Goal: Task Accomplishment & Management: Use online tool/utility

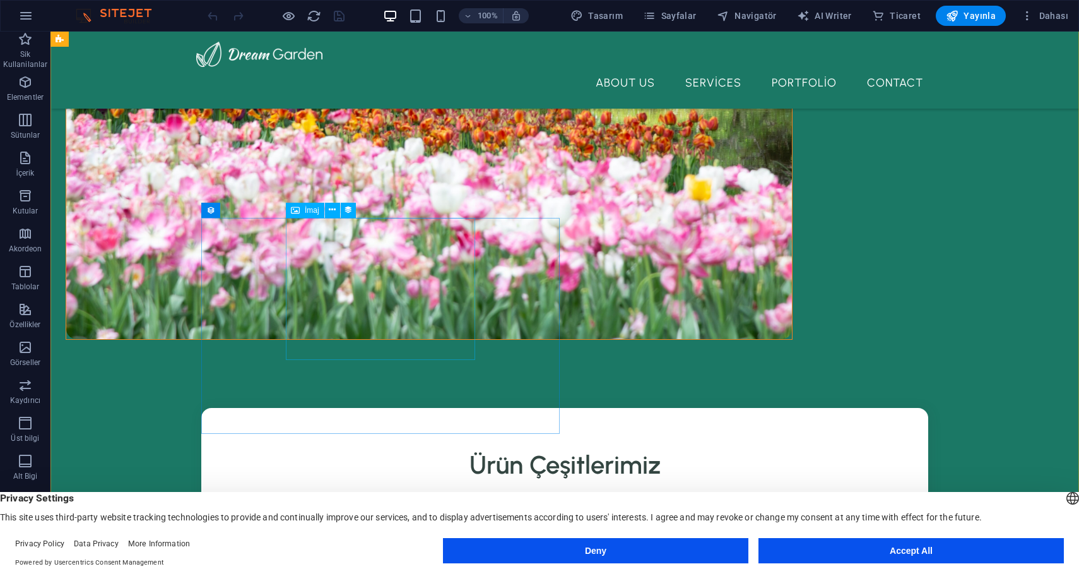
scroll to position [755, 0]
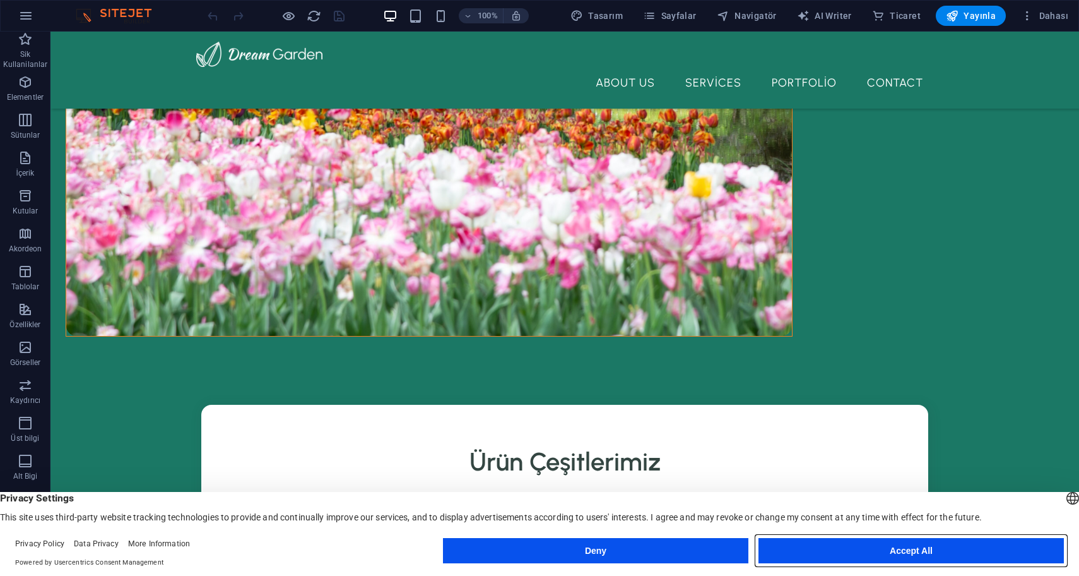
click at [953, 552] on button "Accept All" at bounding box center [912, 550] width 306 height 25
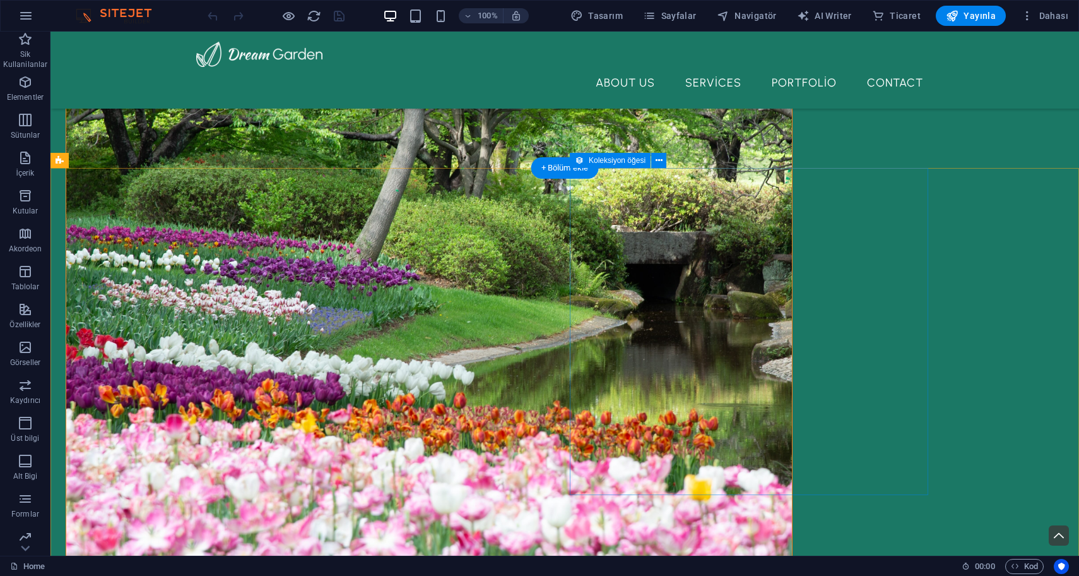
scroll to position [453, 0]
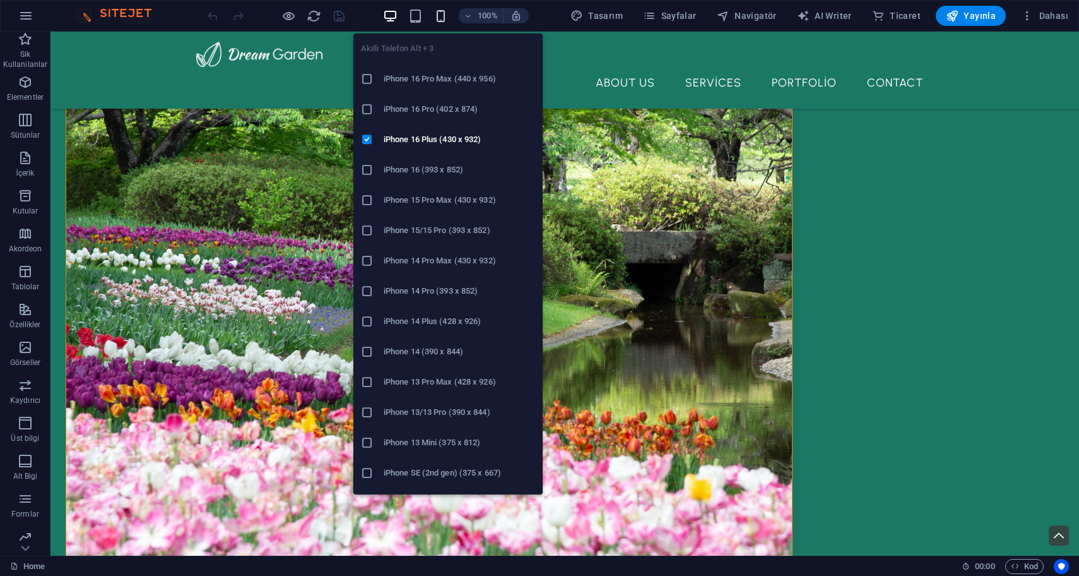
click at [444, 18] on icon "button" at bounding box center [441, 16] width 15 height 15
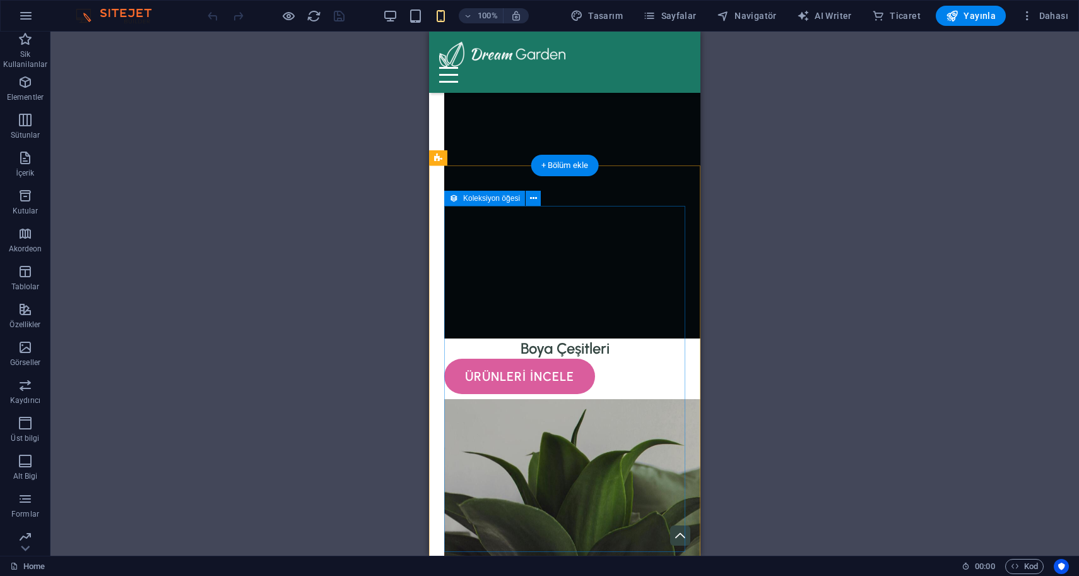
scroll to position [1116, 0]
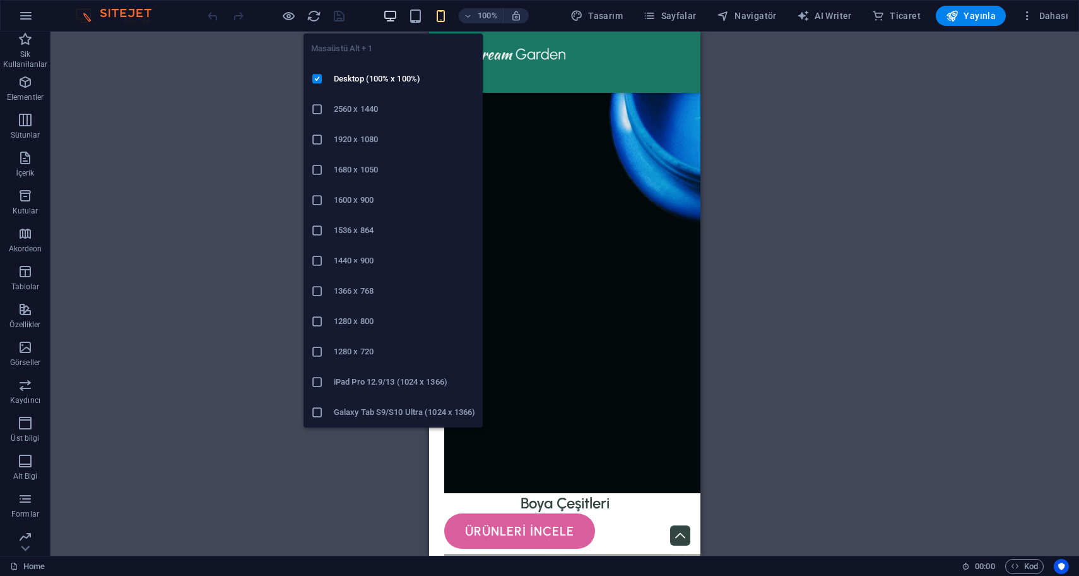
click at [392, 14] on icon "button" at bounding box center [390, 16] width 15 height 15
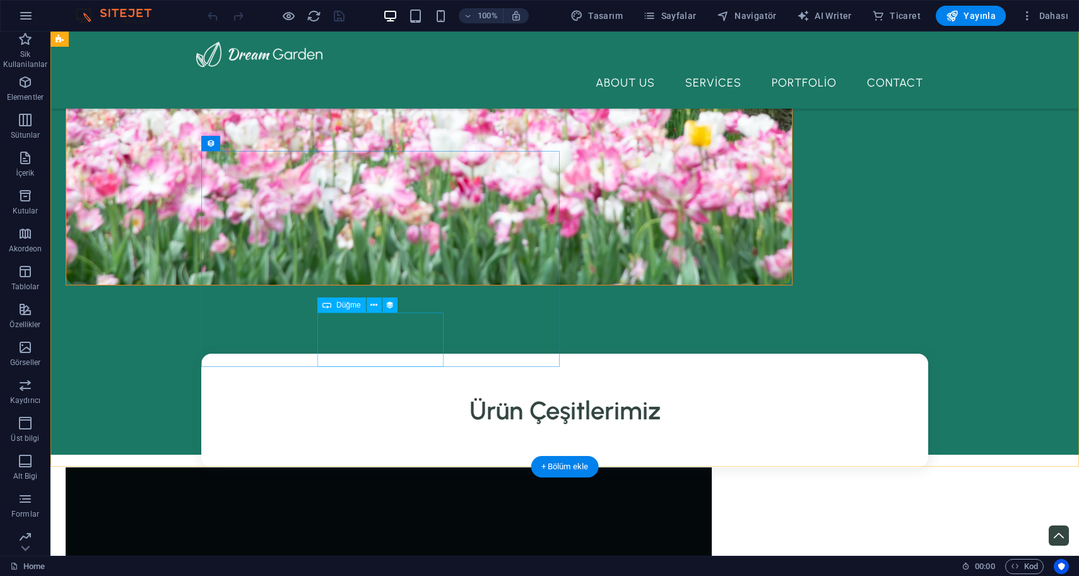
scroll to position [695, 0]
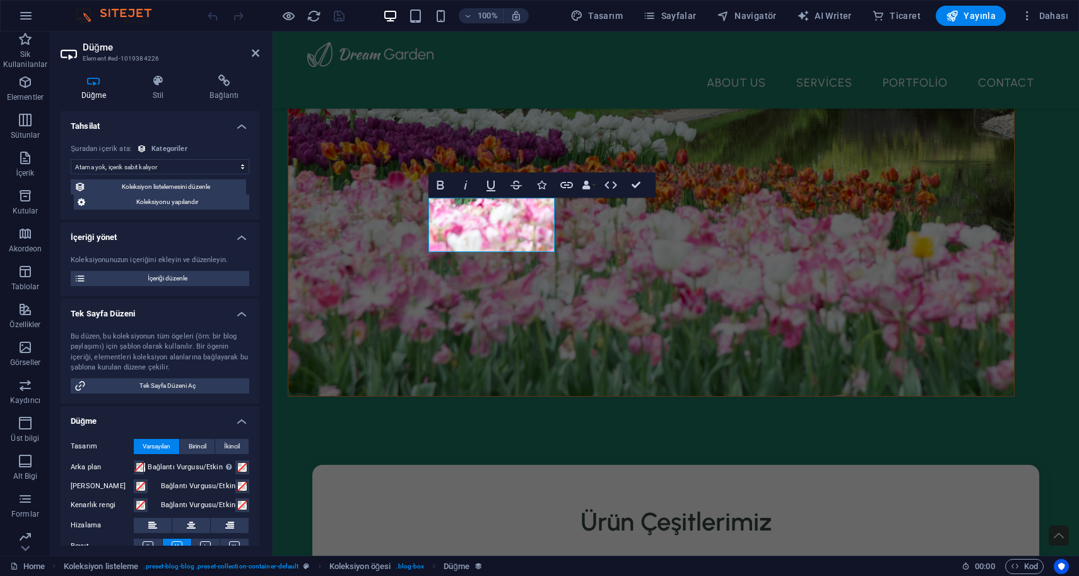
scroll to position [86, 0]
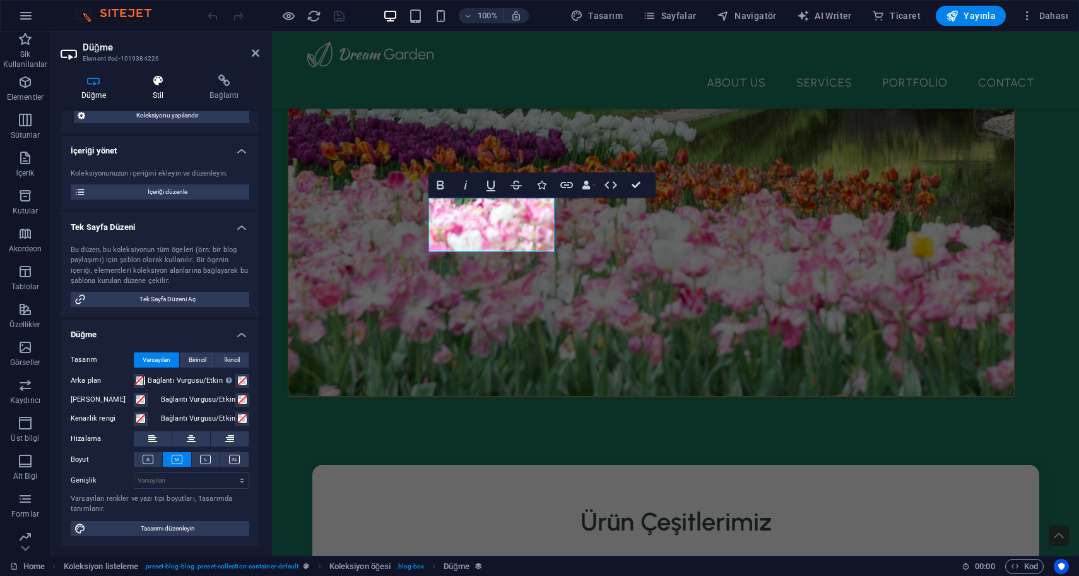
click at [162, 82] on icon at bounding box center [158, 80] width 52 height 13
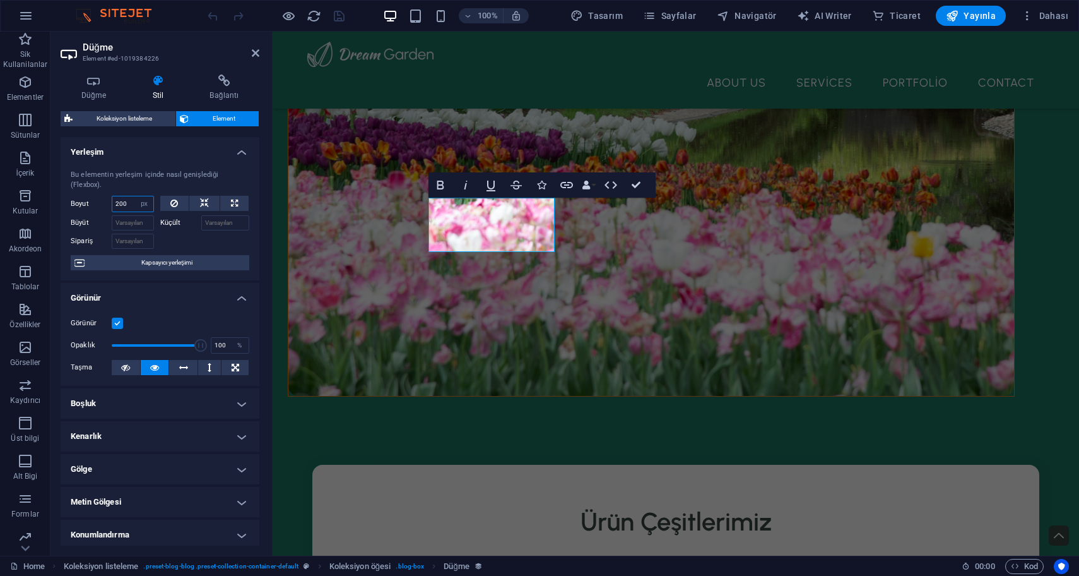
click at [127, 203] on input "200" at bounding box center [132, 203] width 41 height 15
type input "2"
type input "100"
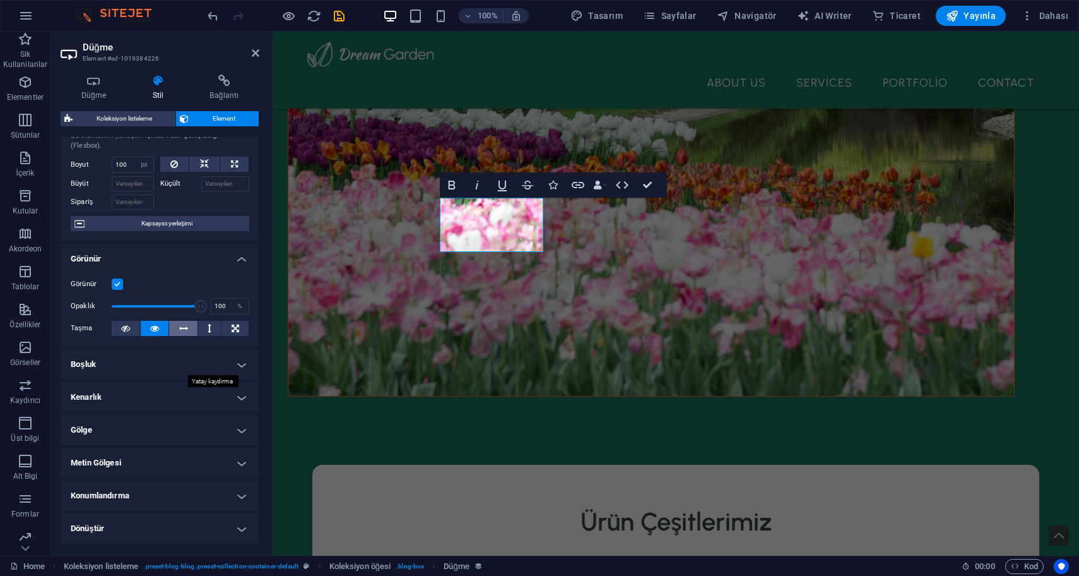
scroll to position [40, 0]
click at [166, 372] on h4 "Boşluk" at bounding box center [160, 363] width 199 height 30
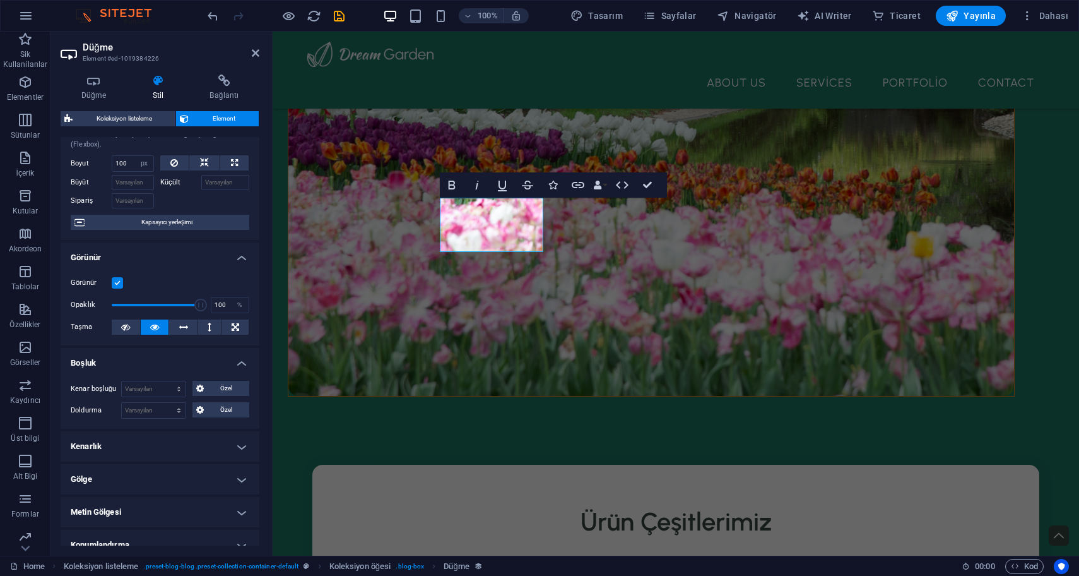
click at [166, 372] on div "Kenar boşluğu Varsayılan otomatik px % rem vw vh Özel Özel otomatik px % rem vw…" at bounding box center [160, 400] width 199 height 58
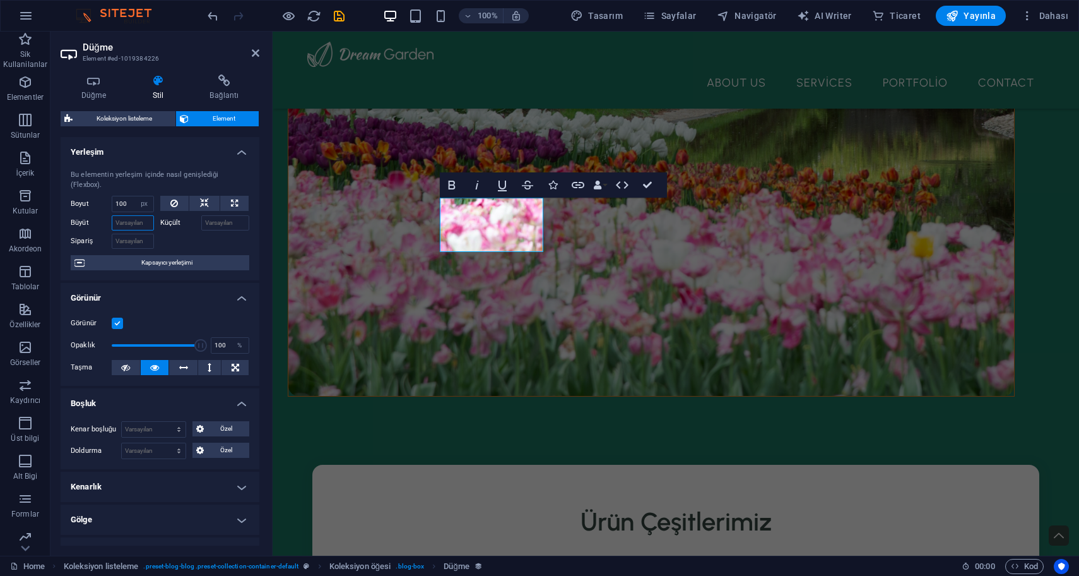
click at [145, 225] on input "Büyüt" at bounding box center [133, 222] width 42 height 15
click at [215, 214] on div "Küçült" at bounding box center [205, 221] width 90 height 18
click at [213, 208] on div "Boyut 100 Varsayılan otomatik px % 1/1 1/2 1/3 1/4 1/5 1/6 1/7 1/8 1/9 1/10 Büy…" at bounding box center [160, 222] width 179 height 53
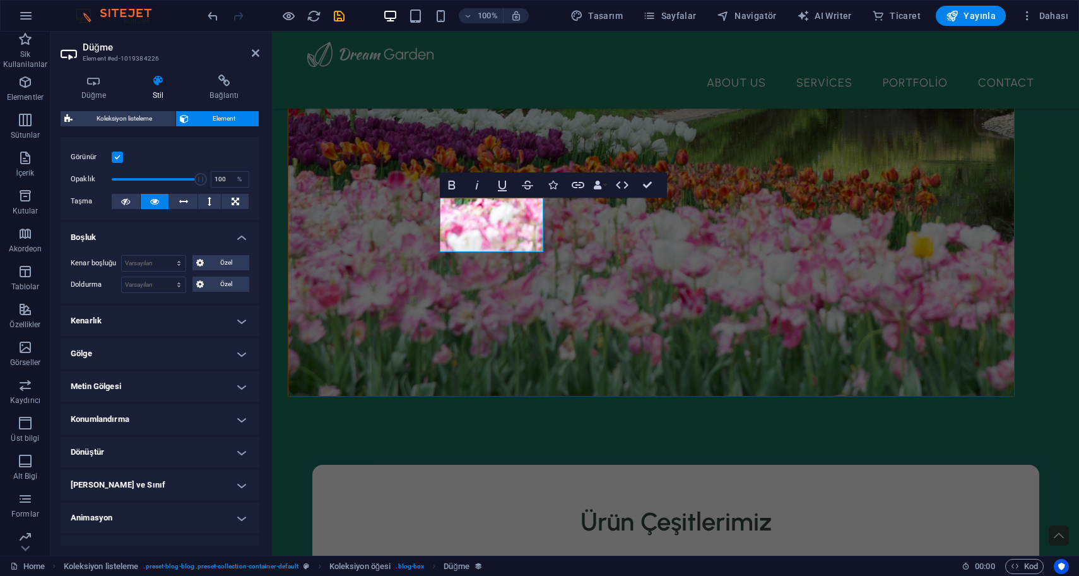
scroll to position [186, 0]
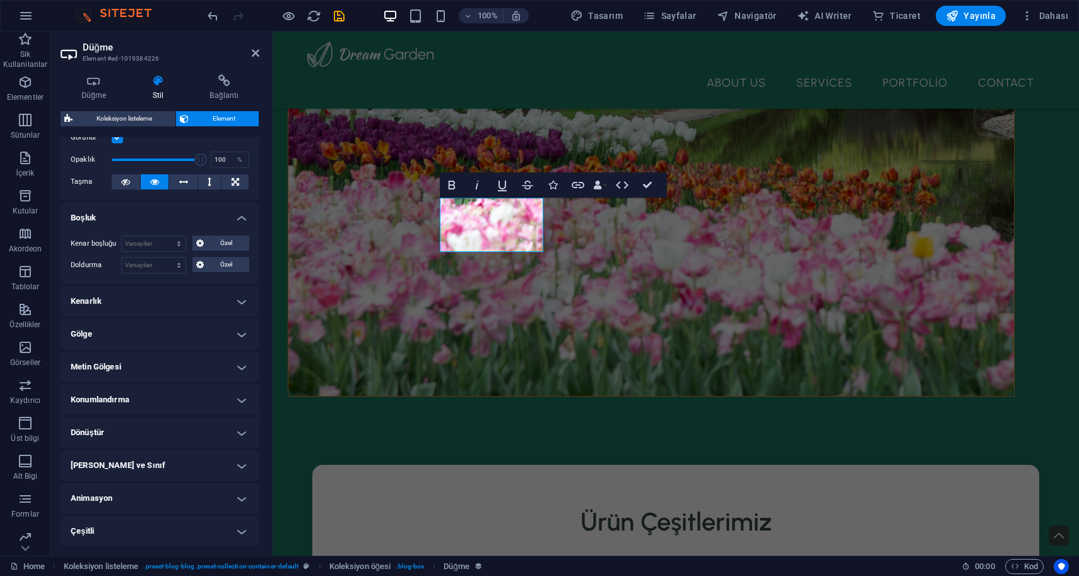
click at [175, 299] on h4 "Kenarlık" at bounding box center [160, 301] width 199 height 30
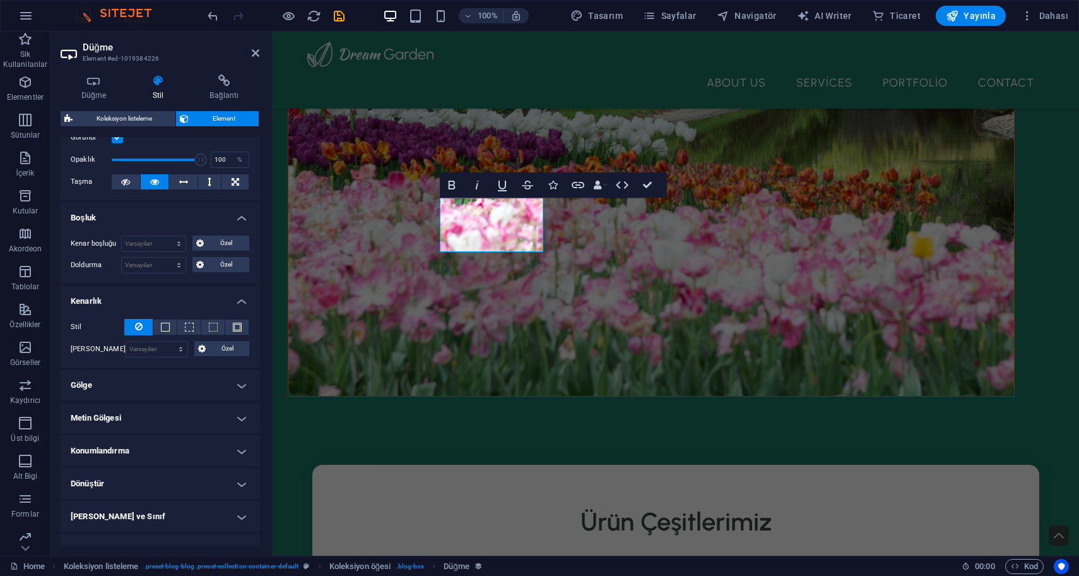
click at [138, 403] on h4 "Metin Gölgesi" at bounding box center [160, 418] width 199 height 30
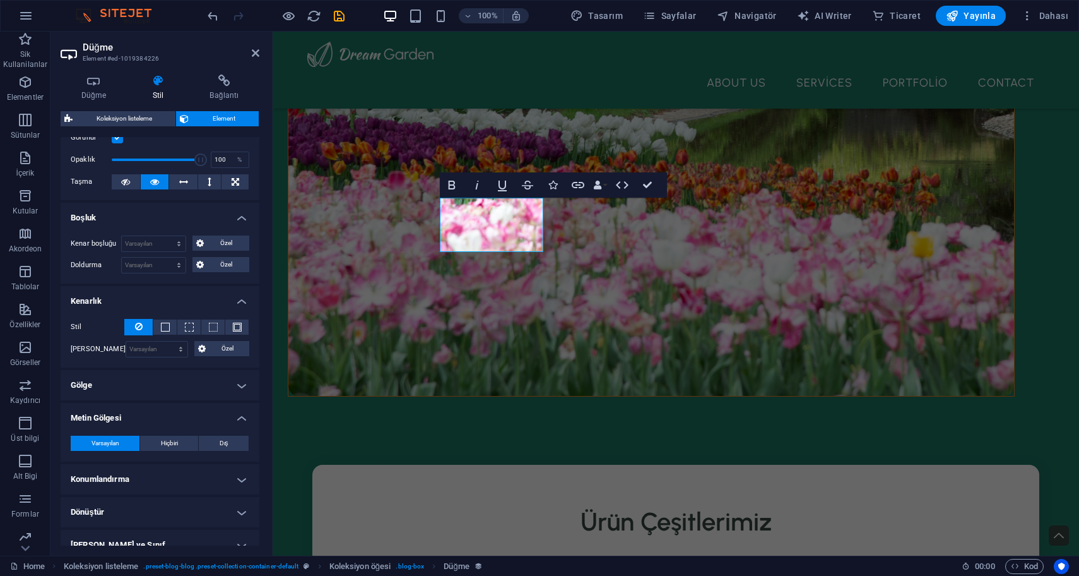
click at [147, 387] on h4 "Gölge" at bounding box center [160, 385] width 199 height 30
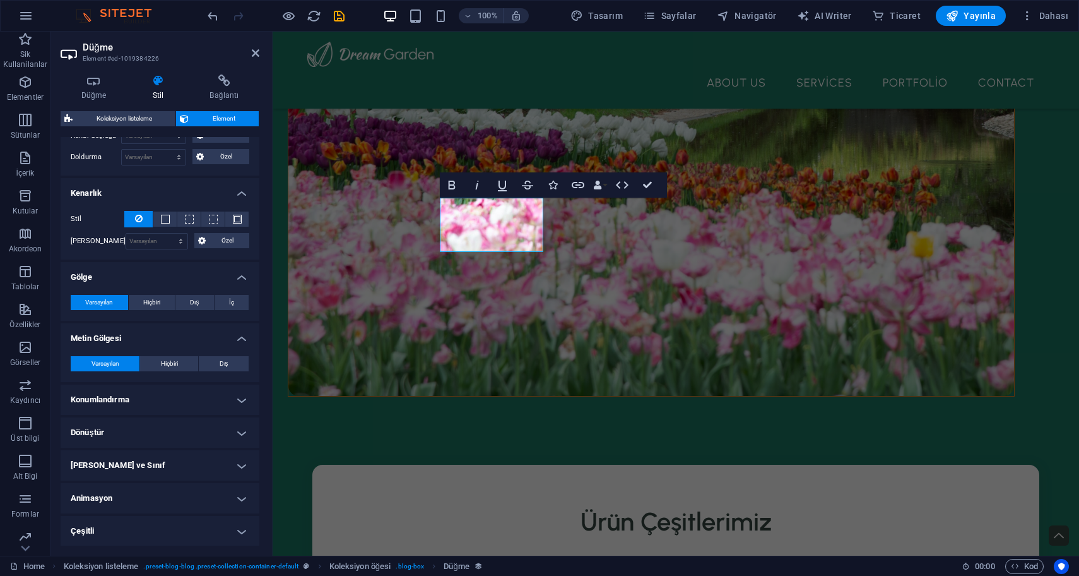
scroll to position [0, 0]
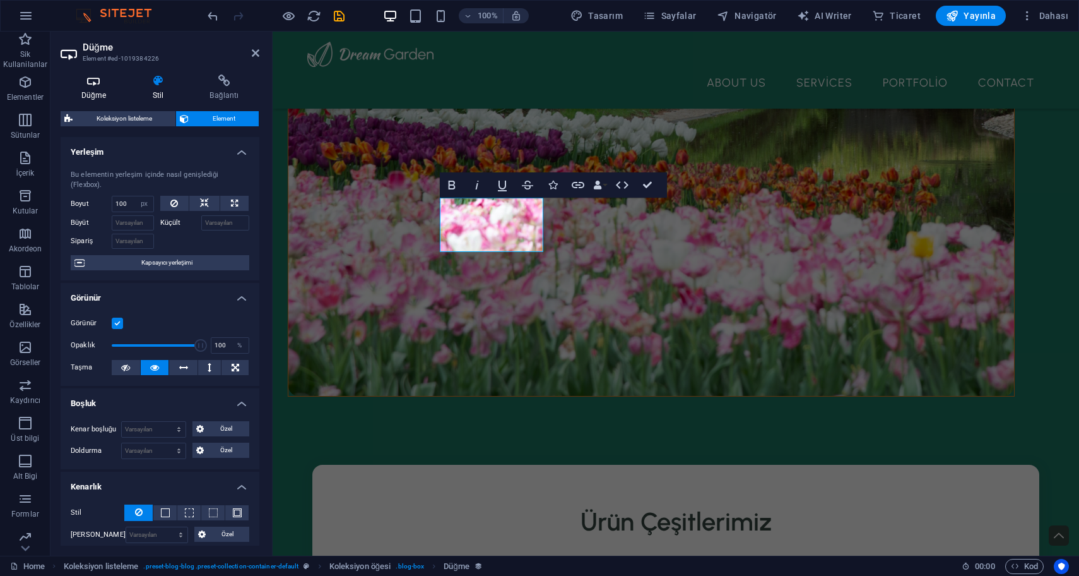
click at [100, 78] on icon at bounding box center [94, 80] width 66 height 13
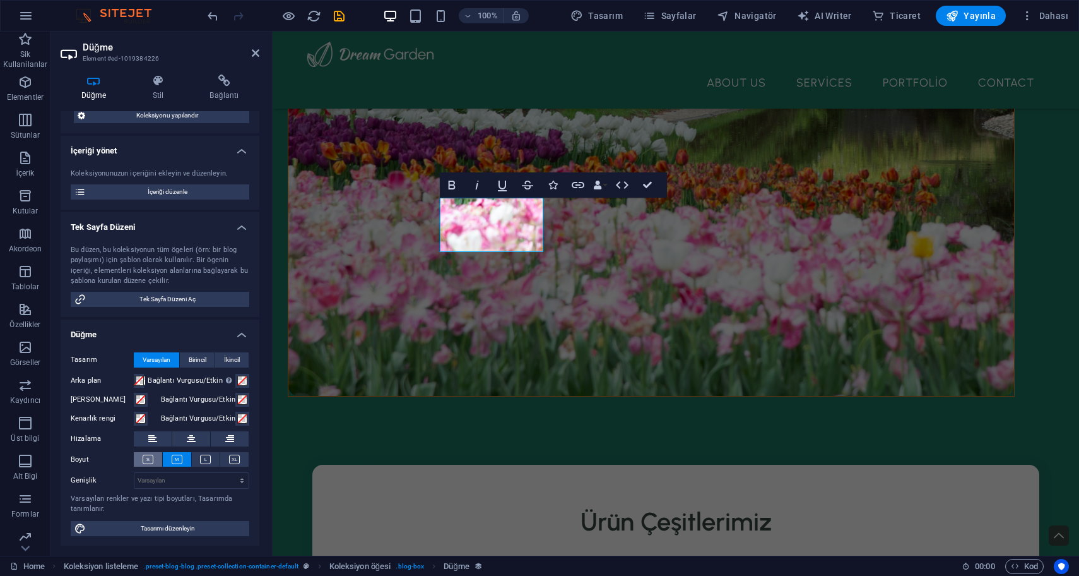
click at [148, 460] on icon at bounding box center [148, 459] width 11 height 9
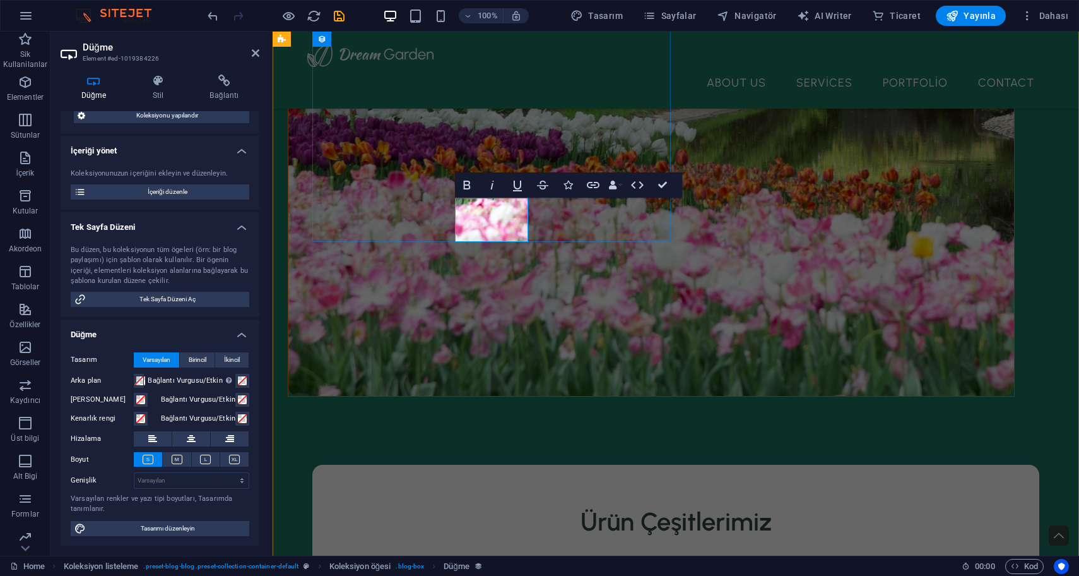
drag, startPoint x: 514, startPoint y: 227, endPoint x: 463, endPoint y: 212, distance: 52.7
click at [187, 439] on icon at bounding box center [191, 438] width 9 height 15
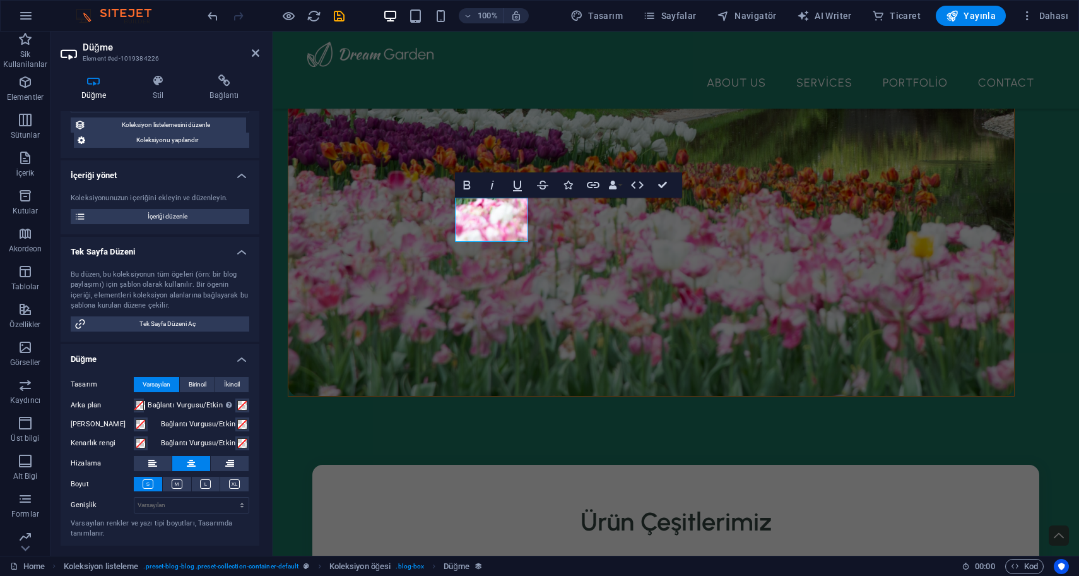
scroll to position [86, 0]
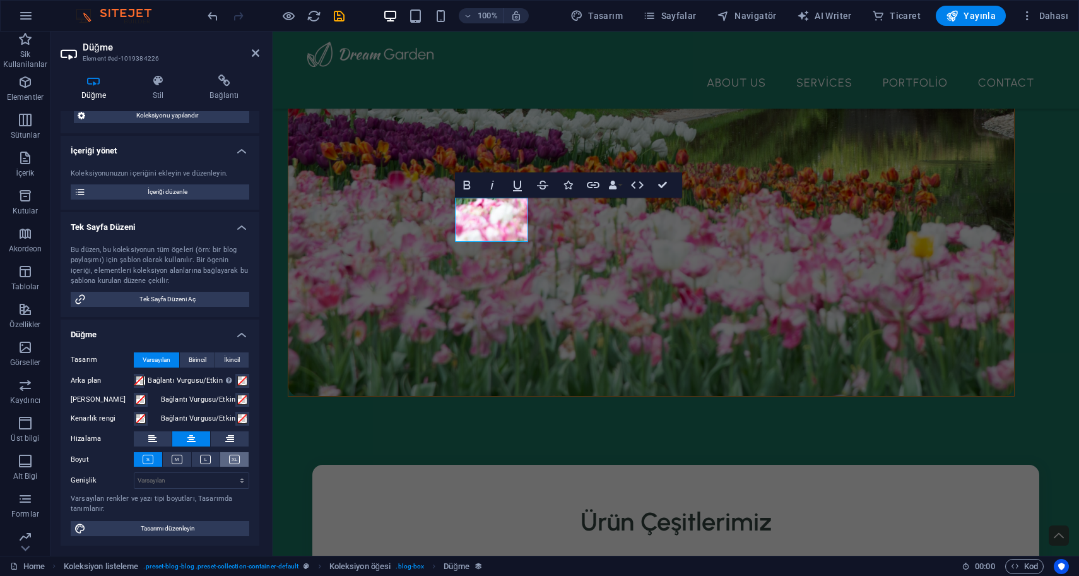
click at [235, 457] on icon at bounding box center [234, 459] width 11 height 9
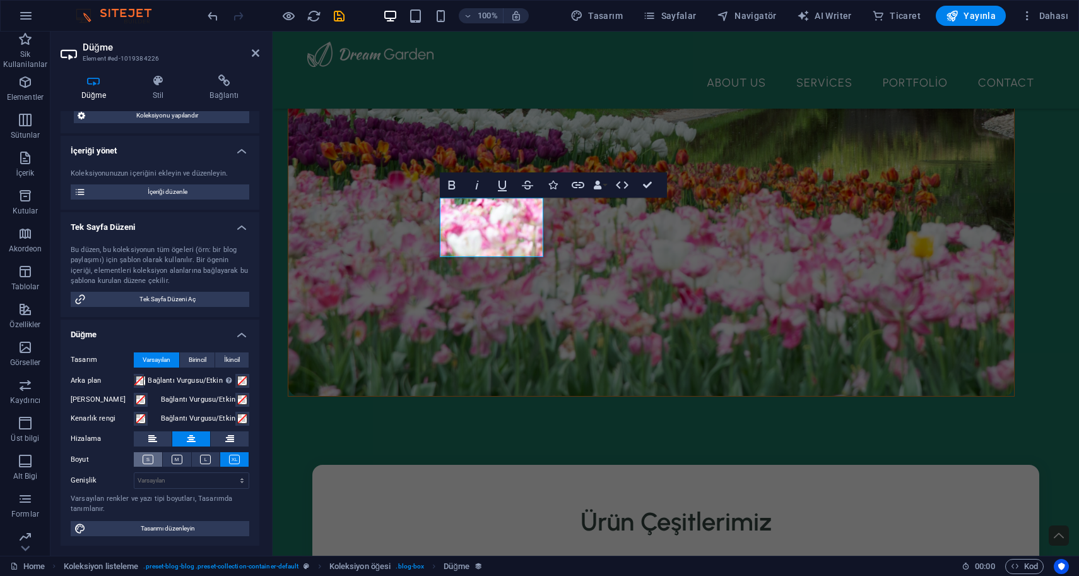
click at [153, 457] on button at bounding box center [148, 459] width 28 height 15
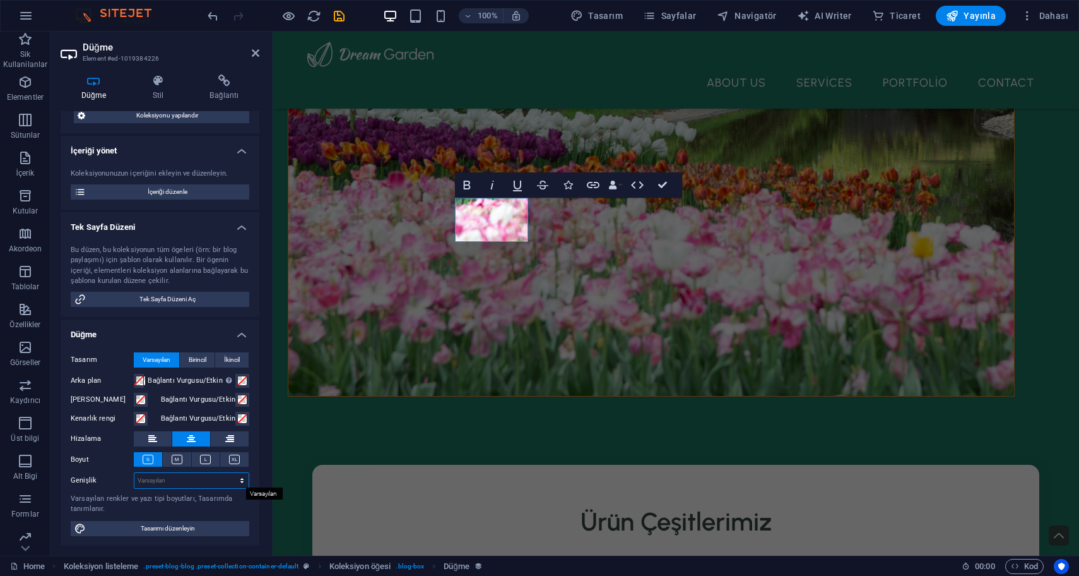
click at [185, 485] on select "Varsayılan px rem % em vh vw" at bounding box center [191, 480] width 114 height 15
select select "px"
click at [229, 473] on select "Varsayılan px rem % em vh vw" at bounding box center [191, 480] width 114 height 15
type input "116"
type input "50"
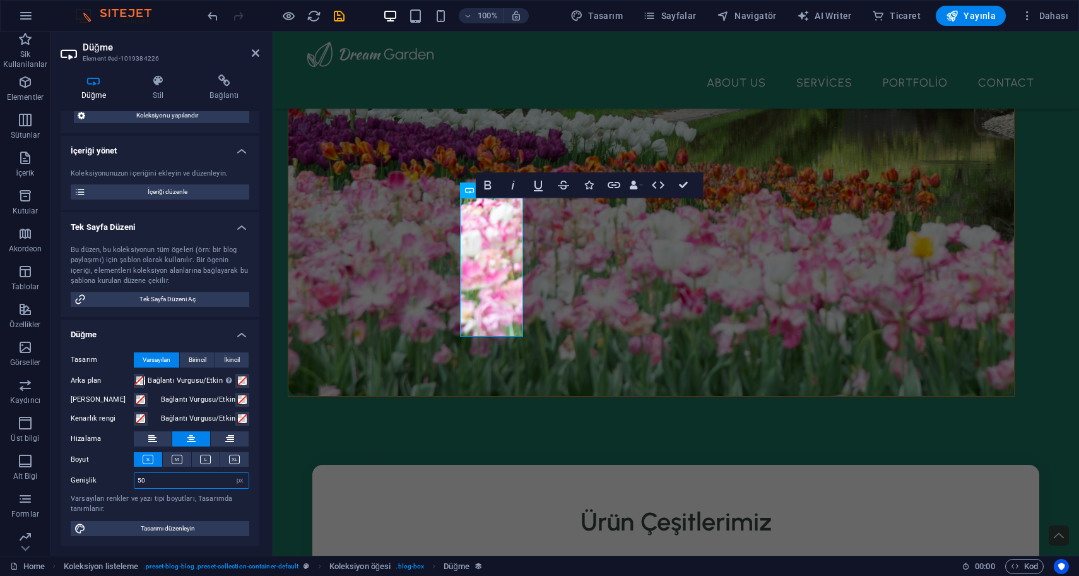
drag, startPoint x: 180, startPoint y: 479, endPoint x: 117, endPoint y: 477, distance: 63.1
click at [117, 478] on div "Genişlik 50 Varsayılan px rem % em vh vw" at bounding box center [160, 480] width 179 height 16
type input "100"
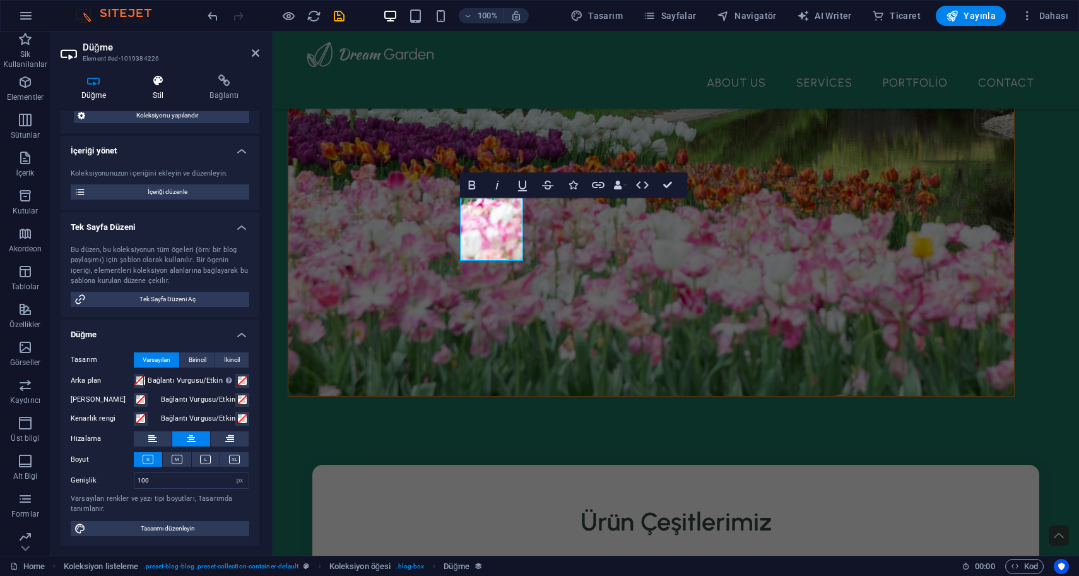
click at [155, 92] on h4 "Stil" at bounding box center [160, 87] width 57 height 27
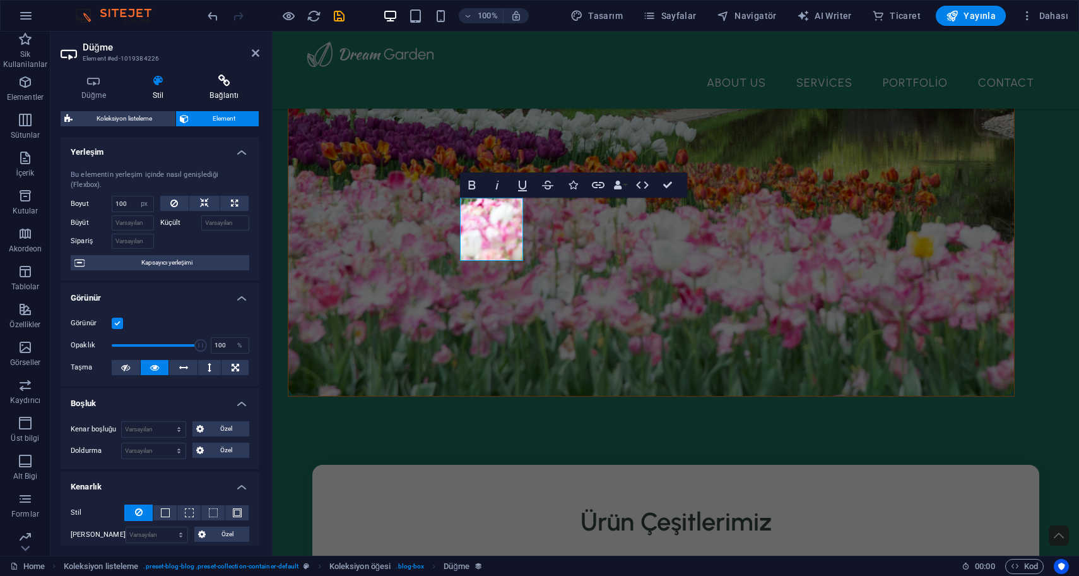
click at [229, 83] on icon at bounding box center [224, 80] width 70 height 13
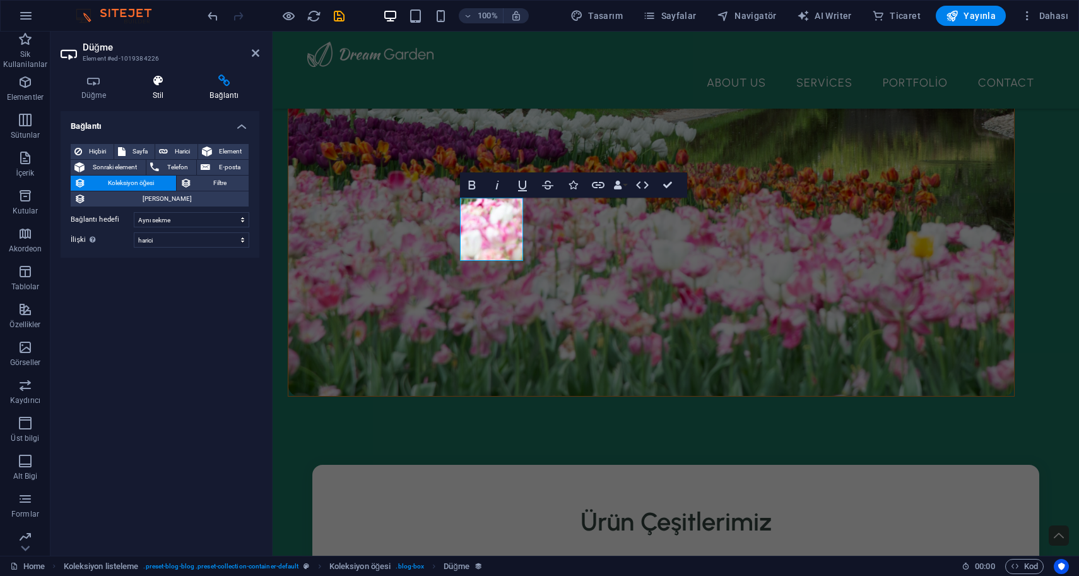
click at [166, 95] on h4 "Stil" at bounding box center [160, 87] width 57 height 27
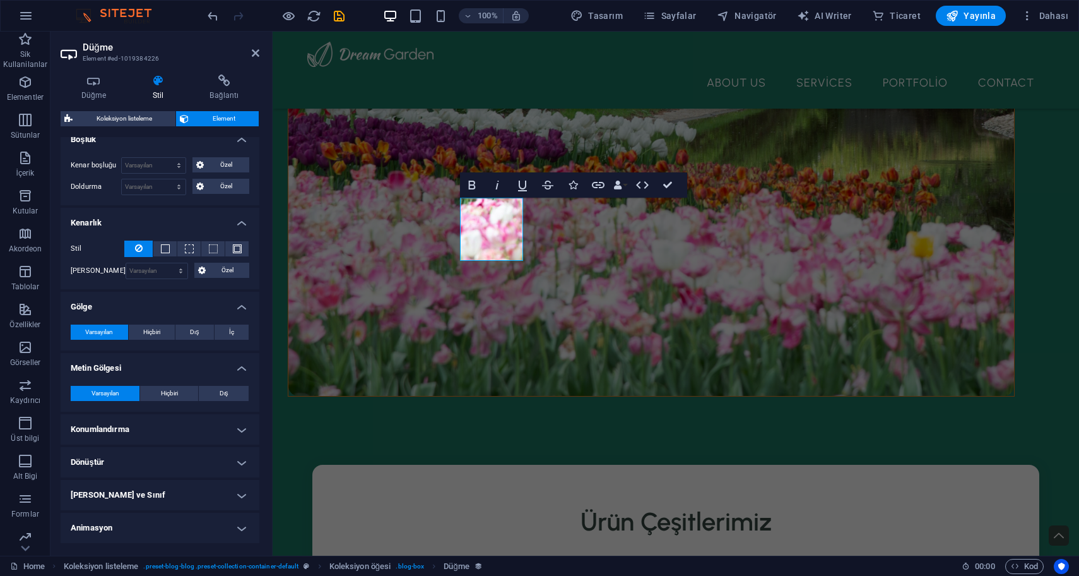
scroll to position [294, 0]
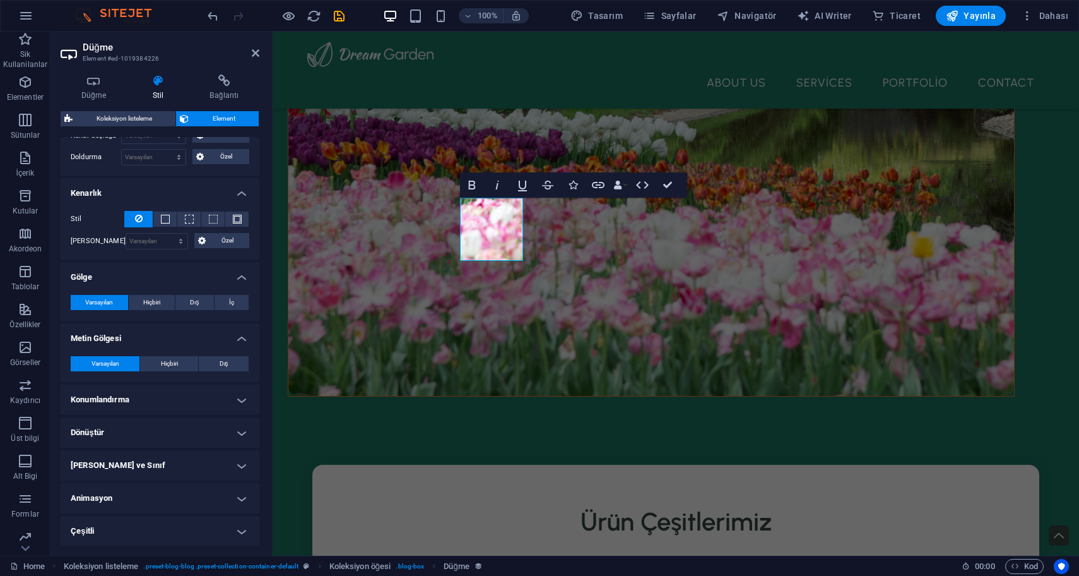
click at [121, 525] on h4 "Çeşitli" at bounding box center [160, 531] width 199 height 30
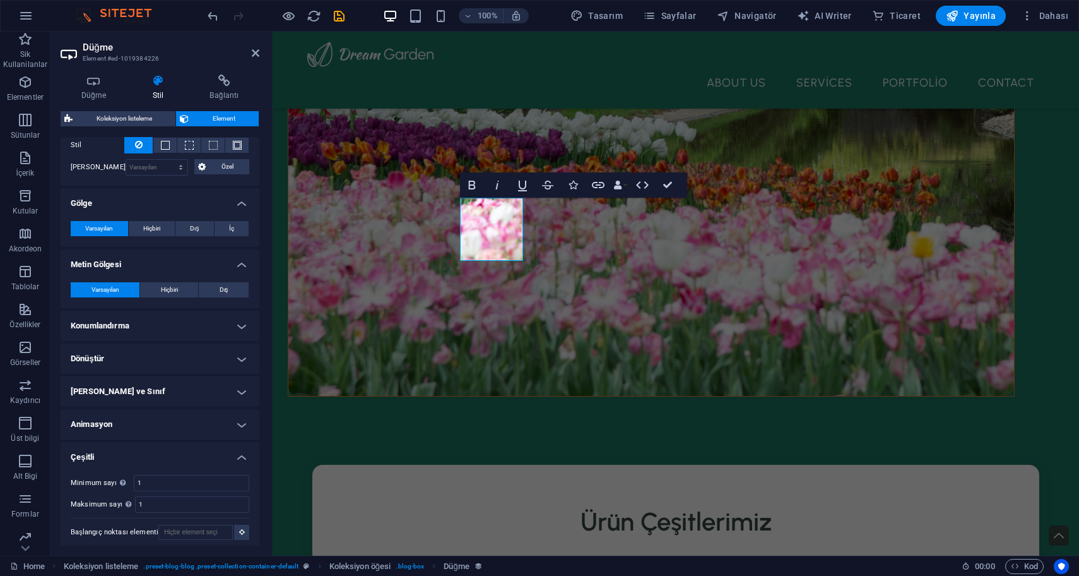
scroll to position [372, 0]
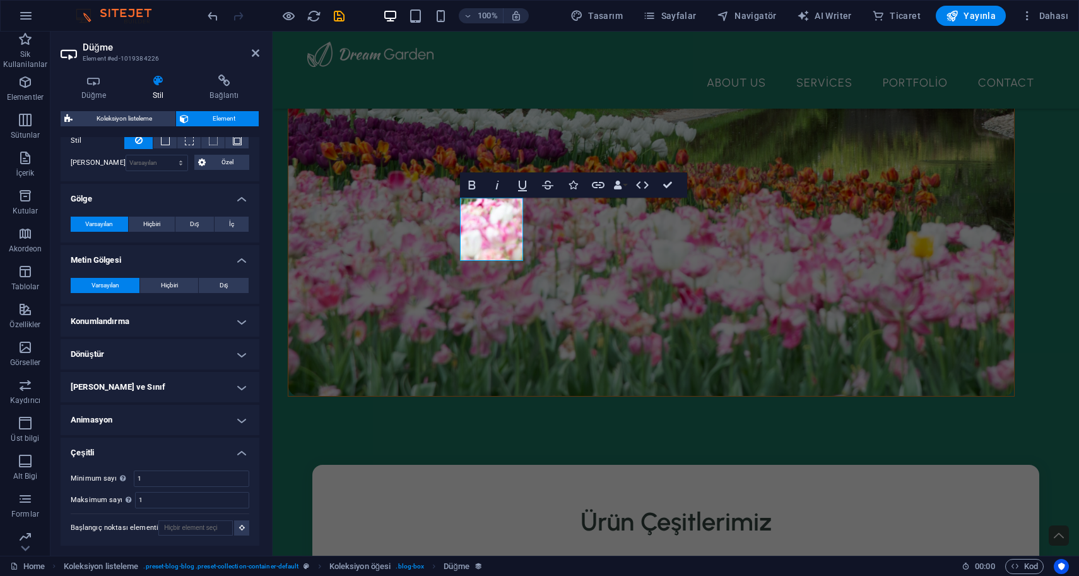
click at [155, 389] on h4 "Kimlik ve Sınıf" at bounding box center [160, 387] width 199 height 30
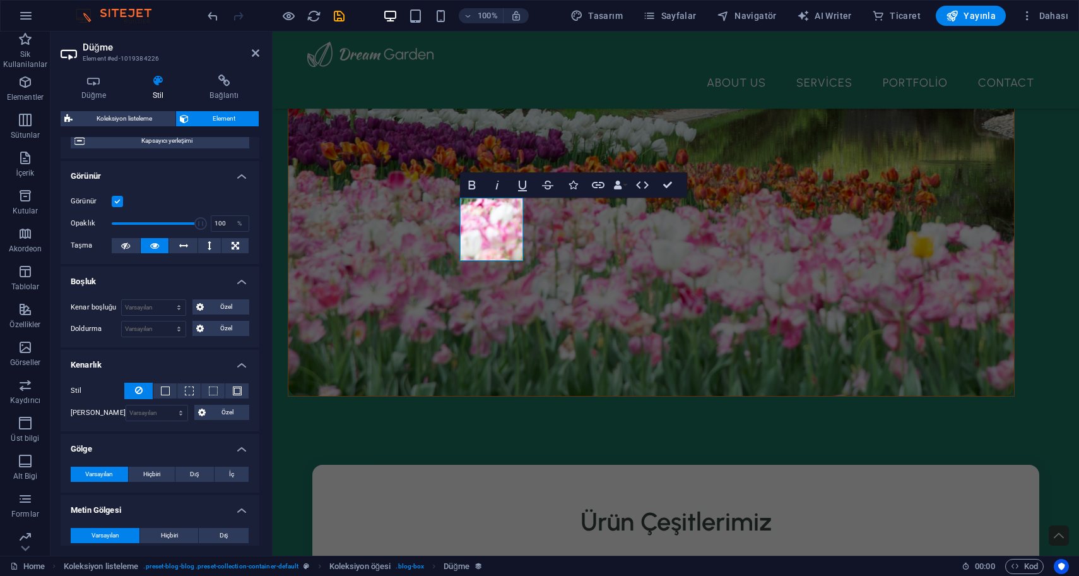
scroll to position [68, 0]
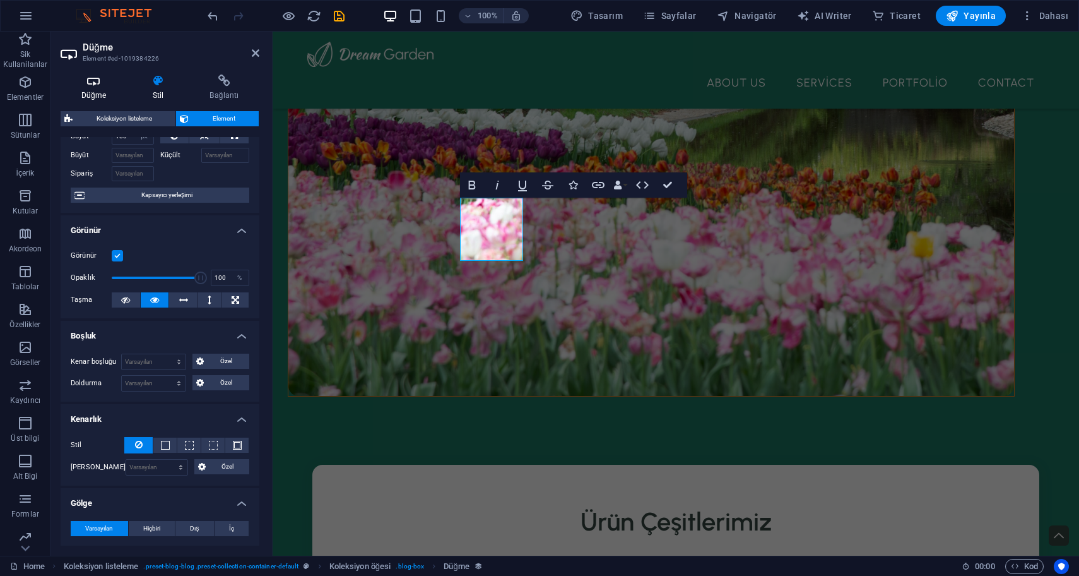
click at [109, 96] on h4 "Düğme" at bounding box center [96, 87] width 71 height 27
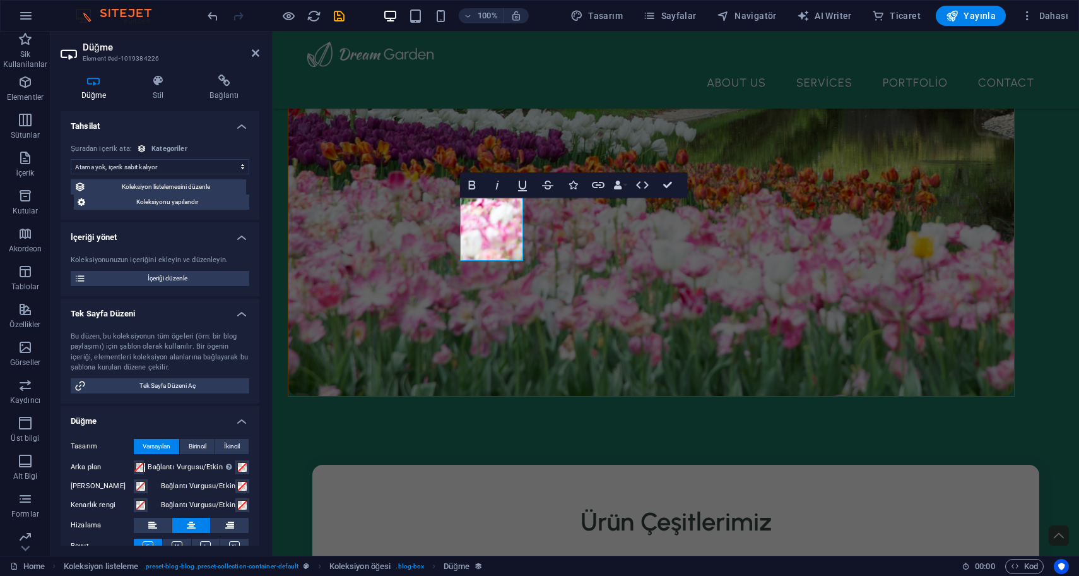
scroll to position [86, 0]
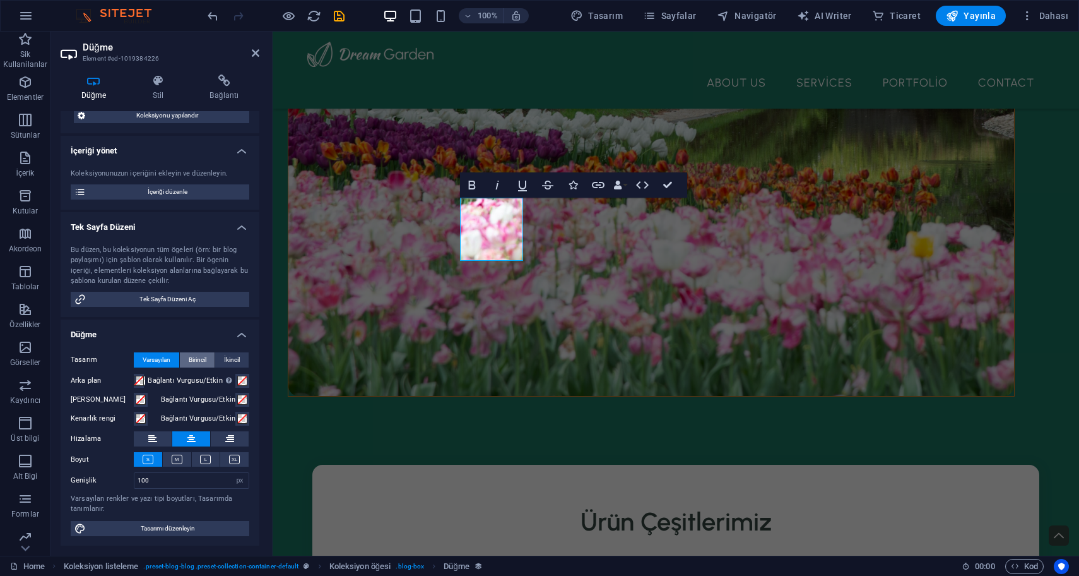
click at [199, 359] on span "Birincil" at bounding box center [198, 359] width 18 height 15
click at [232, 351] on div "Tasarım Varsayılan Birincil İkincil Arka plan Bağlantı Vurgusu/Etkin Etkin/bağl…" at bounding box center [160, 444] width 199 height 204
click at [160, 359] on span "Varsayılan" at bounding box center [157, 359] width 28 height 15
click at [196, 359] on span "Birincil" at bounding box center [198, 359] width 18 height 15
drag, startPoint x: 167, startPoint y: 528, endPoint x: 163, endPoint y: 304, distance: 224.1
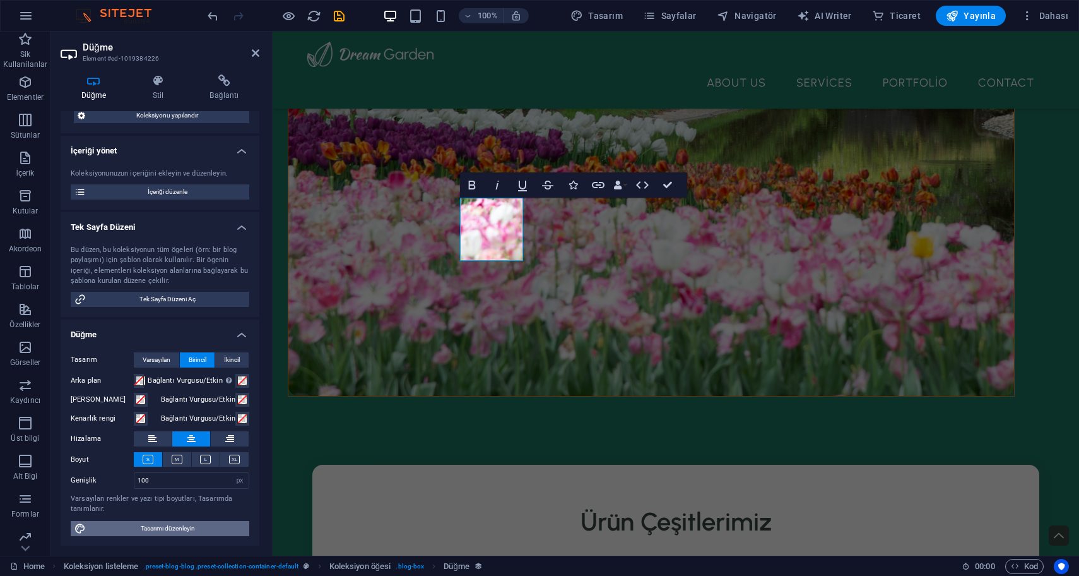
click at [167, 528] on span "Tasarımı düzenleyin" at bounding box center [168, 528] width 156 height 15
select select "px"
select select "500"
select select "px"
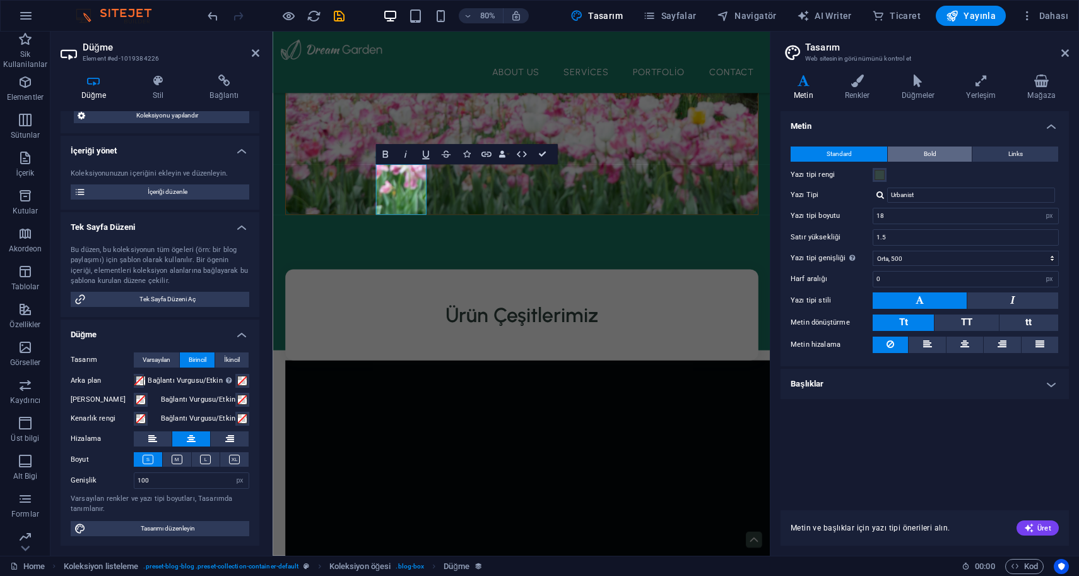
scroll to position [646, 0]
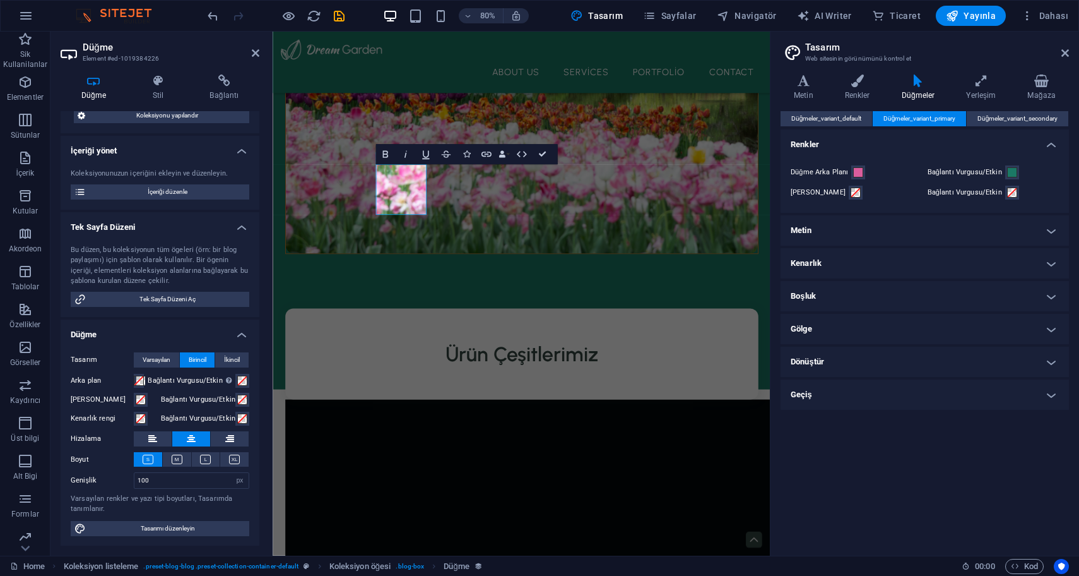
click at [857, 235] on h4 "Metin" at bounding box center [925, 230] width 288 height 30
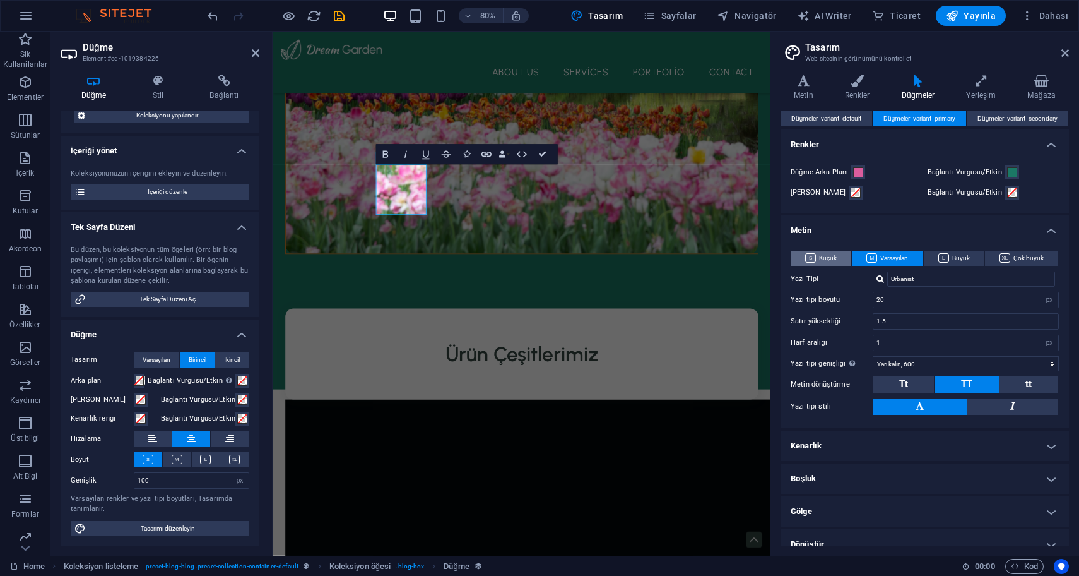
click at [840, 258] on button "Küçük" at bounding box center [821, 258] width 61 height 15
click at [903, 302] on input "20" at bounding box center [966, 299] width 185 height 15
type input "2"
type input "14"
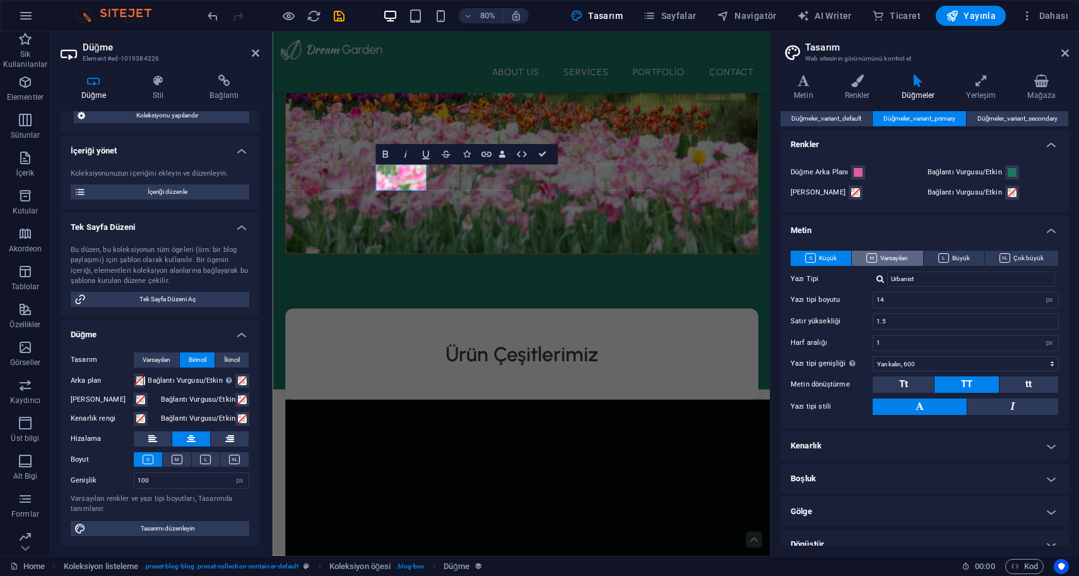
click at [892, 258] on span "Varsayılan" at bounding box center [888, 258] width 42 height 15
click at [826, 259] on span "Küçük" at bounding box center [822, 258] width 32 height 15
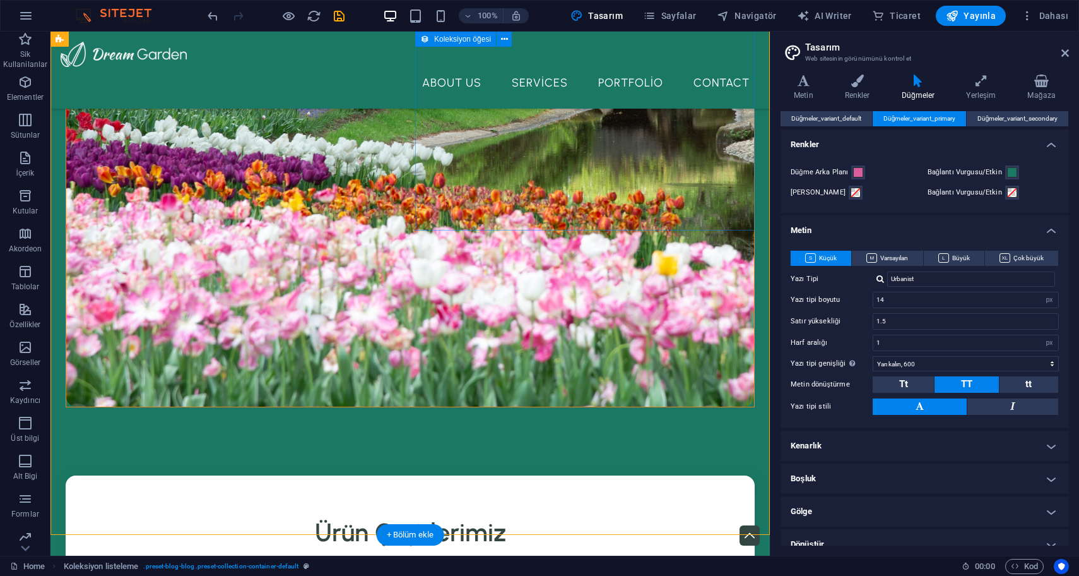
scroll to position [677, 0]
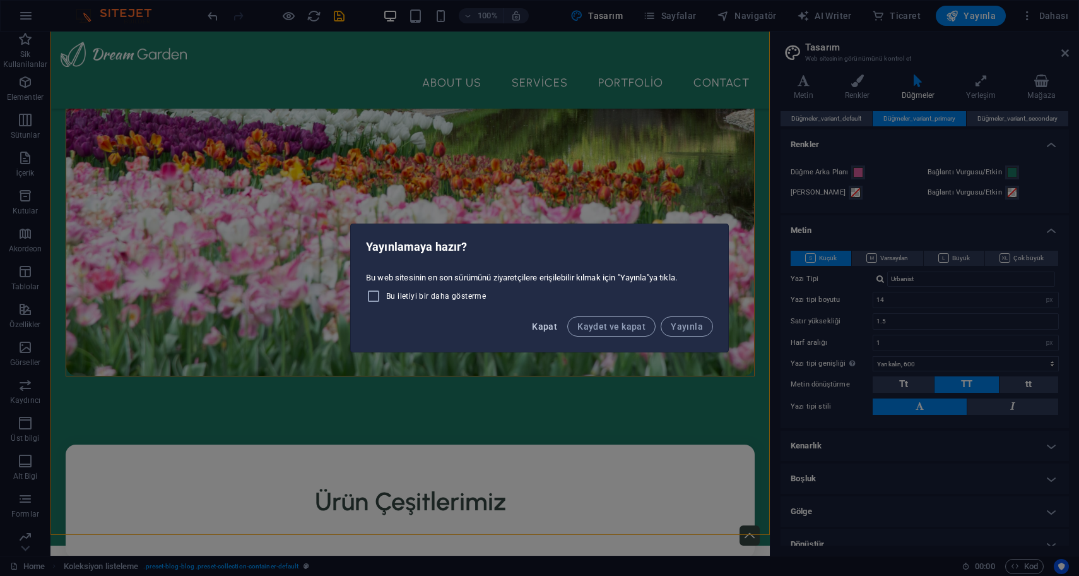
click at [553, 322] on span "Kapat" at bounding box center [544, 326] width 25 height 10
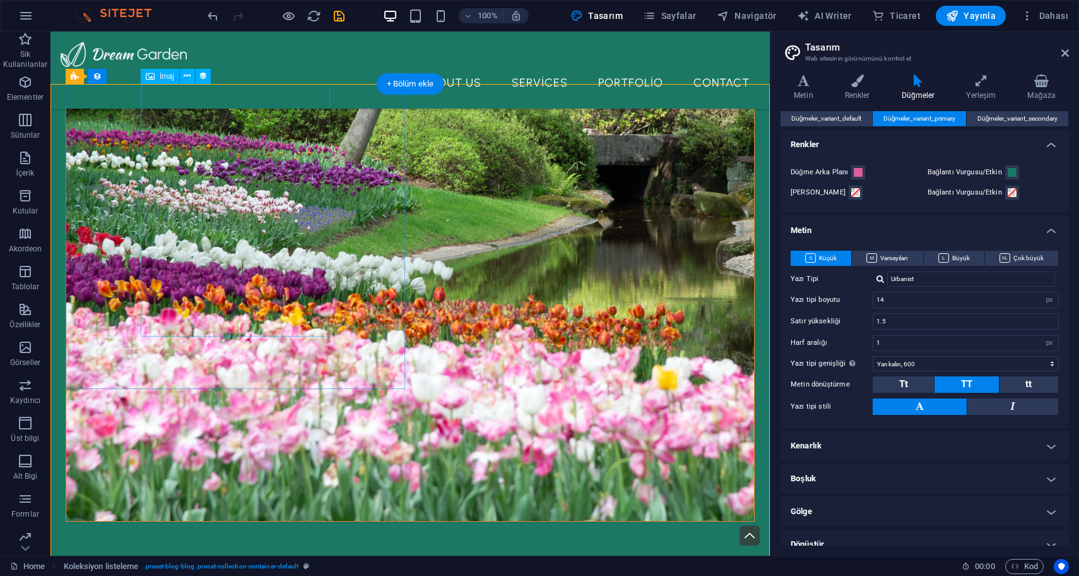
scroll to position [546, 0]
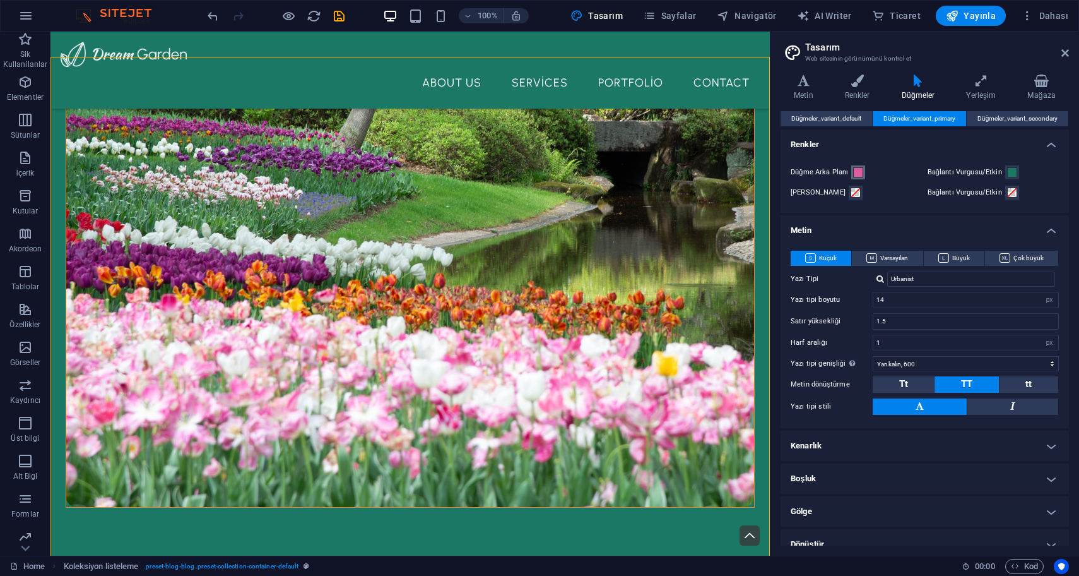
click at [857, 168] on span at bounding box center [858, 172] width 10 height 10
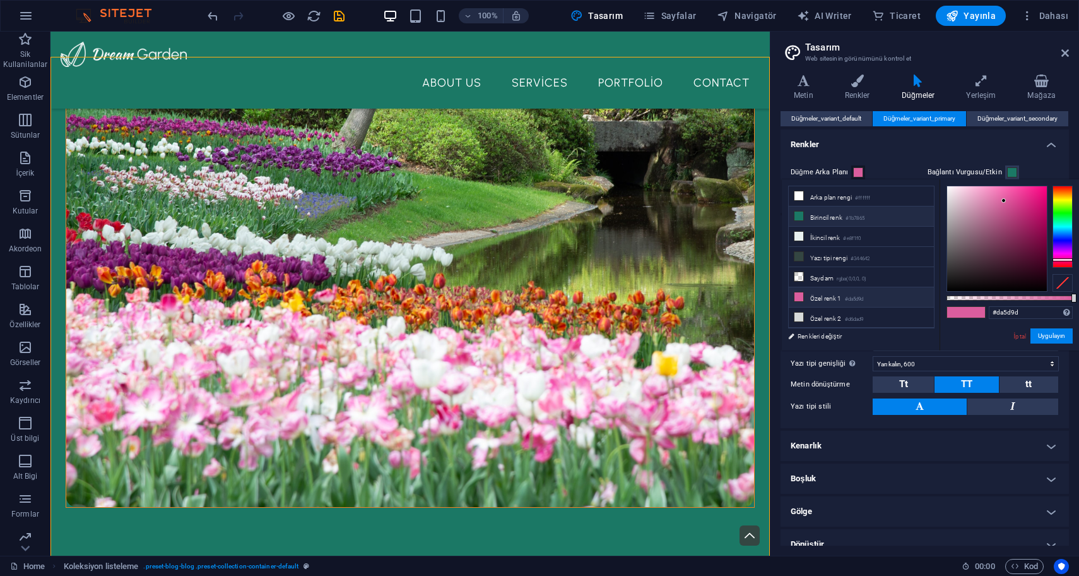
click at [865, 214] on small "#1b7865" at bounding box center [855, 218] width 19 height 9
type input "#1b7865"
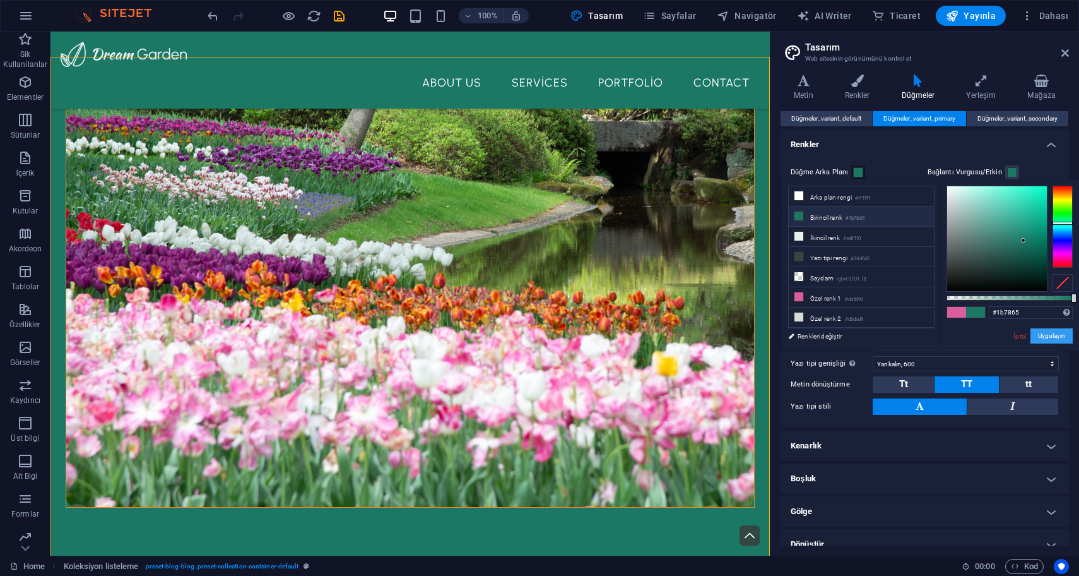
click at [1053, 336] on button "Uygulayın" at bounding box center [1052, 335] width 42 height 15
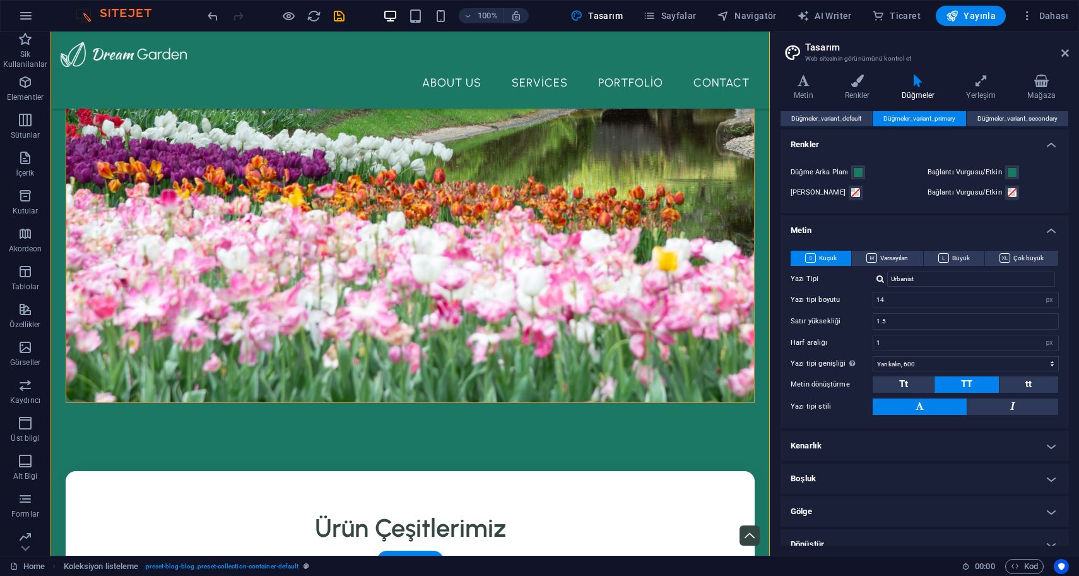
scroll to position [662, 0]
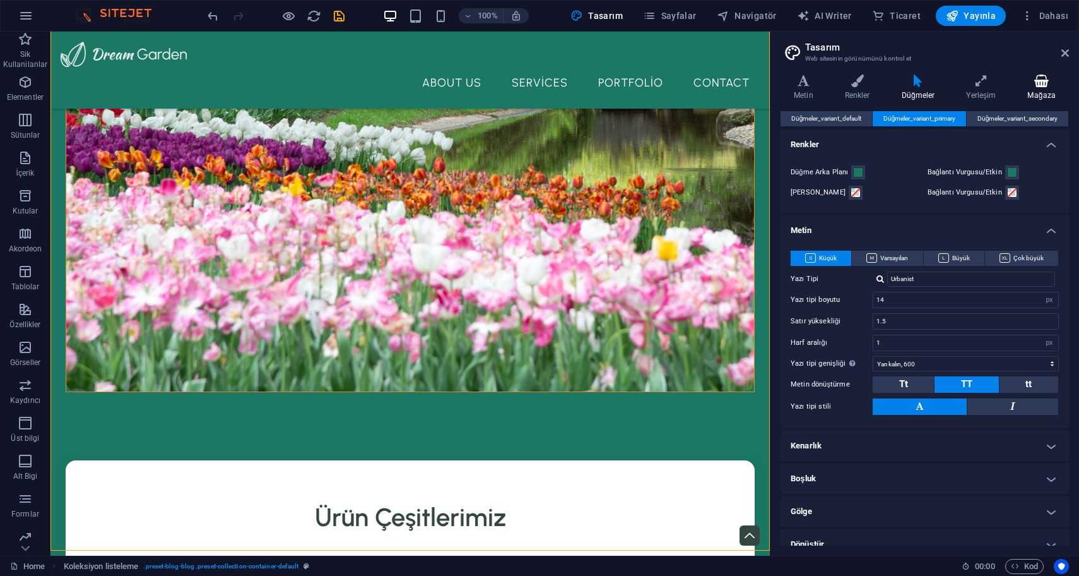
click at [1044, 89] on h4 "Mağaza" at bounding box center [1041, 87] width 54 height 27
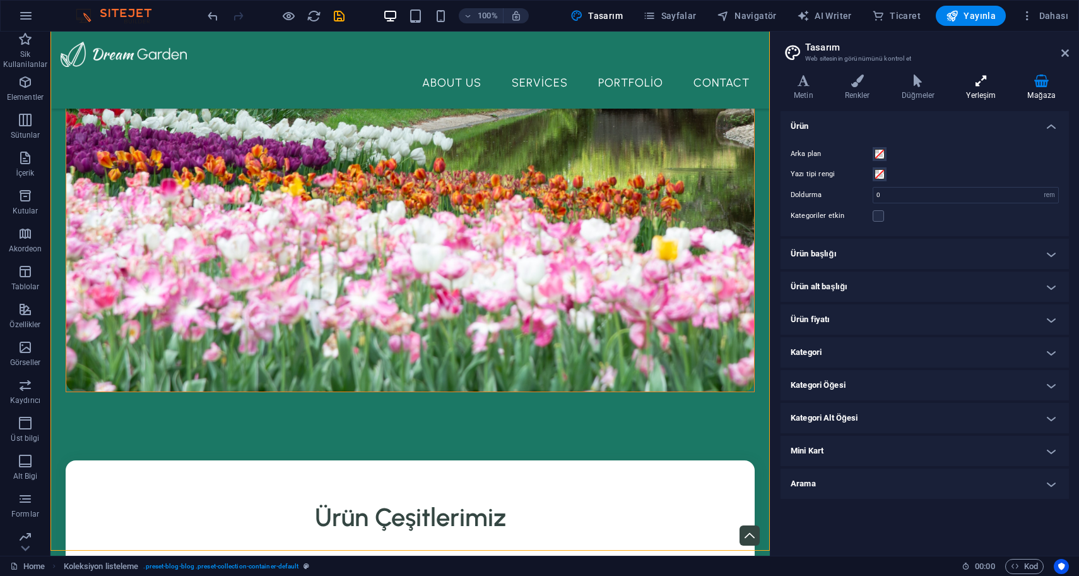
click at [992, 93] on h4 "Yerleşim" at bounding box center [983, 87] width 61 height 27
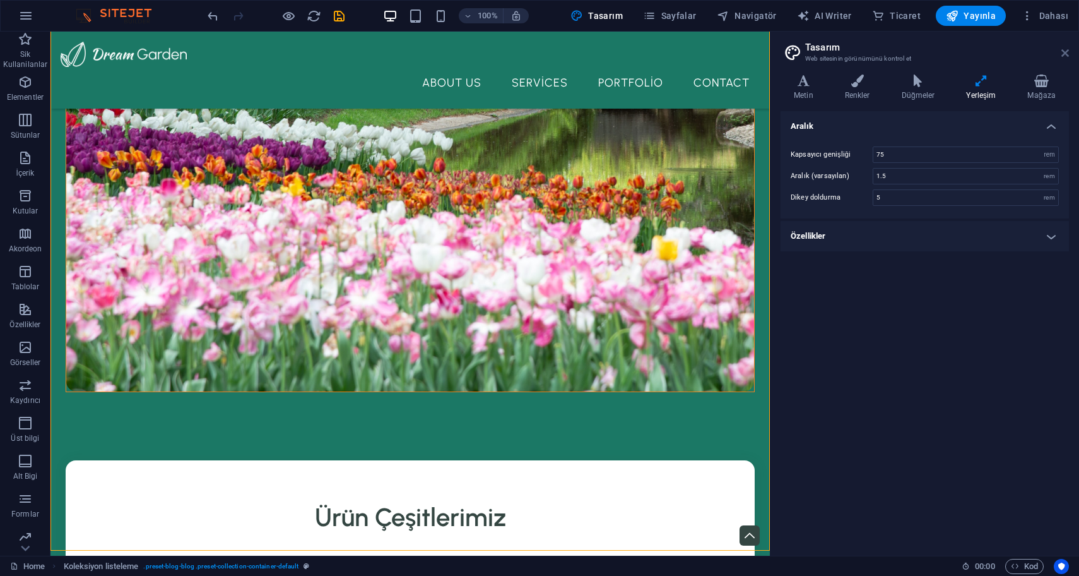
click at [1065, 51] on icon at bounding box center [1066, 53] width 8 height 10
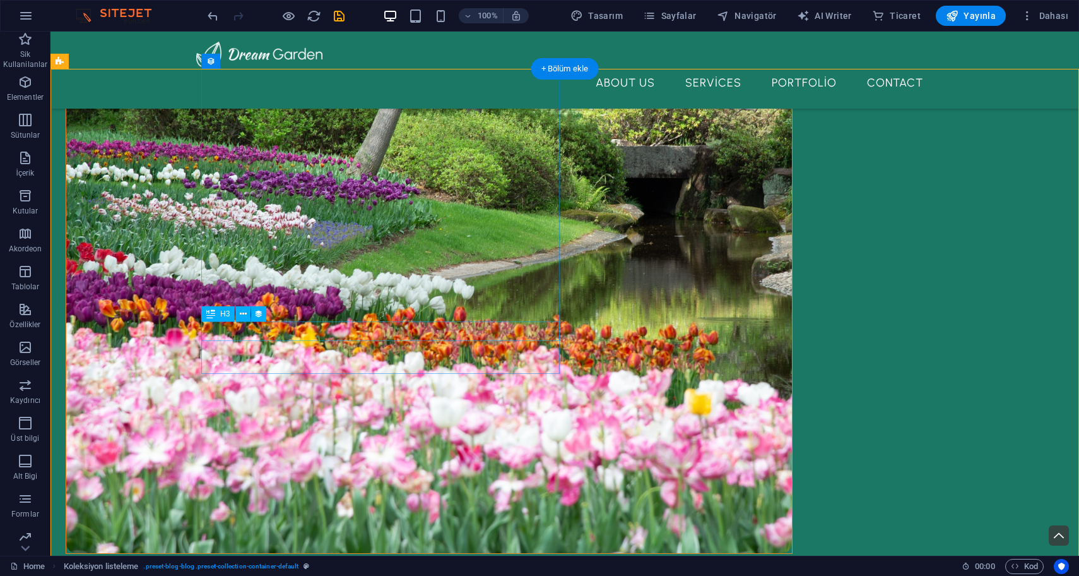
scroll to position [538, 0]
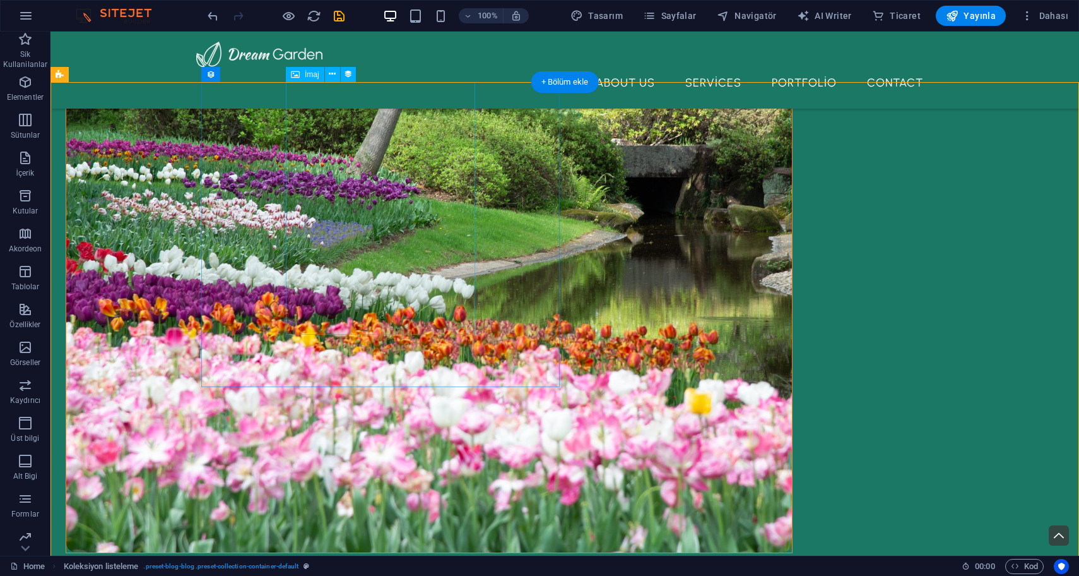
select select "resim"
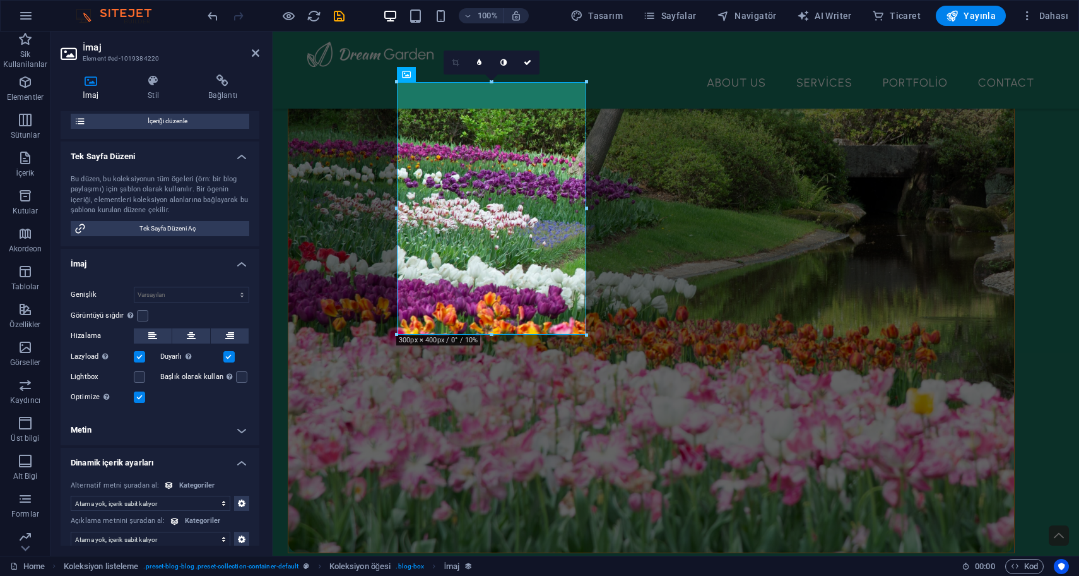
scroll to position [168, 0]
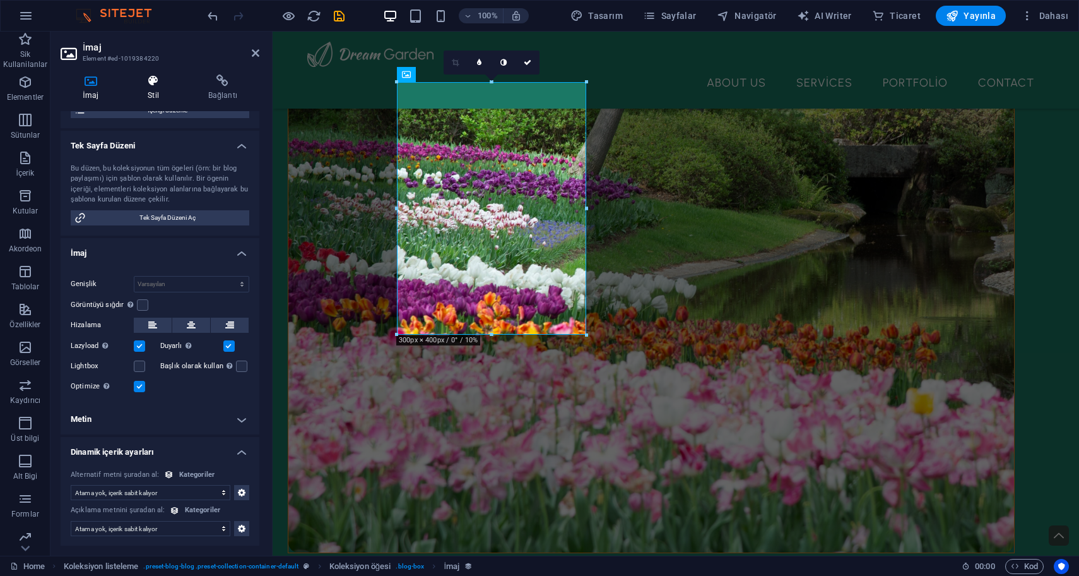
click at [150, 91] on h4 "Stil" at bounding box center [156, 87] width 61 height 27
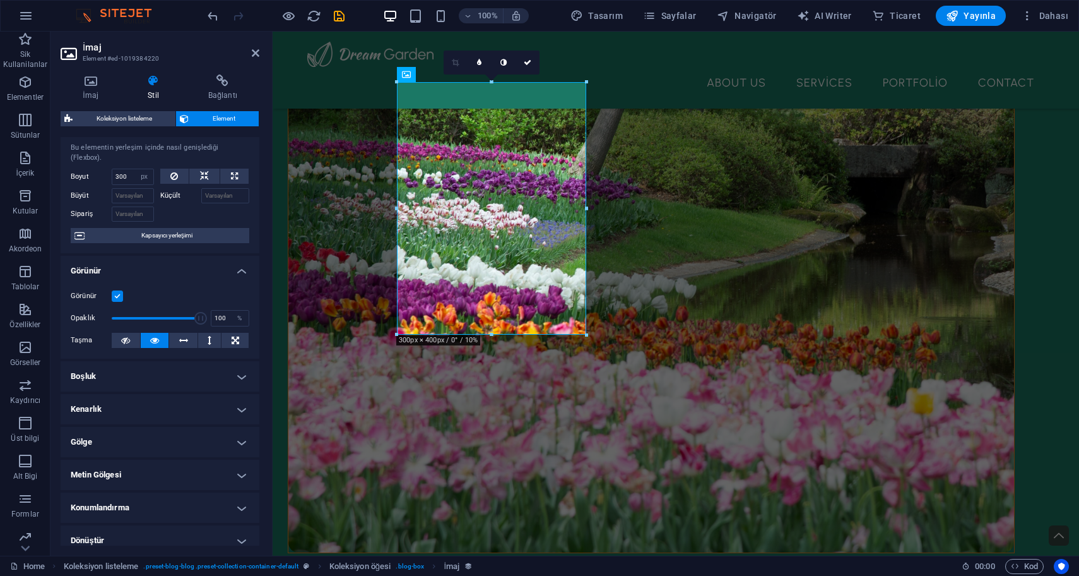
scroll to position [0, 0]
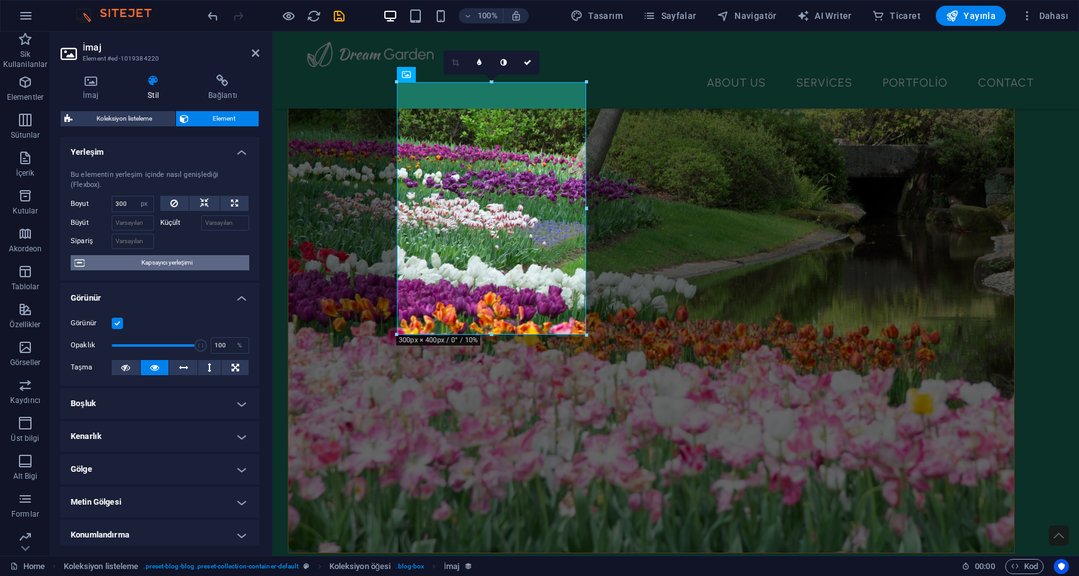
click at [177, 264] on span "Kapsayıcı yerleşimi" at bounding box center [166, 262] width 157 height 15
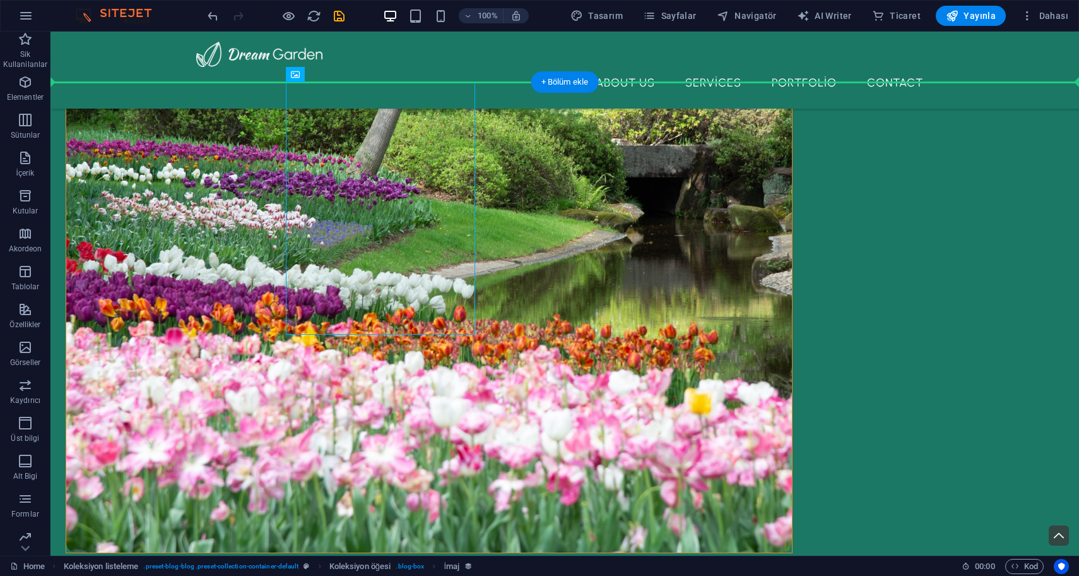
drag, startPoint x: 295, startPoint y: 234, endPoint x: 493, endPoint y: 290, distance: 206.0
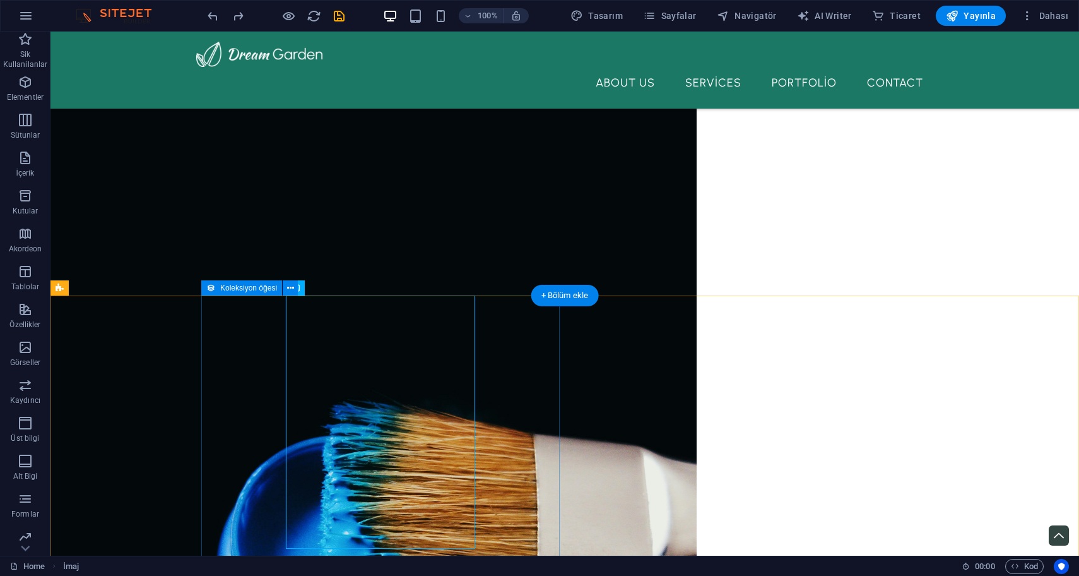
scroll to position [325, 0]
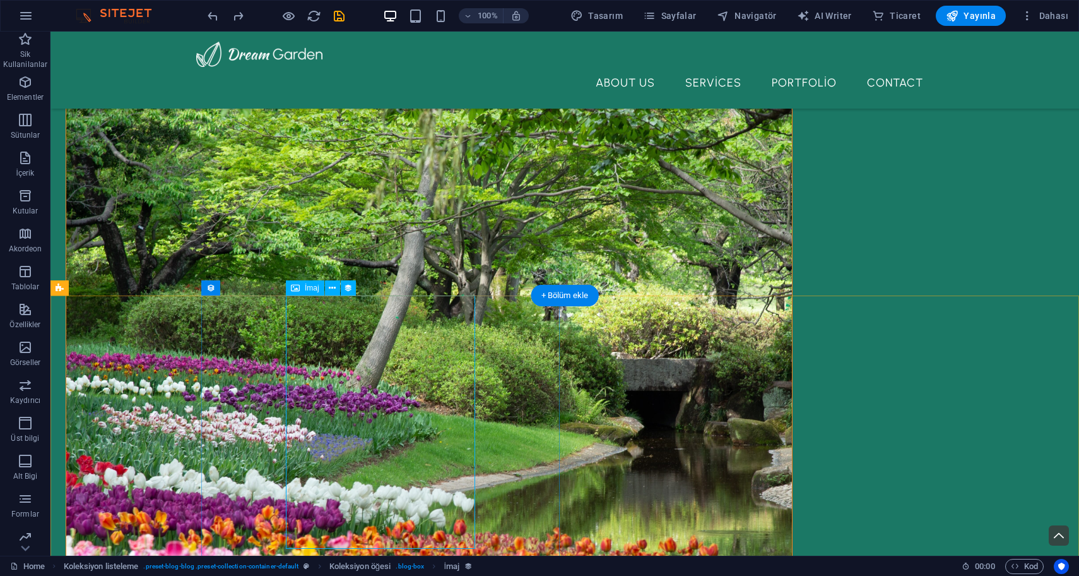
select select "px"
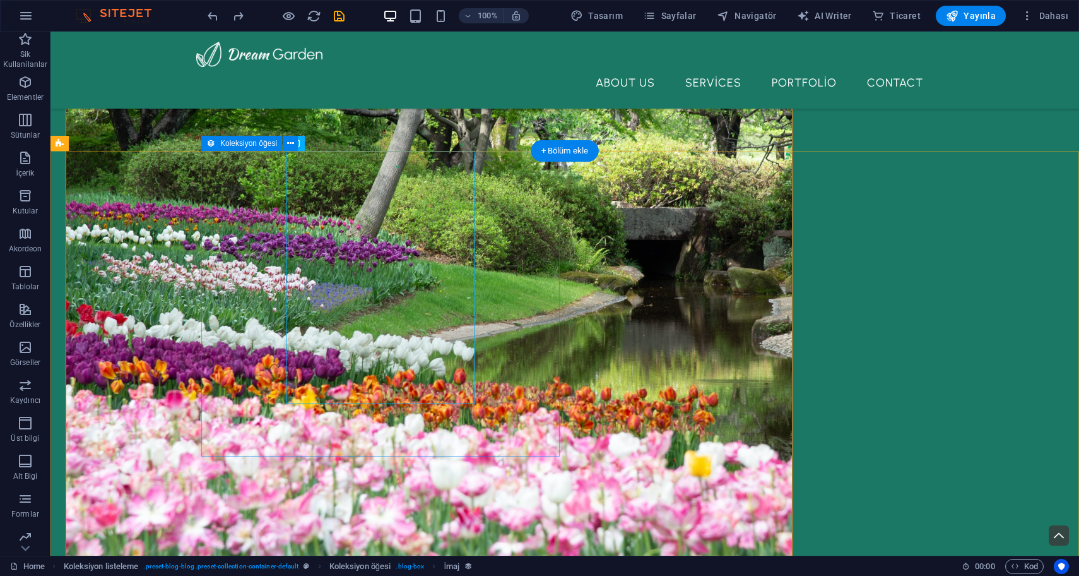
scroll to position [458, 0]
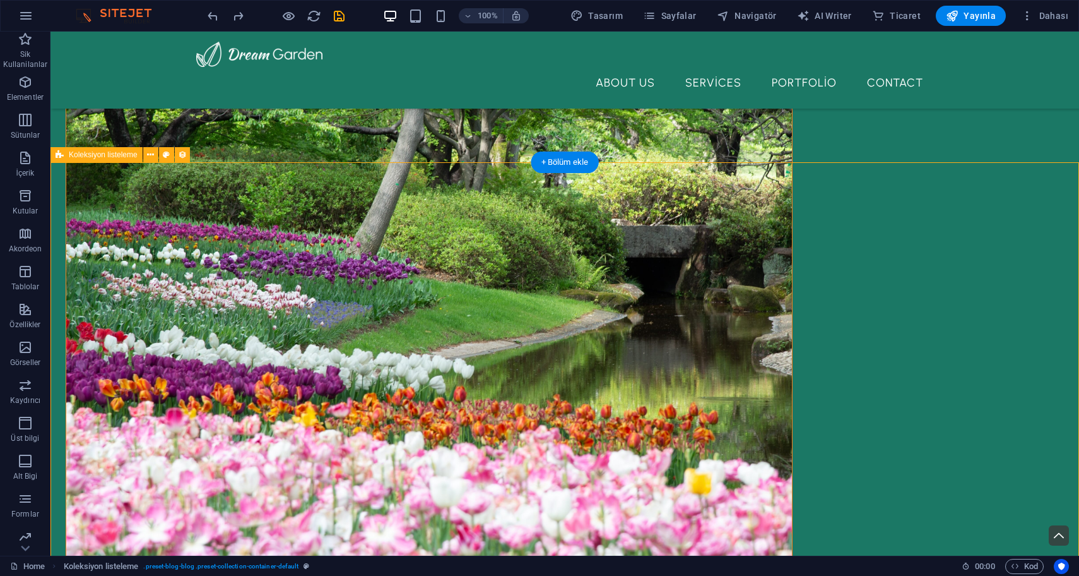
select select "68e3c706912b173428077614"
select select "createdAt_DESC"
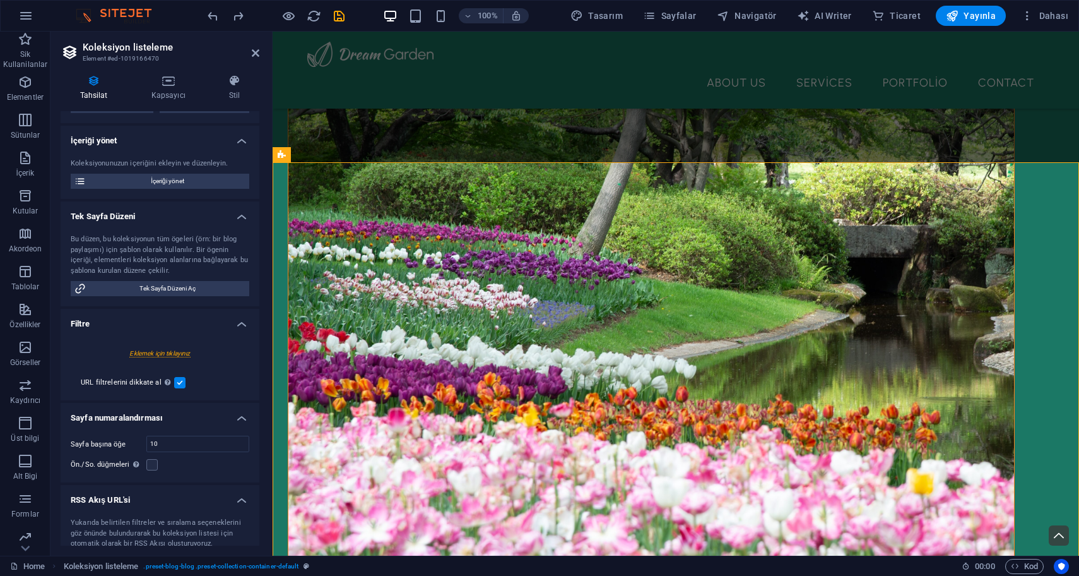
scroll to position [140, 0]
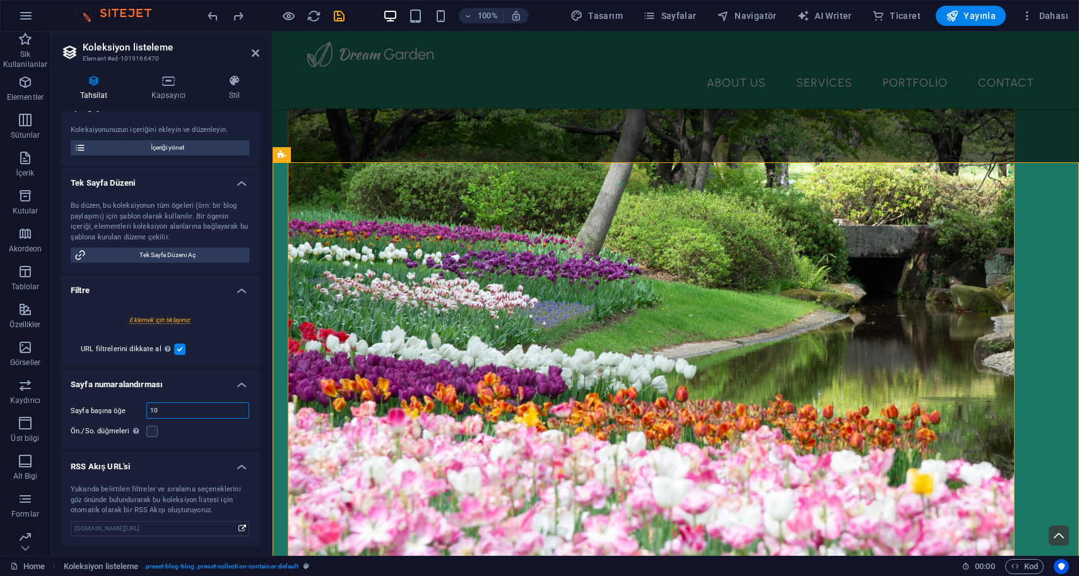
click at [181, 412] on input "10" at bounding box center [198, 410] width 102 height 15
click at [150, 433] on label at bounding box center [151, 430] width 11 height 11
click at [0, 0] on input "Ön./So. düğmeleri Bu seçenek işaretlenmiş olsa bile sayfa başına görüntülenecek…" at bounding box center [0, 0] width 0 height 0
click at [151, 433] on label at bounding box center [151, 430] width 11 height 11
click at [0, 0] on input "Ön./So. düğmeleri Bu seçenek işaretlenmiş olsa bile sayfa başına görüntülenecek…" at bounding box center [0, 0] width 0 height 0
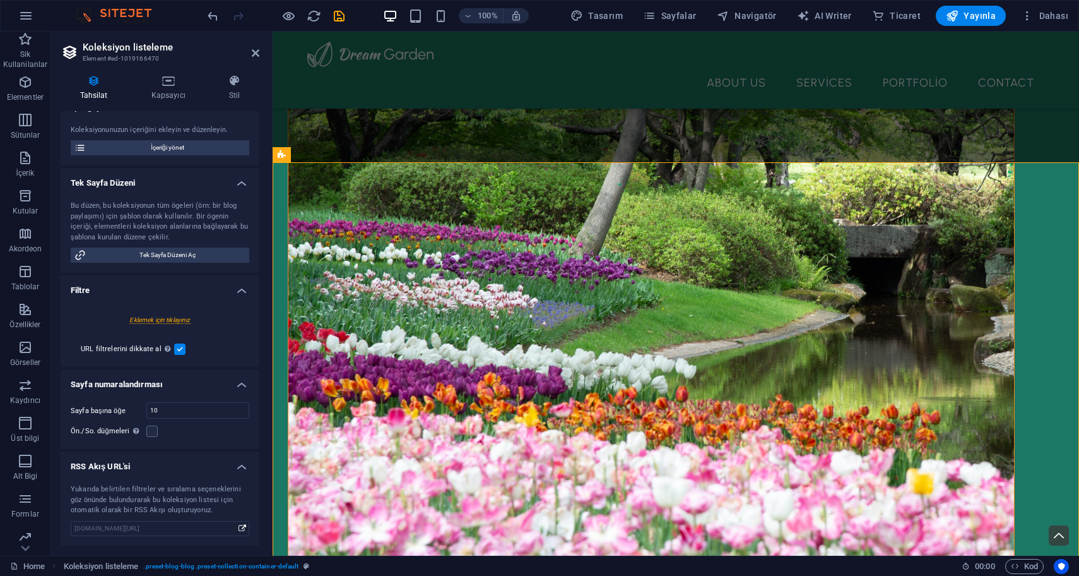
click at [172, 102] on div "Tahsilat Kapsayıcı Stil Genel Tahsilat AAA Alçıpan Ürünleri Blog Kategoriler Sı…" at bounding box center [160, 309] width 199 height 471
click at [165, 83] on icon at bounding box center [168, 80] width 73 height 13
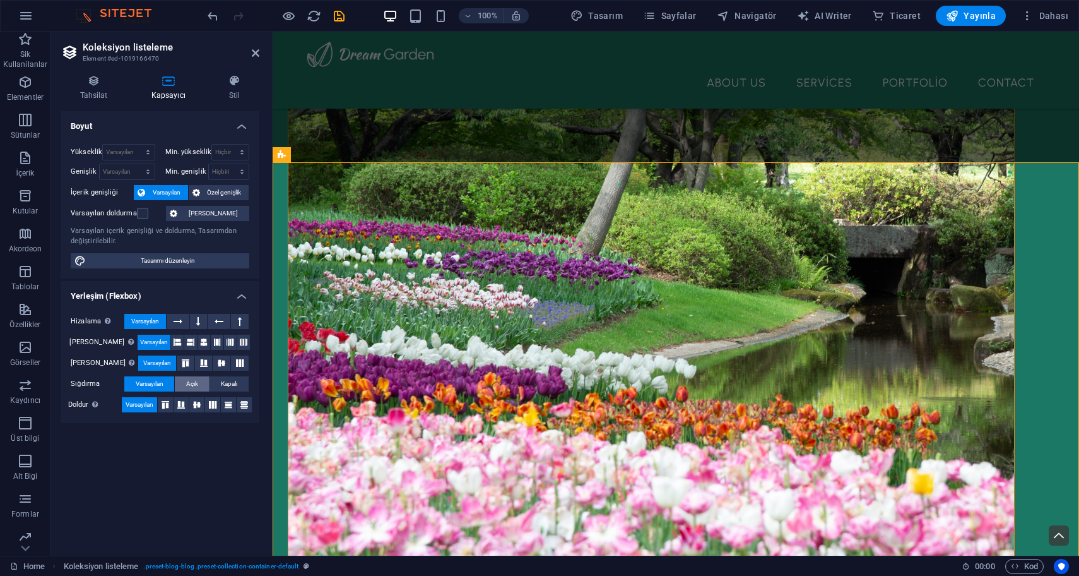
click at [196, 382] on span "Açık" at bounding box center [192, 383] width 12 height 15
click at [164, 385] on button "Varsayılan" at bounding box center [149, 383] width 50 height 15
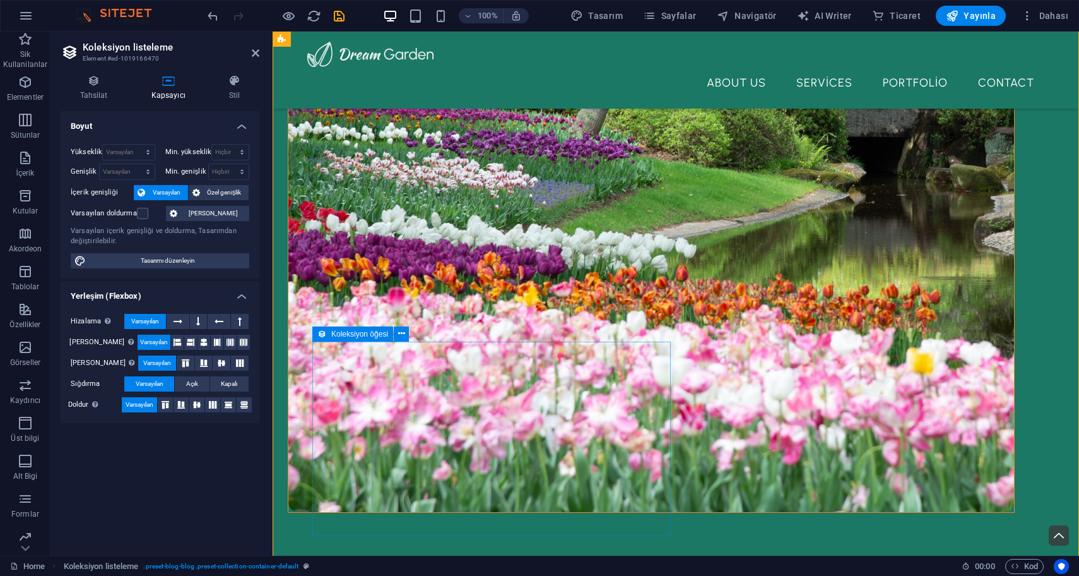
scroll to position [504, 0]
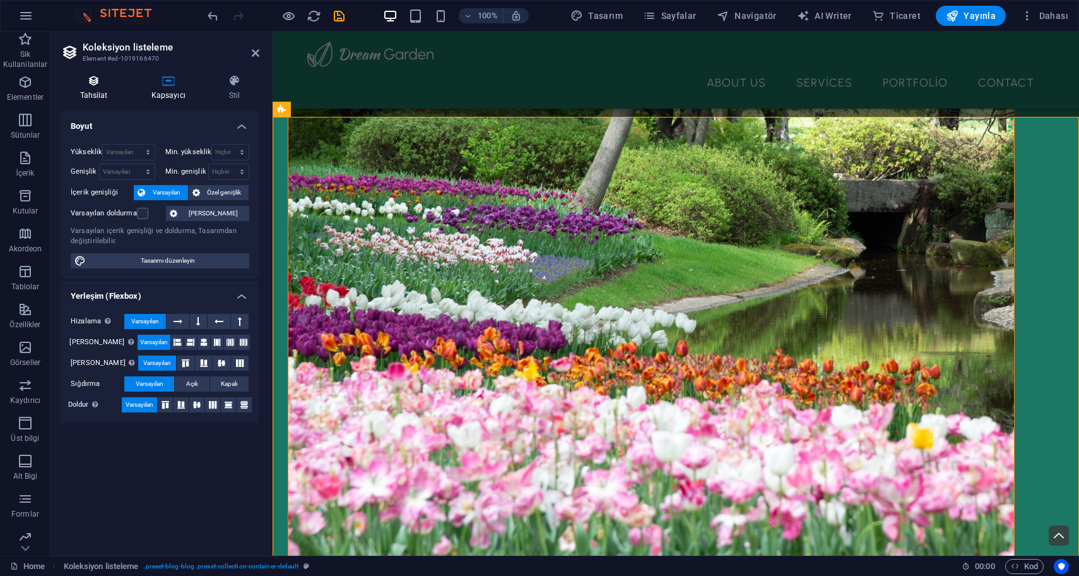
click at [73, 87] on h4 "Tahsilat" at bounding box center [96, 87] width 71 height 27
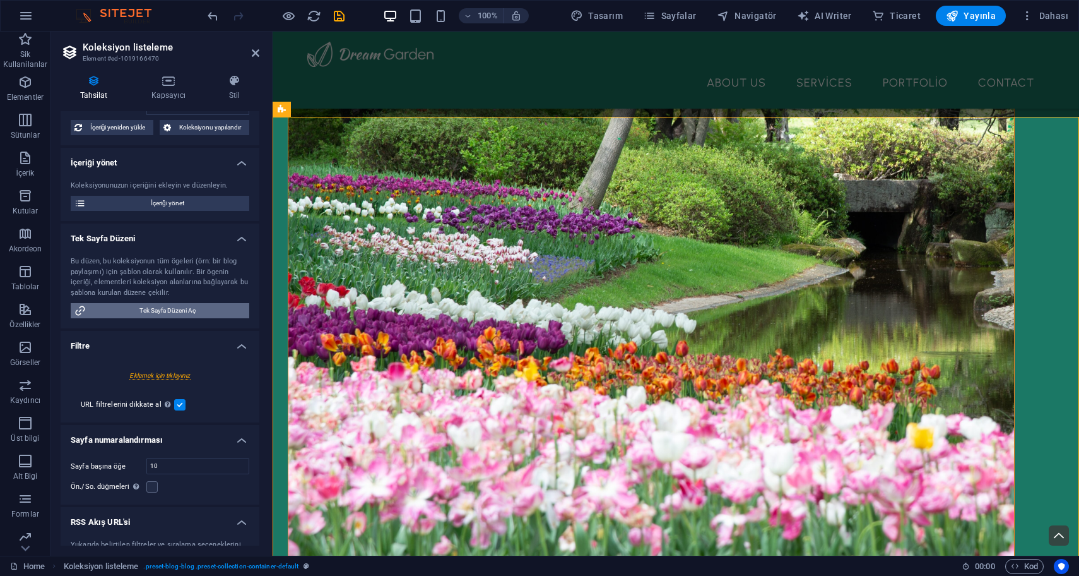
scroll to position [0, 0]
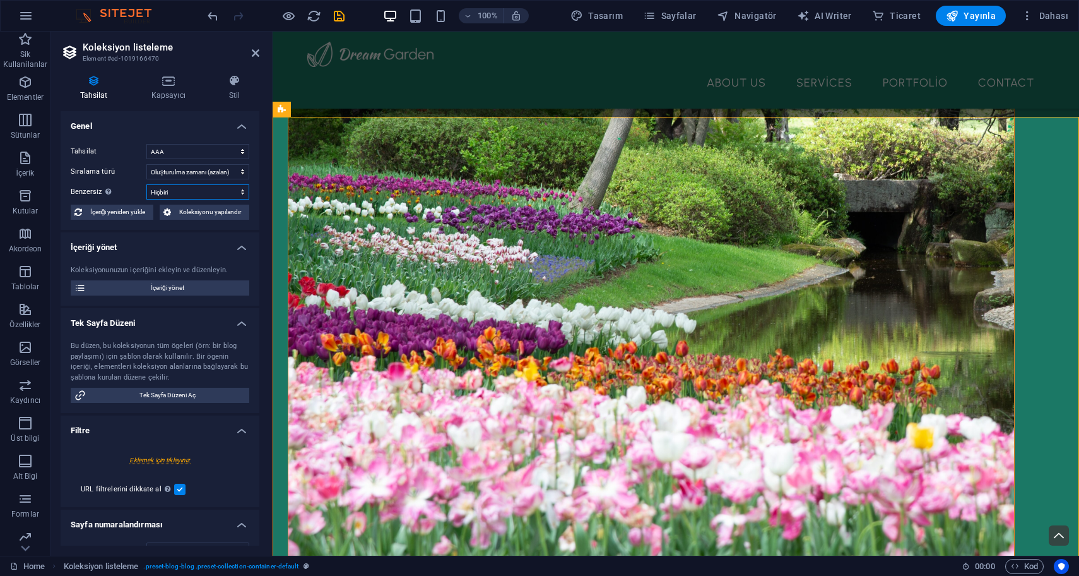
click at [209, 185] on select "Hiçbiri Resim Name Slug Alçıpan Çeşitşleri Ürünler" at bounding box center [197, 191] width 103 height 15
click at [215, 172] on select "Oluşturulma zamanı (artan) Oluşturulma zamanı (azalan) Güncellenme zamanı (arta…" at bounding box center [197, 171] width 103 height 15
click at [146, 164] on select "Oluşturulma zamanı (artan) Oluşturulma zamanı (azalan) Güncellenme zamanı (arta…" at bounding box center [197, 171] width 103 height 15
click at [222, 153] on select "AAA Alçıpan Ürünleri Blog Kategoriler" at bounding box center [197, 151] width 103 height 15
click at [146, 144] on select "AAA Alçıpan Ürünleri Blog Kategoriler" at bounding box center [197, 151] width 103 height 15
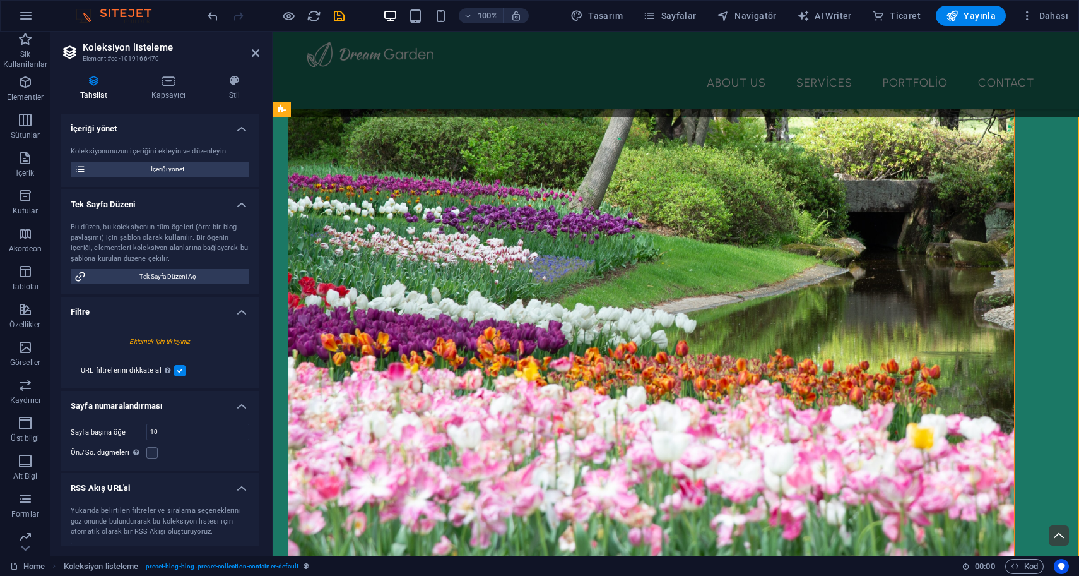
scroll to position [140, 0]
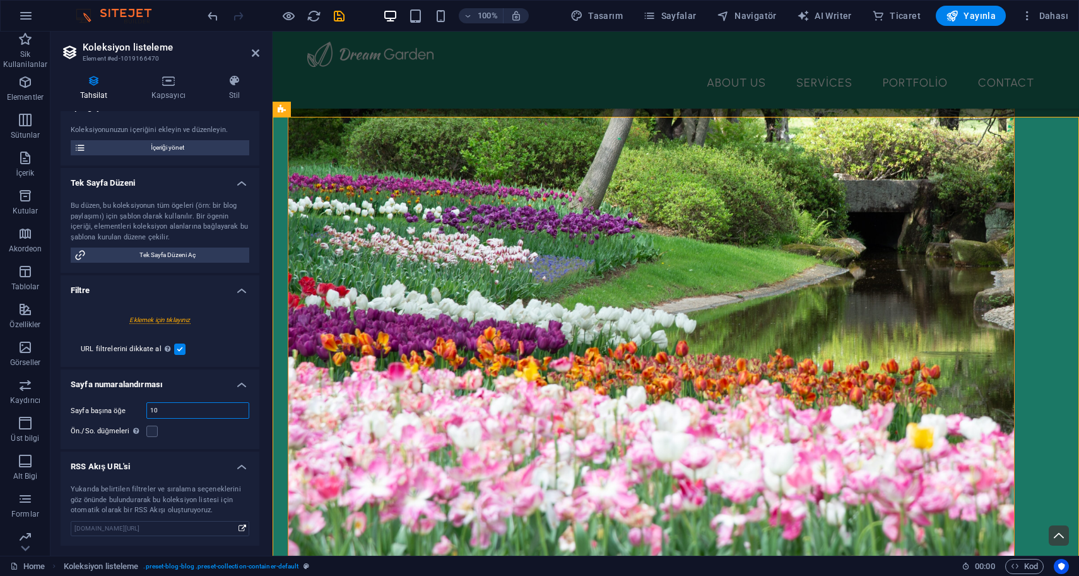
drag, startPoint x: 195, startPoint y: 407, endPoint x: 148, endPoint y: 411, distance: 47.5
click at [148, 411] on input "10" at bounding box center [198, 410] width 102 height 15
click at [162, 96] on h4 "Kapsayıcı" at bounding box center [171, 87] width 78 height 27
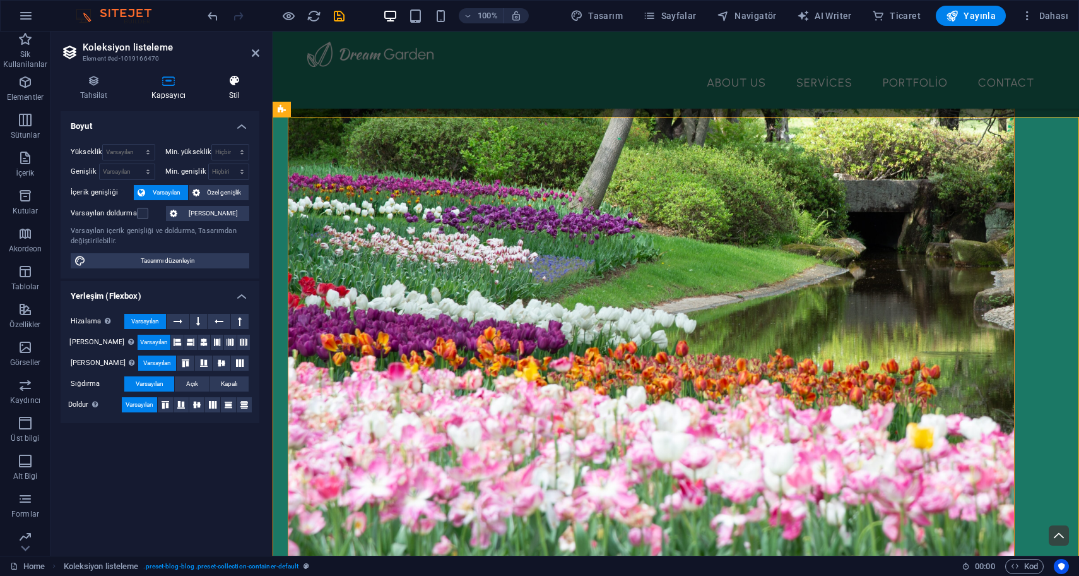
click at [220, 87] on h4 "Stil" at bounding box center [235, 87] width 50 height 27
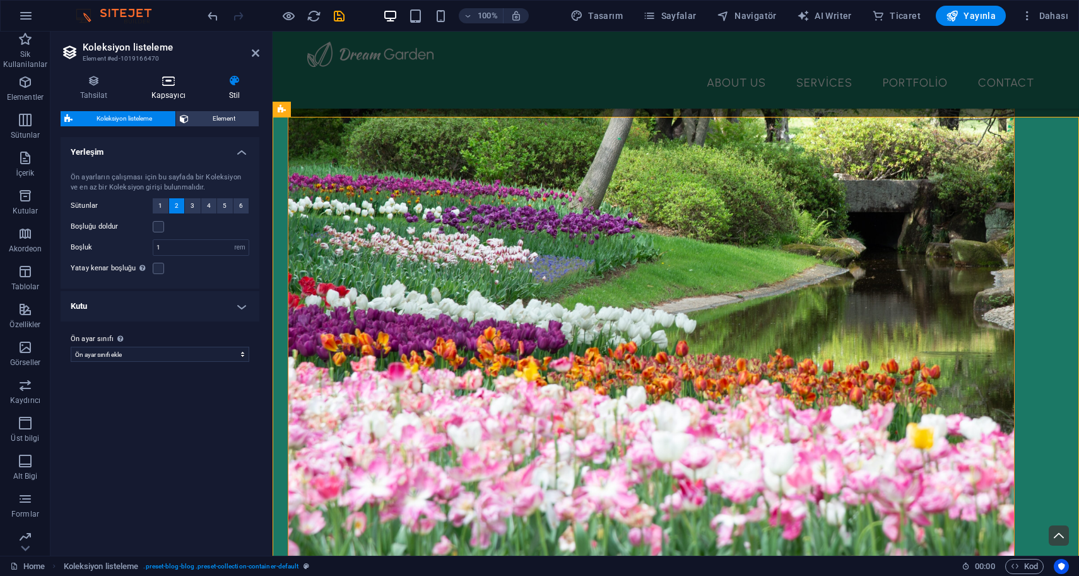
click at [169, 88] on h4 "Kapsayıcı" at bounding box center [171, 87] width 78 height 27
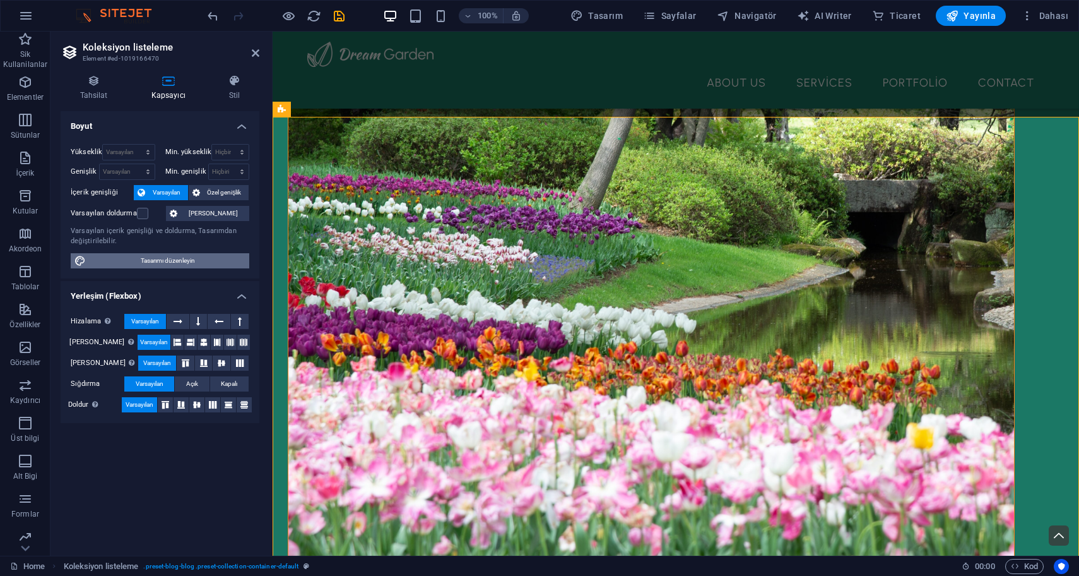
click at [203, 262] on span "Tasarımı düzenleyin" at bounding box center [168, 260] width 156 height 15
select select "rem"
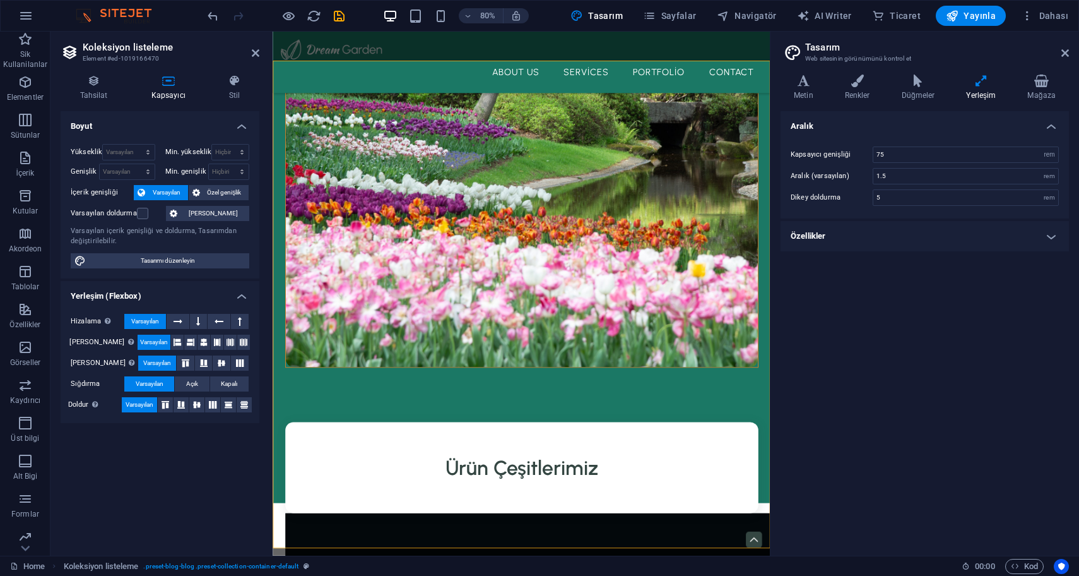
click at [898, 237] on h4 "Özellikler" at bounding box center [925, 236] width 288 height 30
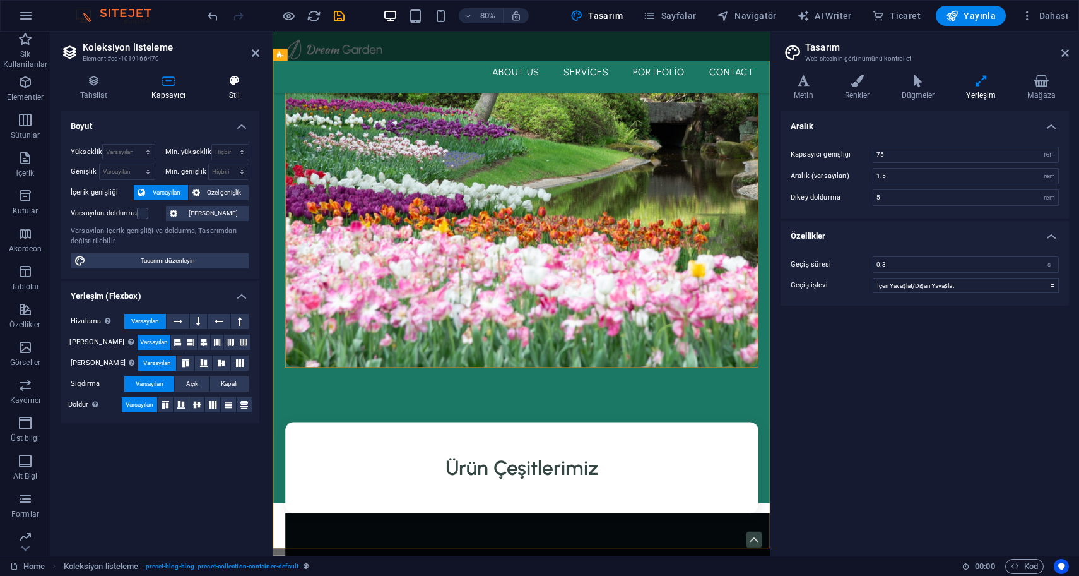
click at [228, 90] on h4 "Stil" at bounding box center [235, 87] width 50 height 27
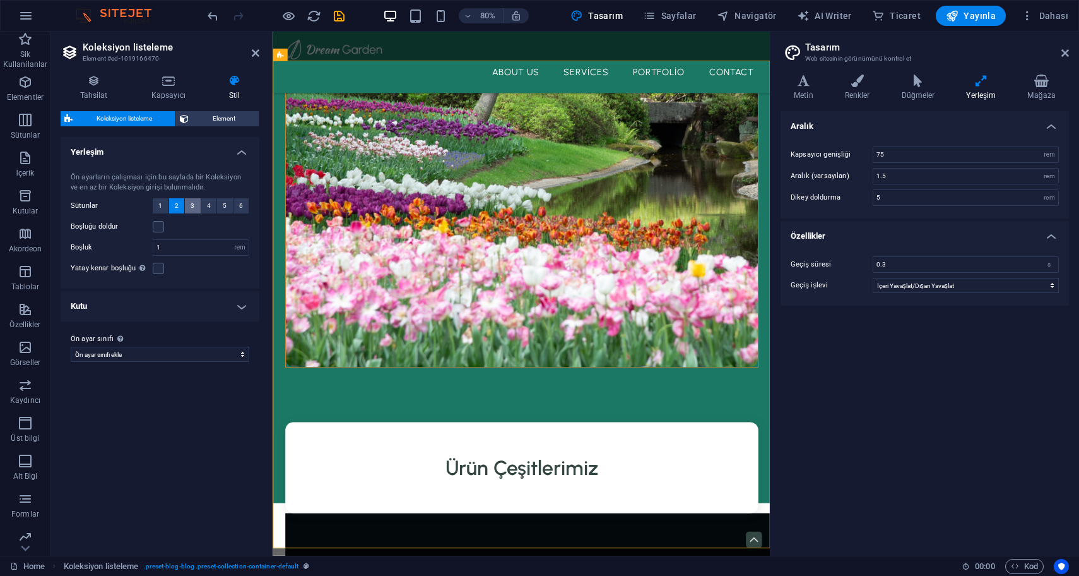
click at [198, 208] on button "3" at bounding box center [193, 205] width 16 height 15
click at [207, 205] on span "4" at bounding box center [209, 205] width 4 height 15
click at [162, 228] on label at bounding box center [158, 226] width 11 height 11
click at [0, 0] on input "Boşluğu doldur" at bounding box center [0, 0] width 0 height 0
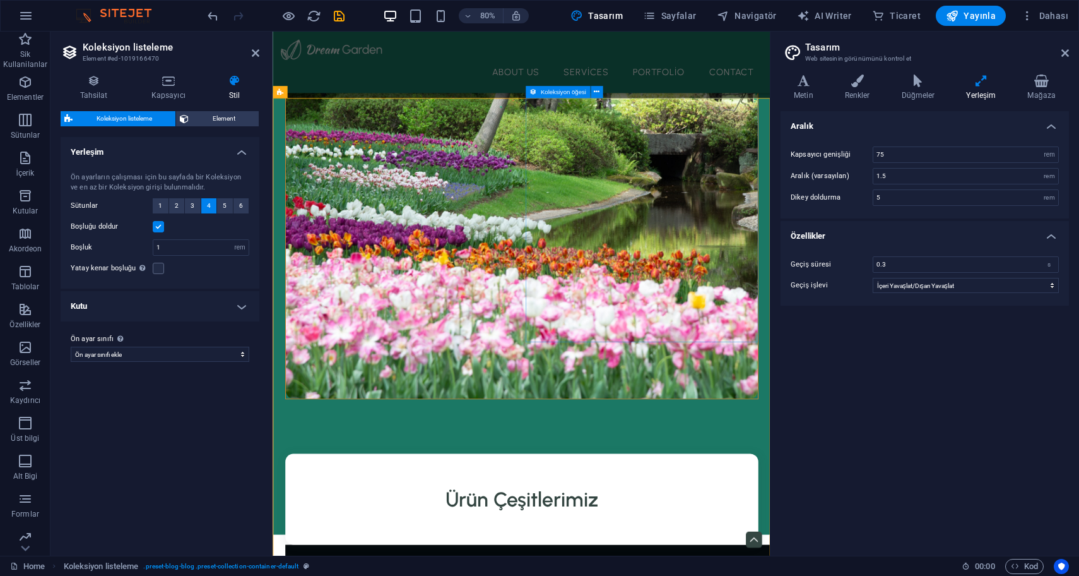
scroll to position [438, 0]
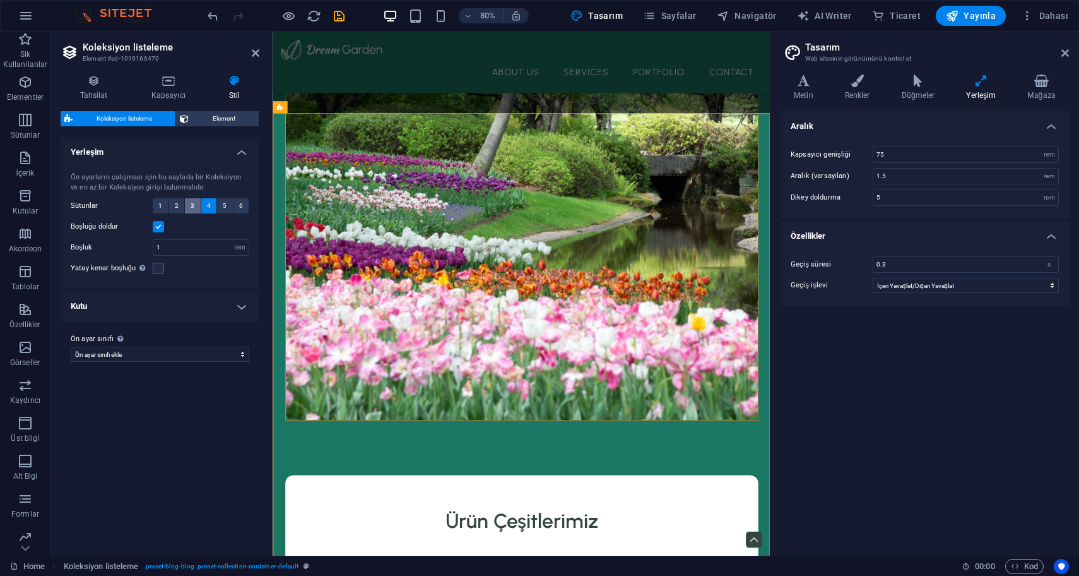
click at [194, 204] on span "3" at bounding box center [193, 205] width 4 height 15
click at [157, 211] on button "1" at bounding box center [161, 205] width 16 height 15
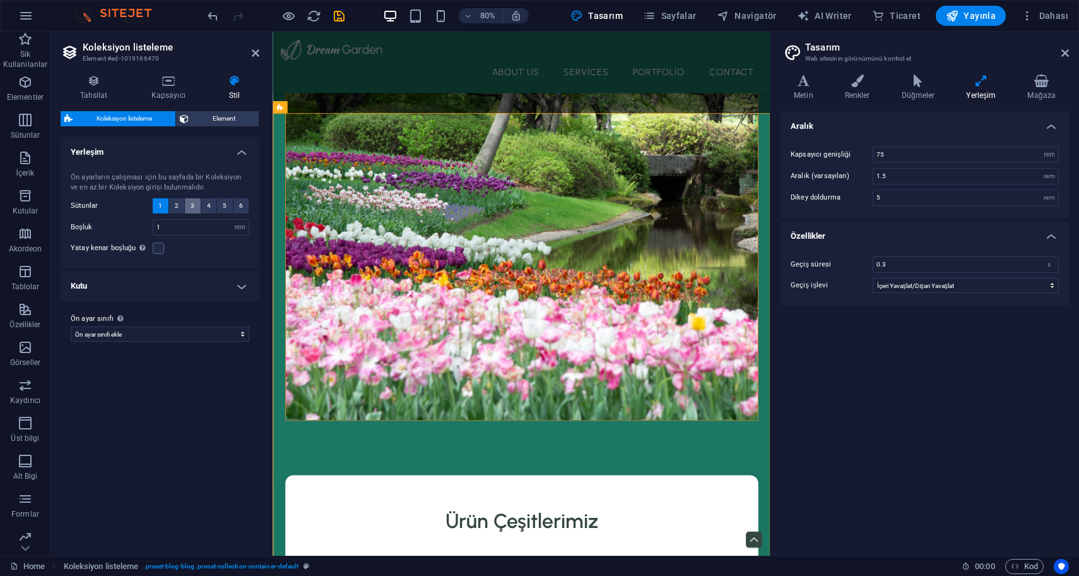
click at [192, 203] on span "3" at bounding box center [193, 205] width 4 height 15
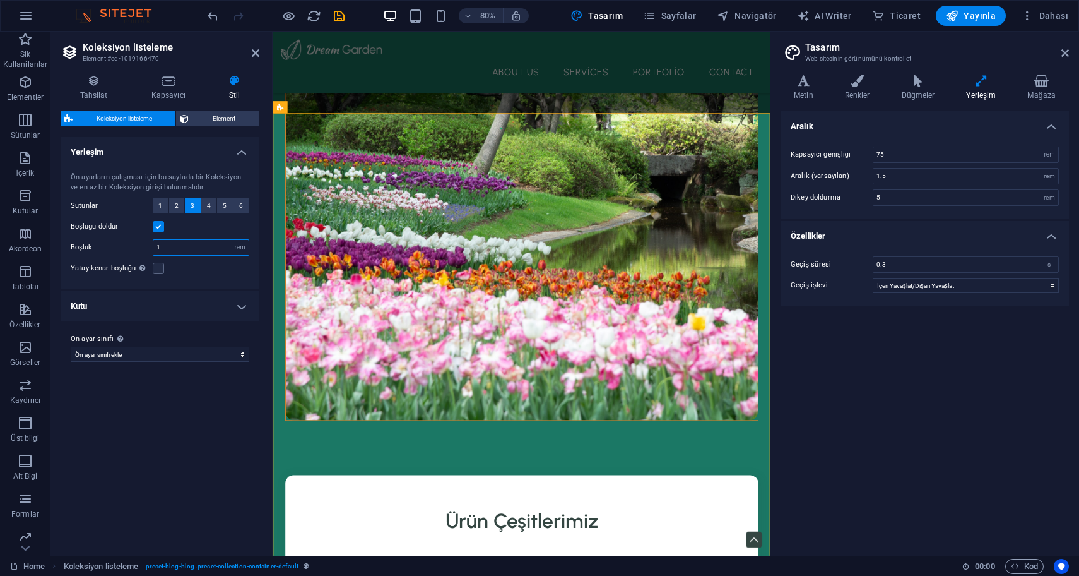
click at [168, 250] on input "1" at bounding box center [200, 247] width 95 height 15
click at [155, 230] on label at bounding box center [158, 226] width 11 height 11
click at [0, 0] on input "Boşluğu doldur" at bounding box center [0, 0] width 0 height 0
select select
click at [168, 300] on h4 "Kutu" at bounding box center [160, 306] width 199 height 30
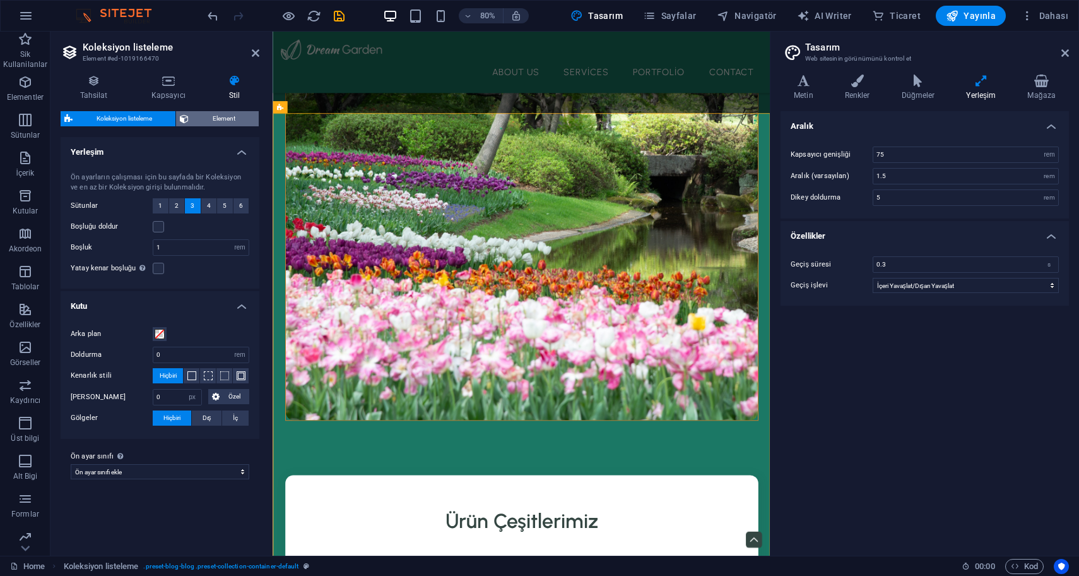
click at [223, 117] on span "Element" at bounding box center [224, 118] width 62 height 15
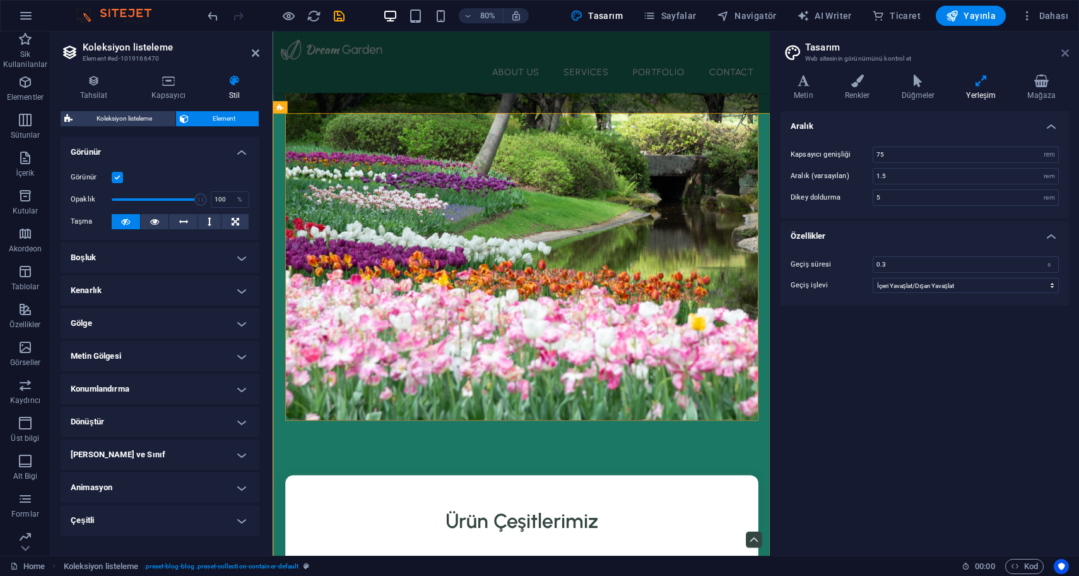
click at [1064, 52] on icon at bounding box center [1066, 53] width 8 height 10
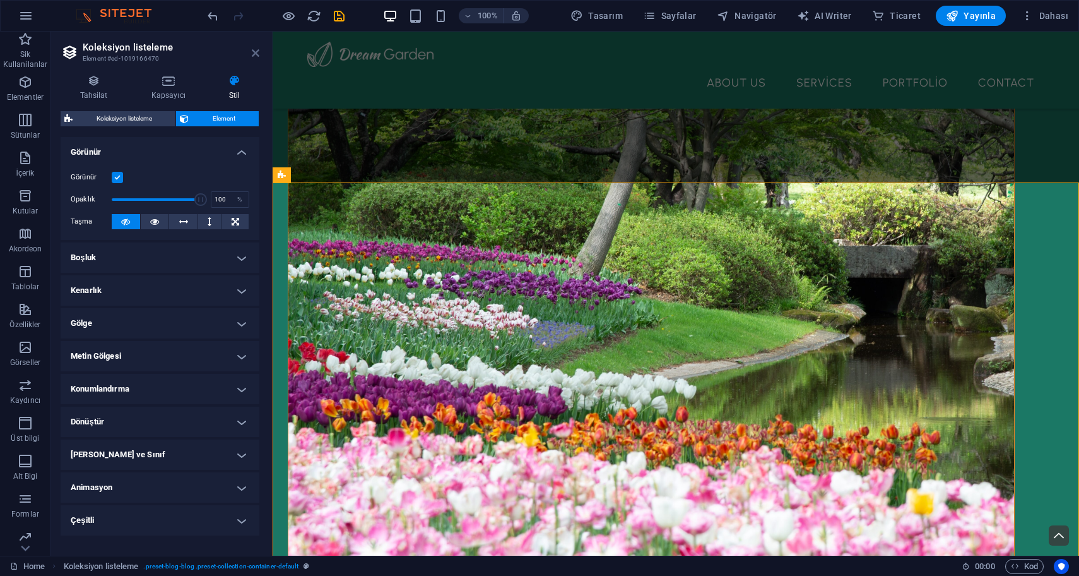
click at [257, 56] on icon at bounding box center [256, 53] width 8 height 10
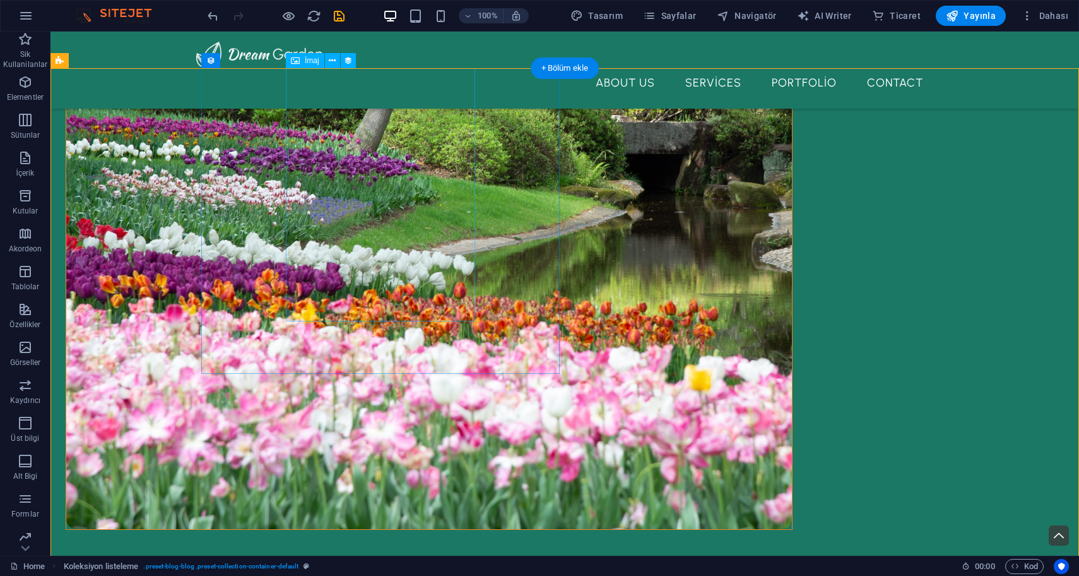
scroll to position [574, 0]
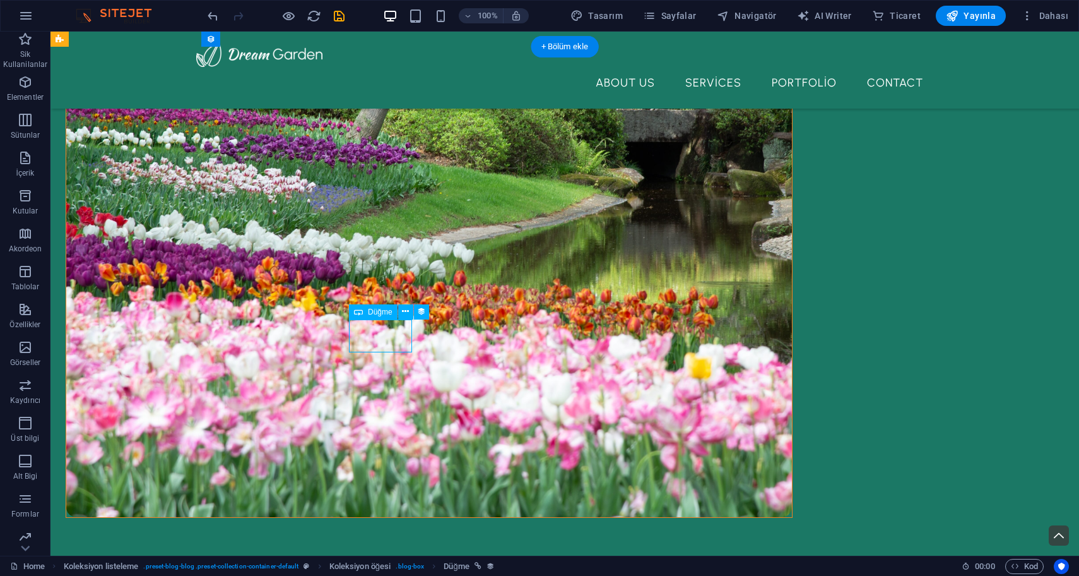
select select "px"
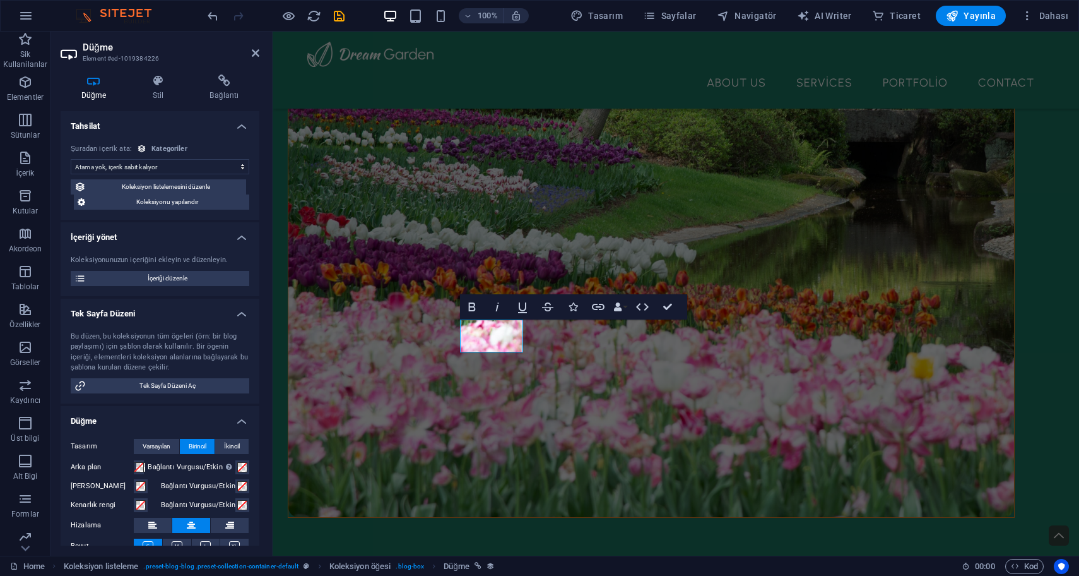
scroll to position [86, 0]
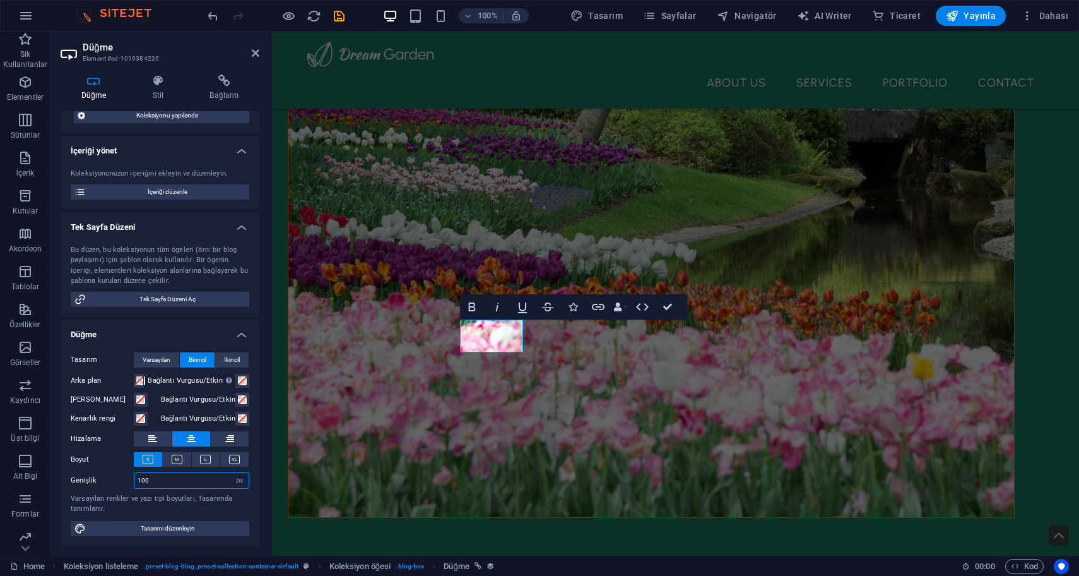
drag, startPoint x: 167, startPoint y: 482, endPoint x: 131, endPoint y: 479, distance: 35.4
click at [132, 480] on div "Genişlik 100 Varsayılan px rem % em vh vw" at bounding box center [160, 480] width 179 height 16
click at [162, 484] on input "200" at bounding box center [191, 480] width 114 height 15
type input "2"
type input "150"
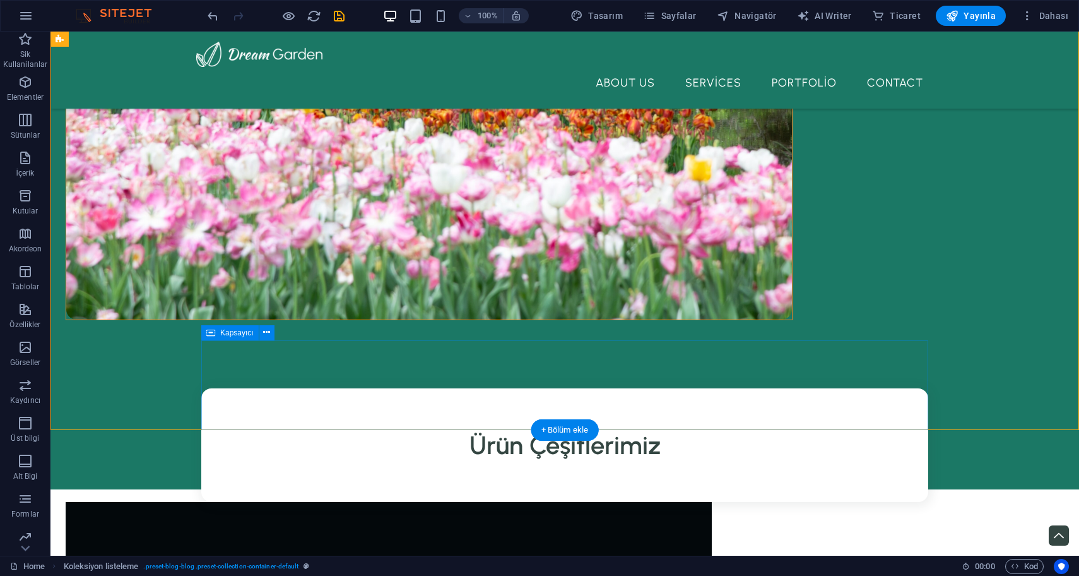
scroll to position [776, 0]
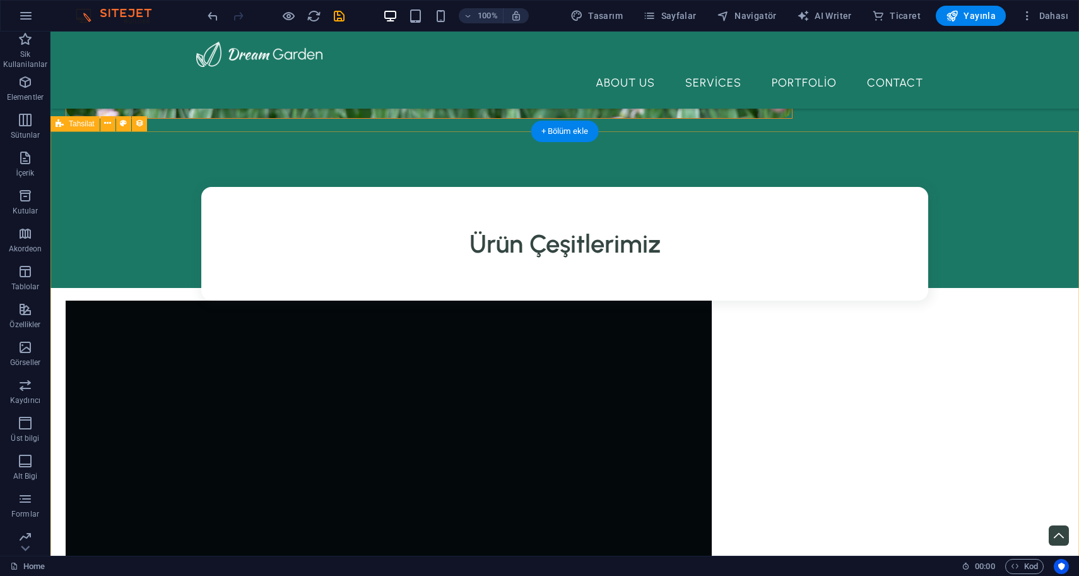
scroll to position [969, 0]
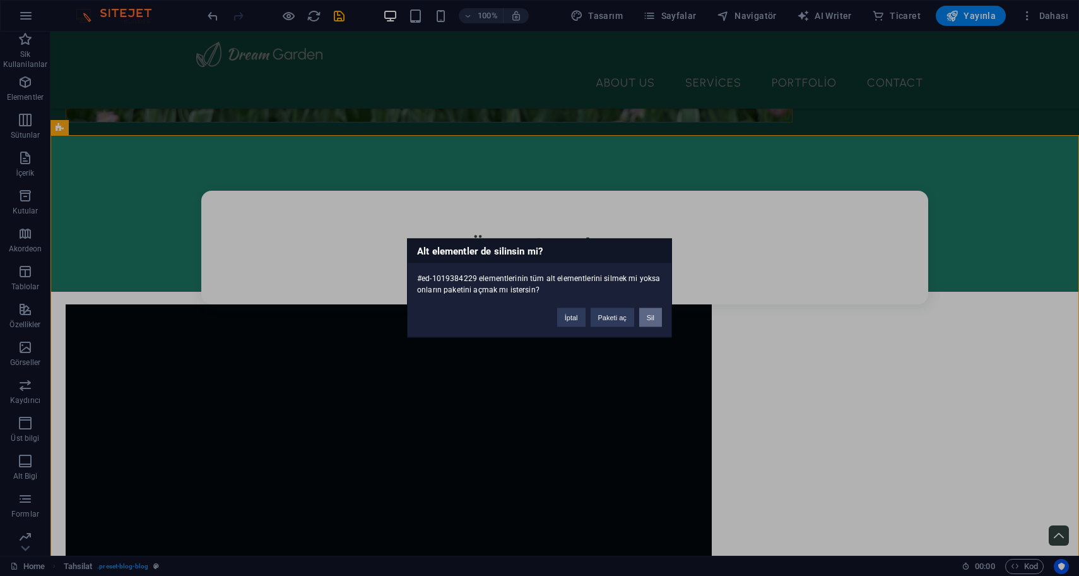
click at [648, 314] on button "Sil" at bounding box center [650, 317] width 23 height 19
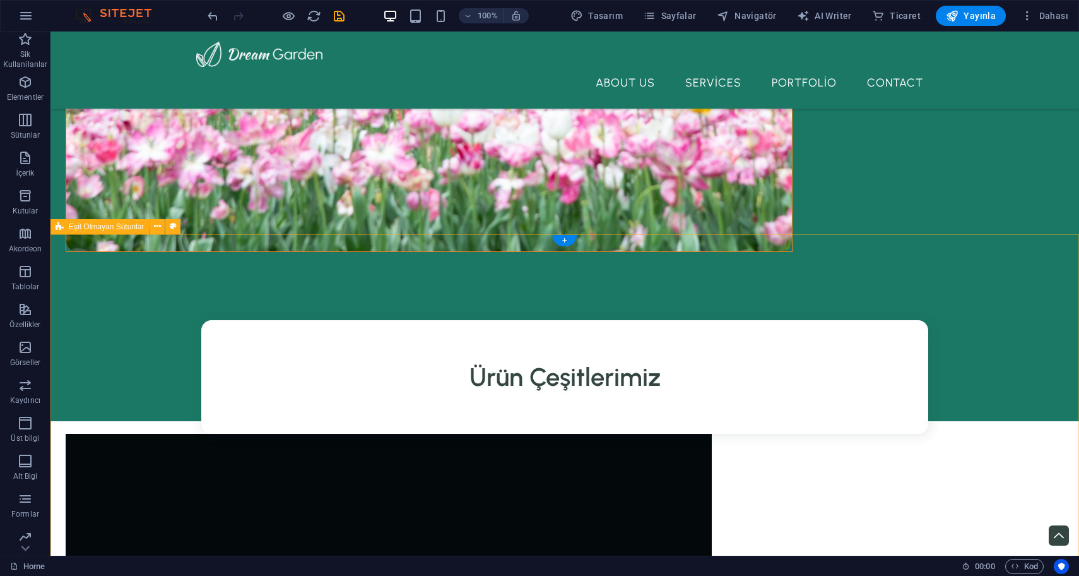
scroll to position [836, 0]
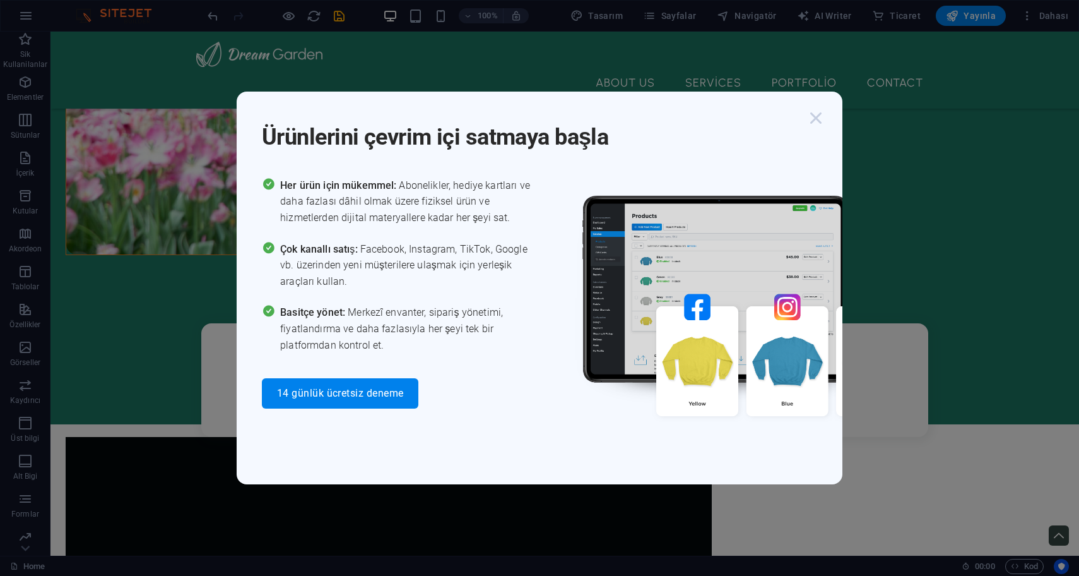
click at [811, 119] on icon "button" at bounding box center [816, 118] width 23 height 23
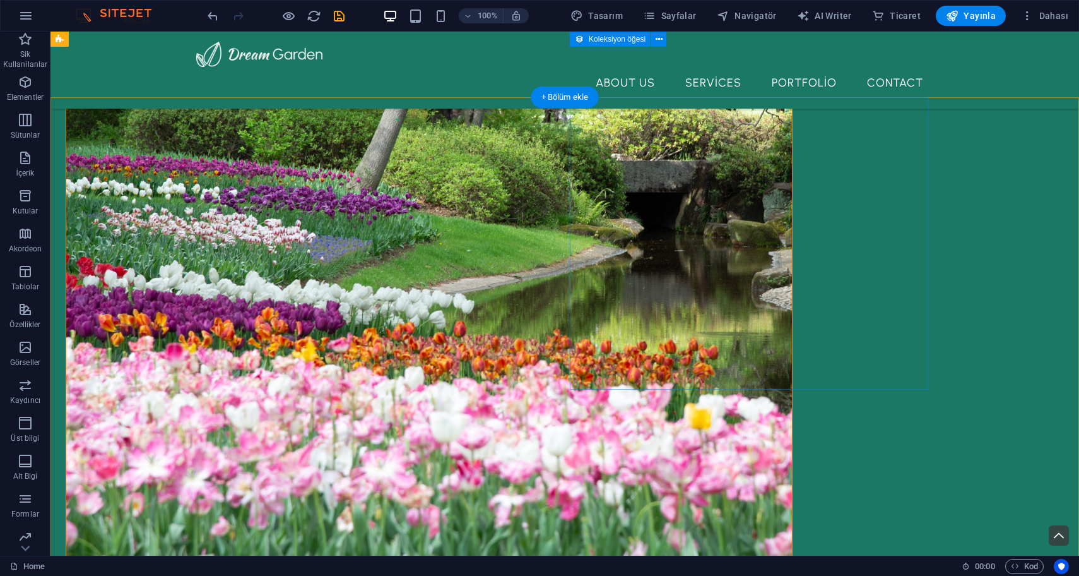
scroll to position [521, 0]
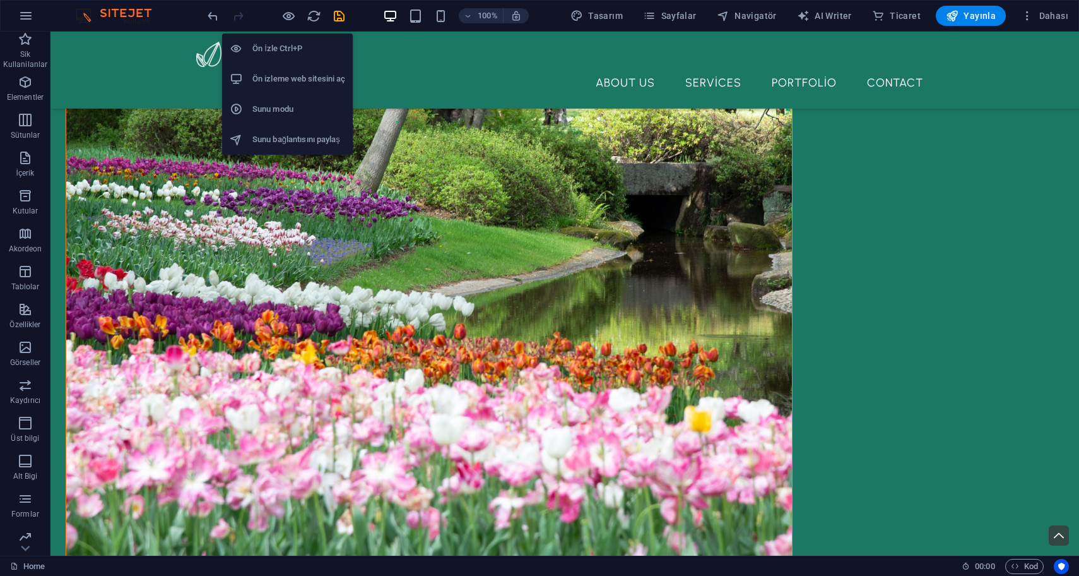
click at [295, 81] on h6 "Ön izleme web sitesini aç" at bounding box center [299, 78] width 93 height 15
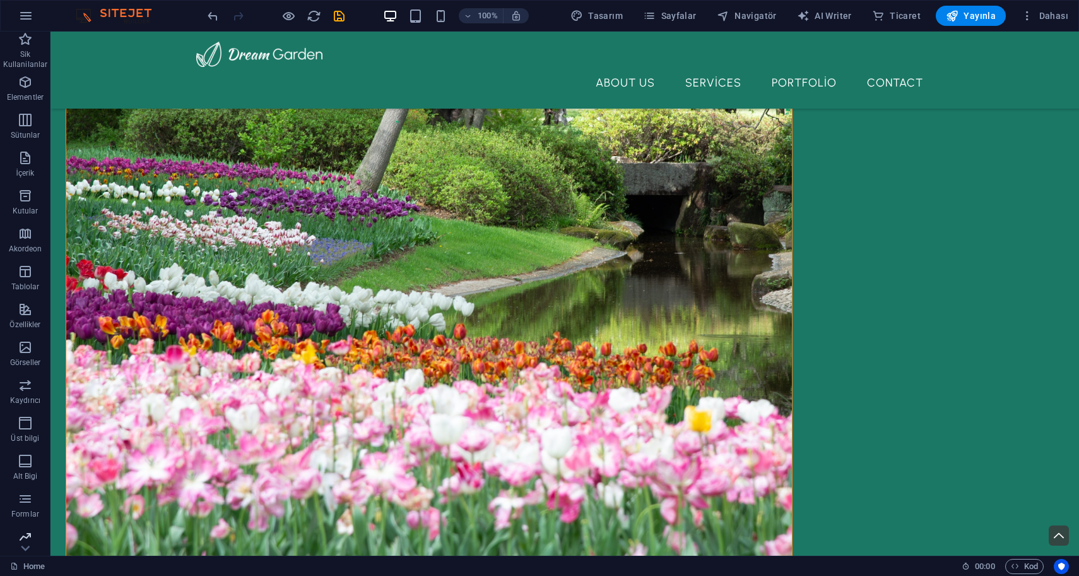
scroll to position [82, 0]
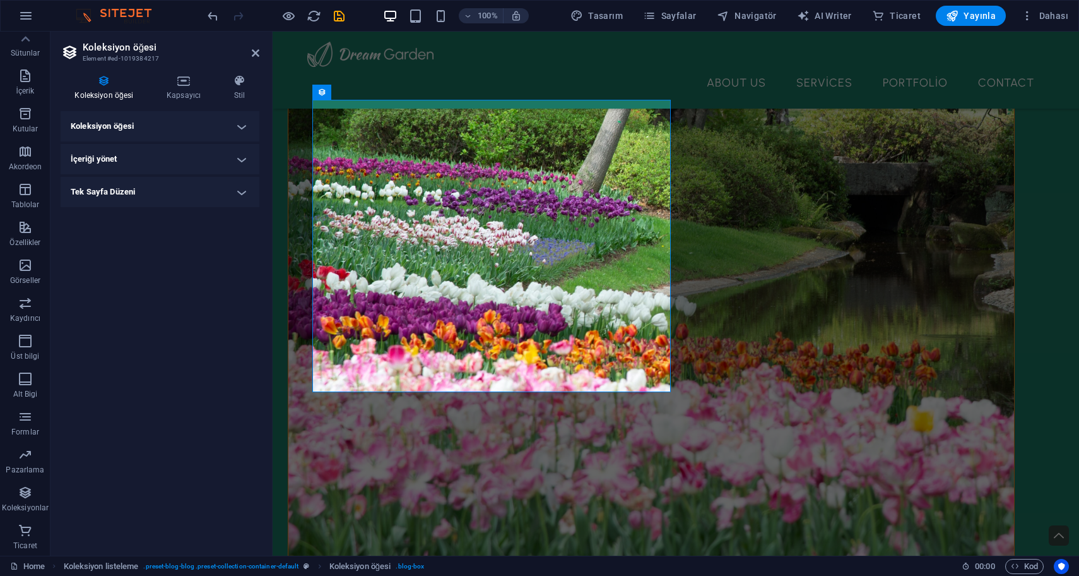
click at [167, 128] on h4 "Koleksiyon öğesi" at bounding box center [160, 126] width 199 height 30
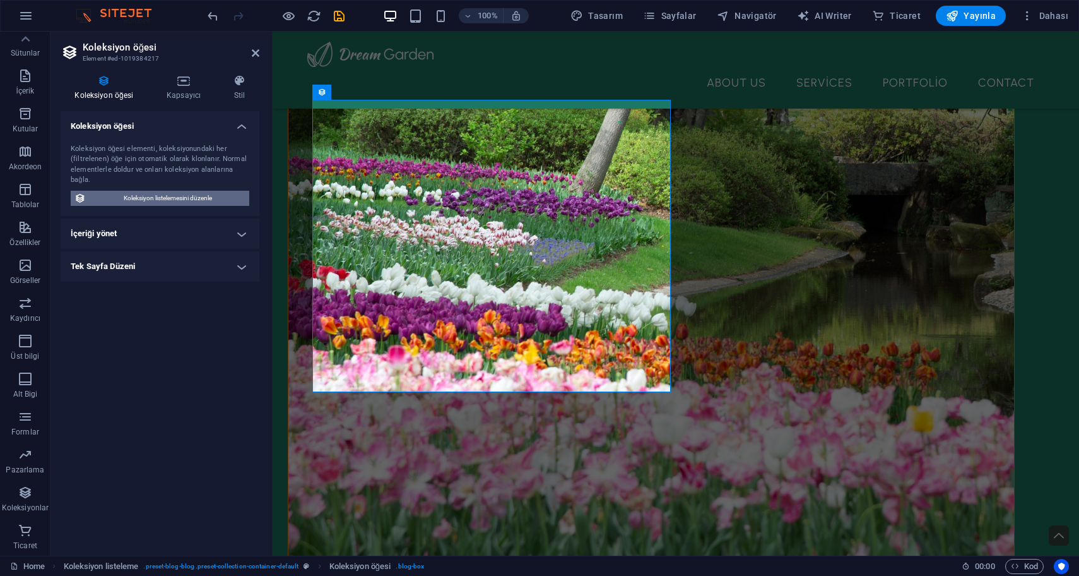
click at [172, 195] on span "Koleksiyon listelemesini düzenle" at bounding box center [168, 198] width 156 height 15
select select "68e3c706912b173428077614"
select select "createdAt_DESC"
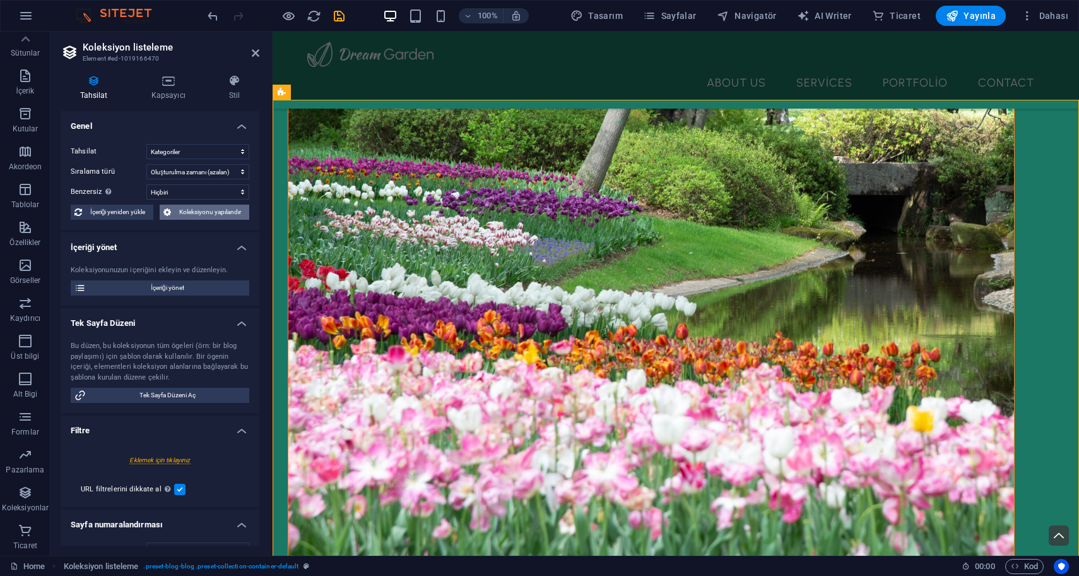
click at [185, 213] on span "Koleksiyonu yapılandır" at bounding box center [210, 212] width 71 height 15
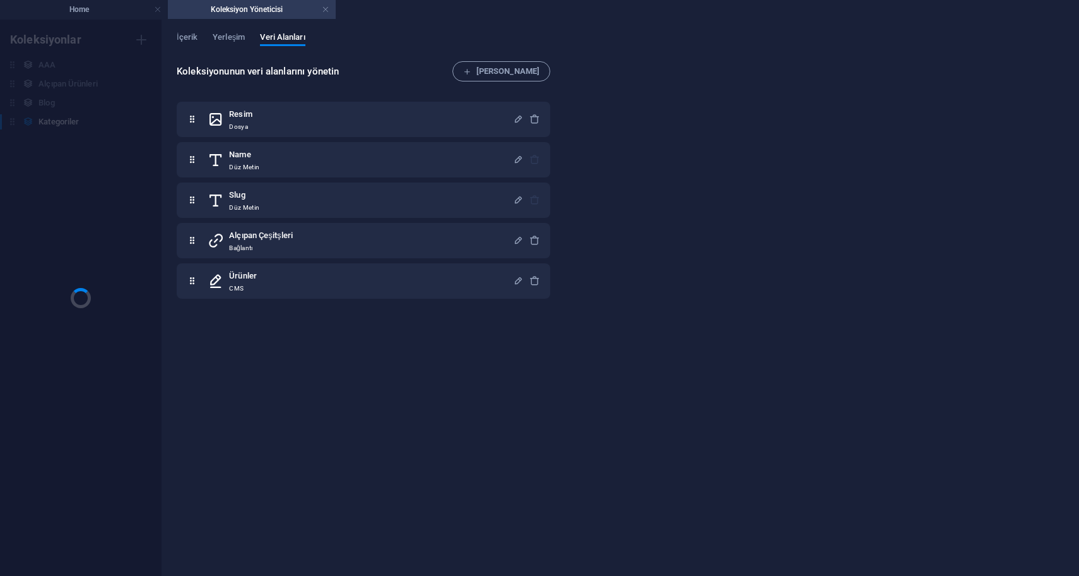
scroll to position [0, 0]
click at [54, 101] on h6 "Blog" at bounding box center [47, 102] width 16 height 15
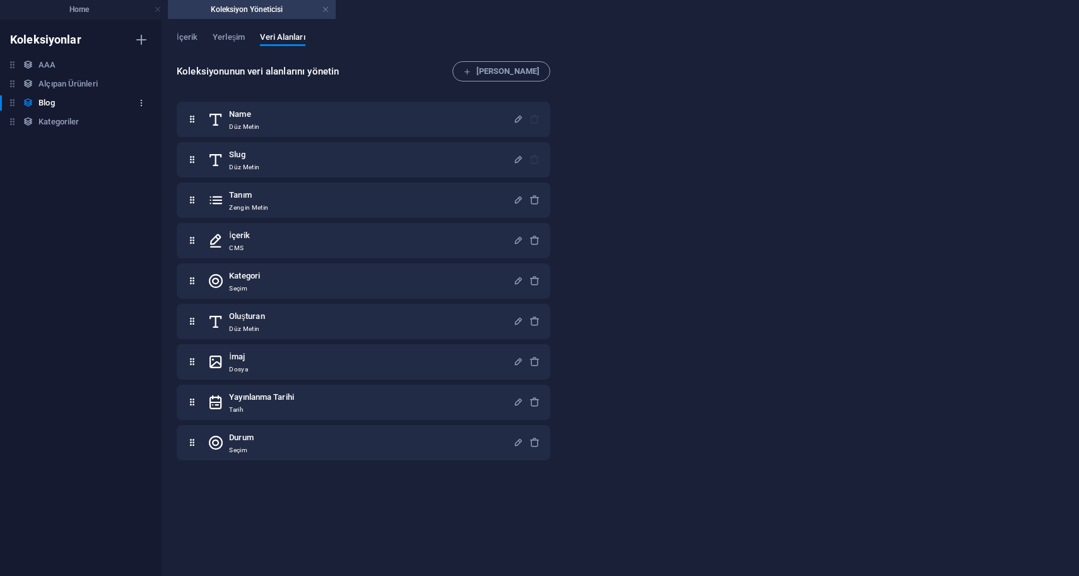
click at [143, 99] on icon "button" at bounding box center [141, 102] width 9 height 9
click at [154, 188] on h6 "Sil" at bounding box center [152, 188] width 57 height 15
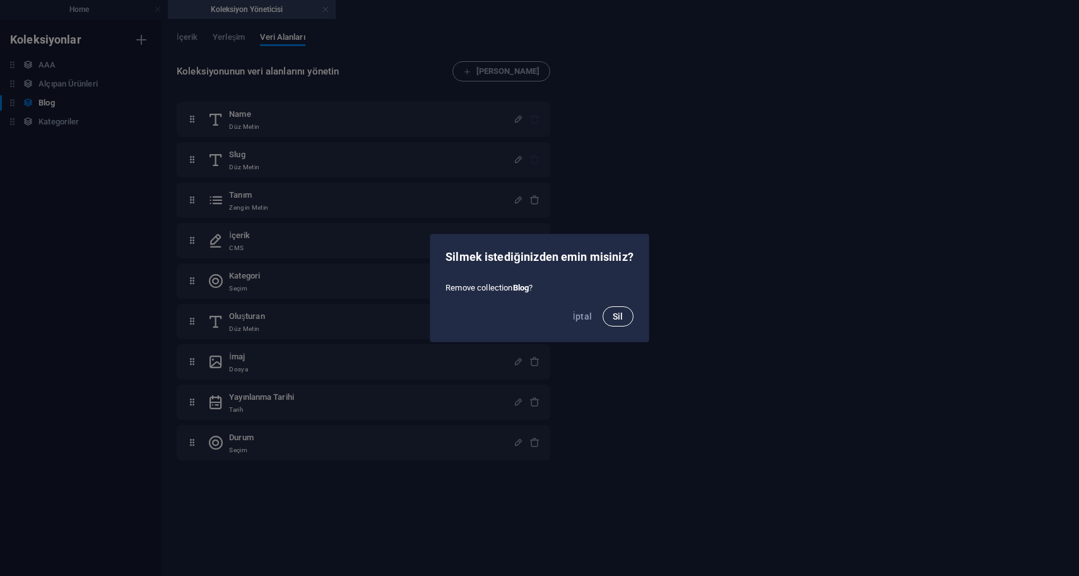
click at [619, 314] on span "Sil" at bounding box center [618, 316] width 11 height 10
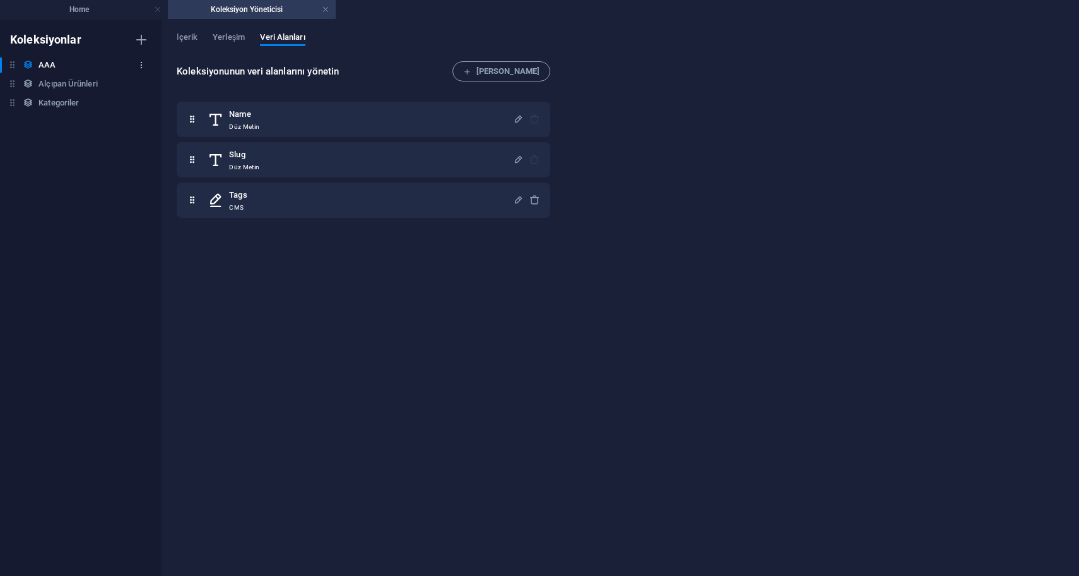
click at [146, 65] on button "button" at bounding box center [141, 65] width 15 height 20
click at [161, 150] on h6 "Sil" at bounding box center [152, 150] width 57 height 15
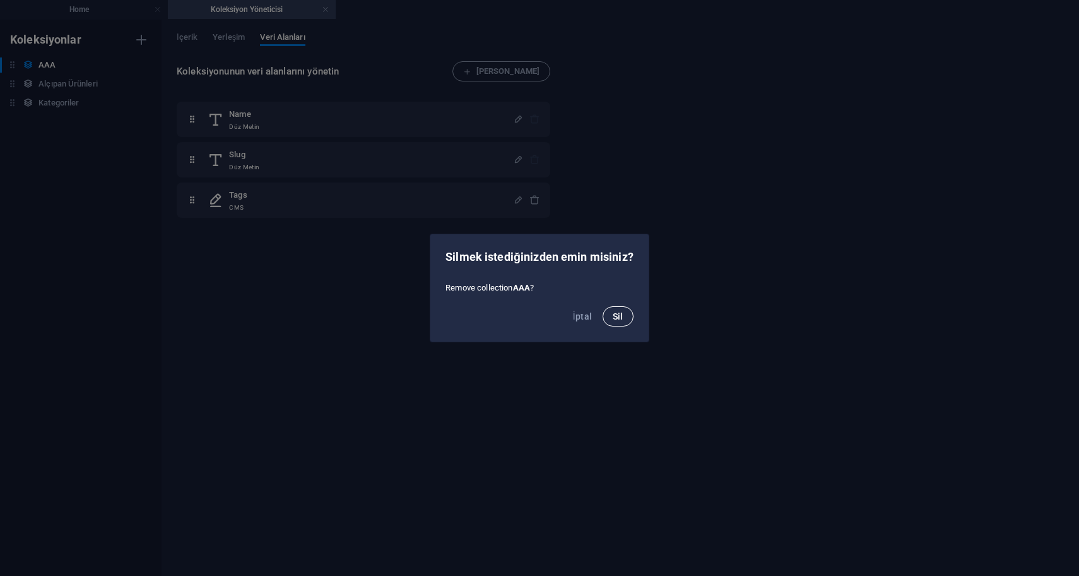
click at [621, 314] on span "Sil" at bounding box center [618, 316] width 11 height 10
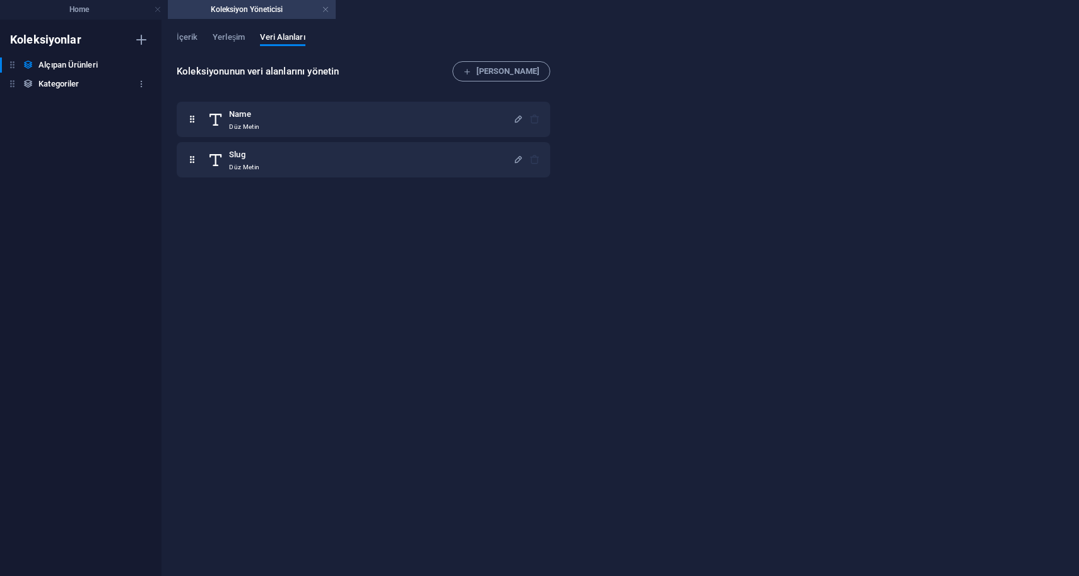
click at [79, 78] on h6 "Kategoriler" at bounding box center [59, 83] width 40 height 15
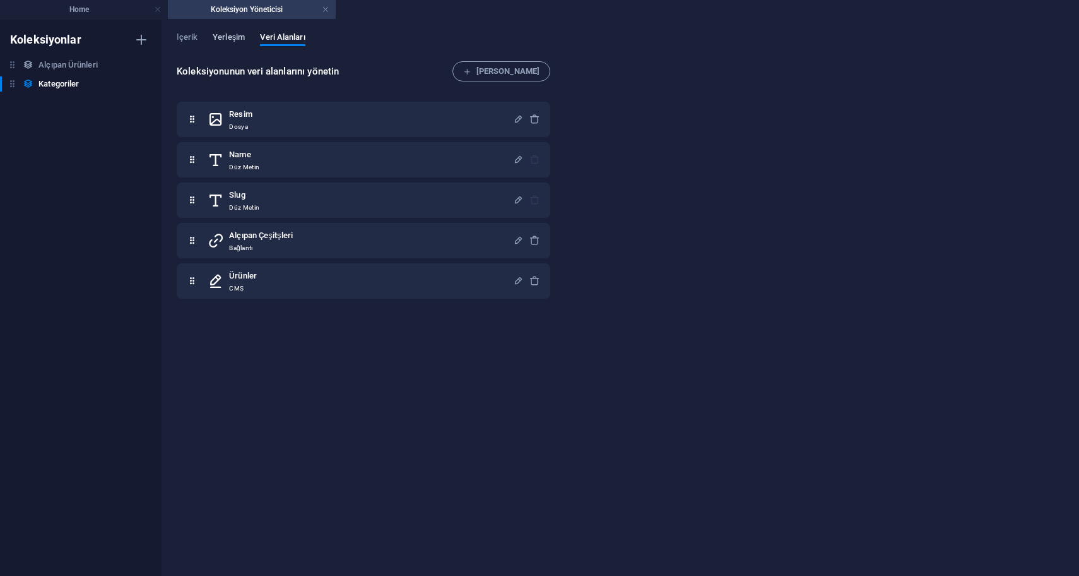
click at [230, 42] on span "Yerleşim" at bounding box center [229, 39] width 32 height 18
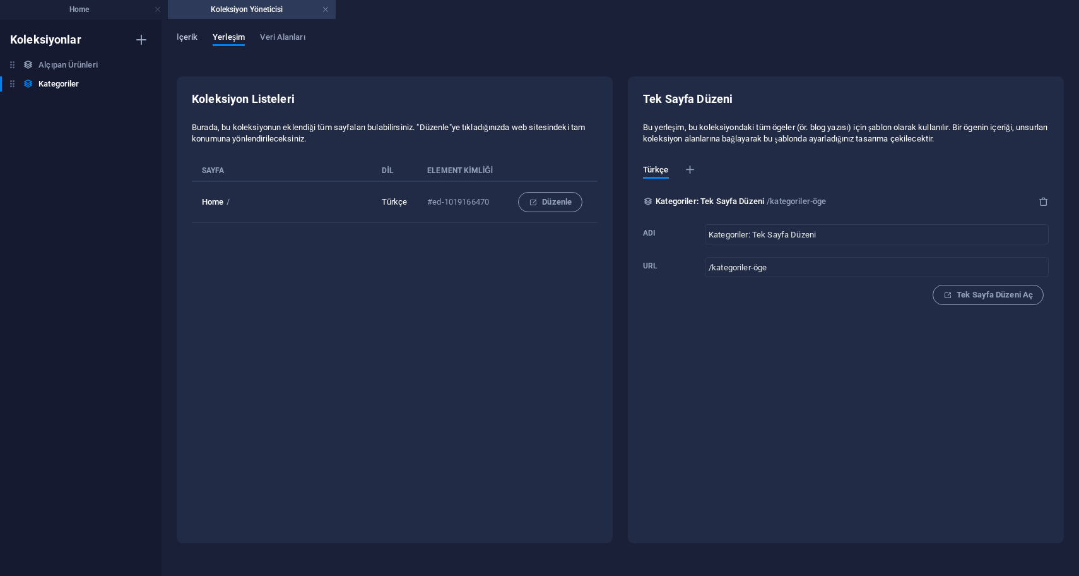
click at [191, 37] on span "İçerik" at bounding box center [187, 39] width 21 height 18
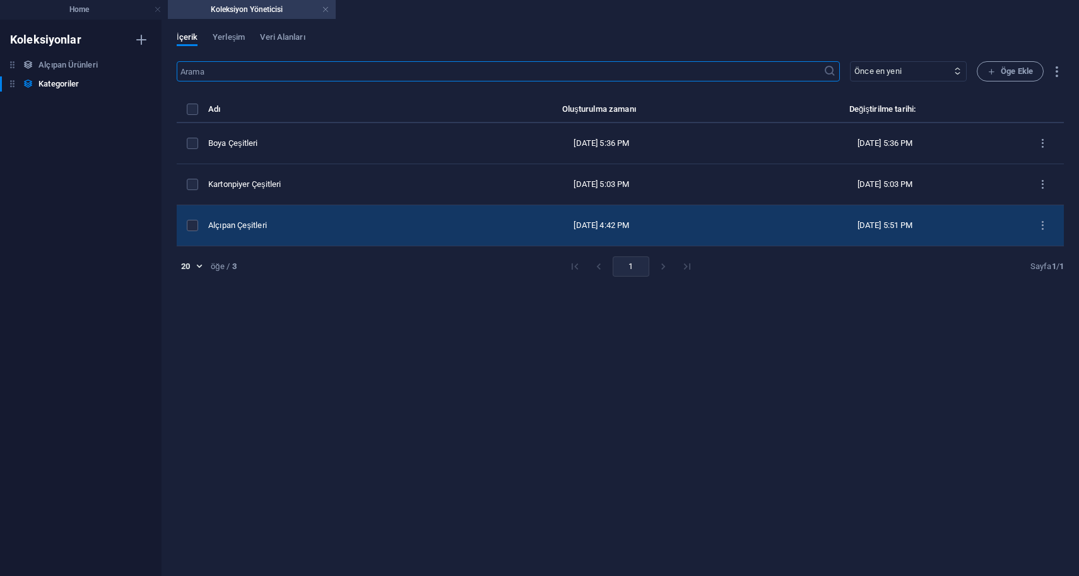
click at [318, 223] on div "Alçıpan Çeşitleri" at bounding box center [326, 225] width 236 height 11
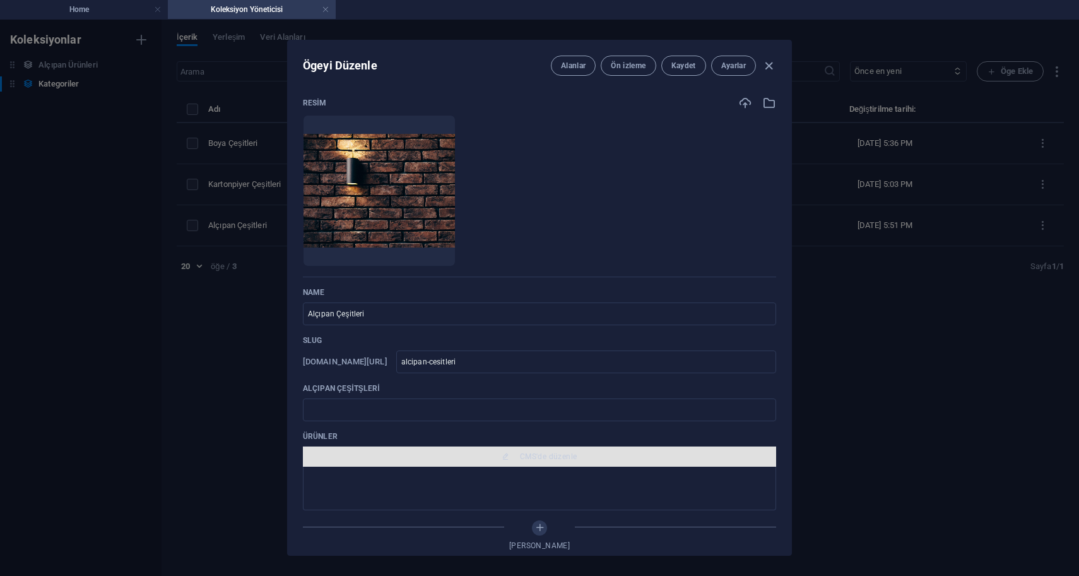
click at [468, 456] on span "CMS'de düzenle" at bounding box center [539, 456] width 463 height 10
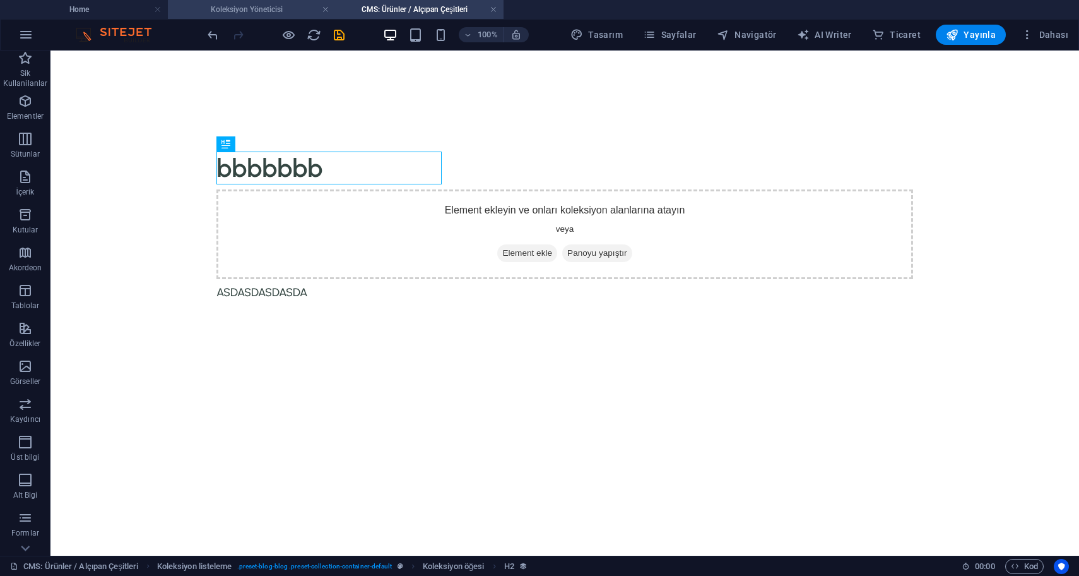
click at [293, 8] on h4 "Koleksiyon Yöneticisi" at bounding box center [252, 10] width 168 height 14
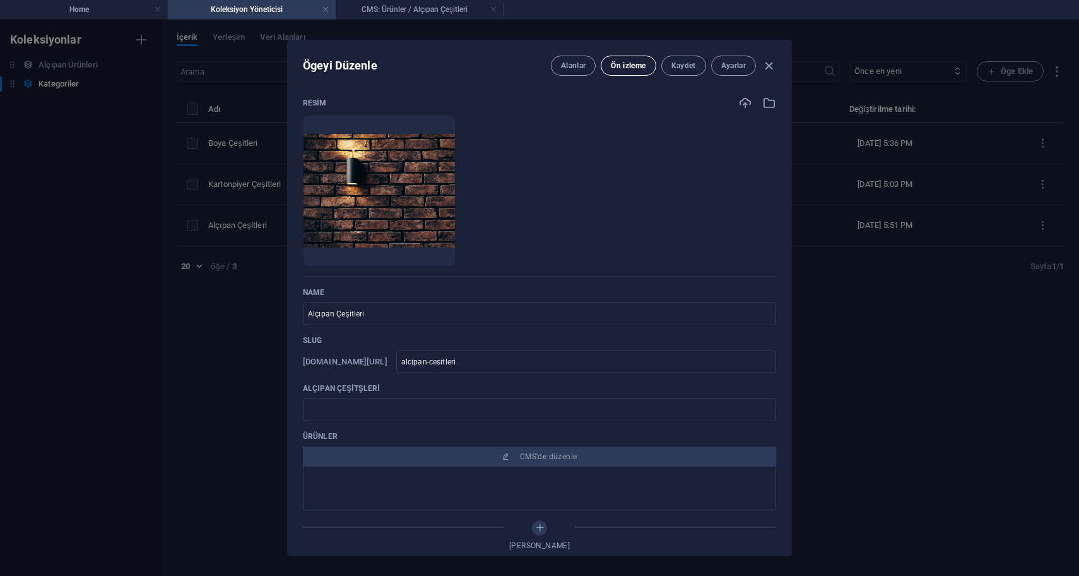
click at [629, 68] on span "Ön izleme" at bounding box center [628, 66] width 35 height 10
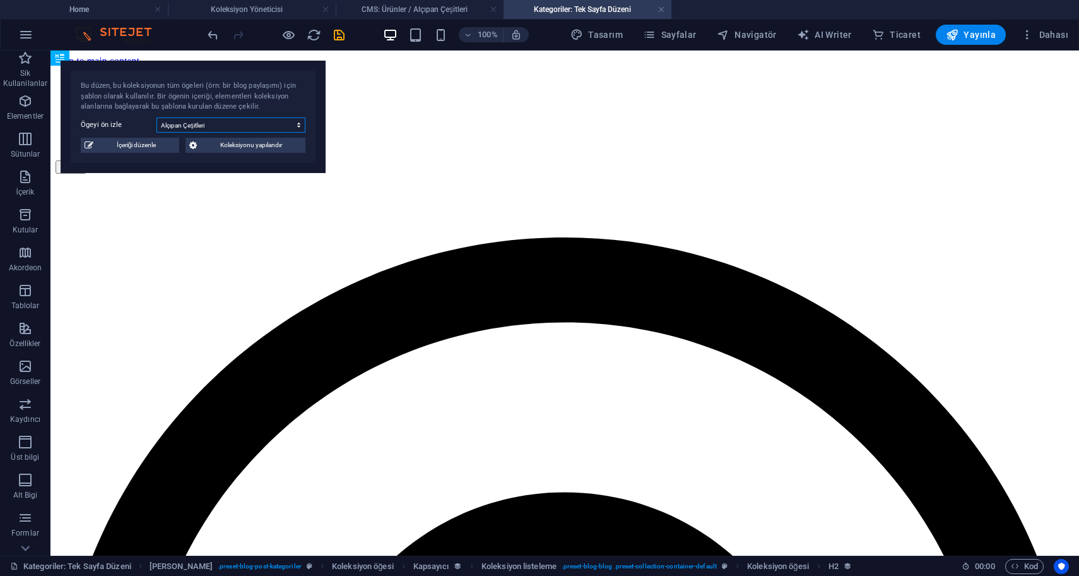
click at [233, 123] on select "Boya Çeşitleri Kartonpiyer Çeşitleri Alçıpan Çeşitleri" at bounding box center [231, 124] width 149 height 15
click at [157, 117] on select "Boya Çeşitleri Kartonpiyer Çeşitleri Alçıpan Çeşitleri" at bounding box center [231, 124] width 149 height 15
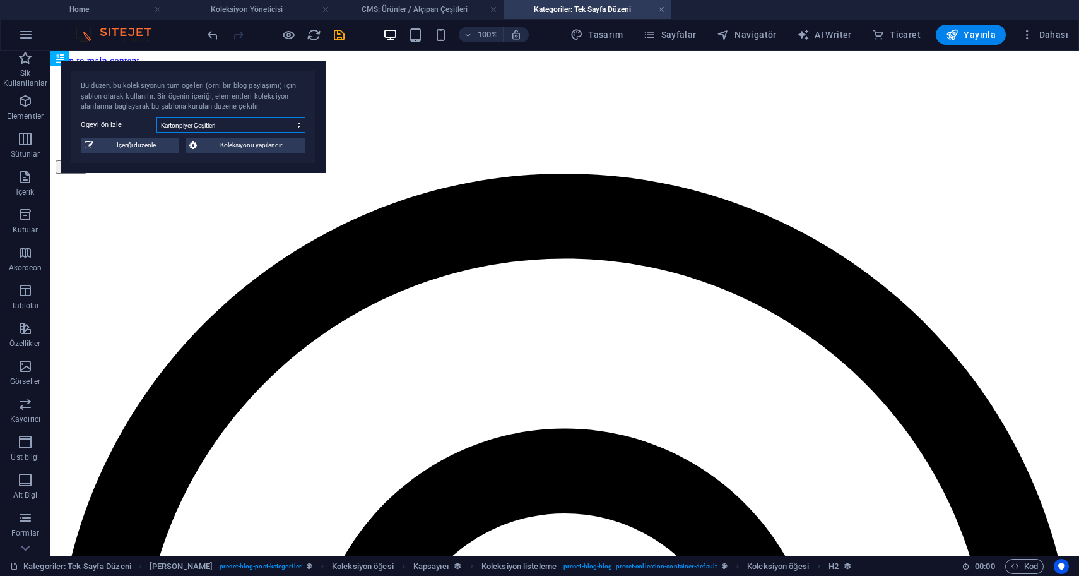
click at [227, 118] on select "Boya Çeşitleri Kartonpiyer Çeşitleri Alçıpan Çeşitleri" at bounding box center [231, 124] width 149 height 15
click at [157, 117] on select "Boya Çeşitleri Kartonpiyer Çeşitleri Alçıpan Çeşitleri" at bounding box center [231, 124] width 149 height 15
click at [229, 125] on select "Boya Çeşitleri Kartonpiyer Çeşitleri Alçıpan Çeşitleri" at bounding box center [231, 124] width 149 height 15
select select "68e3c759304369d21f0712f9"
click at [157, 117] on select "Boya Çeşitleri Kartonpiyer Çeşitleri Alçıpan Çeşitleri" at bounding box center [231, 124] width 149 height 15
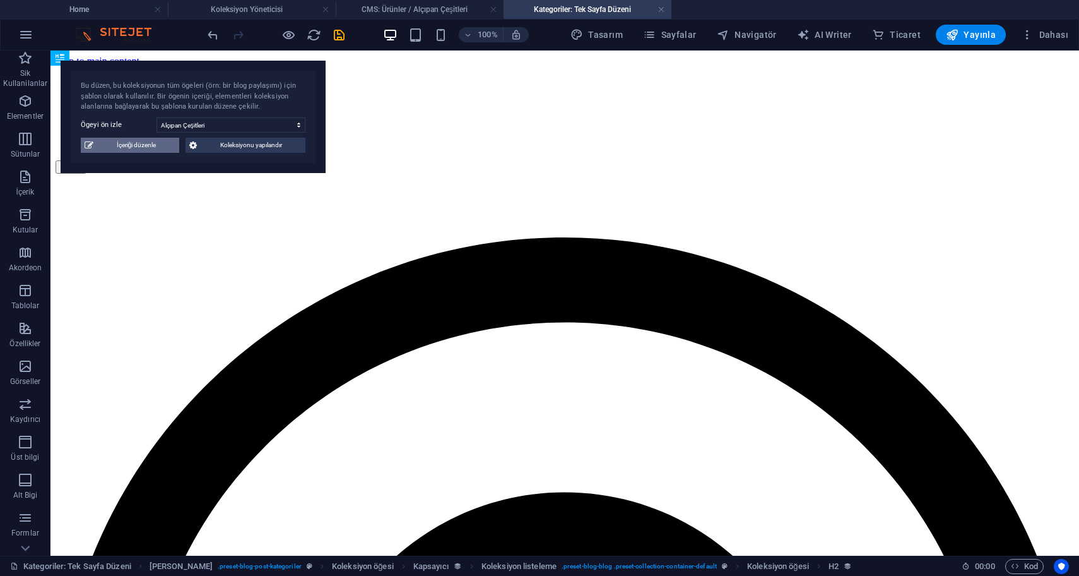
click at [145, 145] on span "İçeriği düzenle" at bounding box center [136, 145] width 78 height 15
type input "Alçıpan Çeşitleri: Seçim Rehberi"
type input "alcipan-cesitleri"
type textarea "Discover a wide range of gypsum board types, perfect for your construction and …"
type input "Alçıpan çeşitleri, alçıpan türleri, drywall çeşitleri, alçıpan fiyatları, alçıp…"
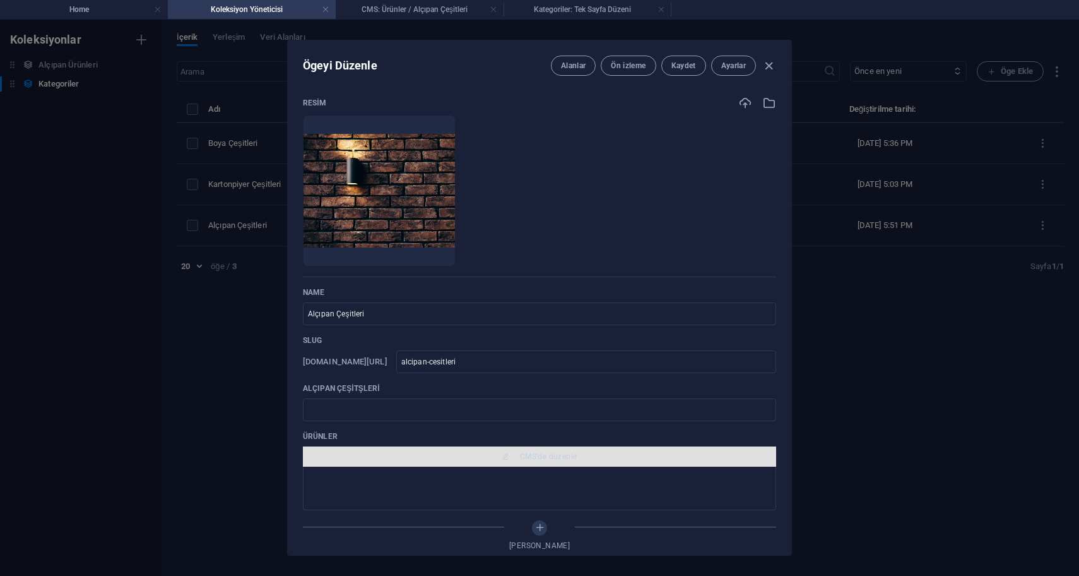
click at [493, 460] on span "CMS'de düzenle" at bounding box center [539, 456] width 463 height 10
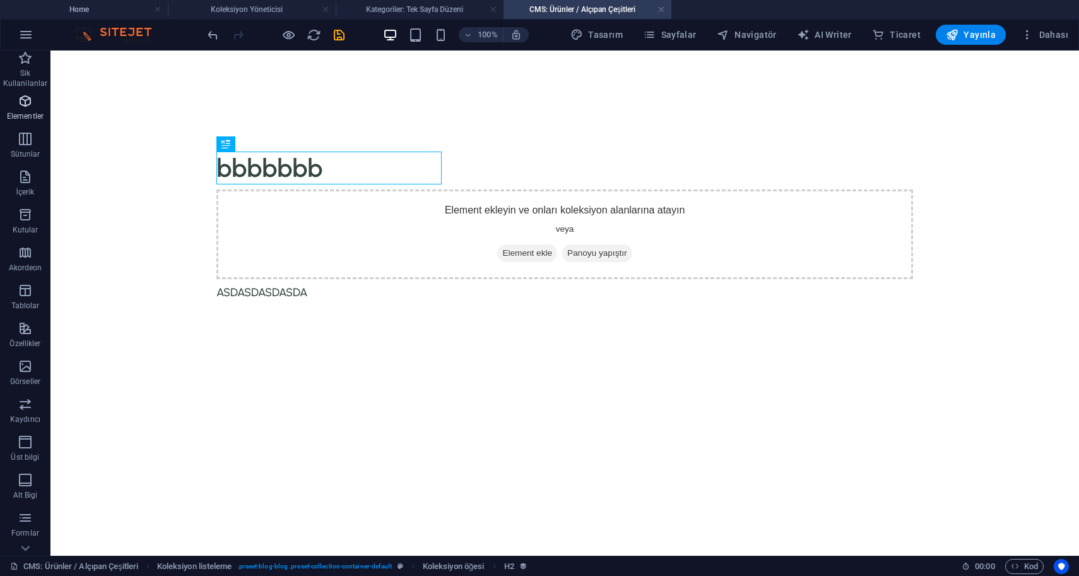
click at [23, 110] on span "Elementler" at bounding box center [25, 108] width 51 height 30
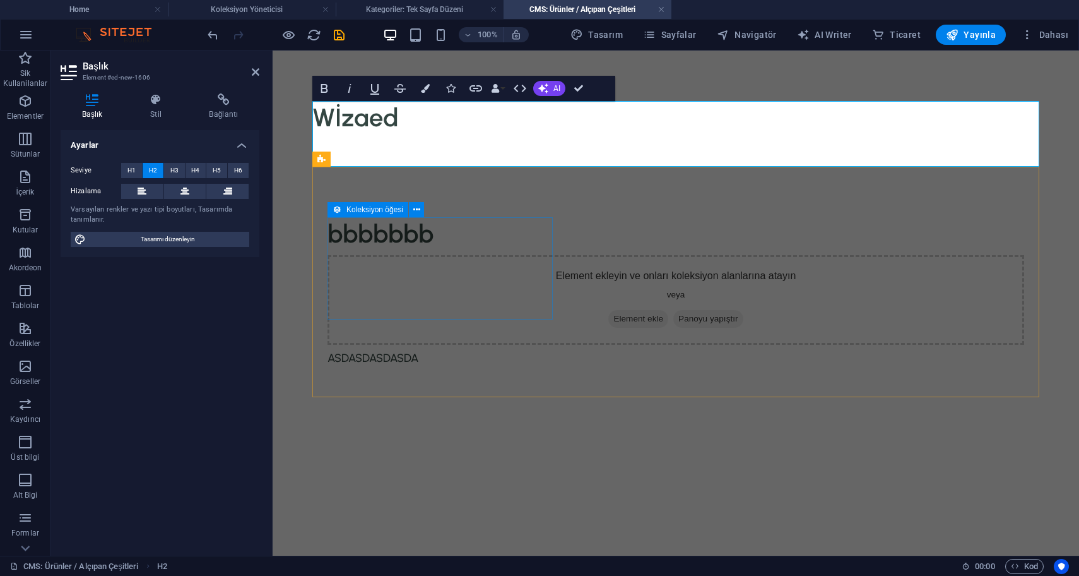
click at [485, 250] on article "bbbbbbb" at bounding box center [676, 233] width 697 height 33
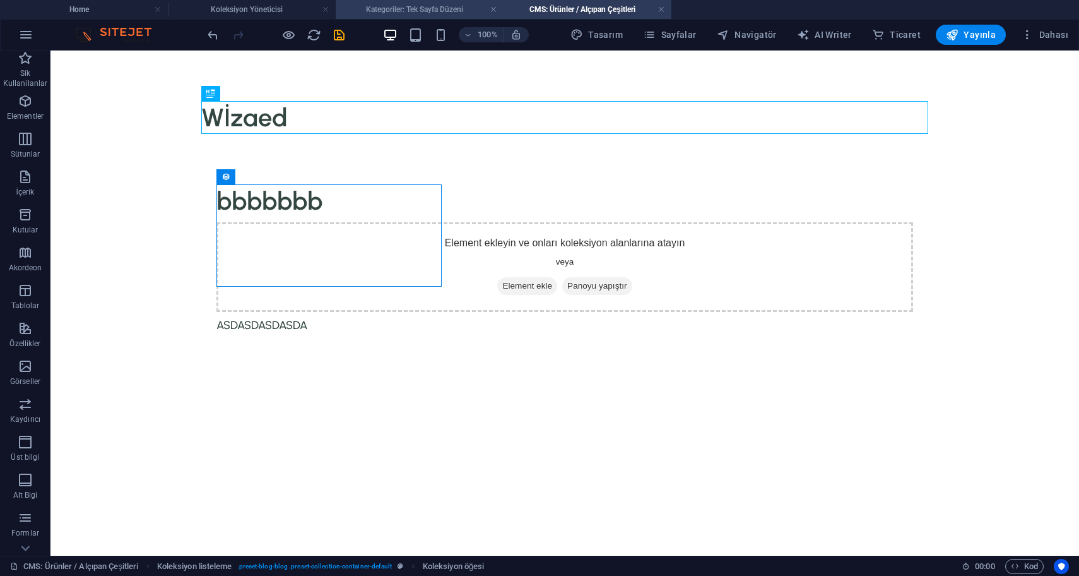
click at [419, 12] on h4 "Kategoriler: Tek Sayfa Düzeni" at bounding box center [420, 10] width 168 height 14
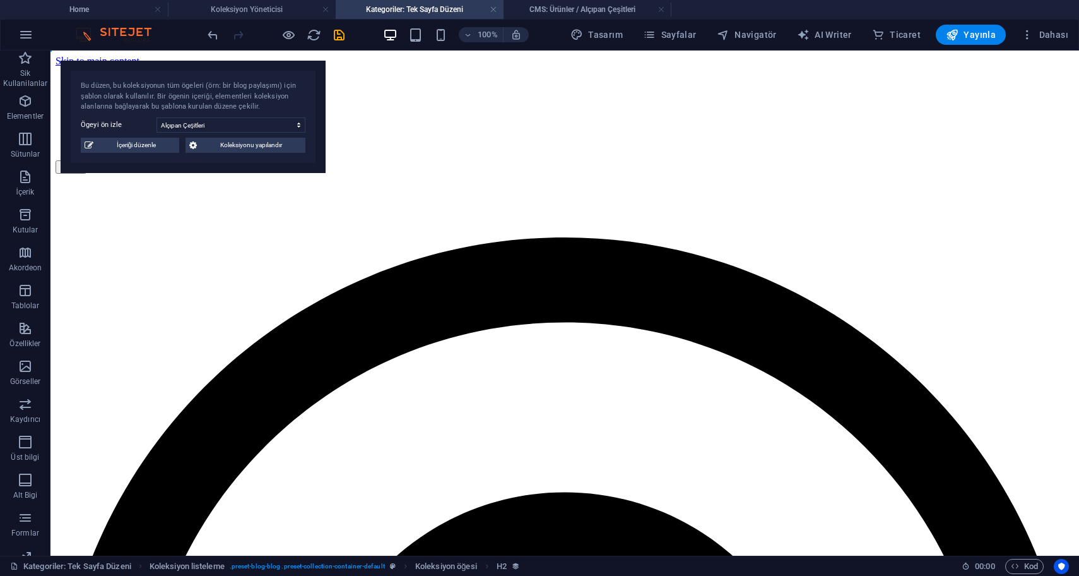
click at [262, 134] on div "Bu düzen, bu koleksiyonun tüm ögeleri (örn: bir blog paylaşımı) için şablon ola…" at bounding box center [193, 117] width 265 height 112
click at [269, 126] on select "Boya Çeşitleri Kartonpiyer Çeşitleri Alçıpan Çeşitleri" at bounding box center [231, 124] width 149 height 15
click at [157, 117] on select "Boya Çeşitleri Kartonpiyer Çeşitleri Alçıpan Çeşitleri" at bounding box center [231, 124] width 149 height 15
click at [141, 157] on div "Bu düzen, bu koleksiyonun tüm ögeleri (örn: bir blog paylaşımı) için şablon ola…" at bounding box center [193, 117] width 265 height 112
click at [158, 134] on div "Bu düzen, bu koleksiyonun tüm ögeleri (örn: bir blog paylaşımı) için şablon ola…" at bounding box center [193, 117] width 265 height 112
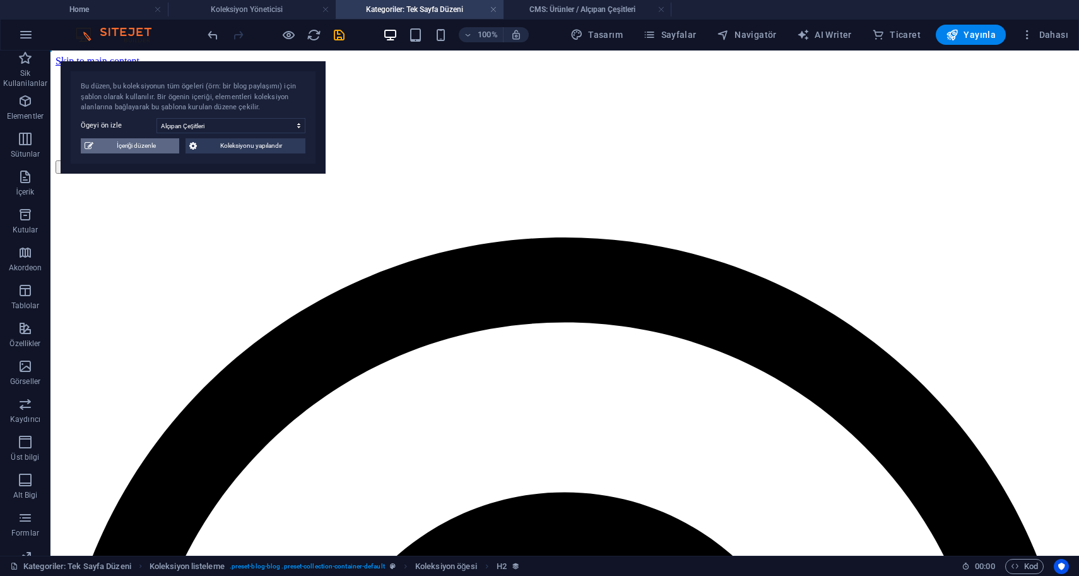
click at [143, 150] on span "İçeriği düzenle" at bounding box center [136, 145] width 78 height 15
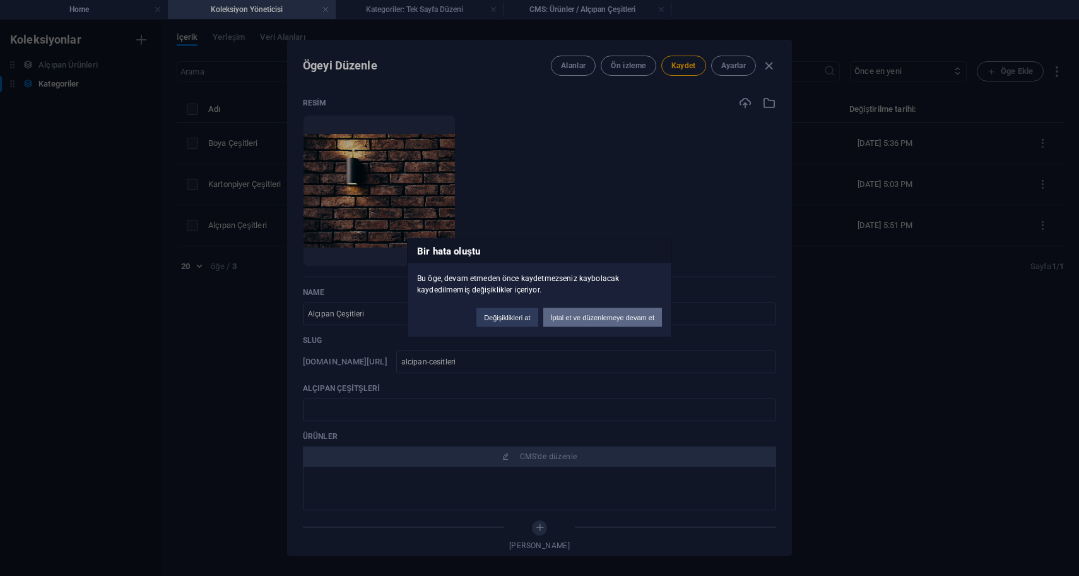
click at [583, 318] on button "İptal et ve düzenlemeye devam et" at bounding box center [603, 317] width 119 height 19
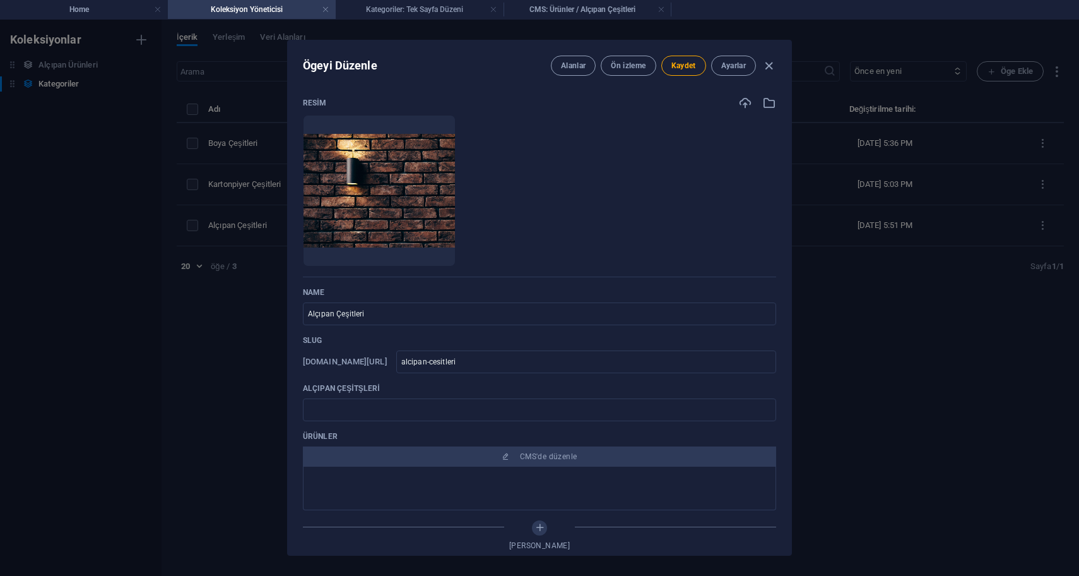
click at [665, 278] on div "Resim Anında yüklemek için dosyaları buraya bırakın Name Alçıpan Çeşitleri ​ Sl…" at bounding box center [539, 333] width 473 height 475
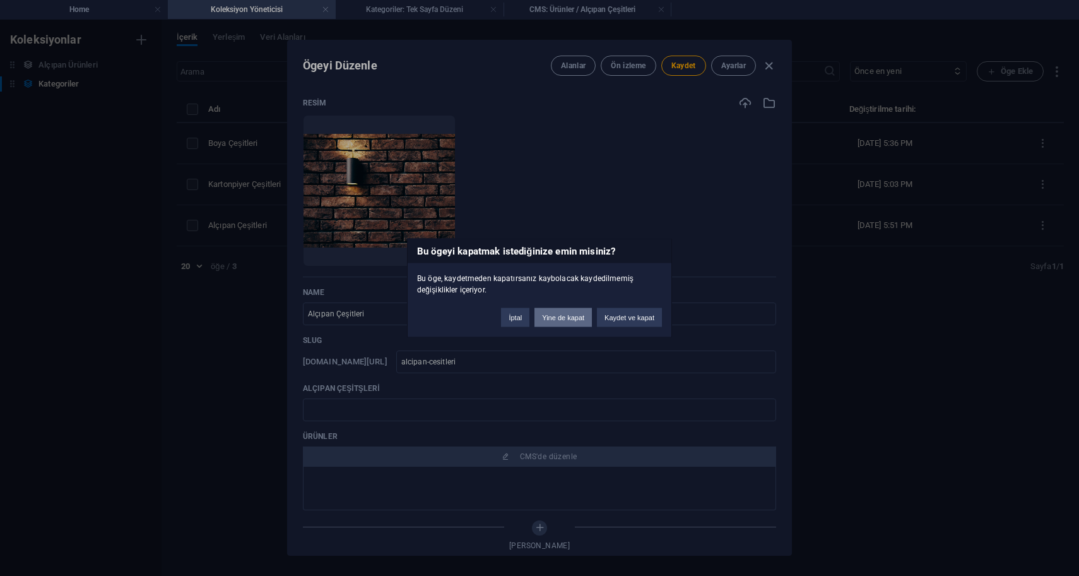
click at [553, 320] on button "Yine de kapat" at bounding box center [563, 317] width 57 height 19
type input "alcipan-cesitleri"
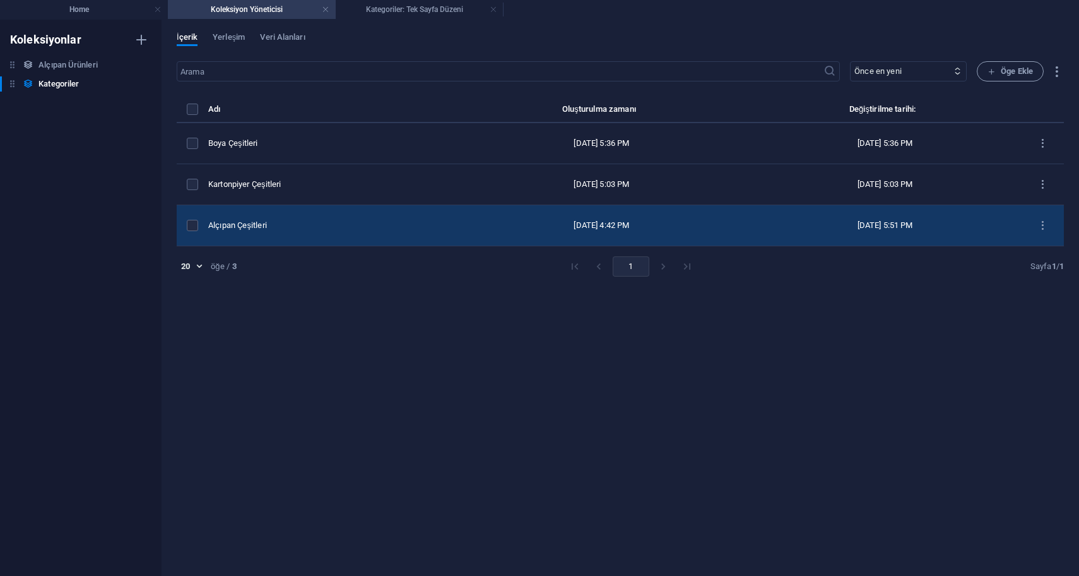
click at [289, 225] on div "Alçıpan Çeşitleri" at bounding box center [326, 225] width 236 height 11
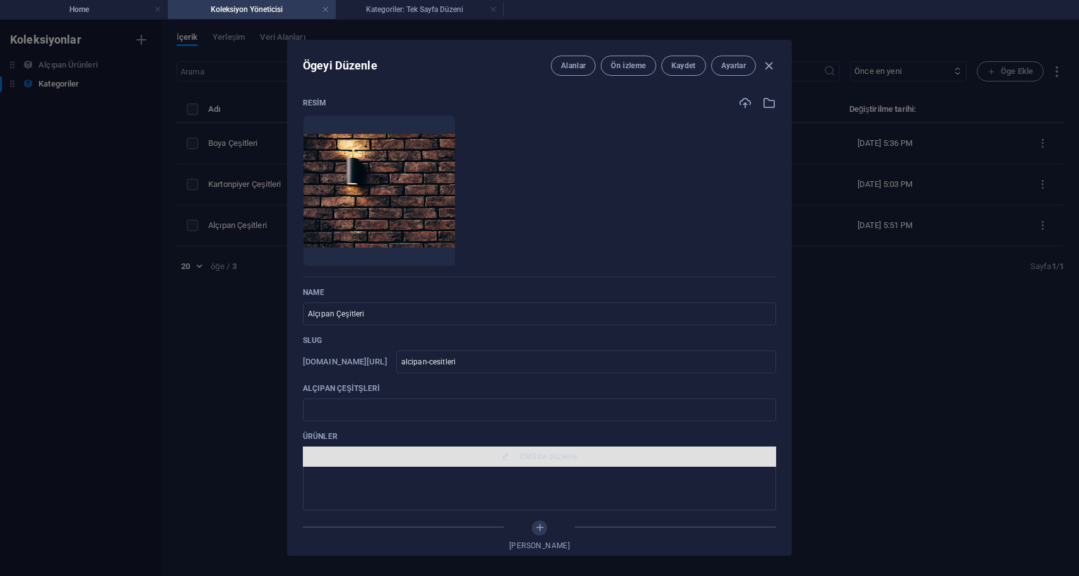
click at [482, 454] on span "CMS'de düzenle" at bounding box center [539, 456] width 463 height 10
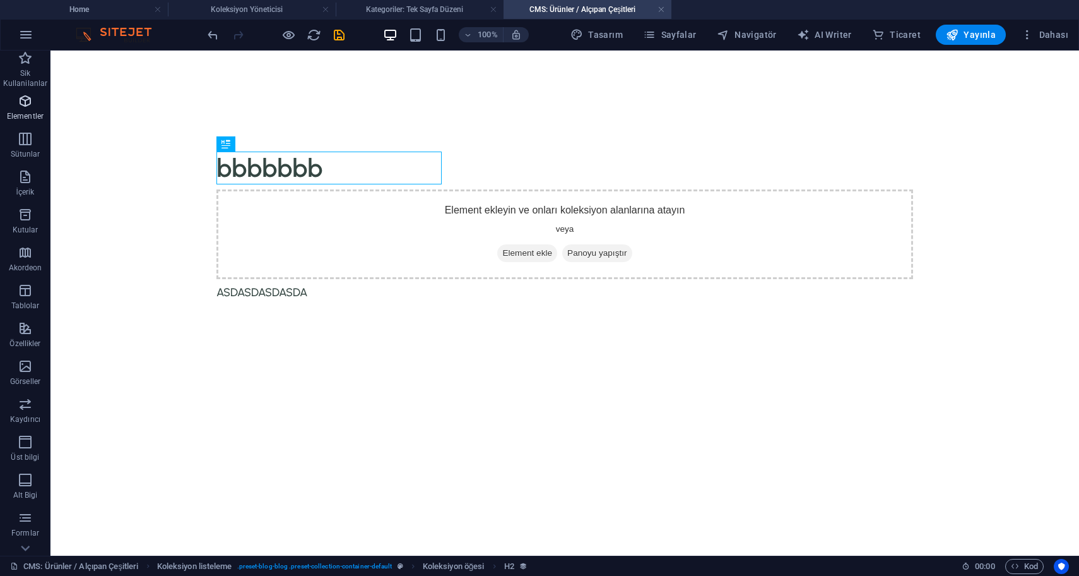
click at [22, 111] on p "Elementler" at bounding box center [25, 116] width 37 height 10
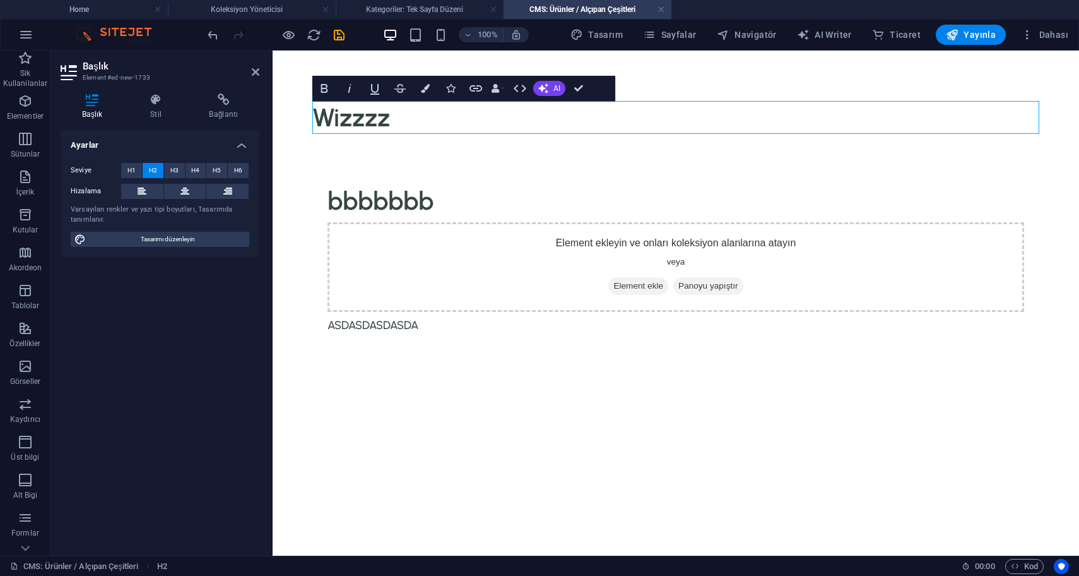
click at [465, 435] on html "Skip to main content Wizzzz bbbbbbb Element ekleyin ve onları koleksiyon alanla…" at bounding box center [676, 243] width 807 height 384
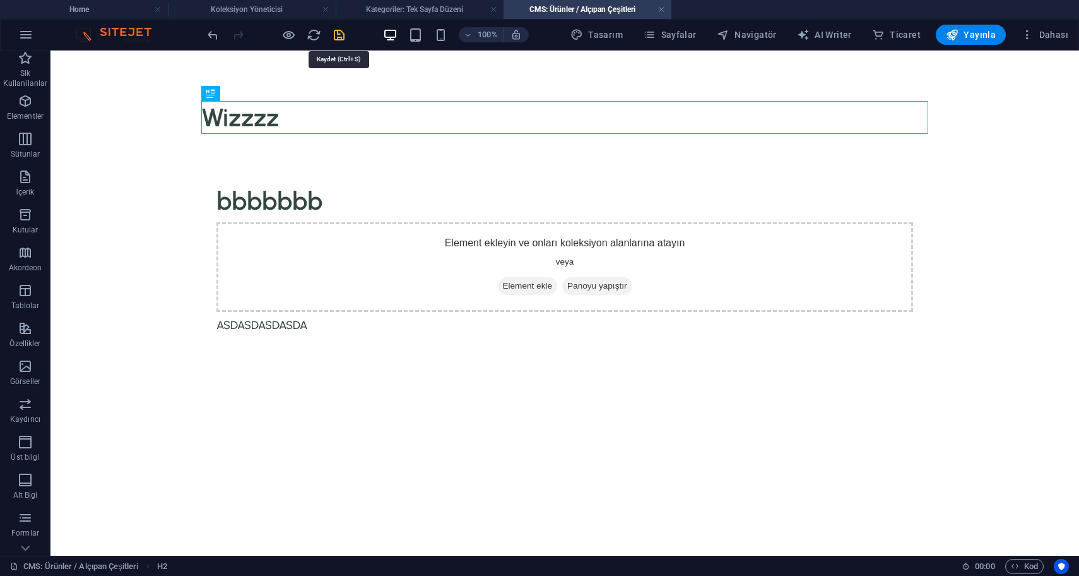
click at [335, 36] on icon "save" at bounding box center [339, 35] width 15 height 15
click at [660, 12] on link at bounding box center [662, 10] width 8 height 12
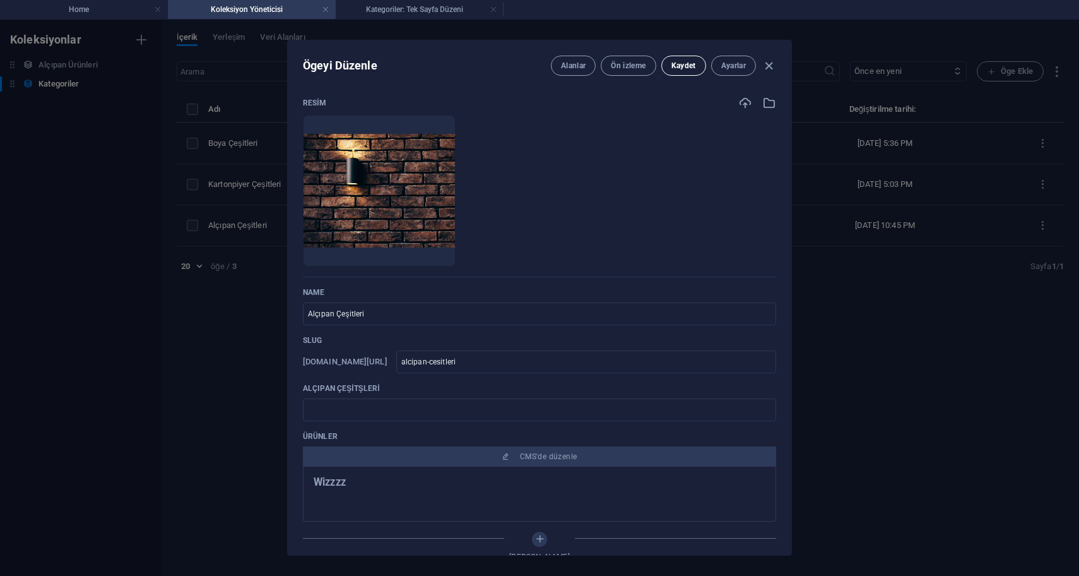
click at [679, 73] on button "Kaydet" at bounding box center [684, 66] width 45 height 20
click at [768, 64] on icon "button" at bounding box center [769, 66] width 15 height 15
type input "alcipan-cesitleri"
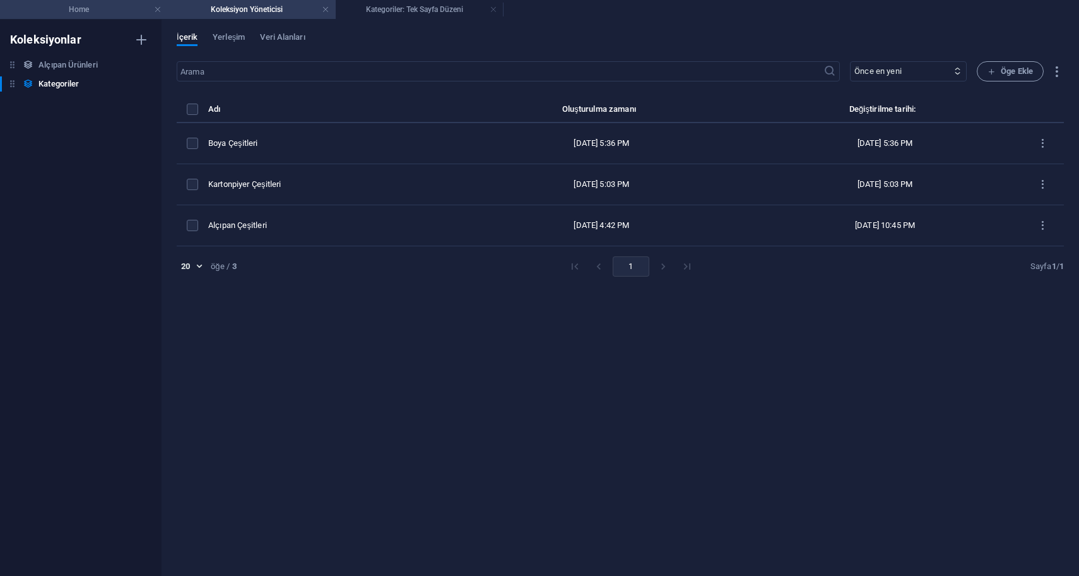
click at [80, 8] on h4 "Home" at bounding box center [84, 10] width 168 height 14
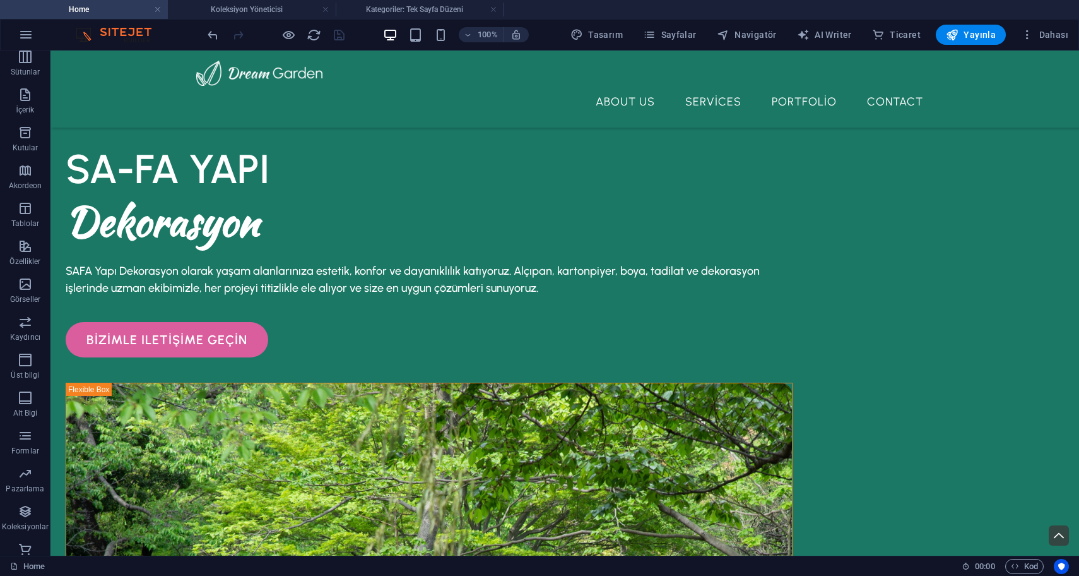
scroll to position [521, 0]
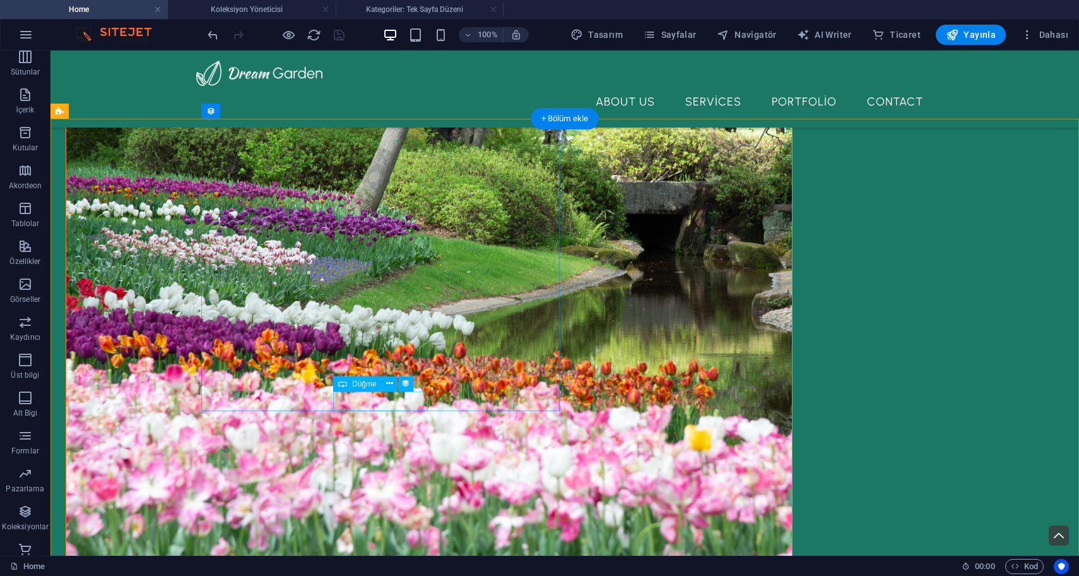
select select "px"
select select
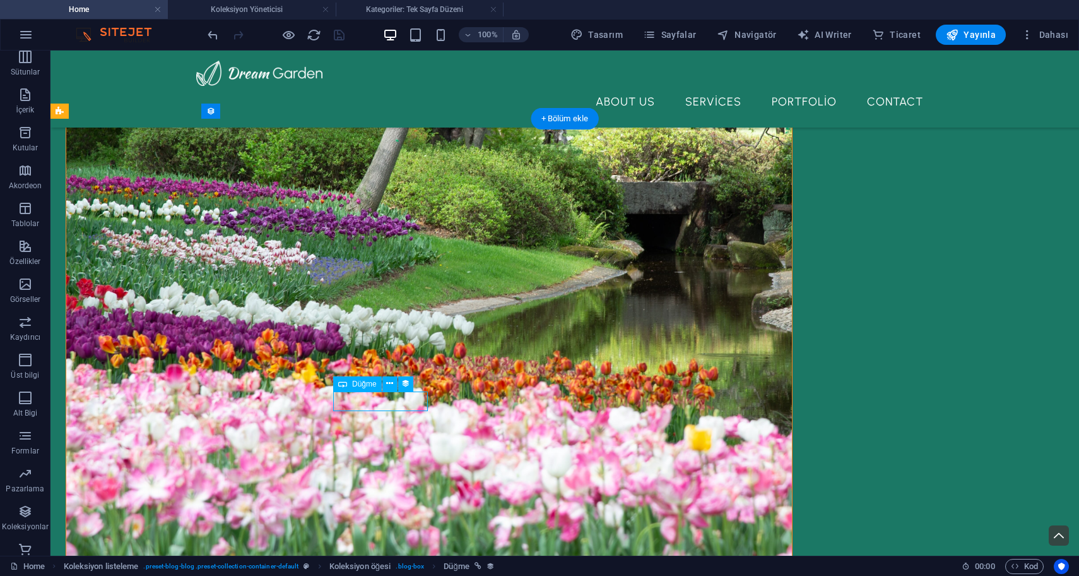
select select "external"
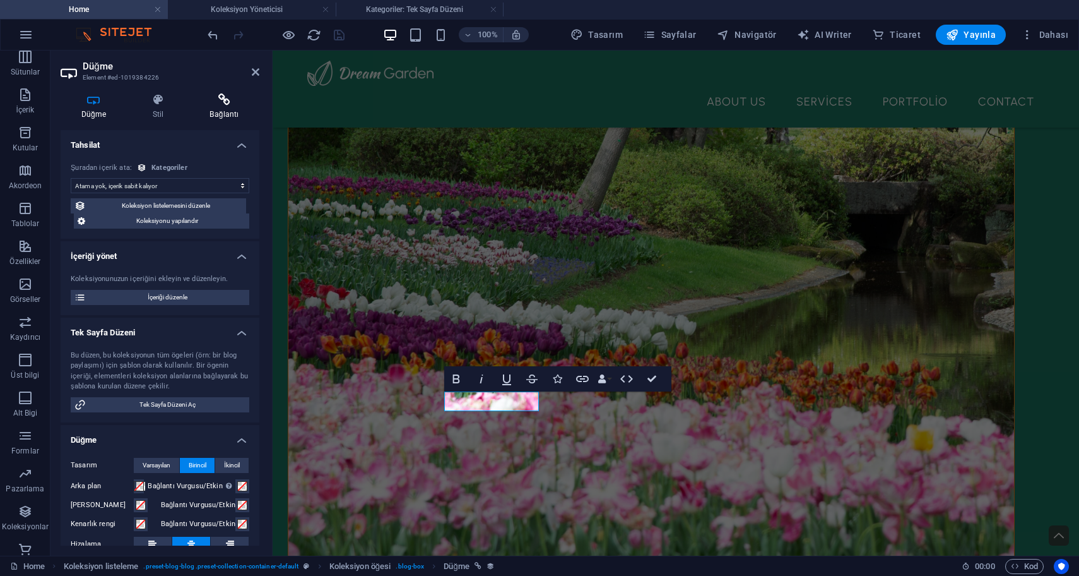
click at [216, 112] on h4 "Bağlantı" at bounding box center [224, 106] width 70 height 27
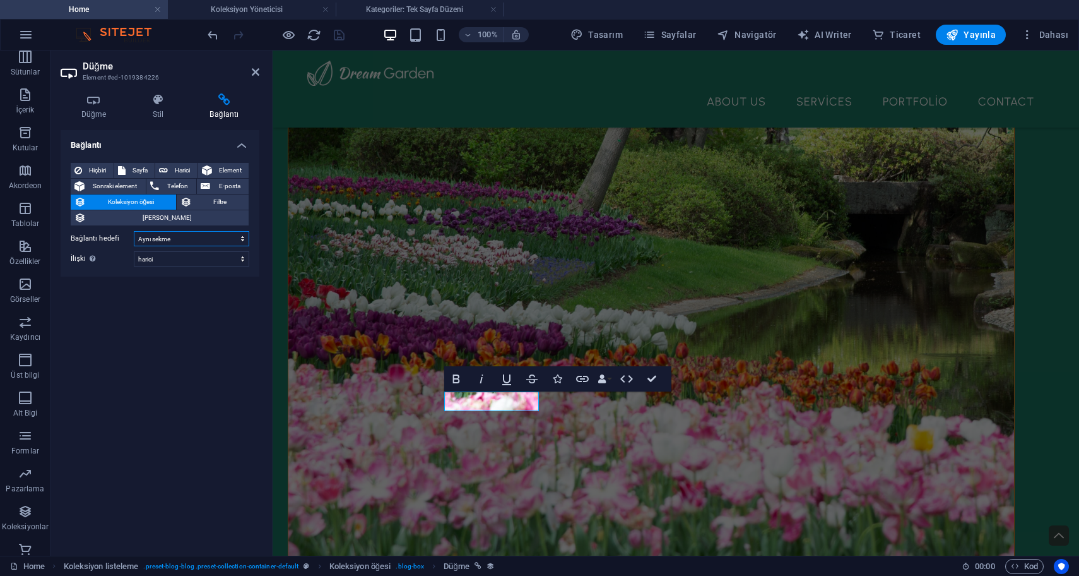
click at [182, 231] on select "Yeni sekme Aynı sekme Kaplama" at bounding box center [192, 238] width 116 height 15
click at [134, 231] on select "Yeni sekme Aynı sekme Kaplama" at bounding box center [192, 238] width 116 height 15
click at [179, 251] on select "alternate oluşturan bookmark harici yardım lisans ileri nofollow noreferrer noo…" at bounding box center [192, 258] width 116 height 15
click at [134, 251] on select "alternate oluşturan bookmark harici yardım lisans ileri nofollow noreferrer noo…" at bounding box center [192, 258] width 116 height 15
click at [218, 210] on button "Alan" at bounding box center [160, 217] width 178 height 15
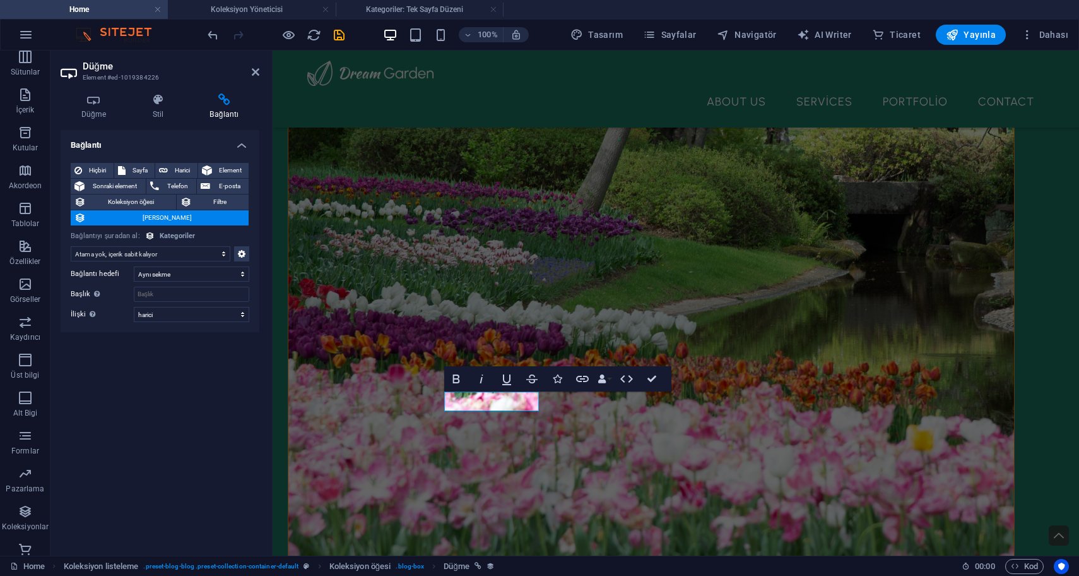
click at [150, 246] on select "Atama yok, içerik sabit kalıyor Oluşturulma zamanı (Tarih) Güncellenme zamanı (…" at bounding box center [151, 253] width 160 height 15
select select "alc-pan-cesitsleri"
click at [71, 246] on select "Atama yok, içerik sabit kalıyor Oluşturulma zamanı (Tarih) Güncellenme zamanı (…" at bounding box center [151, 253] width 160 height 15
click at [254, 73] on icon at bounding box center [256, 72] width 8 height 10
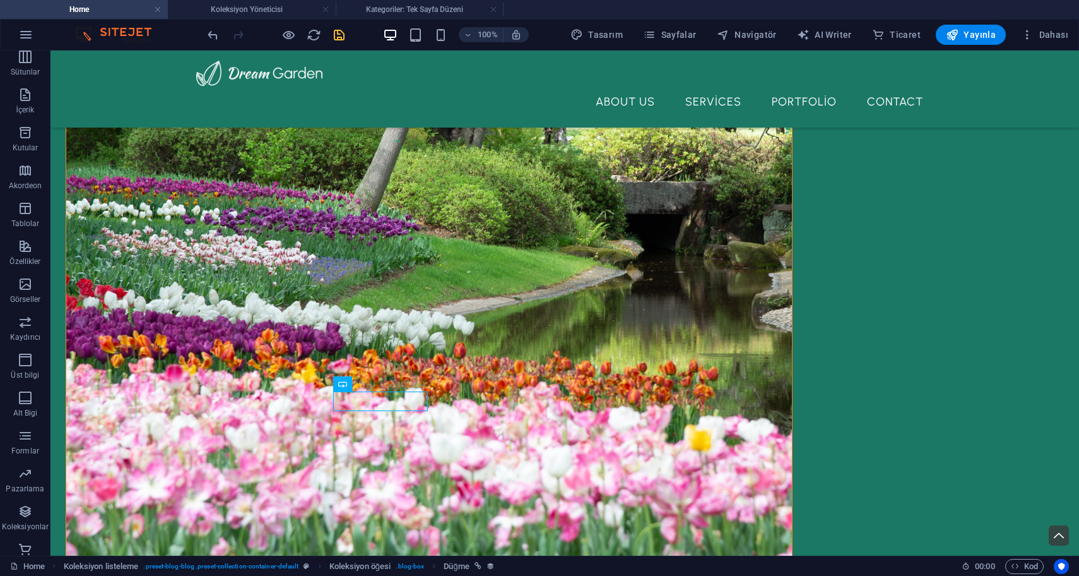
click at [343, 39] on icon "save" at bounding box center [339, 35] width 15 height 15
checkbox input "false"
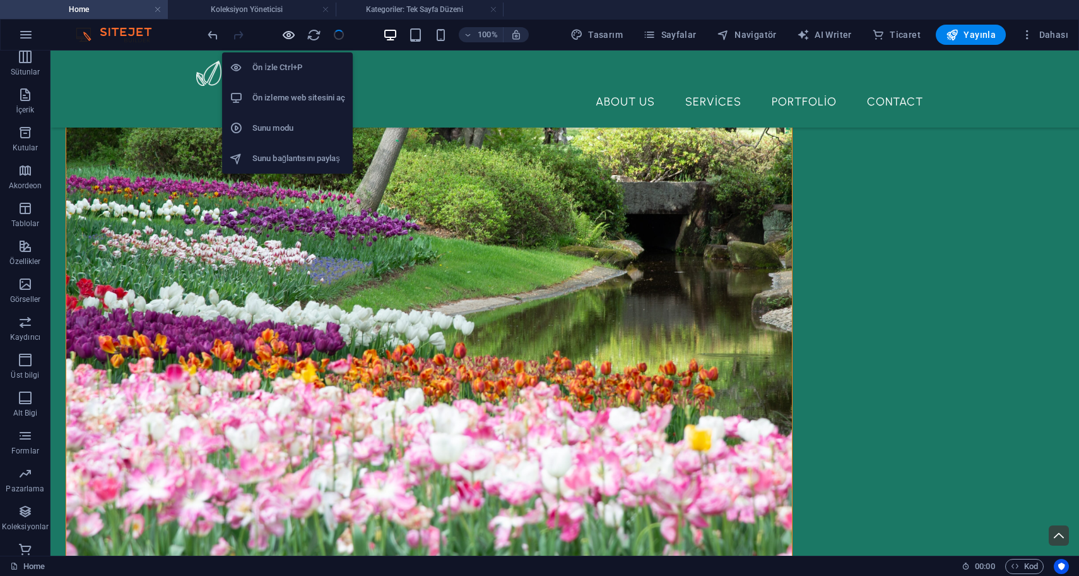
click at [295, 39] on icon "button" at bounding box center [289, 35] width 15 height 15
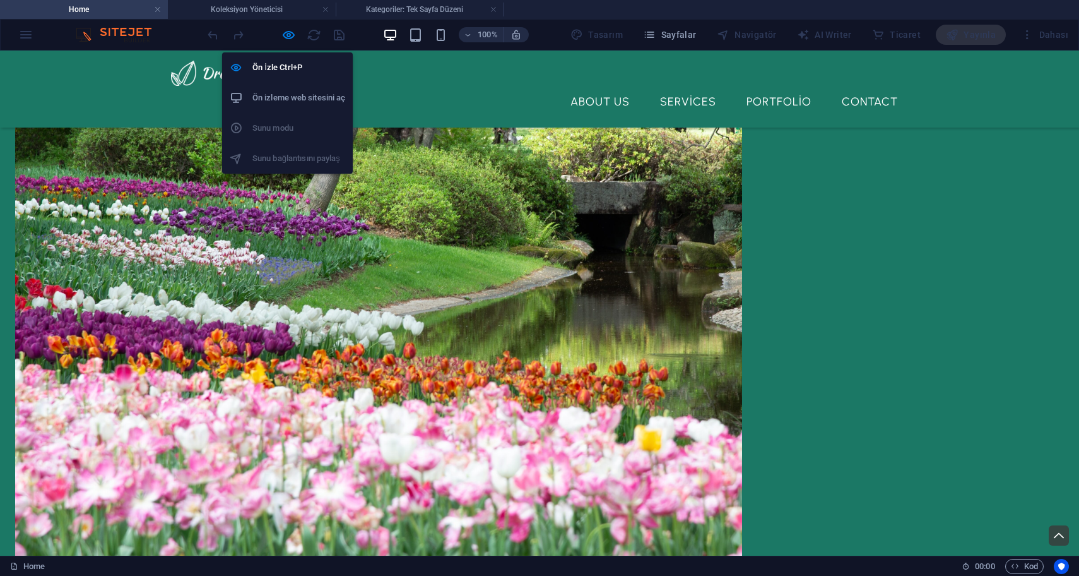
click at [311, 98] on h6 "Ön izleme web sitesini aç" at bounding box center [299, 97] width 93 height 15
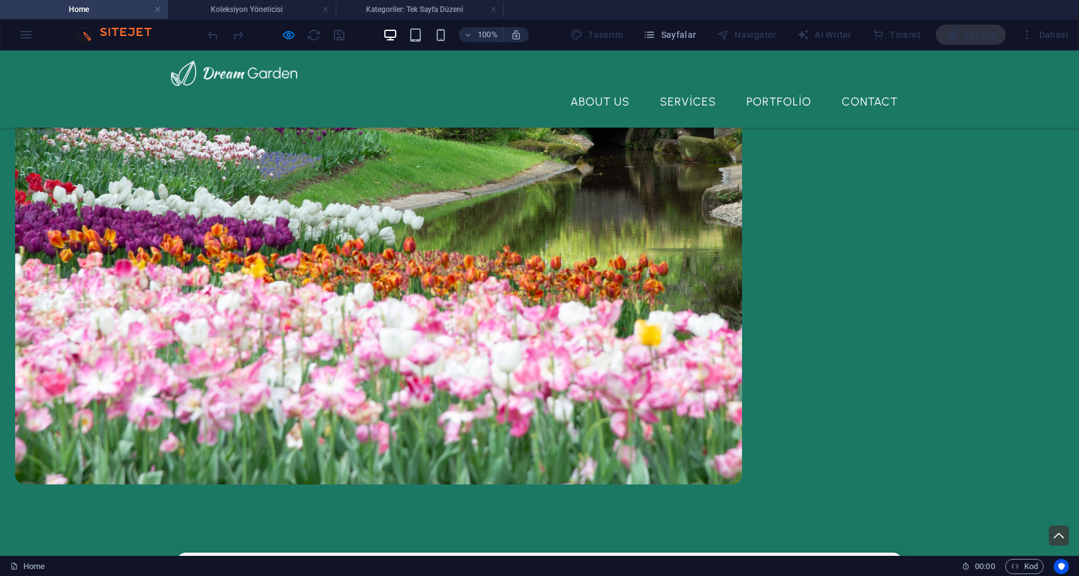
scroll to position [597, 0]
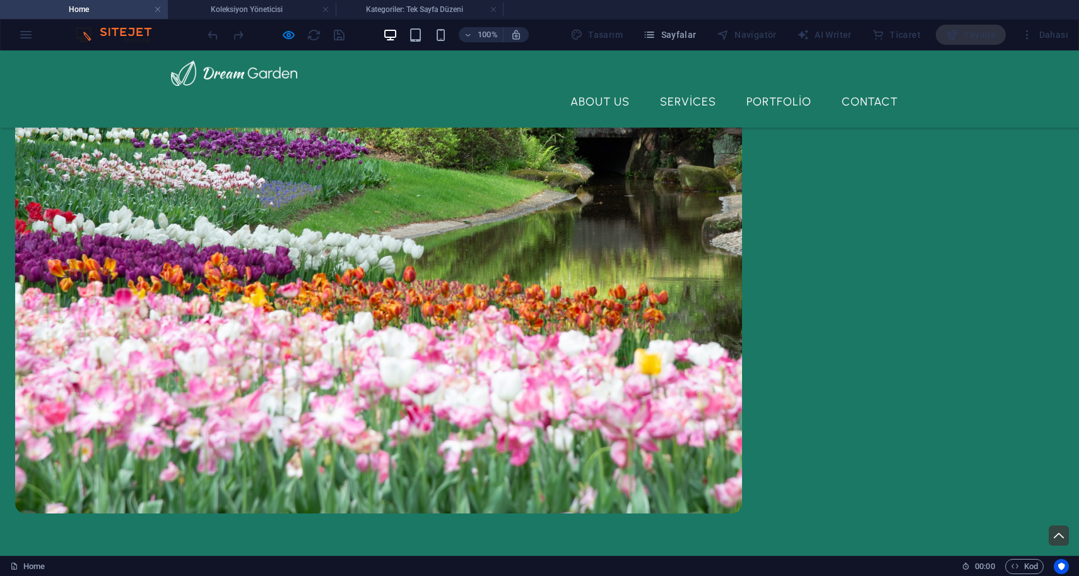
click at [23, 49] on div "100% Tasarım Sayfalar Navigatör AI Writer Ticaret Yayınla Dahası" at bounding box center [540, 35] width 1078 height 30
click at [26, 40] on div "100% Tasarım Sayfalar Navigatör AI Writer Ticaret Yayınla Dahası" at bounding box center [540, 35] width 1078 height 30
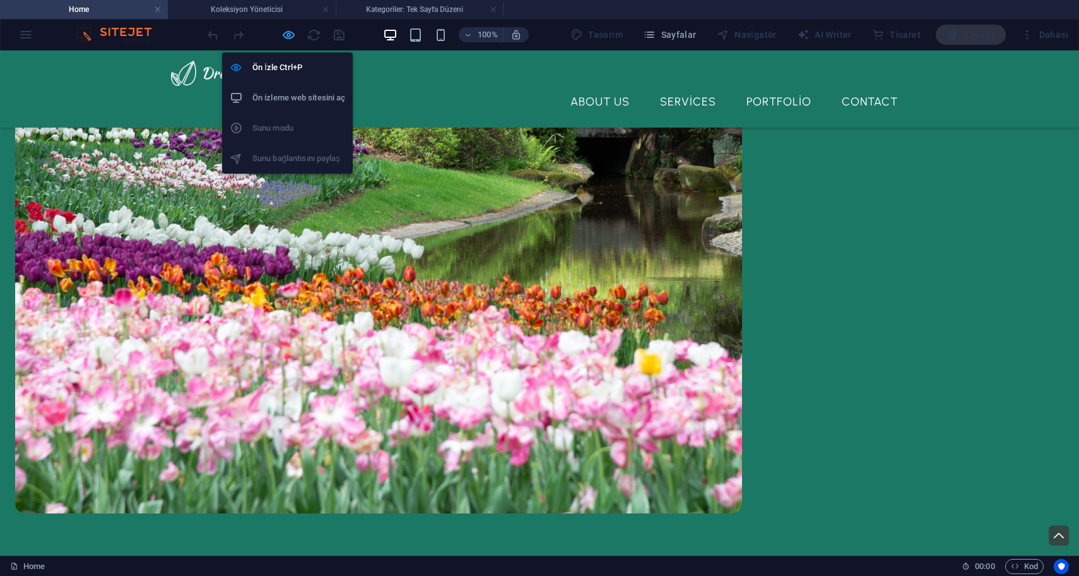
click at [287, 40] on icon "button" at bounding box center [289, 35] width 15 height 15
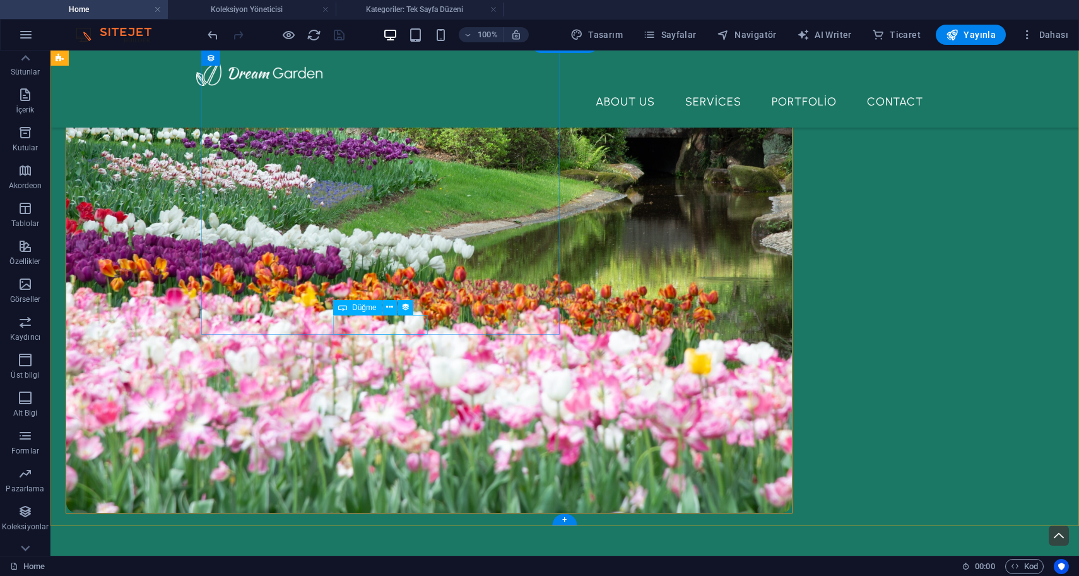
select select "alc-pan-cesitsleri"
select select
select select "external"
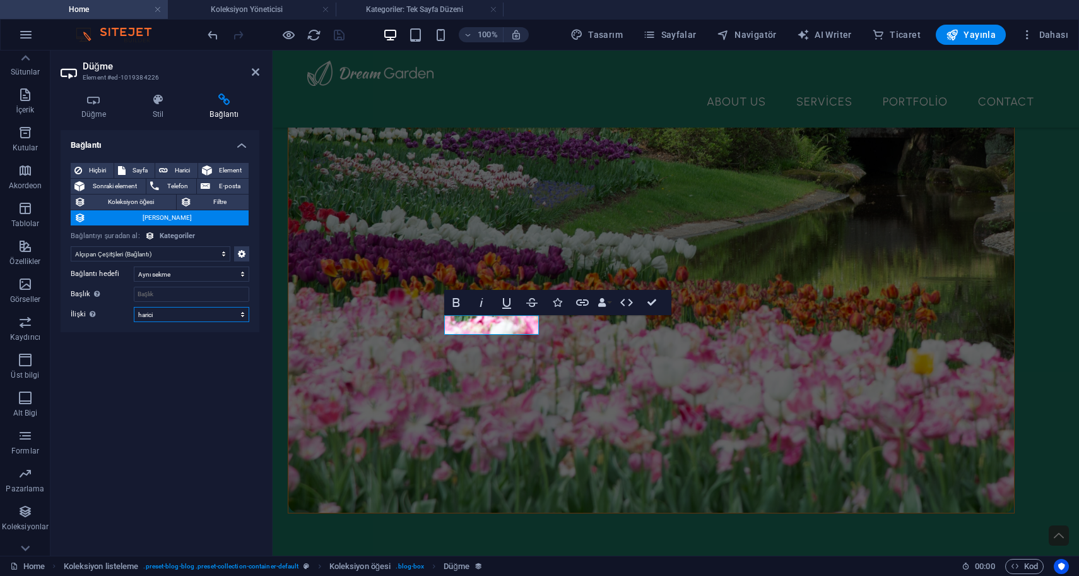
click at [183, 307] on select "alternate oluşturan bookmark harici yardım lisans ileri nofollow noreferrer noo…" at bounding box center [192, 314] width 116 height 15
click at [134, 307] on select "alternate oluşturan bookmark harici yardım lisans ileri nofollow noreferrer noo…" at bounding box center [192, 314] width 116 height 15
click at [187, 246] on select "Atama yok, içerik sabit kalıyor Oluşturulma zamanı (Tarih) Güncellenme zamanı (…" at bounding box center [151, 253] width 160 height 15
click at [71, 246] on select "Atama yok, içerik sabit kalıyor Oluşturulma zamanı (Tarih) Güncellenme zamanı (…" at bounding box center [151, 253] width 160 height 15
click at [247, 246] on button at bounding box center [241, 253] width 15 height 15
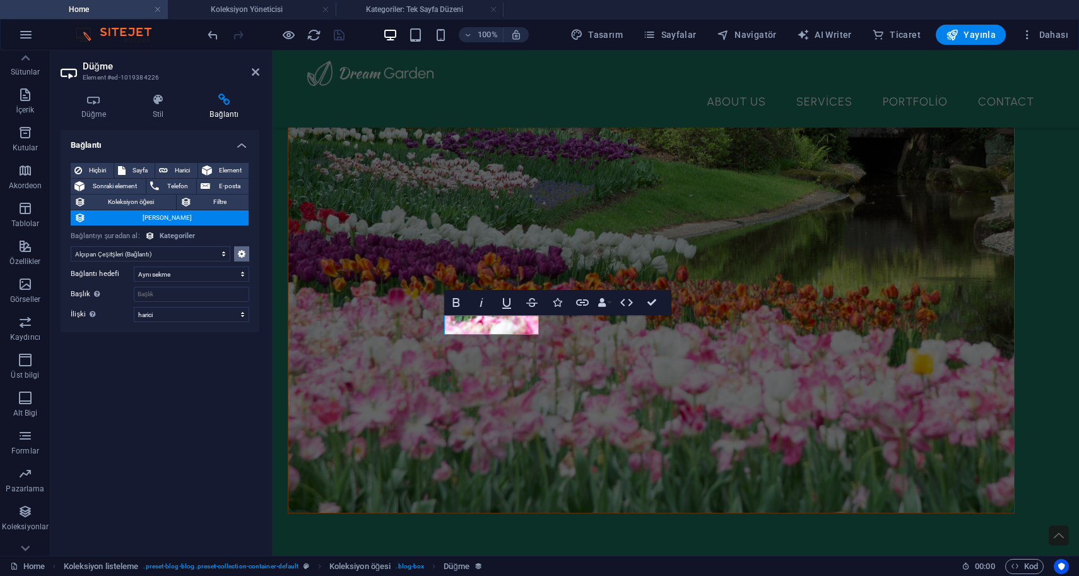
scroll to position [0, 0]
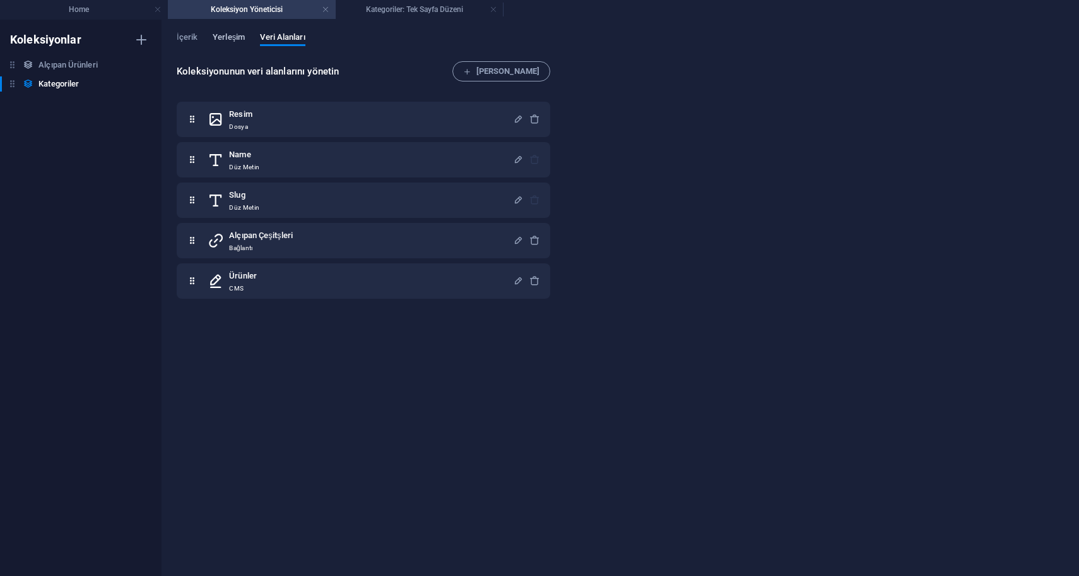
click at [232, 41] on span "Yerleşim" at bounding box center [229, 39] width 32 height 18
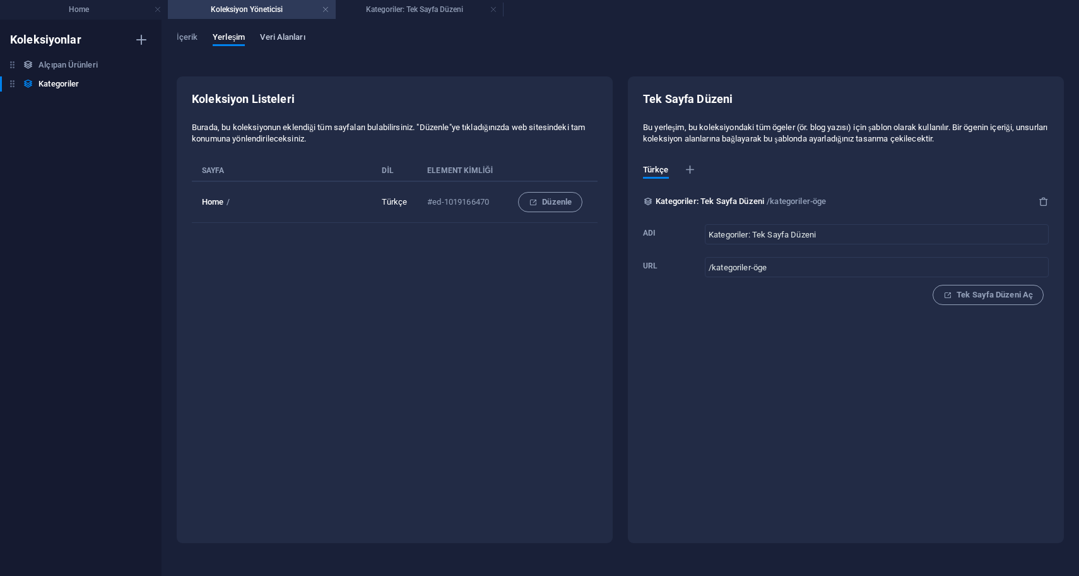
click at [278, 42] on span "Veri Alanları" at bounding box center [282, 39] width 45 height 18
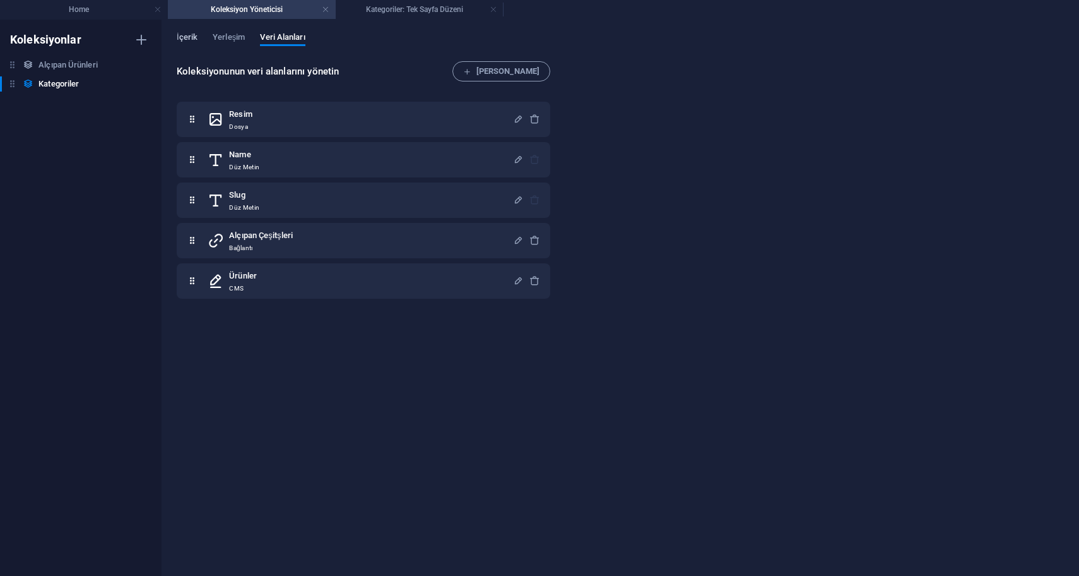
click at [183, 36] on span "İçerik" at bounding box center [187, 39] width 21 height 18
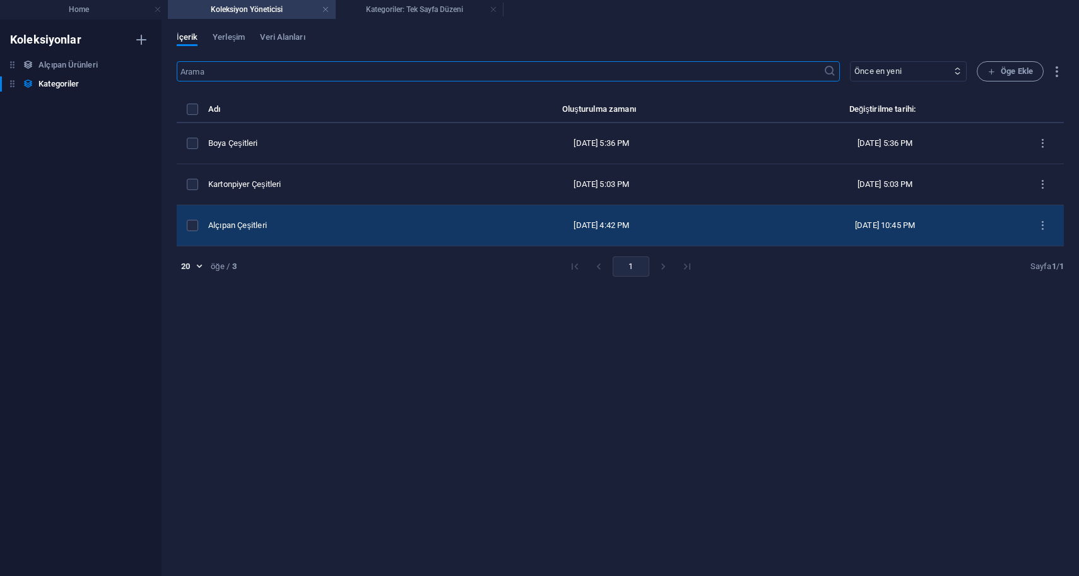
click at [273, 217] on td "Alçıpan Çeşitleri" at bounding box center [331, 225] width 246 height 41
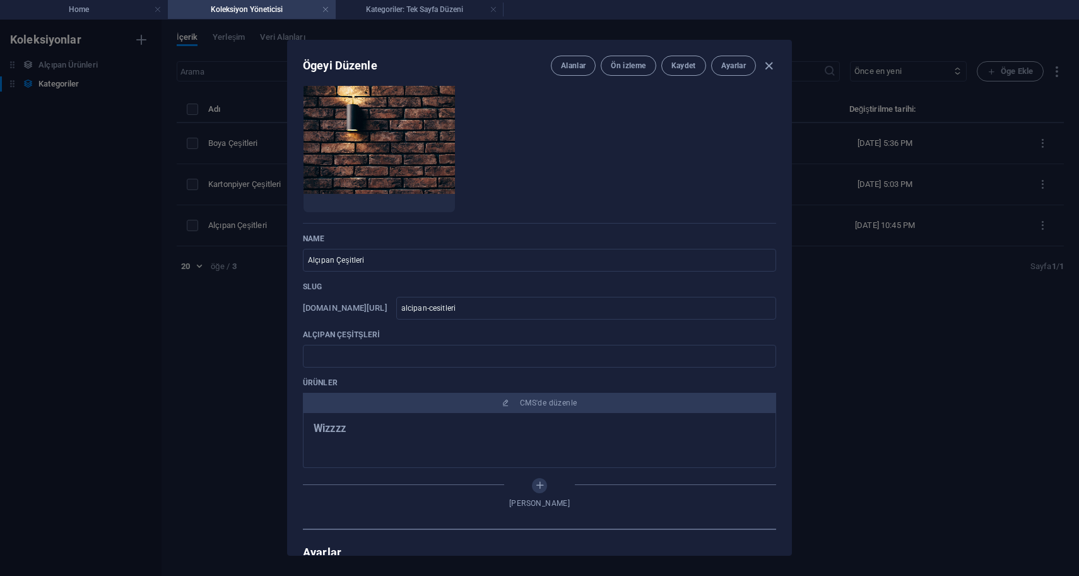
scroll to position [55, 0]
drag, startPoint x: 539, startPoint y: 306, endPoint x: 446, endPoint y: 309, distance: 93.5
click at [446, 309] on input "alcipan-cesitleri" at bounding box center [586, 306] width 380 height 23
click at [104, 8] on h4 "Home" at bounding box center [84, 10] width 168 height 14
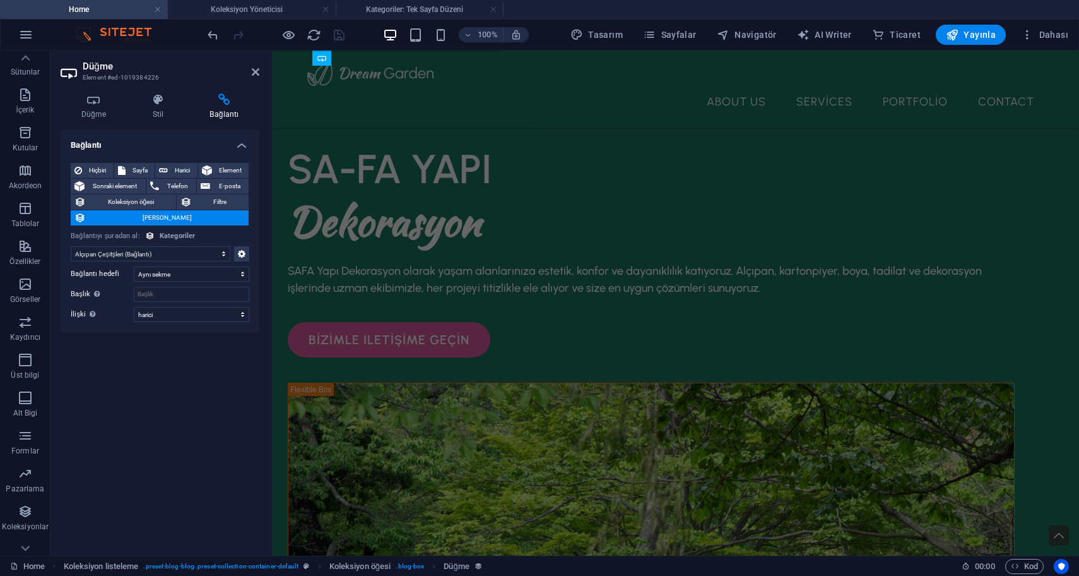
scroll to position [597, 0]
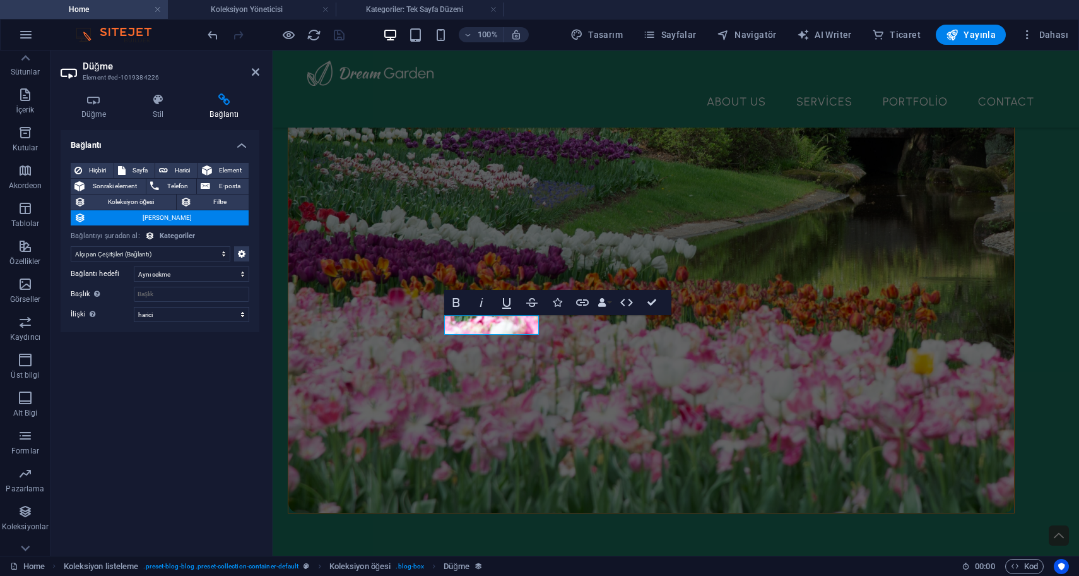
click at [208, 246] on select "Atama yok, içerik sabit kalıyor Oluşturulma zamanı (Tarih) Güncellenme zamanı (…" at bounding box center [151, 253] width 160 height 15
select select "slug"
click at [71, 246] on select "Atama yok, içerik sabit kalıyor Oluşturulma zamanı (Tarih) Güncellenme zamanı (…" at bounding box center [151, 253] width 160 height 15
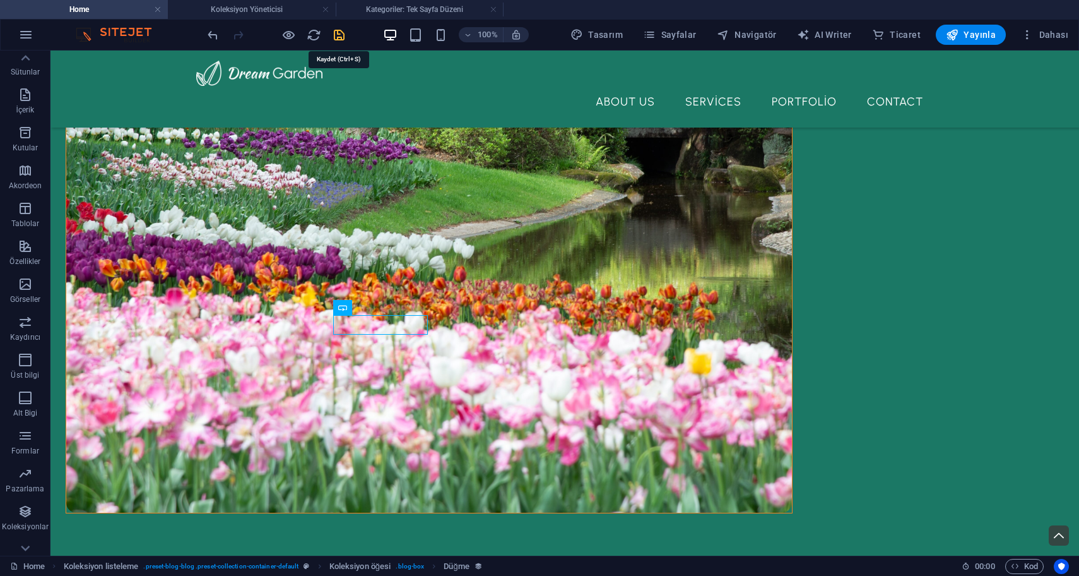
click at [343, 29] on icon "save" at bounding box center [339, 35] width 15 height 15
checkbox input "false"
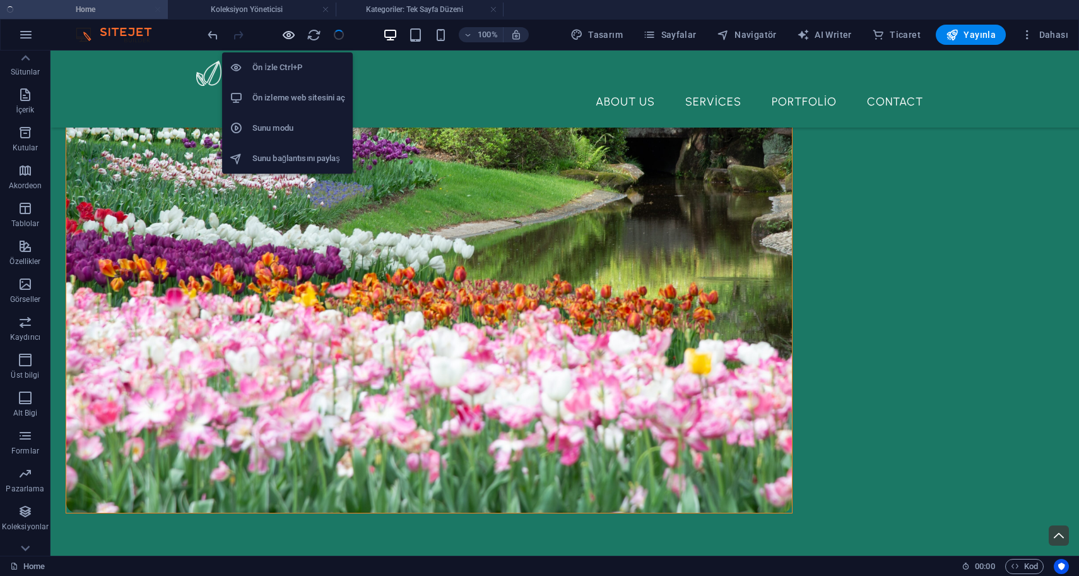
click at [288, 30] on icon "button" at bounding box center [289, 35] width 15 height 15
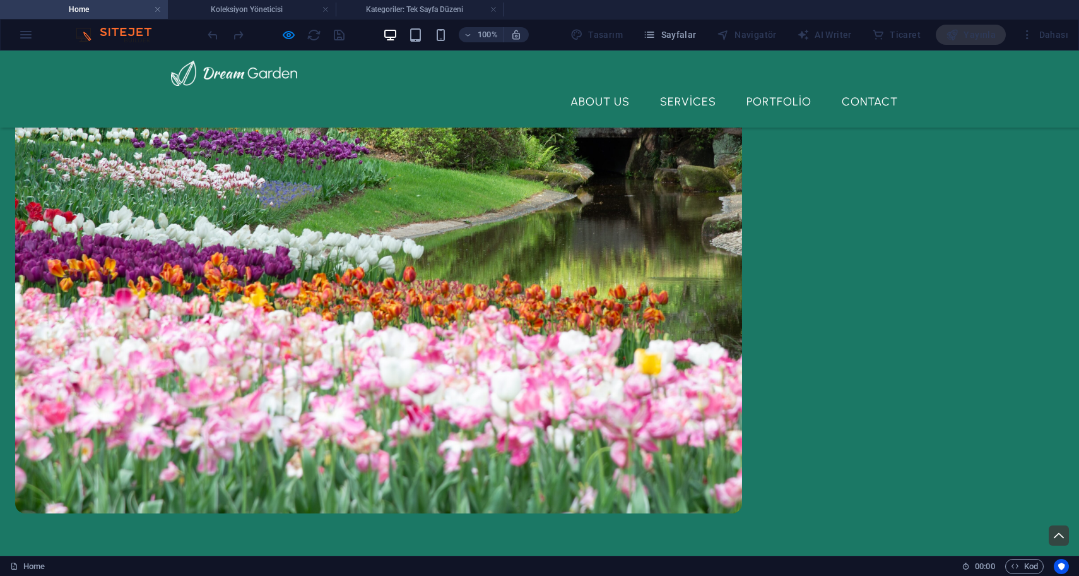
click at [287, 43] on div at bounding box center [275, 35] width 141 height 20
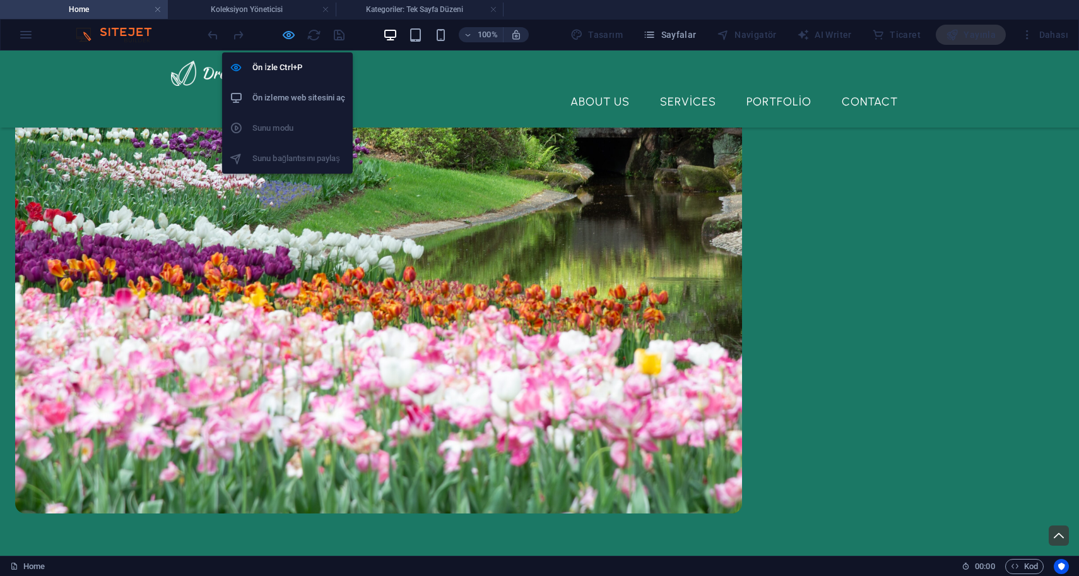
click at [288, 37] on icon "button" at bounding box center [289, 35] width 15 height 15
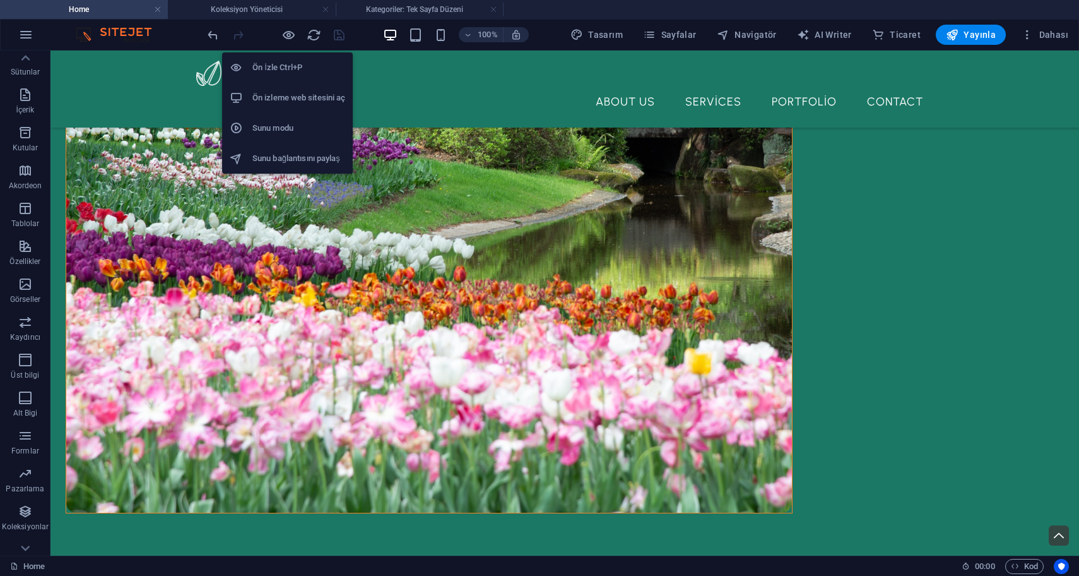
click at [299, 93] on h6 "Ön izleme web sitesini aç" at bounding box center [299, 97] width 93 height 15
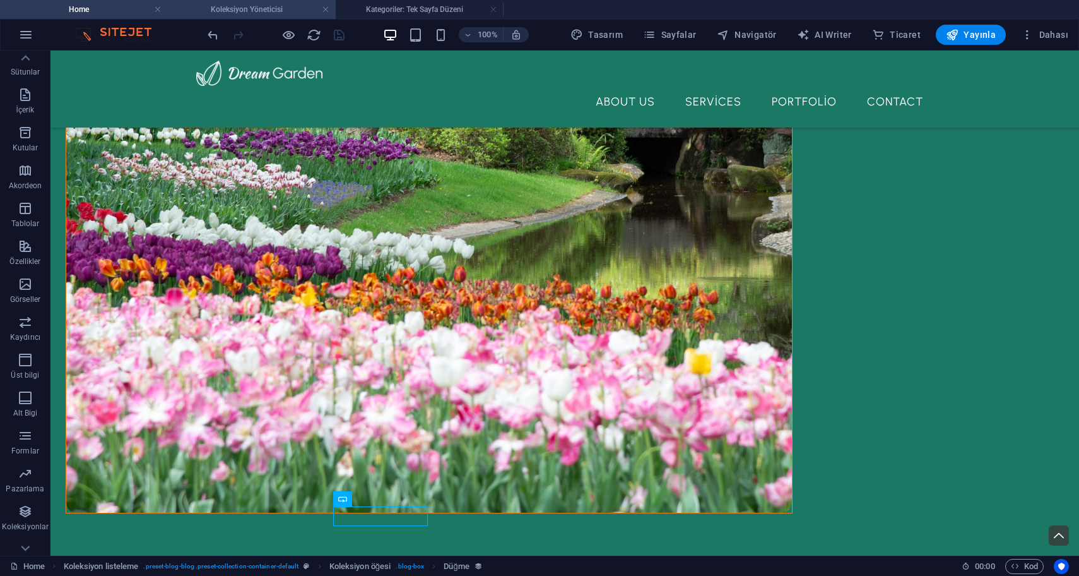
click at [239, 18] on li "Koleksiyon Yöneticisi" at bounding box center [252, 9] width 168 height 19
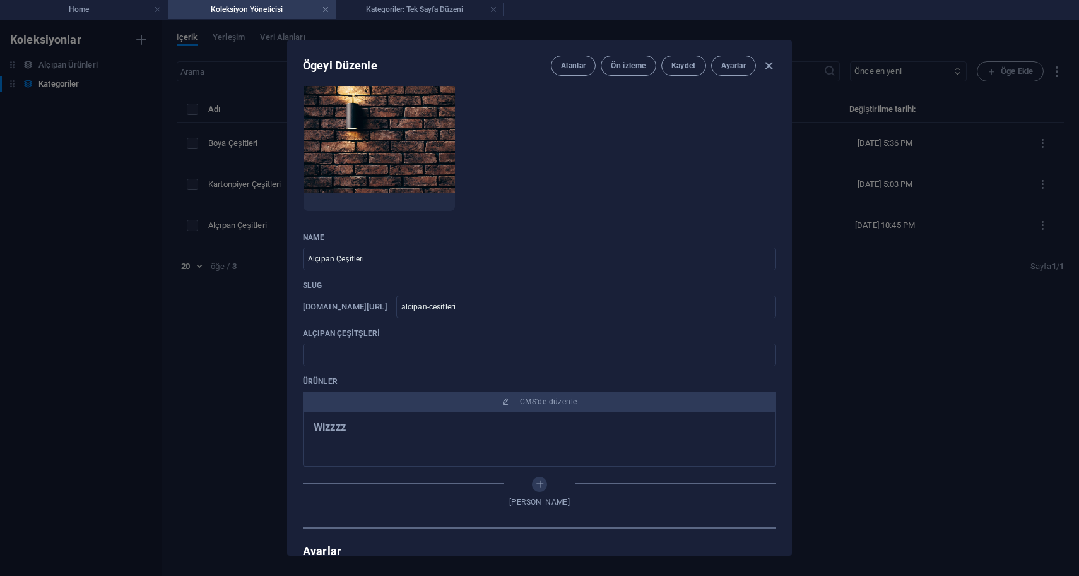
scroll to position [0, 0]
click at [622, 71] on button "Ön izleme" at bounding box center [628, 66] width 55 height 20
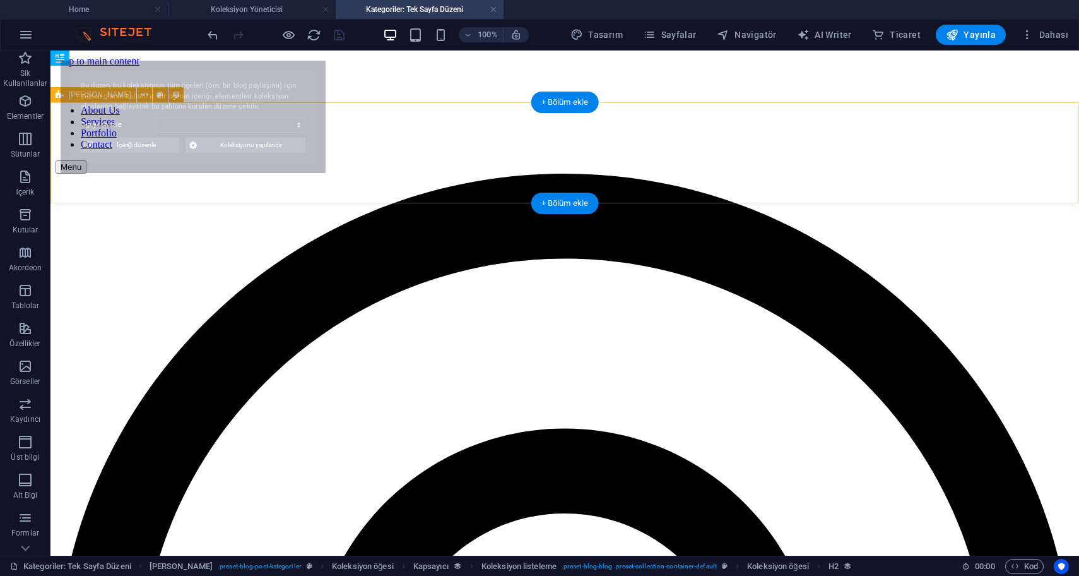
select select "68e3c759304369d21f0712f9"
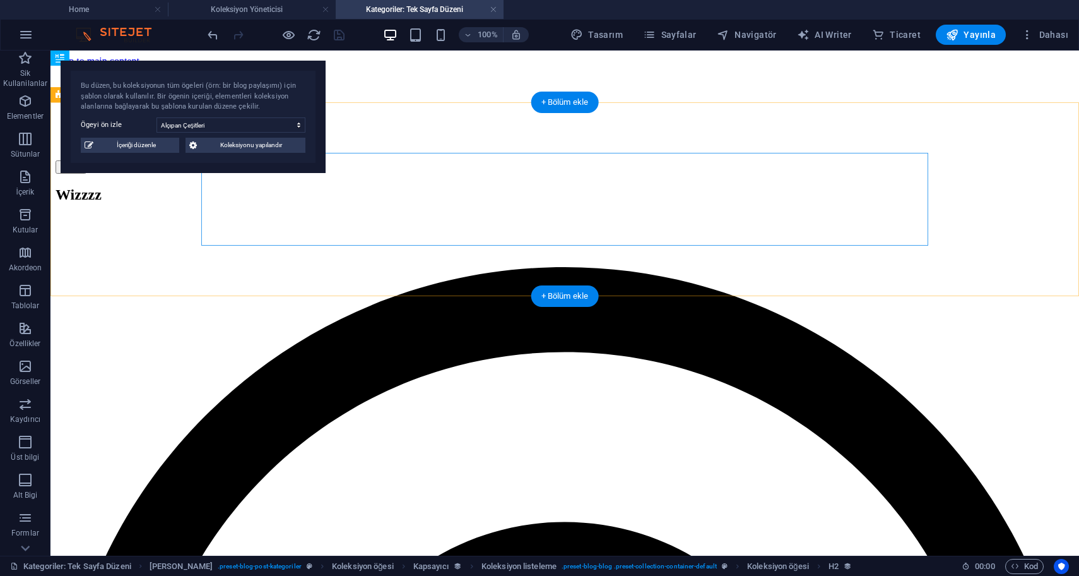
click at [372, 224] on div "bbbbbbb ASDASDASDASDA" at bounding box center [565, 236] width 1019 height 41
click at [283, 216] on div "bbbbbbb" at bounding box center [565, 224] width 1019 height 17
select select "uerunler"
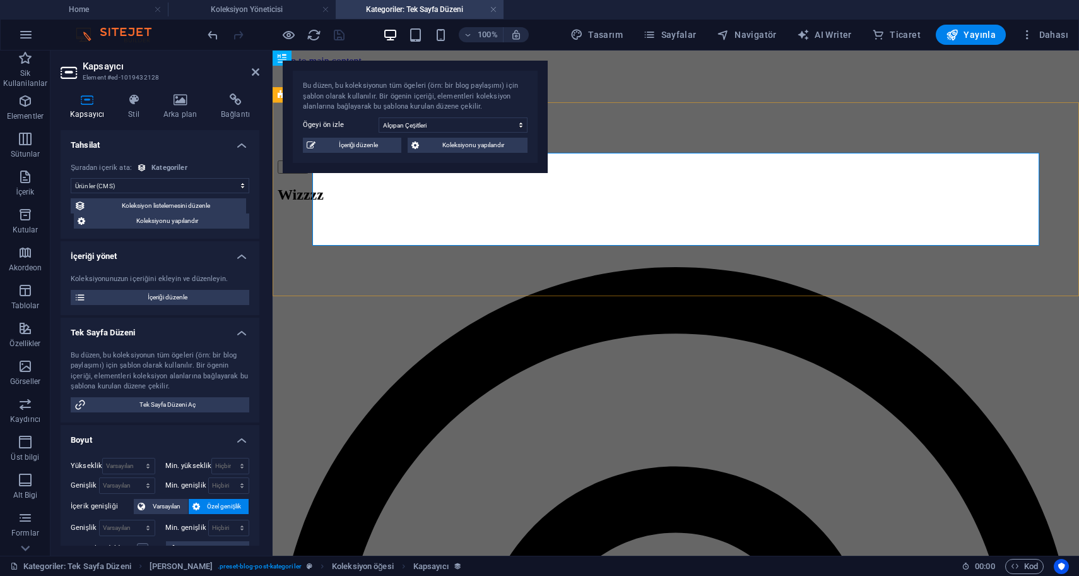
click at [455, 216] on div "bbbbbbb" at bounding box center [676, 224] width 797 height 17
click at [434, 257] on div "Wizzzz bbbbbbb ASDASDASDASDA" at bounding box center [676, 221] width 797 height 71
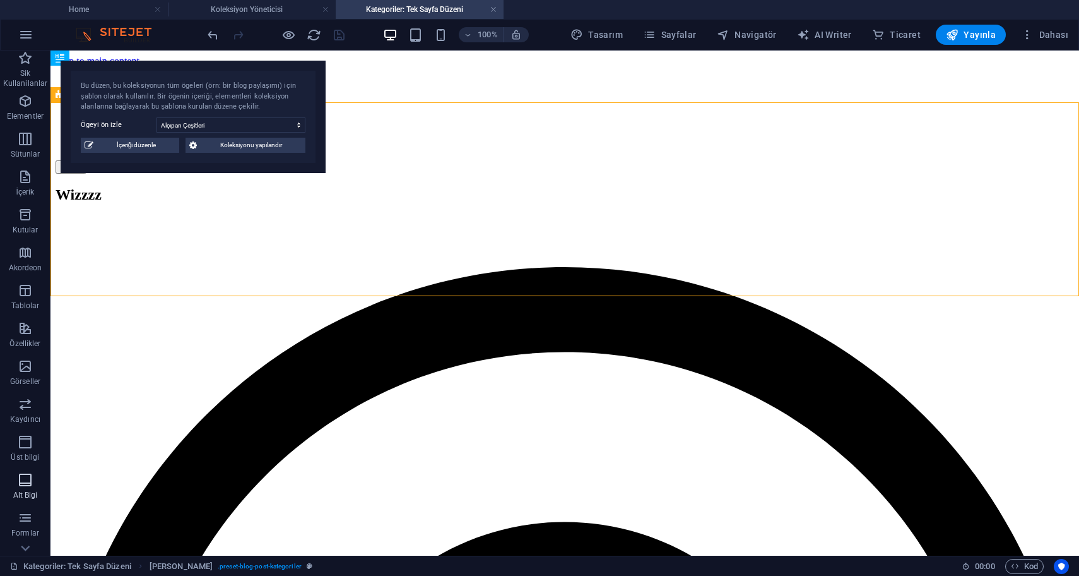
scroll to position [101, 0]
click at [31, 503] on p "Koleksiyonlar" at bounding box center [25, 507] width 47 height 10
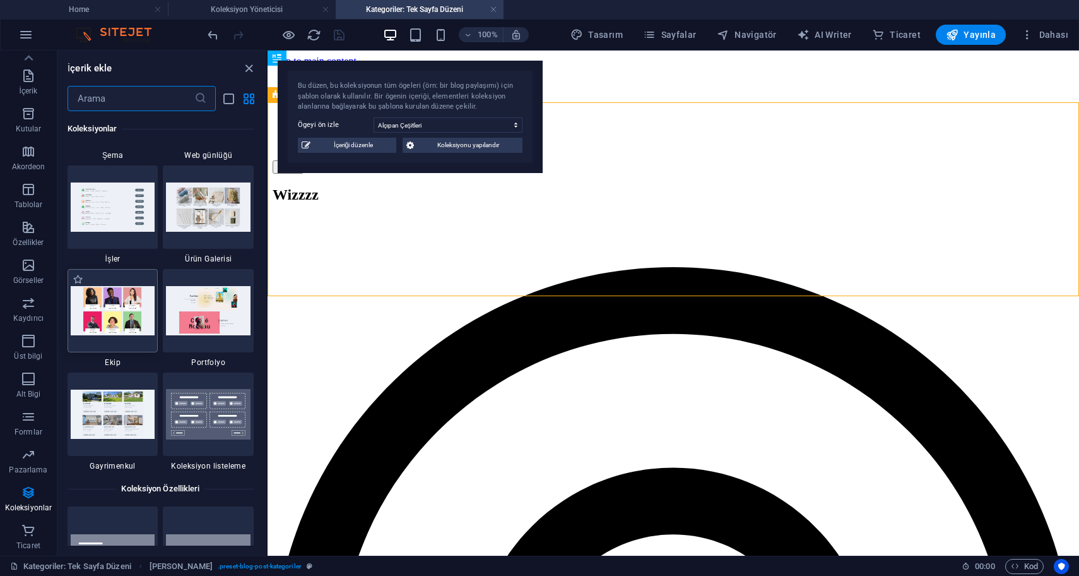
scroll to position [11672, 0]
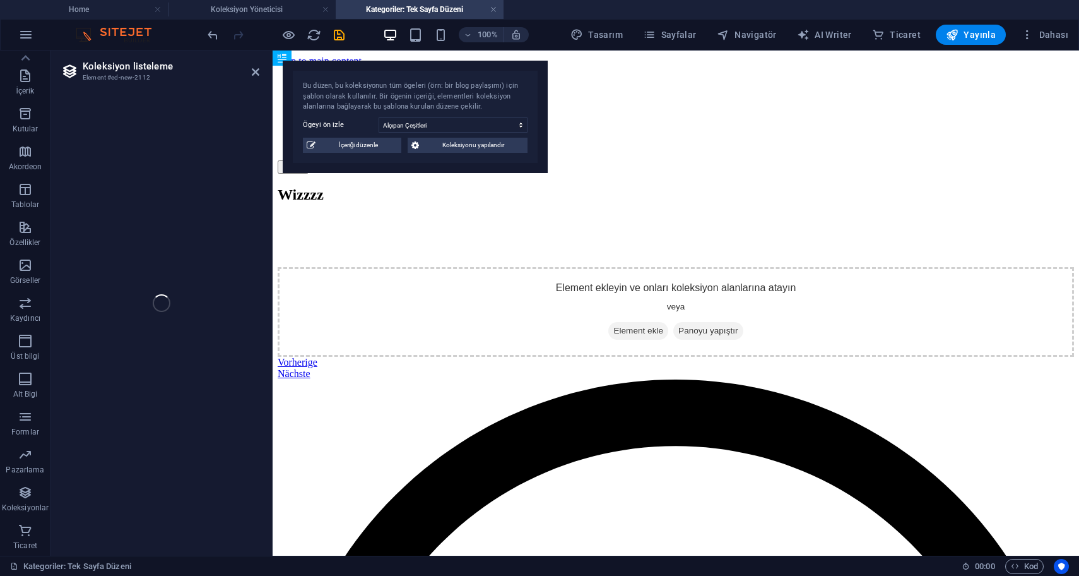
select select
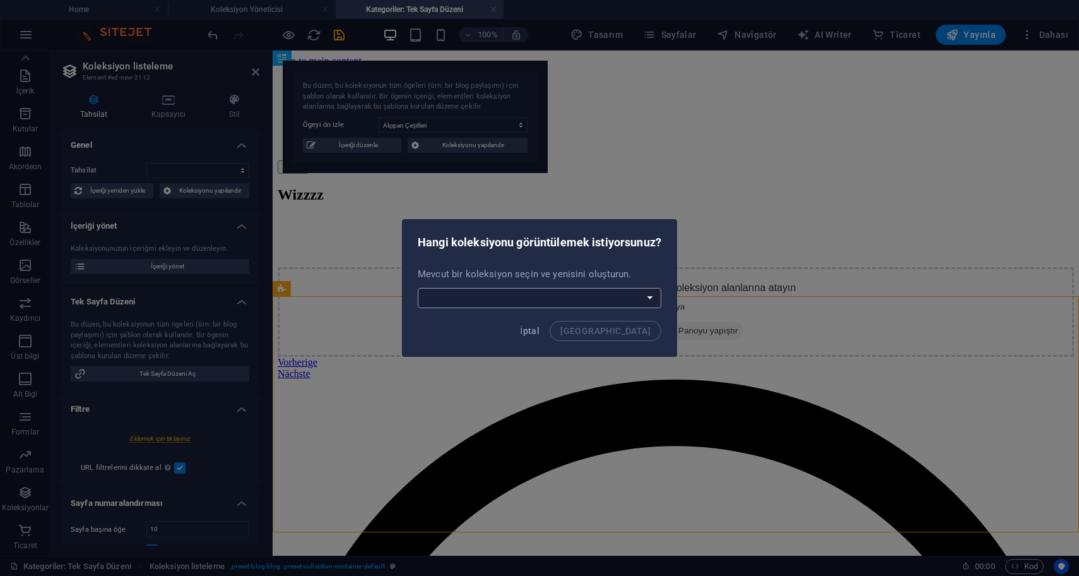
click at [592, 295] on select "Alçıpan Ürünleri Kategoriler Yeni bir koleksiyon oluşturun" at bounding box center [540, 298] width 244 height 20
select select "68e3c839a5c695482e0ed1f5"
click at [418, 288] on select "Alçıpan Ürünleri Kategoriler Yeni bir koleksiyon oluşturun" at bounding box center [540, 298] width 244 height 20
click at [631, 328] on span "Bağla" at bounding box center [606, 331] width 90 height 10
select select "68e3c839a5c695482e0ed1f5"
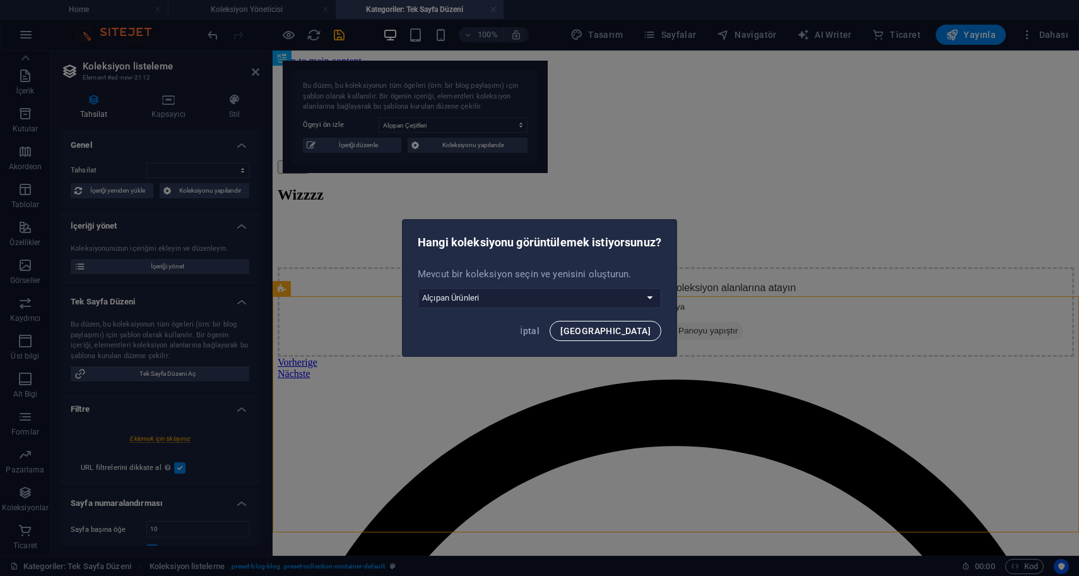
select select "createdAt_DESC"
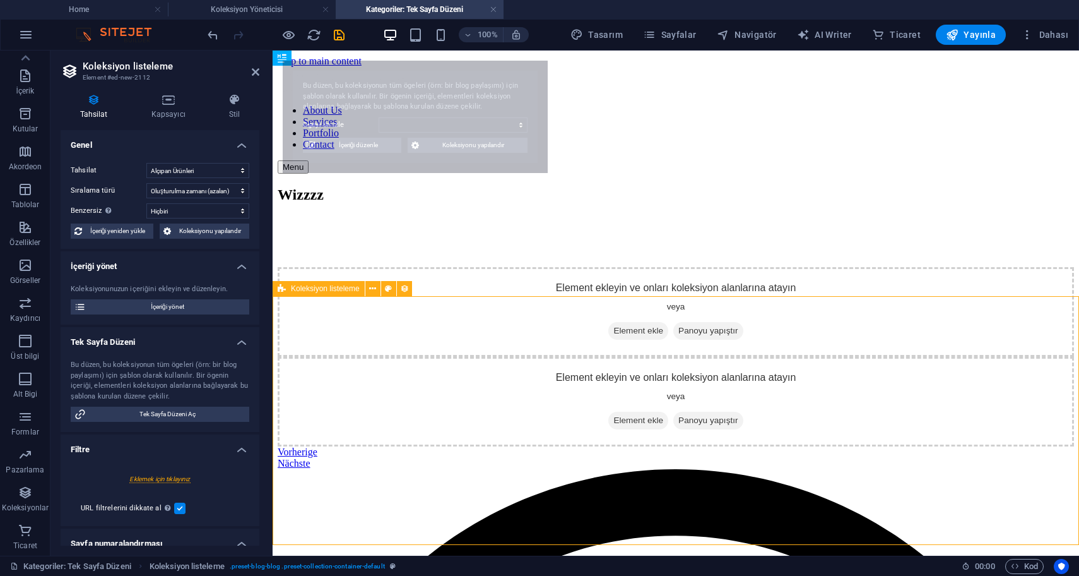
select select "68e3c987e3f0c194450caa03"
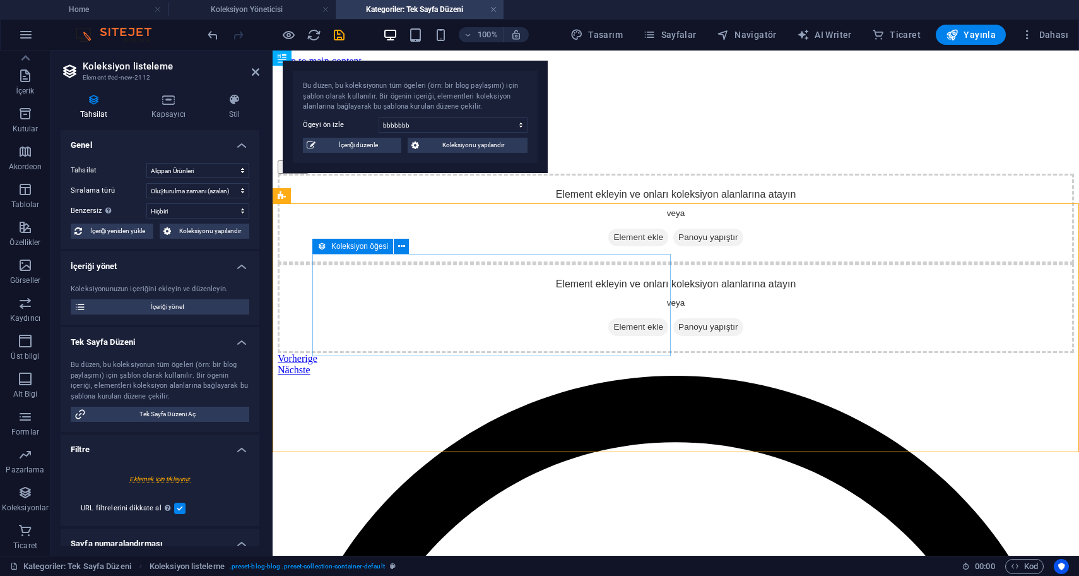
click at [536, 263] on div "Element ekleyin ve onları koleksiyon alanlarına atayın veya Element ekle Panoyu…" at bounding box center [676, 219] width 797 height 90
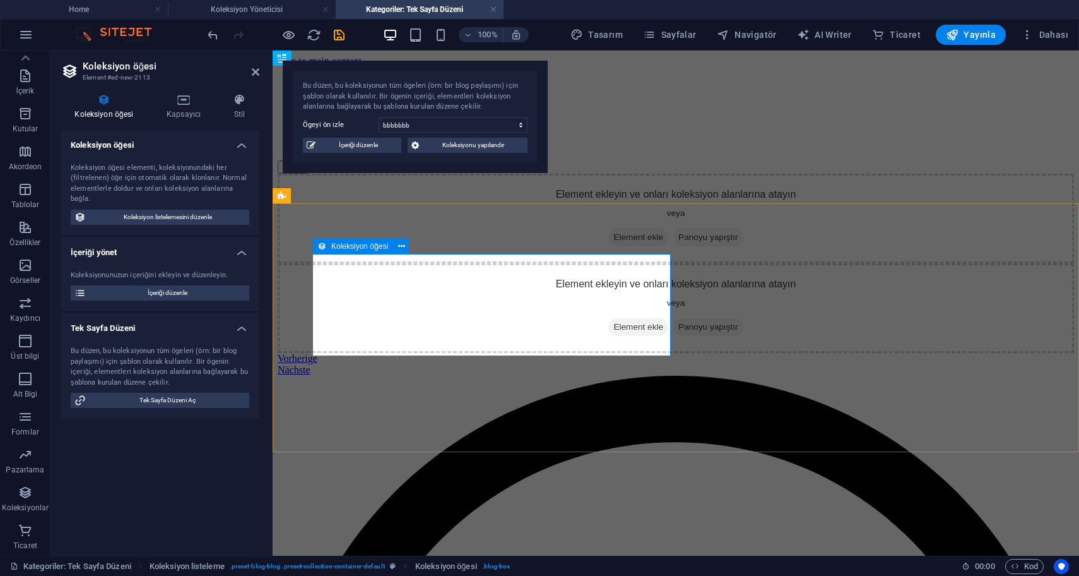
click at [609, 246] on span "Element ekle" at bounding box center [639, 238] width 60 height 18
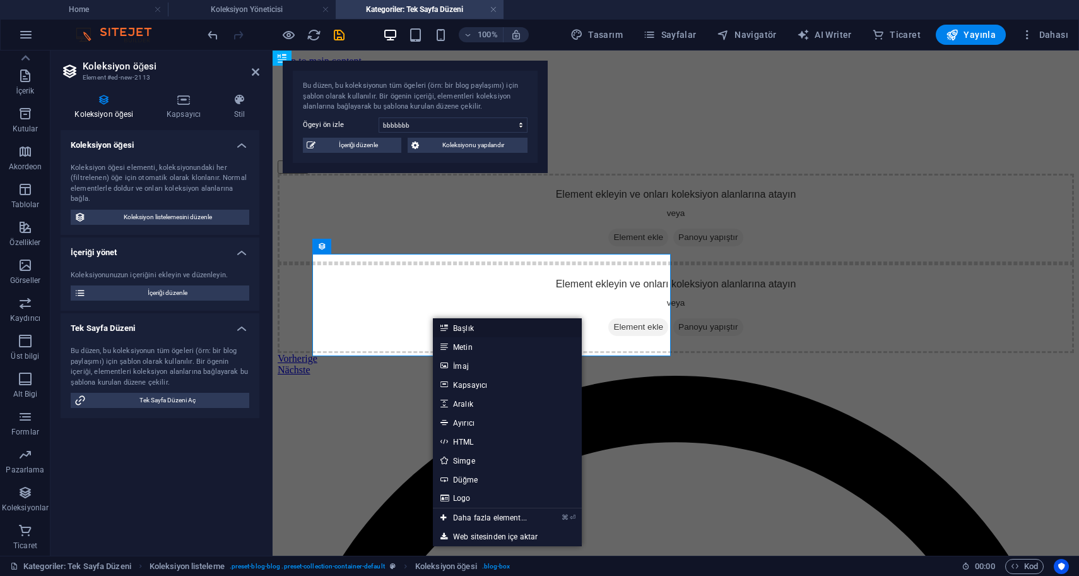
click at [465, 329] on link "Başlık" at bounding box center [507, 327] width 149 height 19
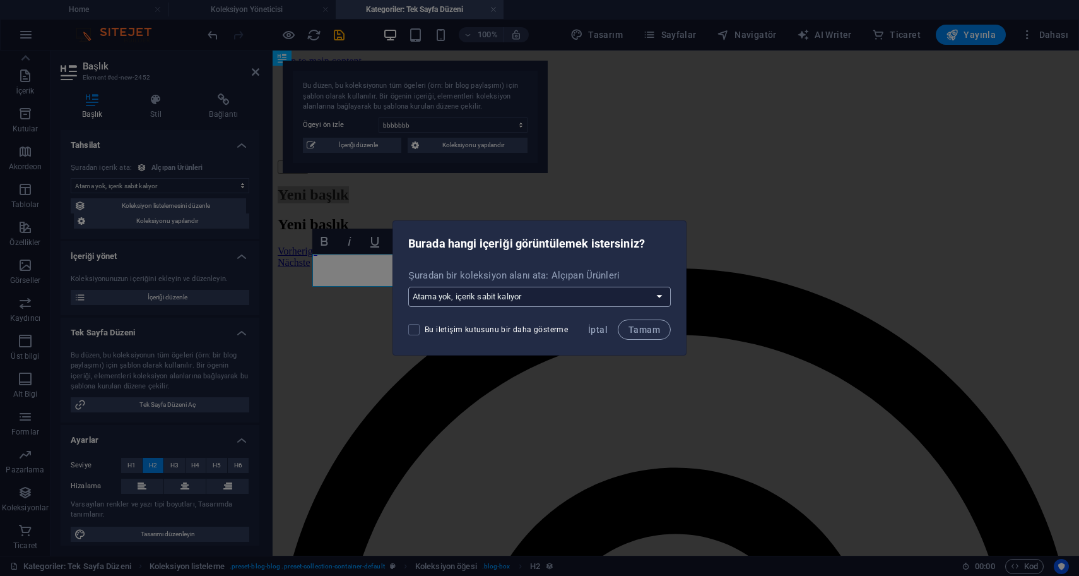
click at [504, 293] on select "Atama yok, içerik sabit kalıyor Yeni bir alan oluştur Oluşturulma zamanı (Tarih…" at bounding box center [539, 297] width 263 height 20
select select "name"
click at [410, 287] on select "Atama yok, içerik sabit kalıyor Yeni bir alan oluştur Oluşturulma zamanı (Tarih…" at bounding box center [539, 297] width 263 height 20
click at [643, 336] on button "Tamam" at bounding box center [644, 329] width 53 height 20
select select "name"
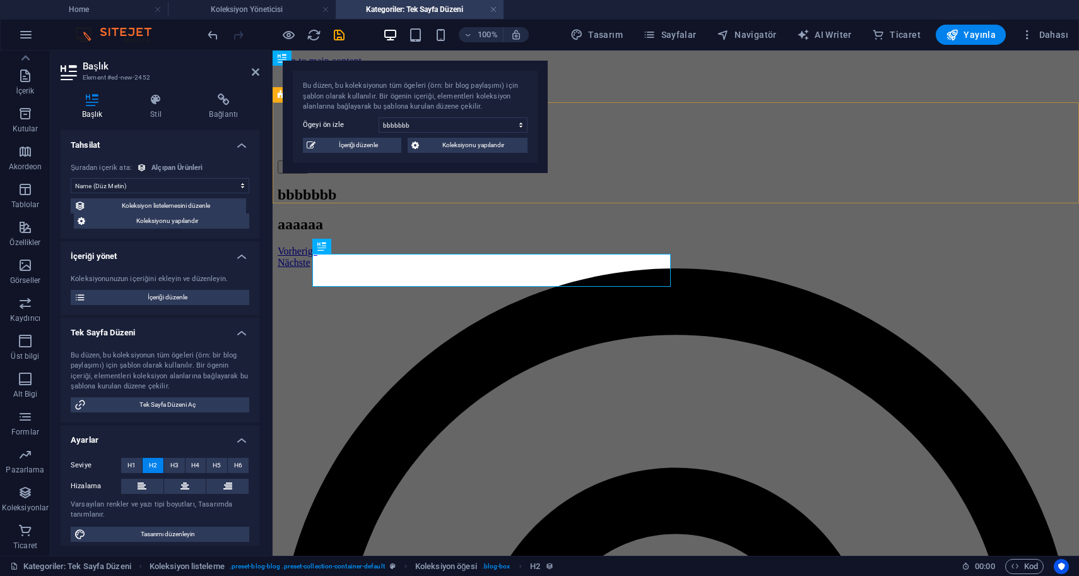
click at [564, 174] on div at bounding box center [676, 174] width 797 height 0
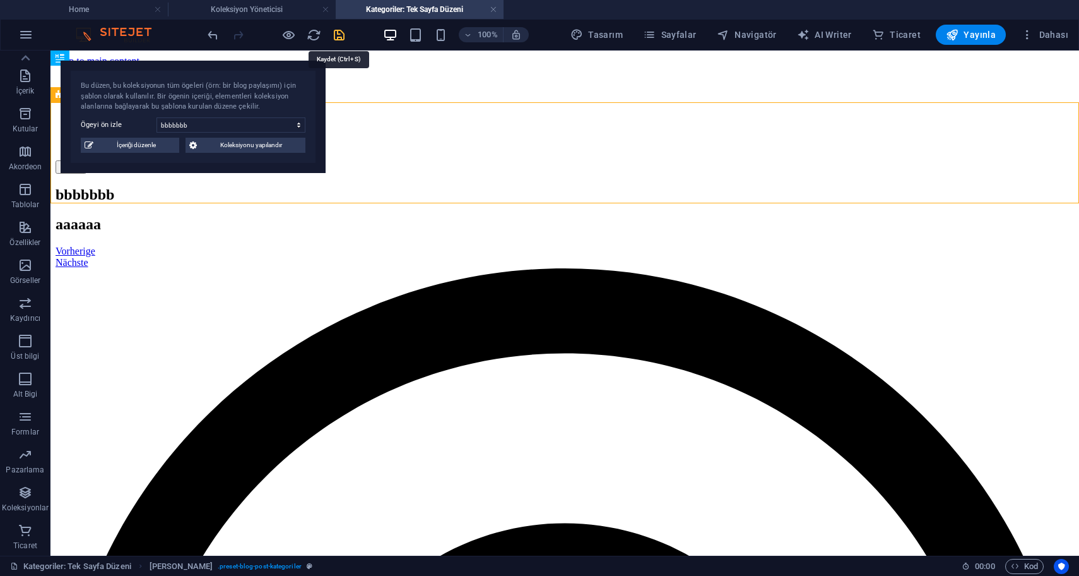
click at [339, 33] on icon "save" at bounding box center [339, 35] width 15 height 15
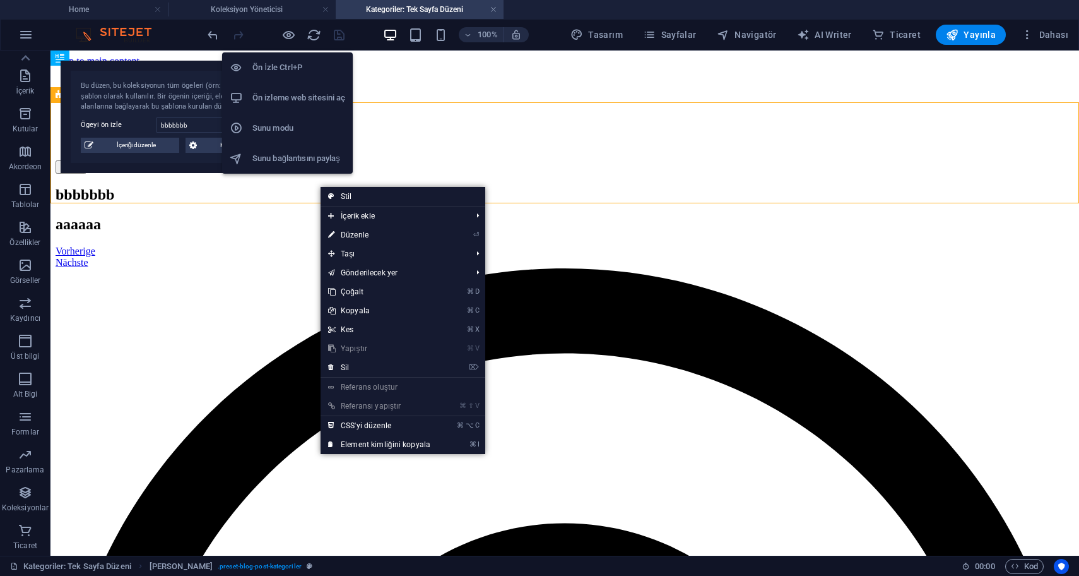
click at [289, 104] on h6 "Ön izleme web sitesini aç" at bounding box center [299, 97] width 93 height 15
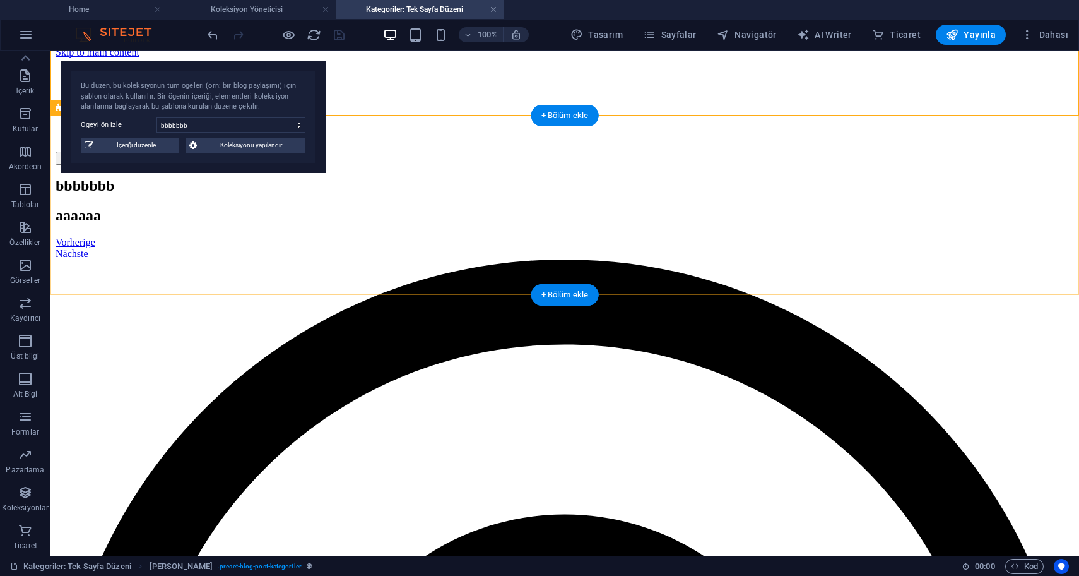
scroll to position [0, 0]
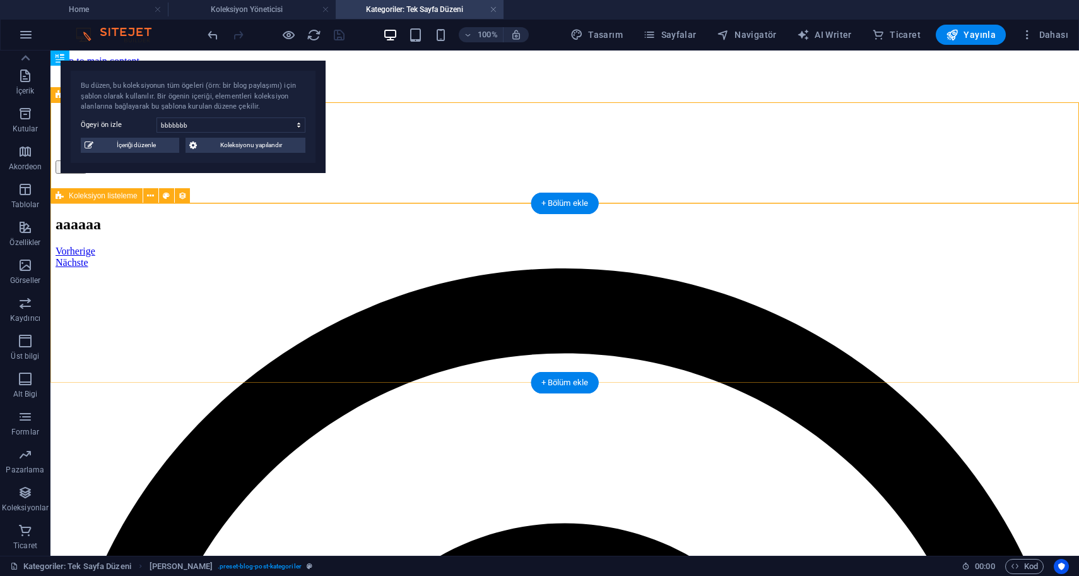
click at [411, 242] on div "bbbbbbb aaaaaa Vorherige Nächste" at bounding box center [565, 227] width 1019 height 82
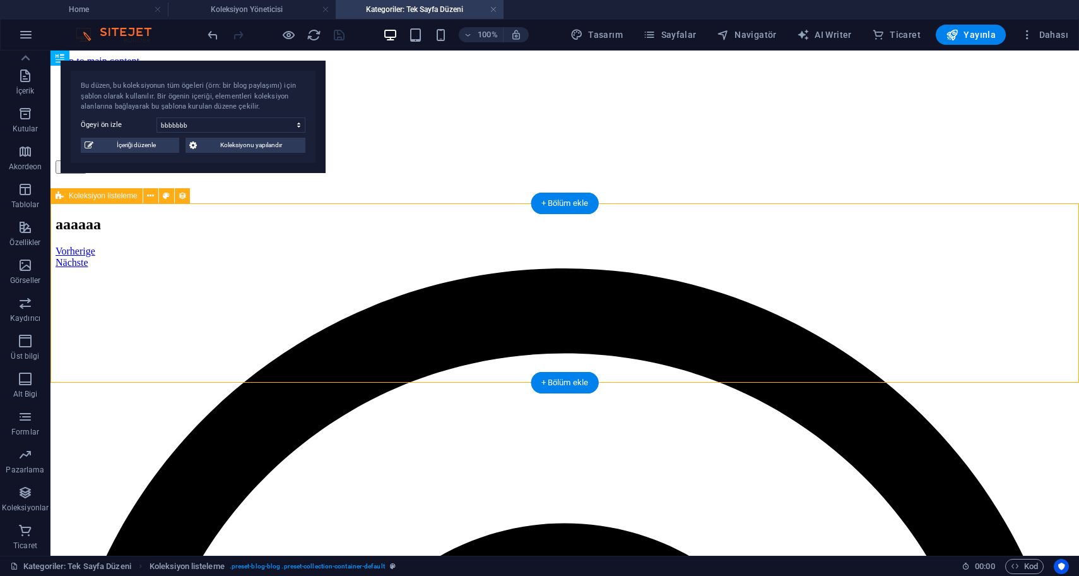
click at [403, 236] on div "bbbbbbb aaaaaa Vorherige Nächste" at bounding box center [565, 227] width 1019 height 82
select select "createdAt_DESC"
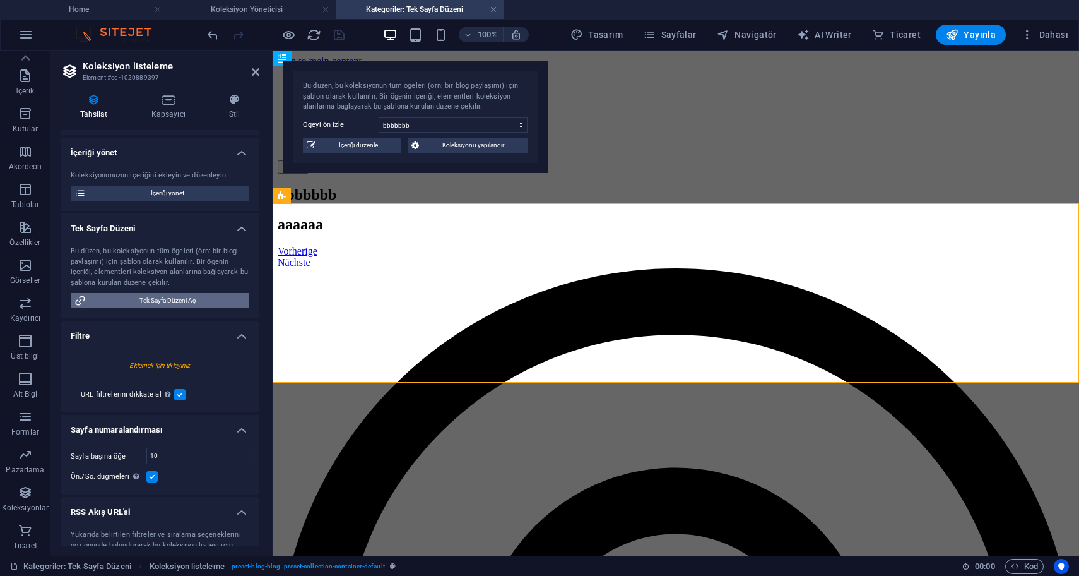
scroll to position [159, 0]
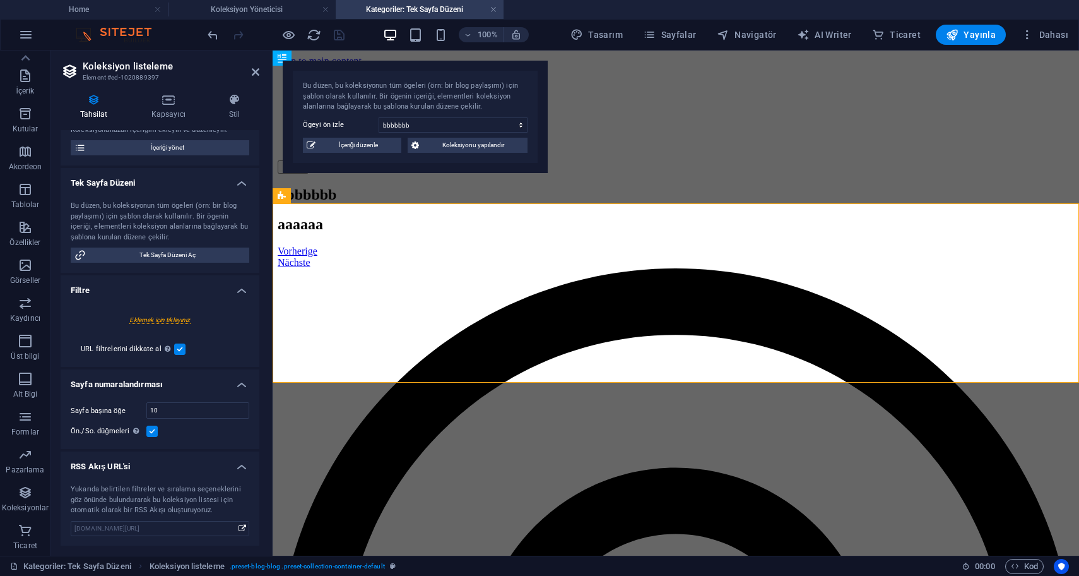
click at [150, 432] on label at bounding box center [151, 430] width 11 height 11
click at [0, 0] on input "Ön./So. düğmeleri Bu seçenek işaretlenmiş olsa bile sayfa başına görüntülenecek…" at bounding box center [0, 0] width 0 height 0
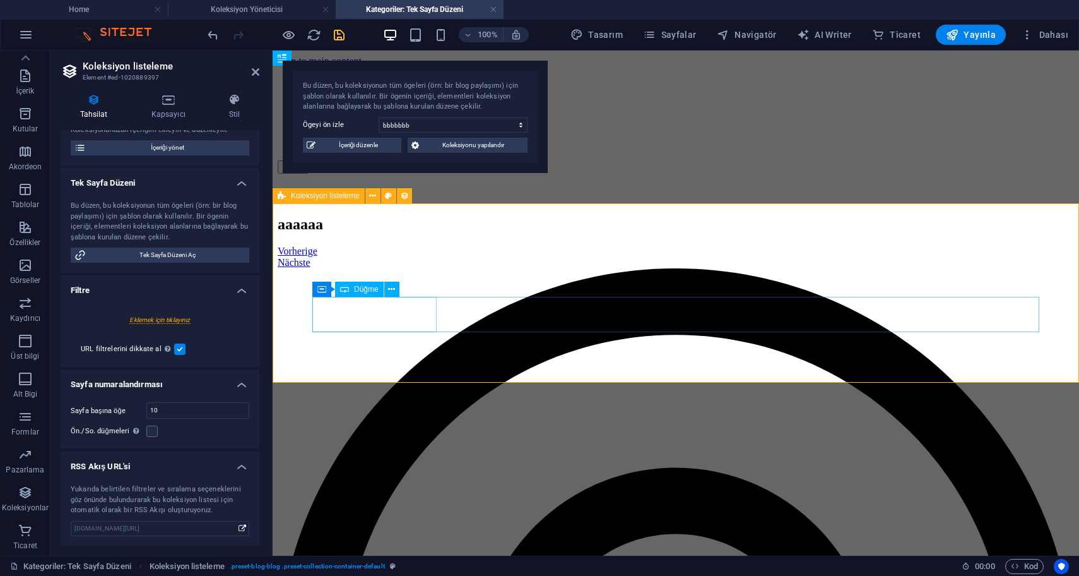
click at [376, 257] on div "Vorherige" at bounding box center [676, 251] width 797 height 11
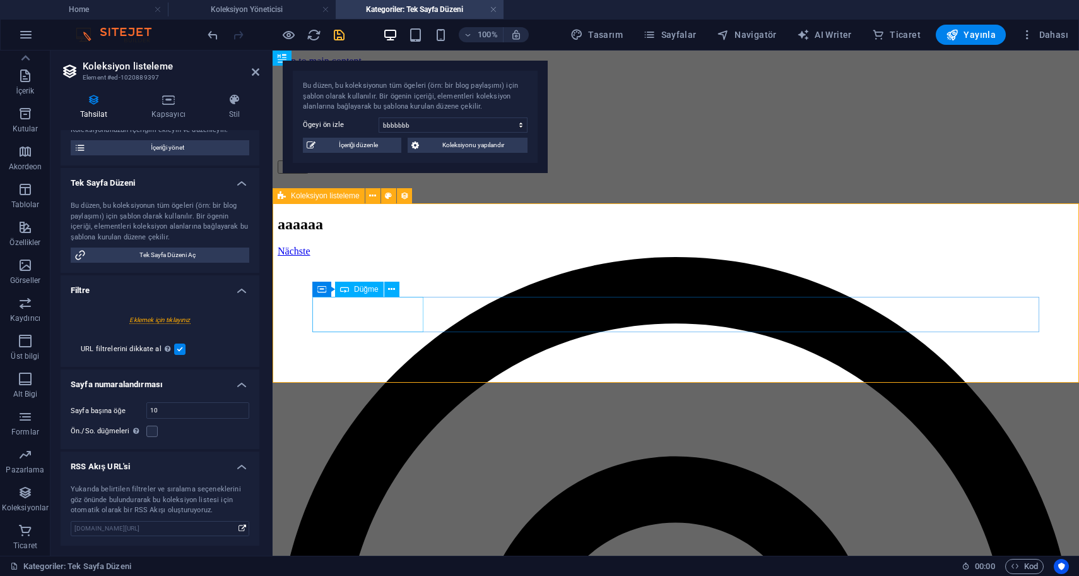
click at [404, 257] on div "Nächste" at bounding box center [676, 251] width 797 height 11
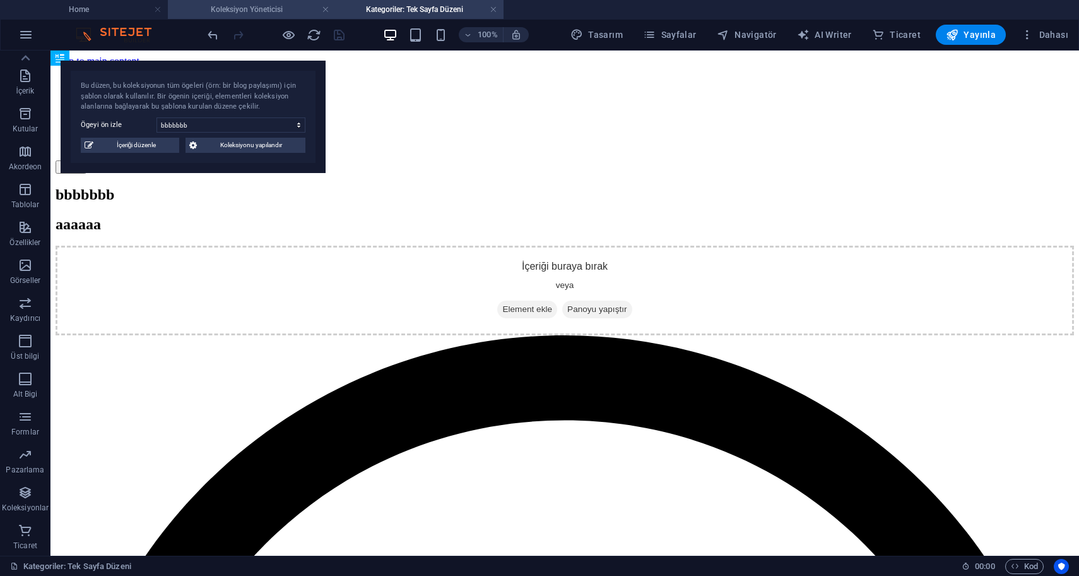
click at [268, 14] on h4 "Koleksiyon Yöneticisi" at bounding box center [252, 10] width 168 height 14
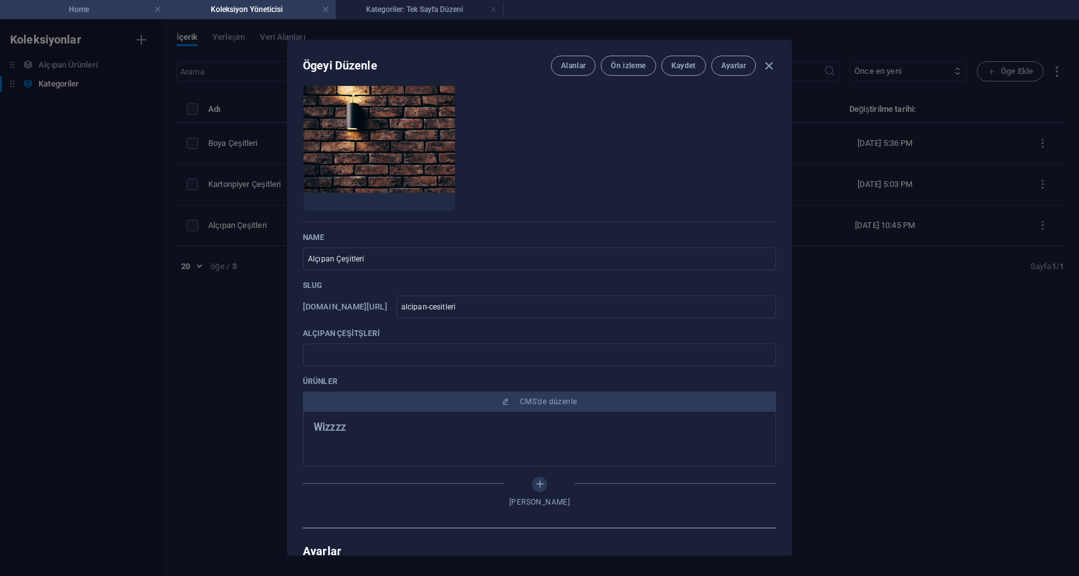
click at [111, 13] on h4 "Home" at bounding box center [84, 10] width 168 height 14
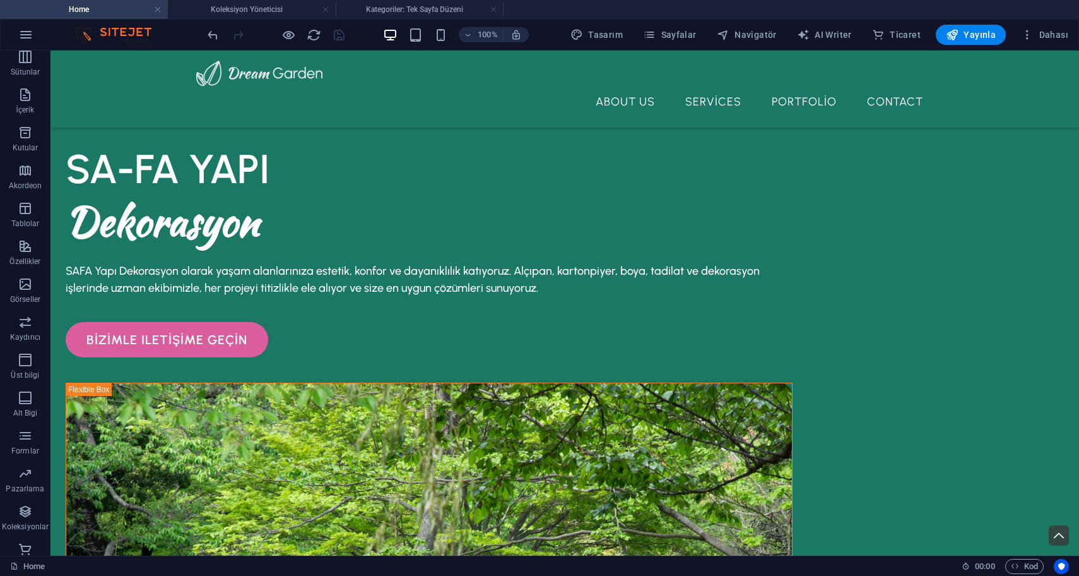
scroll to position [597, 0]
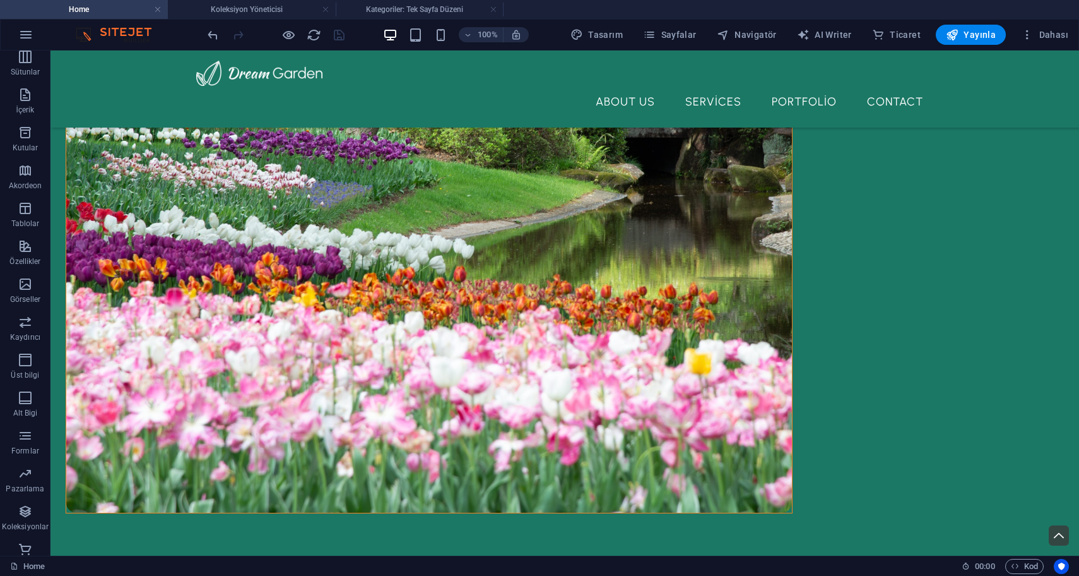
click at [334, 37] on div at bounding box center [275, 35] width 141 height 20
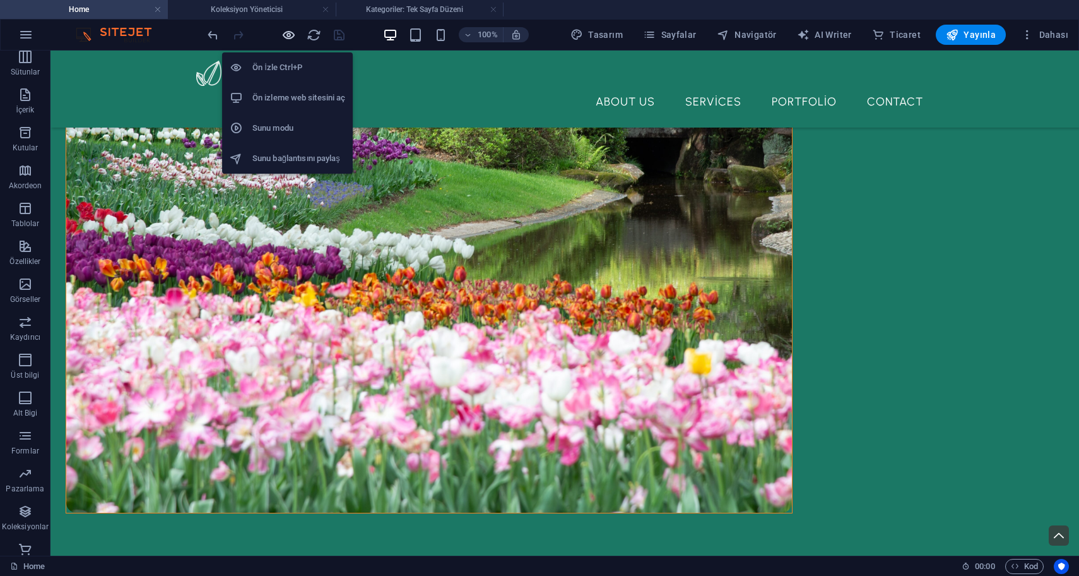
click at [289, 37] on icon "button" at bounding box center [289, 35] width 15 height 15
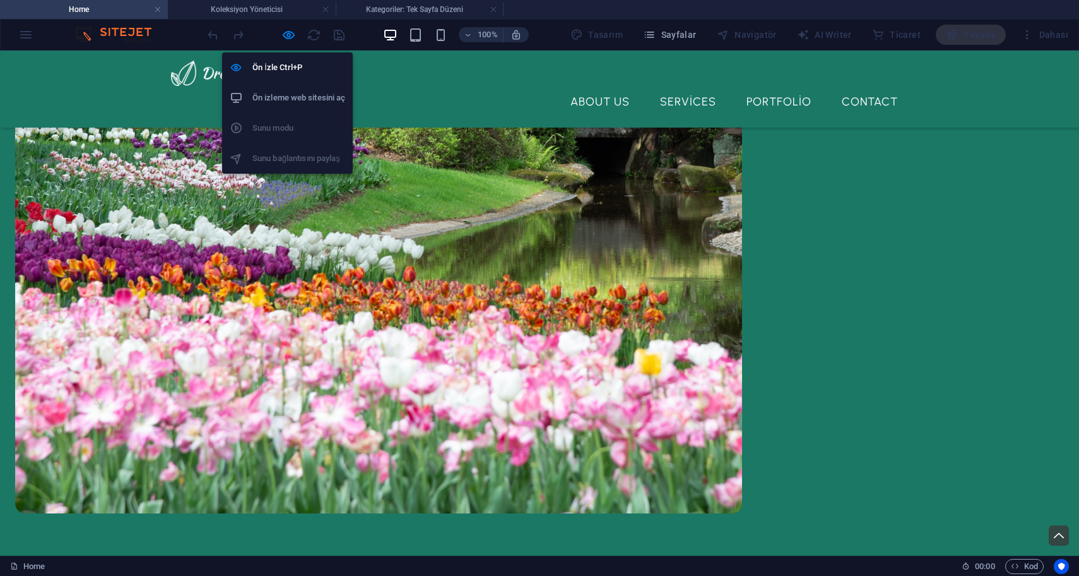
click at [299, 103] on h6 "Ön izleme web sitesini aç" at bounding box center [299, 97] width 93 height 15
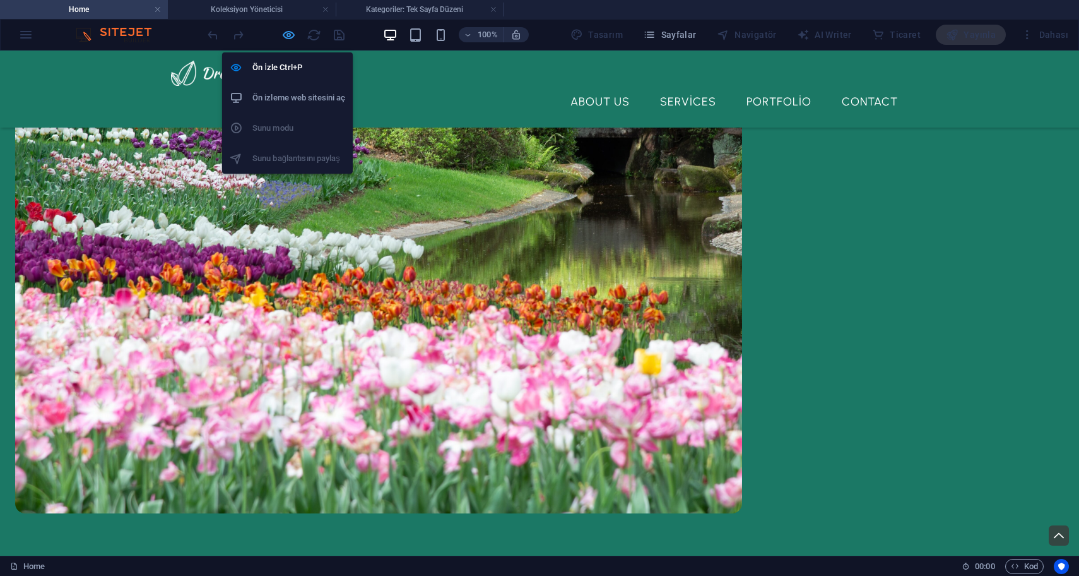
click at [286, 34] on icon "button" at bounding box center [289, 35] width 15 height 15
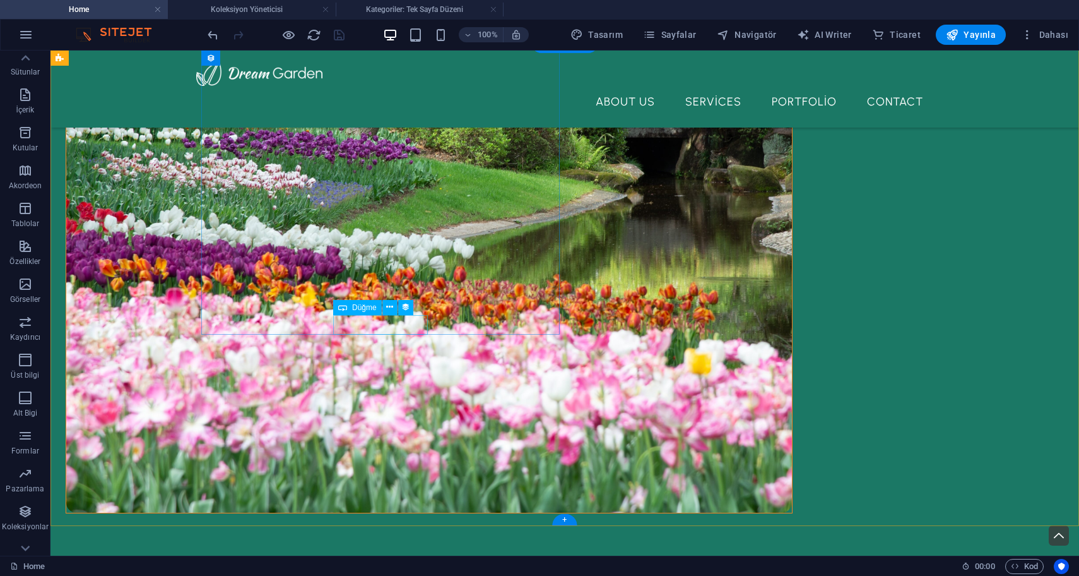
select select "slug"
select select
select select "external"
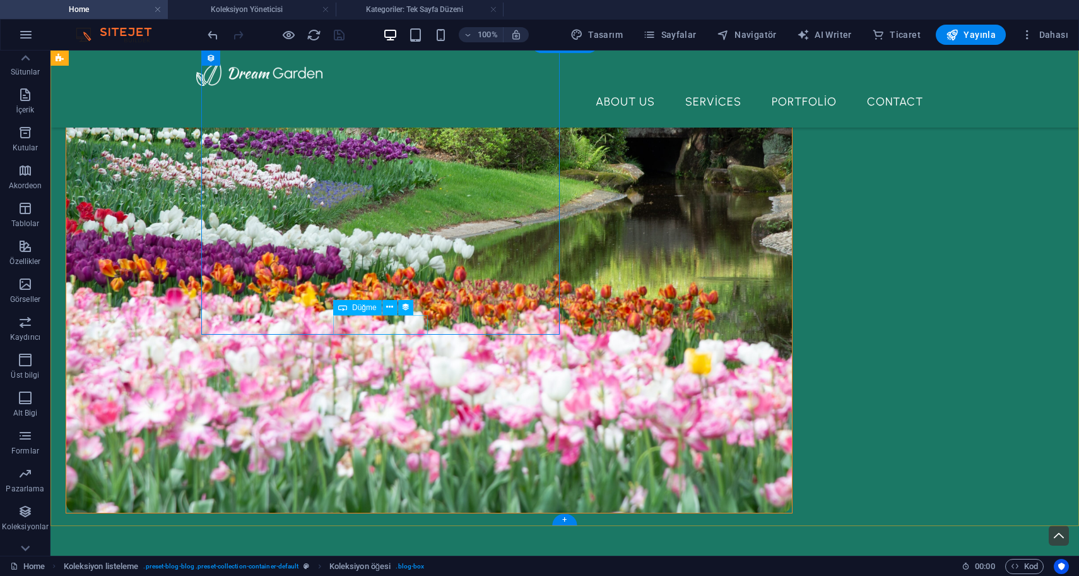
select select "slug"
select select
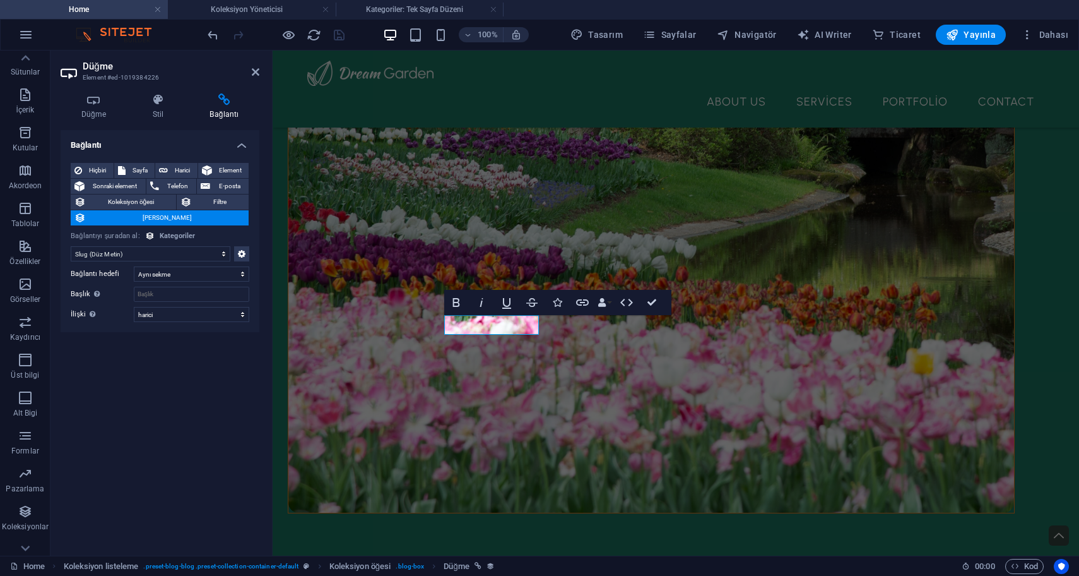
click at [182, 246] on select "Atama yok, içerik sabit kalıyor Oluşturulma zamanı (Tarih) Güncellenme zamanı (…" at bounding box center [151, 253] width 160 height 15
click at [71, 246] on select "Atama yok, içerik sabit kalıyor Oluşturulma zamanı (Tarih) Güncellenme zamanı (…" at bounding box center [151, 253] width 160 height 15
click at [184, 266] on select "Yeni sekme Aynı sekme Kaplama" at bounding box center [192, 273] width 116 height 15
click at [134, 266] on select "Yeni sekme Aynı sekme Kaplama" at bounding box center [192, 273] width 116 height 15
click at [184, 266] on select "Yeni sekme Aynı sekme Kaplama" at bounding box center [192, 273] width 116 height 15
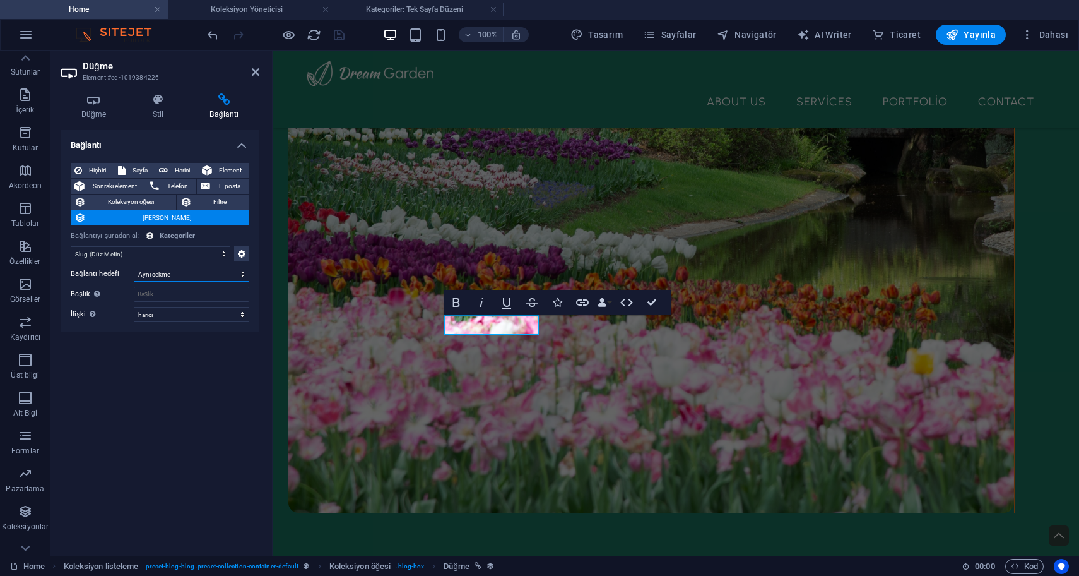
click at [134, 266] on select "Yeni sekme Aynı sekme Kaplama" at bounding box center [192, 273] width 116 height 15
click at [181, 307] on select "alternate oluşturan bookmark harici yardım lisans ileri nofollow noreferrer noo…" at bounding box center [192, 314] width 116 height 15
select select "nofollow"
click at [134, 307] on select "alternate oluşturan bookmark harici yardım lisans ileri nofollow noreferrer noo…" at bounding box center [192, 314] width 116 height 15
click at [203, 307] on select "alternate oluşturan bookmark harici yardım lisans ileri nofollow noreferrer noo…" at bounding box center [192, 314] width 116 height 15
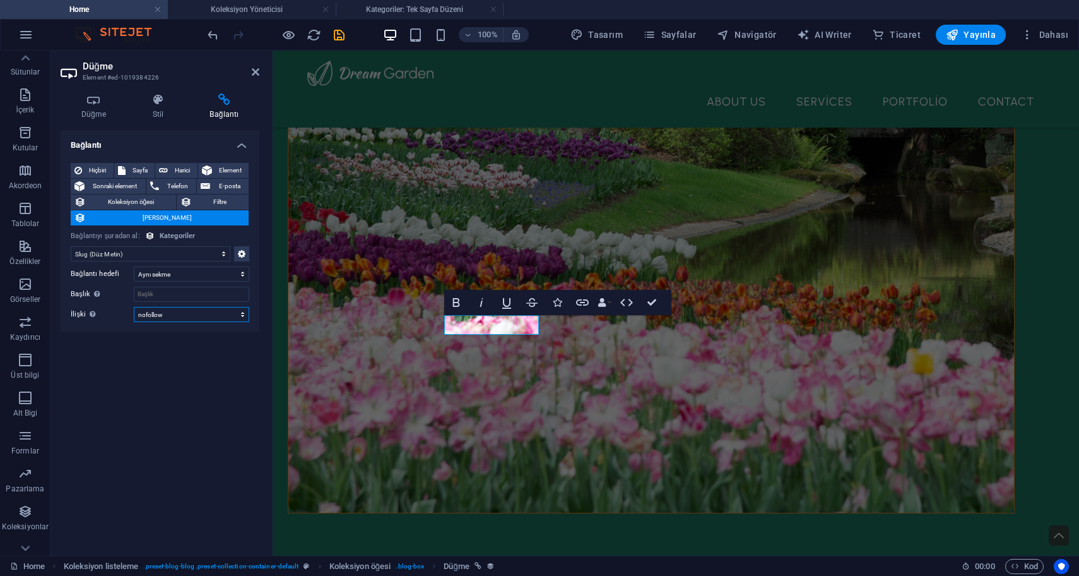
click at [134, 307] on select "alternate oluşturan bookmark harici yardım lisans ileri nofollow noreferrer noo…" at bounding box center [192, 314] width 116 height 15
click at [330, 31] on div at bounding box center [275, 35] width 141 height 20
click at [340, 33] on icon "save" at bounding box center [339, 35] width 15 height 15
checkbox input "false"
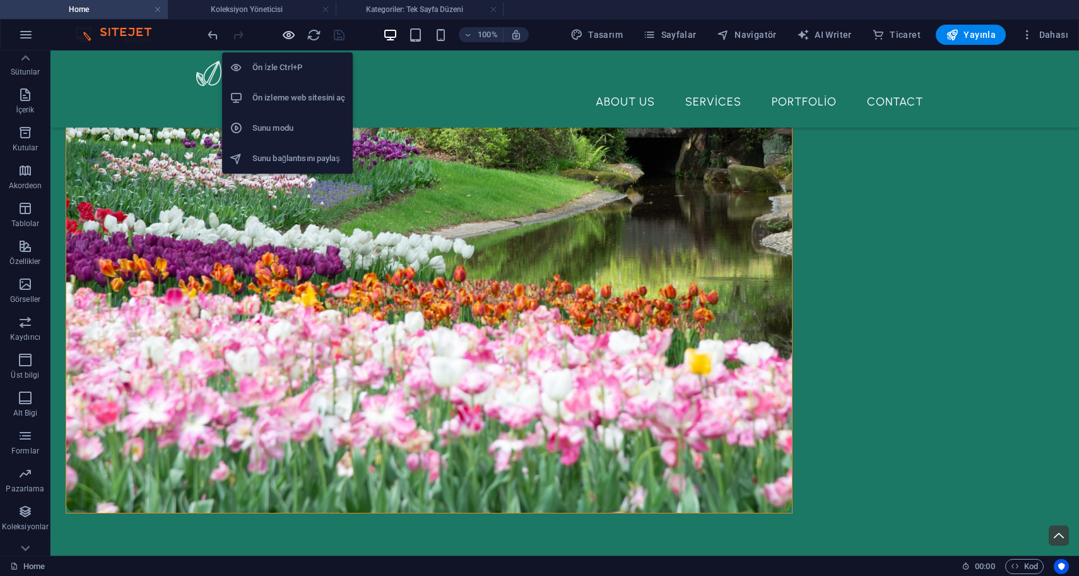
click at [288, 36] on icon "button" at bounding box center [289, 35] width 15 height 15
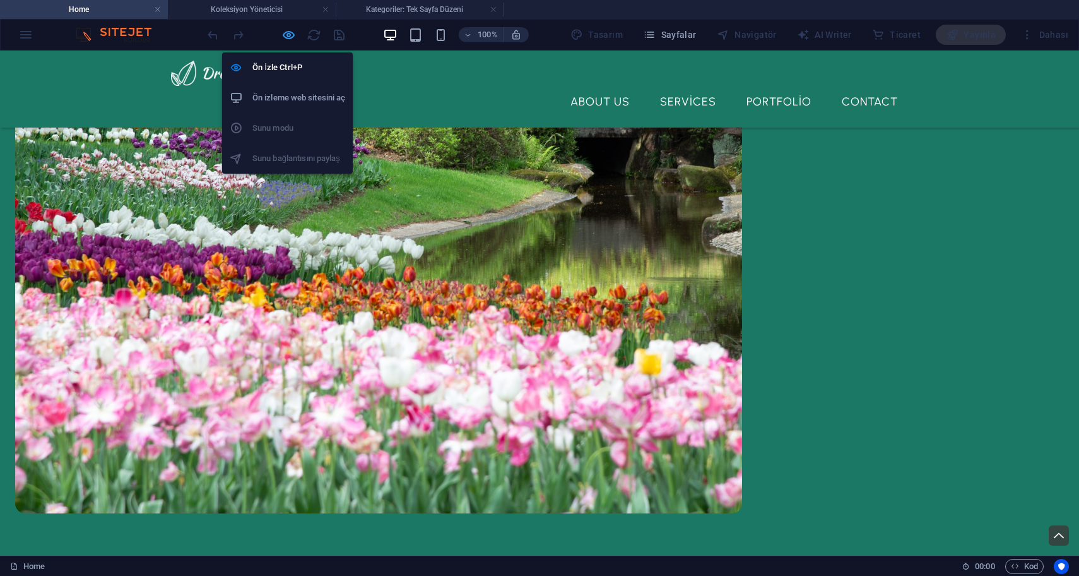
click at [294, 39] on icon "button" at bounding box center [289, 35] width 15 height 15
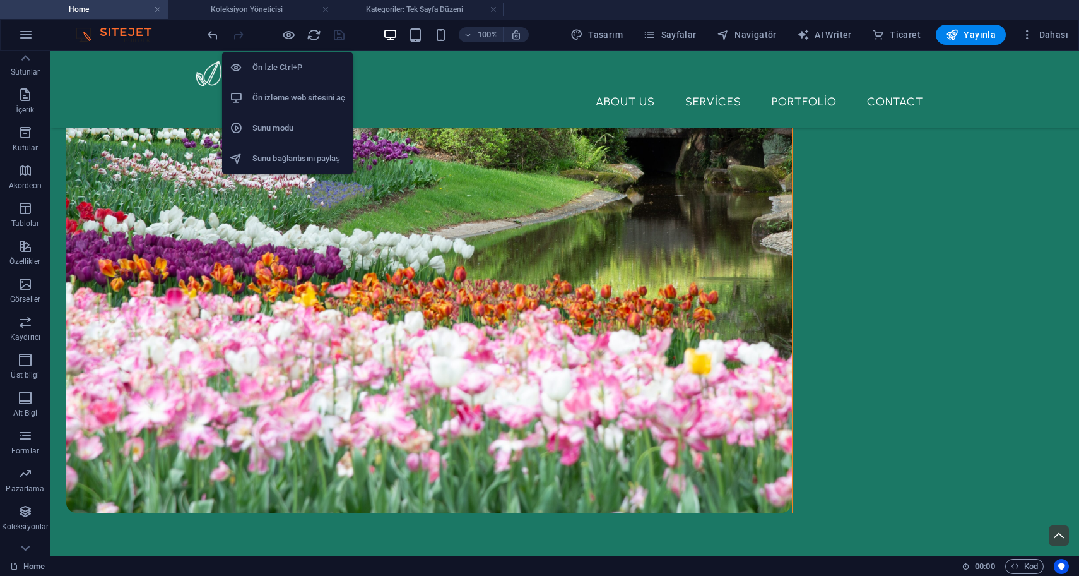
click at [295, 93] on h6 "Ön izleme web sitesini aç" at bounding box center [299, 97] width 93 height 15
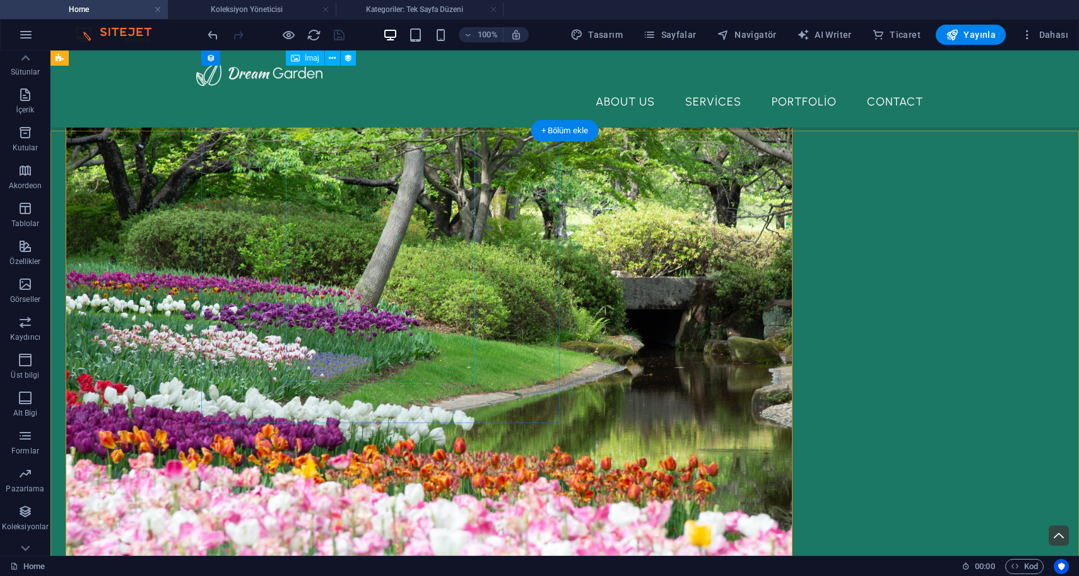
scroll to position [415, 0]
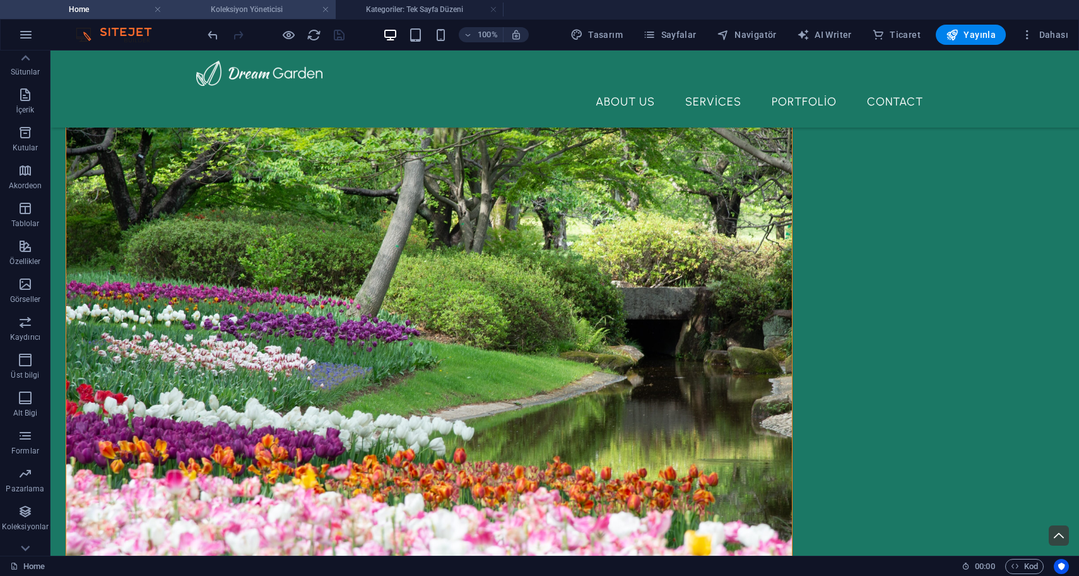
click at [265, 3] on h4 "Koleksiyon Yöneticisi" at bounding box center [252, 10] width 168 height 14
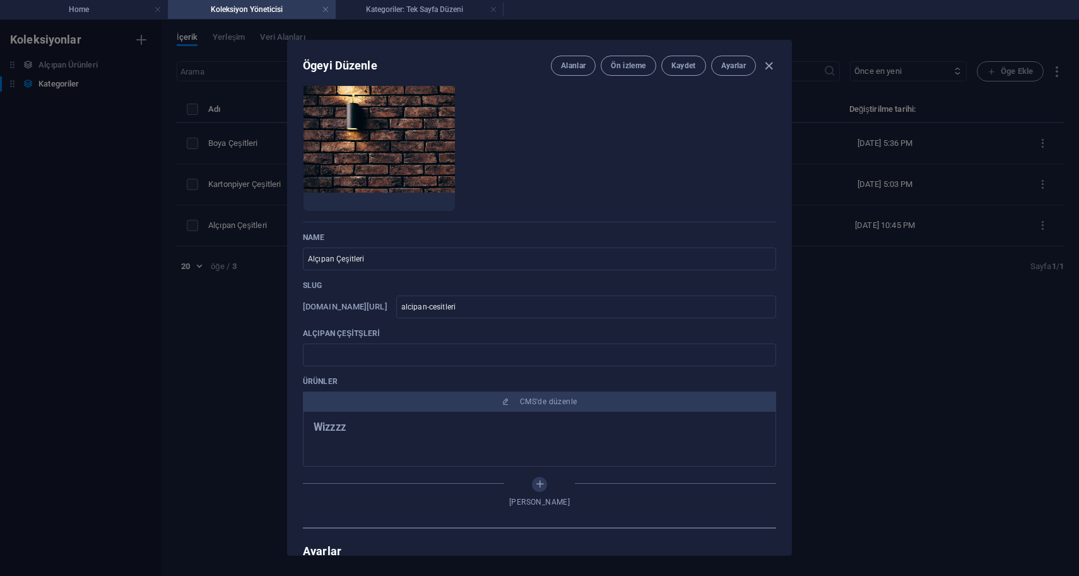
scroll to position [0, 0]
click at [631, 56] on button "Ön izleme" at bounding box center [628, 66] width 55 height 20
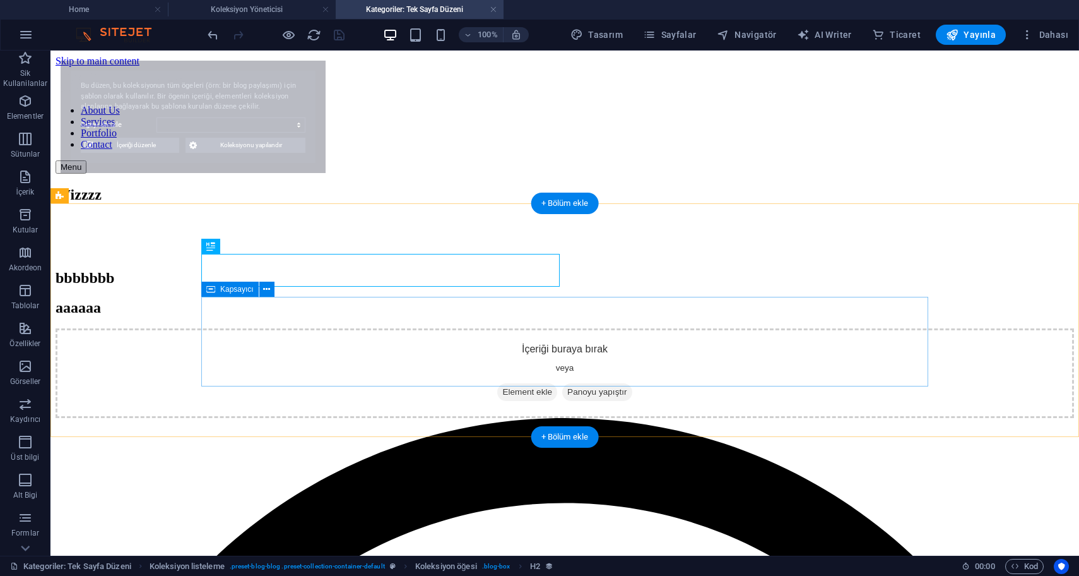
select select
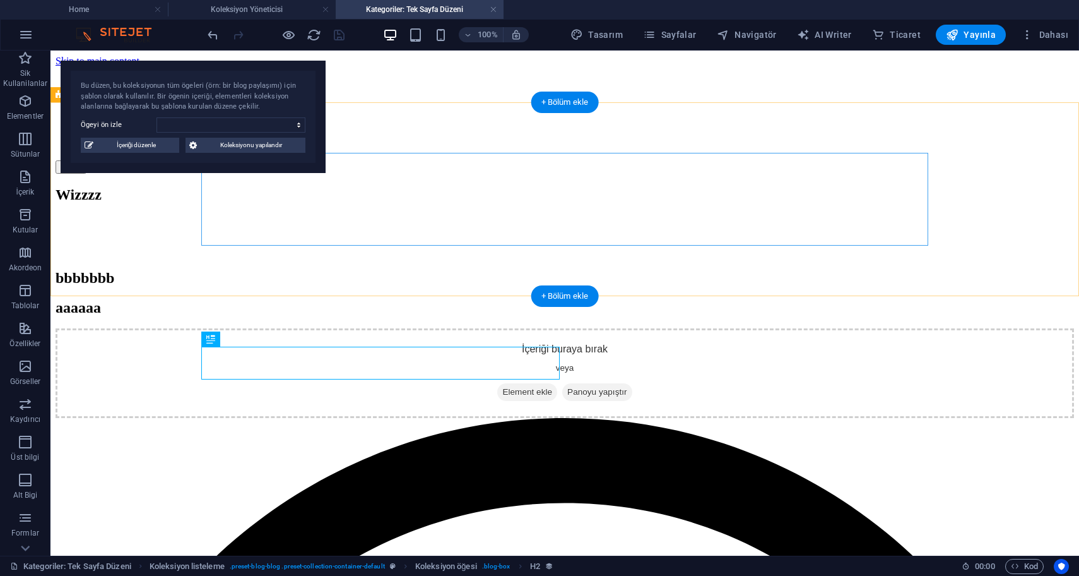
click at [343, 222] on div "bbbbbbb ASDASDASDASDA" at bounding box center [565, 236] width 1019 height 41
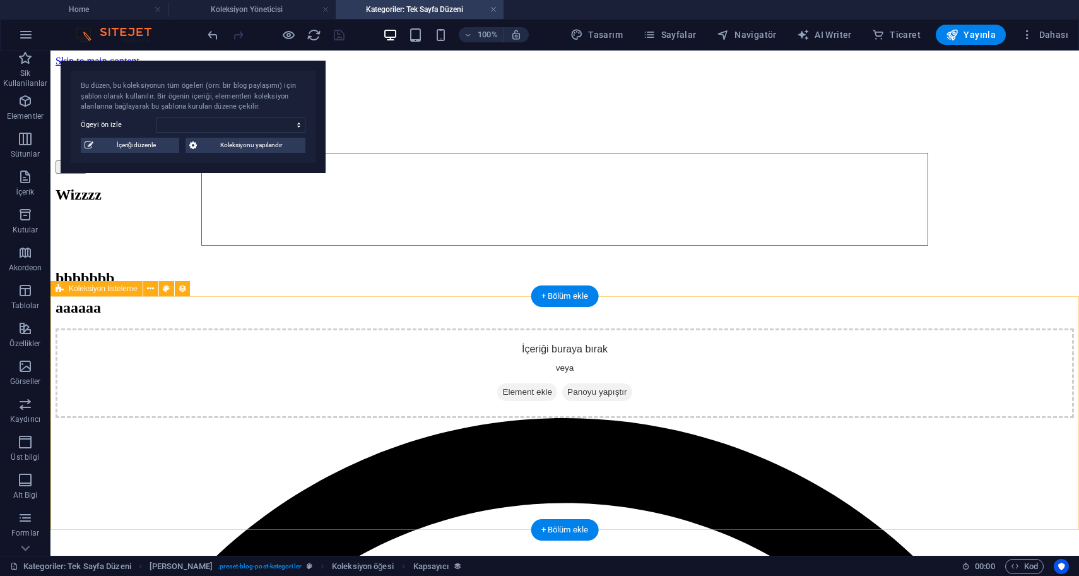
click at [325, 419] on div "bbbbbbb aaaaaa İçeriği buraya bırak veya Element ekle Panoyu yapıştır" at bounding box center [565, 344] width 1019 height 149
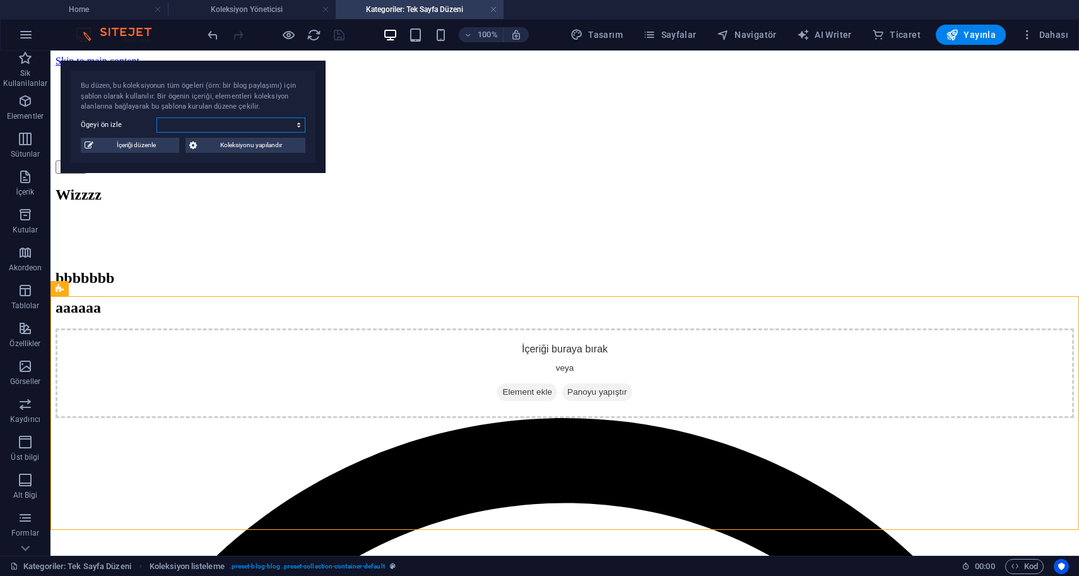
click at [283, 126] on select "bbbbbbb aaaaaa" at bounding box center [231, 124] width 149 height 15
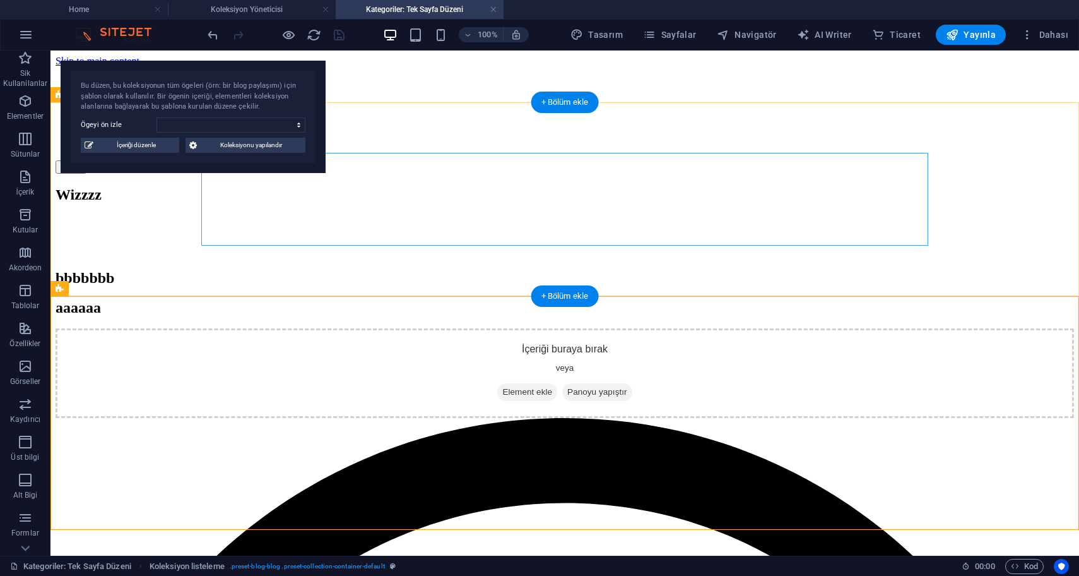
click at [366, 216] on div "bbbbbbb" at bounding box center [565, 224] width 1019 height 17
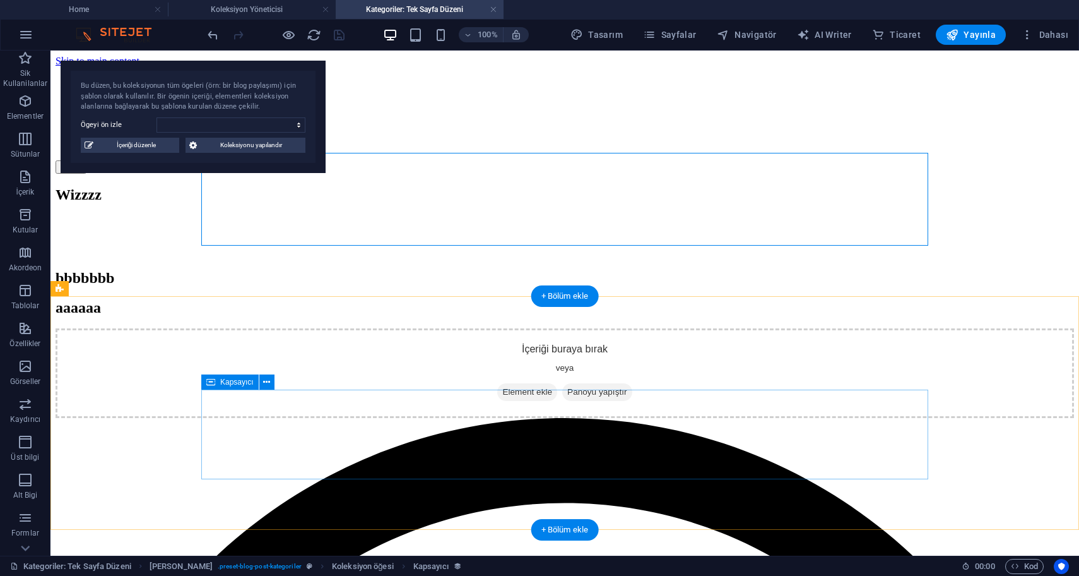
click at [318, 418] on div "İçeriği buraya bırak veya Element ekle Panoyu yapıştır" at bounding box center [565, 373] width 1019 height 90
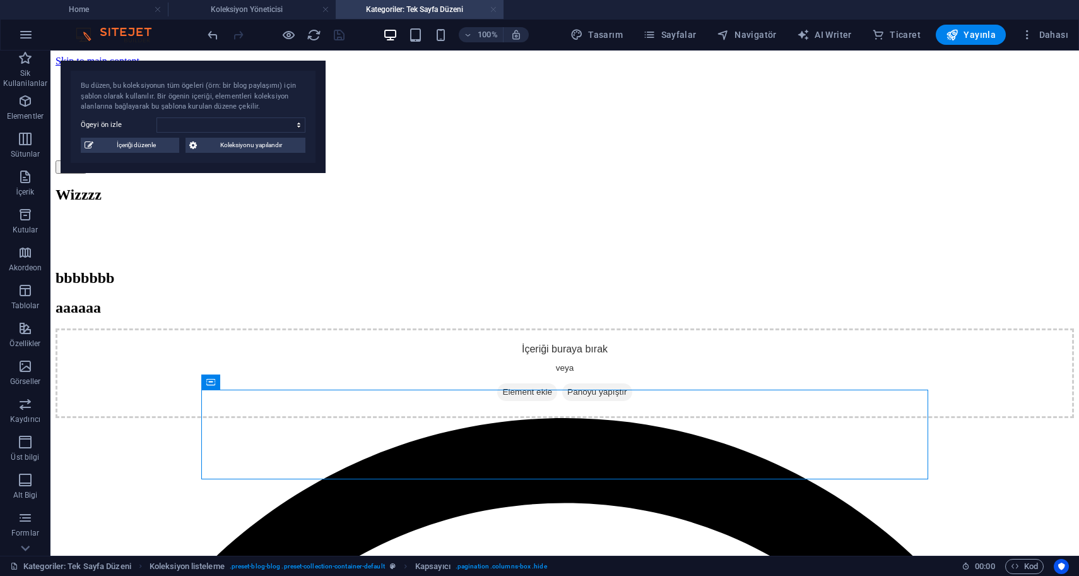
click at [492, 10] on link at bounding box center [494, 10] width 8 height 12
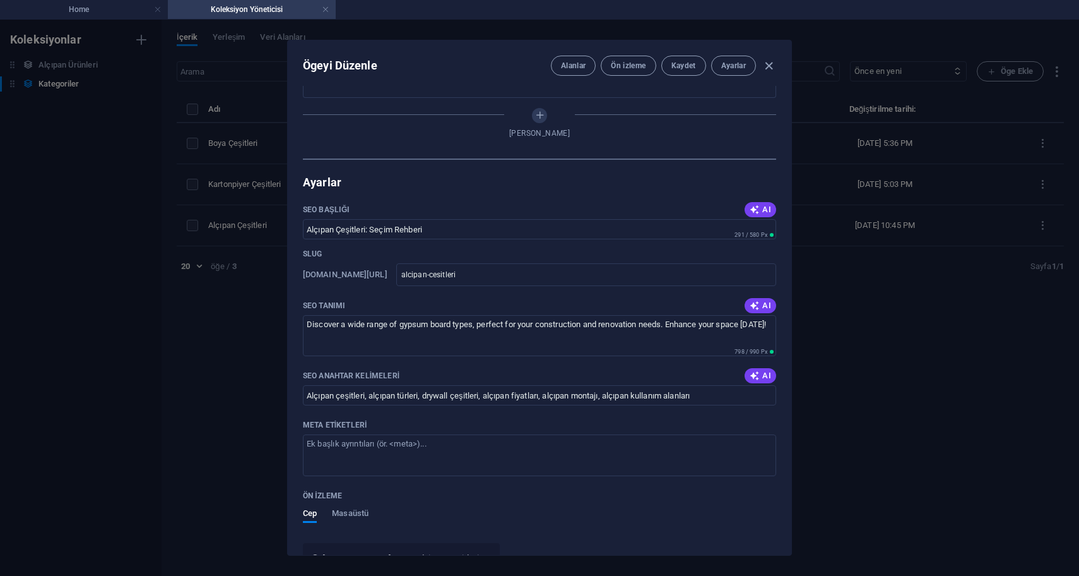
scroll to position [424, 0]
drag, startPoint x: 520, startPoint y: 272, endPoint x: 448, endPoint y: 278, distance: 72.2
click at [448, 278] on input "alcipan-cesitleri" at bounding box center [586, 274] width 380 height 23
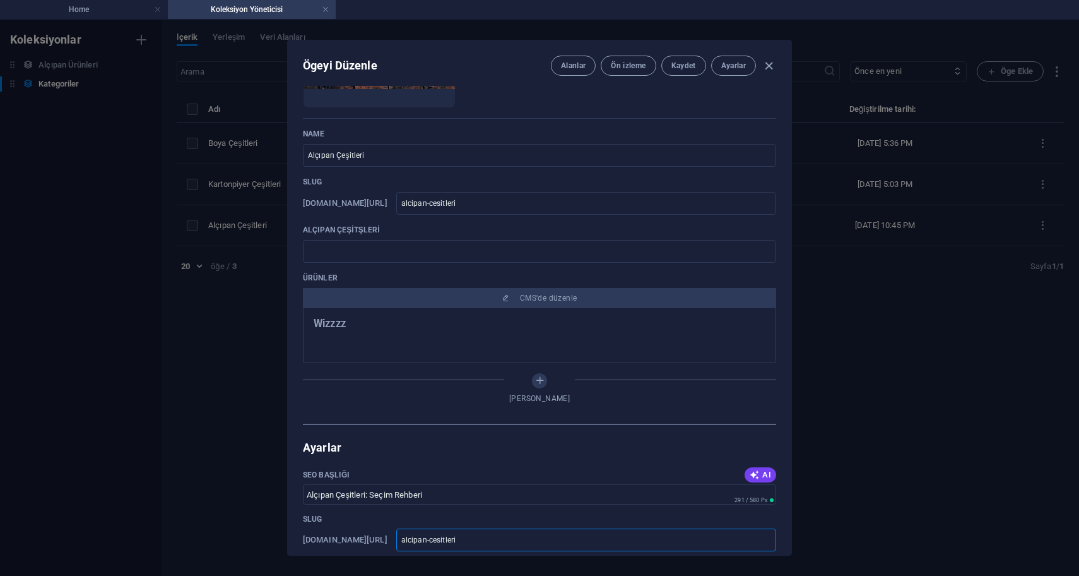
scroll to position [0, 0]
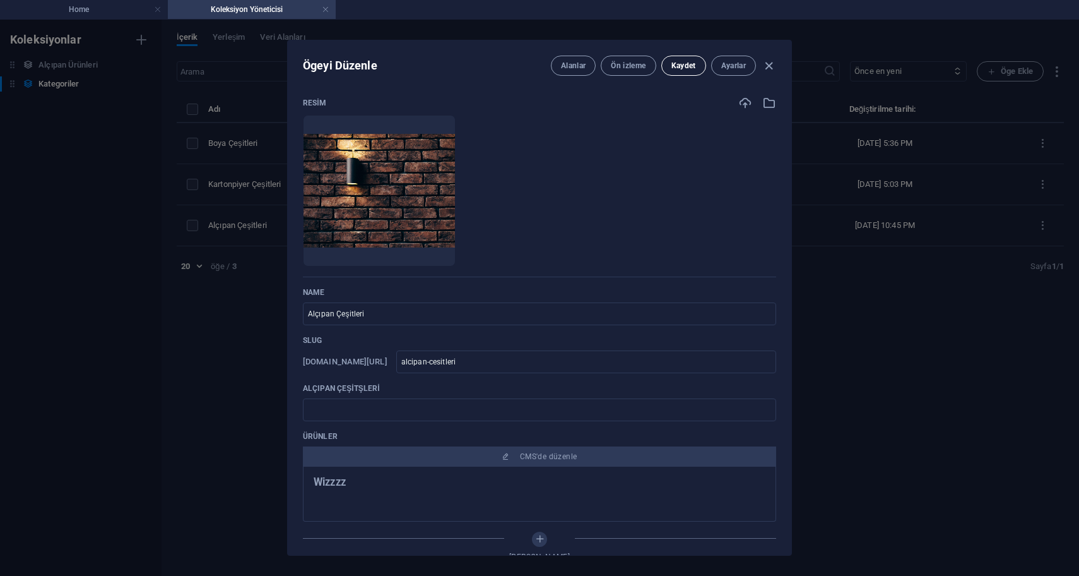
click at [674, 69] on span "Kaydet" at bounding box center [684, 66] width 25 height 10
click at [734, 64] on span "Ayarlar" at bounding box center [734, 66] width 25 height 10
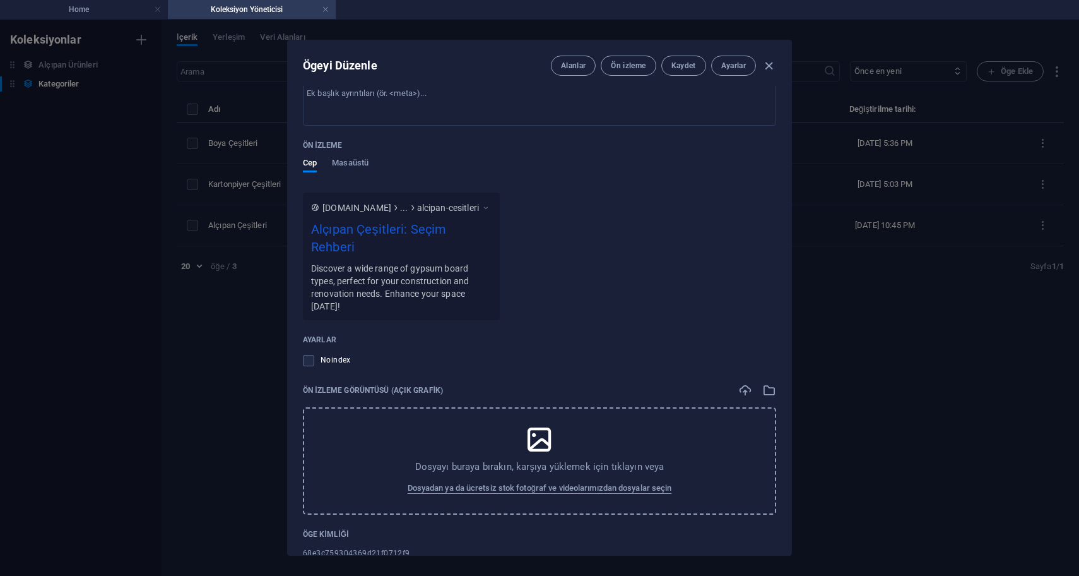
scroll to position [778, 0]
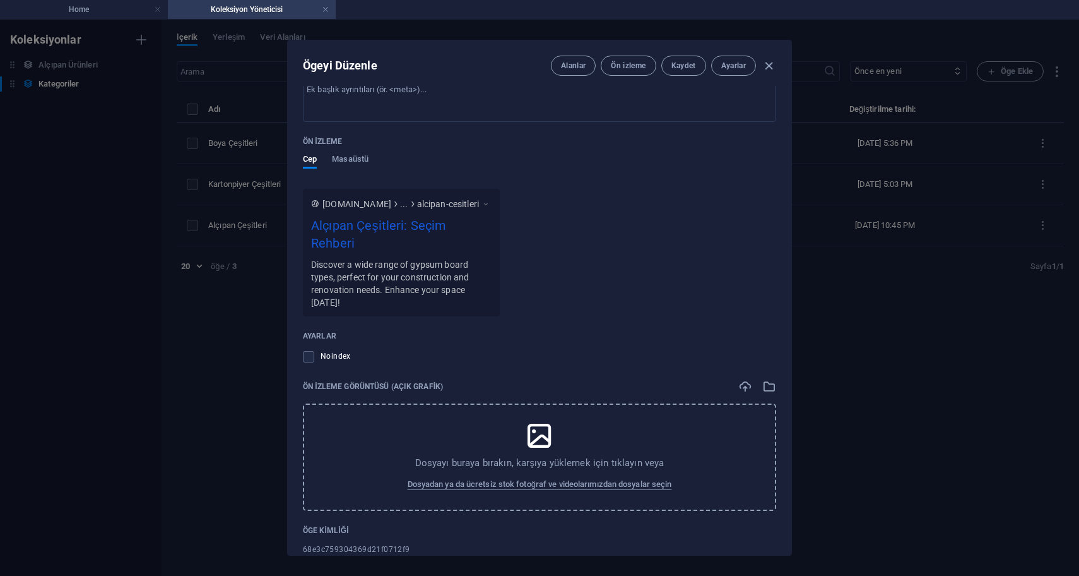
click at [436, 230] on div "Alçıpan Çeşitleri: Seçim Rehberi" at bounding box center [401, 237] width 181 height 42
click at [862, 255] on div "Ögeyi Düzenle Alanlar Ön izleme Kaydet Ayarlar Resim Anında yüklemek için dosya…" at bounding box center [539, 298] width 1079 height 556
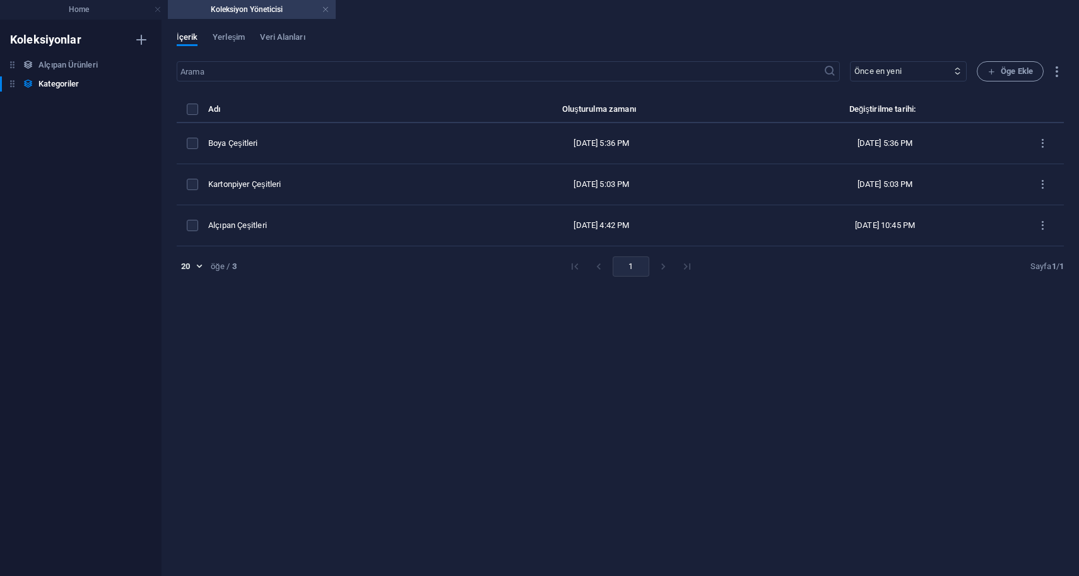
type input "alcipan-cesitleri"
click at [230, 41] on span "Yerleşim" at bounding box center [229, 39] width 32 height 18
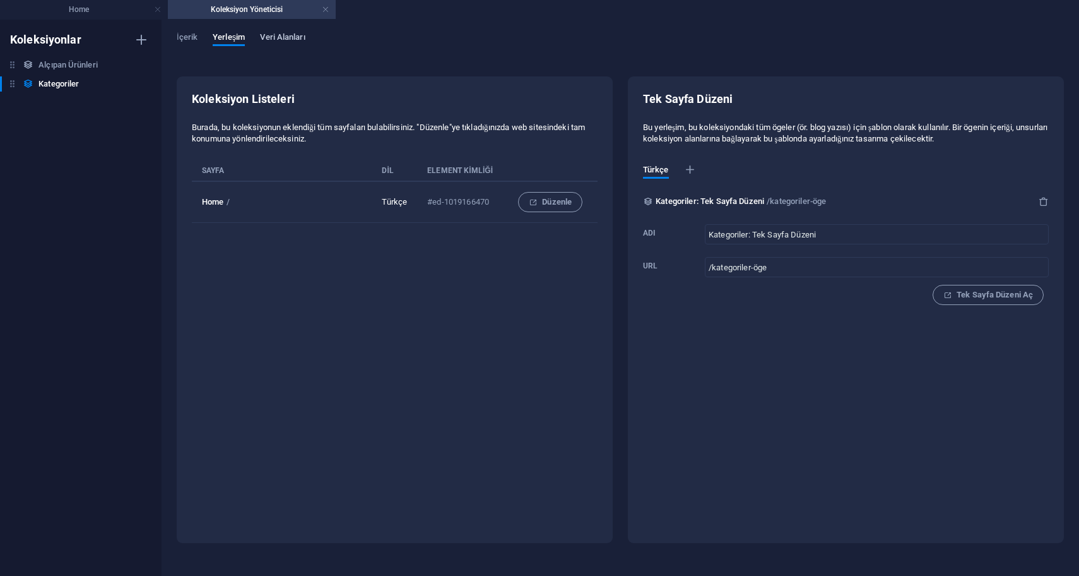
click at [285, 39] on span "Veri Alanları" at bounding box center [282, 39] width 45 height 18
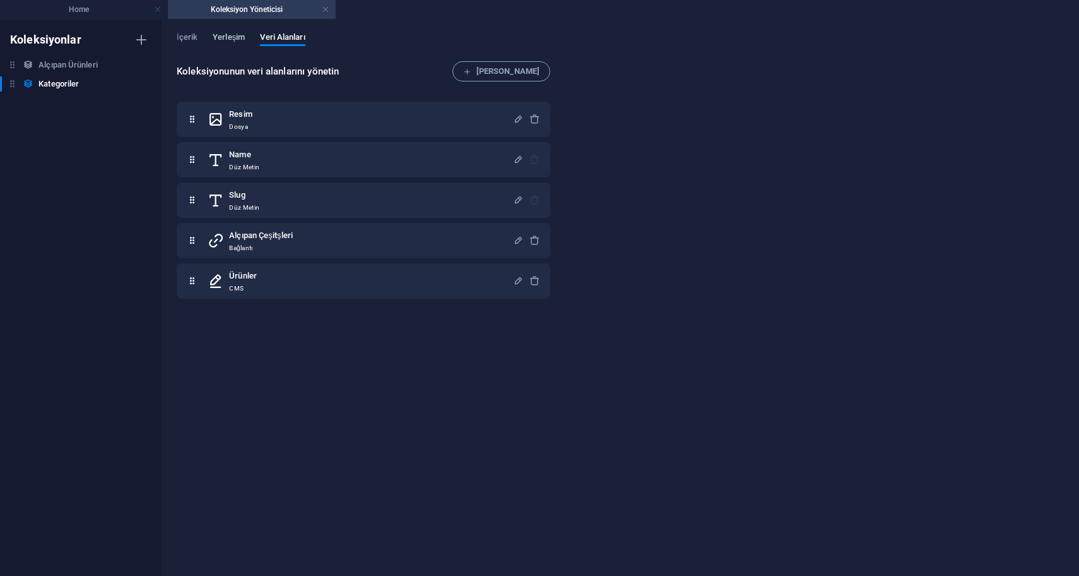
click at [233, 40] on span "Yerleşim" at bounding box center [229, 39] width 32 height 18
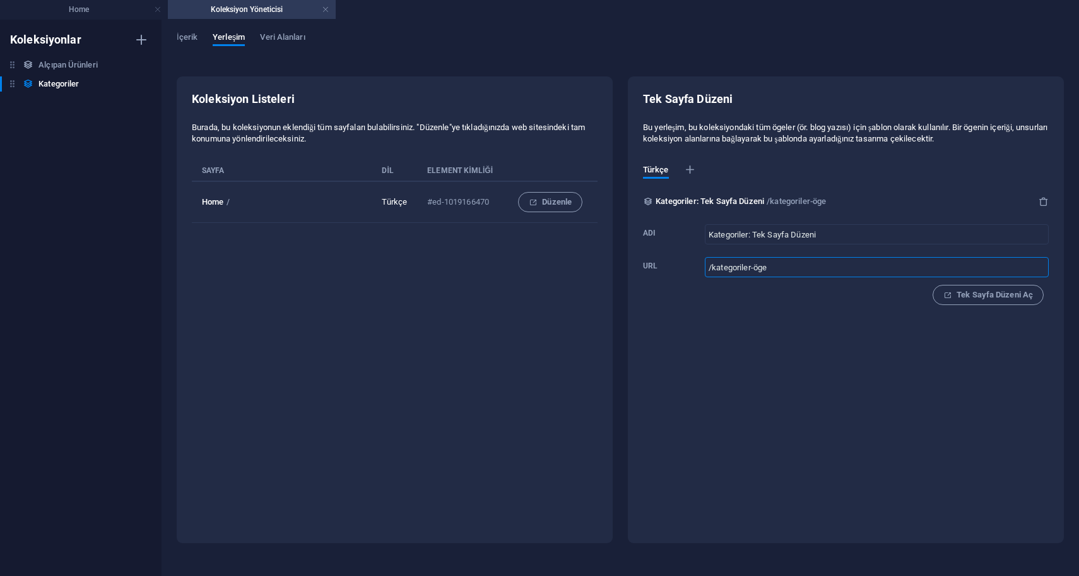
drag, startPoint x: 784, startPoint y: 268, endPoint x: 663, endPoint y: 272, distance: 121.3
click at [663, 272] on label "Url /kategoriler-öge ​" at bounding box center [846, 266] width 406 height 28
click at [705, 272] on input "/kategoriler-öge" at bounding box center [877, 267] width 344 height 20
click at [731, 343] on div "Tek Sayfa Düzeni Bu yerleşim, bu koleksiyondaki tüm ögeler (ör. blog yazısı) iç…" at bounding box center [846, 309] width 436 height 467
click at [958, 298] on span "Tek Sayfa Düzeni Aç" at bounding box center [989, 294] width 90 height 15
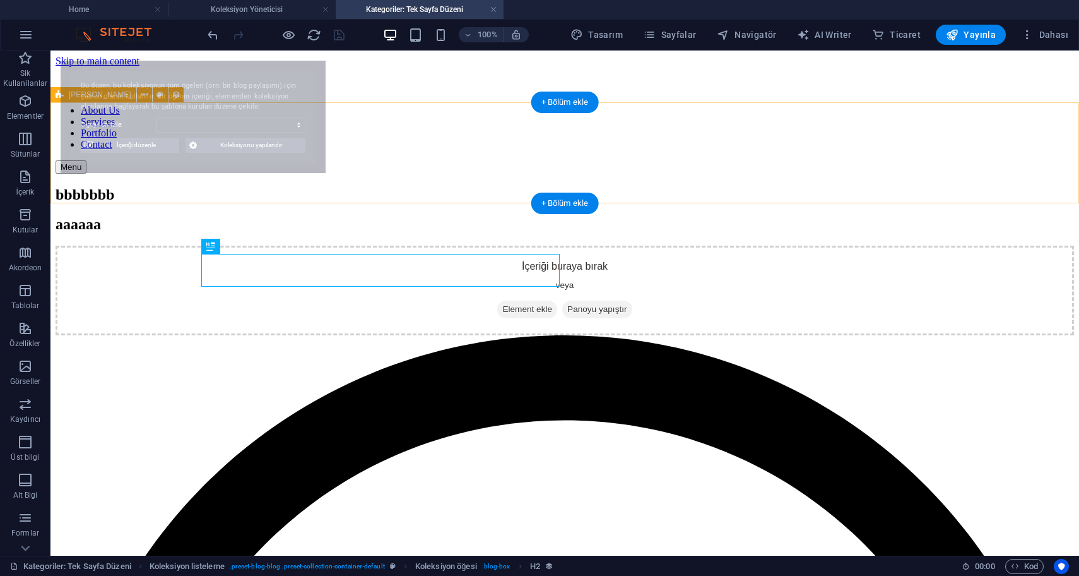
scroll to position [0, 0]
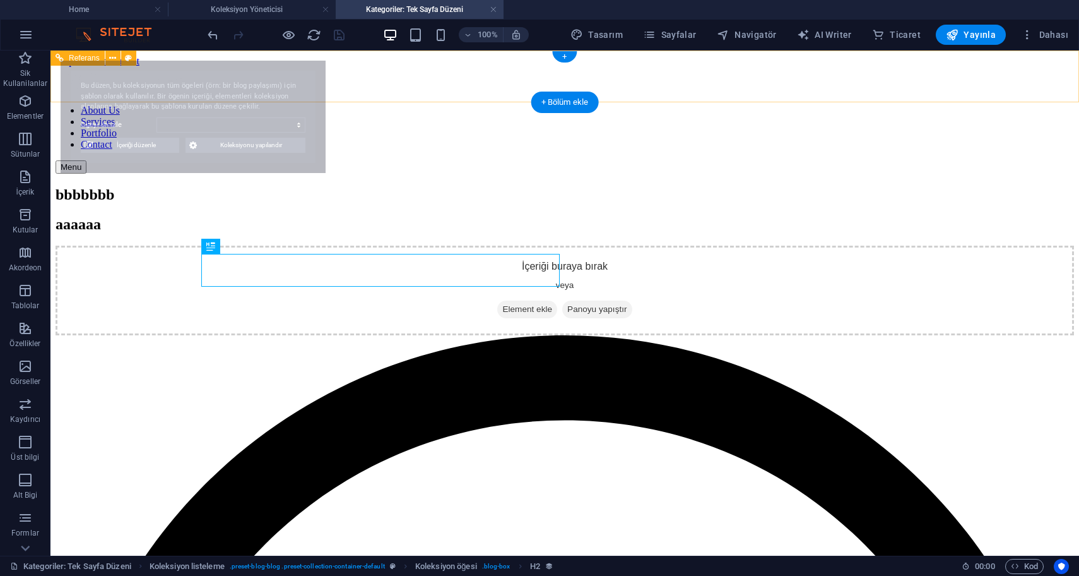
select select "68e3d40055eb3e0fe20a4598"
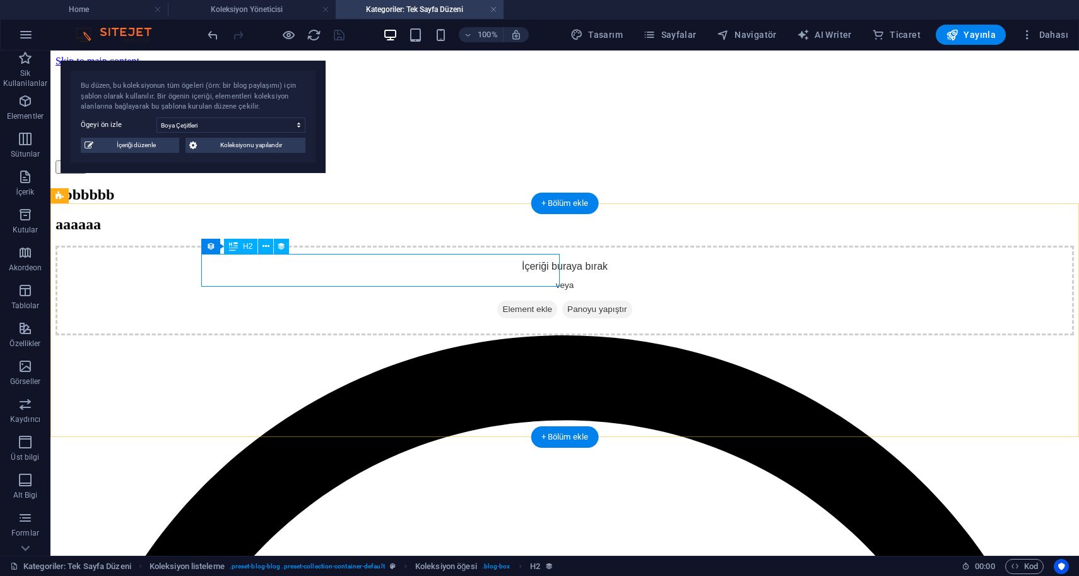
click at [452, 203] on div "bbbbbbb" at bounding box center [565, 194] width 1019 height 17
click at [461, 203] on div "bbbbbbb" at bounding box center [565, 194] width 1019 height 17
click at [484, 227] on div "bbbbbbb aaaaaa İçeriği buraya bırak veya Element ekle Panoyu yapıştır" at bounding box center [565, 260] width 1019 height 149
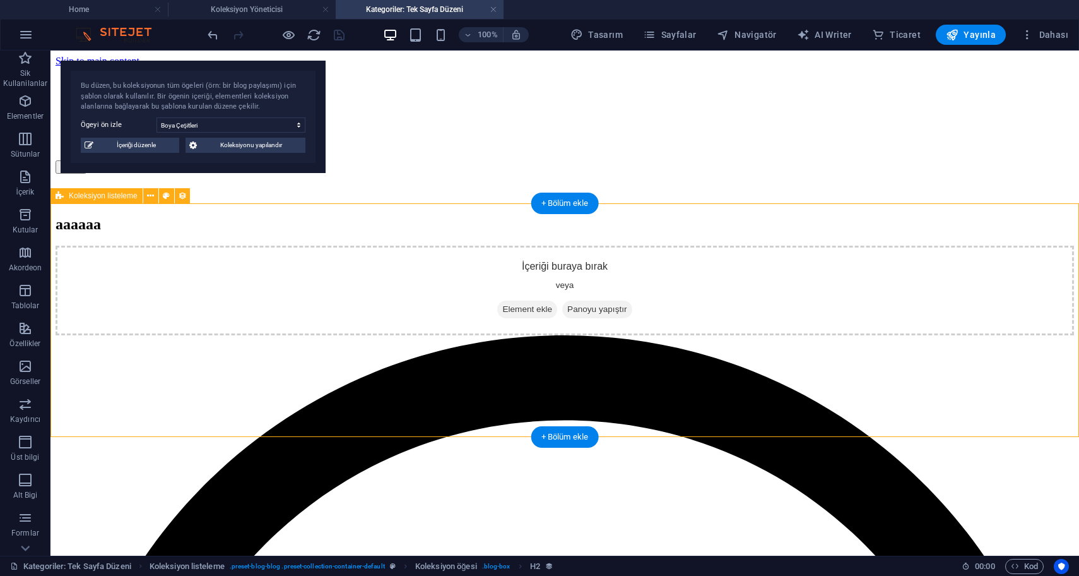
click at [484, 227] on div "bbbbbbb aaaaaa İçeriği buraya bırak veya Element ekle Panoyu yapıştır" at bounding box center [565, 260] width 1019 height 149
select select "createdAt_DESC"
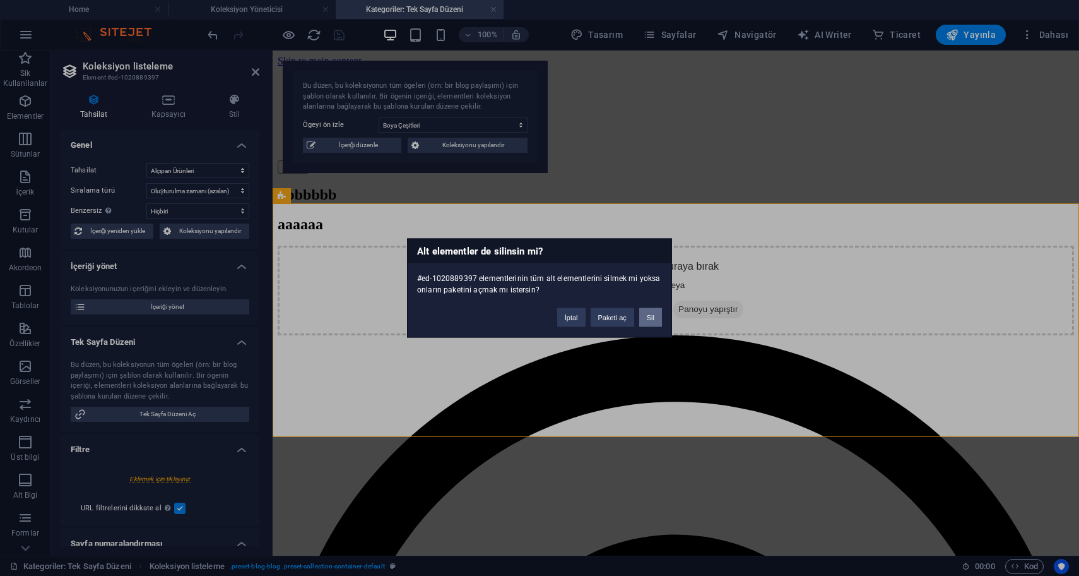
click at [649, 313] on button "Sil" at bounding box center [650, 317] width 23 height 19
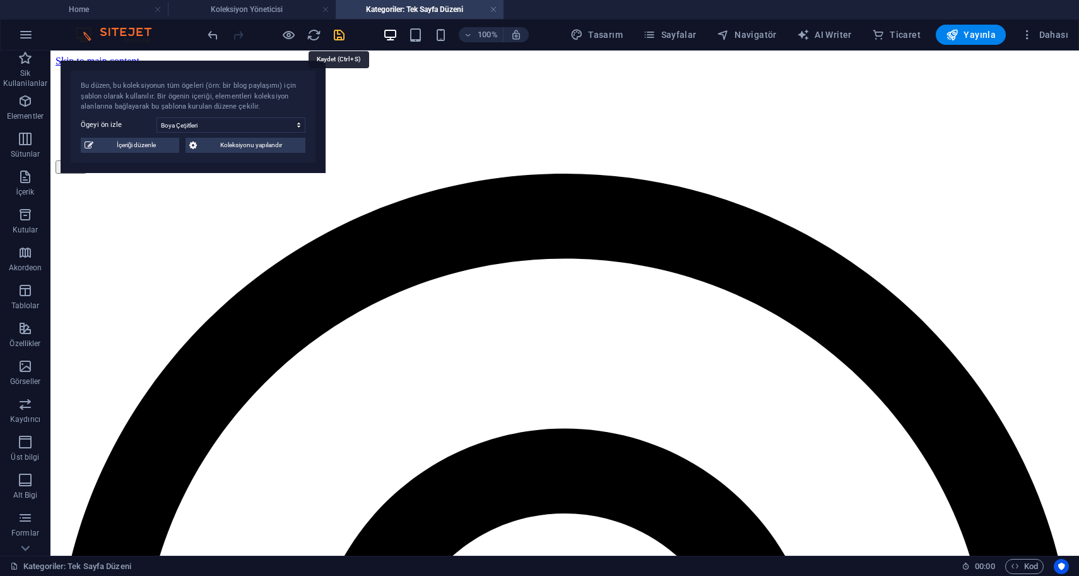
click at [339, 39] on icon "save" at bounding box center [339, 35] width 15 height 15
click at [493, 8] on link at bounding box center [494, 10] width 8 height 12
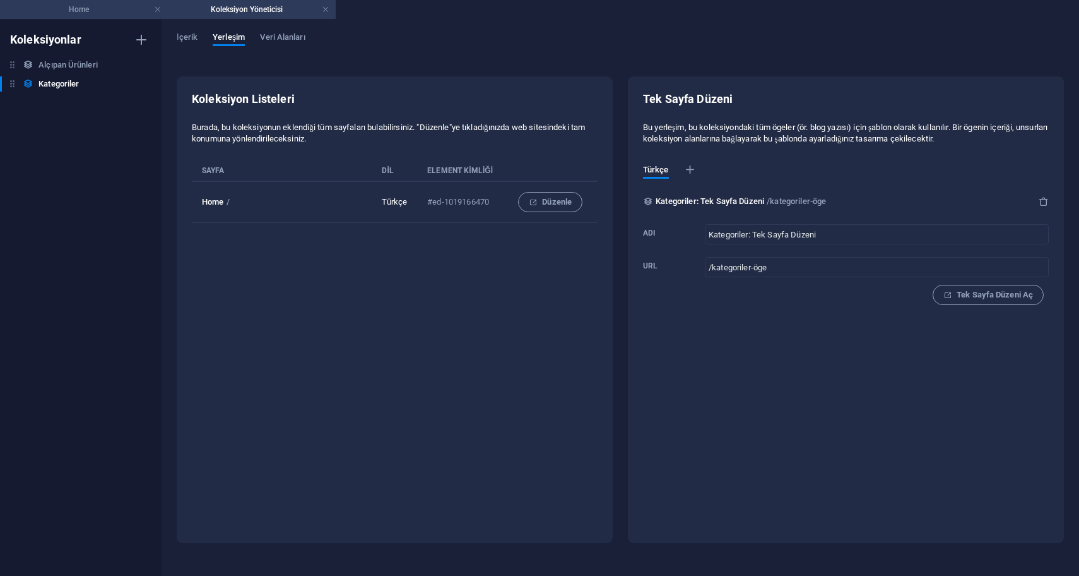
click at [116, 11] on h4 "Home" at bounding box center [84, 10] width 168 height 14
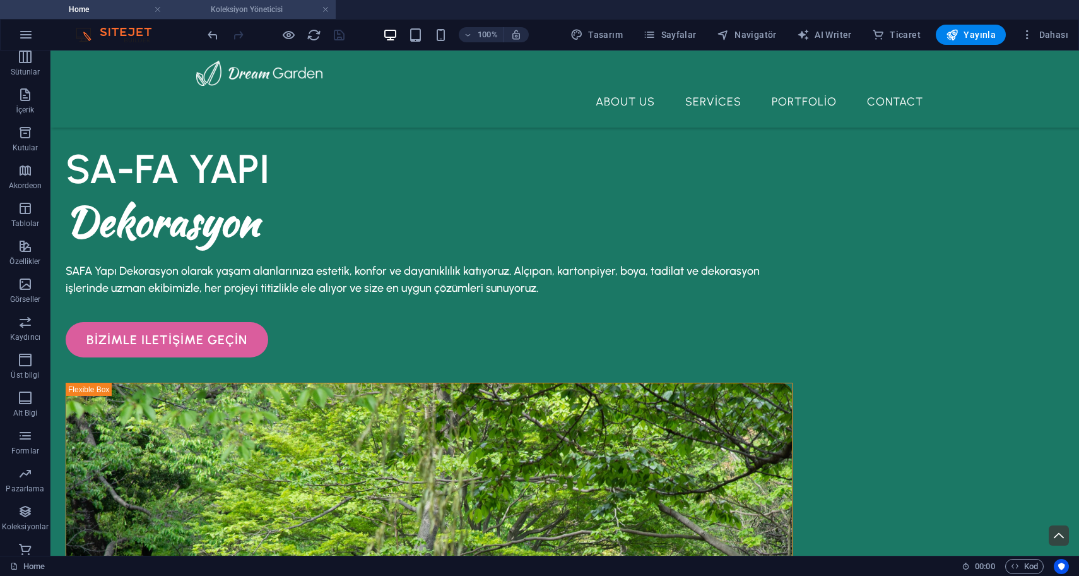
scroll to position [415, 0]
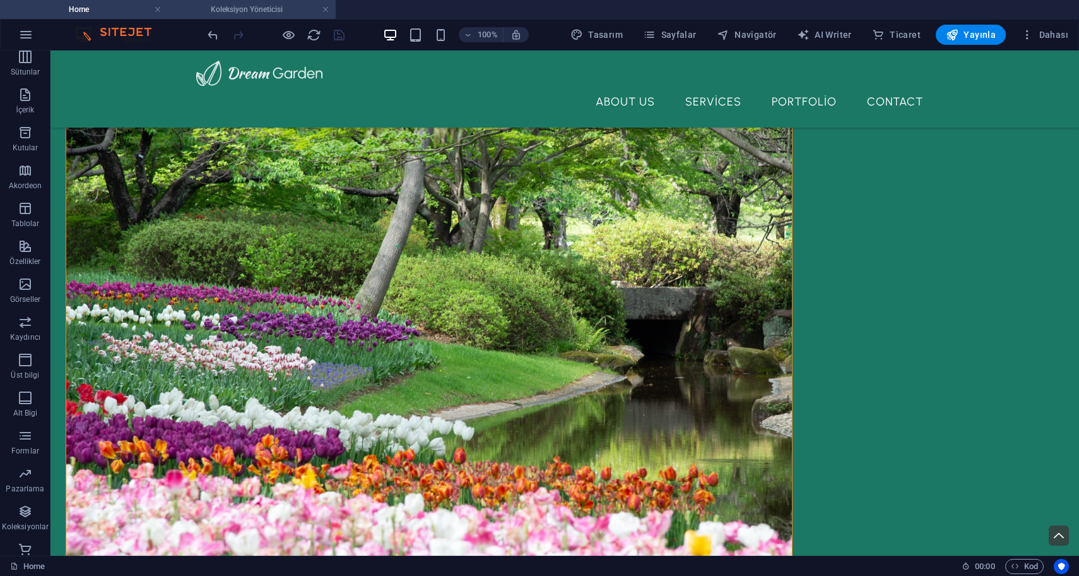
click at [258, 8] on h4 "Koleksiyon Yöneticisi" at bounding box center [252, 10] width 168 height 14
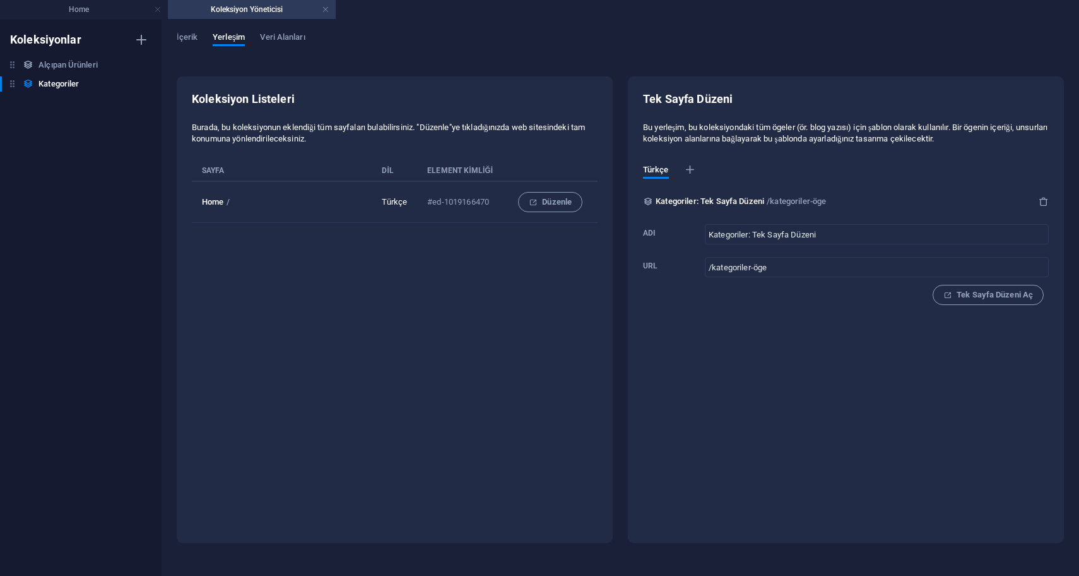
scroll to position [0, 0]
click at [271, 42] on span "Veri Alanları" at bounding box center [282, 39] width 45 height 18
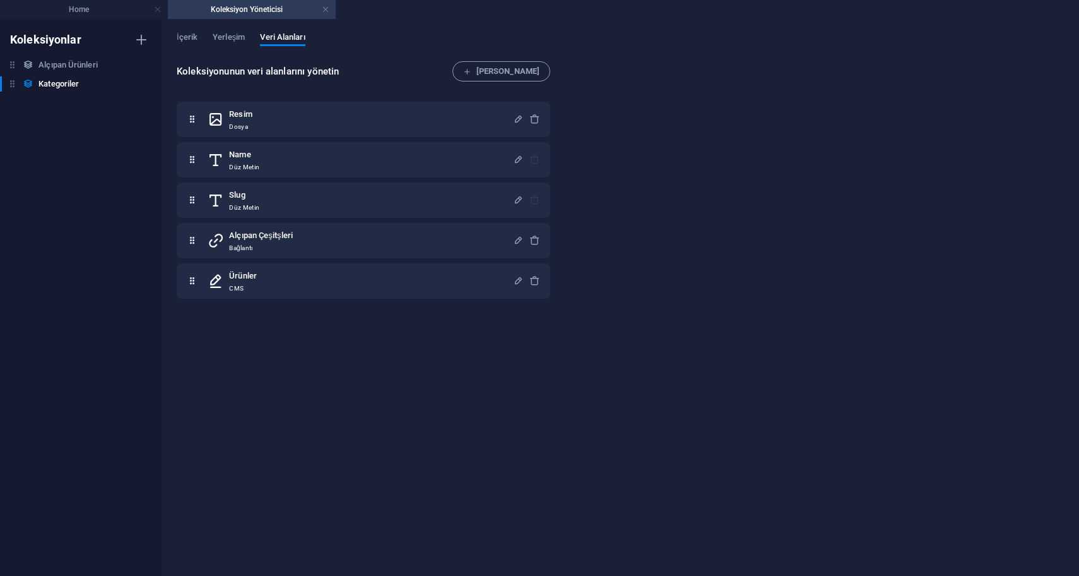
click at [208, 42] on div "İçerik Yerleşim Veri Alanları" at bounding box center [621, 44] width 888 height 24
click at [225, 39] on span "Yerleşim" at bounding box center [229, 39] width 32 height 18
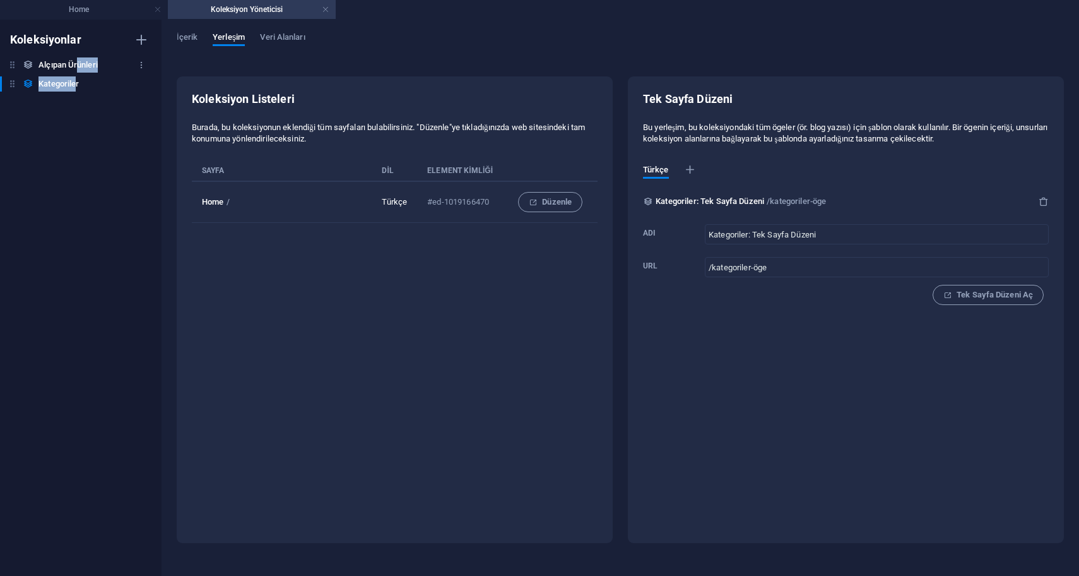
drag, startPoint x: 76, startPoint y: 81, endPoint x: 78, endPoint y: 66, distance: 15.3
click at [78, 66] on div "Alçıpan Ürünleri Alçıpan Ürünleri Kategoriler Kategoriler" at bounding box center [74, 74] width 149 height 34
drag, startPoint x: 14, startPoint y: 86, endPoint x: 50, endPoint y: 72, distance: 38.6
click at [50, 72] on div "Alçıpan Ürünleri Alçıpan Ürünleri Kategoriler Kategoriler" at bounding box center [74, 74] width 149 height 34
drag, startPoint x: 13, startPoint y: 83, endPoint x: 52, endPoint y: 66, distance: 43.3
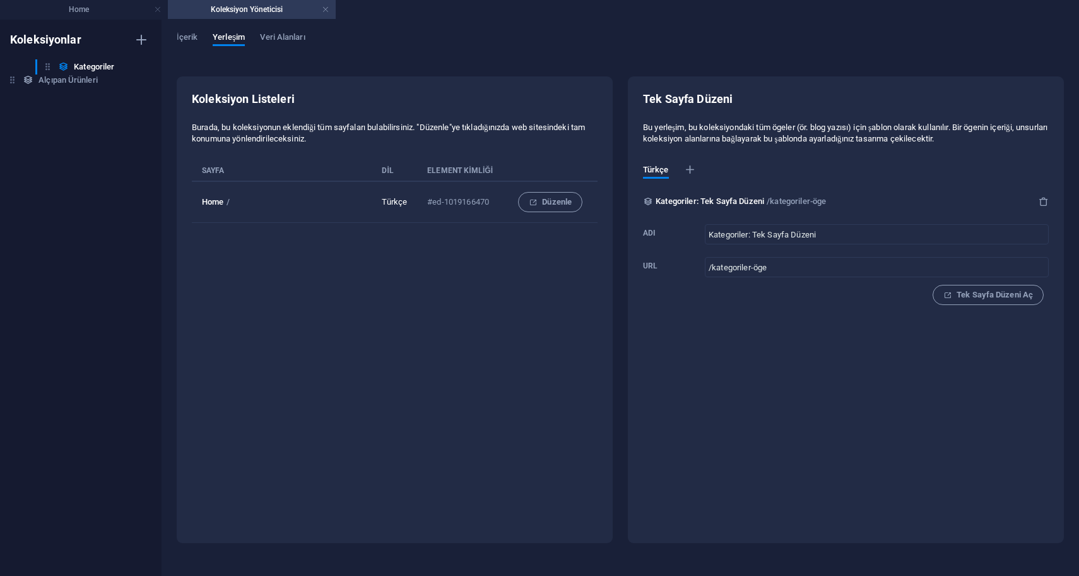
click at [52, 66] on div "Alçıpan Ürünleri Alçıpan Ürünleri Kategoriler Kategoriler" at bounding box center [74, 74] width 149 height 34
drag, startPoint x: 13, startPoint y: 68, endPoint x: 45, endPoint y: 76, distance: 32.6
click at [45, 76] on div "Kategoriler Kategoriler Alçıpan Ürünleri Alçıpan Ürünleri" at bounding box center [74, 74] width 149 height 34
drag, startPoint x: 11, startPoint y: 67, endPoint x: 50, endPoint y: 78, distance: 40.0
click at [49, 78] on div "Kategoriler Kategoriler Alçıpan Ürünleri Alçıpan Ürünleri" at bounding box center [74, 74] width 149 height 34
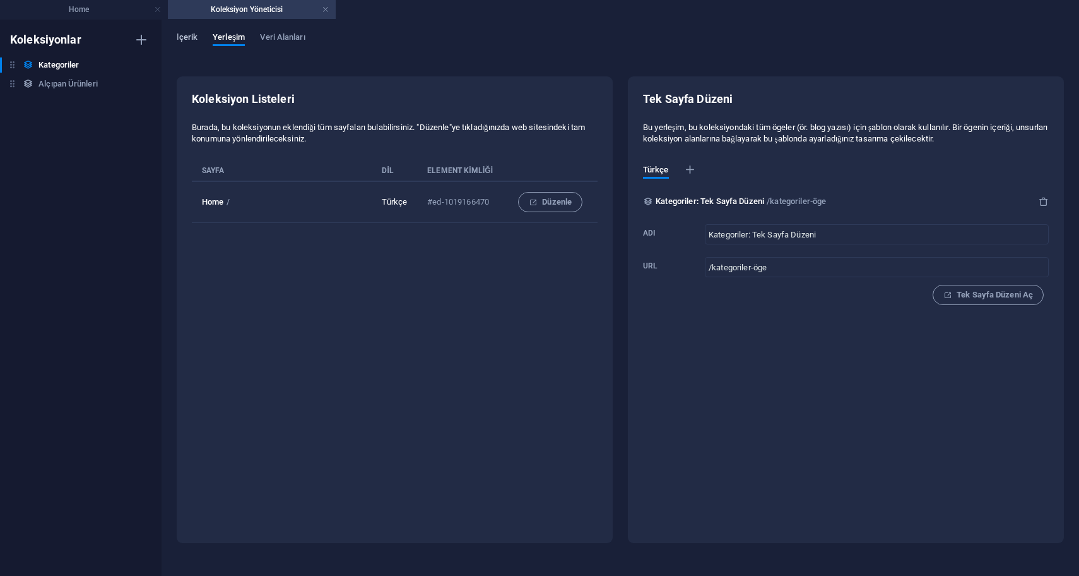
click at [181, 35] on span "İçerik" at bounding box center [187, 39] width 21 height 18
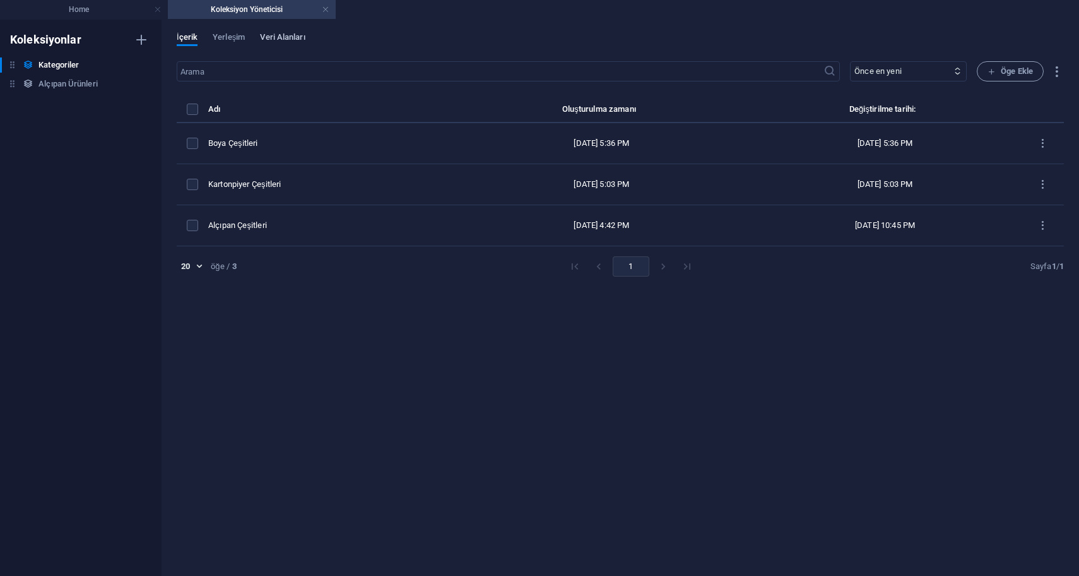
click at [293, 37] on span "Veri Alanları" at bounding box center [282, 39] width 45 height 18
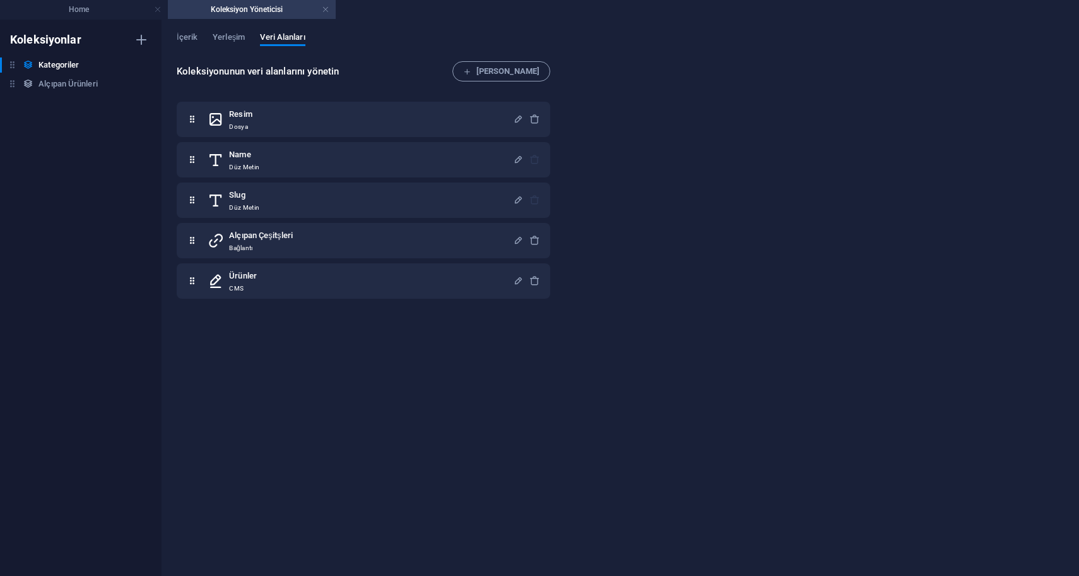
click at [330, 8] on h4 "Koleksiyon Yöneticisi" at bounding box center [252, 10] width 168 height 14
click at [326, 11] on link at bounding box center [326, 10] width 8 height 12
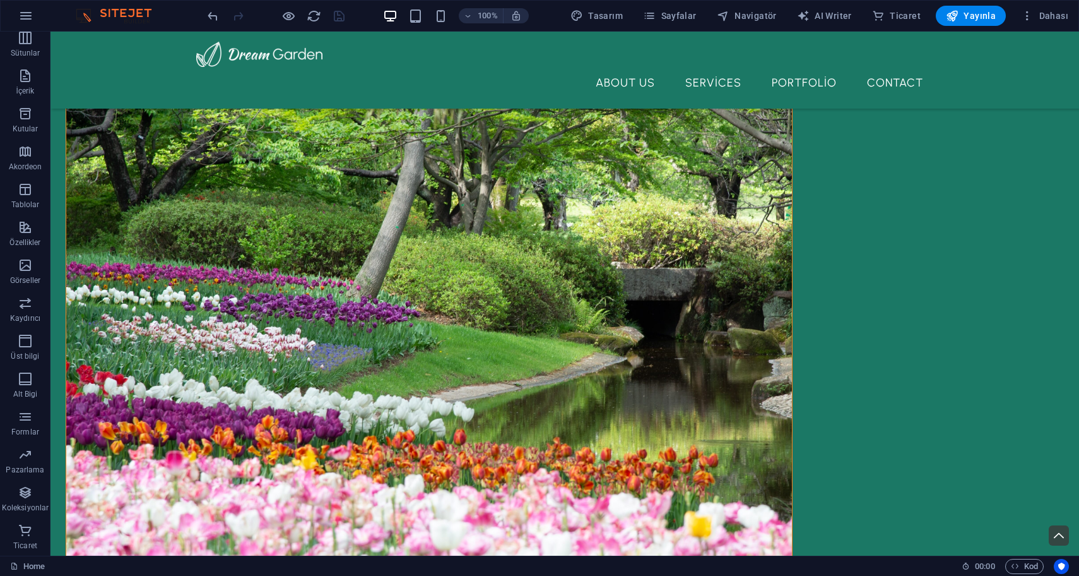
click at [117, 15] on img at bounding box center [120, 15] width 95 height 15
click at [23, 21] on icon "button" at bounding box center [25, 15] width 15 height 15
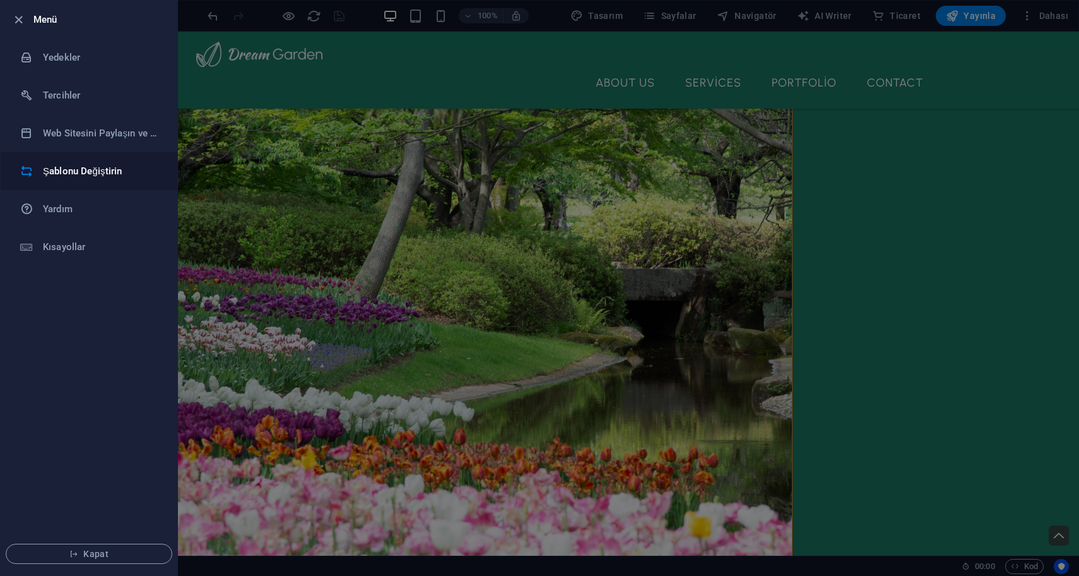
click at [92, 183] on li "Şablonu Değiştirin" at bounding box center [89, 171] width 177 height 38
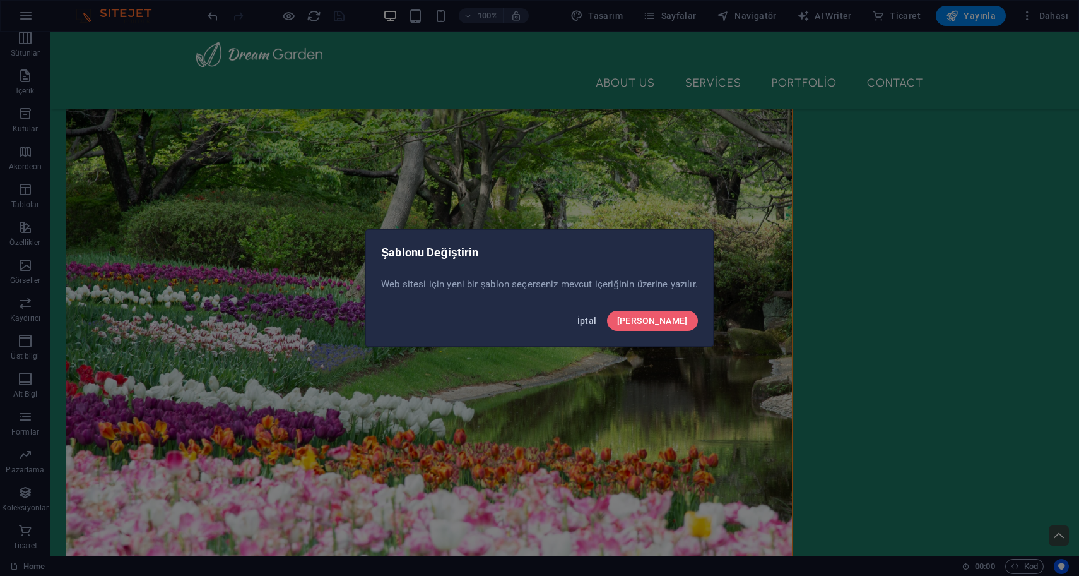
click at [597, 318] on span "İptal" at bounding box center [588, 321] width 20 height 10
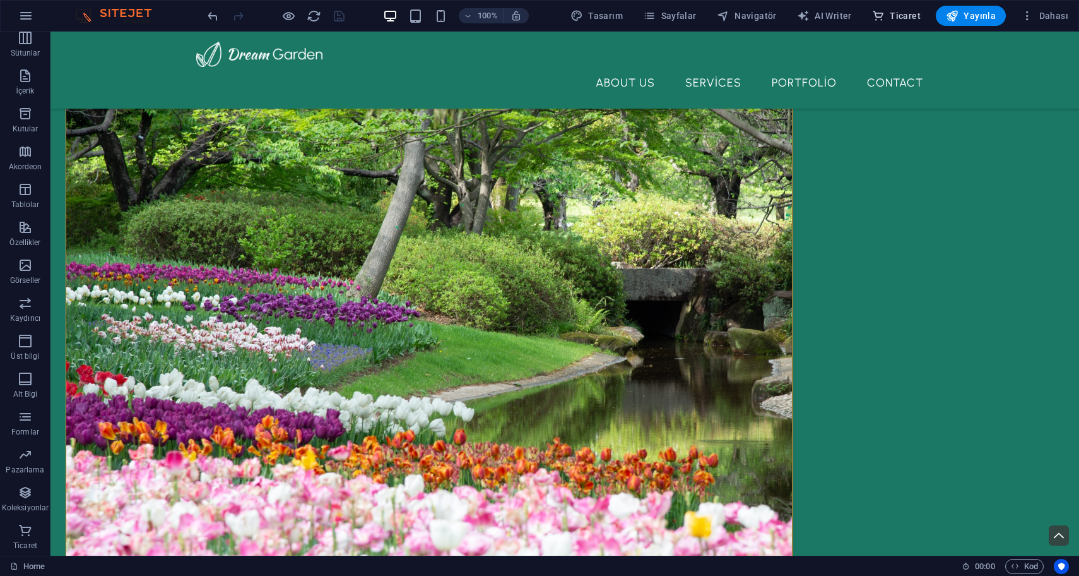
click at [892, 13] on span "Ticaret" at bounding box center [896, 15] width 49 height 13
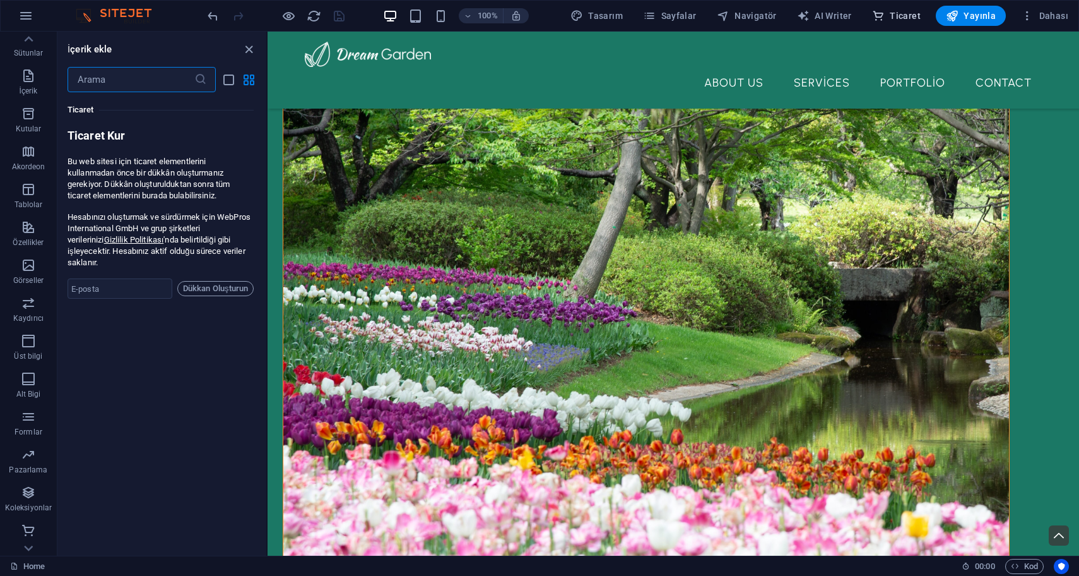
scroll to position [12165, 0]
click at [823, 17] on span "AI Writer" at bounding box center [824, 15] width 55 height 13
select select "English"
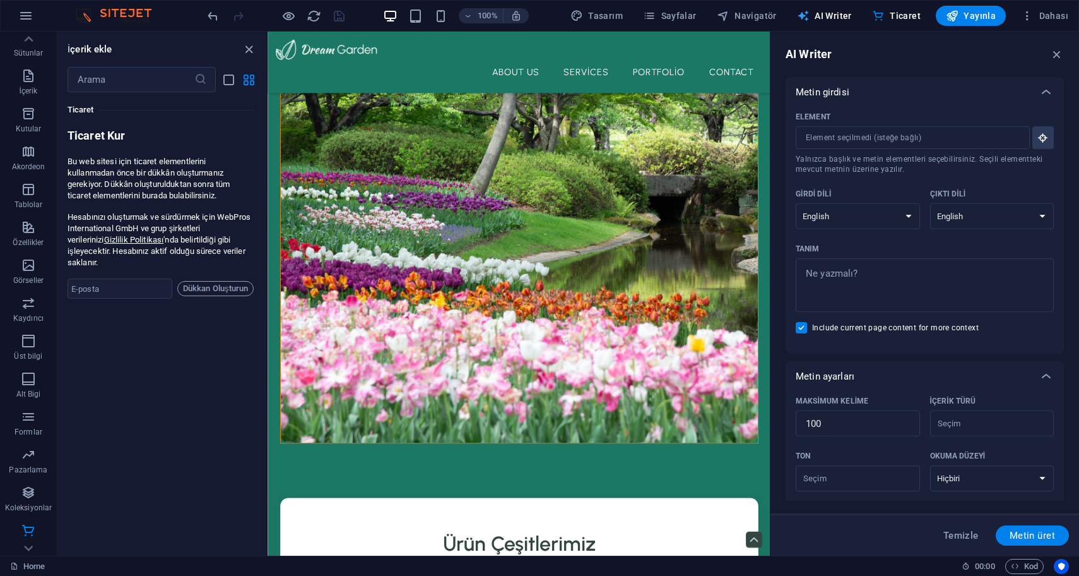
scroll to position [0, 0]
click at [872, 140] on input "Element ​ Yalnızca başlık ve metin elementleri seçebilirsiniz. Seçili elementte…" at bounding box center [908, 137] width 225 height 23
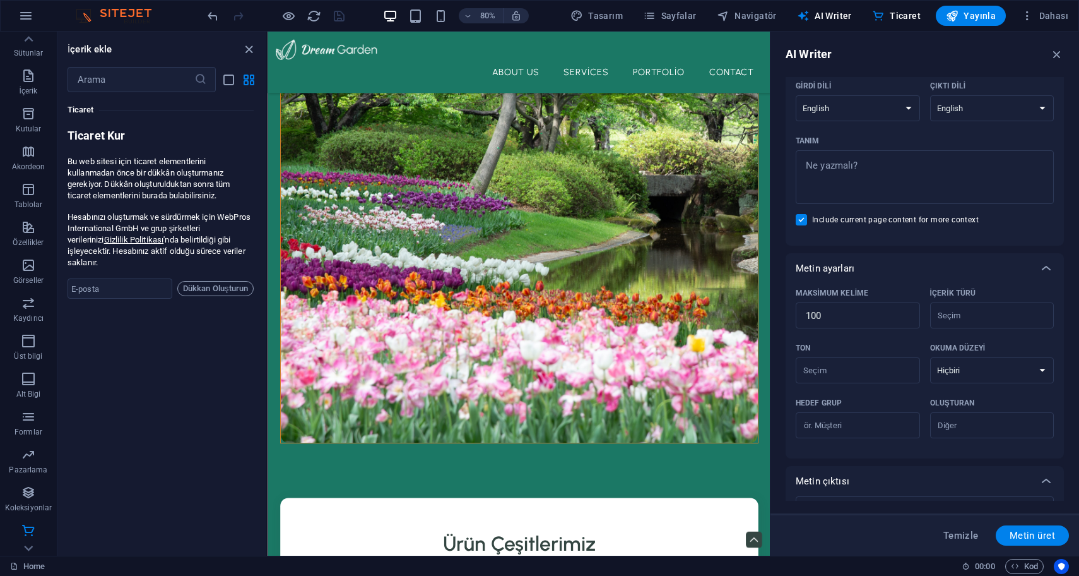
scroll to position [175, 0]
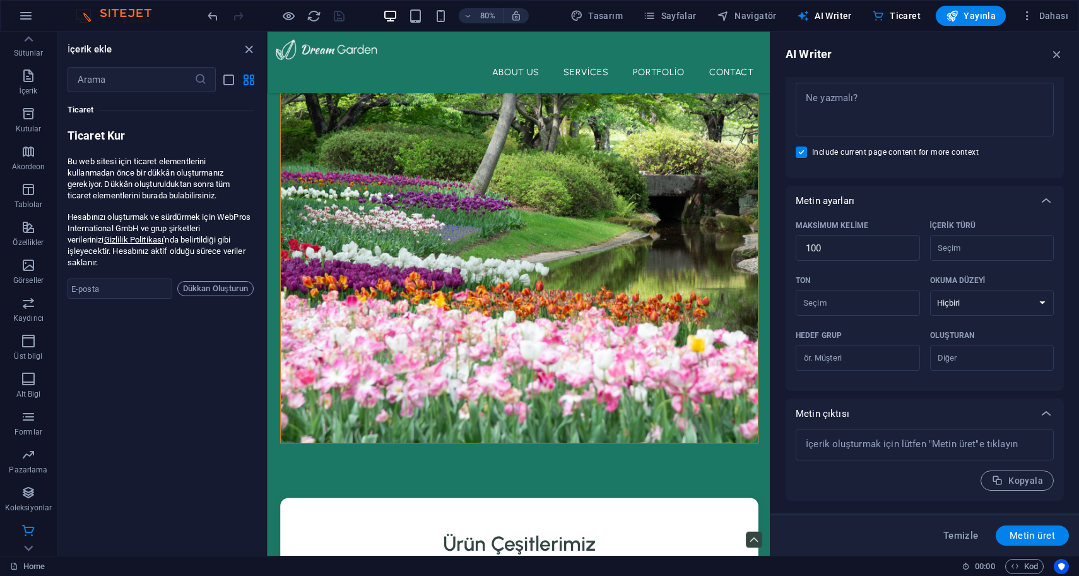
click at [765, 3] on div "80% Tasarım Sayfalar Navigatör AI Writer Ticaret Yayınla Dahası" at bounding box center [540, 16] width 1078 height 30
click at [752, 22] on button "Navigatör" at bounding box center [747, 16] width 70 height 20
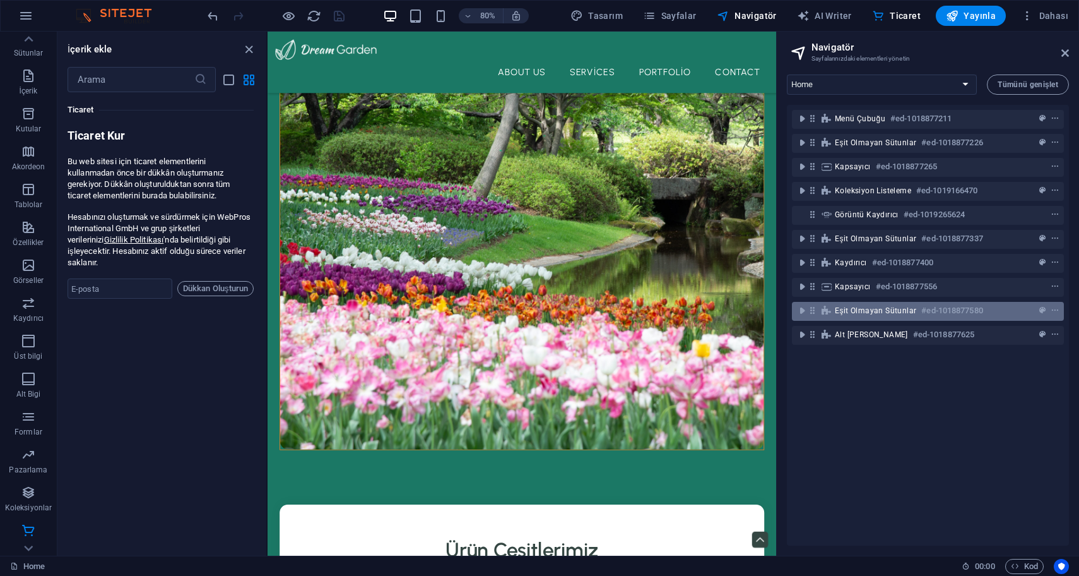
click at [862, 313] on span "Eşit Olmayan Sütunlar" at bounding box center [875, 311] width 81 height 10
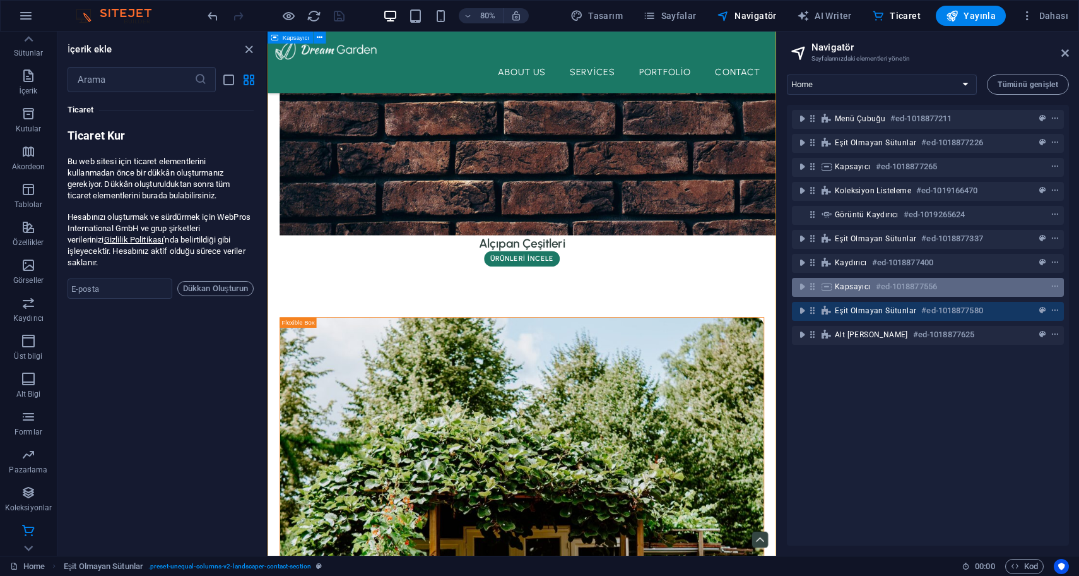
click at [853, 283] on span "Kapsayıcı" at bounding box center [853, 287] width 36 height 10
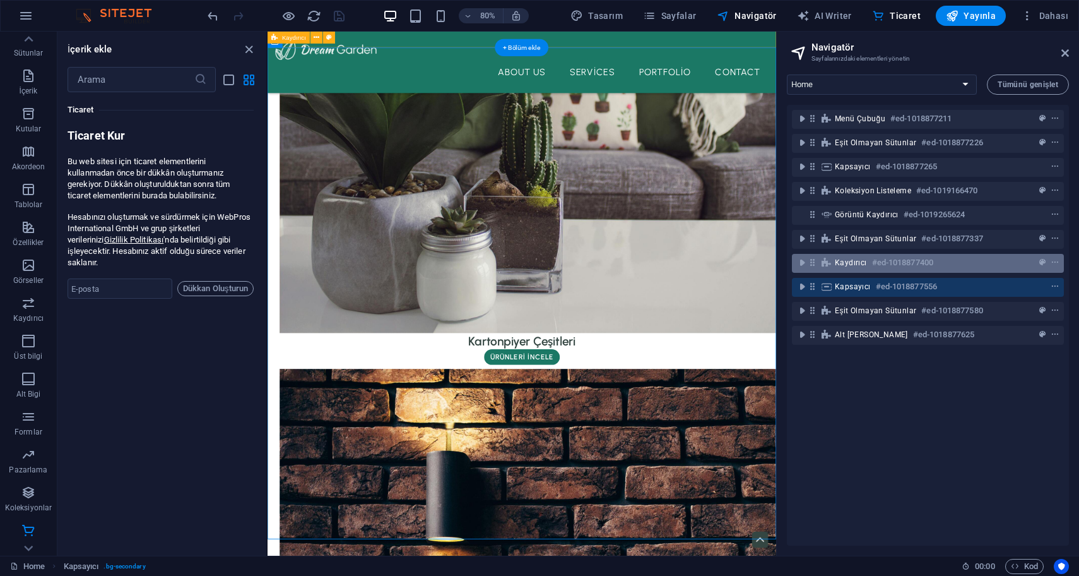
click at [854, 262] on span "Kaydırıcı" at bounding box center [851, 263] width 32 height 10
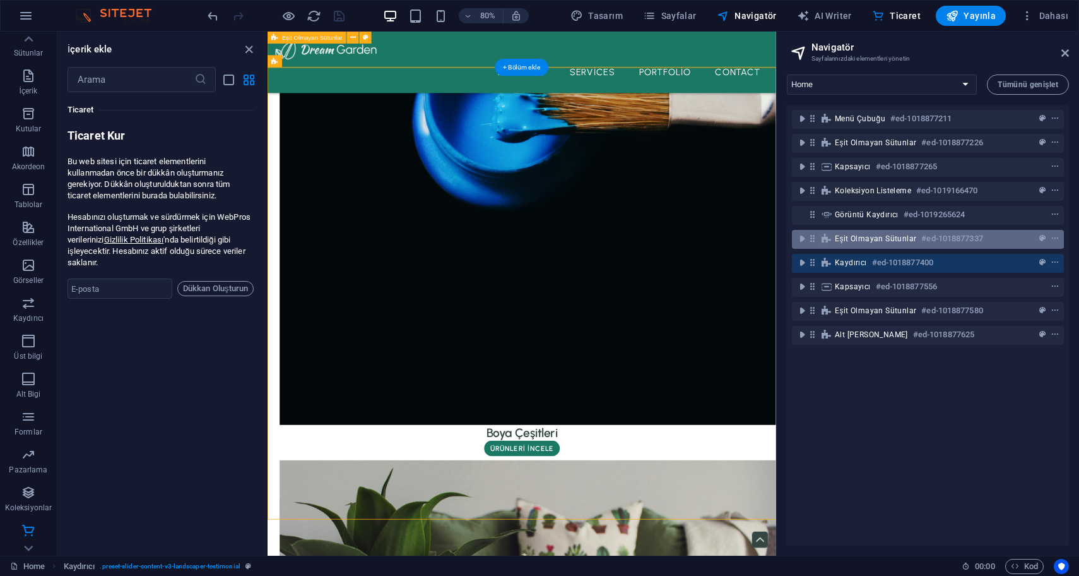
click at [861, 237] on span "Eşit Olmayan Sütunlar" at bounding box center [875, 239] width 81 height 10
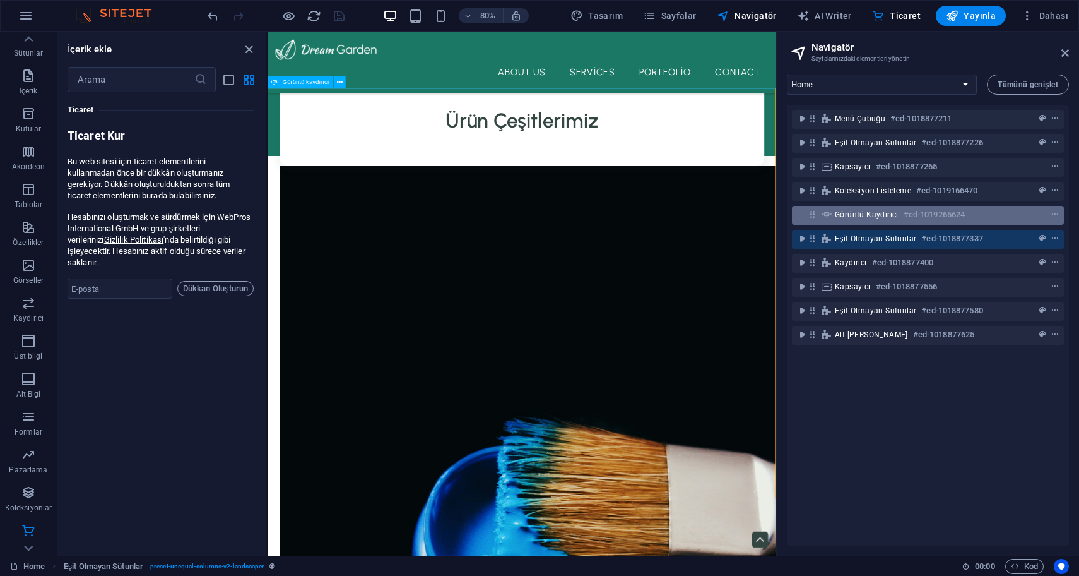
click at [862, 207] on div "Görüntü kaydırıcı #ed-1019265624" at bounding box center [918, 214] width 166 height 15
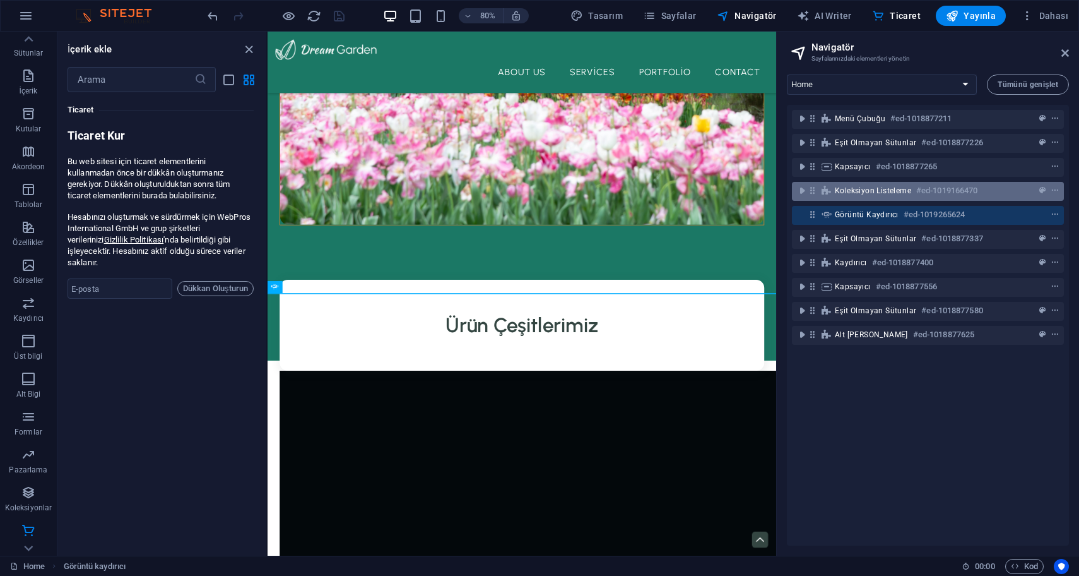
click at [862, 193] on span "Koleksiyon listeleme" at bounding box center [873, 191] width 76 height 10
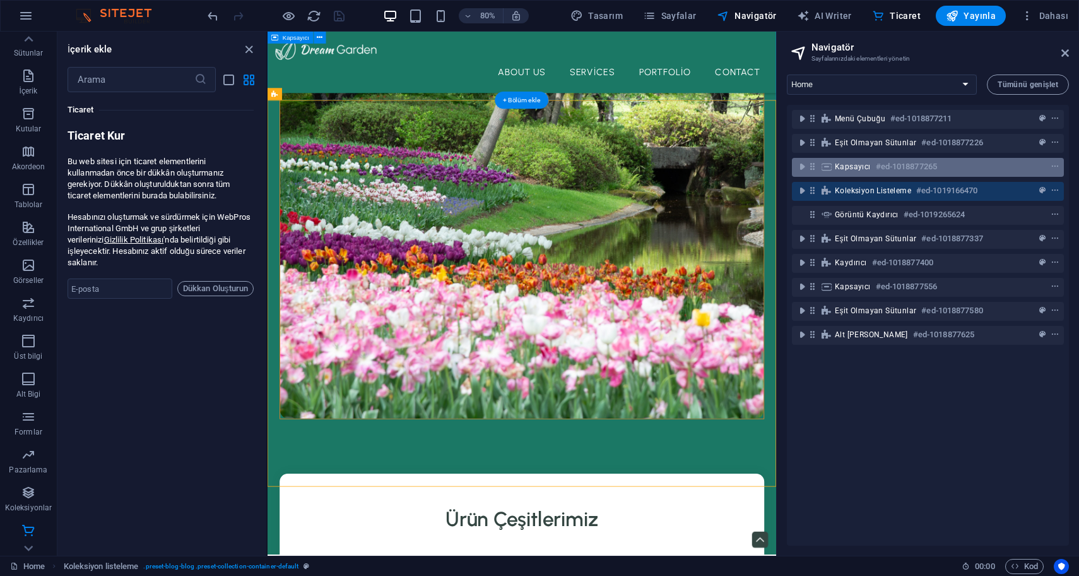
click at [865, 172] on div "Kapsayıcı #ed-1018877265" at bounding box center [918, 166] width 166 height 15
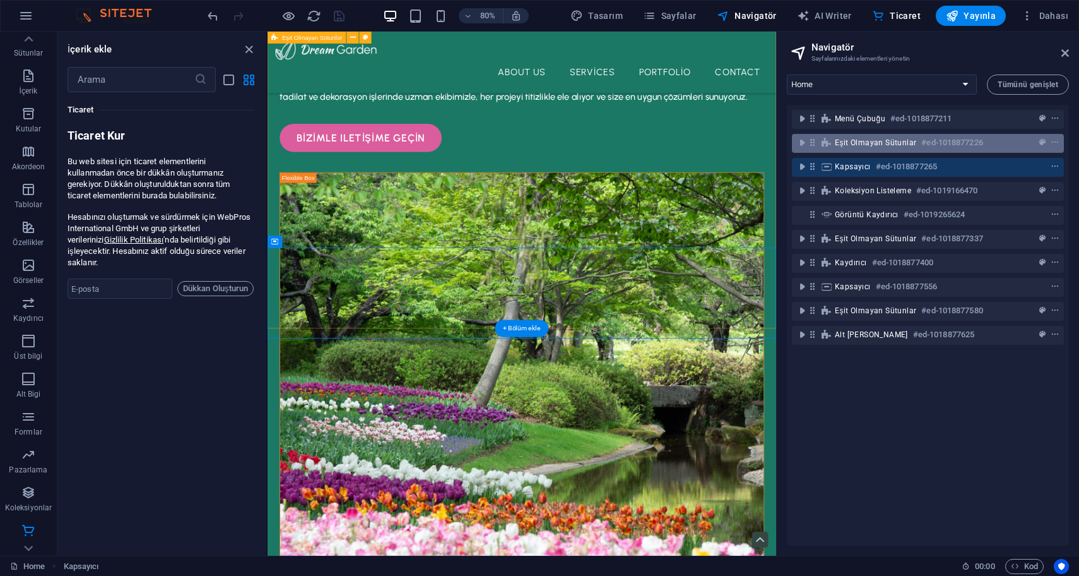
click at [865, 141] on span "Eşit Olmayan Sütunlar" at bounding box center [875, 143] width 81 height 10
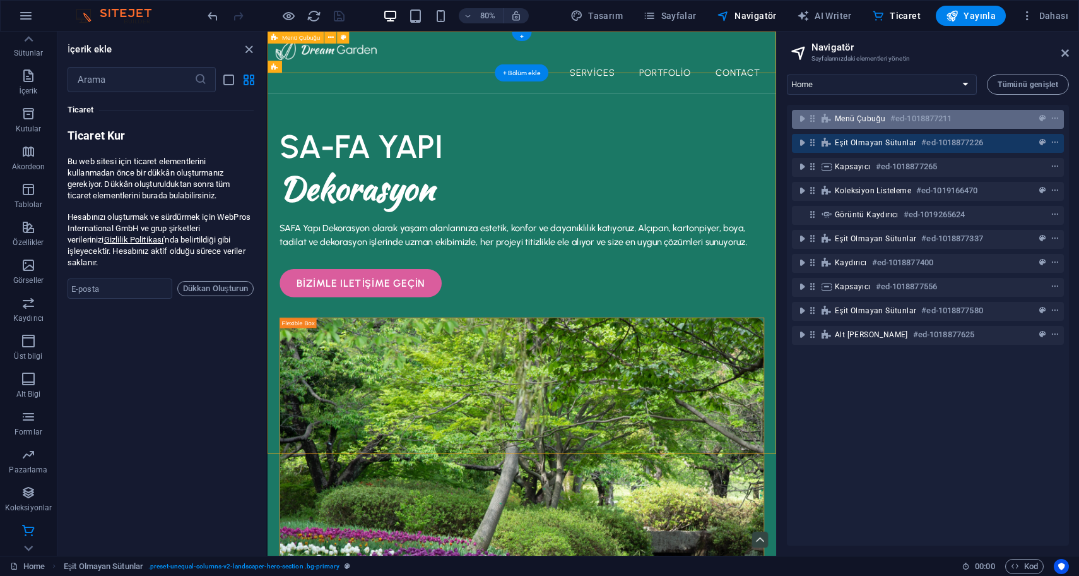
click at [869, 119] on span "Menü Çubuğu" at bounding box center [860, 119] width 51 height 10
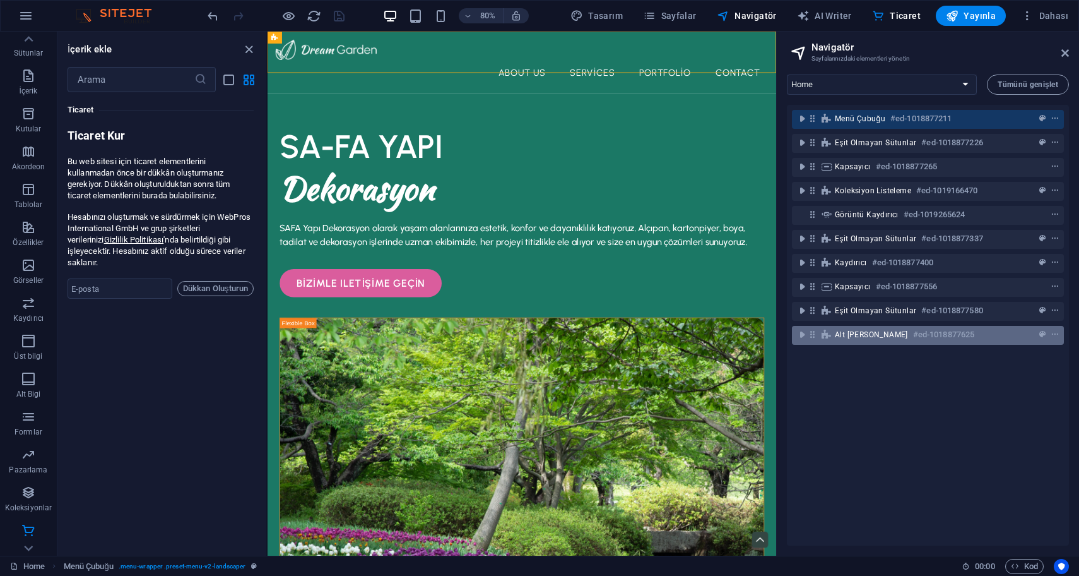
click at [871, 326] on div "Alt Bilgi Heimdall #ed-1018877625" at bounding box center [928, 335] width 272 height 19
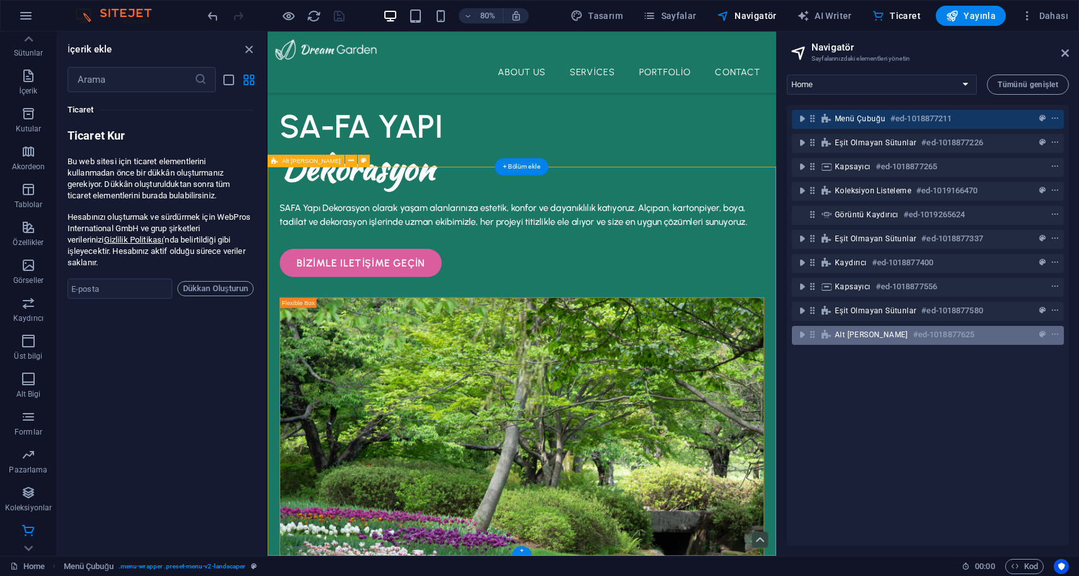
scroll to position [3235, 0]
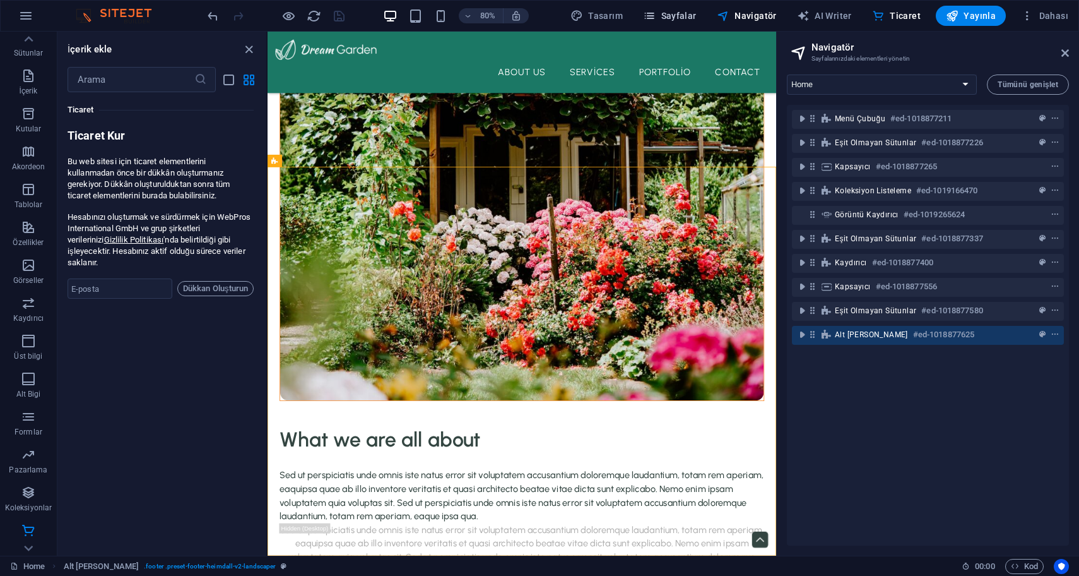
click at [689, 15] on span "Sayfalar" at bounding box center [670, 15] width 54 height 13
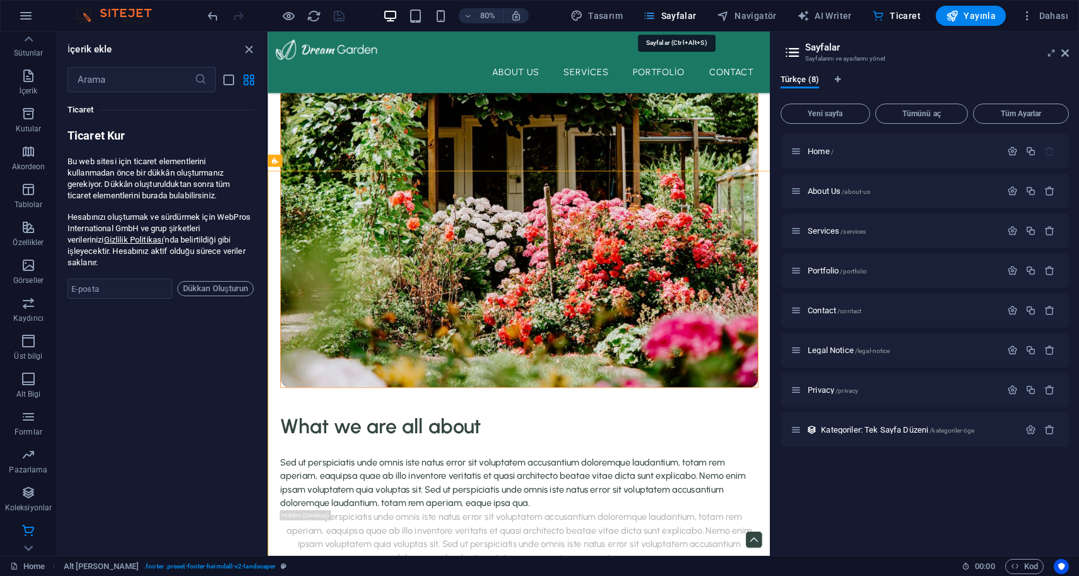
scroll to position [3228, 0]
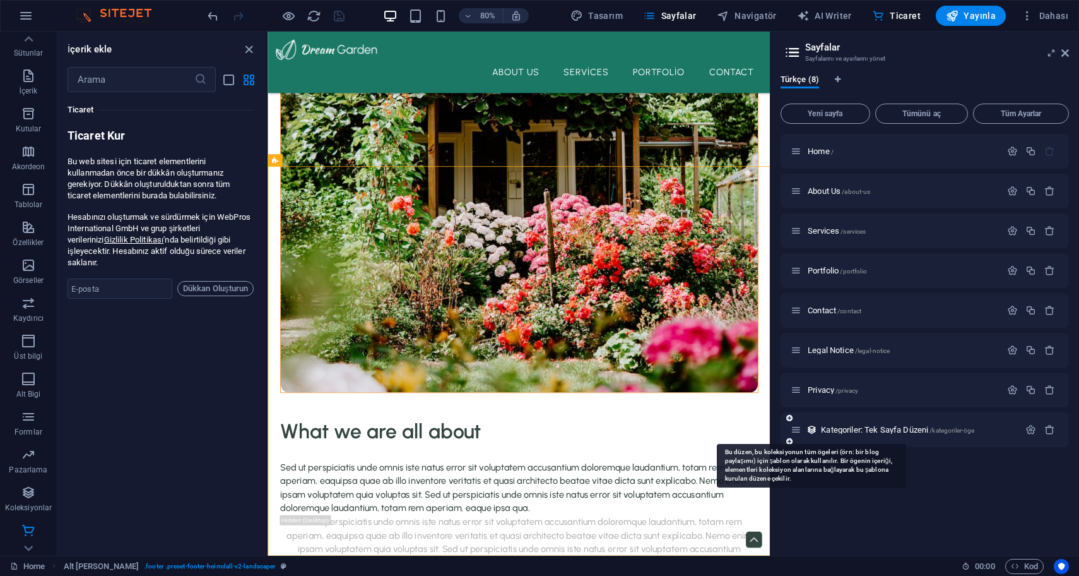
click at [813, 427] on icon at bounding box center [812, 429] width 11 height 11
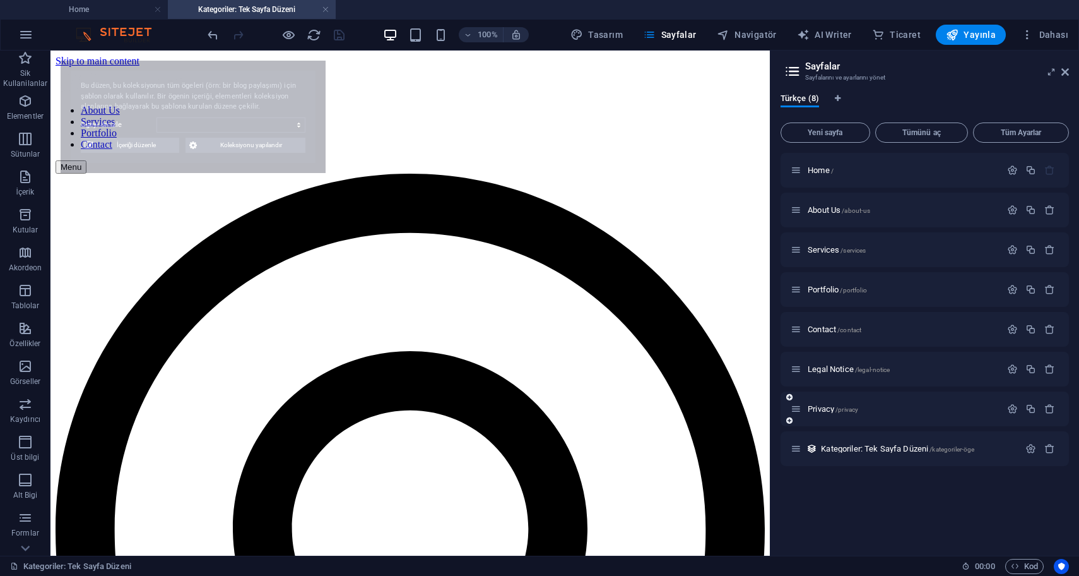
scroll to position [0, 0]
select select "68e3d40055eb3e0fe20a4598"
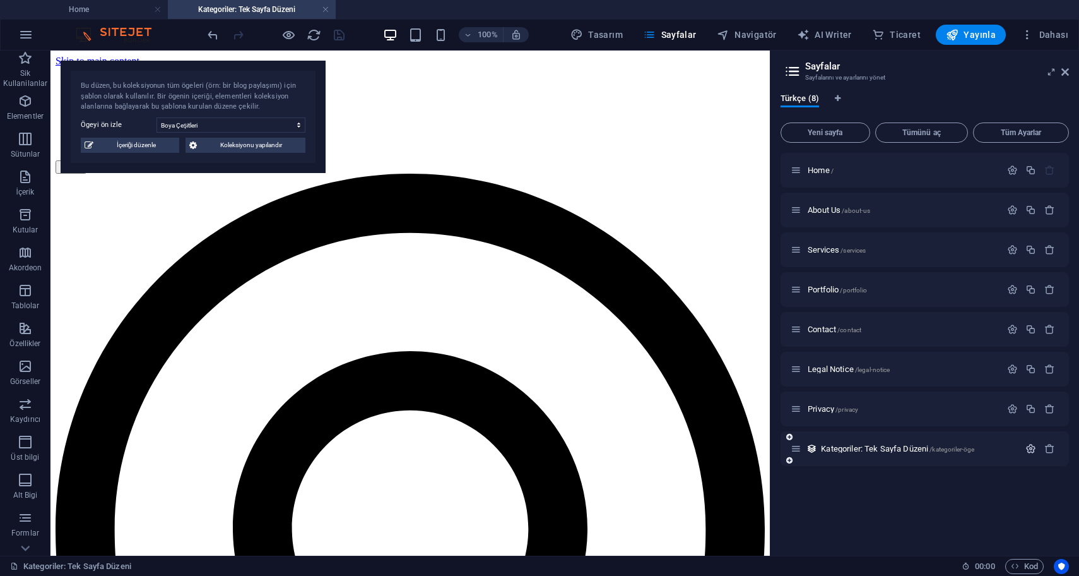
click at [1033, 448] on icon "button" at bounding box center [1031, 448] width 11 height 11
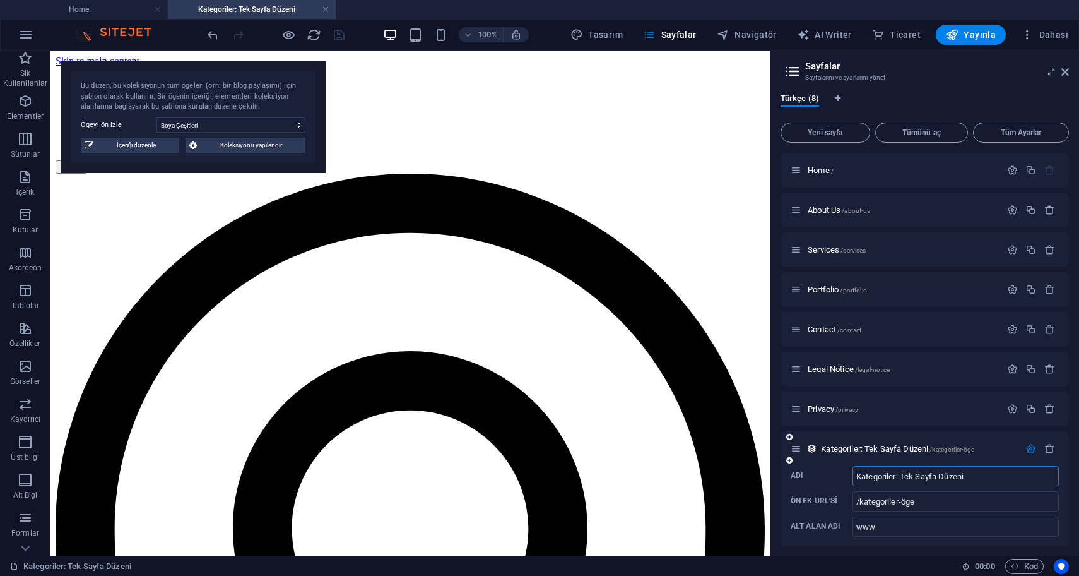
scroll to position [11, 0]
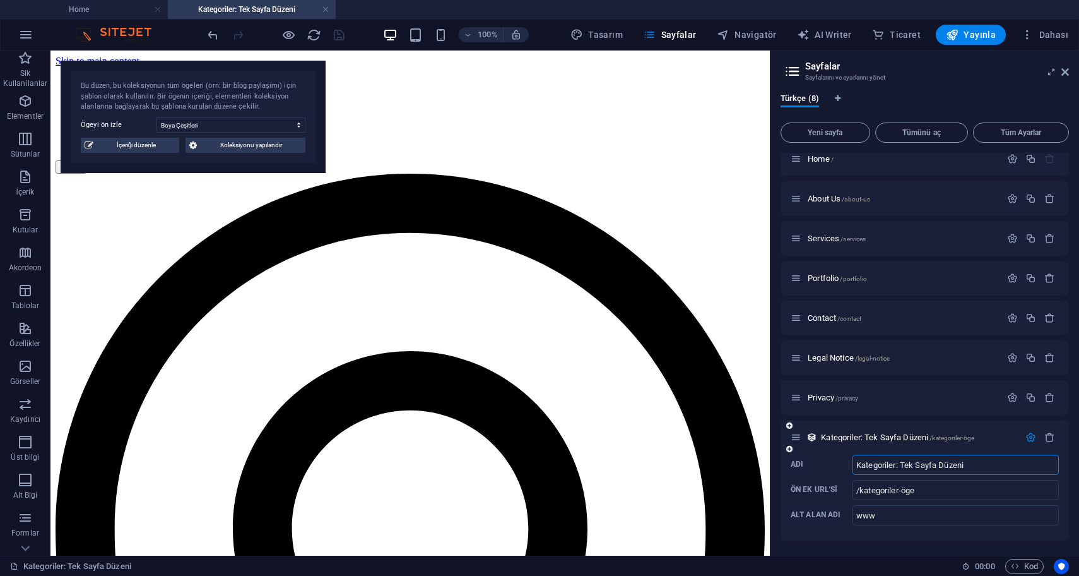
click at [796, 442] on icon at bounding box center [796, 437] width 11 height 11
click at [791, 425] on icon at bounding box center [790, 426] width 6 height 8
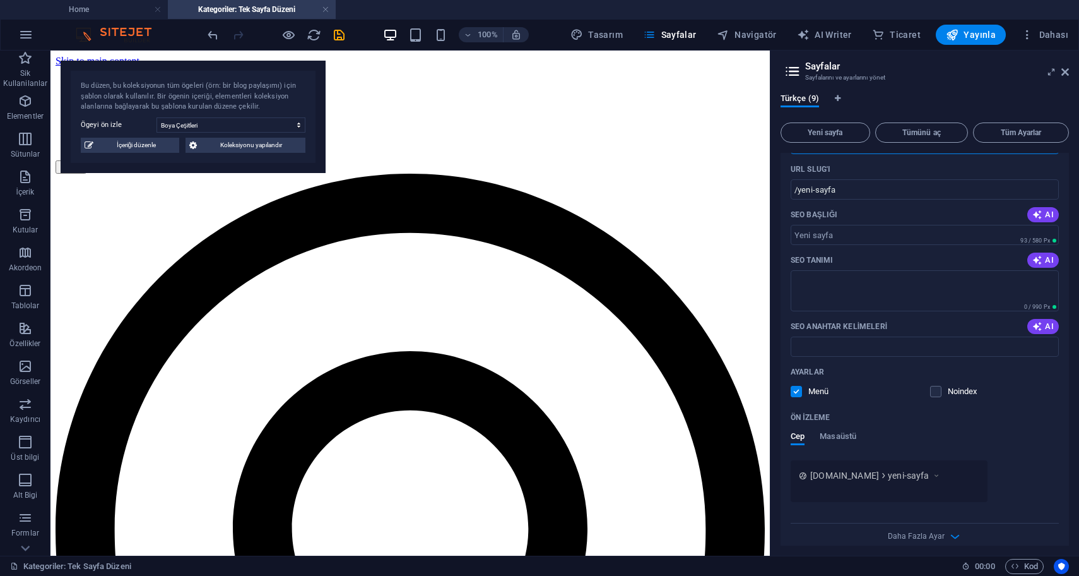
scroll to position [347, 0]
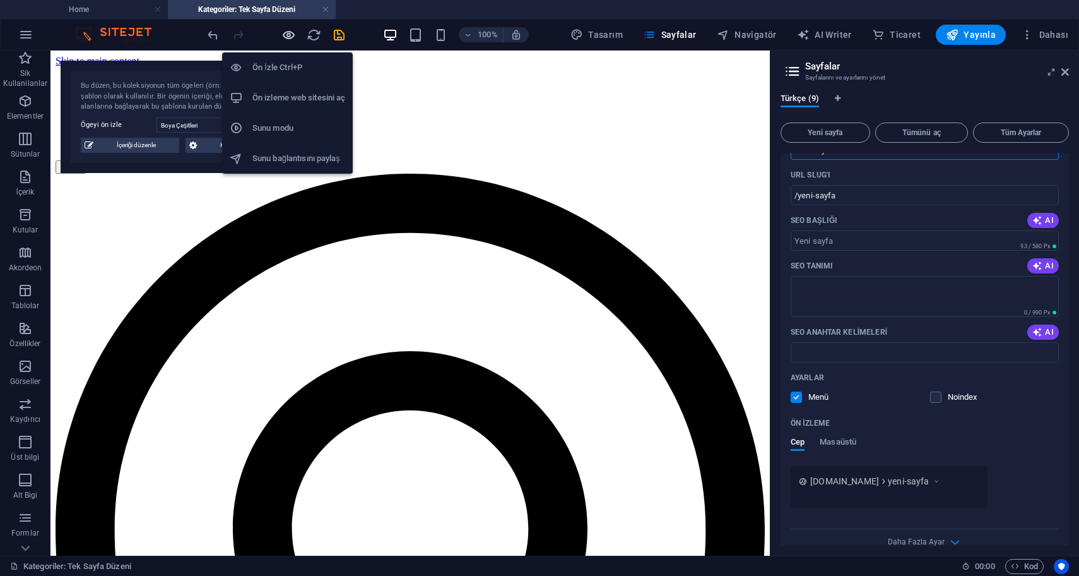
click at [291, 40] on icon "button" at bounding box center [289, 35] width 15 height 15
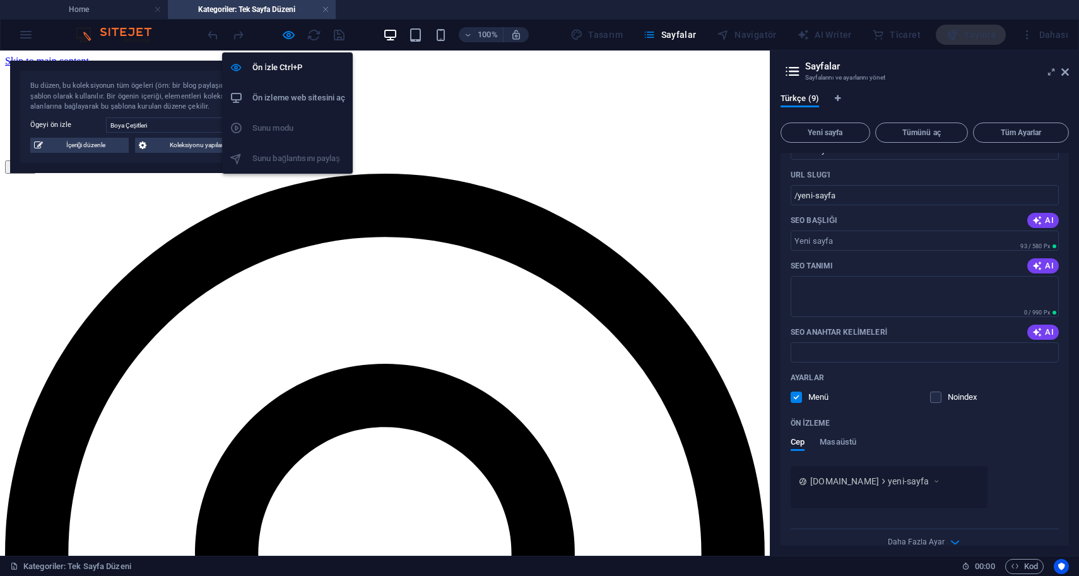
click at [286, 96] on h6 "Ön izleme web sitesini aç" at bounding box center [299, 97] width 93 height 15
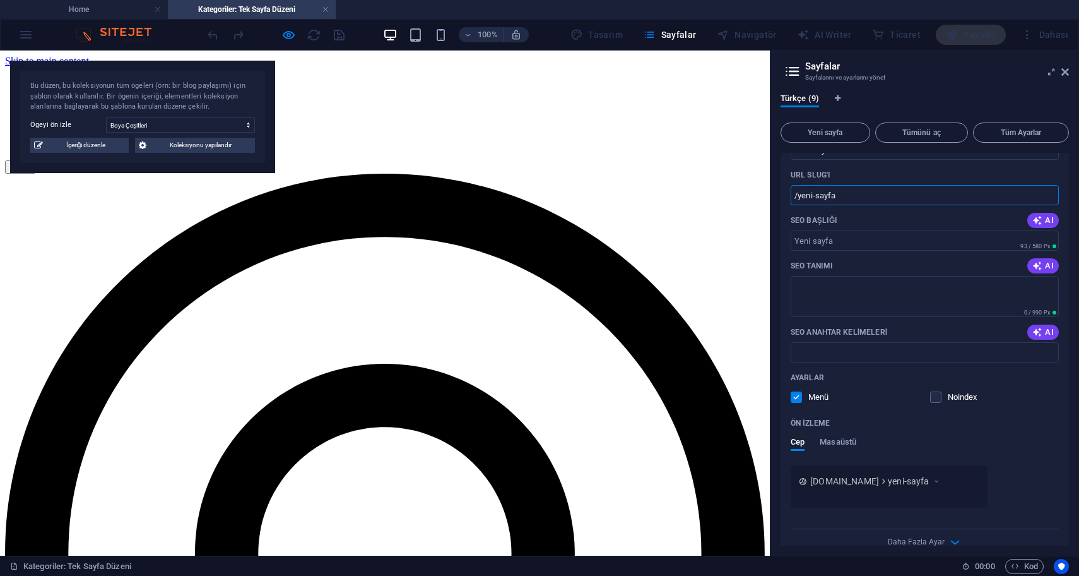
drag, startPoint x: 875, startPoint y: 197, endPoint x: 800, endPoint y: 196, distance: 75.1
click at [800, 196] on input "/yeni-sayfa" at bounding box center [925, 195] width 268 height 20
paste input "boya-cesitleri"
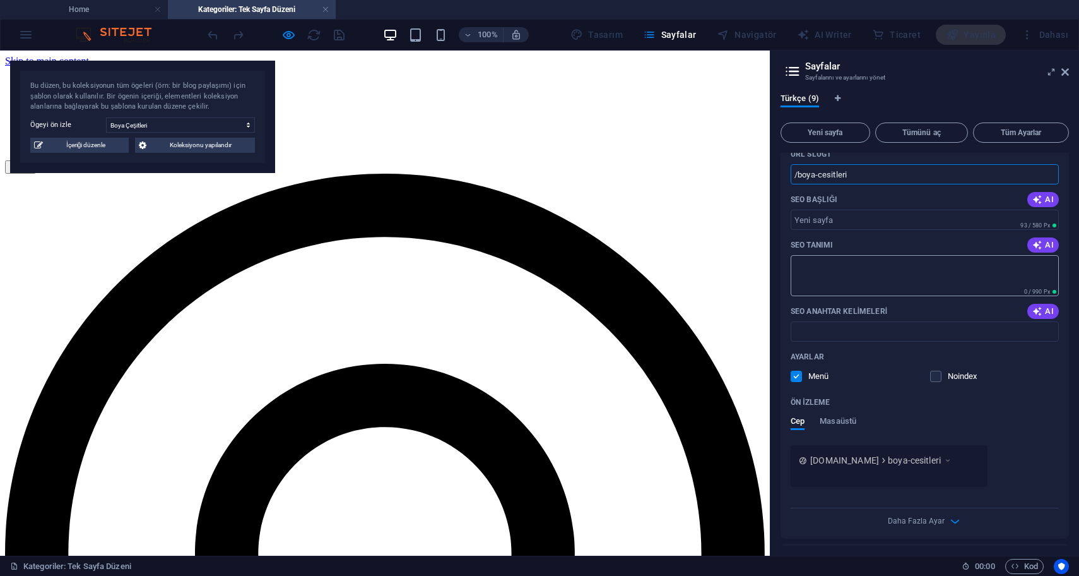
scroll to position [368, 0]
type input "/boya-cesitleri"
click at [1037, 197] on icon "button" at bounding box center [1038, 199] width 10 height 10
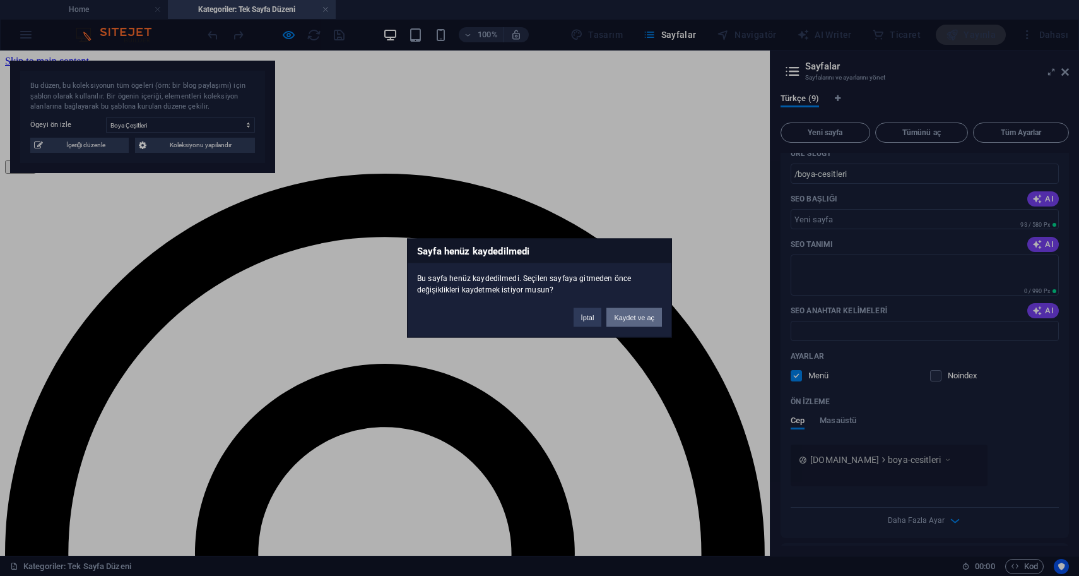
click at [655, 316] on button "Kaydet ve aç" at bounding box center [635, 317] width 56 height 19
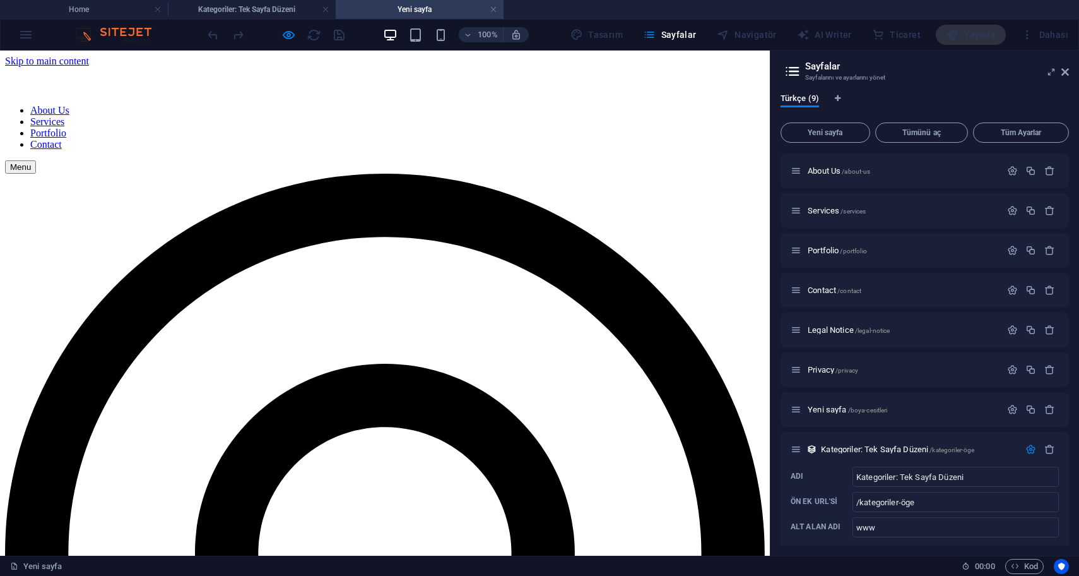
scroll to position [51, 0]
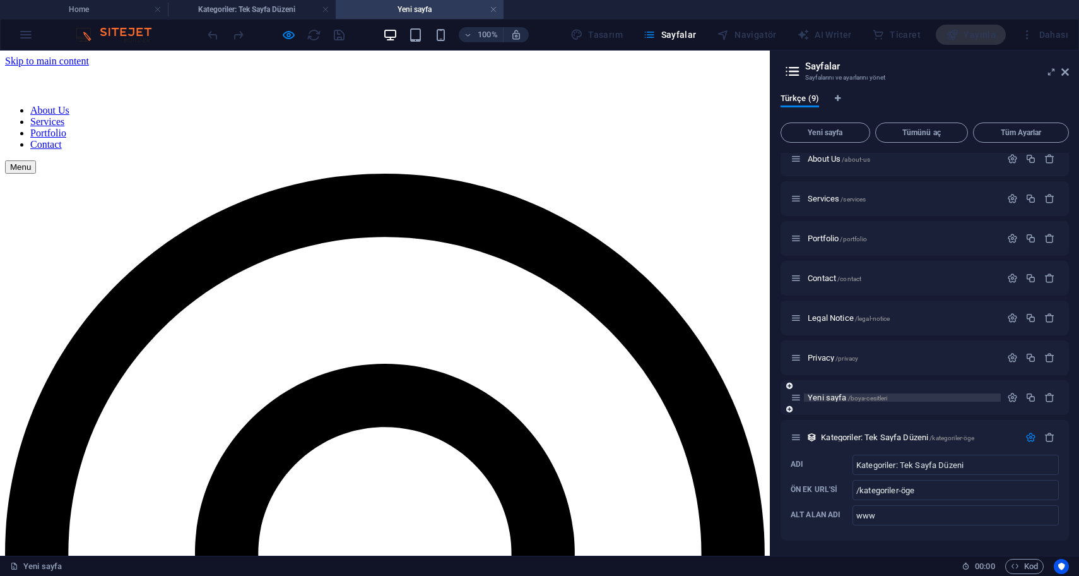
click at [913, 393] on p "Yeni sayfa /boya-cesitleri" at bounding box center [902, 397] width 189 height 8
click at [796, 396] on icon at bounding box center [796, 397] width 11 height 11
click at [1011, 398] on icon "button" at bounding box center [1013, 397] width 11 height 11
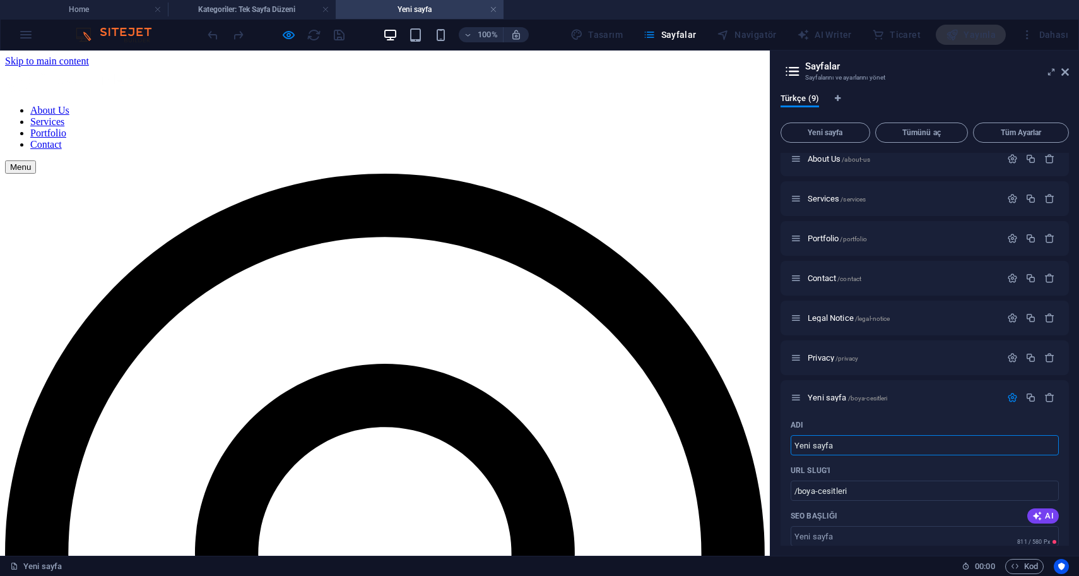
drag, startPoint x: 889, startPoint y: 490, endPoint x: 758, endPoint y: 440, distance: 141.3
click at [855, 443] on input "Yeni sayfa" at bounding box center [925, 445] width 268 height 20
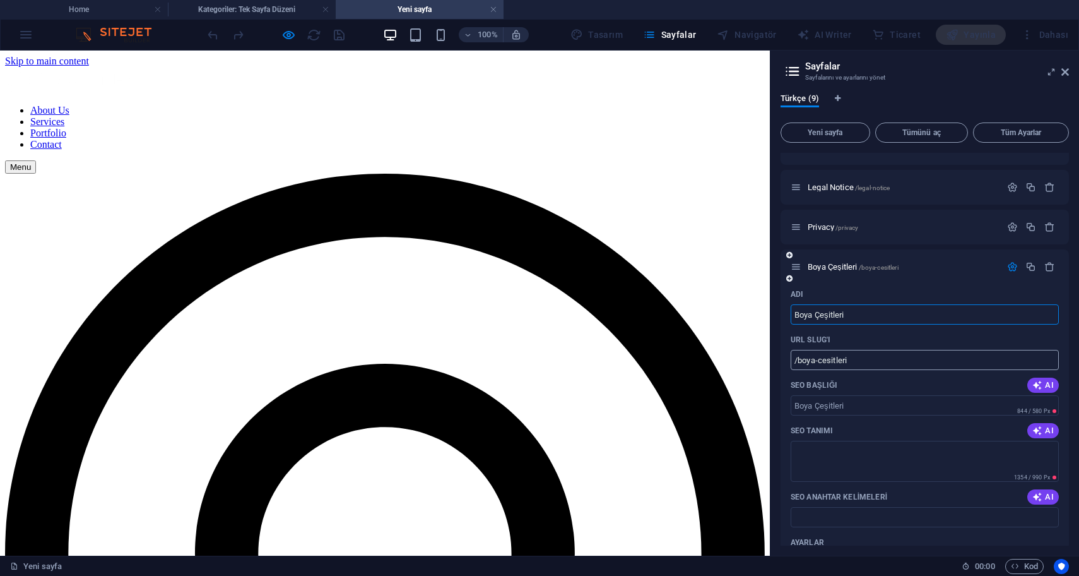
scroll to position [208, 0]
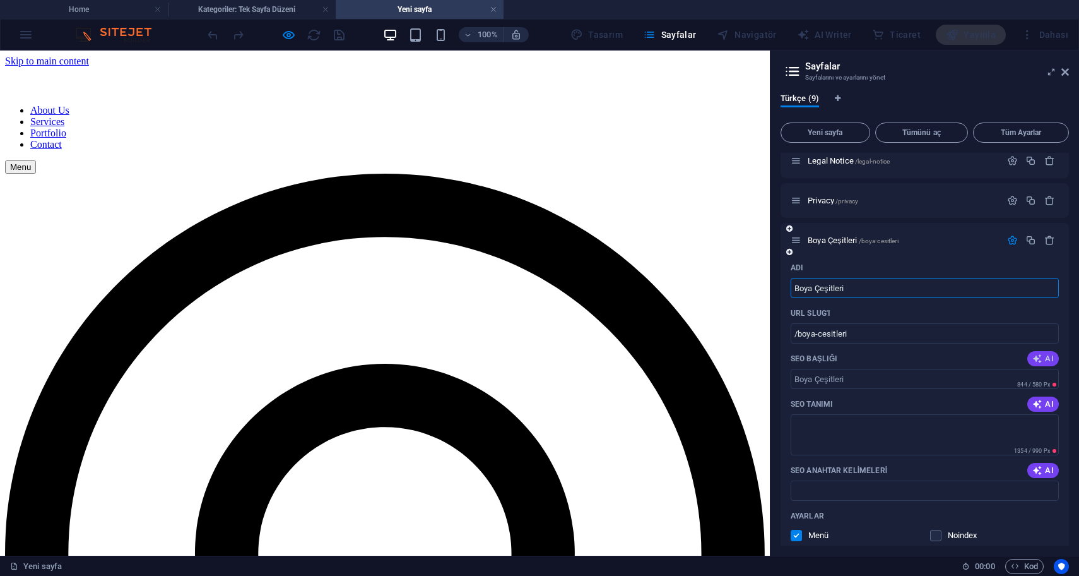
type input "Boya Çeşitleri"
click at [1042, 364] on button "AI" at bounding box center [1044, 358] width 32 height 15
click at [1042, 403] on span "AI" at bounding box center [1043, 404] width 21 height 10
click at [1039, 472] on icon "button" at bounding box center [1038, 470] width 10 height 10
click at [1039, 472] on div "AI" at bounding box center [1044, 470] width 32 height 15
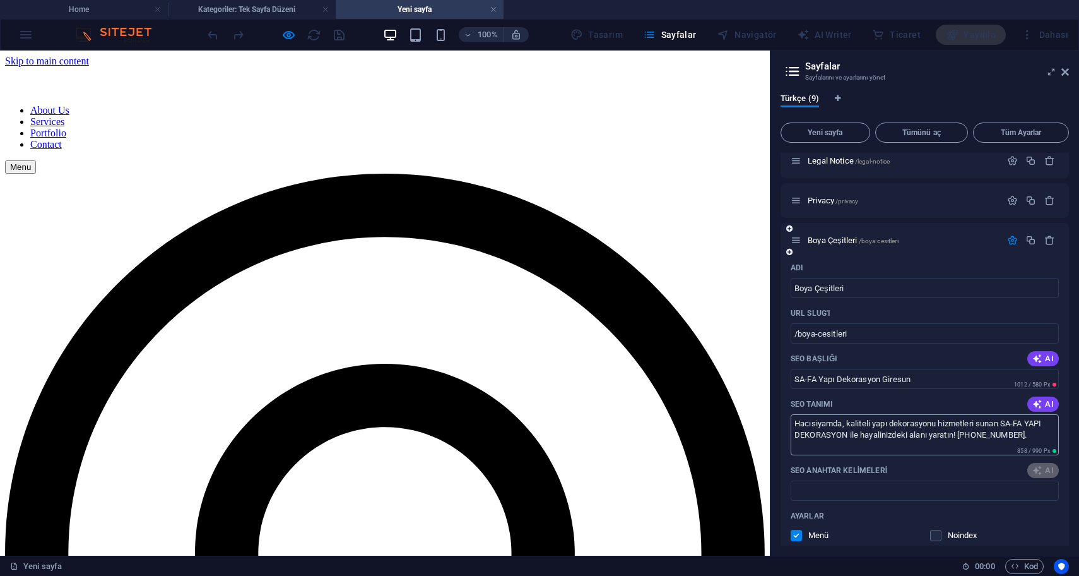
type input "SA-FA Yapı Dekorasyon Giresun"
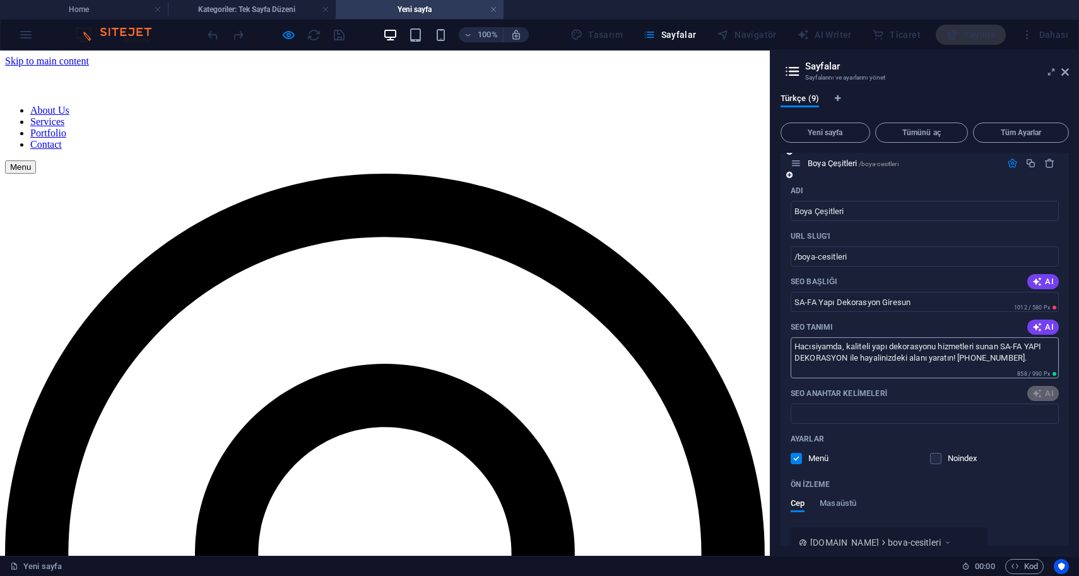
scroll to position [292, 0]
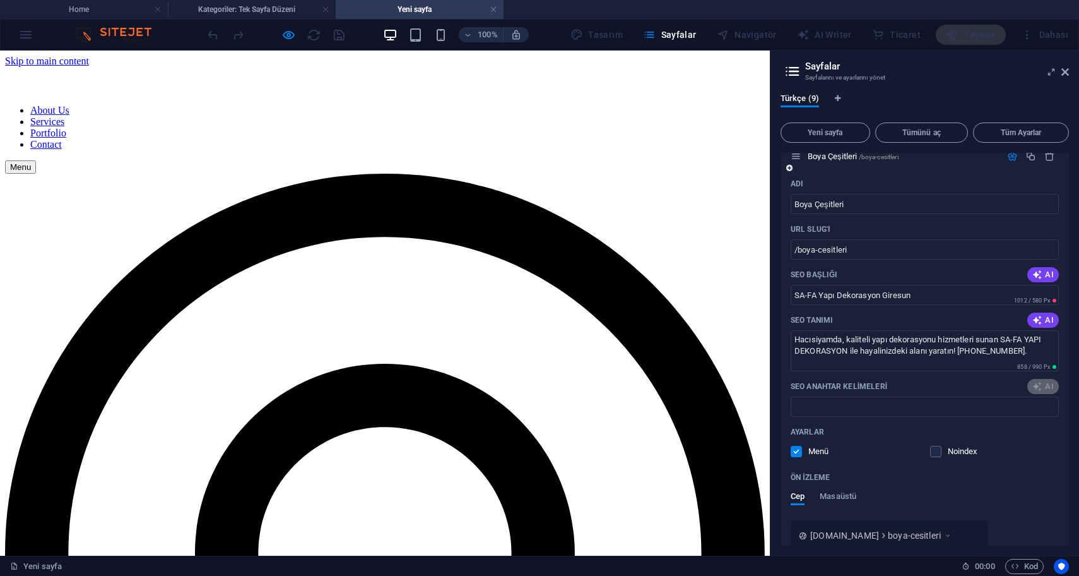
type textarea "Hacısiyamda, kaliteli yapı dekorasyonu hizmetleri sunan SA-FA YAPI DEKORASYON i…"
type input "Hacısiyam, Giresun, SA-FA YAPI DEKORASYON, inşaat hizmetleri, dekorasyon, ileti…"
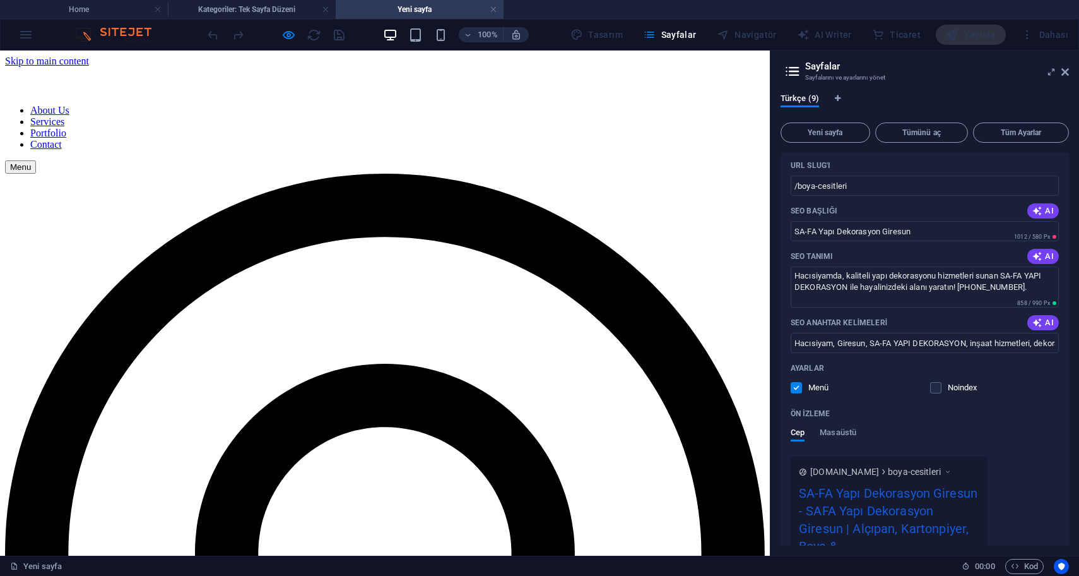
scroll to position [357, 0]
click at [244, 14] on h4 "Kategoriler: Tek Sayfa Düzeni" at bounding box center [252, 10] width 168 height 14
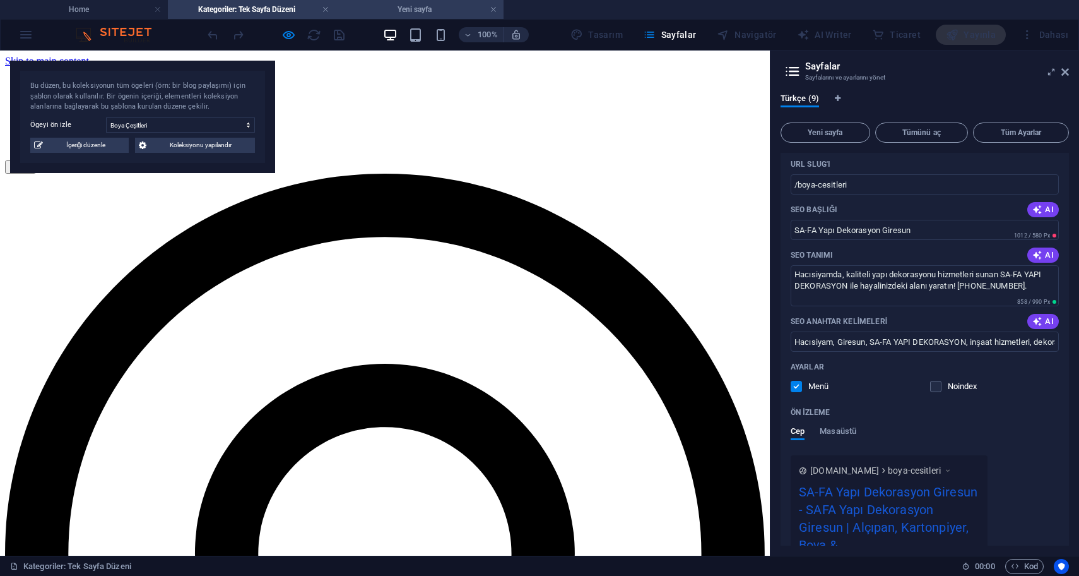
click at [382, 11] on h4 "Yeni sayfa" at bounding box center [420, 10] width 168 height 14
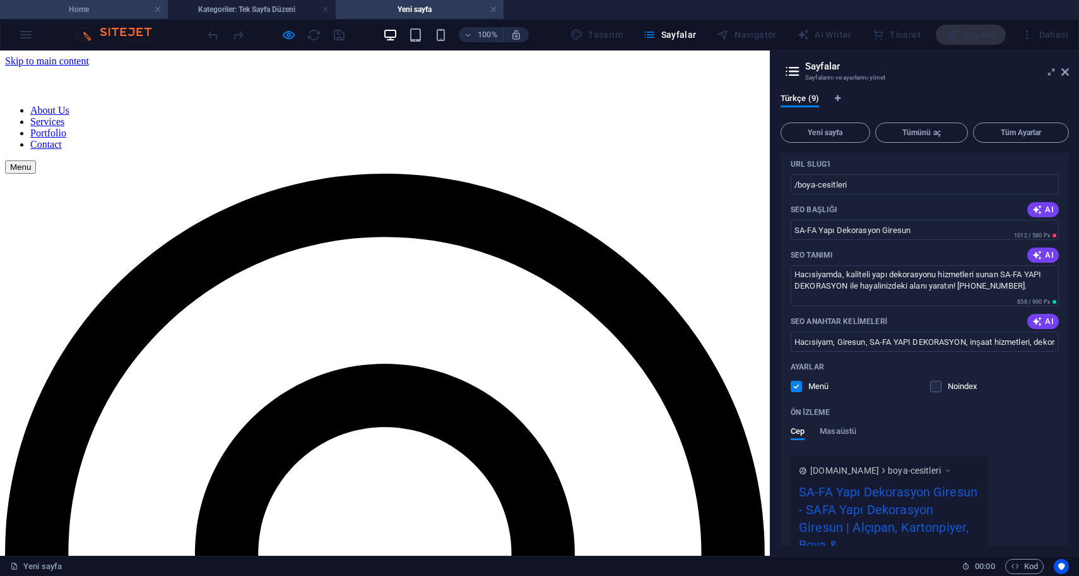
click at [130, 15] on h4 "Home" at bounding box center [84, 10] width 168 height 14
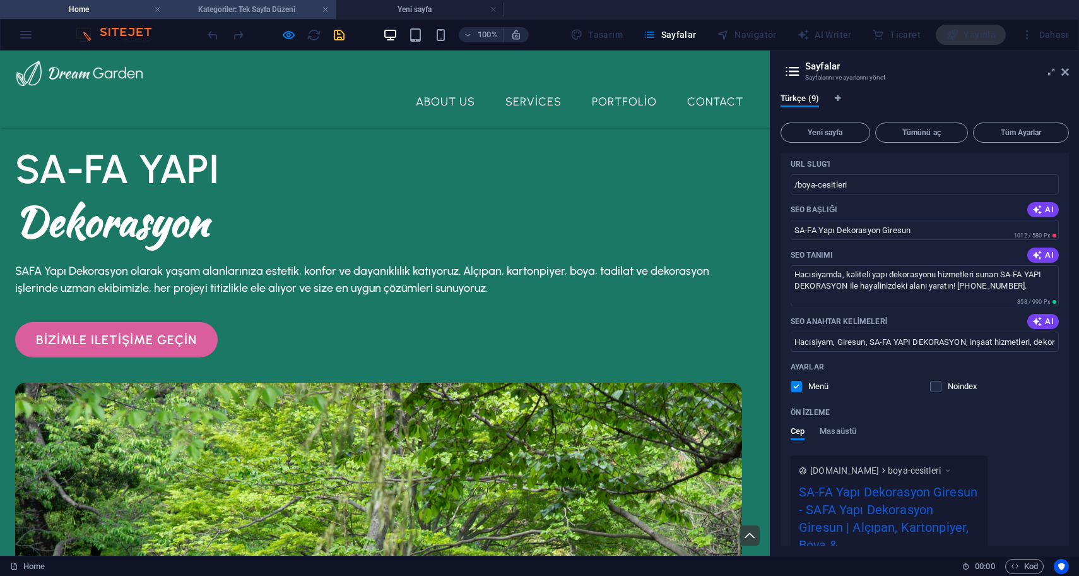
scroll to position [3175, 0]
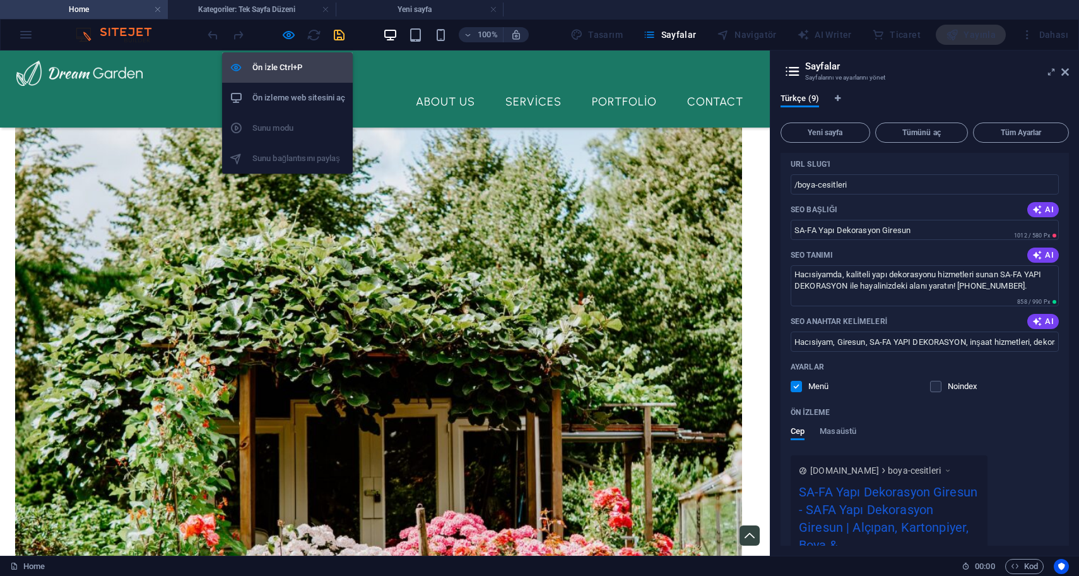
click at [290, 74] on h6 "Ön İzle Ctrl+P" at bounding box center [299, 67] width 93 height 15
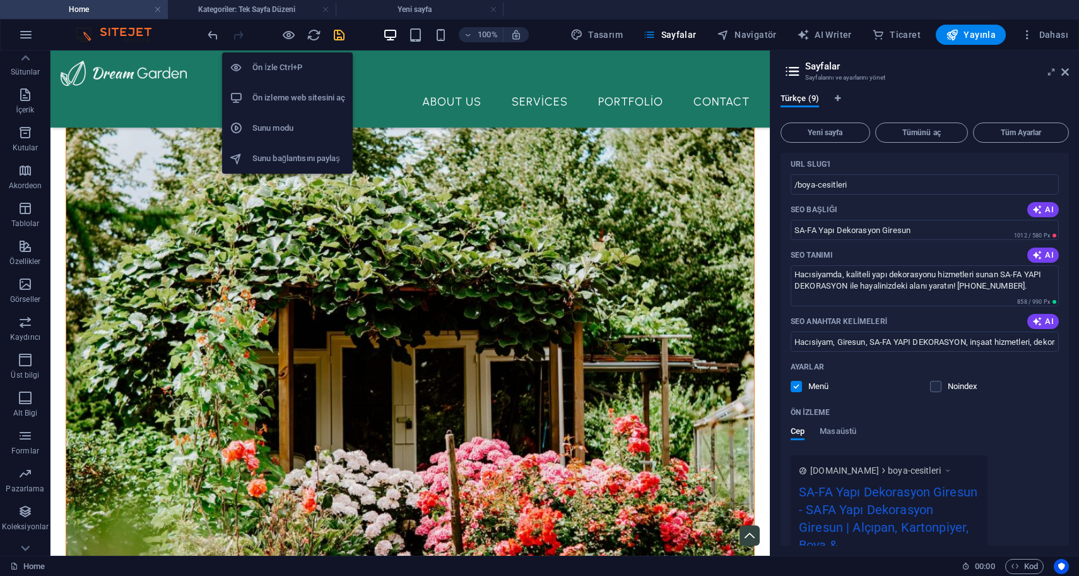
click at [289, 93] on h6 "Ön izleme web sitesini aç" at bounding box center [299, 97] width 93 height 15
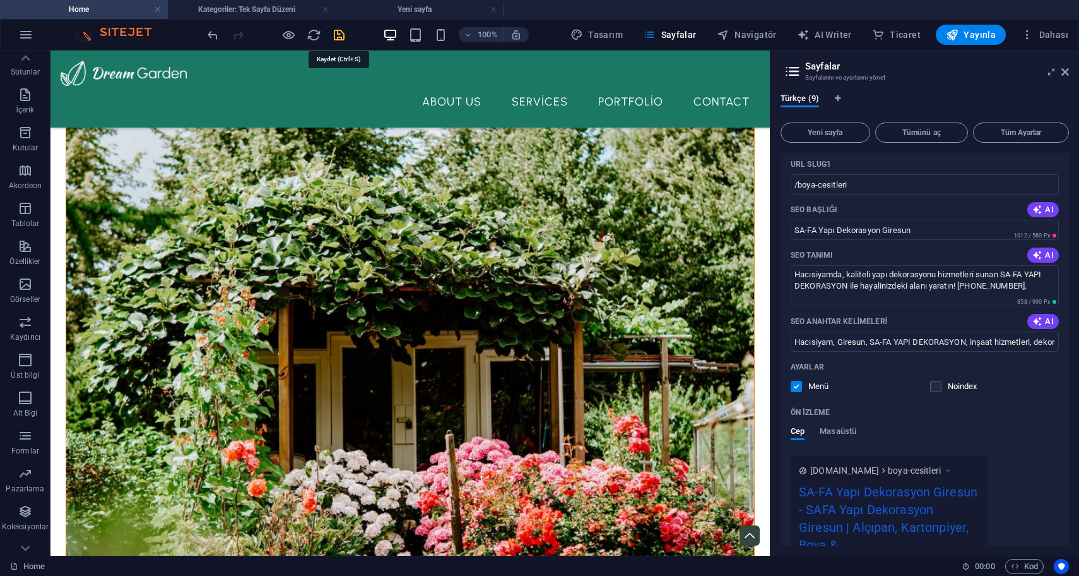
click at [340, 36] on icon "save" at bounding box center [339, 35] width 15 height 15
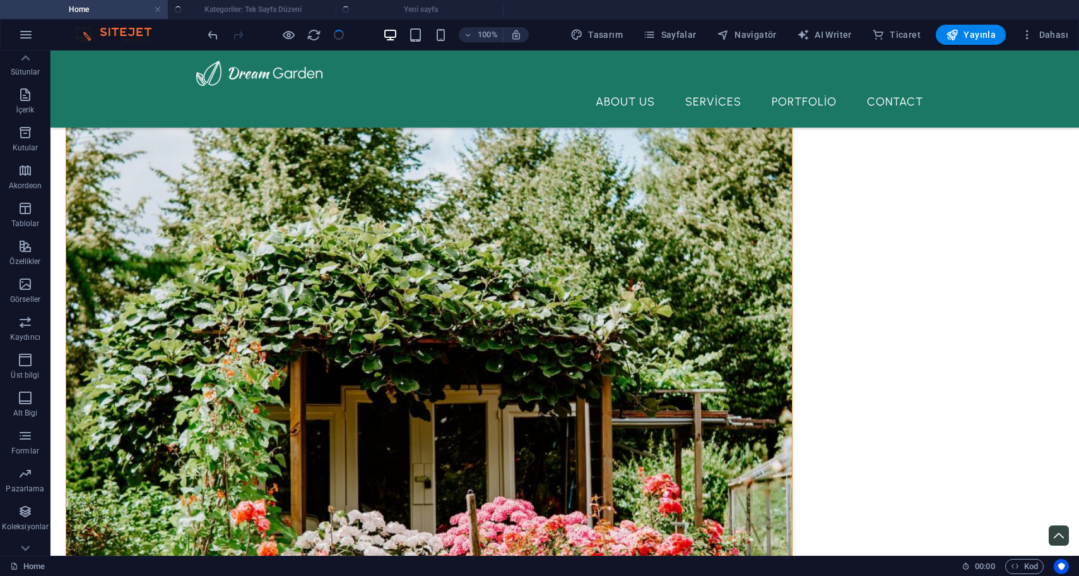
scroll to position [3182, 0]
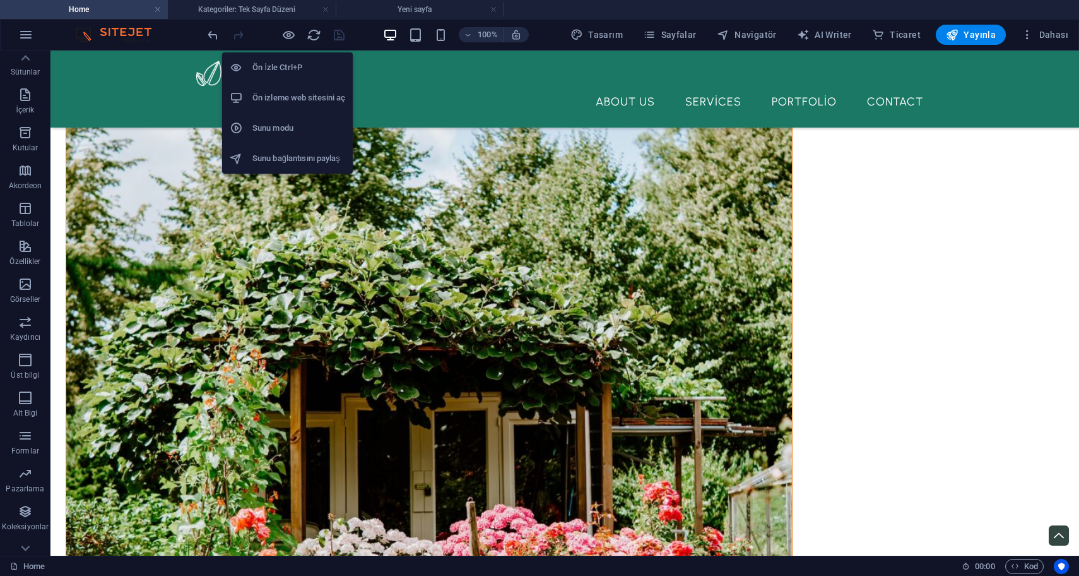
click at [288, 95] on h6 "Ön izleme web sitesini aç" at bounding box center [299, 97] width 93 height 15
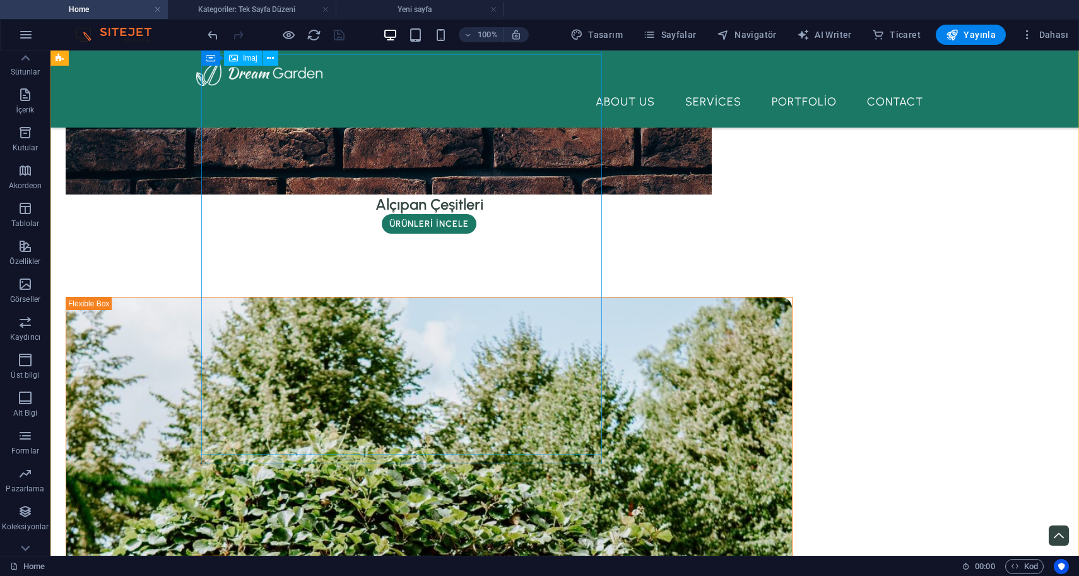
scroll to position [2849, 0]
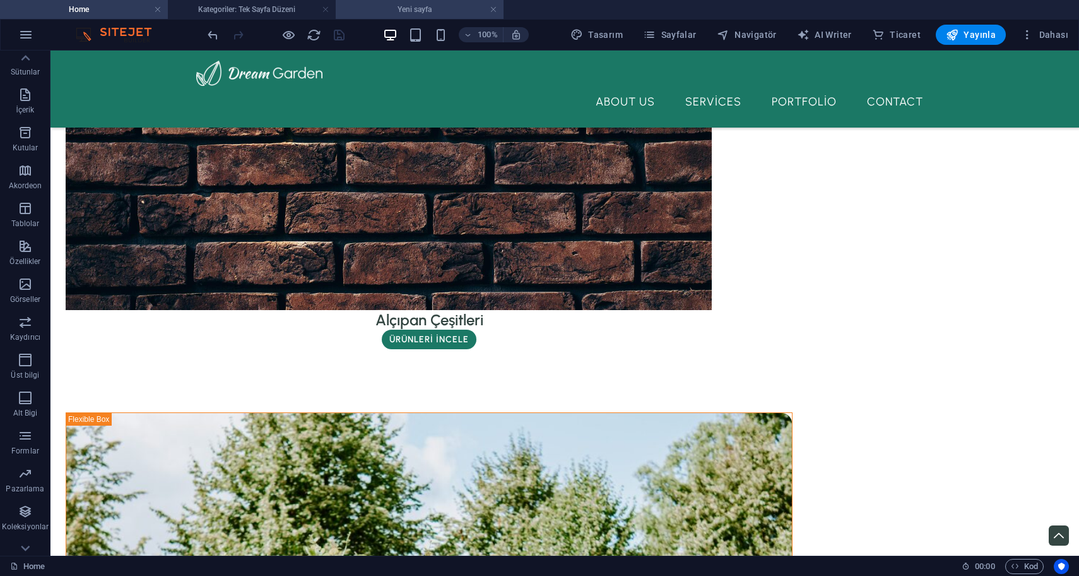
click at [401, 9] on h4 "Yeni sayfa" at bounding box center [420, 10] width 168 height 14
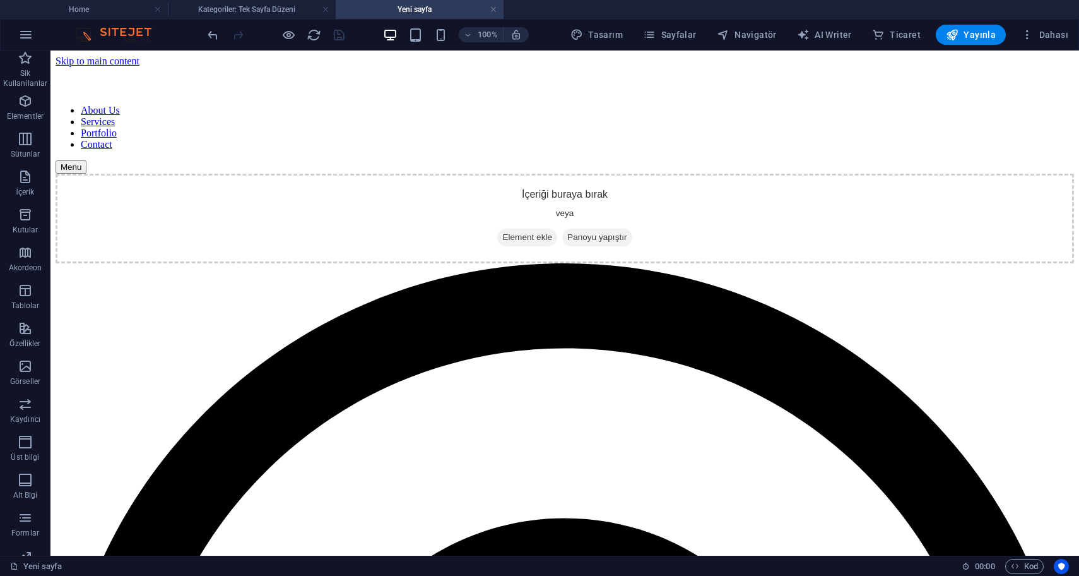
scroll to position [0, 0]
click at [1028, 45] on div "100% Tasarım Sayfalar Navigatör AI Writer Ticaret Yayınla Dahası" at bounding box center [540, 35] width 1078 height 30
click at [1033, 35] on icon "button" at bounding box center [1027, 34] width 13 height 13
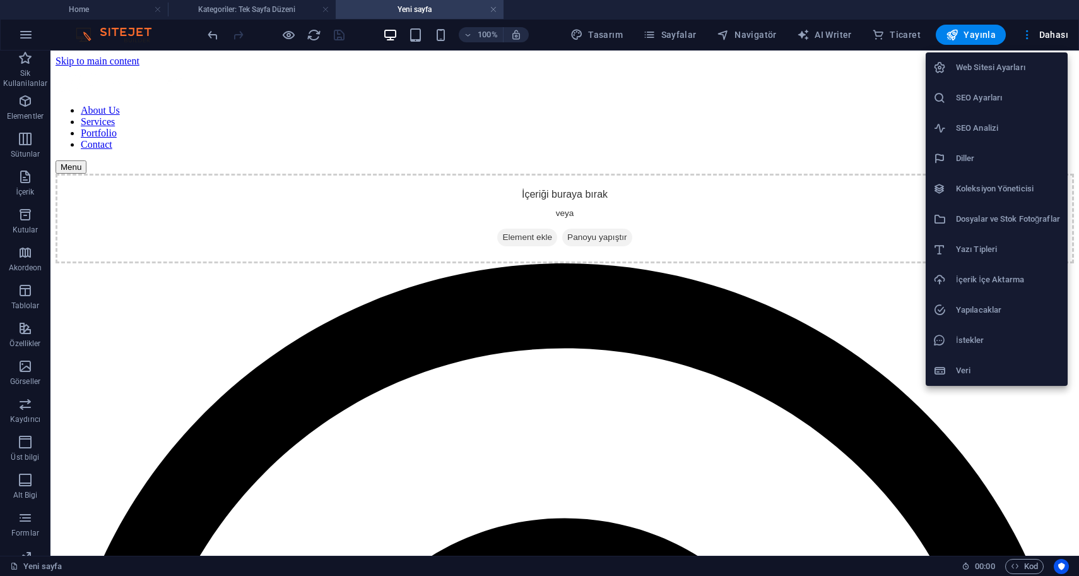
click at [687, 28] on div at bounding box center [539, 288] width 1079 height 576
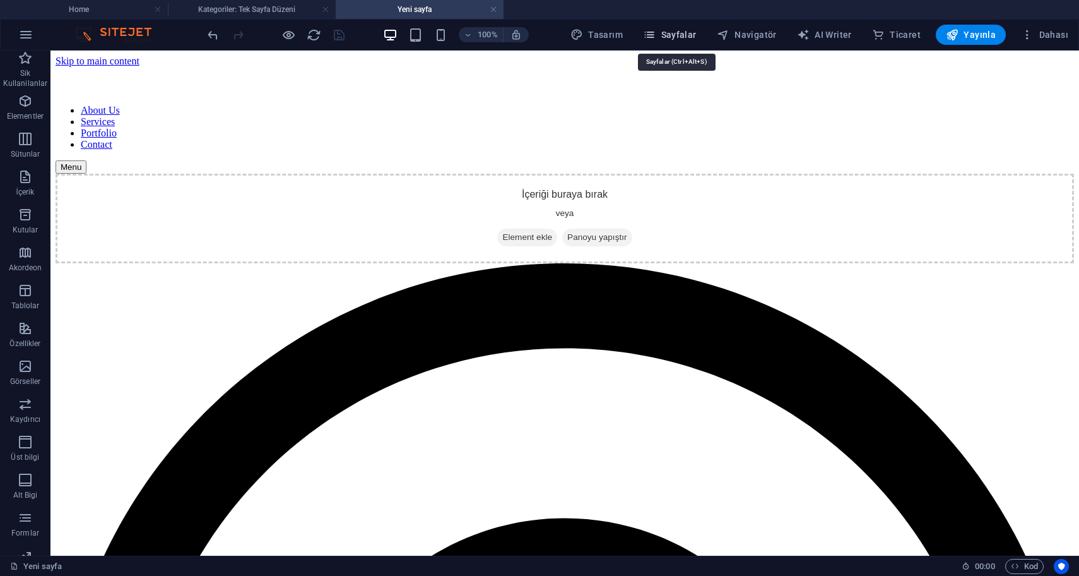
click at [685, 36] on span "Sayfalar" at bounding box center [670, 34] width 54 height 13
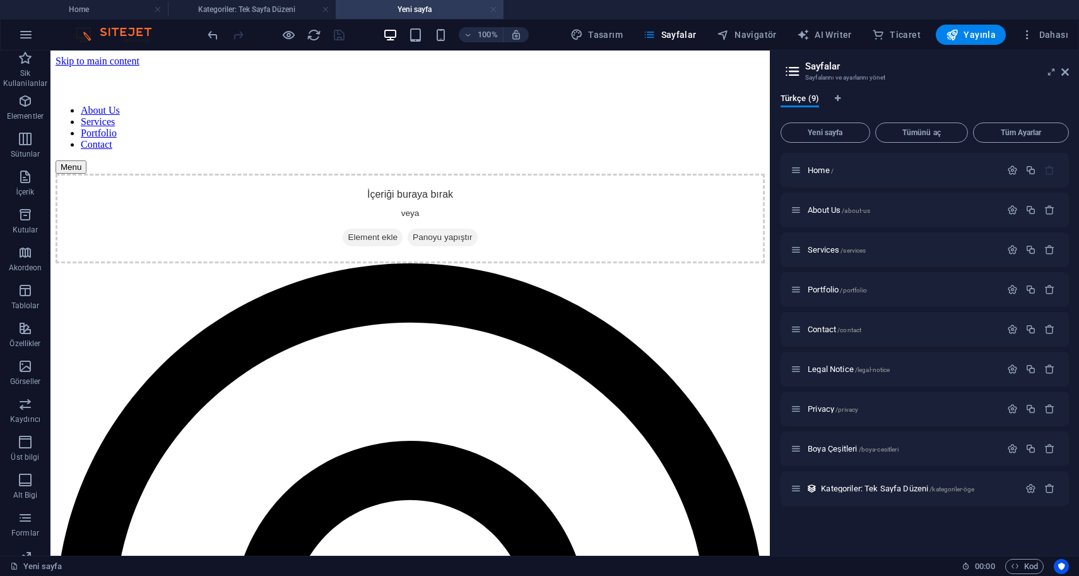
click at [494, 11] on link at bounding box center [494, 10] width 8 height 12
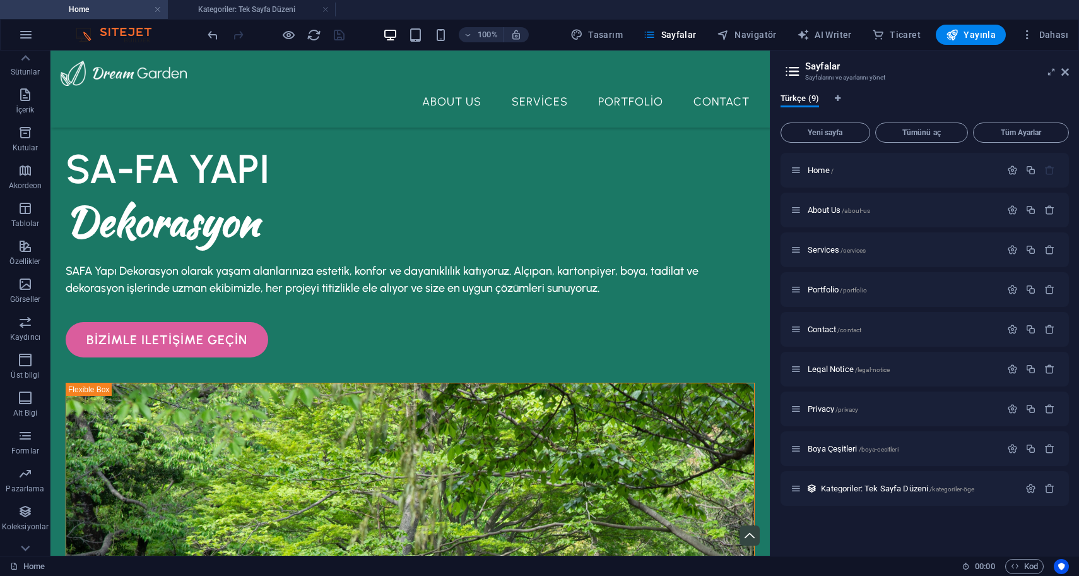
scroll to position [2855, 0]
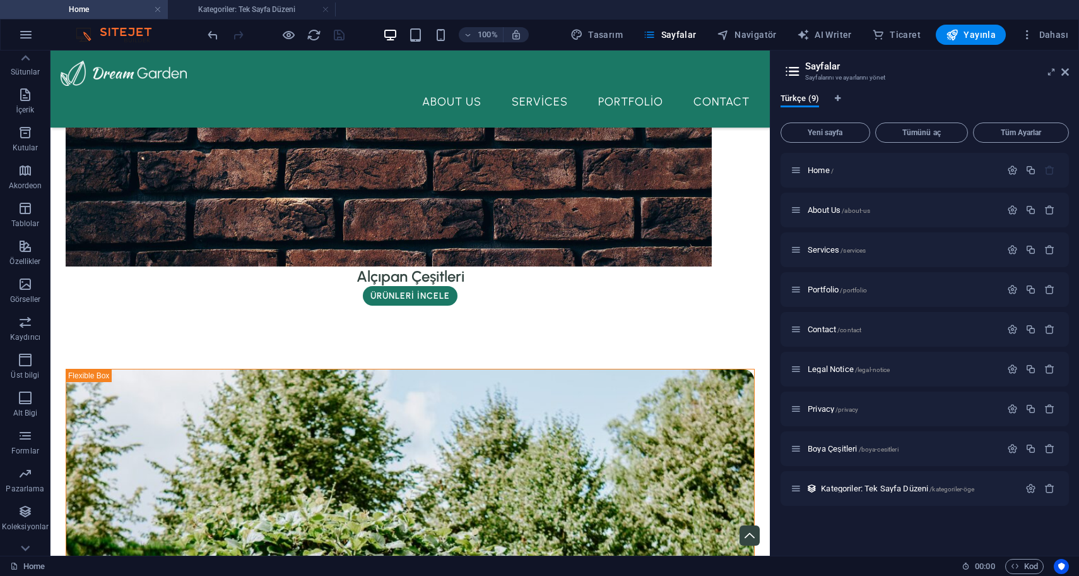
click at [129, 11] on h4 "Home" at bounding box center [84, 10] width 168 height 14
click at [864, 454] on div "Boya Çeşitleri /boya-cesitleri" at bounding box center [896, 448] width 210 height 15
click at [864, 448] on span "/boya-cesitleri" at bounding box center [879, 449] width 40 height 7
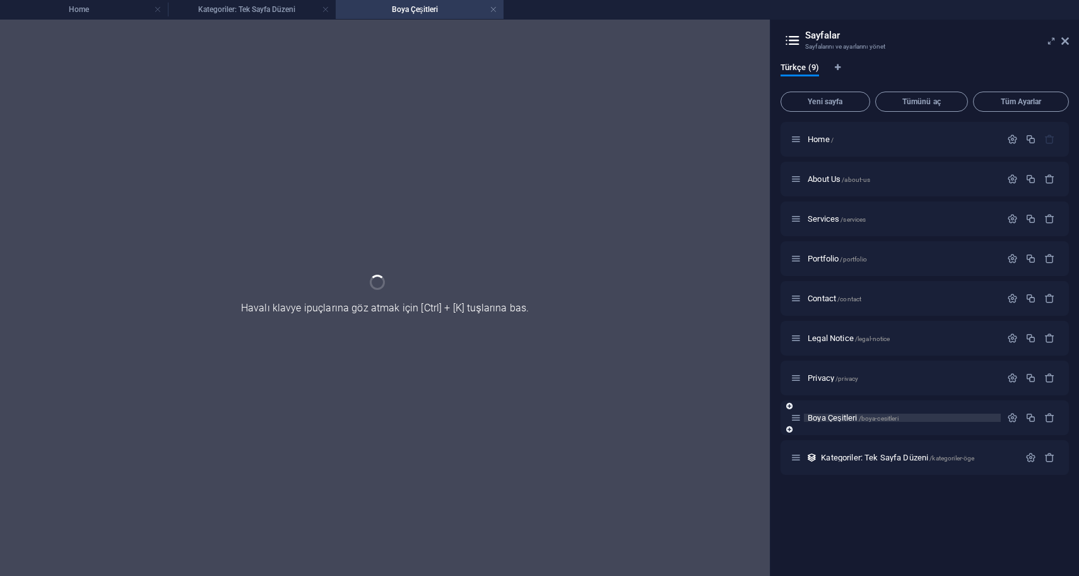
click at [864, 448] on div "Kategoriler: Tek Sayfa Düzeni /kategoriler-öge" at bounding box center [925, 457] width 288 height 35
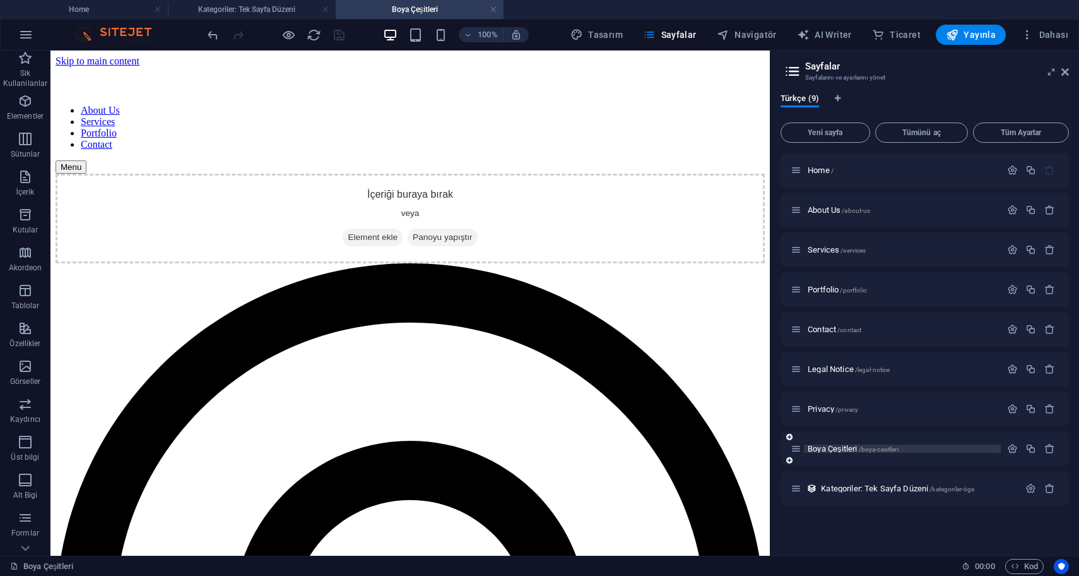
scroll to position [0, 0]
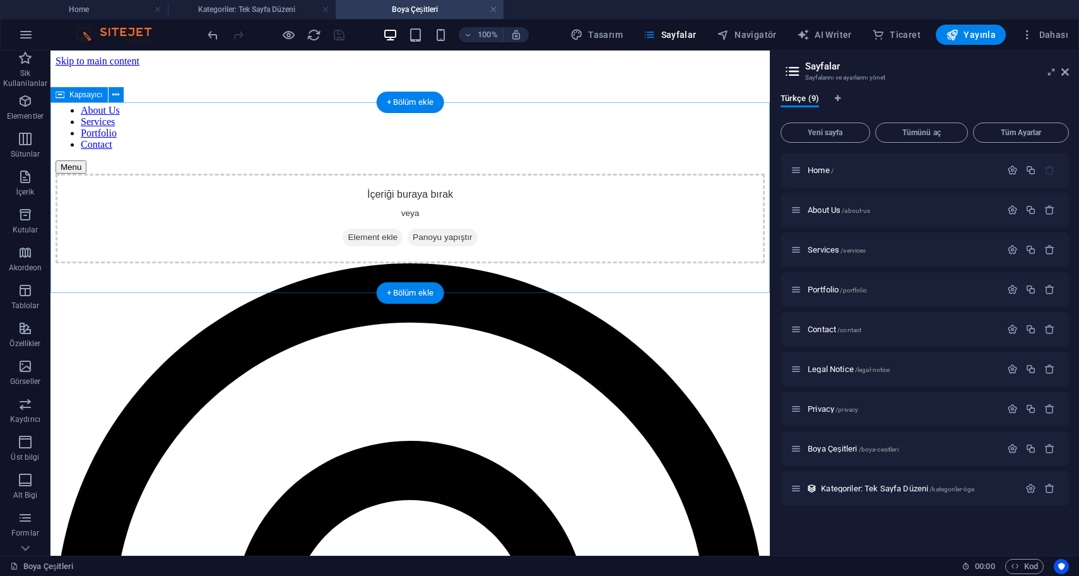
click at [392, 174] on div "İçeriği buraya bırak veya Element ekle Panoyu yapıştır" at bounding box center [411, 219] width 710 height 90
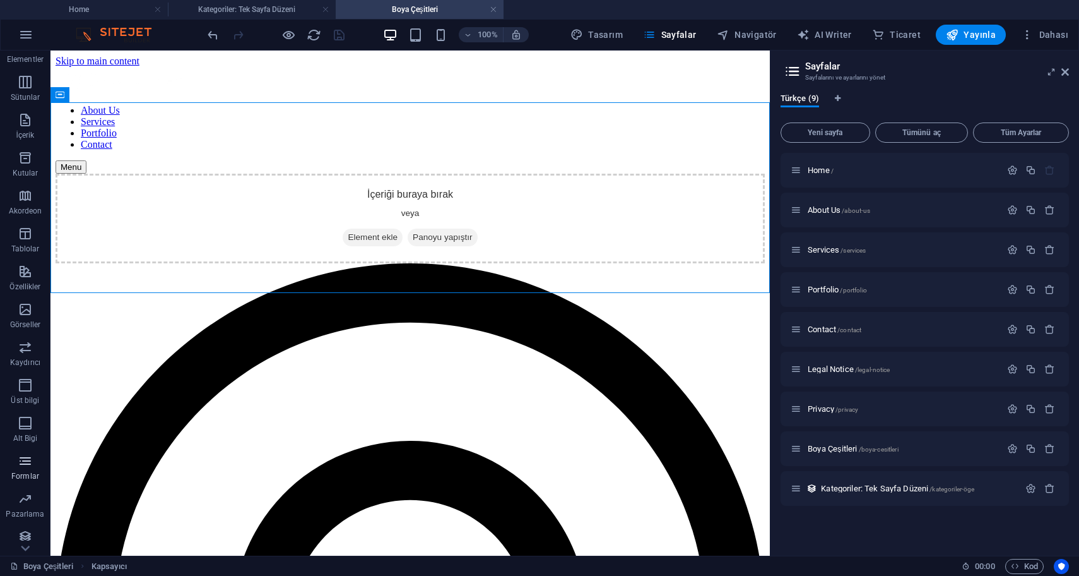
scroll to position [101, 0]
click at [28, 502] on p "Koleksiyonlar" at bounding box center [25, 507] width 47 height 10
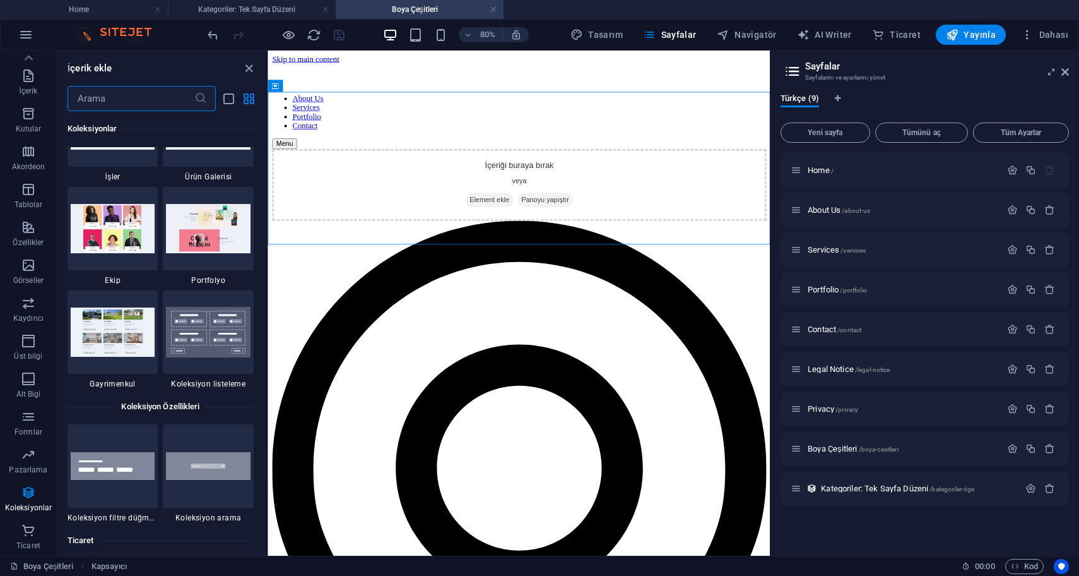
scroll to position [11759, 0]
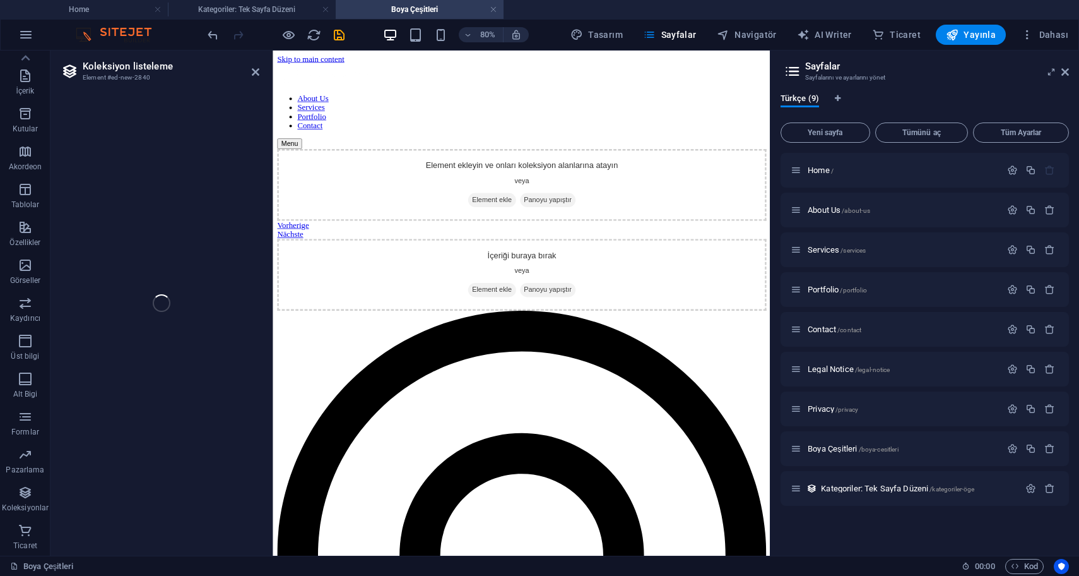
select select
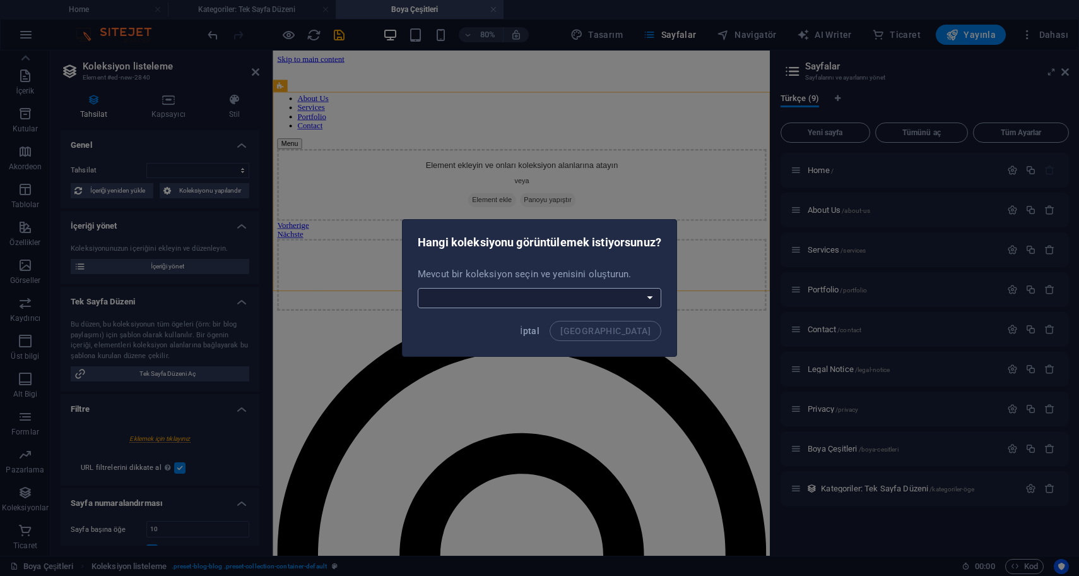
click at [534, 295] on select "Alçıpan Ürünleri Kategoriler Yeni bir koleksiyon oluşturun" at bounding box center [540, 298] width 244 height 20
select select "68e3c839a5c695482e0ed1f5"
click at [418, 288] on select "Alçıpan Ürünleri Kategoriler Yeni bir koleksiyon oluşturun" at bounding box center [540, 298] width 244 height 20
click at [641, 329] on span "Bağla" at bounding box center [606, 331] width 90 height 10
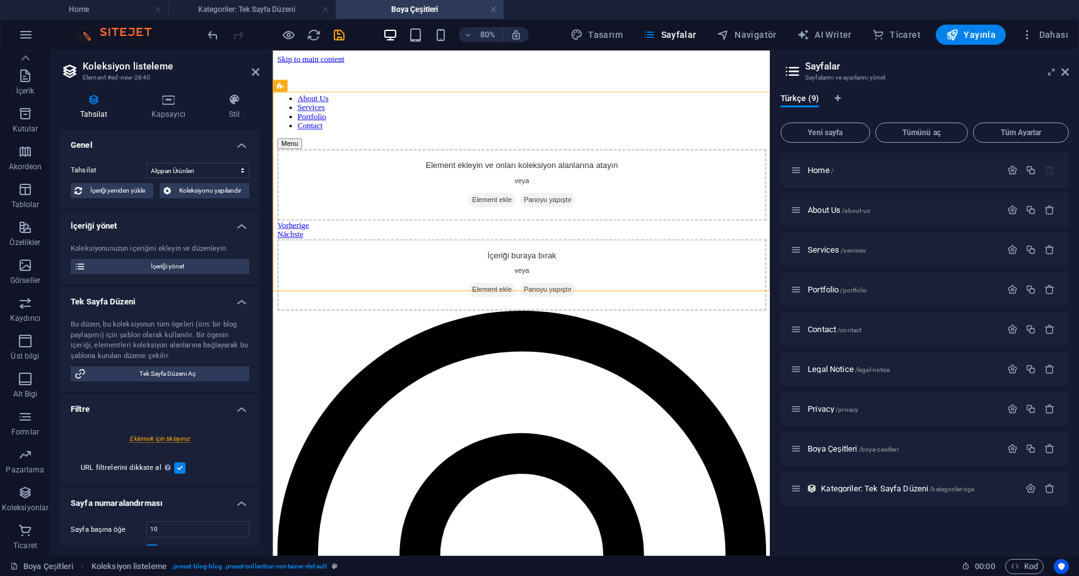
select select "68e3c839a5c695482e0ed1f5"
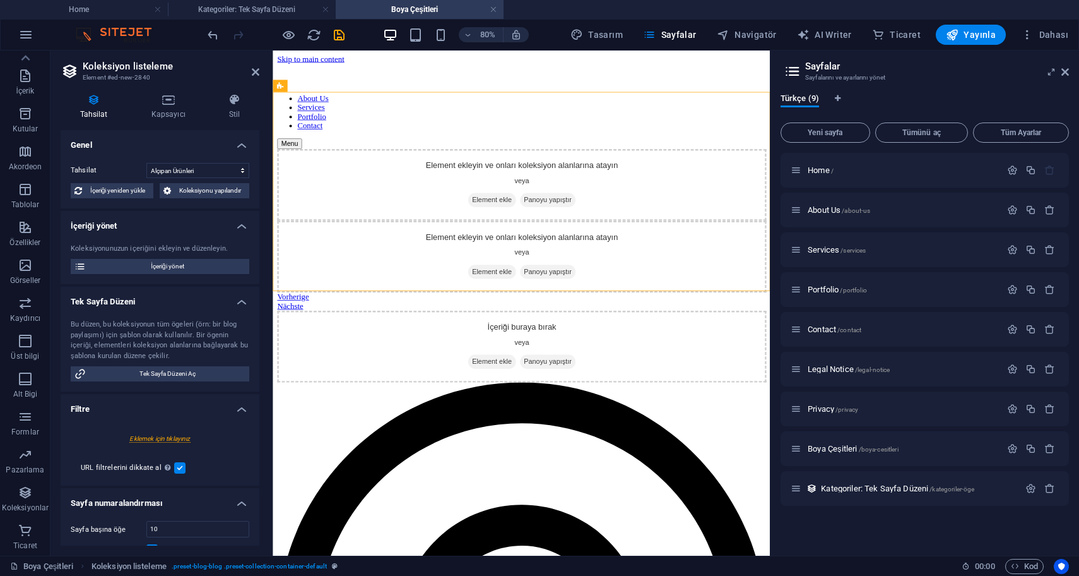
select select "createdAt_DESC"
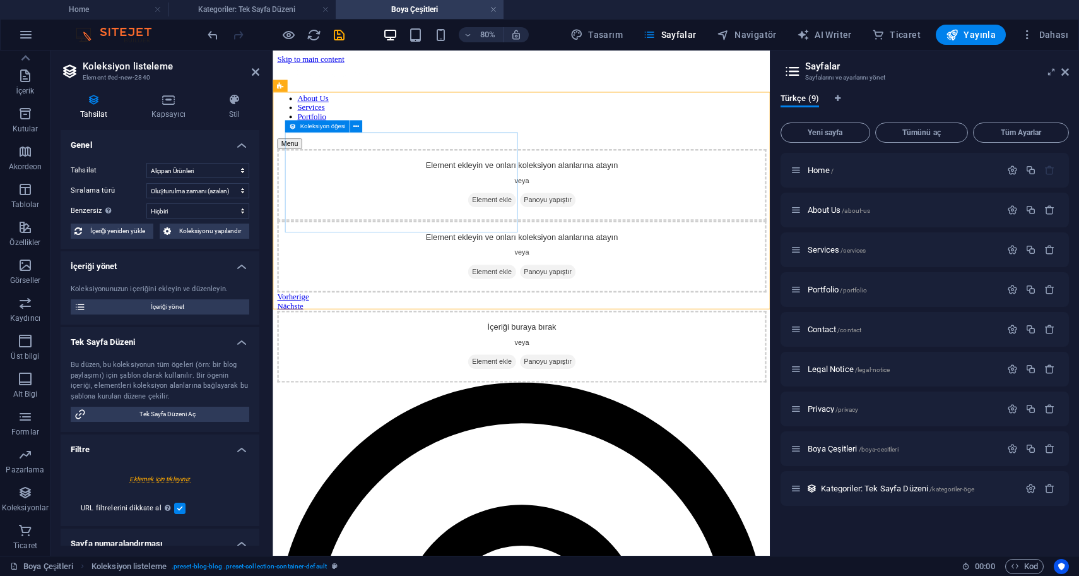
click at [516, 229] on span "Element ekle" at bounding box center [546, 238] width 60 height 18
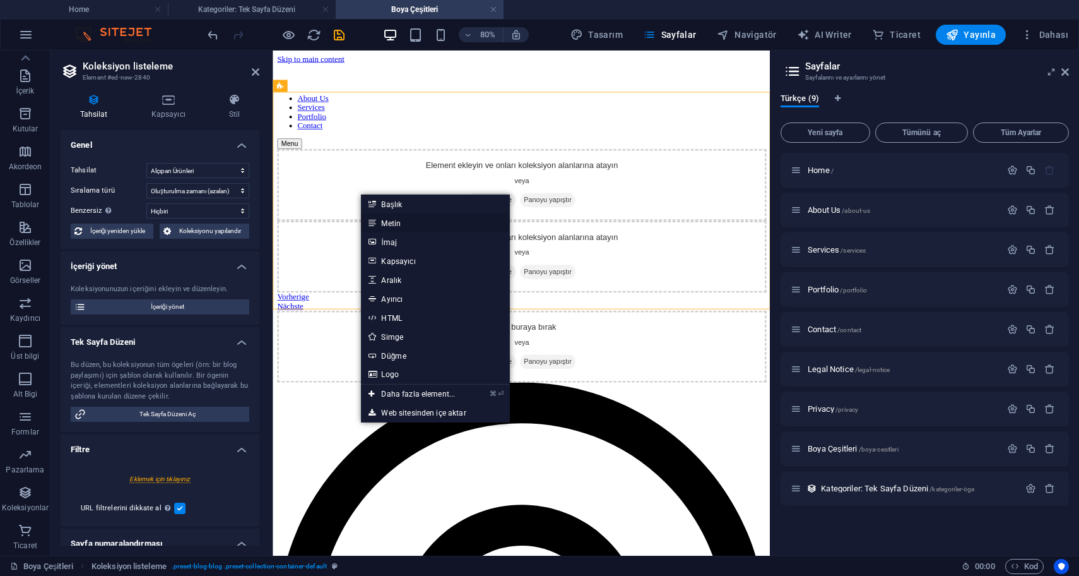
click at [412, 221] on link "Metin" at bounding box center [435, 222] width 149 height 19
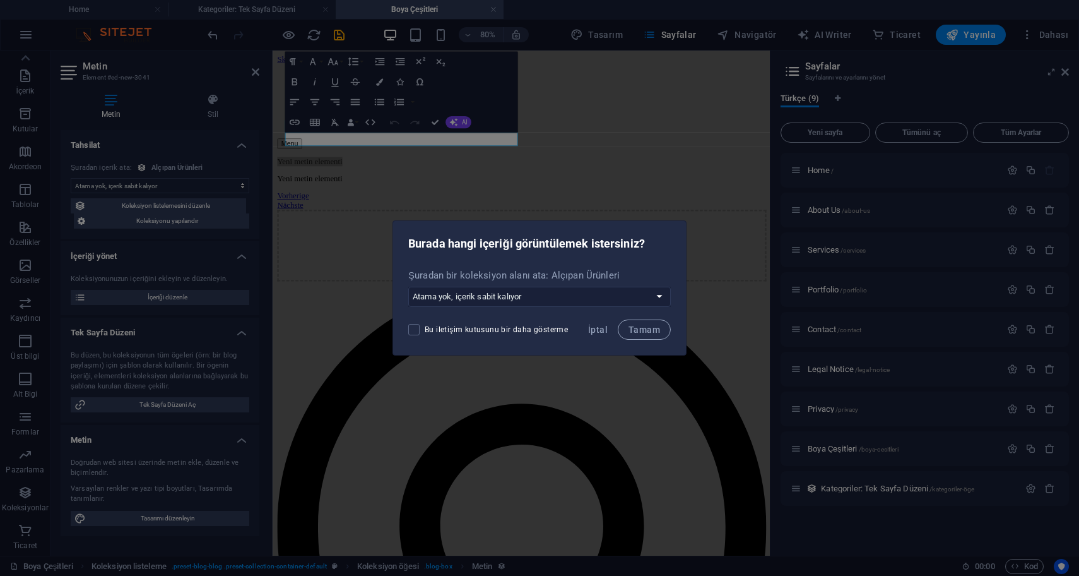
click at [532, 282] on div "Şuradan bir koleksiyon alanı ata: Alçıpan Ürünleri Atama yok, içerik sabit kalı…" at bounding box center [539, 288] width 293 height 48
click at [526, 304] on select "Atama yok, içerik sabit kalıyor Yeni bir alan oluştur Oluşturulma zamanı (Tarih…" at bounding box center [539, 297] width 263 height 20
select select "name"
click at [410, 287] on select "Atama yok, içerik sabit kalıyor Yeni bir alan oluştur Oluşturulma zamanı (Tarih…" at bounding box center [539, 297] width 263 height 20
click at [636, 331] on span "Tamam" at bounding box center [645, 329] width 32 height 10
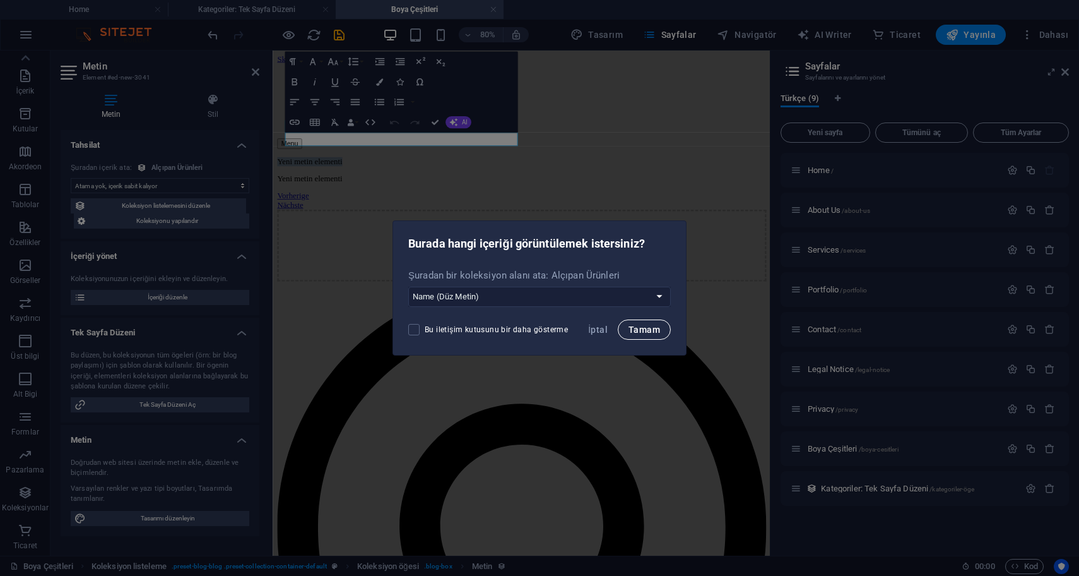
select select "name"
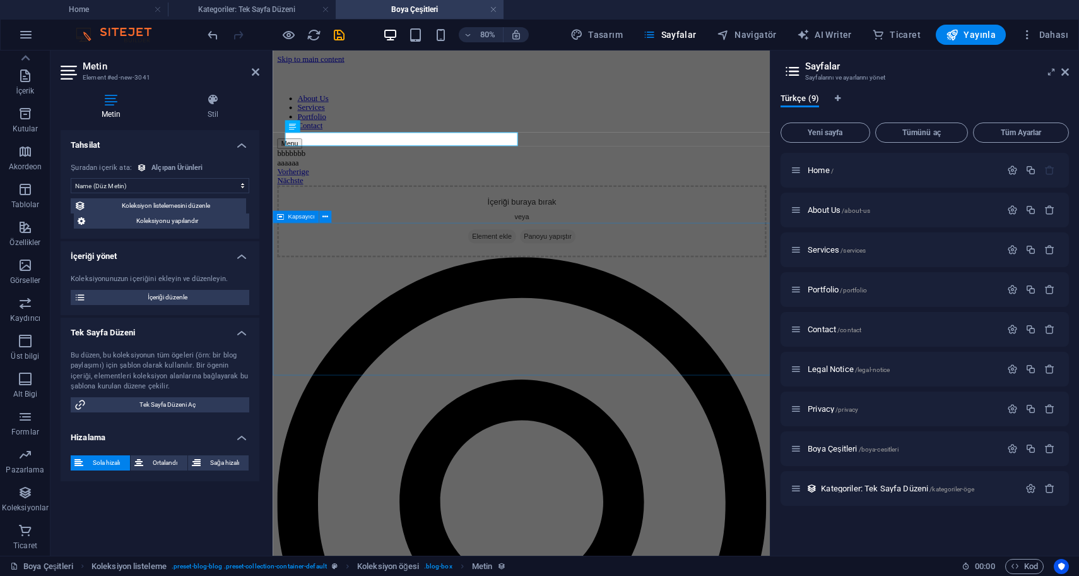
click at [836, 309] on div "İçeriği buraya bırak veya Element ekle Panoyu yapıştır" at bounding box center [584, 264] width 612 height 90
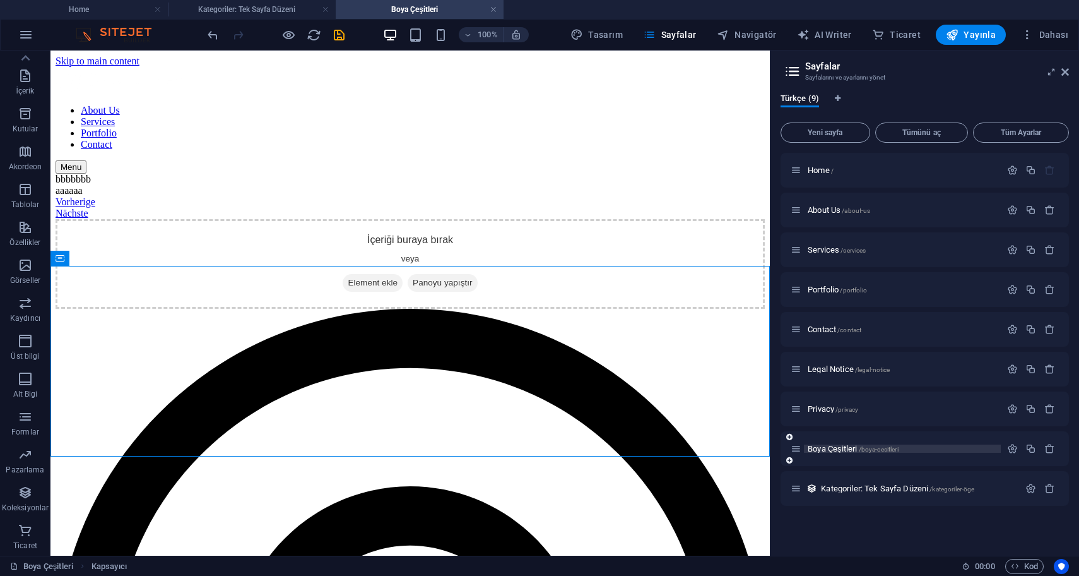
click at [856, 449] on span "Boya Çeşitleri /boya-cesitleri" at bounding box center [853, 448] width 91 height 9
click at [859, 450] on span "Boya Çeşitleri /boya-cesitleri" at bounding box center [853, 448] width 91 height 9
click at [1014, 447] on icon "button" at bounding box center [1013, 448] width 11 height 11
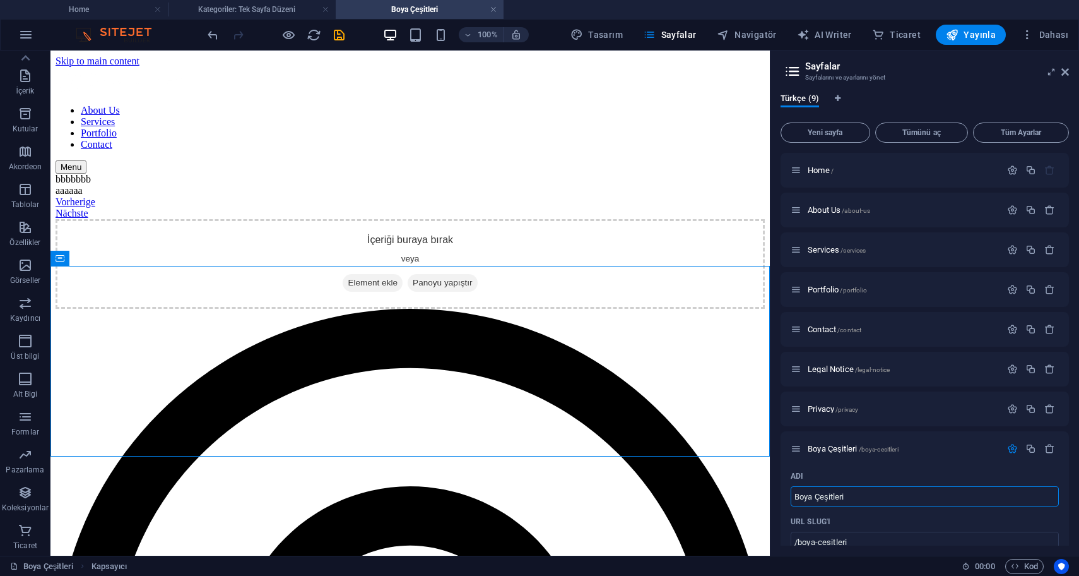
drag, startPoint x: 924, startPoint y: 549, endPoint x: 737, endPoint y: 497, distance: 193.9
drag, startPoint x: 936, startPoint y: 545, endPoint x: 758, endPoint y: 490, distance: 186.1
type input "Alç"
type input "/al"
type input "Alçıpan Çeşitleri"
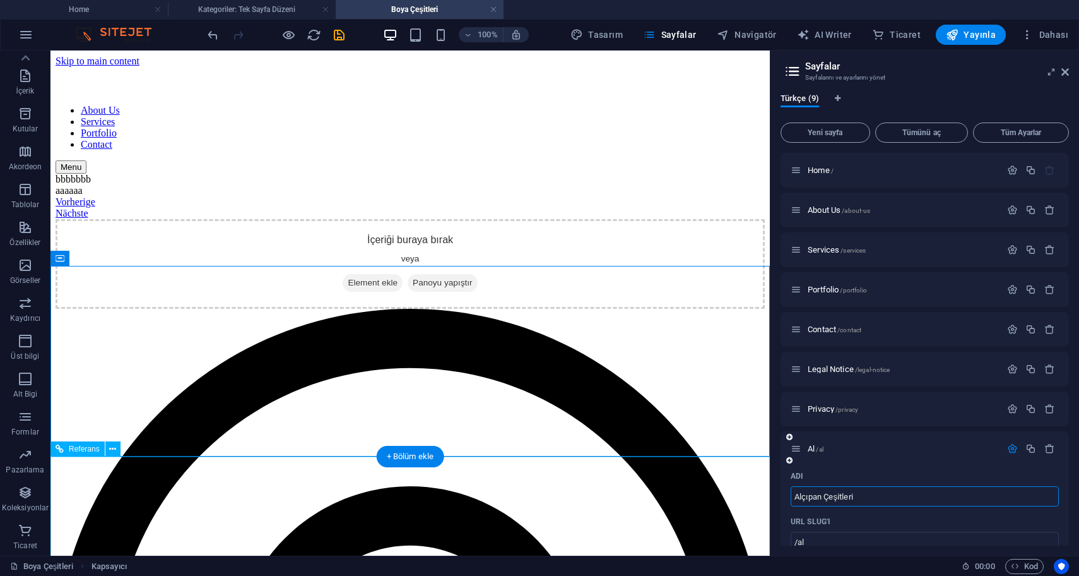
type input "/alc-pan-cesitleri"
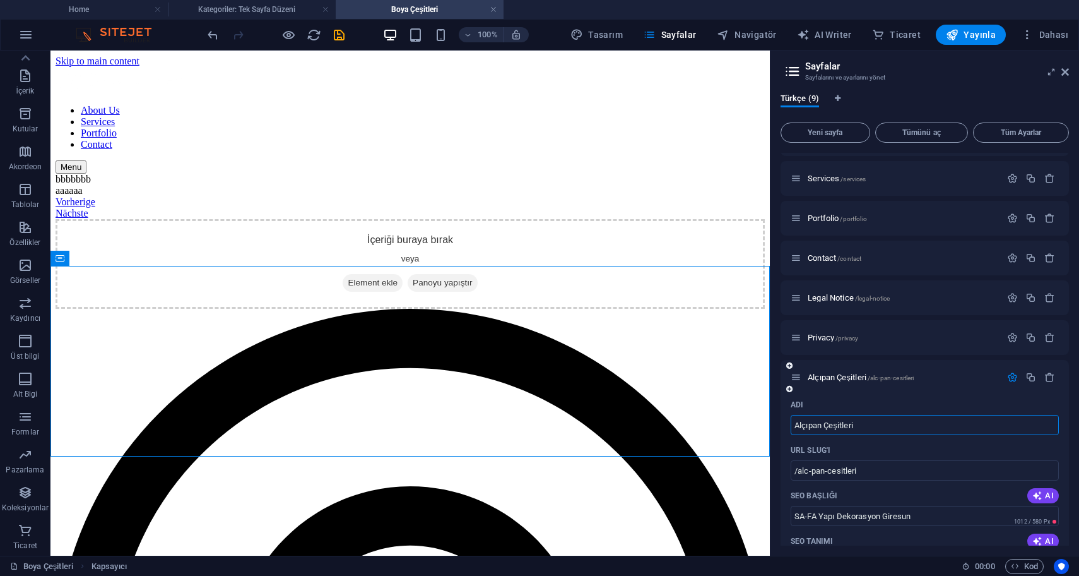
scroll to position [74, 0]
type input "Alçıpan Çeşitleri"
drag, startPoint x: 895, startPoint y: 468, endPoint x: 799, endPoint y: 470, distance: 96.0
click at [799, 470] on input "/alc-pan-cesitleri" at bounding box center [925, 467] width 268 height 20
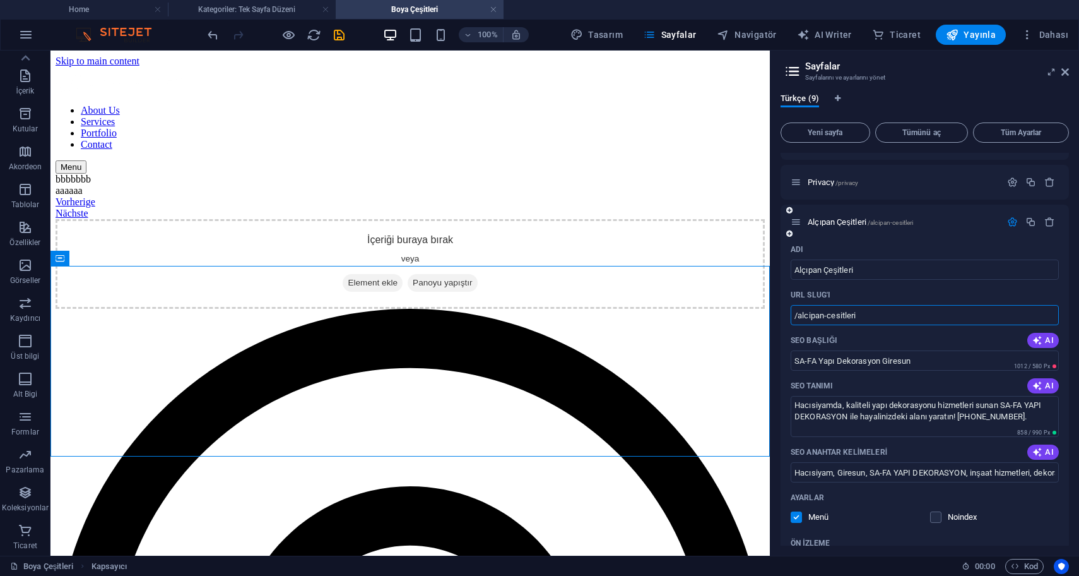
scroll to position [231, 0]
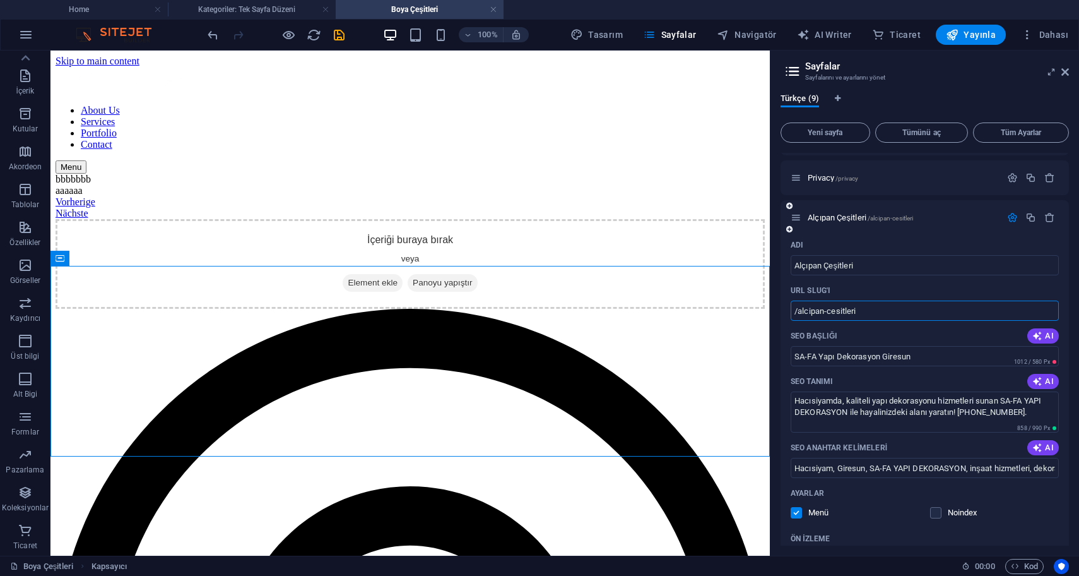
type input "/alcipan-cesitleri"
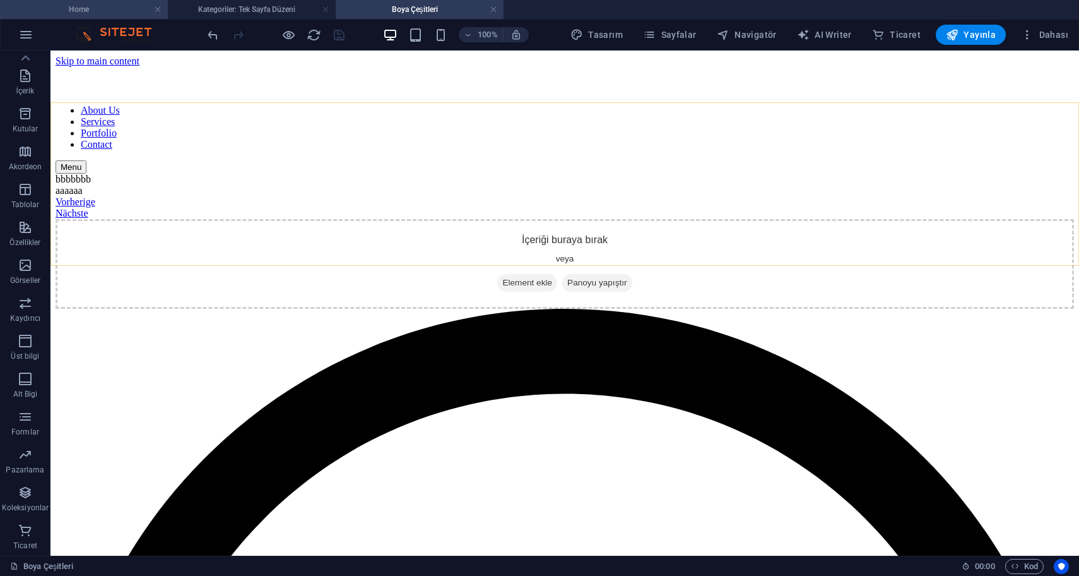
click at [140, 10] on h4 "Home" at bounding box center [84, 10] width 168 height 14
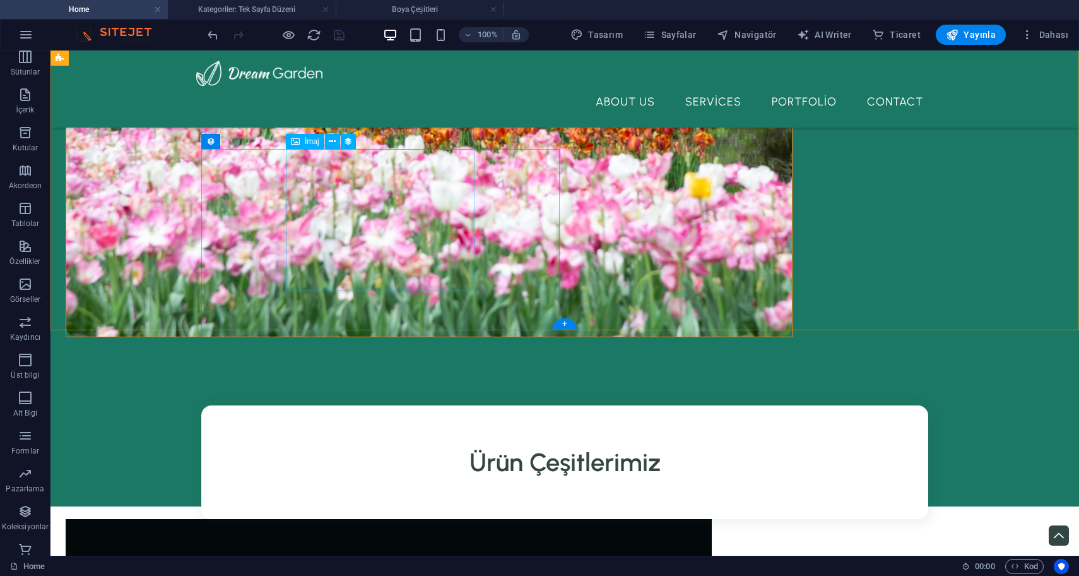
scroll to position [768, 0]
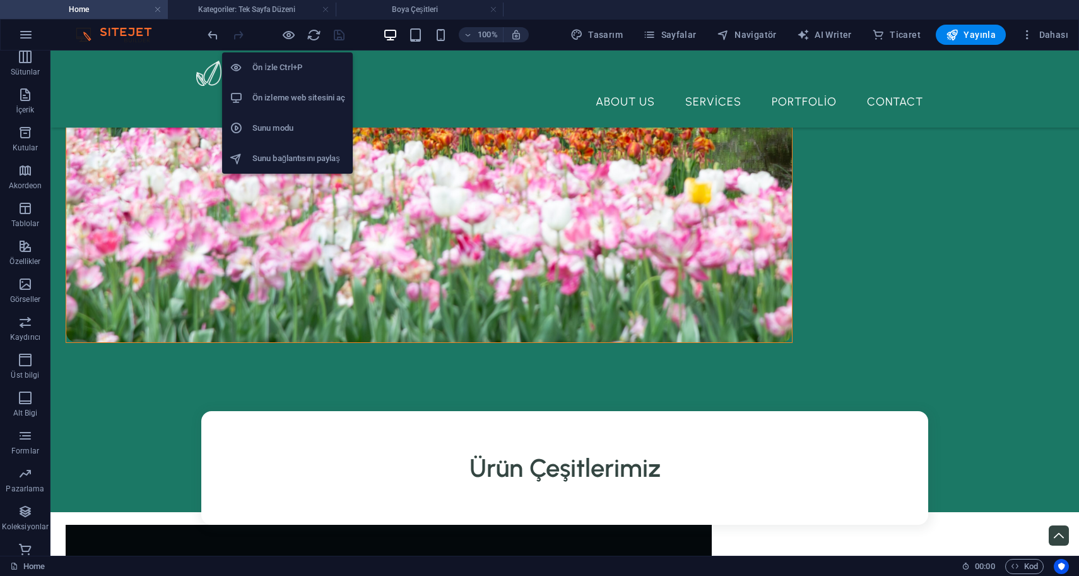
click at [298, 92] on h6 "Ön izleme web sitesini aç" at bounding box center [299, 97] width 93 height 15
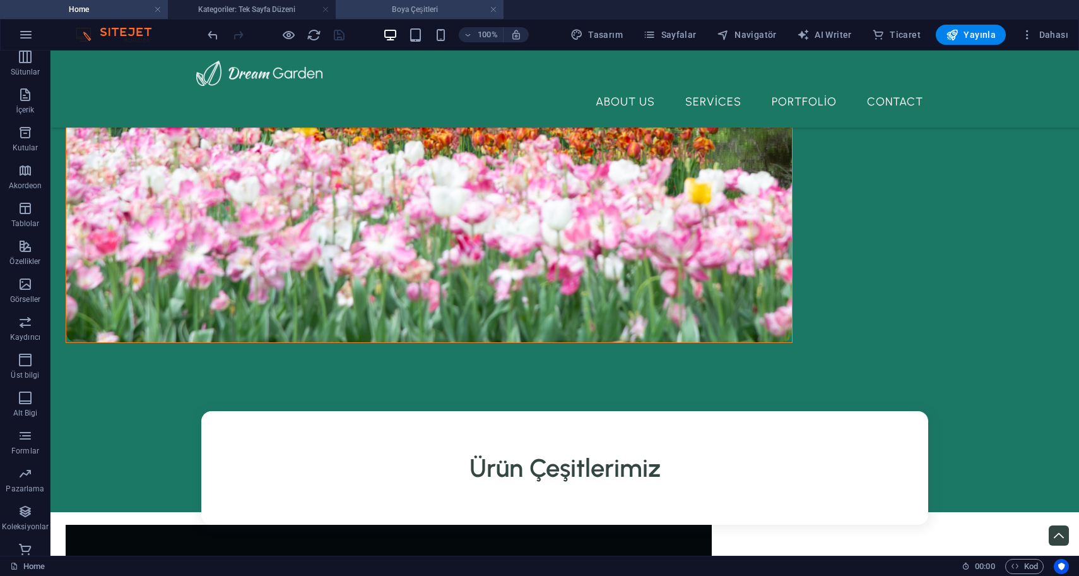
click at [410, 7] on h4 "Boya Çeşitleri" at bounding box center [420, 10] width 168 height 14
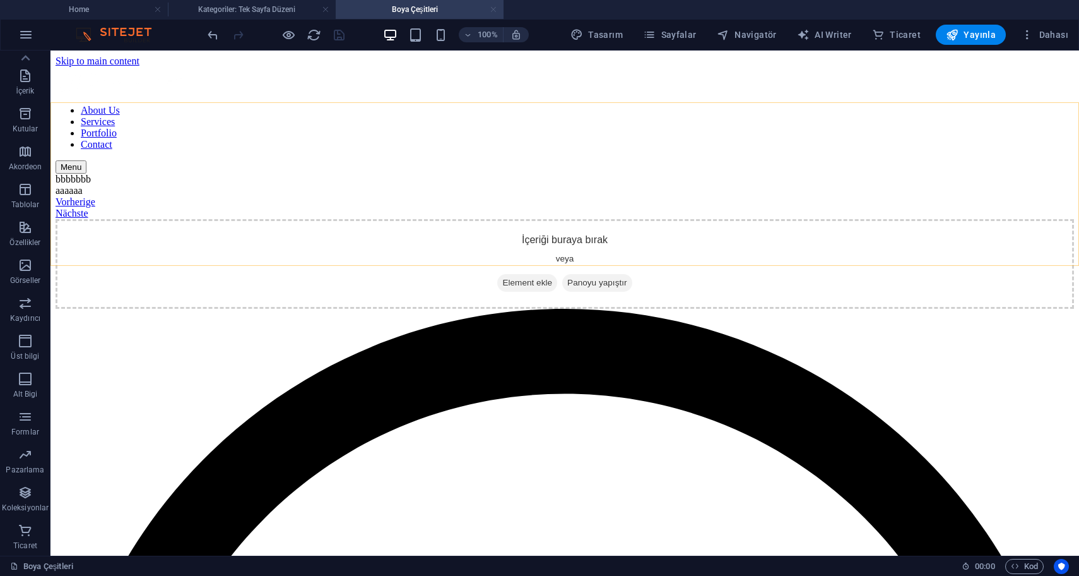
click at [494, 11] on link at bounding box center [494, 10] width 8 height 12
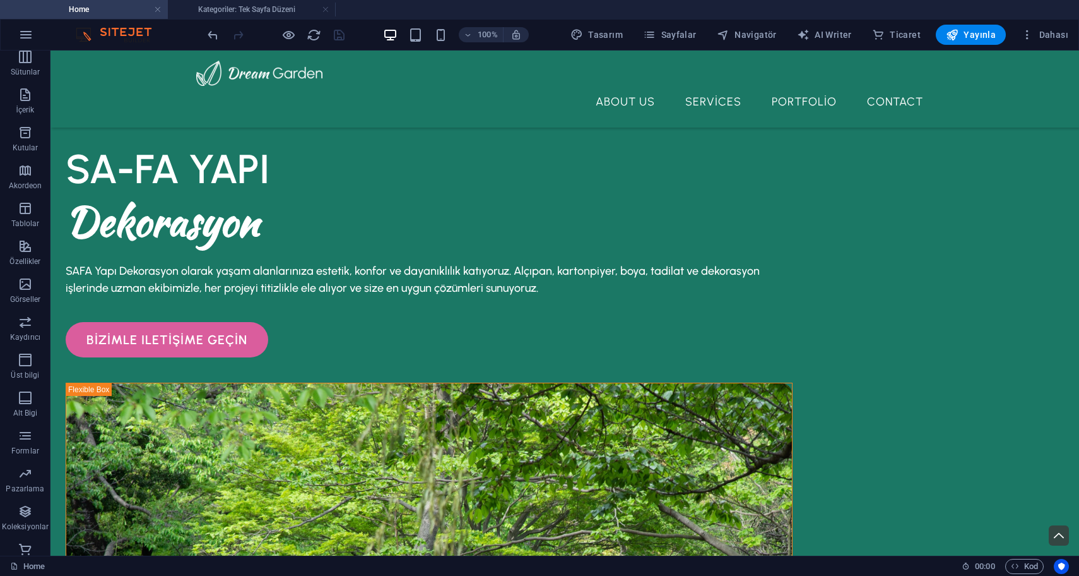
scroll to position [768, 0]
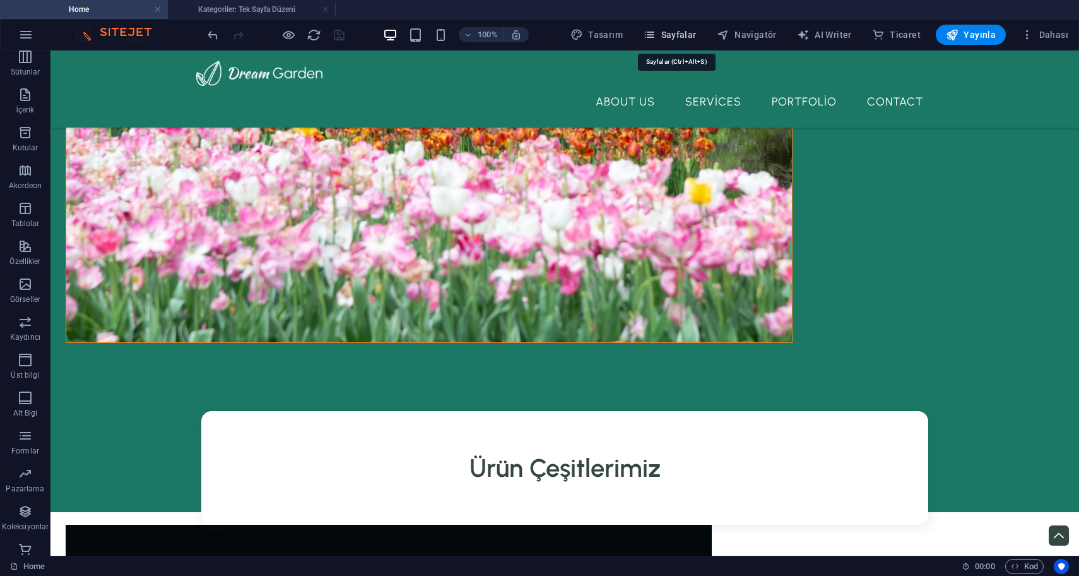
click at [684, 35] on span "Sayfalar" at bounding box center [670, 34] width 54 height 13
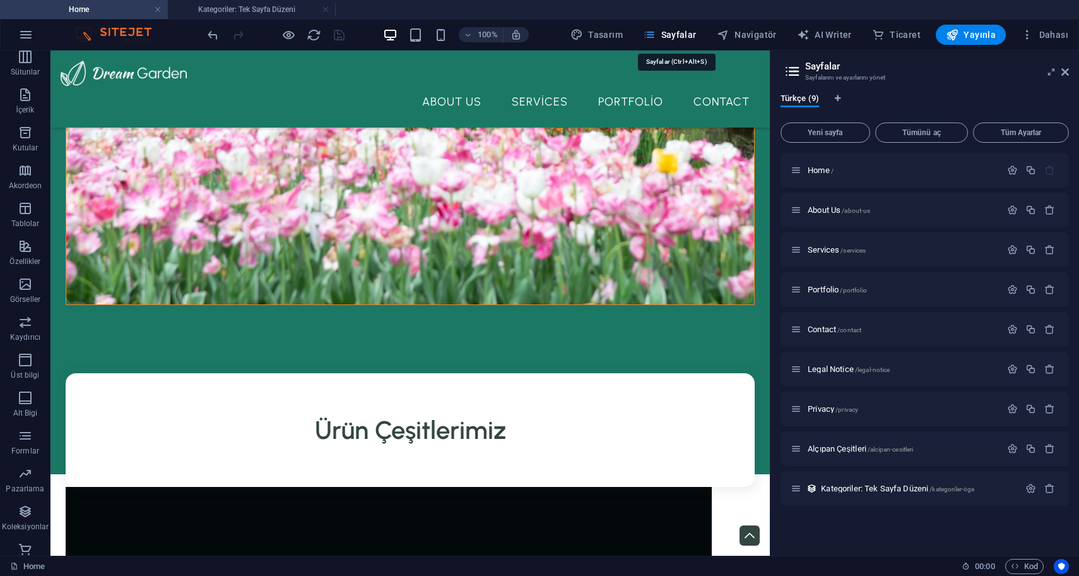
scroll to position [750, 0]
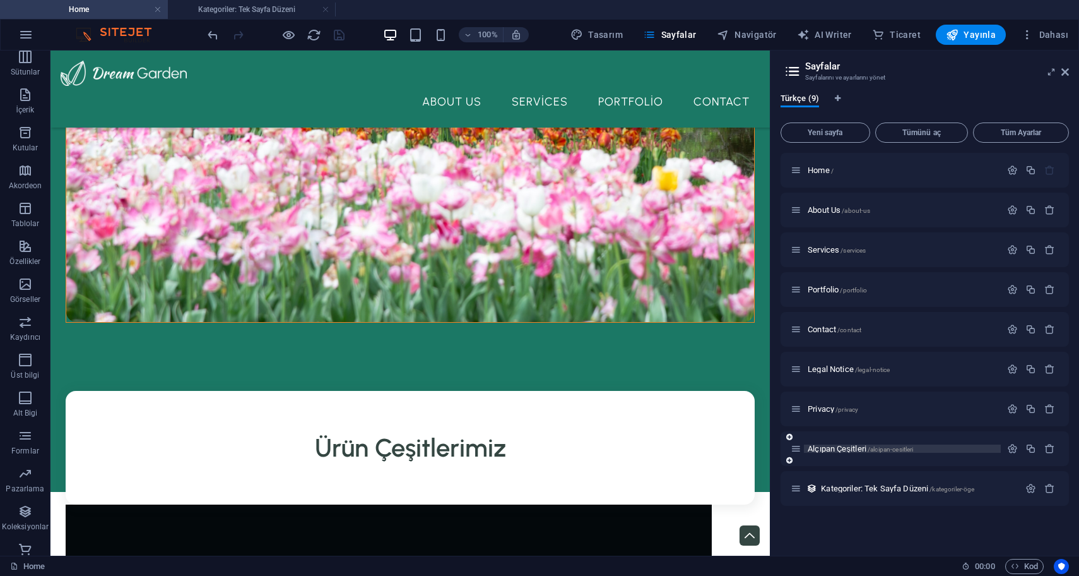
click at [865, 445] on span "Alçıpan Çeşitleri /alcipan-cesitleri" at bounding box center [860, 448] width 105 height 9
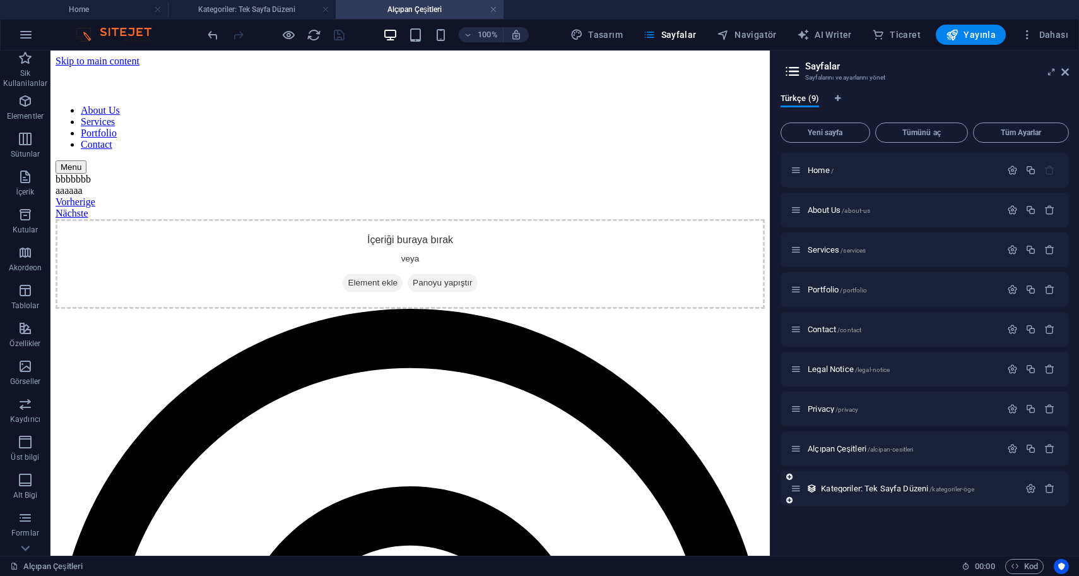
scroll to position [0, 0]
click at [1005, 120] on div "Yeni sayfa Tümünü aç Tüm Ayarlar Home / About Us /about-us Services /services P…" at bounding box center [925, 331] width 288 height 428
click at [1007, 136] on span "Tüm Ayarlar" at bounding box center [1021, 133] width 85 height 8
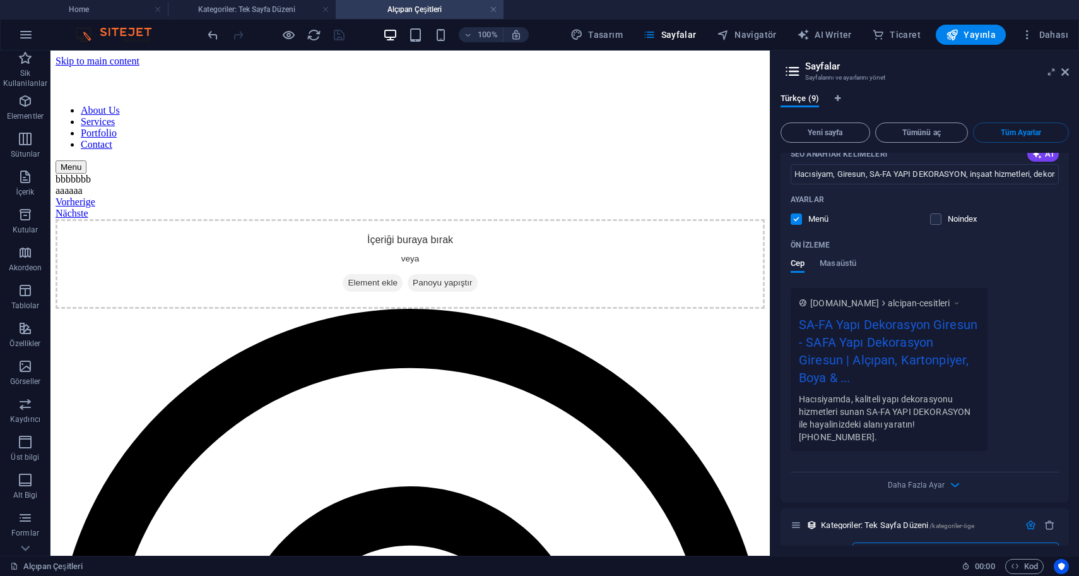
scroll to position [4541, 0]
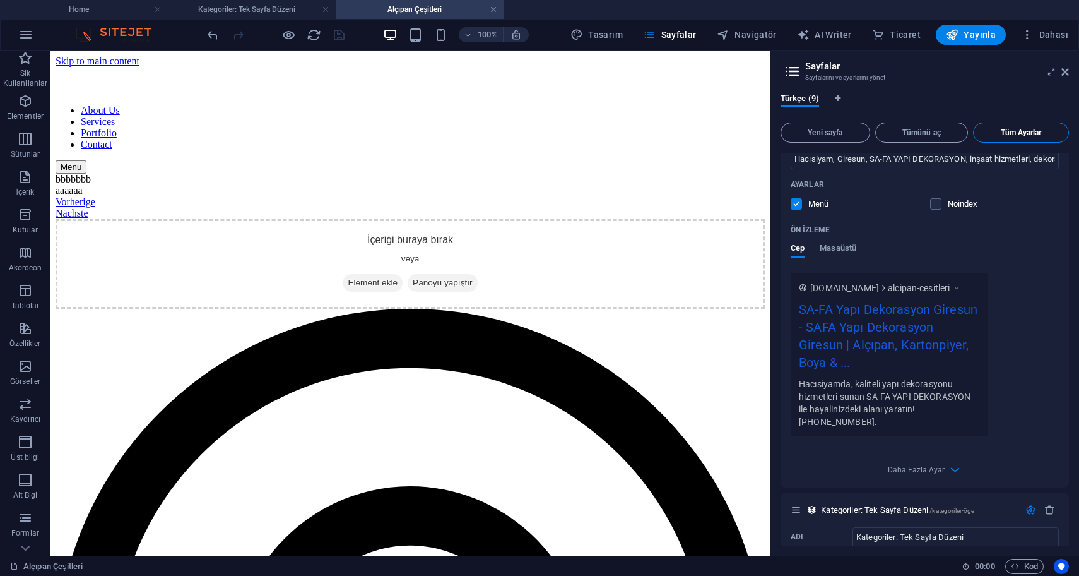
click at [1009, 131] on span "Tüm Ayarlar" at bounding box center [1021, 133] width 85 height 8
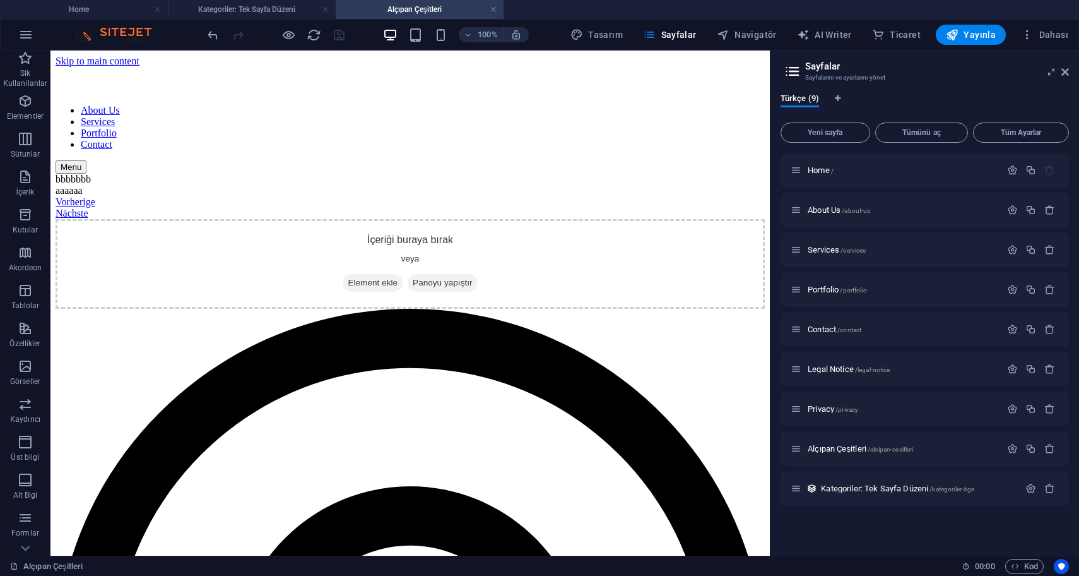
click at [259, 20] on div "100% Tasarım Sayfalar Navigatör AI Writer Ticaret Yayınla Dahası" at bounding box center [540, 35] width 1078 height 30
click at [250, 6] on h4 "Kategoriler: Tek Sayfa Düzeni" at bounding box center [252, 10] width 168 height 14
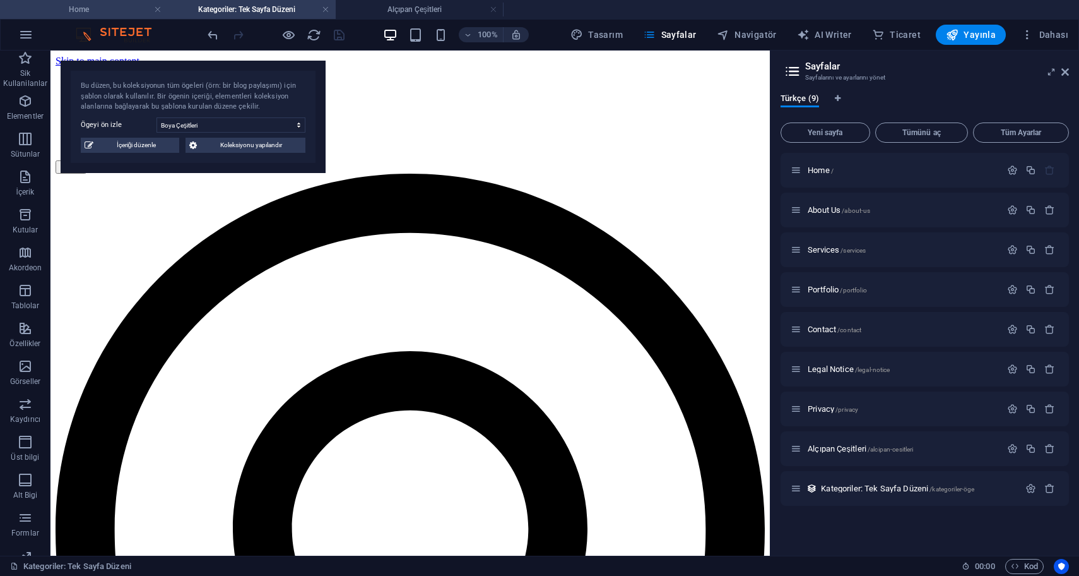
click at [139, 10] on h4 "Home" at bounding box center [84, 10] width 168 height 14
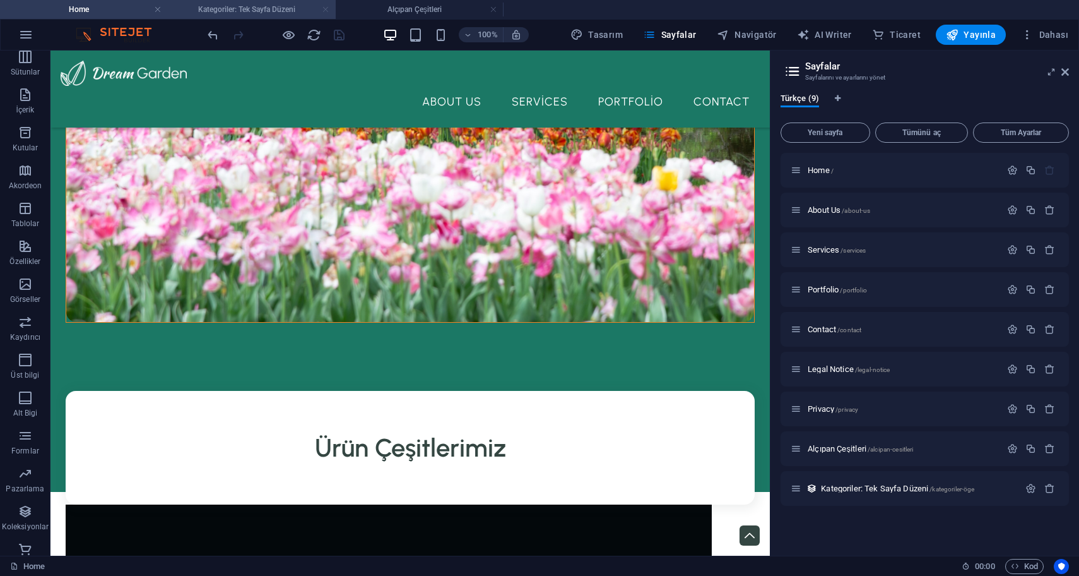
click at [324, 11] on link at bounding box center [326, 10] width 8 height 12
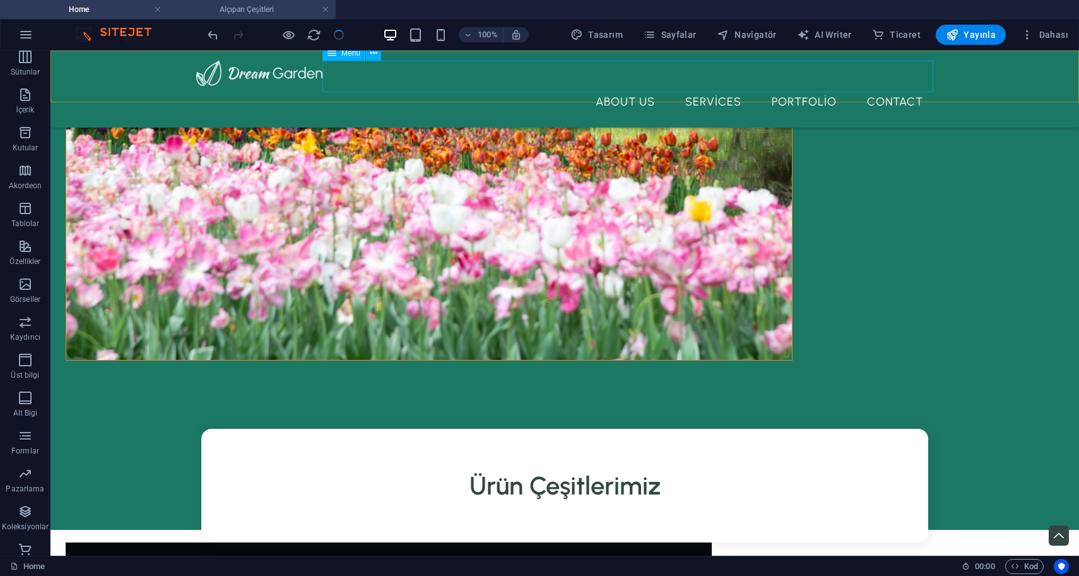
scroll to position [768, 0]
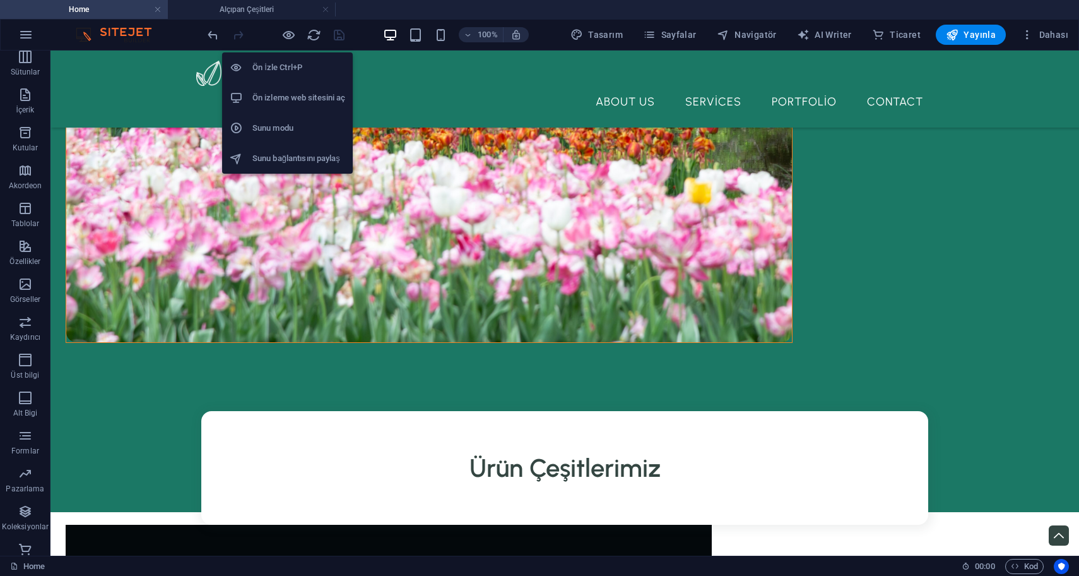
click at [292, 92] on h6 "Ön izleme web sitesini aç" at bounding box center [299, 97] width 93 height 15
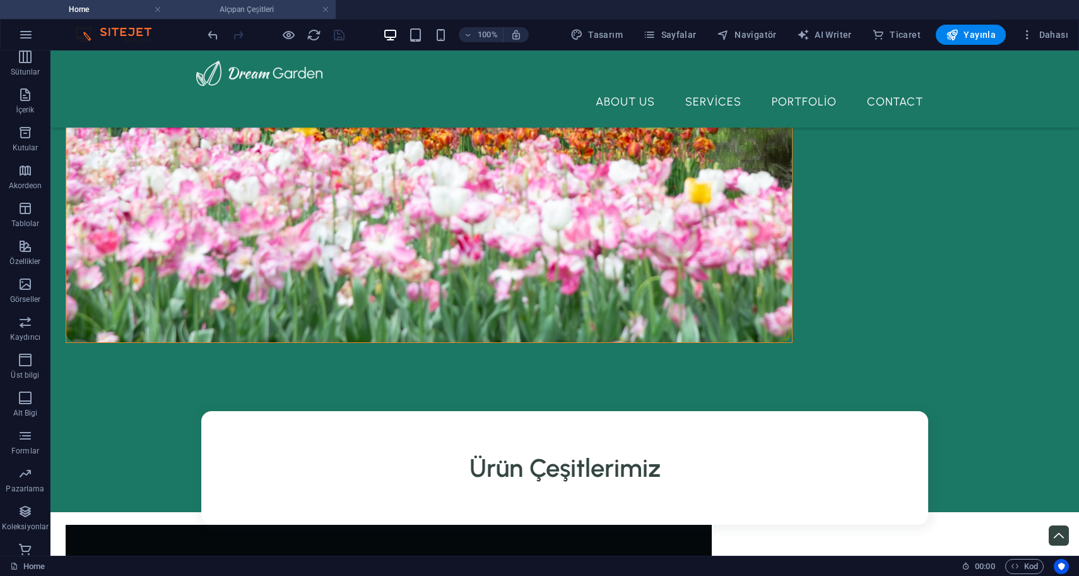
click at [268, 15] on h4 "Alçıpan Çeşitleri" at bounding box center [252, 10] width 168 height 14
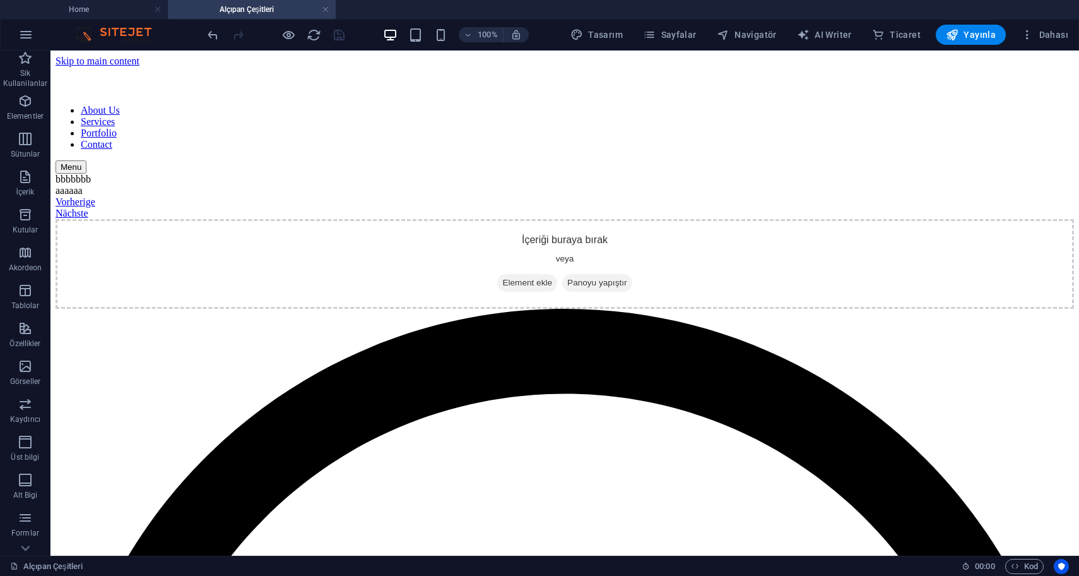
scroll to position [0, 0]
click at [32, 105] on icon "button" at bounding box center [25, 100] width 15 height 15
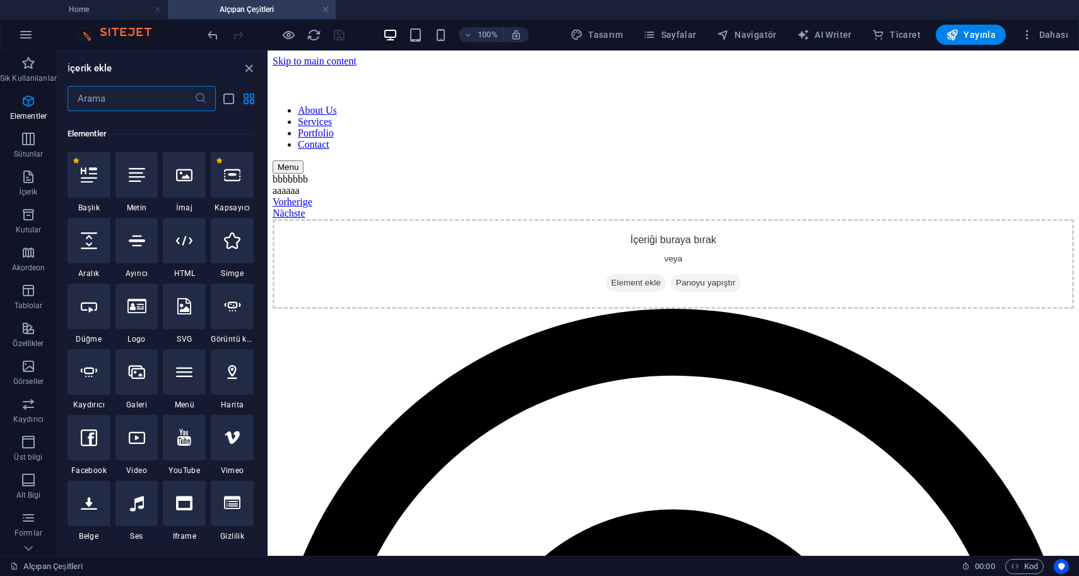
scroll to position [134, 0]
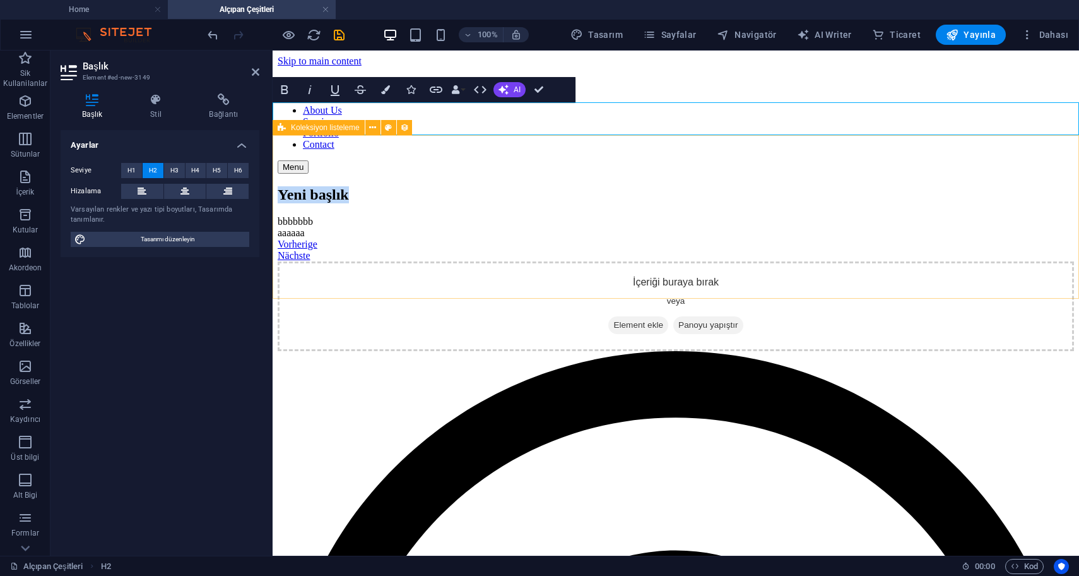
click at [388, 216] on div "bbbbbbb aaaaaa Vorherige Nächste" at bounding box center [676, 238] width 797 height 45
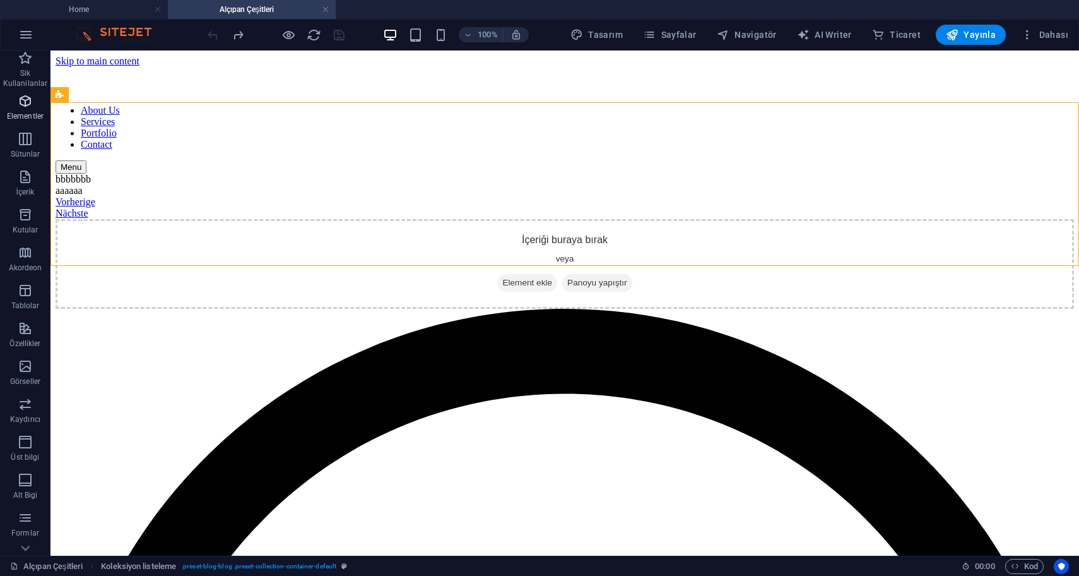
click at [35, 122] on span "Elementler" at bounding box center [25, 108] width 51 height 30
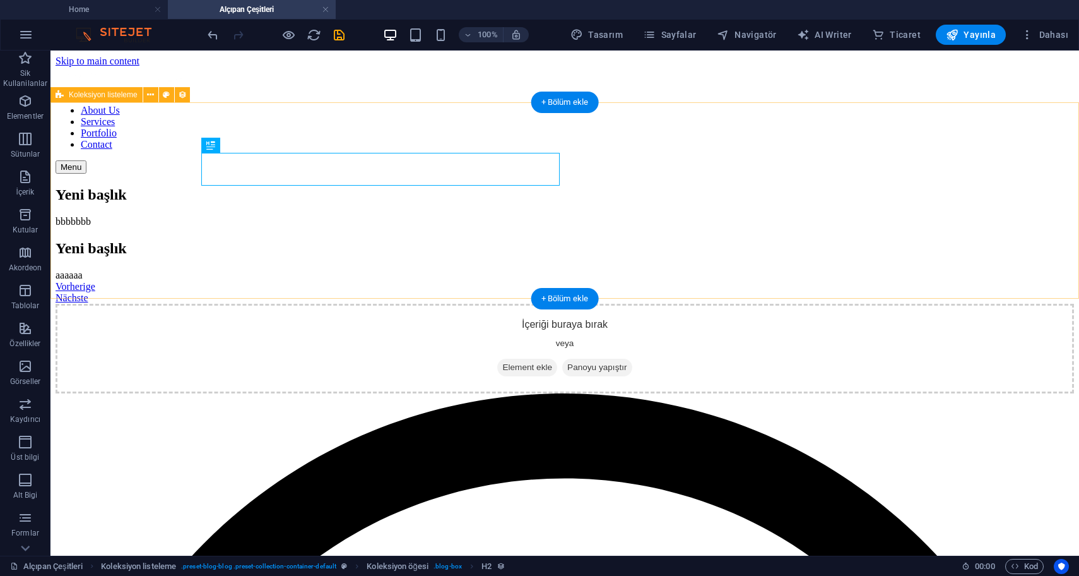
click at [553, 186] on div "Yeni başlık bbbbbbb Yeni başlık aaaaaa Vorherige Nächste" at bounding box center [565, 244] width 1019 height 117
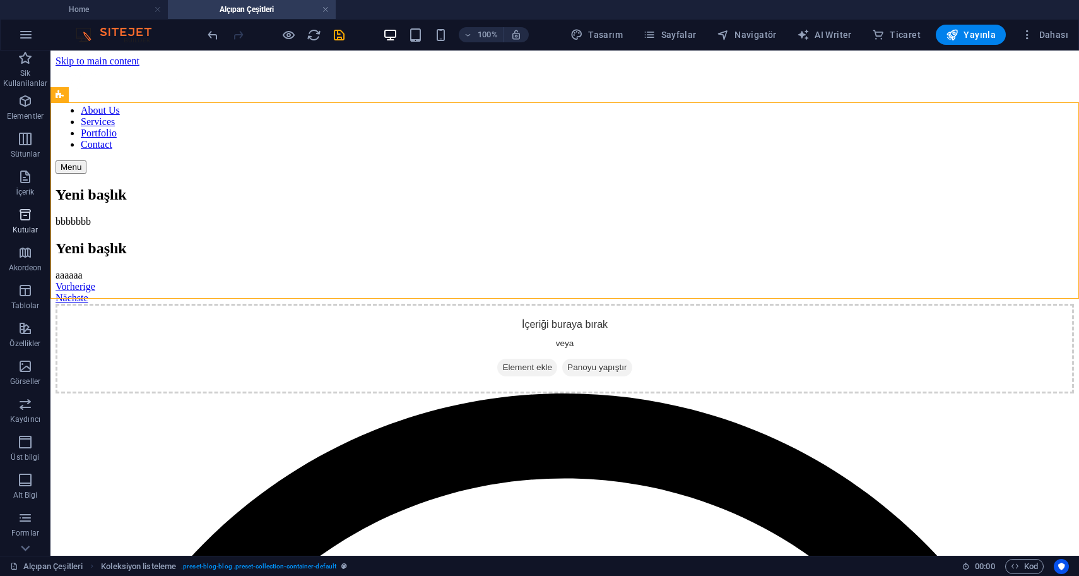
click at [23, 218] on icon "button" at bounding box center [25, 214] width 15 height 15
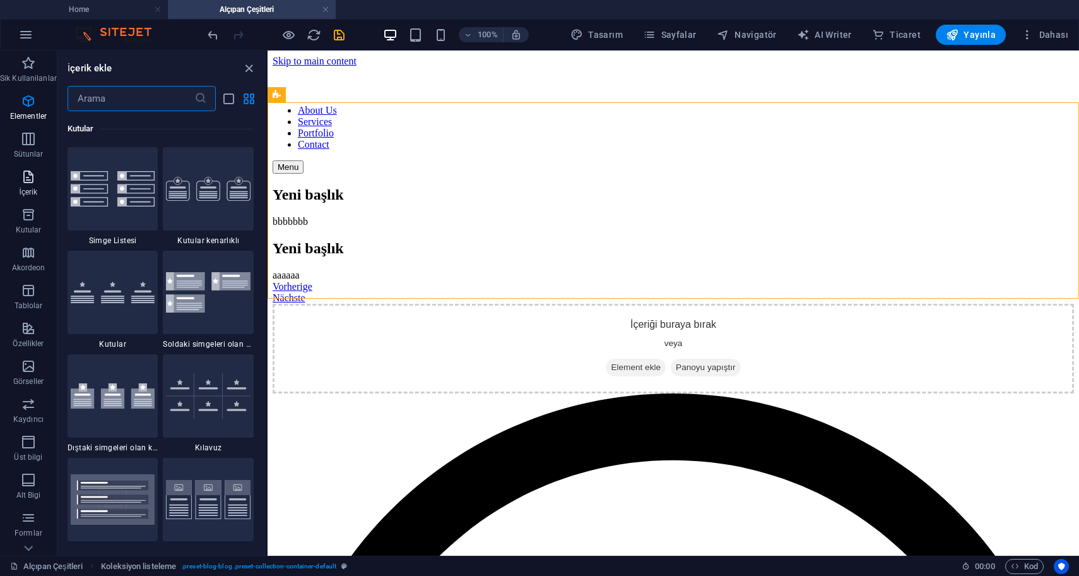
click at [24, 176] on icon "button" at bounding box center [28, 176] width 15 height 15
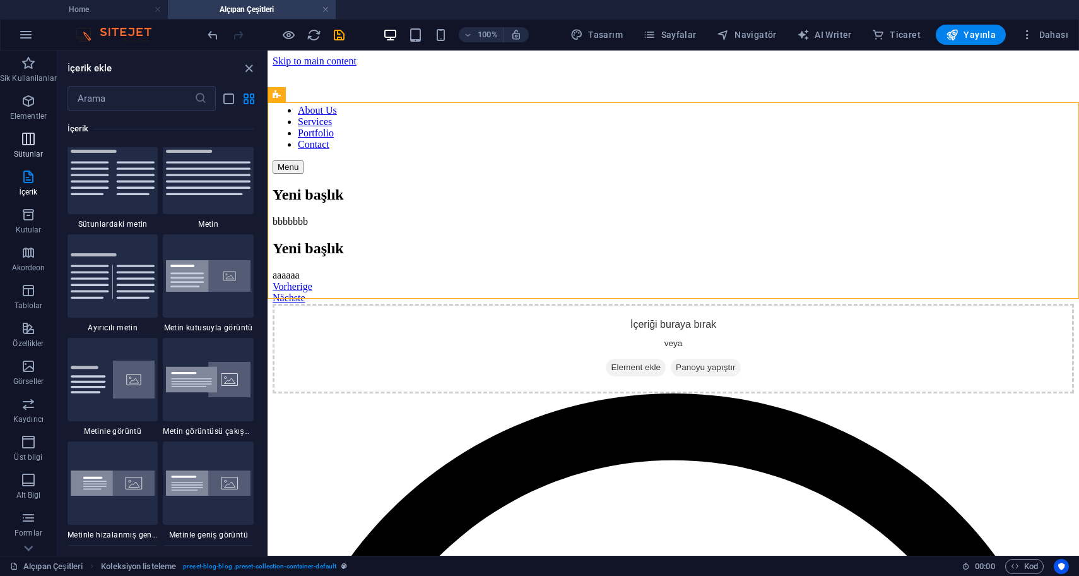
scroll to position [2209, 0]
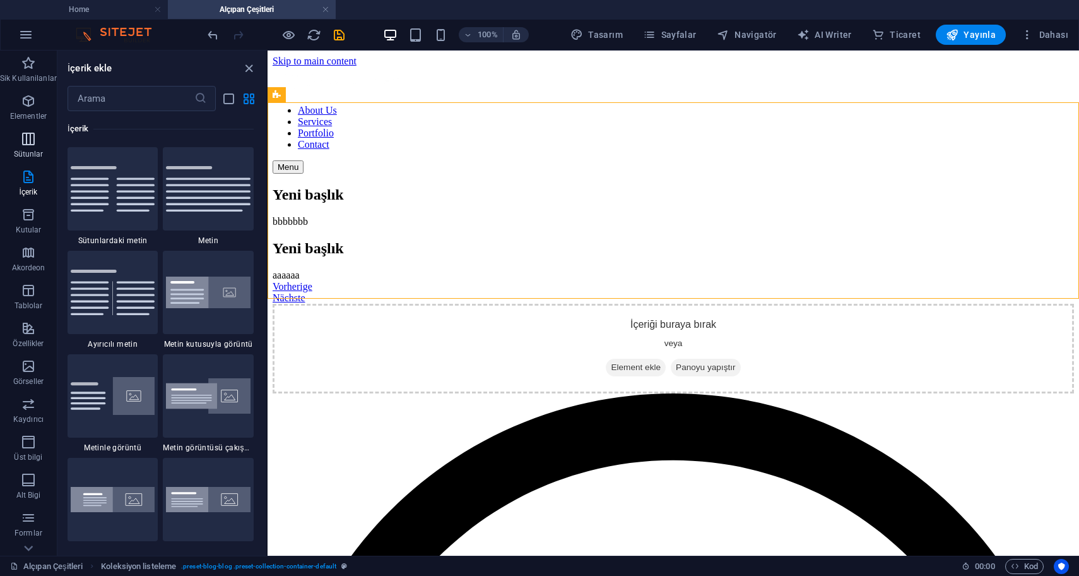
click at [30, 140] on icon "button" at bounding box center [28, 138] width 15 height 15
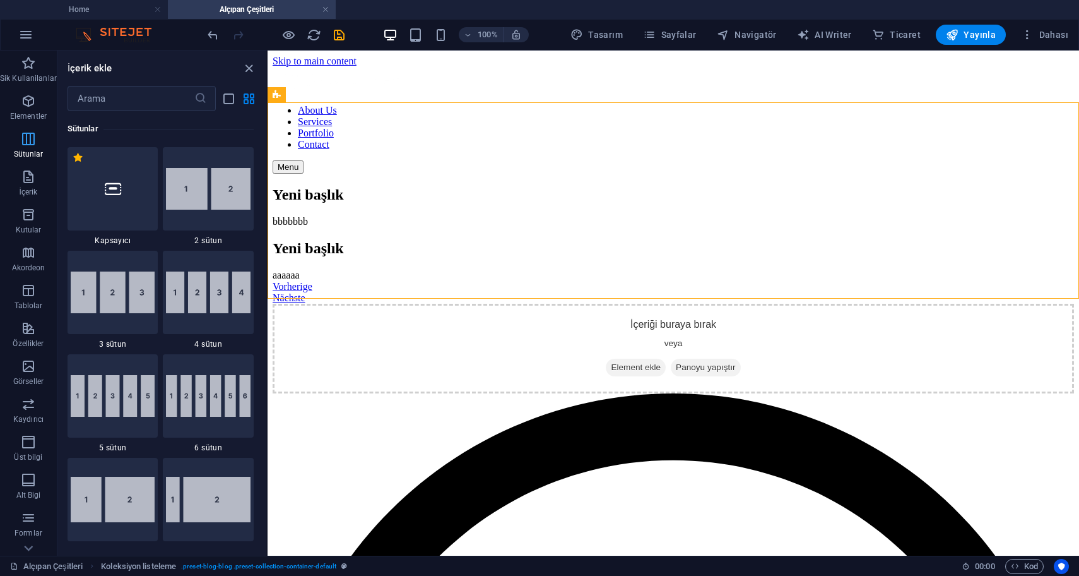
scroll to position [625, 0]
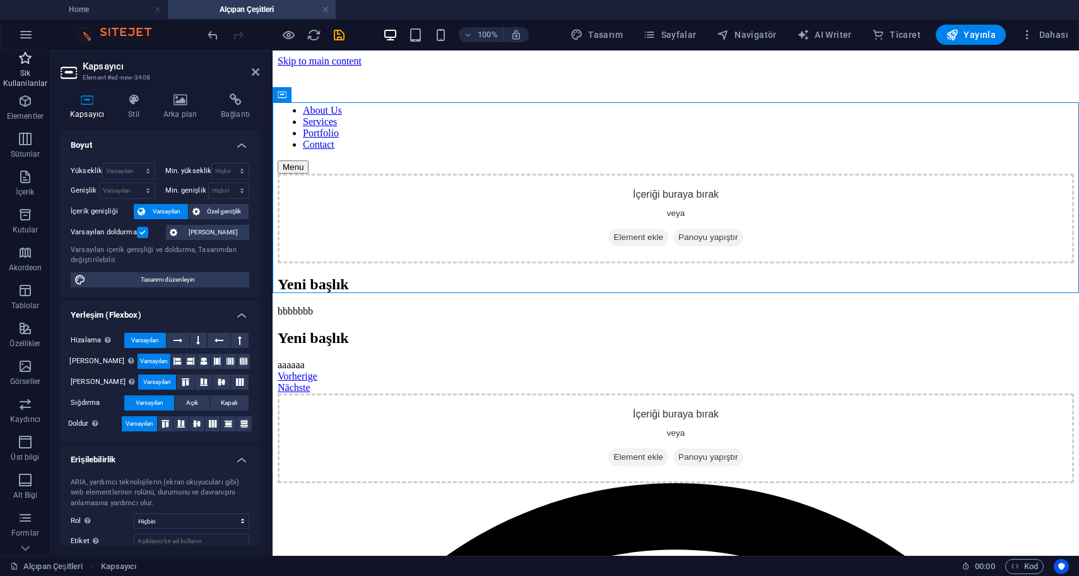
click at [27, 76] on p "Sik Kullanilanlar" at bounding box center [25, 78] width 51 height 20
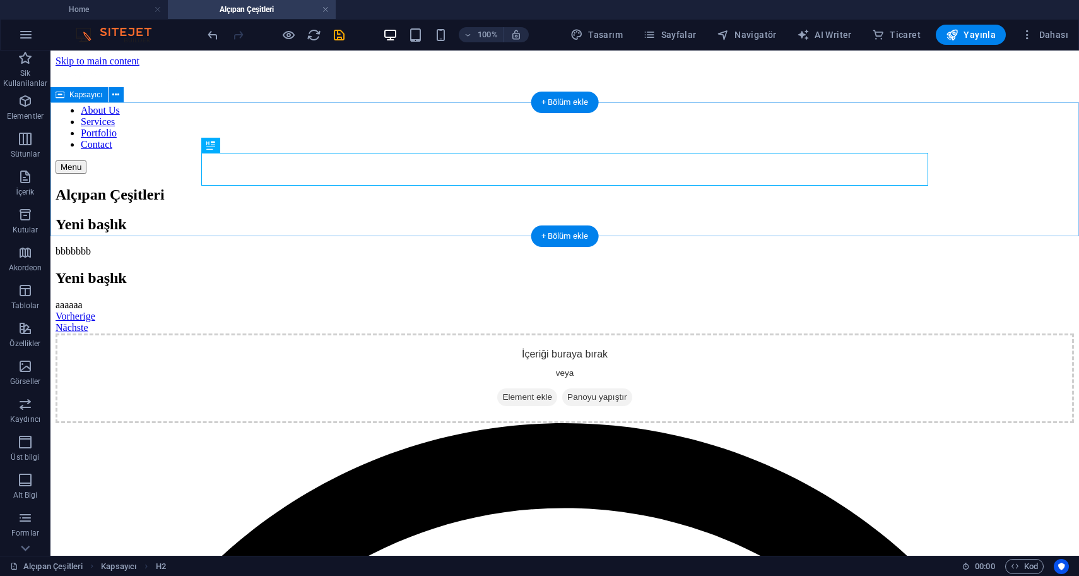
click at [467, 203] on div "Alçıpan Çeşitleri" at bounding box center [565, 194] width 1019 height 17
click at [470, 186] on div "Alçıpan Çeşitleri" at bounding box center [565, 194] width 1019 height 17
click at [371, 203] on div "Alçıpan Çeşitleri" at bounding box center [565, 194] width 1019 height 17
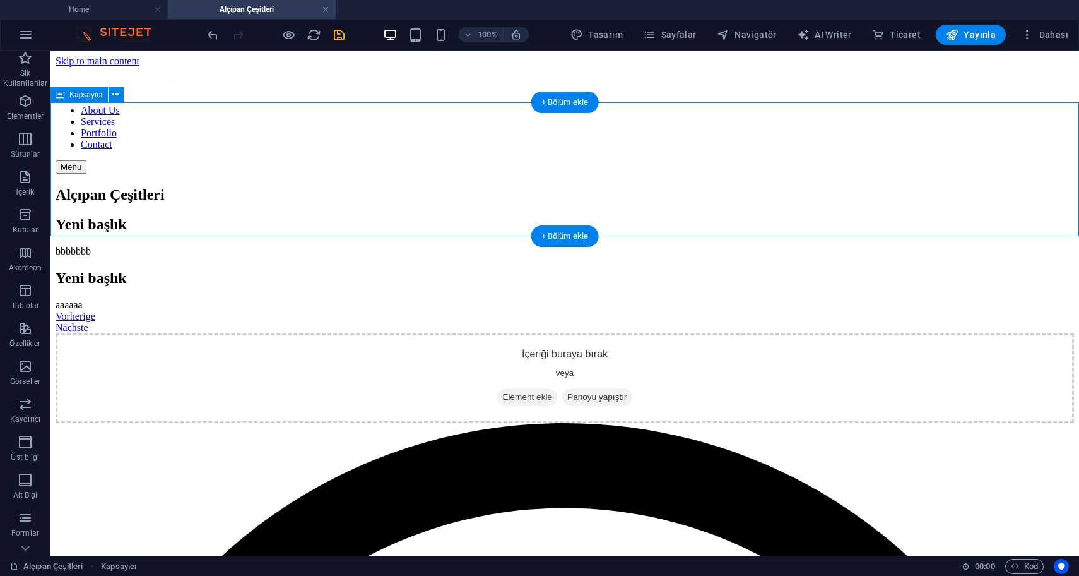
click at [371, 203] on div "Alçıpan Çeşitleri" at bounding box center [565, 194] width 1019 height 17
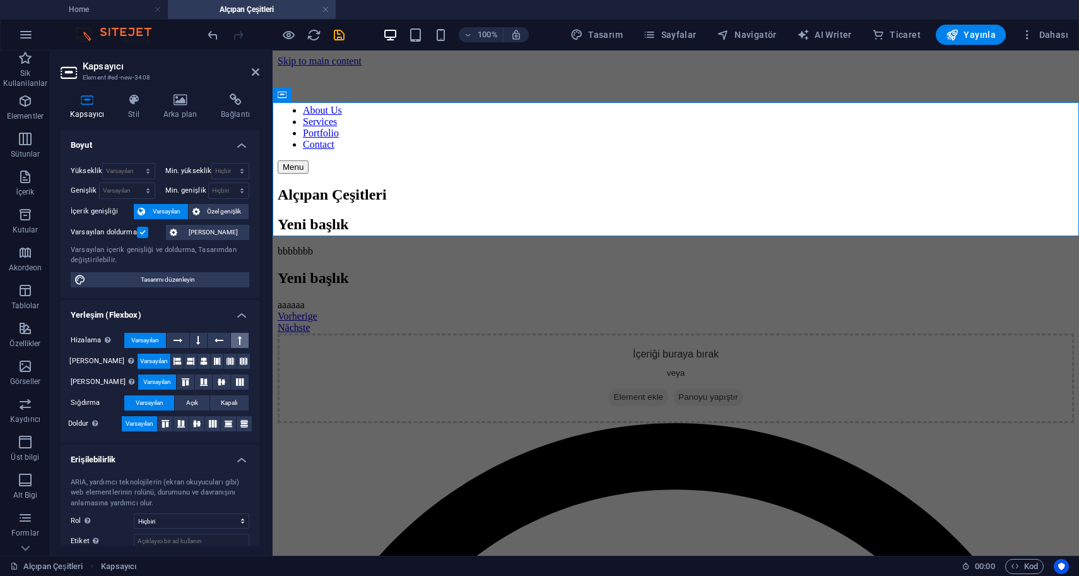
click at [238, 337] on icon at bounding box center [240, 340] width 4 height 15
click at [196, 338] on icon at bounding box center [198, 340] width 4 height 15
click at [180, 338] on icon at bounding box center [178, 340] width 9 height 15
click at [158, 338] on span "Varsayılan" at bounding box center [145, 340] width 28 height 15
click at [139, 235] on label at bounding box center [142, 232] width 11 height 11
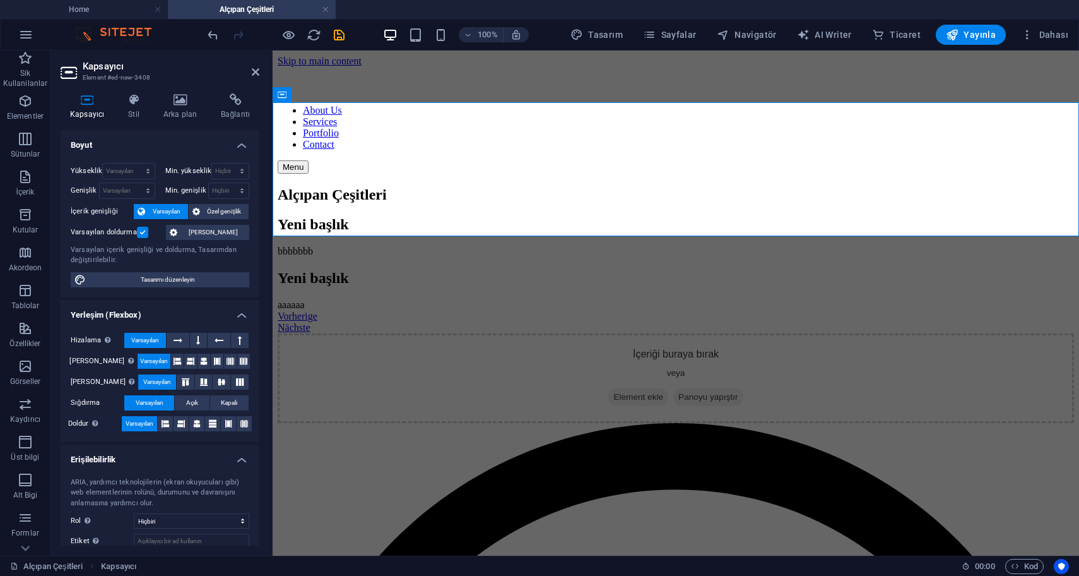
click at [0, 0] on input "Varsayılan doldurma" at bounding box center [0, 0] width 0 height 0
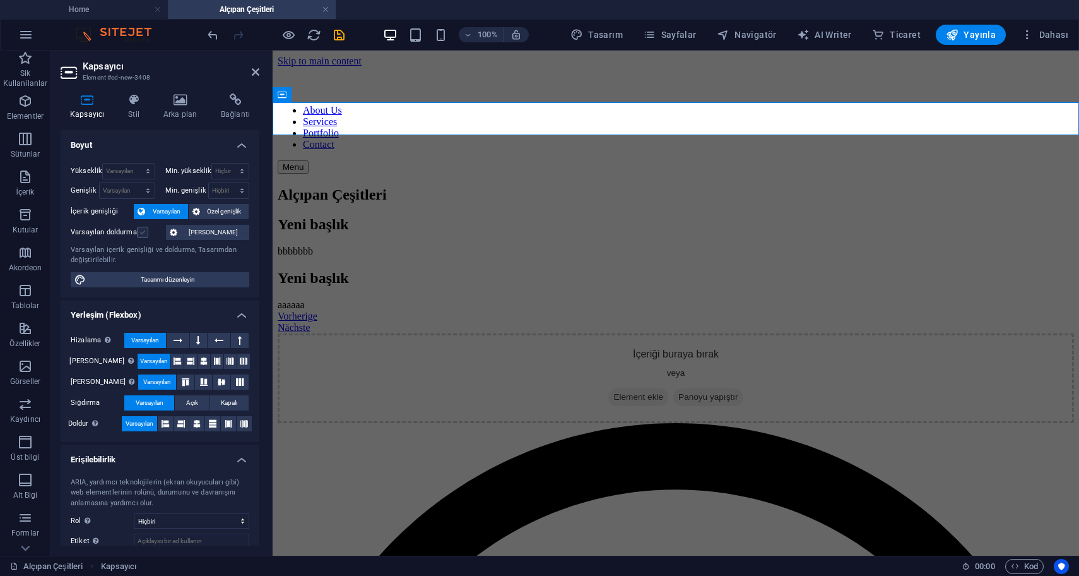
click at [141, 234] on label at bounding box center [142, 232] width 11 height 11
click at [0, 0] on input "Varsayılan doldurma" at bounding box center [0, 0] width 0 height 0
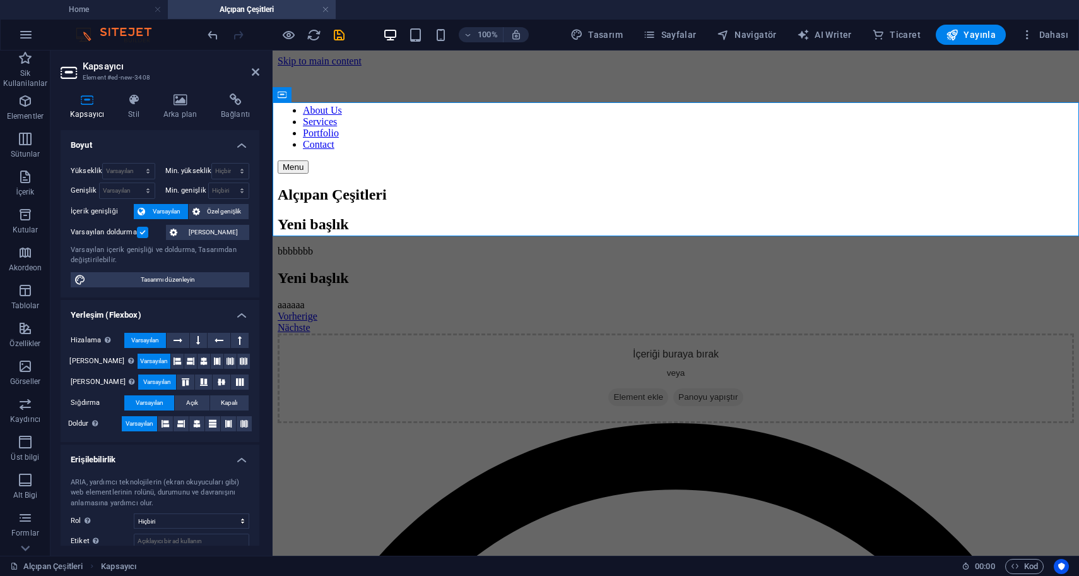
click at [141, 234] on label at bounding box center [142, 232] width 11 height 11
click at [0, 0] on input "Varsayılan doldurma" at bounding box center [0, 0] width 0 height 0
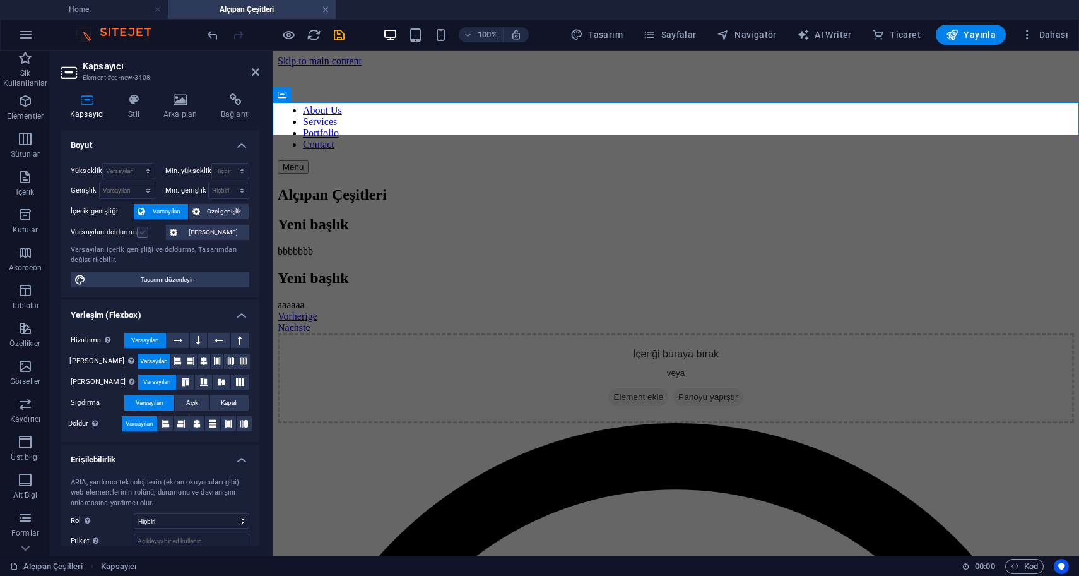
click at [141, 234] on label at bounding box center [142, 232] width 11 height 11
click at [0, 0] on input "Varsayılan doldurma" at bounding box center [0, 0] width 0 height 0
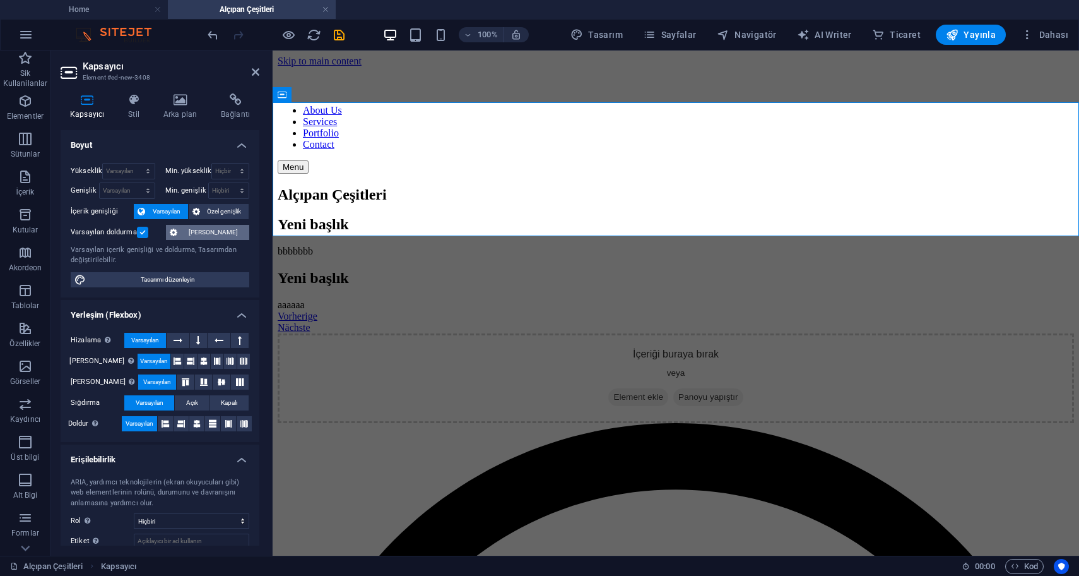
click at [207, 236] on span "Özel aralık" at bounding box center [213, 232] width 64 height 15
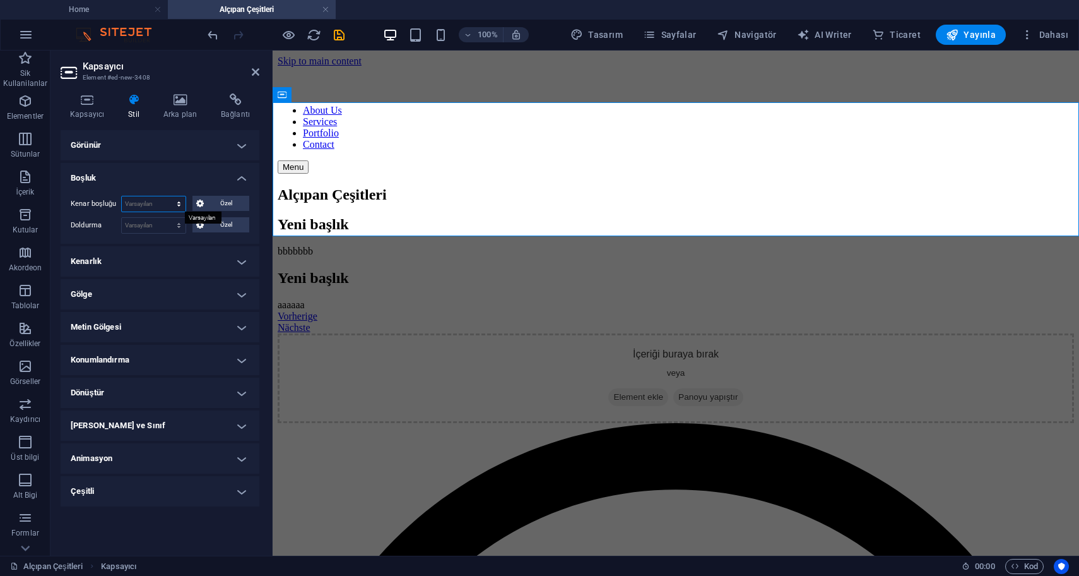
click at [169, 203] on select "Varsayılan otomatik px % rem vw vh Özel" at bounding box center [154, 203] width 64 height 15
click at [201, 128] on div "Kapsayıcı Stil Arka plan Bağlantı Boyut Yükseklik Varsayılan px rem % vh vw Min…" at bounding box center [160, 319] width 199 height 452
click at [202, 146] on h4 "Görünür" at bounding box center [160, 145] width 199 height 30
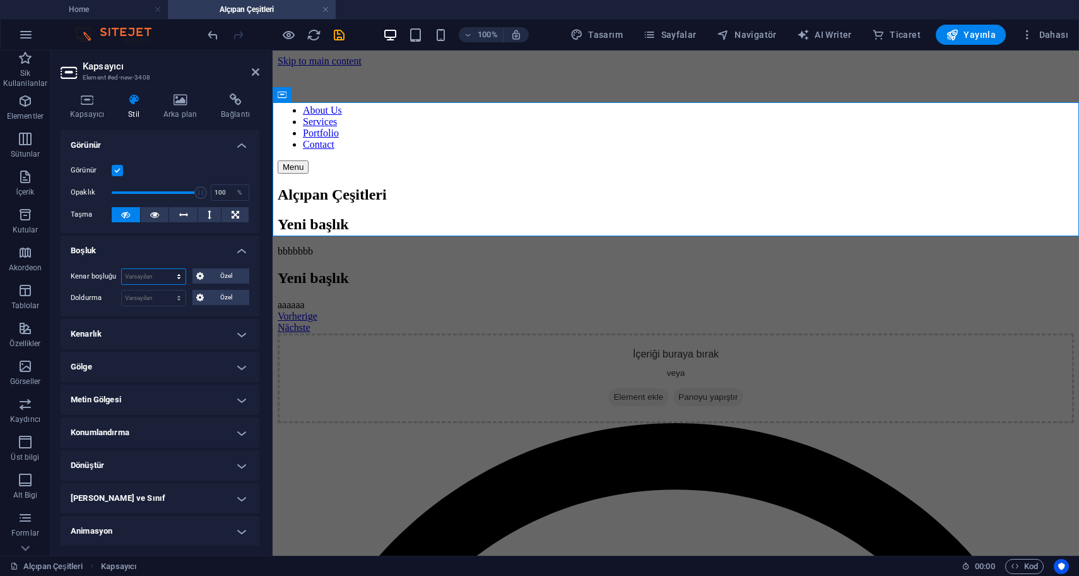
click at [162, 272] on select "Varsayılan otomatik px % rem vw vh Özel" at bounding box center [154, 276] width 64 height 15
select select "px"
click at [166, 269] on select "Varsayılan otomatik px % rem vw vh Özel" at bounding box center [154, 276] width 64 height 15
type input "0"
type input "90"
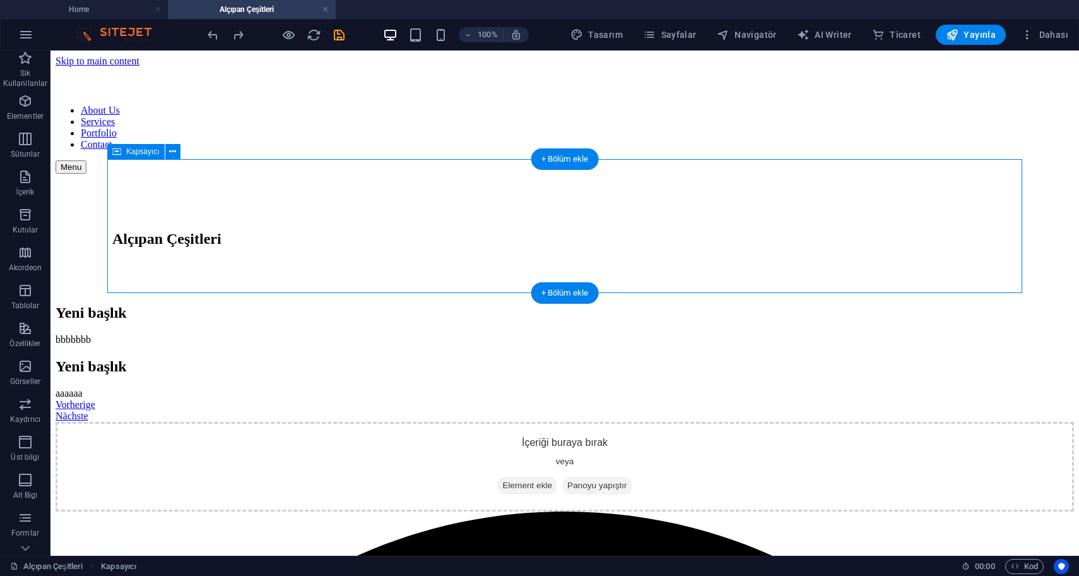
click at [318, 230] on div "Alçıpan Çeşitleri" at bounding box center [564, 238] width 905 height 17
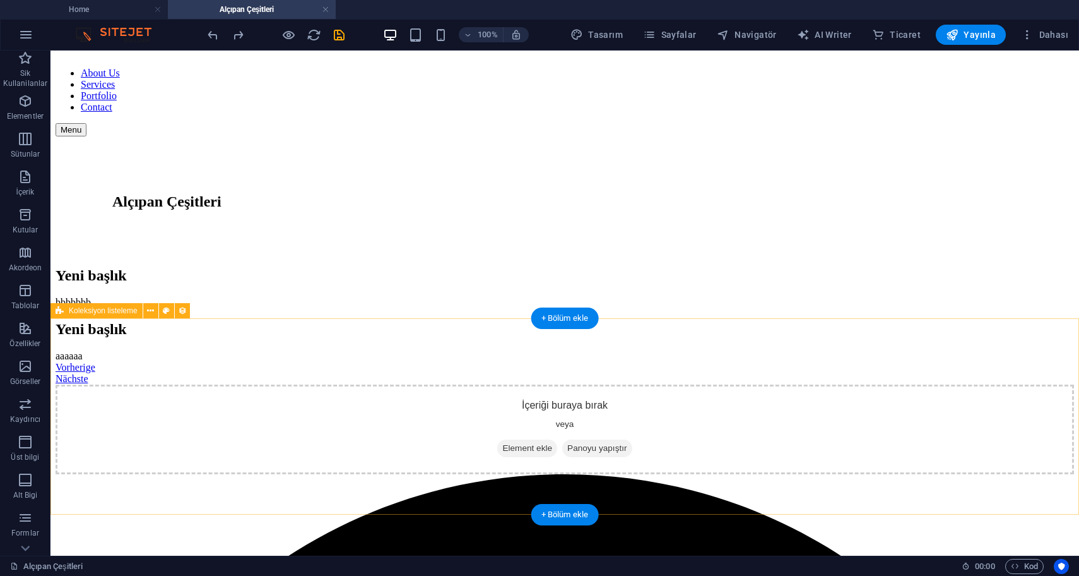
scroll to position [32, 0]
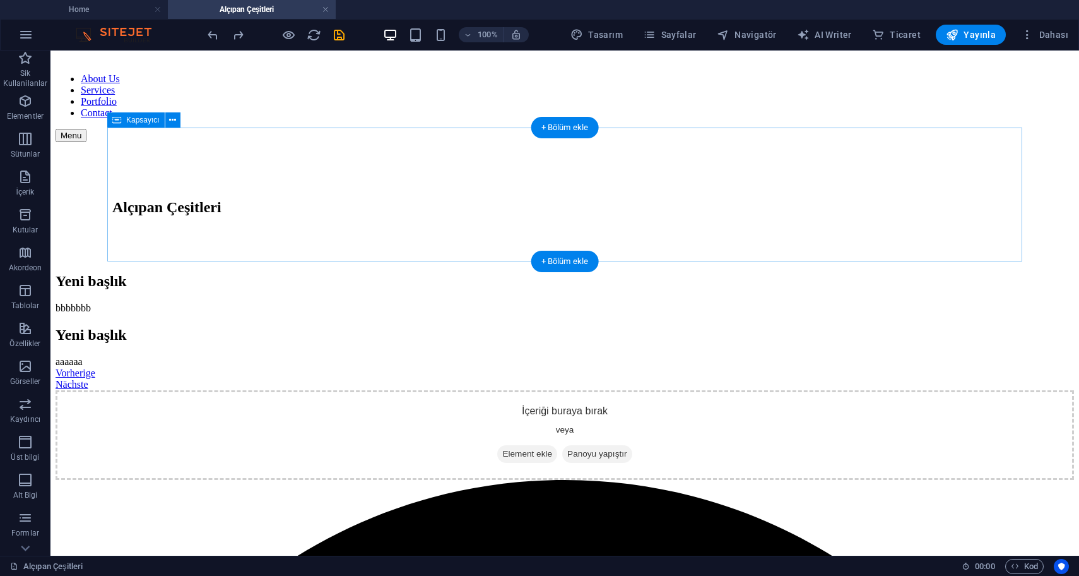
click at [393, 216] on div "Alçıpan Çeşitleri" at bounding box center [564, 207] width 905 height 17
click at [332, 216] on div "Alçıpan Çeşitleri" at bounding box center [564, 207] width 905 height 17
select select "px"
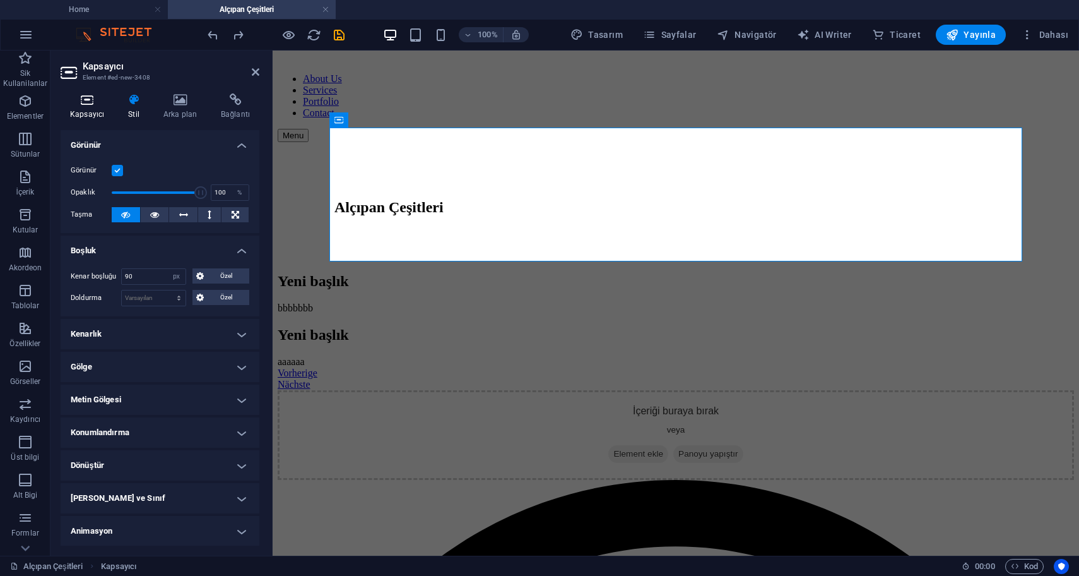
click at [95, 107] on h4 "Kapsayıcı" at bounding box center [90, 106] width 58 height 27
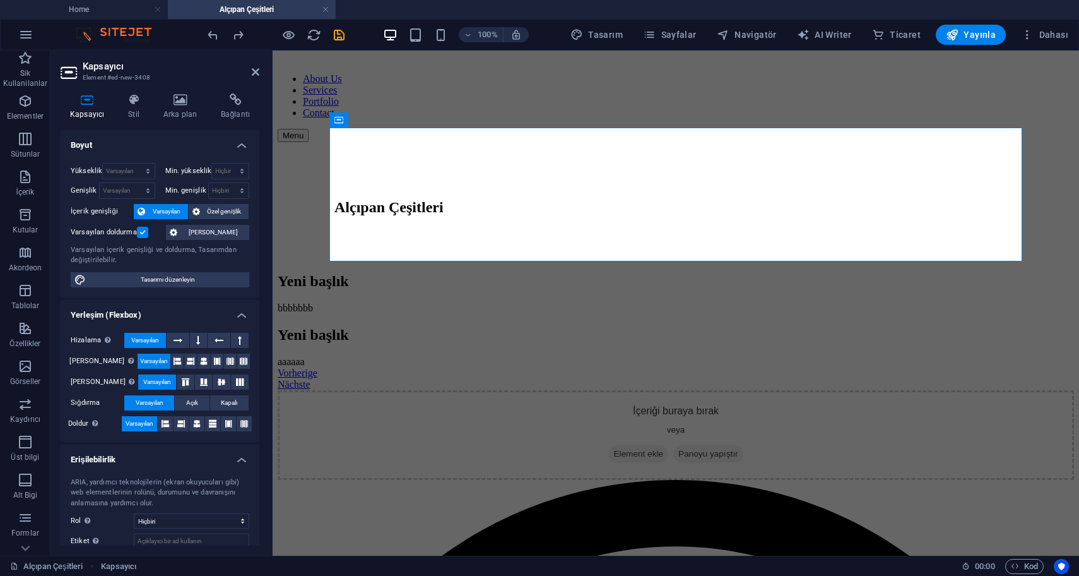
click at [143, 230] on label at bounding box center [142, 232] width 11 height 11
click at [0, 0] on input "Varsayılan doldurma" at bounding box center [0, 0] width 0 height 0
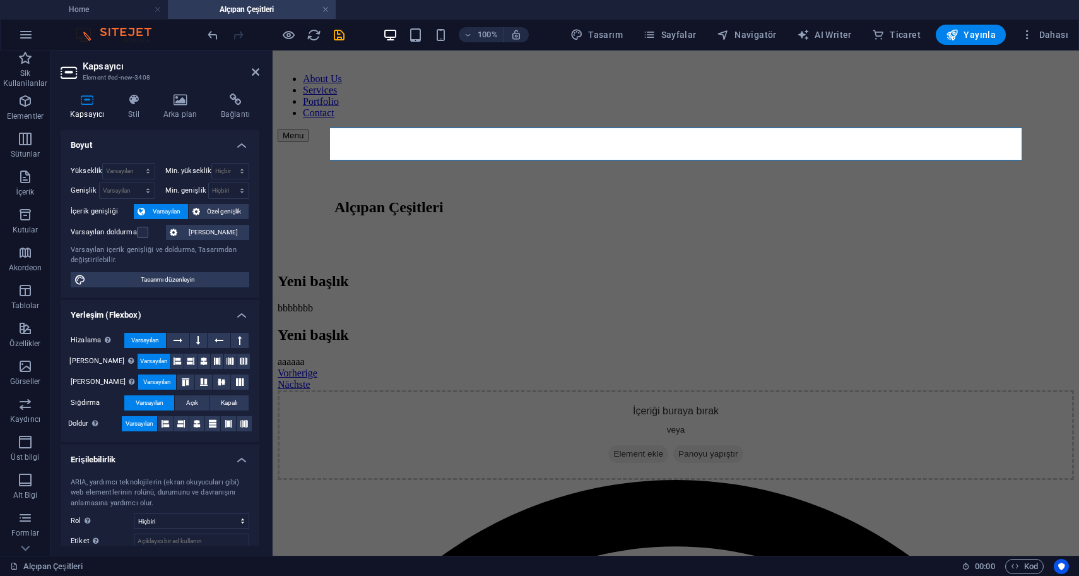
click at [584, 273] on div "Yeni başlık bbbbbbb Yeni başlık aaaaaa Vorherige Nächste" at bounding box center [676, 331] width 797 height 117
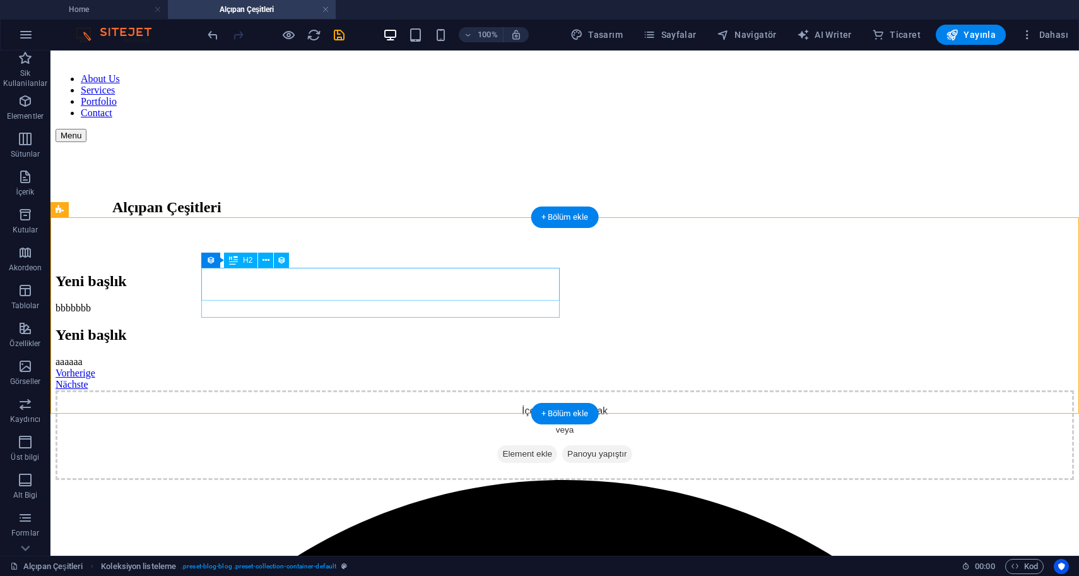
click at [313, 282] on div "Yeni başlık" at bounding box center [565, 281] width 1019 height 17
click at [254, 279] on div "Yeni başlık" at bounding box center [565, 281] width 1019 height 17
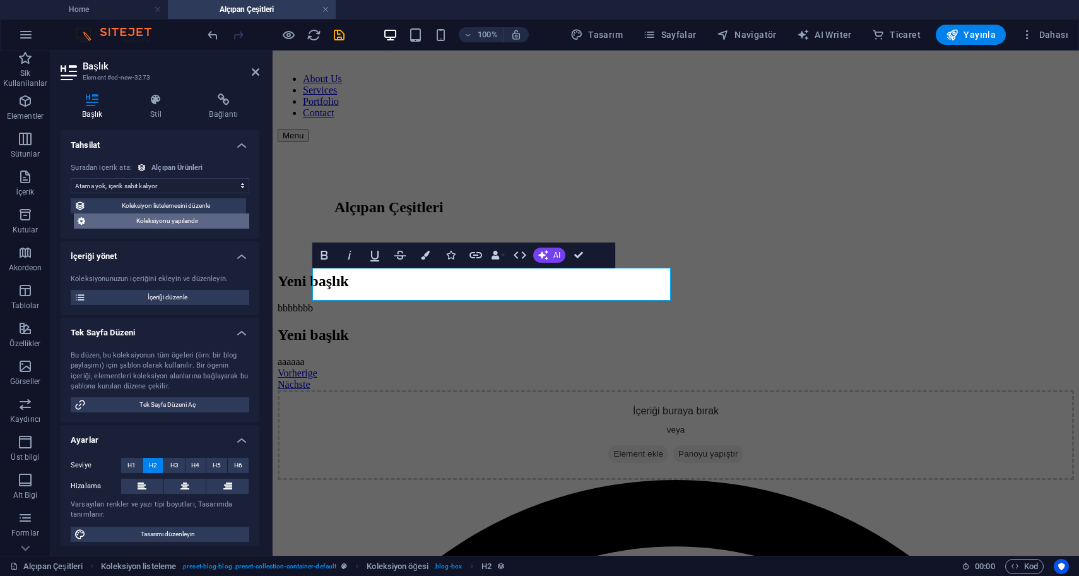
click at [189, 220] on span "Koleksiyonu yapılandır" at bounding box center [167, 220] width 157 height 15
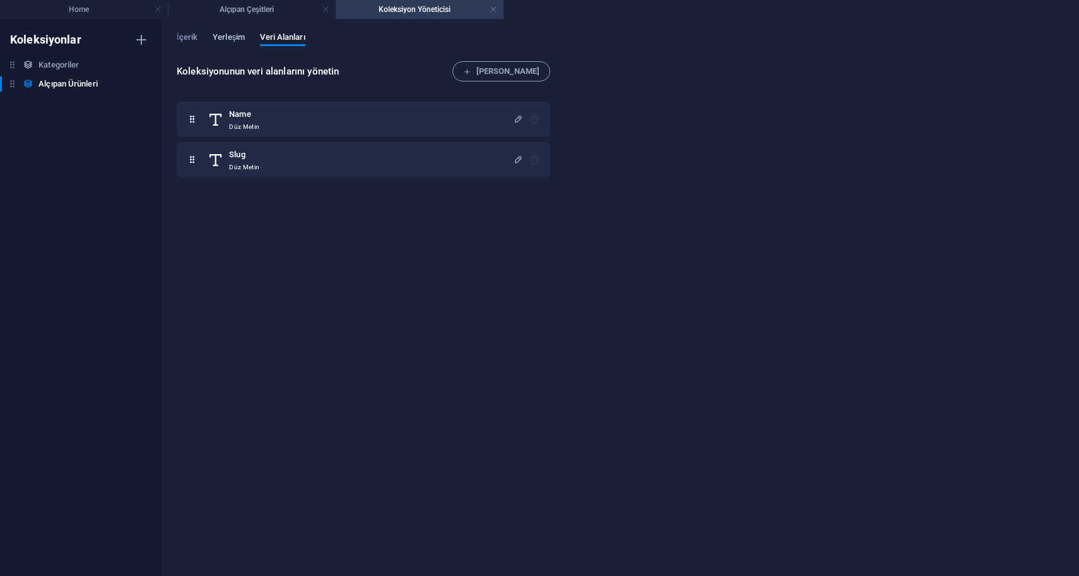
click at [232, 39] on span "Yerleşim" at bounding box center [229, 39] width 32 height 18
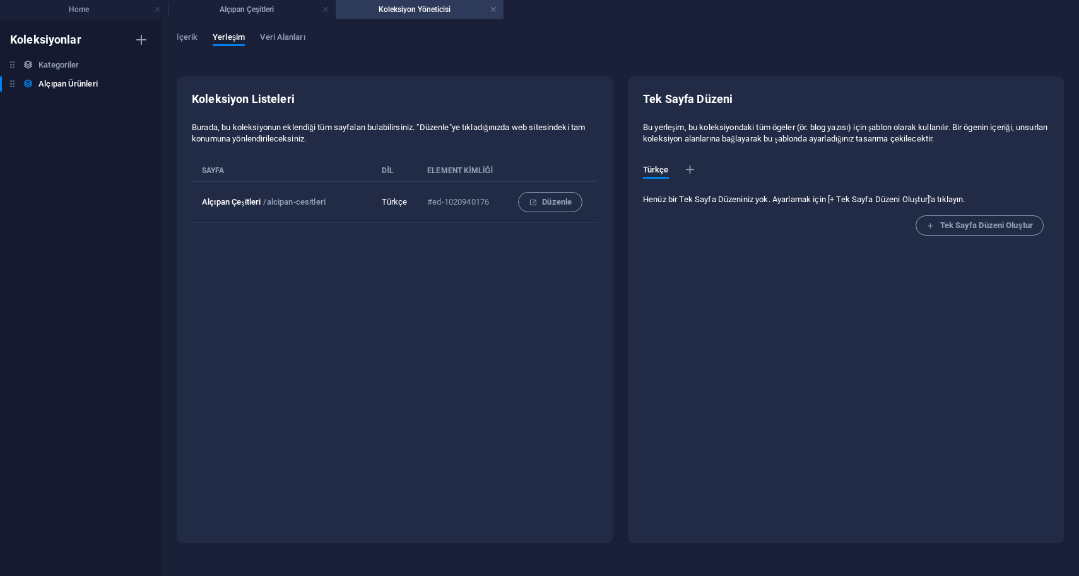
drag, startPoint x: 196, startPoint y: 206, endPoint x: 343, endPoint y: 210, distance: 147.1
click at [343, 210] on td "Alçıpan Çeşitleri /alcipan-cesitleri" at bounding box center [287, 202] width 190 height 42
click at [551, 200] on span "Düzenle" at bounding box center [550, 201] width 43 height 15
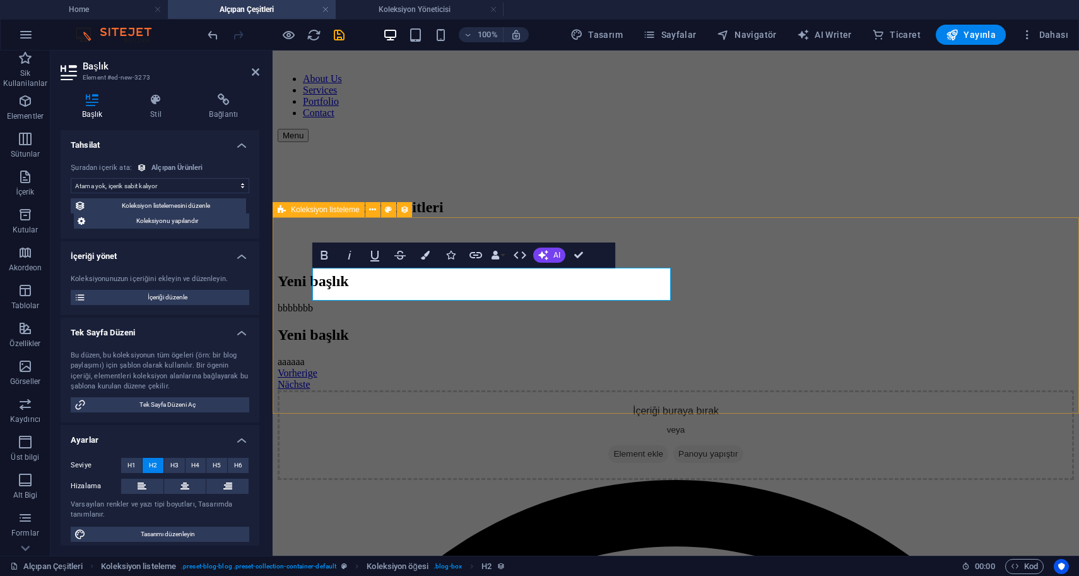
scroll to position [193, 0]
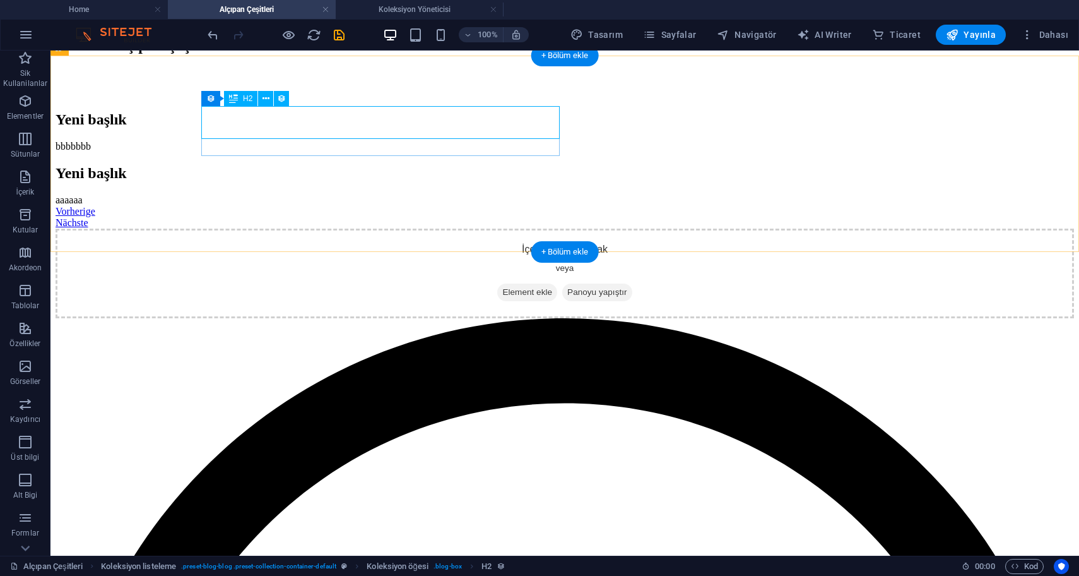
click at [359, 128] on div "Yeni başlık" at bounding box center [565, 119] width 1019 height 17
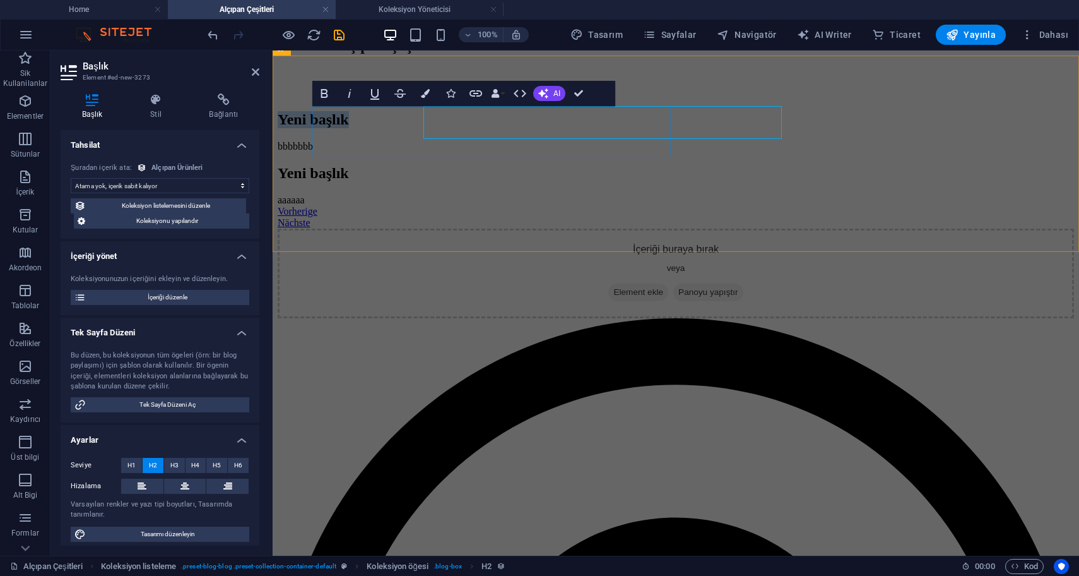
click at [359, 128] on h2 "Yeni başlık" at bounding box center [676, 119] width 797 height 17
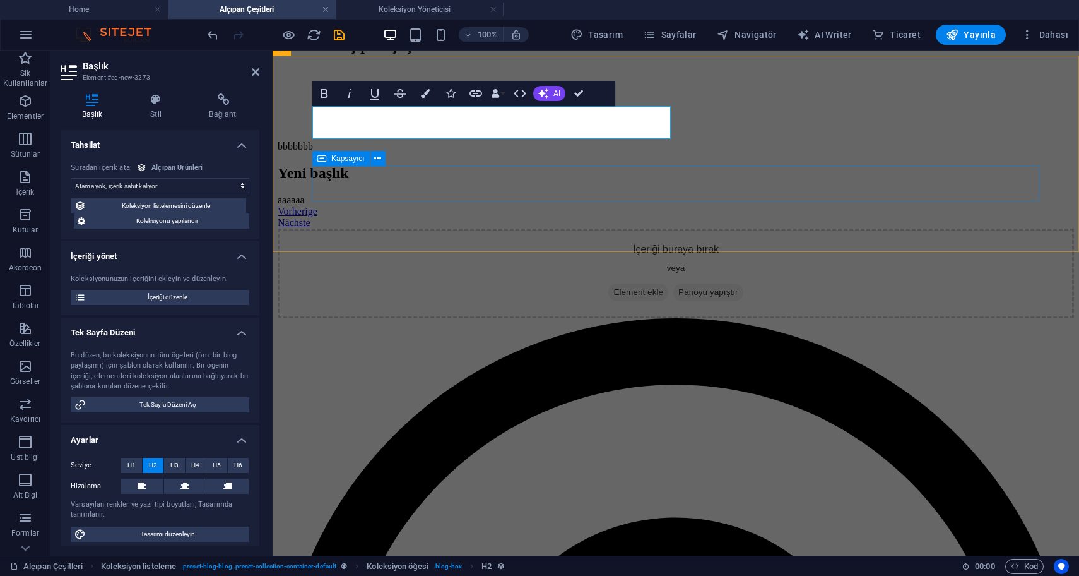
click at [453, 206] on div "Vorherige Nächste" at bounding box center [676, 217] width 797 height 23
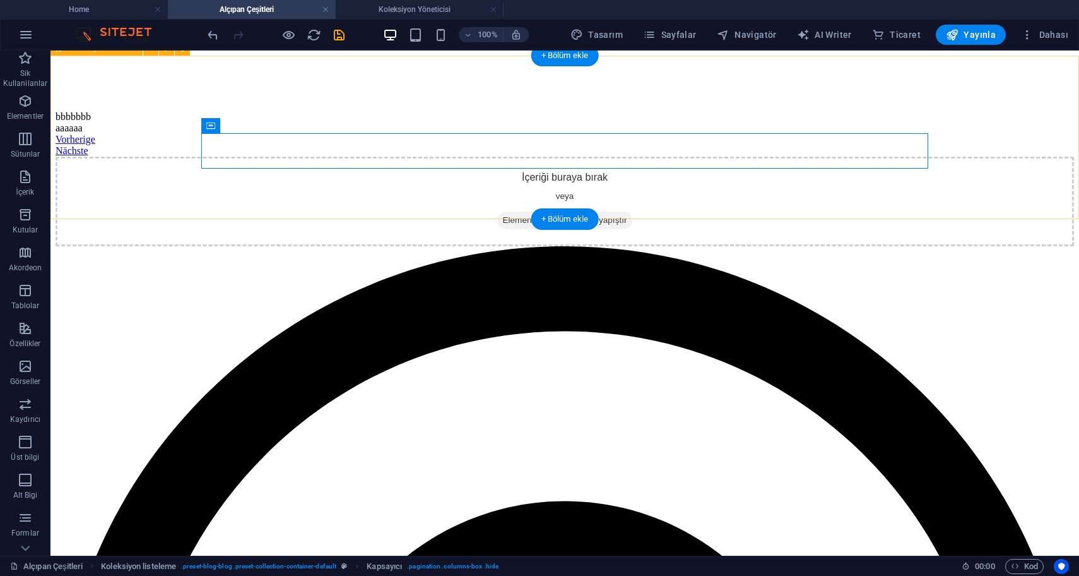
click at [427, 134] on div "Vorherige Nächste" at bounding box center [565, 145] width 1019 height 23
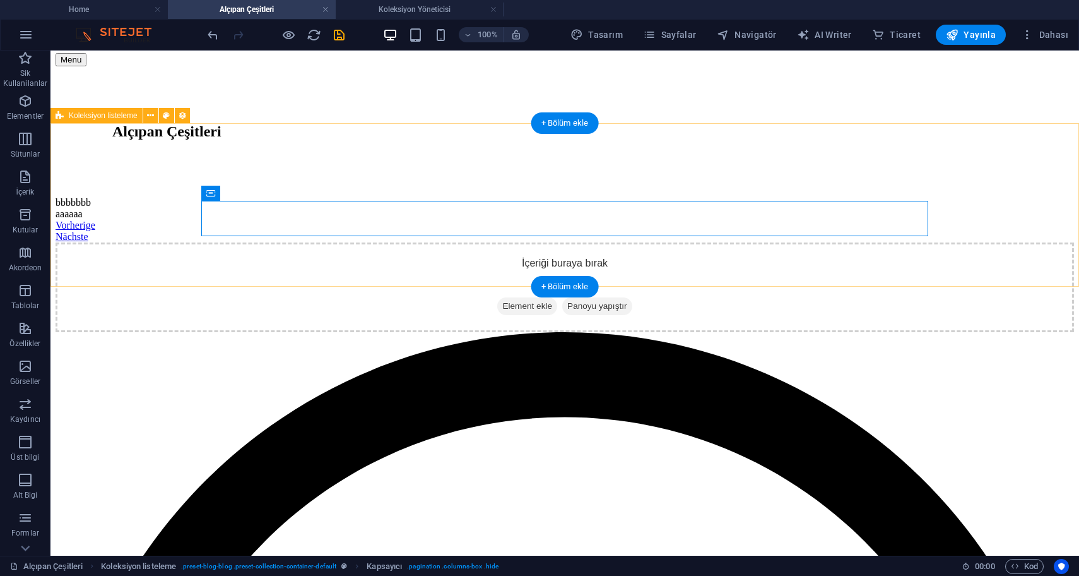
scroll to position [104, 0]
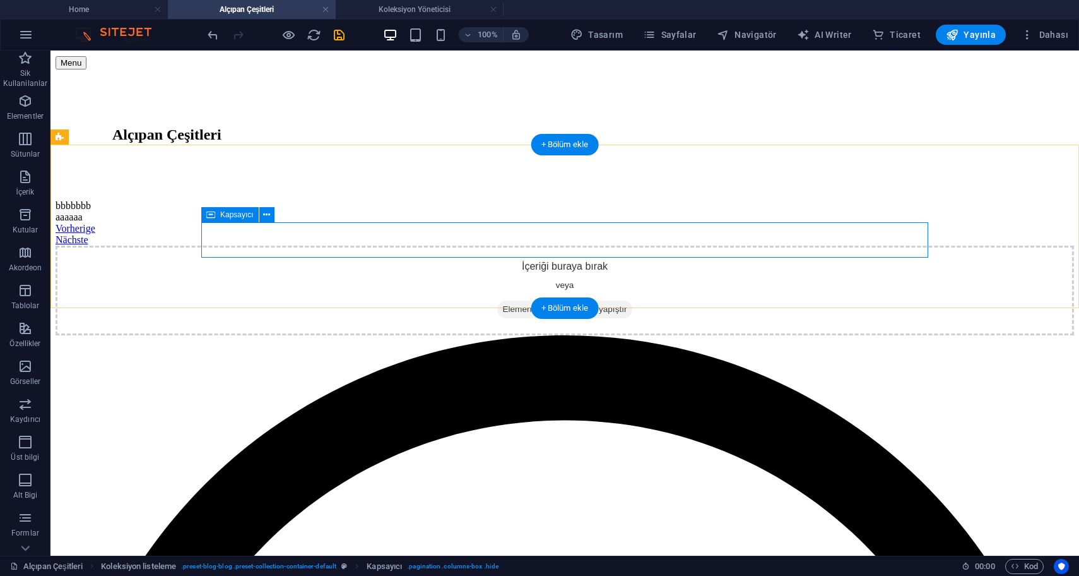
click at [328, 244] on div "Vorherige Nächste" at bounding box center [565, 234] width 1019 height 23
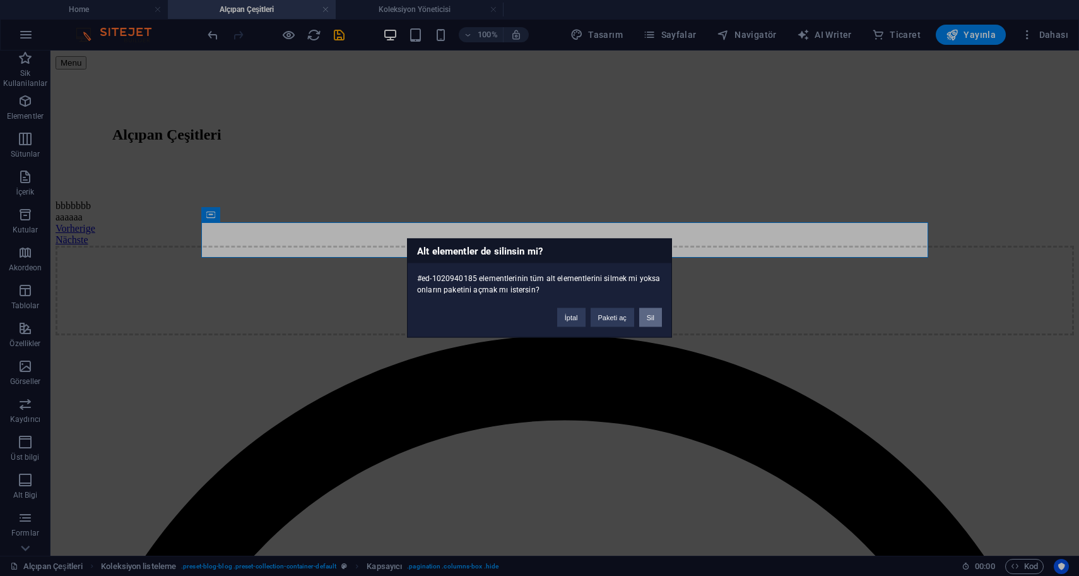
click at [658, 320] on button "Sil" at bounding box center [650, 317] width 23 height 19
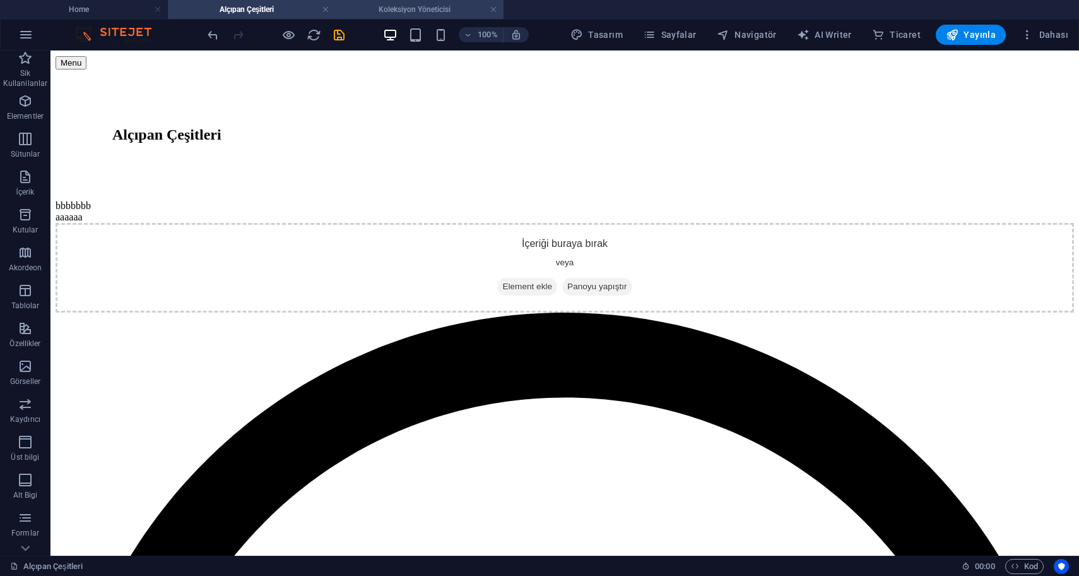
click at [395, 16] on li "Koleksiyon Yöneticisi" at bounding box center [420, 9] width 168 height 19
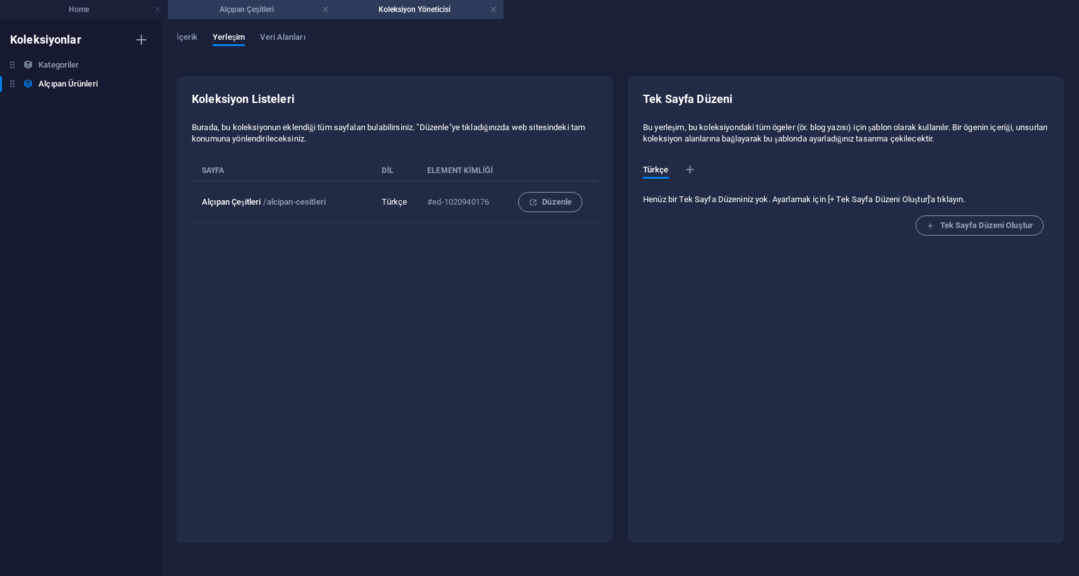
click at [265, 13] on h4 "Alçıpan Çeşitleri" at bounding box center [252, 10] width 168 height 14
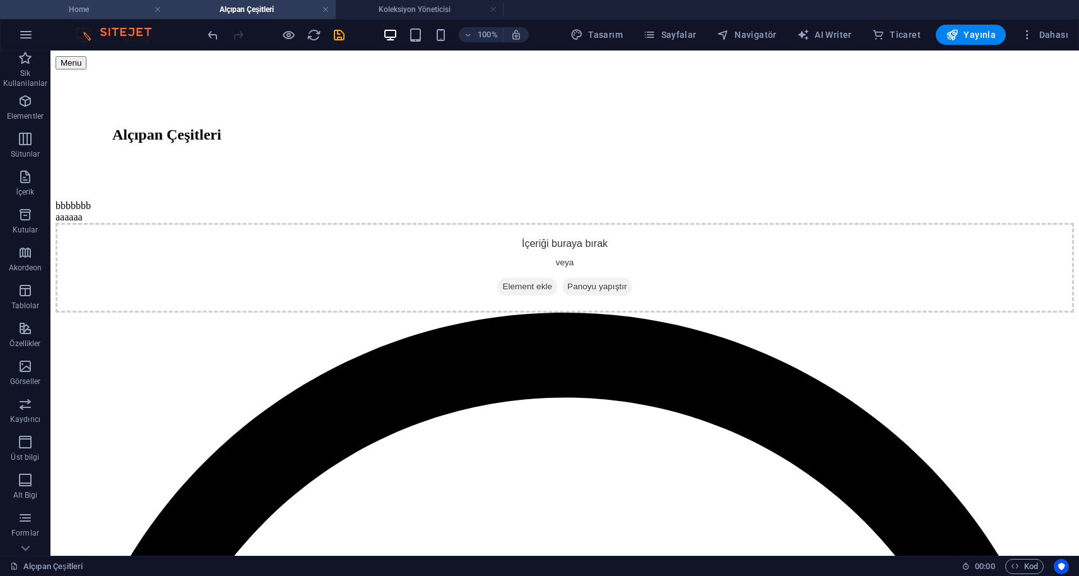
click at [102, 12] on h4 "Home" at bounding box center [84, 10] width 168 height 14
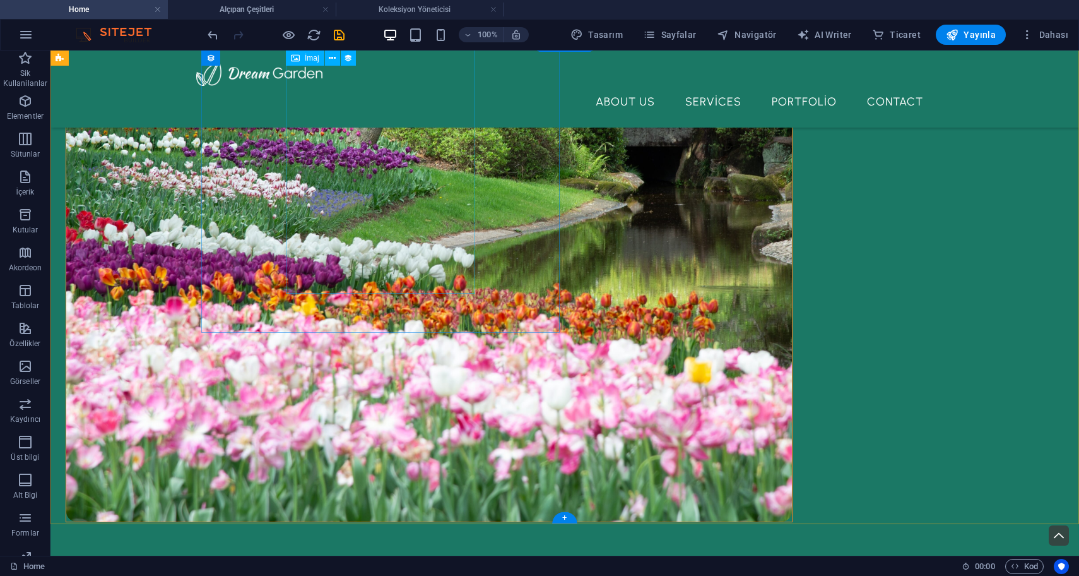
scroll to position [556, 0]
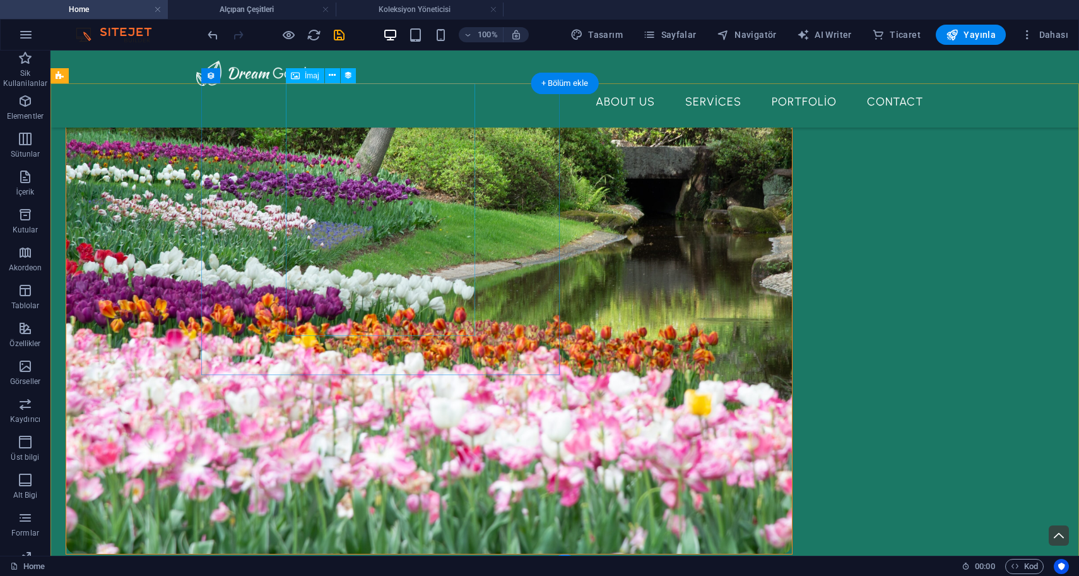
select select "px"
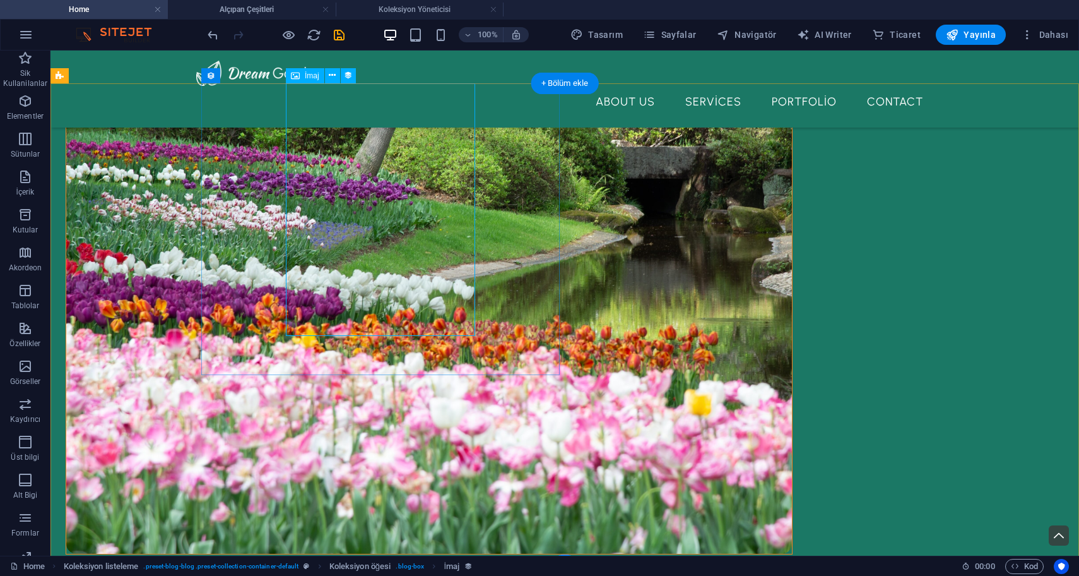
select select "px"
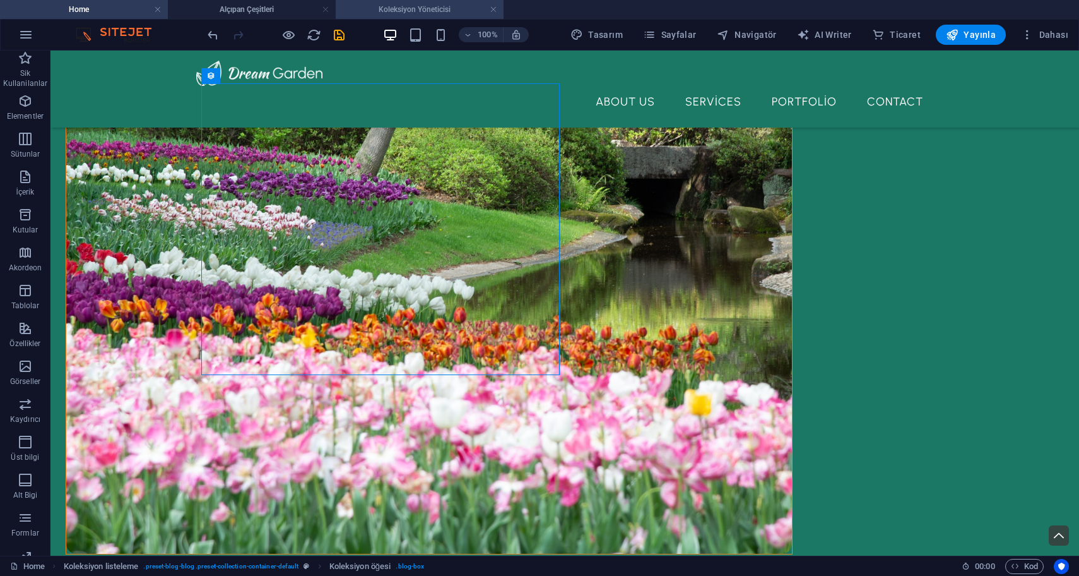
click at [388, 13] on h4 "Koleksiyon Yöneticisi" at bounding box center [420, 10] width 168 height 14
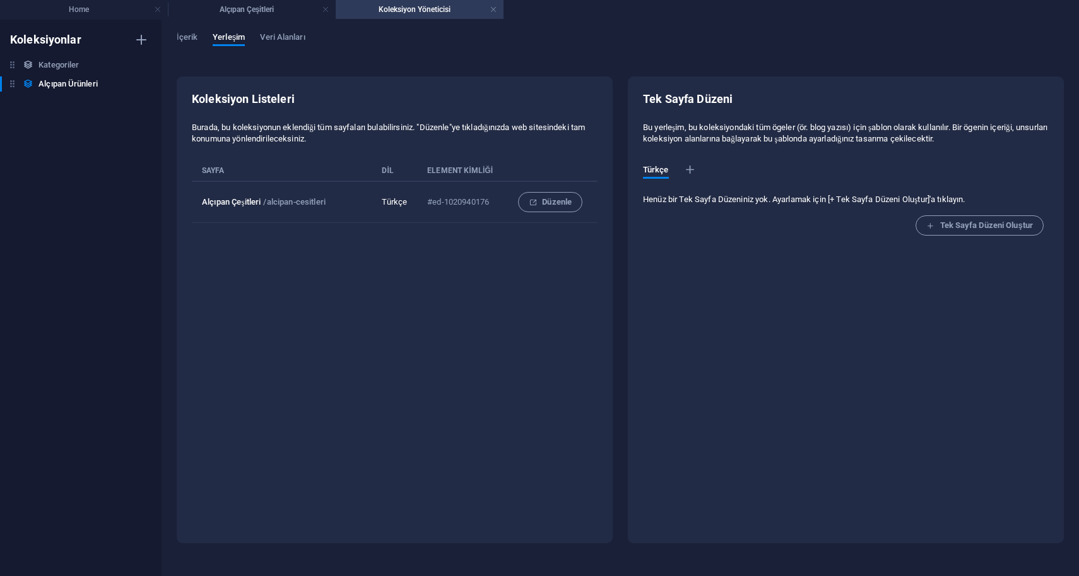
scroll to position [0, 0]
click at [270, 13] on h4 "Alçıpan Çeşitleri" at bounding box center [252, 10] width 168 height 14
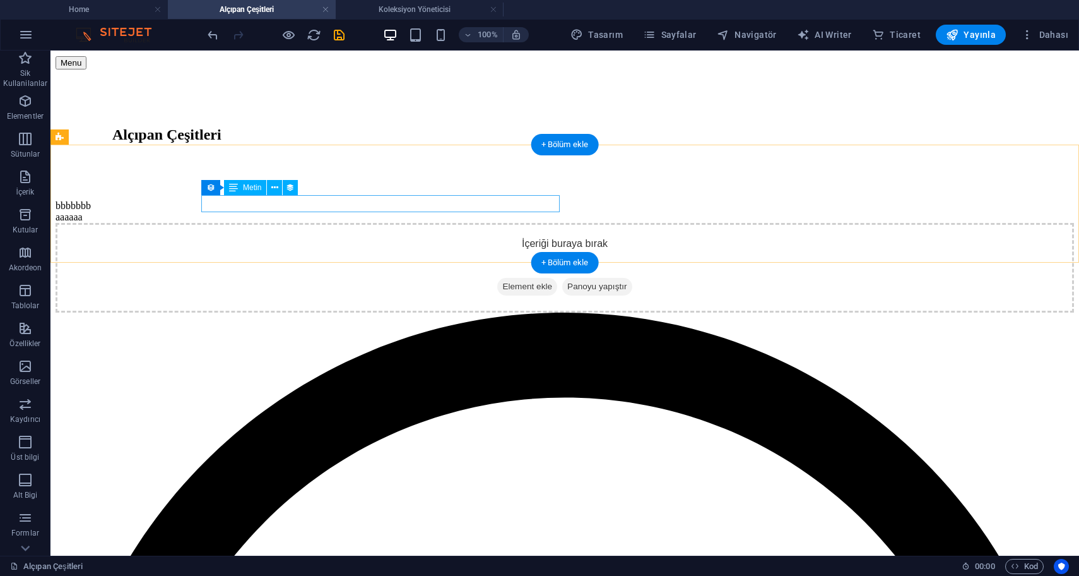
click at [266, 211] on div "bbbbbbb" at bounding box center [565, 205] width 1019 height 11
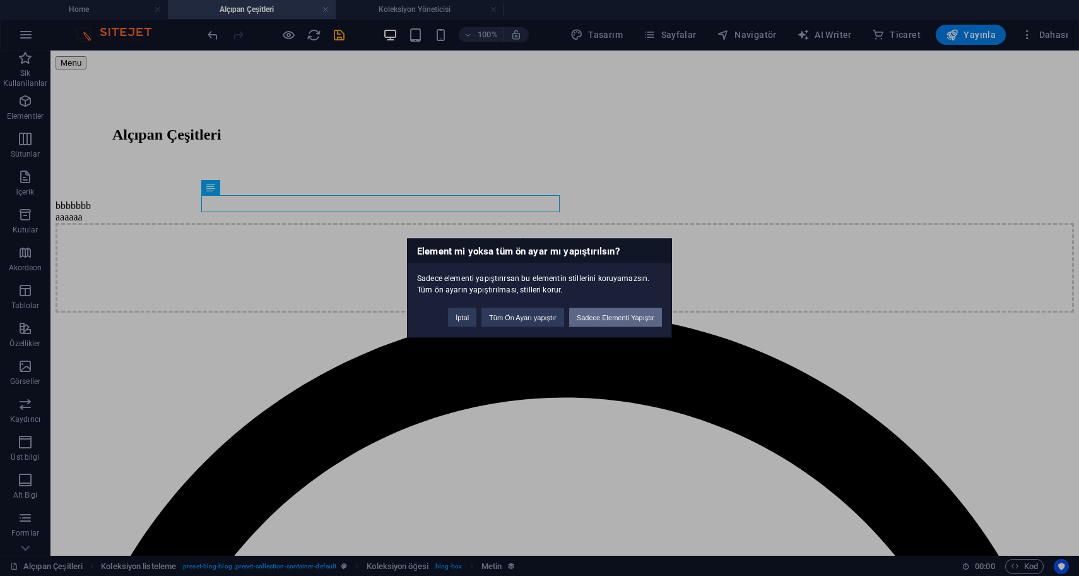
click at [612, 319] on button "Sadece Elementi Yapıştır" at bounding box center [615, 317] width 93 height 19
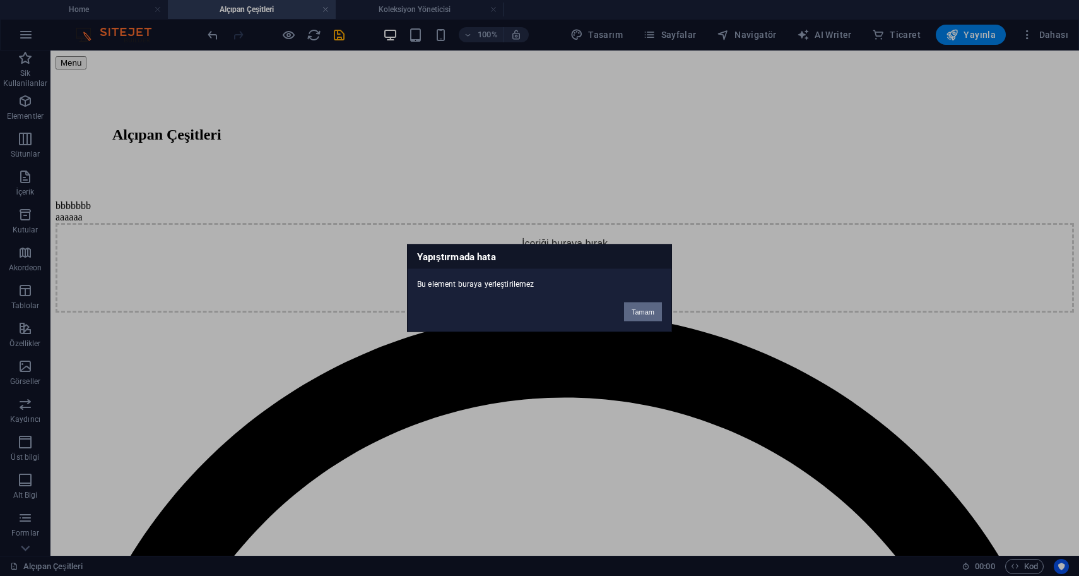
click at [646, 314] on button "Tamam" at bounding box center [643, 311] width 38 height 19
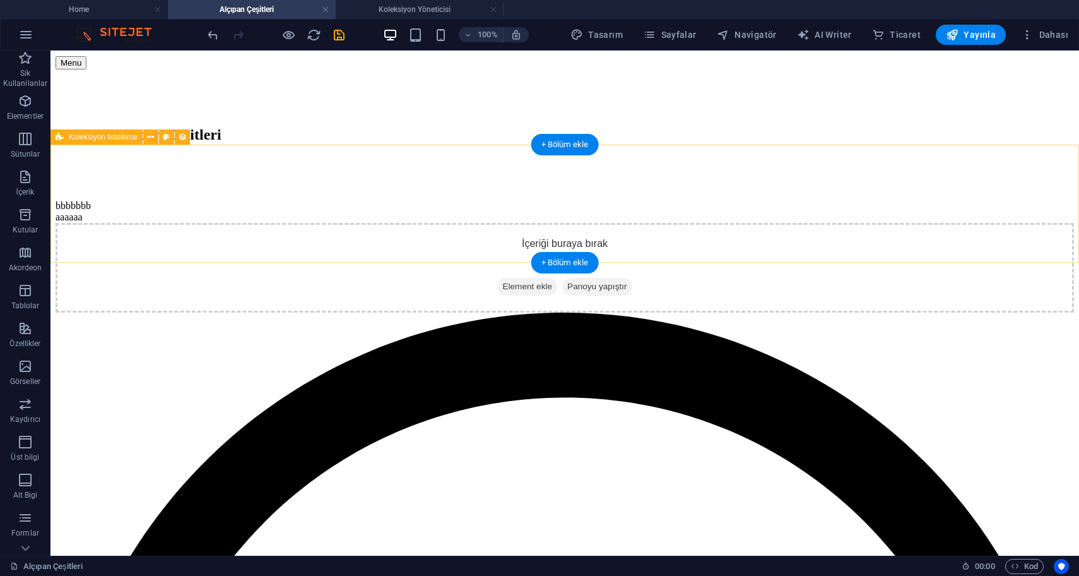
click at [335, 200] on div "bbbbbbb" at bounding box center [565, 205] width 1019 height 11
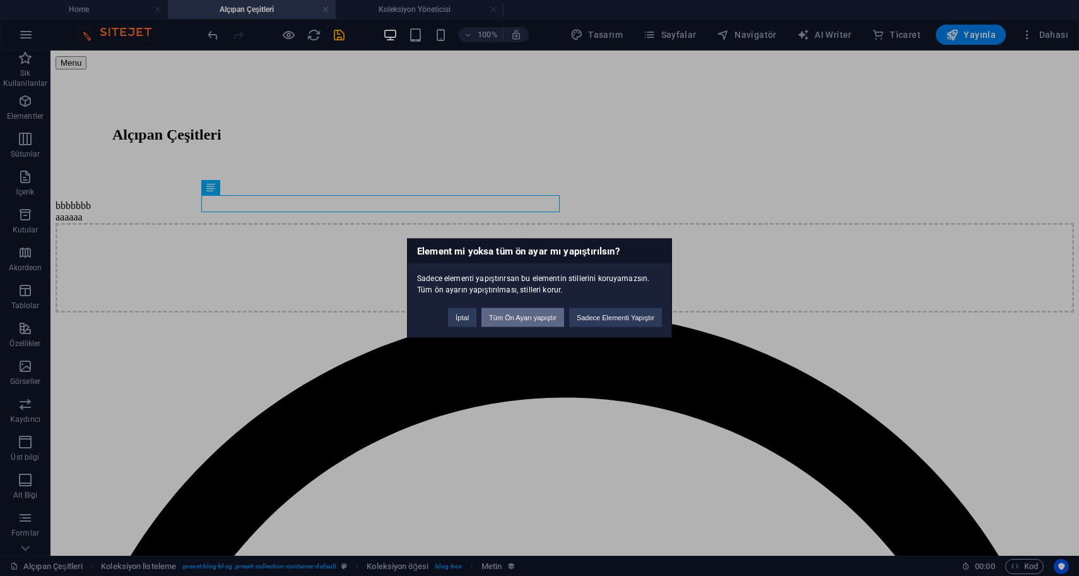
click at [541, 319] on button "Tüm Ön Ayarı yapıştır" at bounding box center [523, 317] width 83 height 19
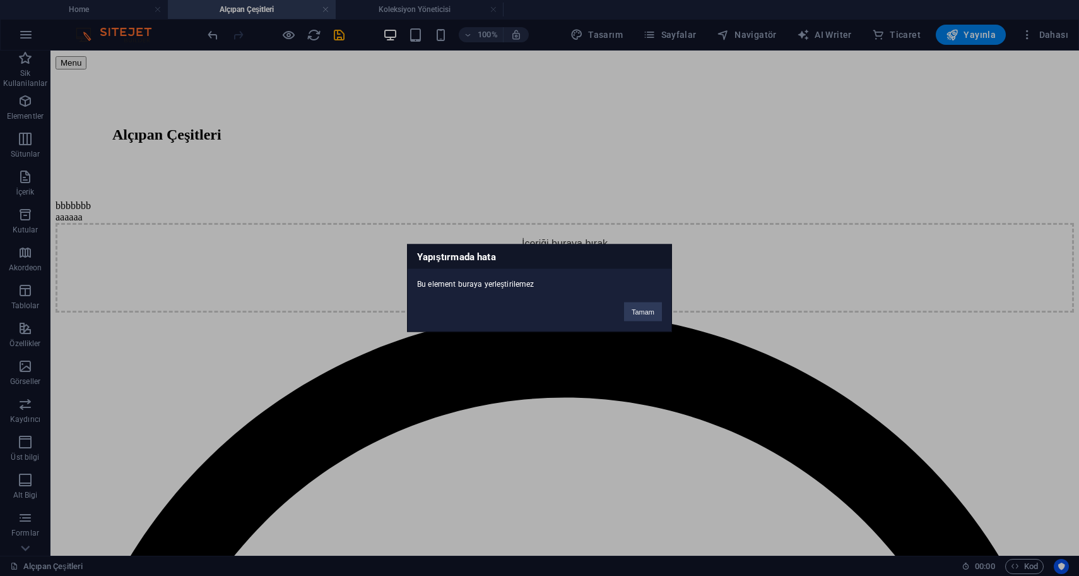
click at [541, 319] on div "Yapıştırmada hata Bu element buraya yerleştirilemez Tamam" at bounding box center [539, 288] width 265 height 88
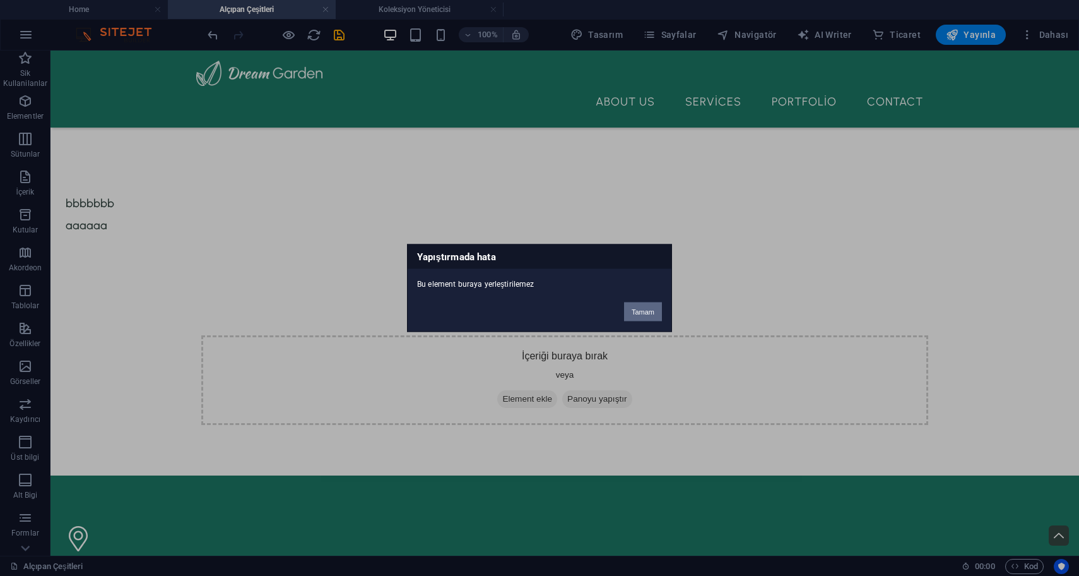
click at [643, 314] on button "Tamam" at bounding box center [643, 311] width 38 height 19
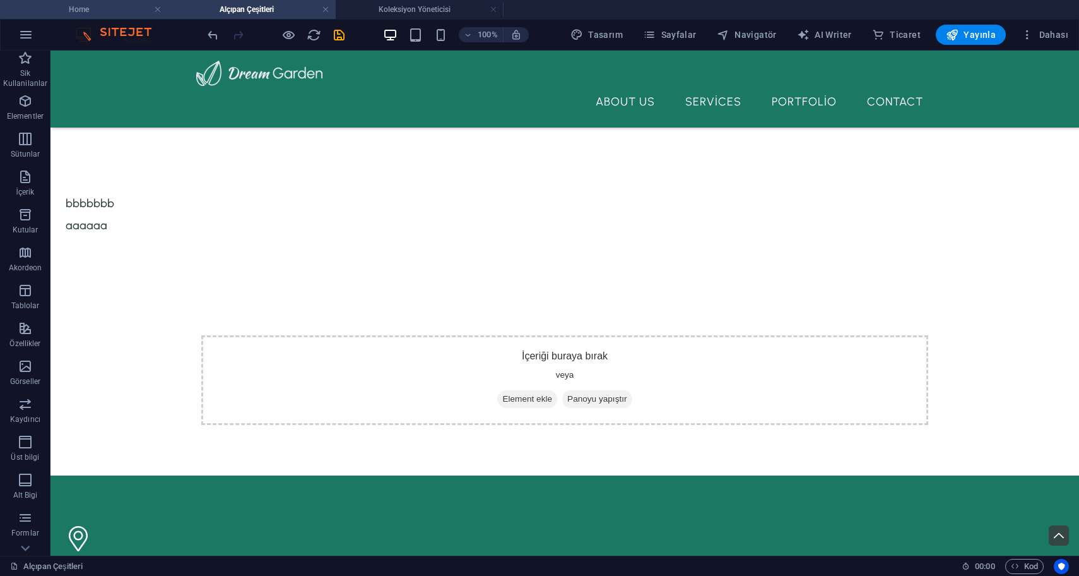
click at [114, 13] on h4 "Home" at bounding box center [84, 10] width 168 height 14
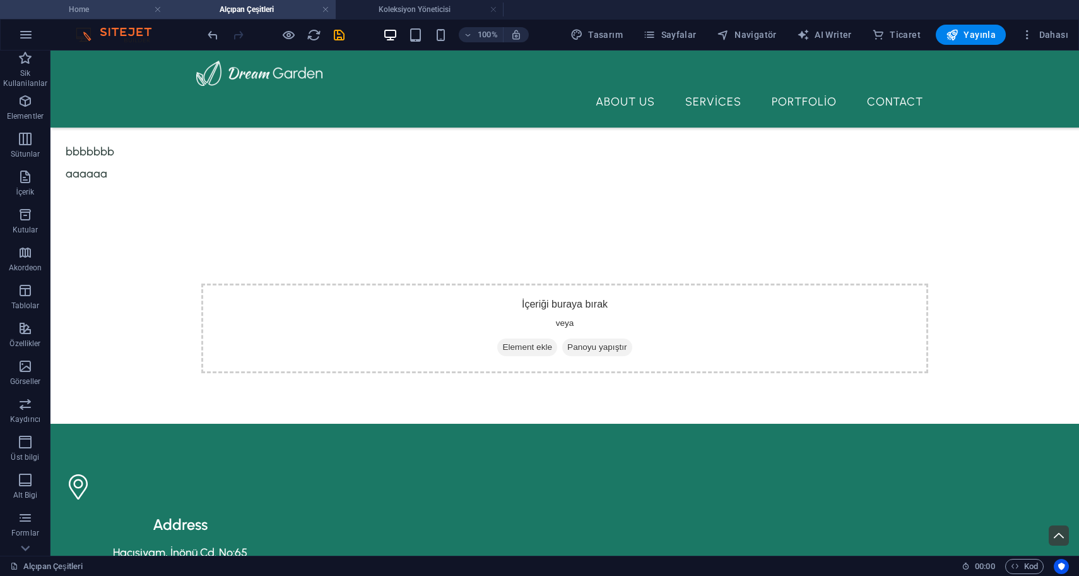
scroll to position [0, 0]
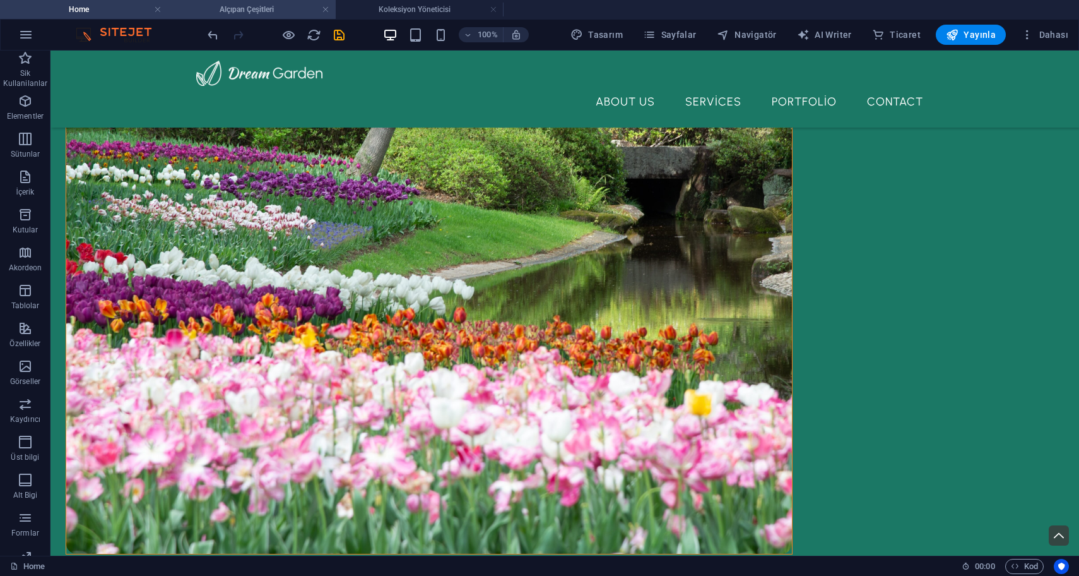
click at [267, 7] on h4 "Alçıpan Çeşitleri" at bounding box center [252, 10] width 168 height 14
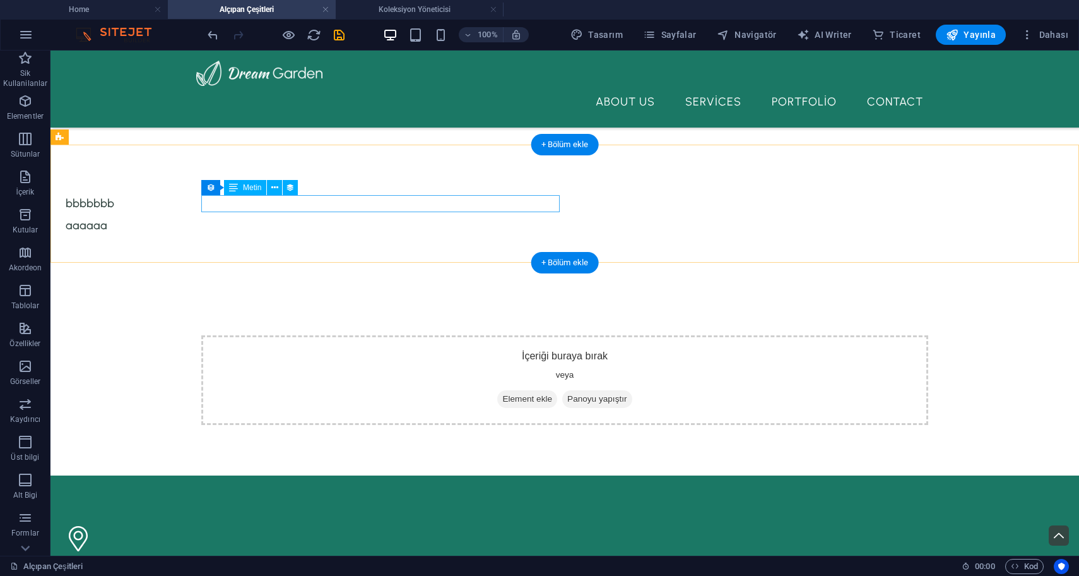
click at [244, 208] on div "bbbbbbb" at bounding box center [429, 203] width 727 height 17
select select "name"
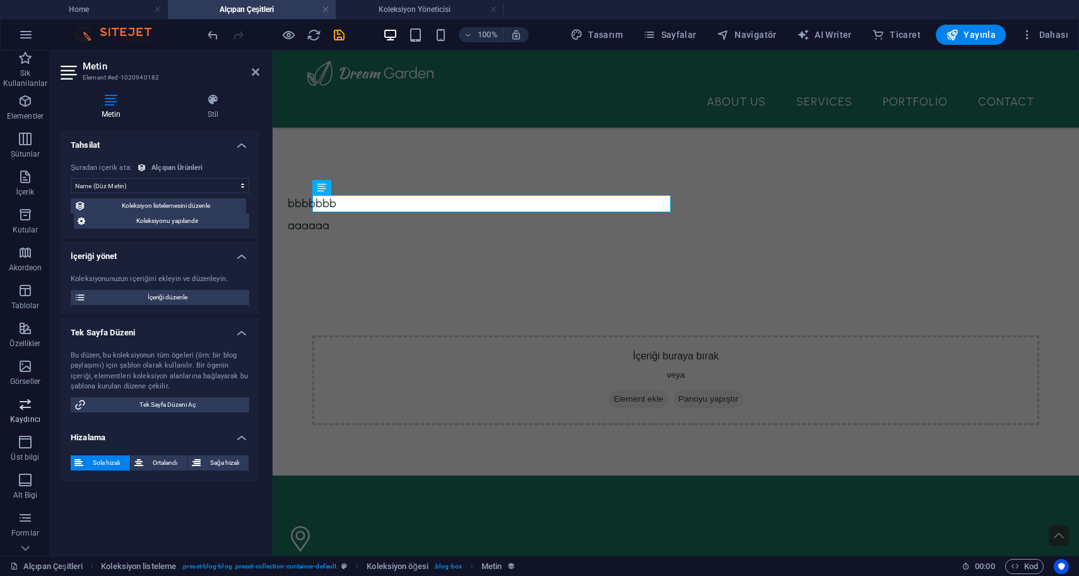
click at [21, 398] on icon "button" at bounding box center [25, 403] width 15 height 15
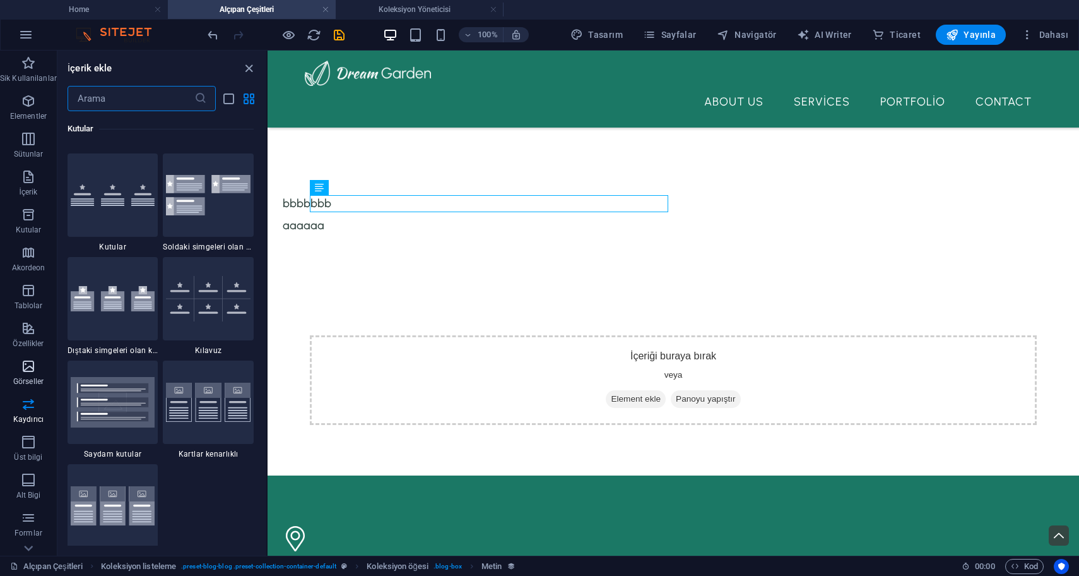
click at [33, 371] on icon "button" at bounding box center [28, 366] width 15 height 15
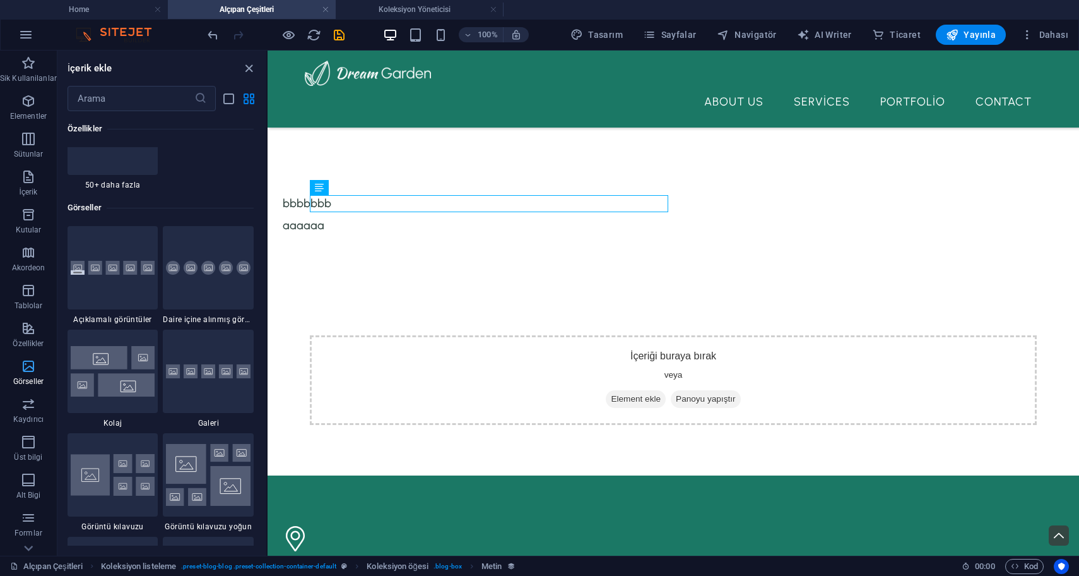
scroll to position [6401, 0]
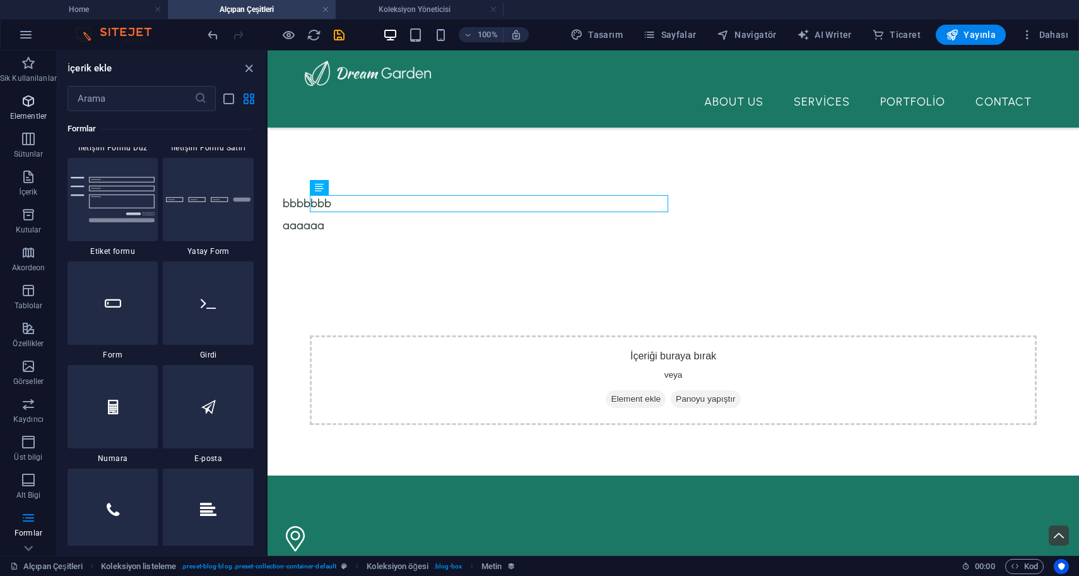
click at [16, 107] on span "Elementler" at bounding box center [28, 108] width 57 height 30
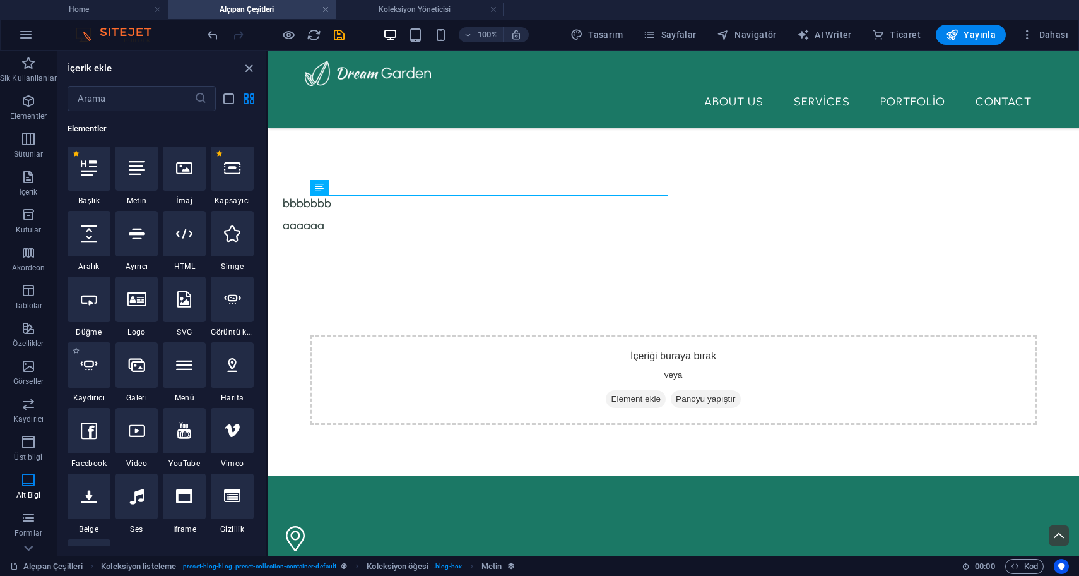
scroll to position [134, 0]
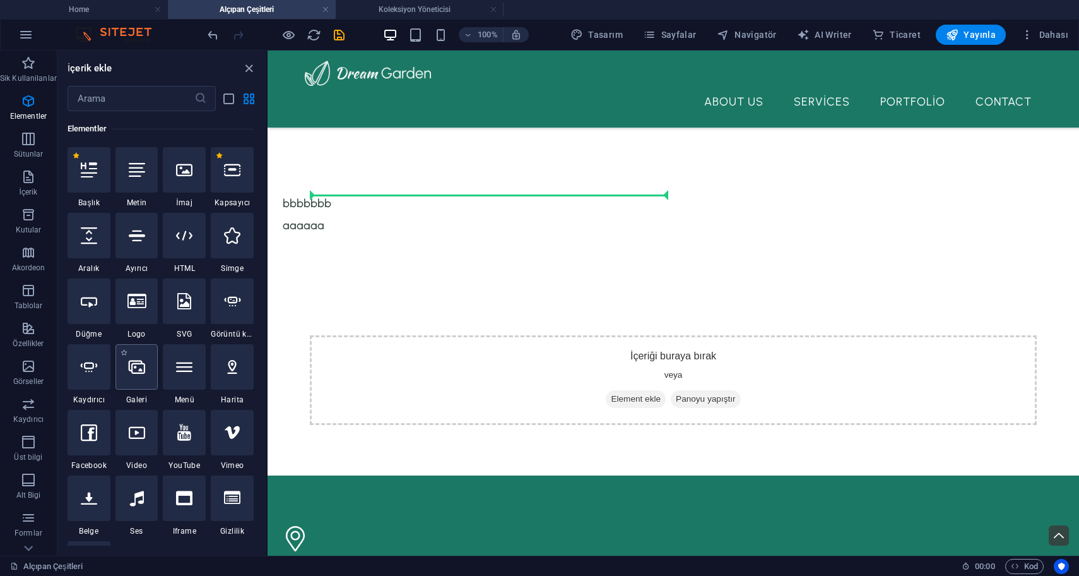
select select "4"
select select "%"
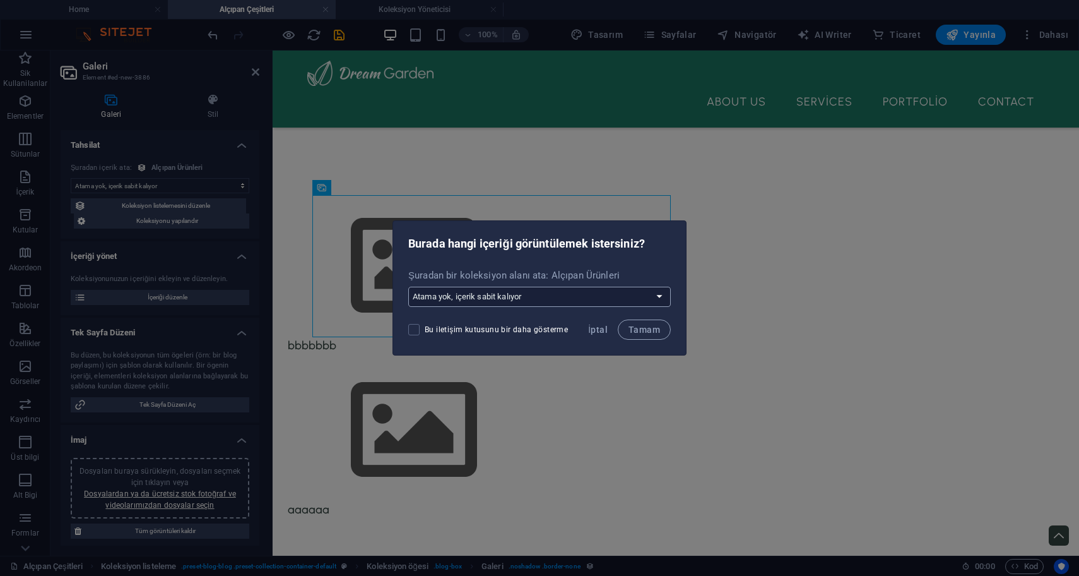
click at [619, 301] on select "Atama yok, içerik sabit kalıyor Yeni bir alan oluştur Oluşturulma zamanı (Tarih…" at bounding box center [539, 297] width 263 height 20
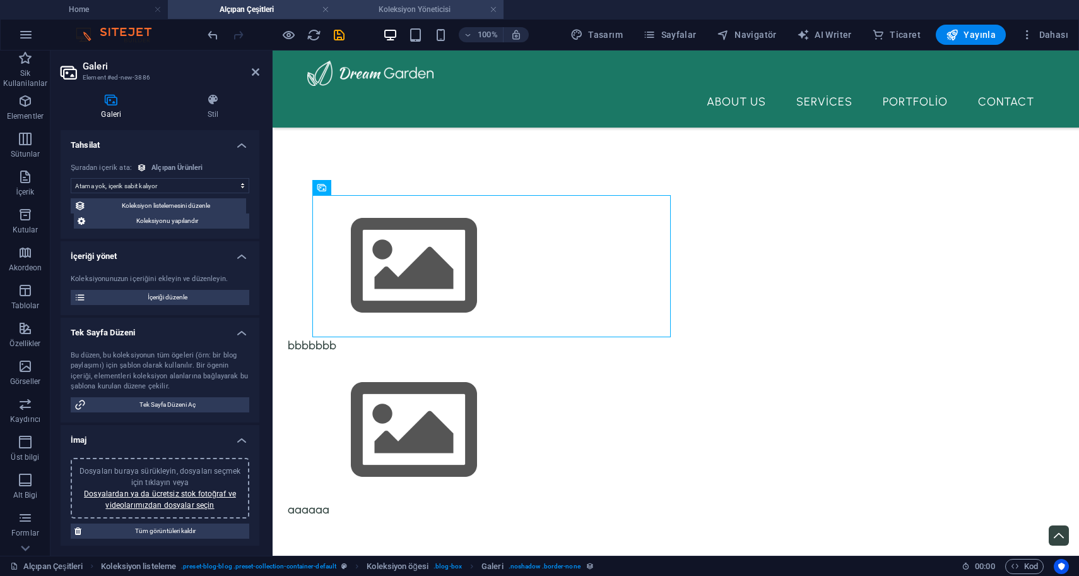
click at [386, 8] on h4 "Koleksiyon Yöneticisi" at bounding box center [420, 10] width 168 height 14
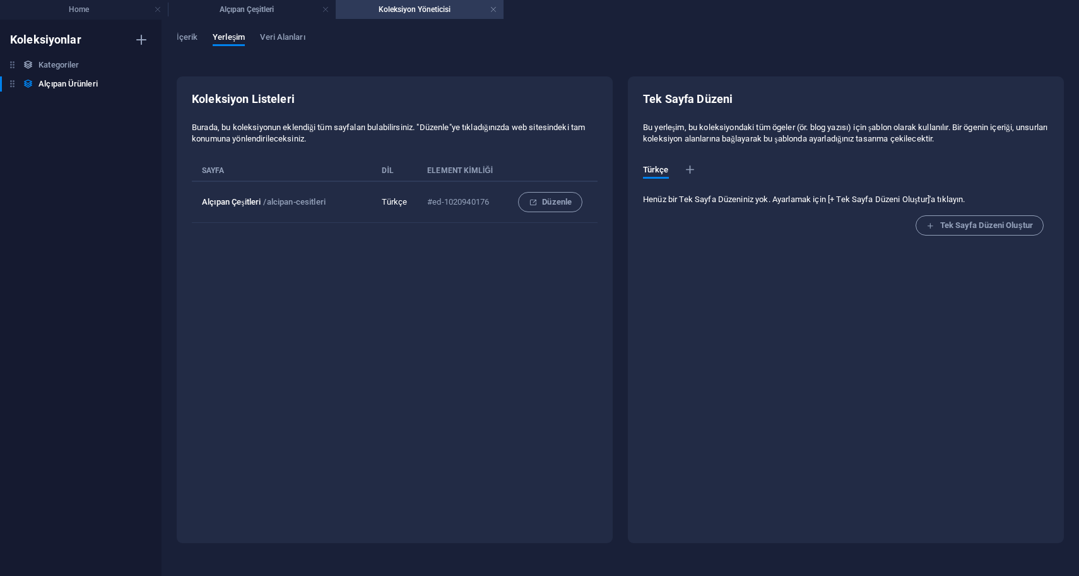
scroll to position [0, 0]
click at [275, 36] on span "Veri Alanları" at bounding box center [282, 39] width 45 height 18
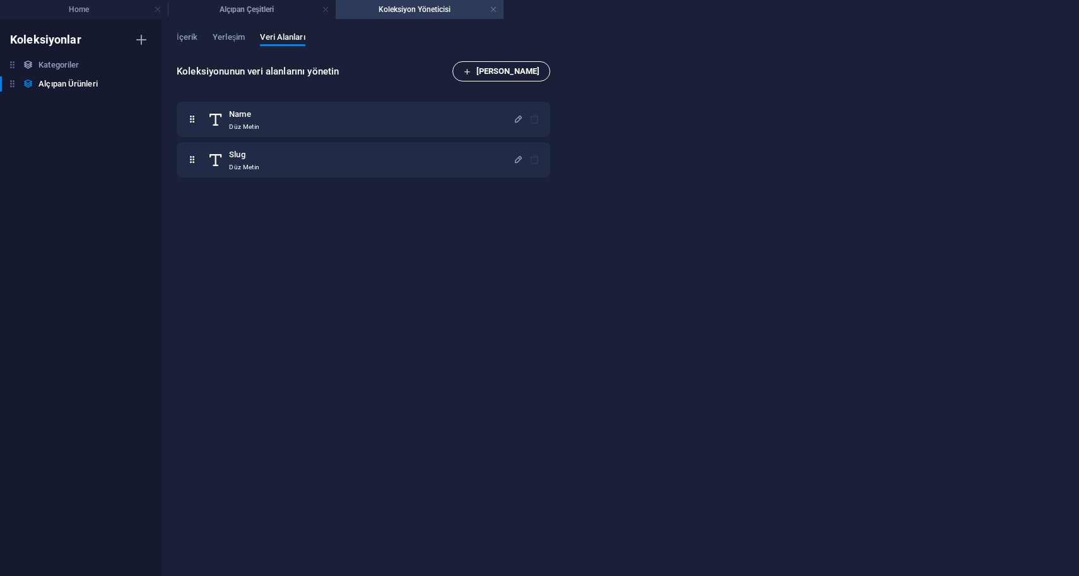
click at [522, 66] on span "Alan Ekle" at bounding box center [501, 71] width 76 height 15
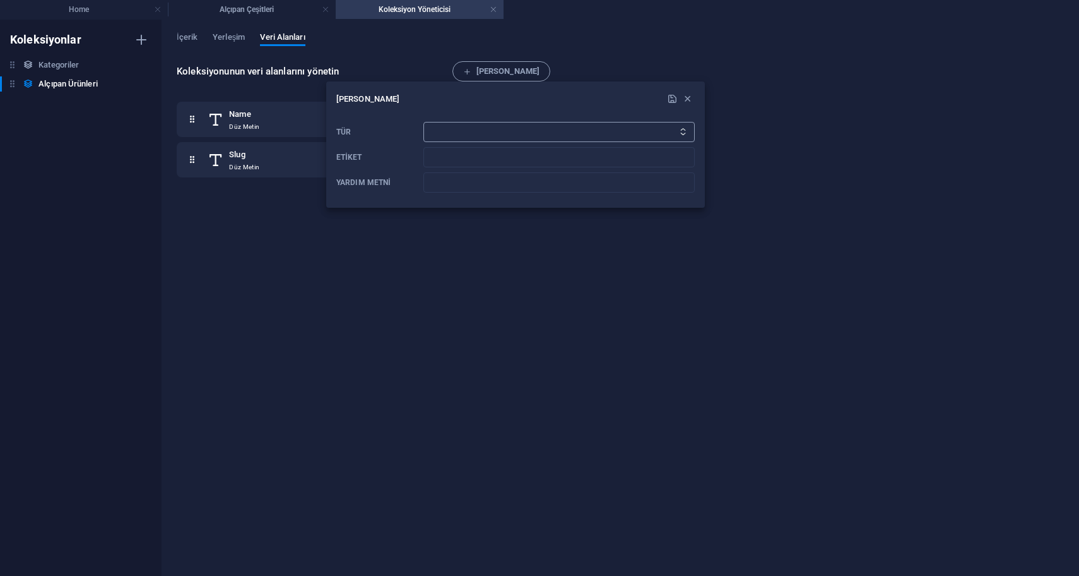
click at [451, 124] on select "Düz Metin Bağlantı CMS Zengin Metin Dosya Çoklu Dosyalar Onay kutusu Seçim Tari…" at bounding box center [559, 132] width 271 height 20
select select "file"
click at [424, 122] on select "Düz Metin Bağlantı CMS Zengin Metin Dosya Çoklu Dosyalar Onay kutusu Seçim Tari…" at bounding box center [559, 132] width 271 height 20
click at [451, 155] on input "Etiket" at bounding box center [559, 157] width 271 height 20
type input "Resim"
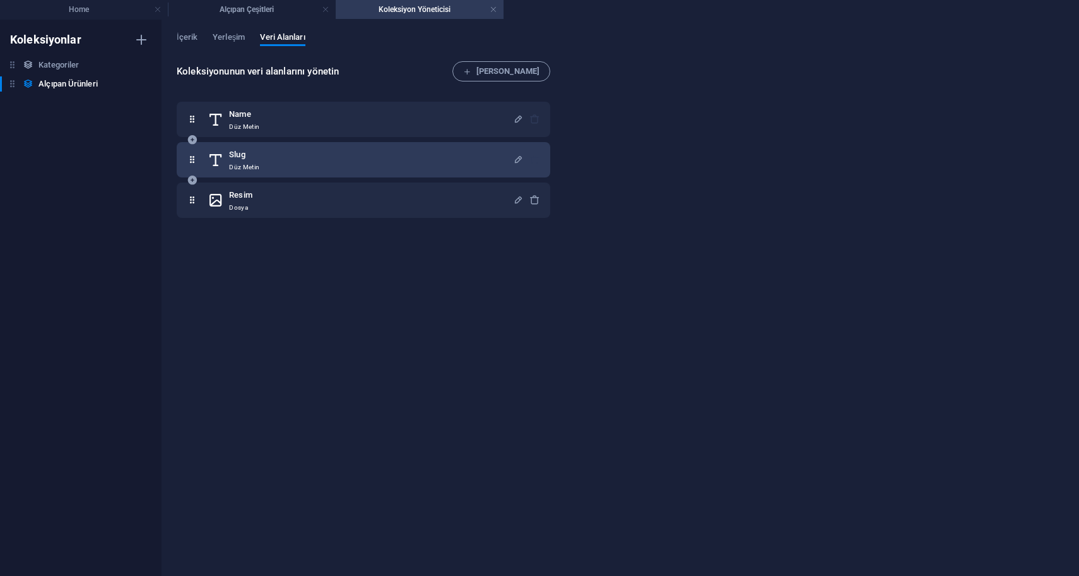
click at [250, 162] on p "Düz Metin" at bounding box center [244, 167] width 30 height 10
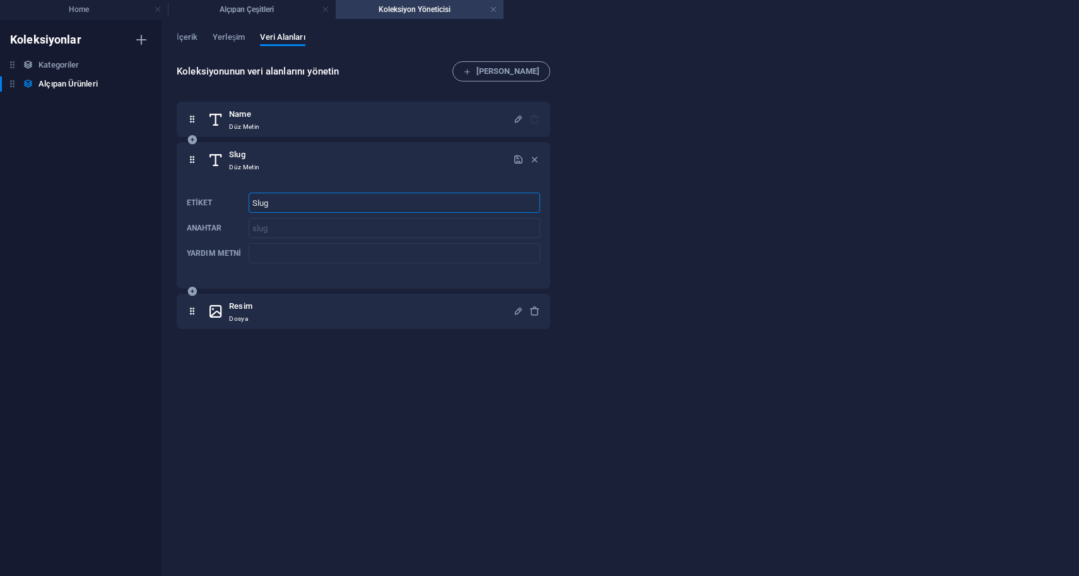
drag, startPoint x: 288, startPoint y: 210, endPoint x: 217, endPoint y: 209, distance: 72.0
click at [217, 210] on div "Etiket Slug ​ Anahtar slug ​ Yardım metni ​" at bounding box center [364, 227] width 354 height 81
type input "S"
type input "Ürün Url"
click at [516, 158] on icon "button" at bounding box center [518, 159] width 11 height 11
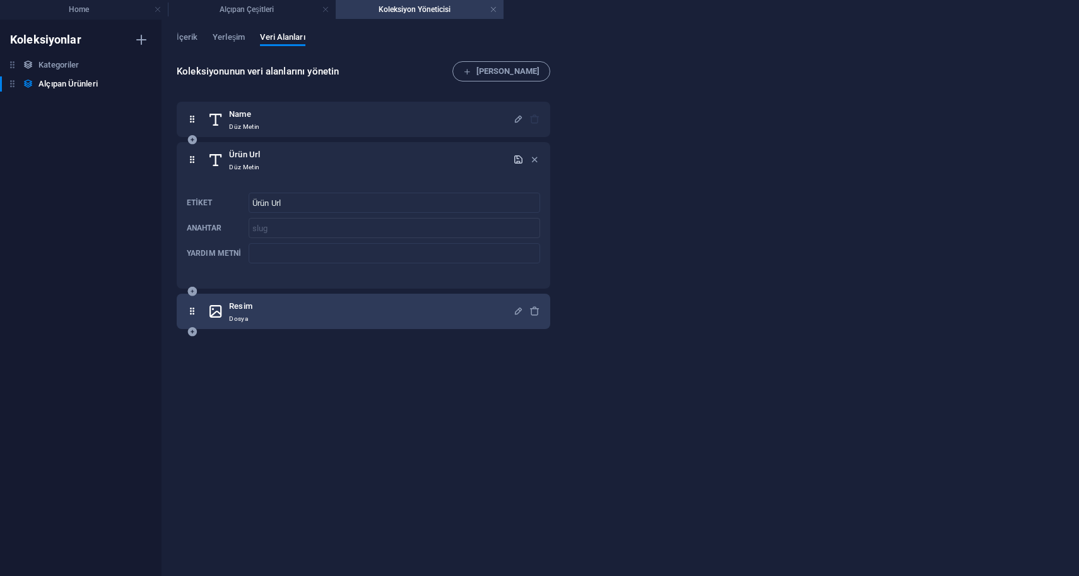
click at [335, 312] on div "Resim Dosya" at bounding box center [361, 311] width 306 height 25
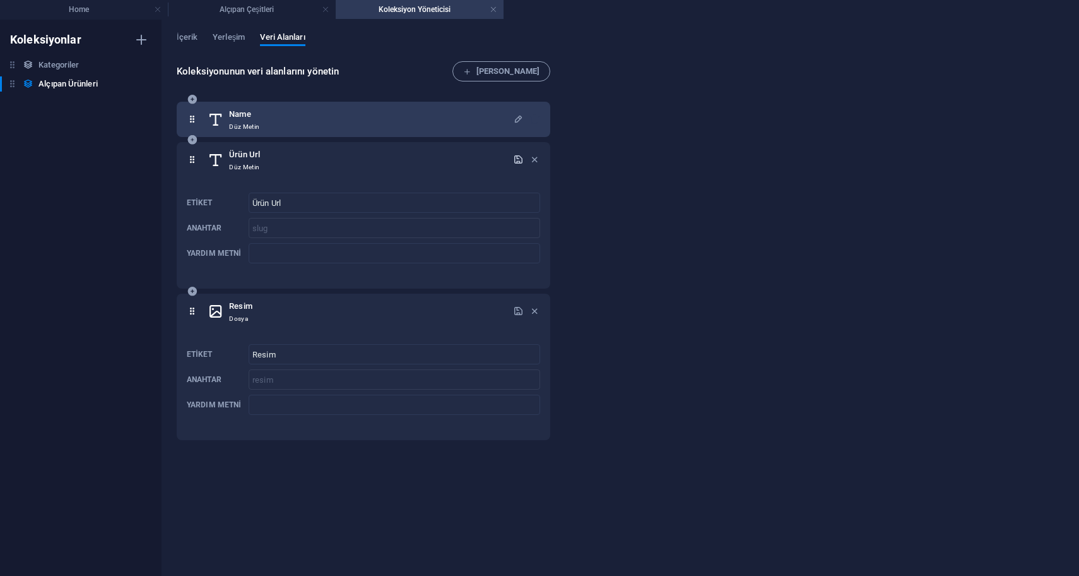
click at [325, 117] on div "Name Düz Metin" at bounding box center [361, 119] width 306 height 25
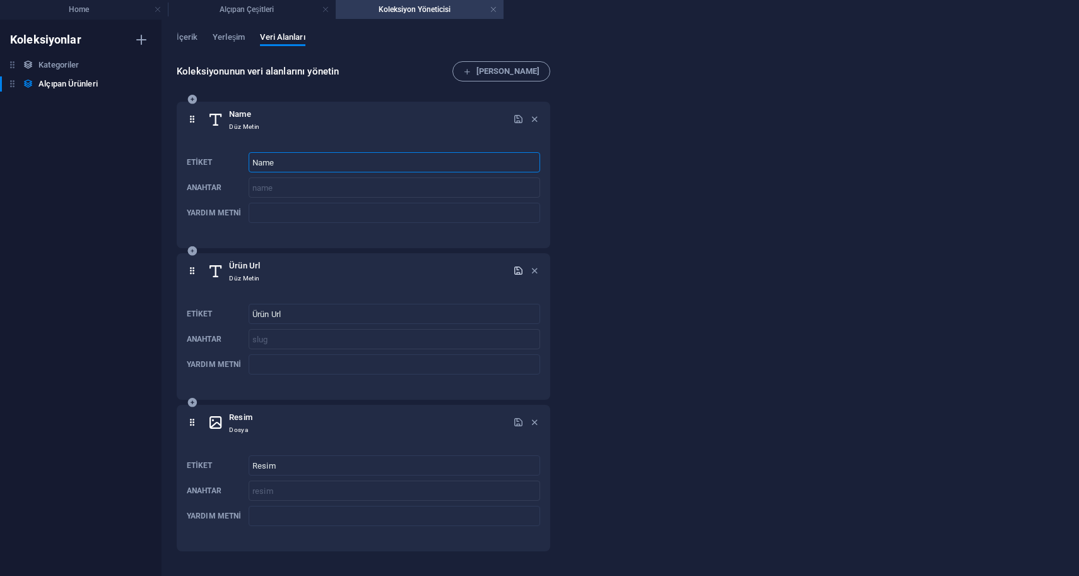
drag, startPoint x: 293, startPoint y: 166, endPoint x: 236, endPoint y: 165, distance: 56.8
click at [236, 165] on div "Etiket Name ​ Anahtar name ​ Yardım metni ​" at bounding box center [364, 187] width 354 height 81
type input "Ürün İsmi"
click at [514, 121] on icon "button" at bounding box center [518, 119] width 11 height 11
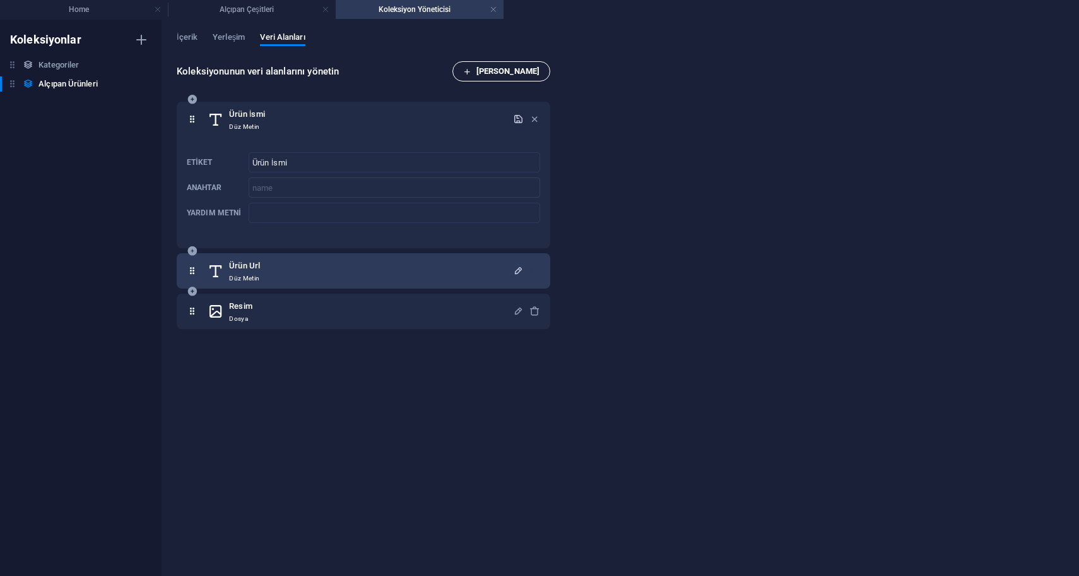
click at [521, 73] on span "Alan Ekle" at bounding box center [501, 71] width 76 height 15
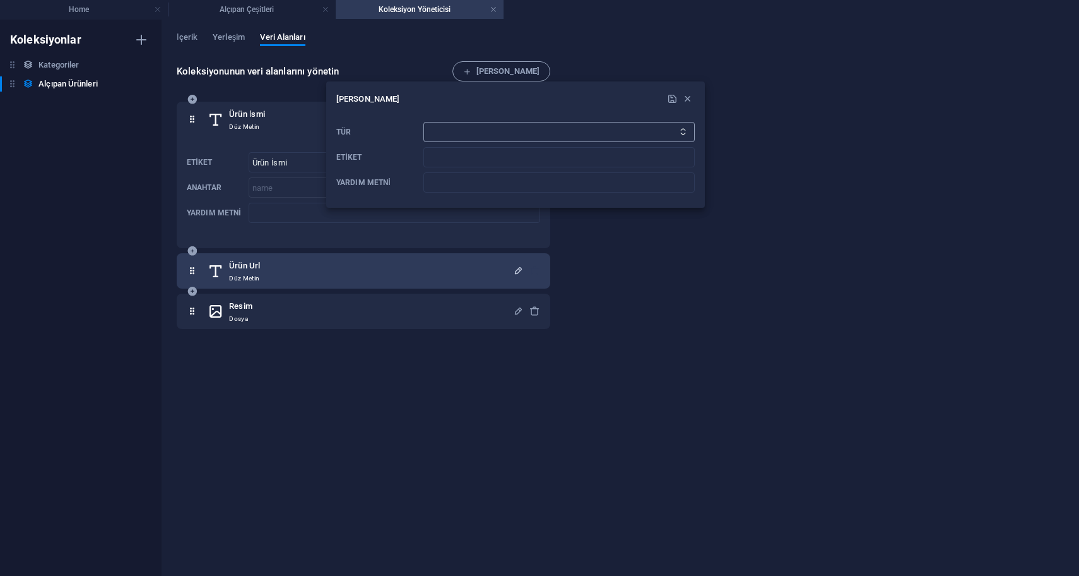
click at [459, 125] on select "Düz Metin Bağlantı CMS Zengin Metin Dosya Çoklu Dosyalar Onay kutusu Seçim Tari…" at bounding box center [559, 132] width 271 height 20
select select "text"
click at [424, 122] on select "Düz Metin Bağlantı CMS Zengin Metin Dosya Çoklu Dosyalar Onay kutusu Seçim Tari…" at bounding box center [559, 132] width 271 height 20
click at [455, 157] on input "Etiket" at bounding box center [559, 157] width 271 height 20
type input "Ürün Açıklaması"
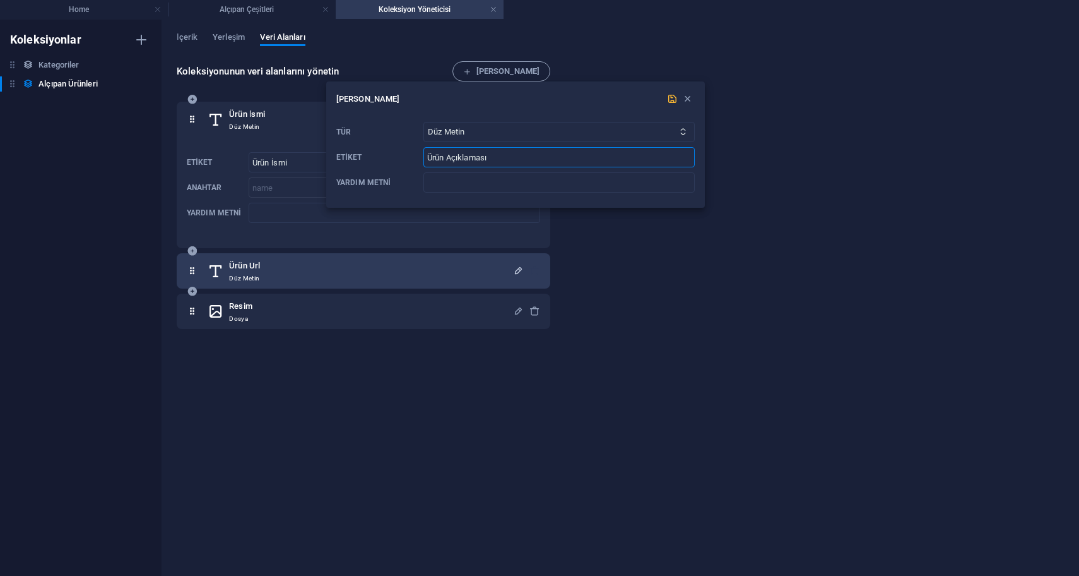
click at [674, 104] on icon "submit" at bounding box center [672, 98] width 11 height 11
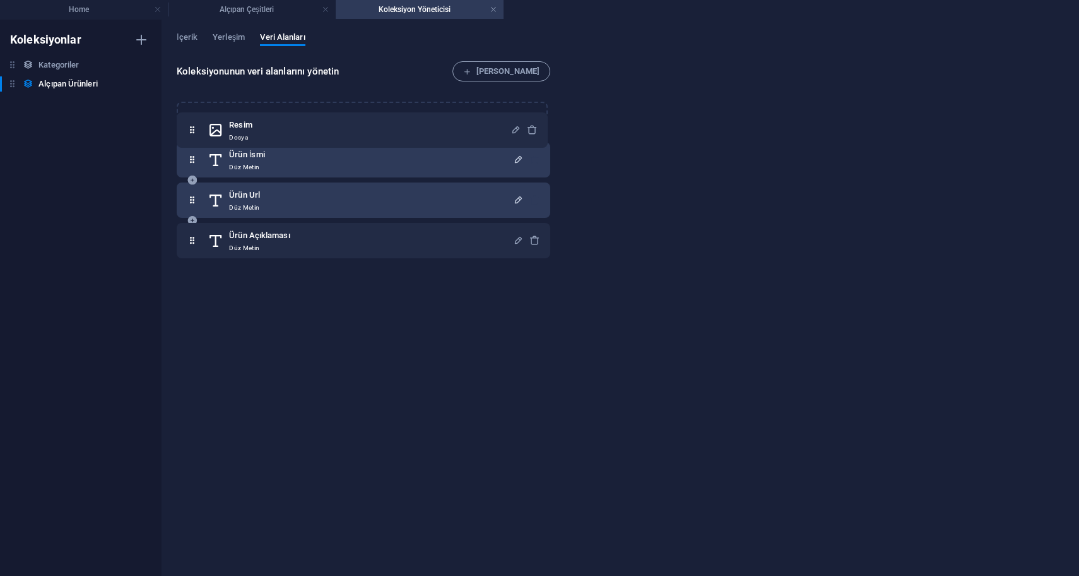
drag, startPoint x: 193, startPoint y: 203, endPoint x: 193, endPoint y: 129, distance: 73.9
click at [193, 129] on div "Ürün İsmi Düz Metin Ürün Url Düz Metin Resim Dosya Ürün Açıklaması Düz Metin" at bounding box center [364, 180] width 374 height 157
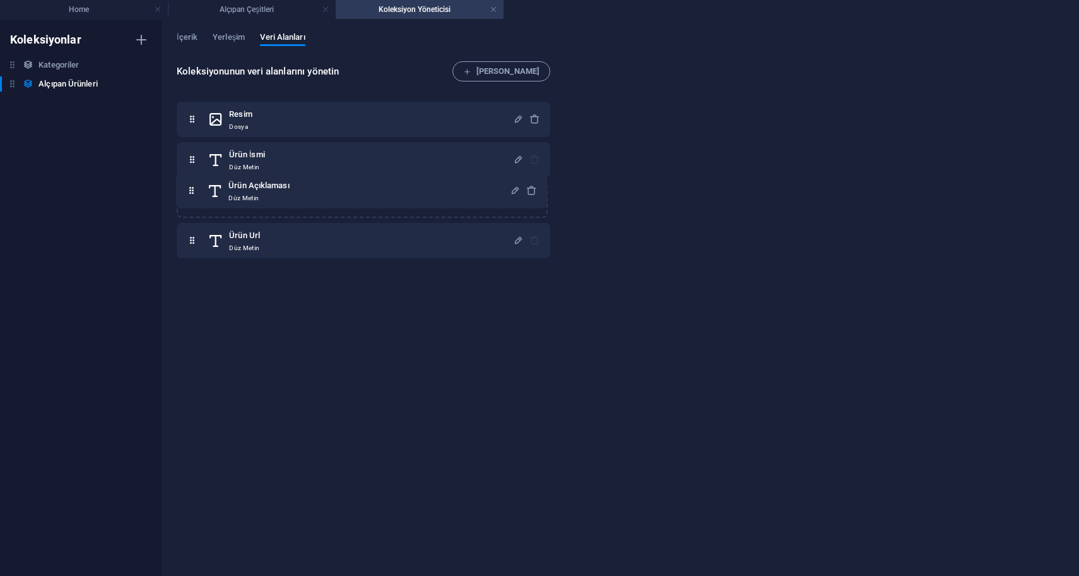
drag, startPoint x: 192, startPoint y: 242, endPoint x: 191, endPoint y: 189, distance: 53.0
click at [191, 189] on div "Resim Dosya Ürün İsmi Düz Metin Ürün Url Düz Metin Ürün Açıklaması Düz Metin" at bounding box center [364, 180] width 374 height 157
click at [230, 42] on span "Yerleşim" at bounding box center [229, 39] width 32 height 18
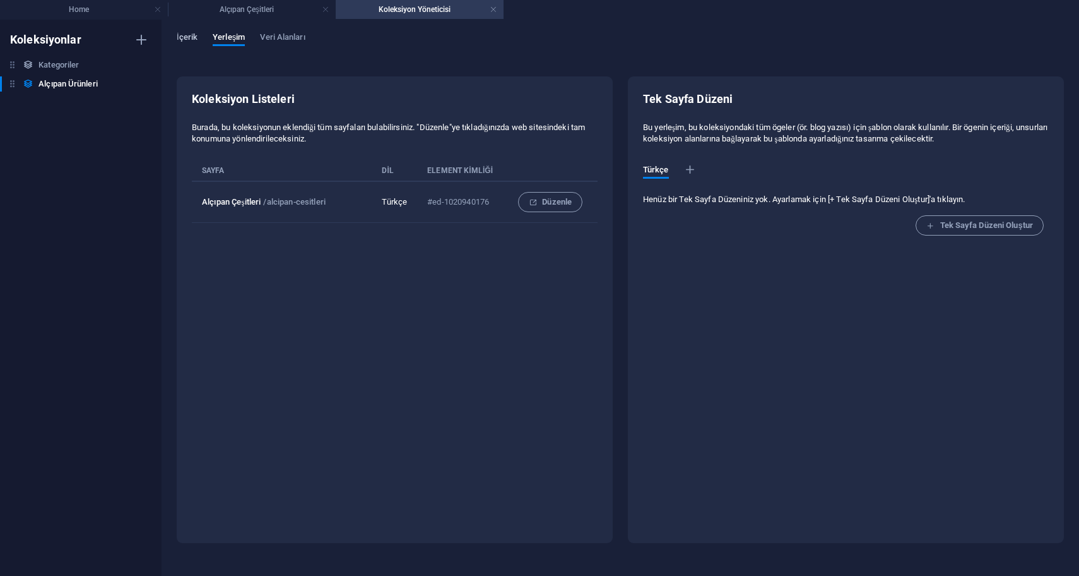
click at [193, 34] on span "İçerik" at bounding box center [187, 39] width 21 height 18
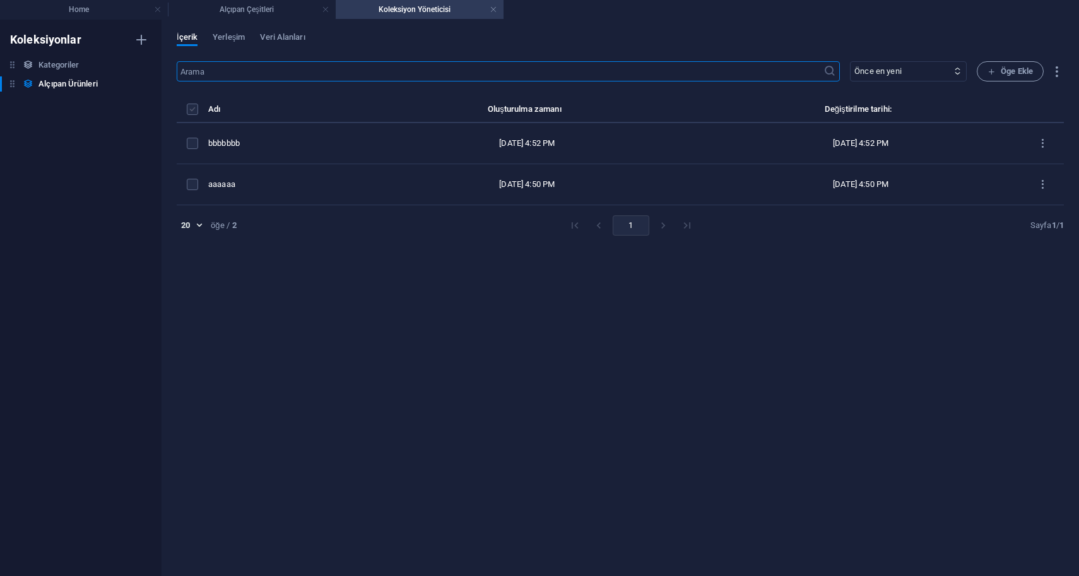
click at [192, 112] on label "items list" at bounding box center [192, 109] width 11 height 11
click at [0, 0] on input "items list" at bounding box center [0, 0] width 0 height 0
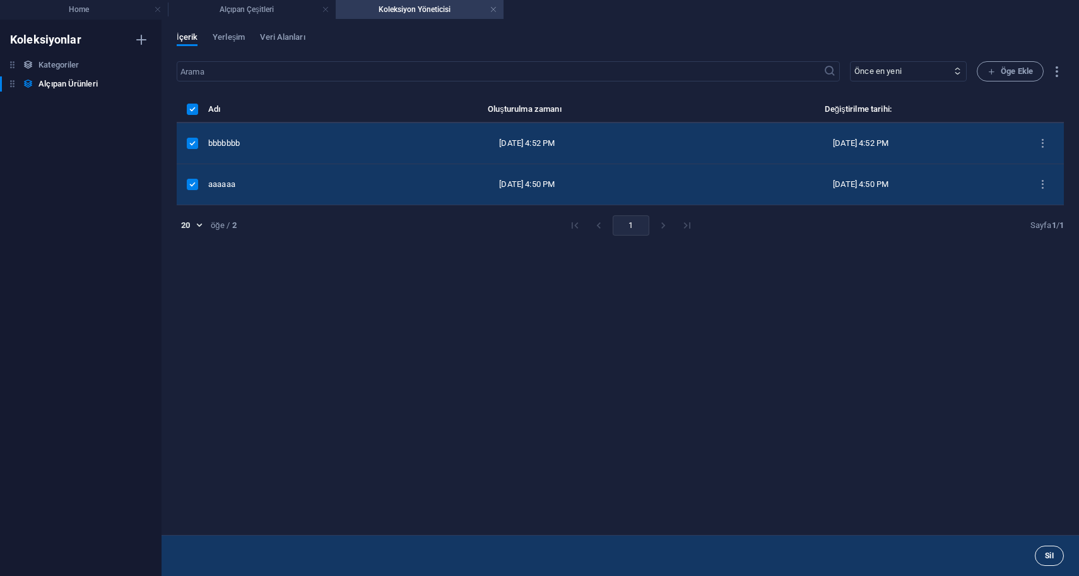
click at [1042, 551] on button "Sil" at bounding box center [1049, 555] width 29 height 20
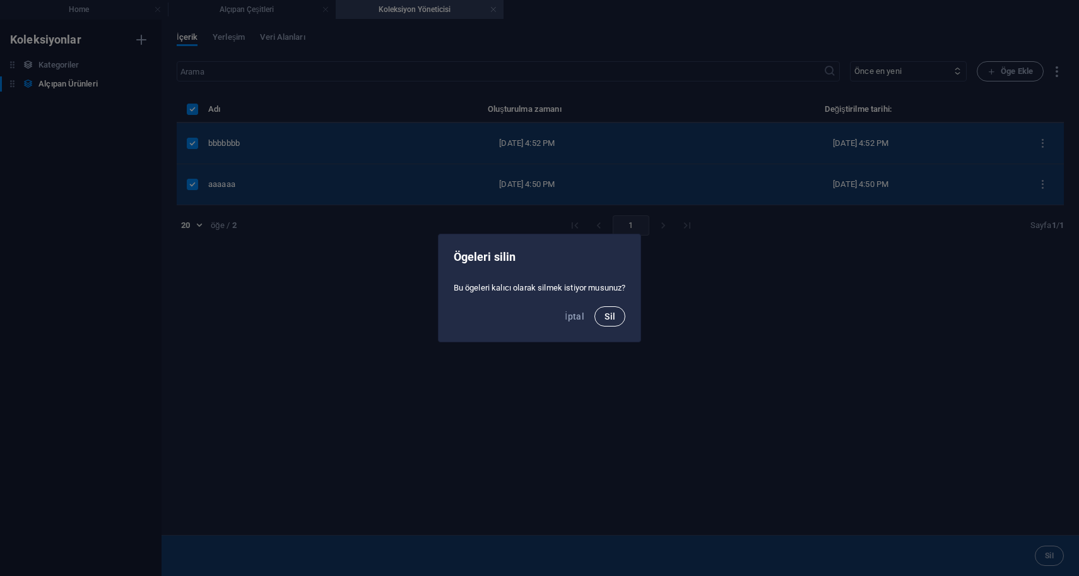
click at [618, 320] on button "Sil" at bounding box center [610, 316] width 31 height 20
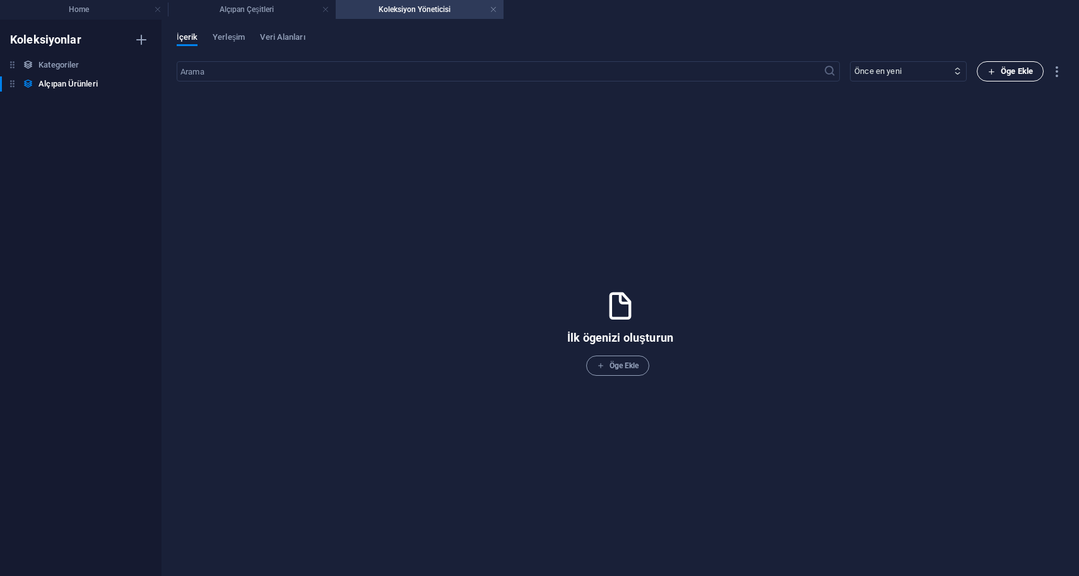
click at [1004, 65] on span "Öge Ekle" at bounding box center [1010, 71] width 45 height 15
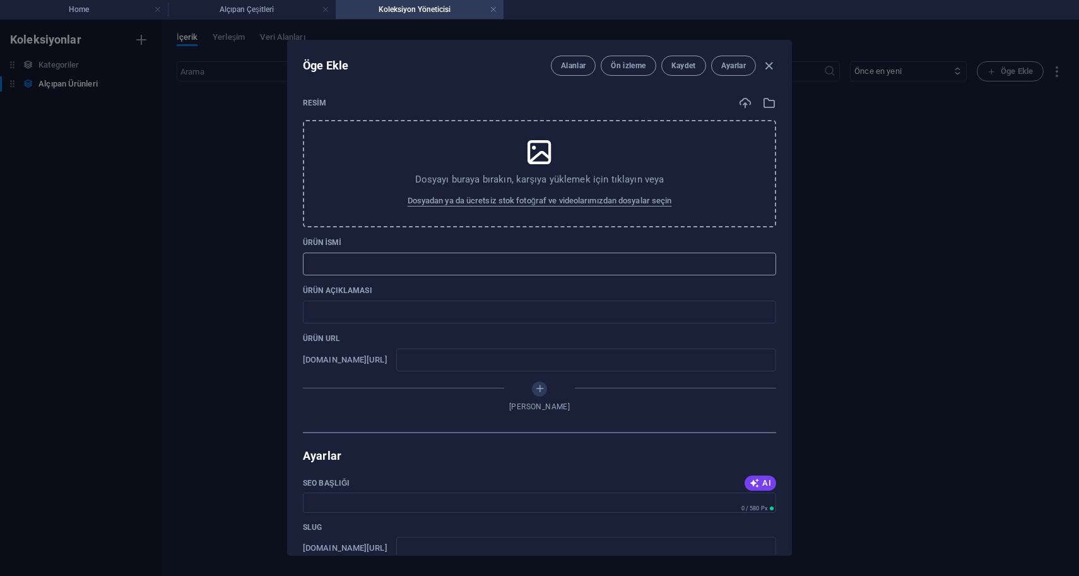
click at [439, 268] on input "text" at bounding box center [539, 264] width 473 height 23
paste input "Suya Dayanıklı Alçıpan® (WR) 12,5 mm"
type input "Suya Dayanıklı Alçıpan® (WR) 12,5 mm"
type input "suya-dayan-kl-alc-pan-wr-12-5-mm"
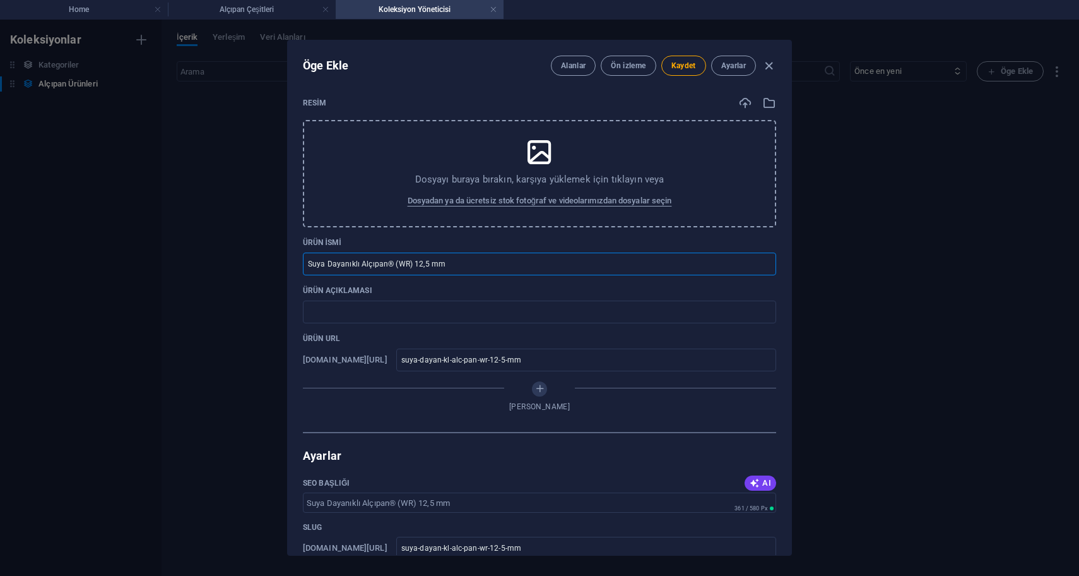
type input "Suya Dayanıklı Alçıpan® (WR) 12,5 mm"
click at [389, 323] on input "text" at bounding box center [539, 311] width 473 height 23
paste input "Su iticilik özelliği kazandırılmış Alçıpan® Neme dayanım Zaman tasarrufu Üzerin…"
type input "Su iticilik özelliği kazandırılmış Alçıpan® Neme dayanım Zaman tasarrufu Üzerin…"
click at [453, 313] on input "text" at bounding box center [539, 311] width 473 height 23
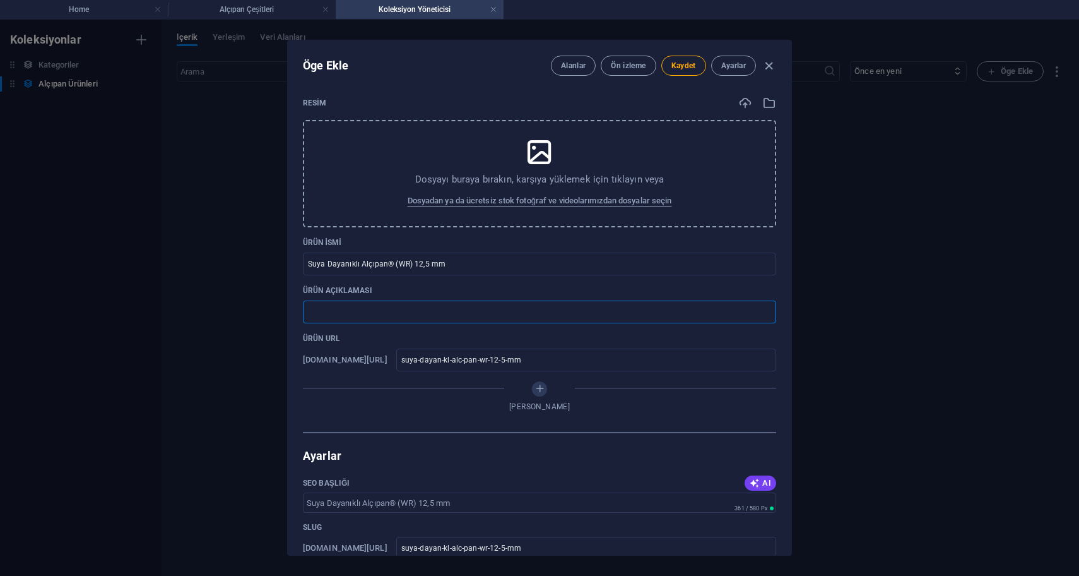
click at [453, 313] on input "text" at bounding box center [539, 311] width 473 height 23
paste input "Islak hacim ve nemli ortamda kullanılabilen, su iticilik özelliği kazandırılmış…"
type input "Islak hacim ve nemli ortamda kullanılabilen, su iticilik özelliği kazandırılmış…"
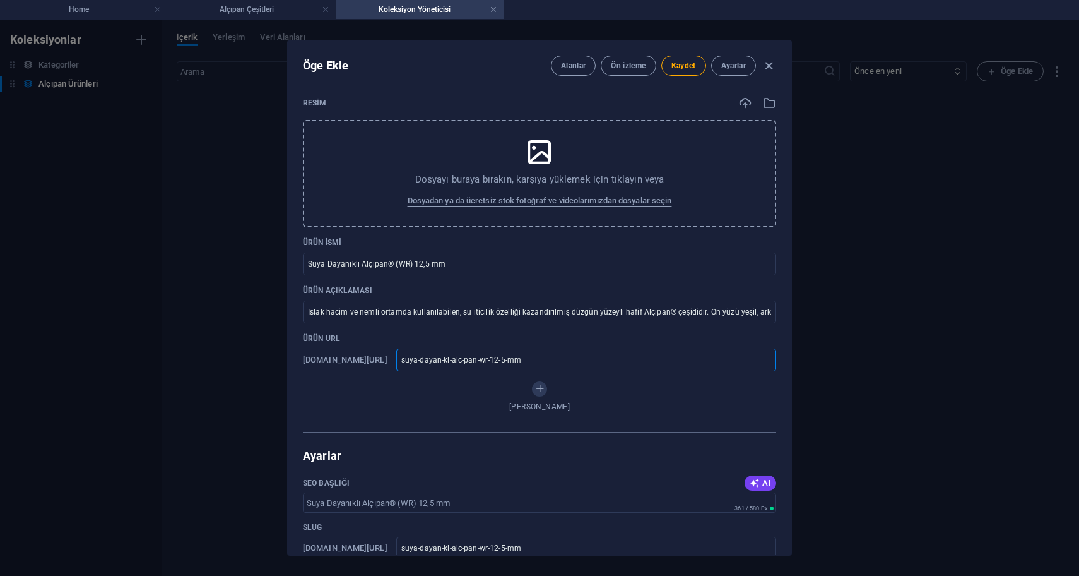
drag, startPoint x: 571, startPoint y: 362, endPoint x: 383, endPoint y: 352, distance: 188.4
click at [383, 352] on div "www.example.com/example-page/ suya-dayan-kl-alc-pan-wr-12-5-mm ​" at bounding box center [539, 359] width 473 height 23
click at [437, 83] on div "Öge Ekle Alanlar Ön izleme Kaydet Ayarlar" at bounding box center [540, 62] width 504 height 45
click at [506, 174] on p "Dosyayı buraya bırakın, karşıya yüklemek için tıklayın veya" at bounding box center [539, 179] width 249 height 13
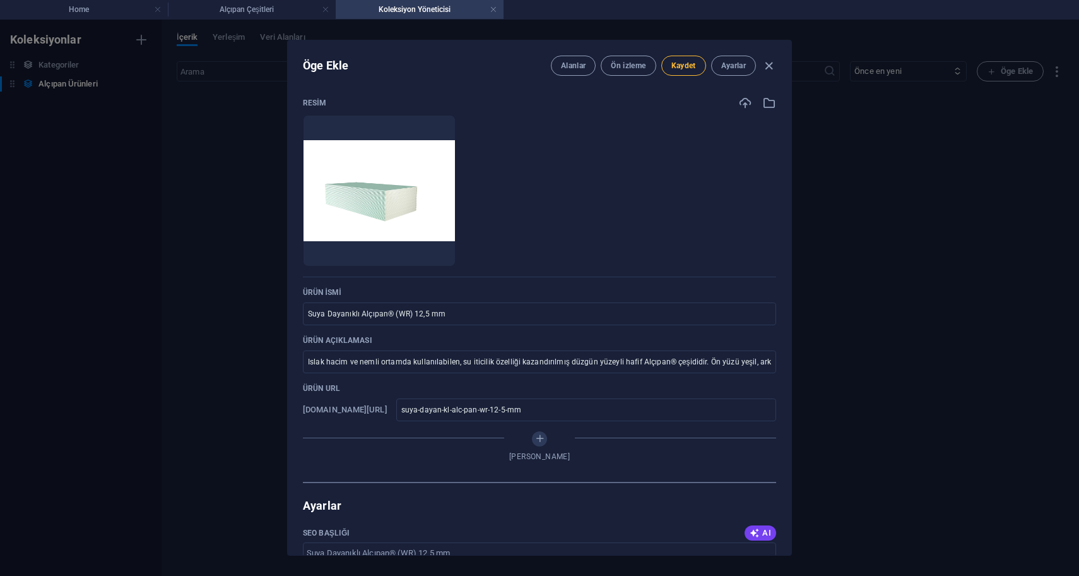
click at [687, 66] on span "Kaydet" at bounding box center [684, 66] width 25 height 10
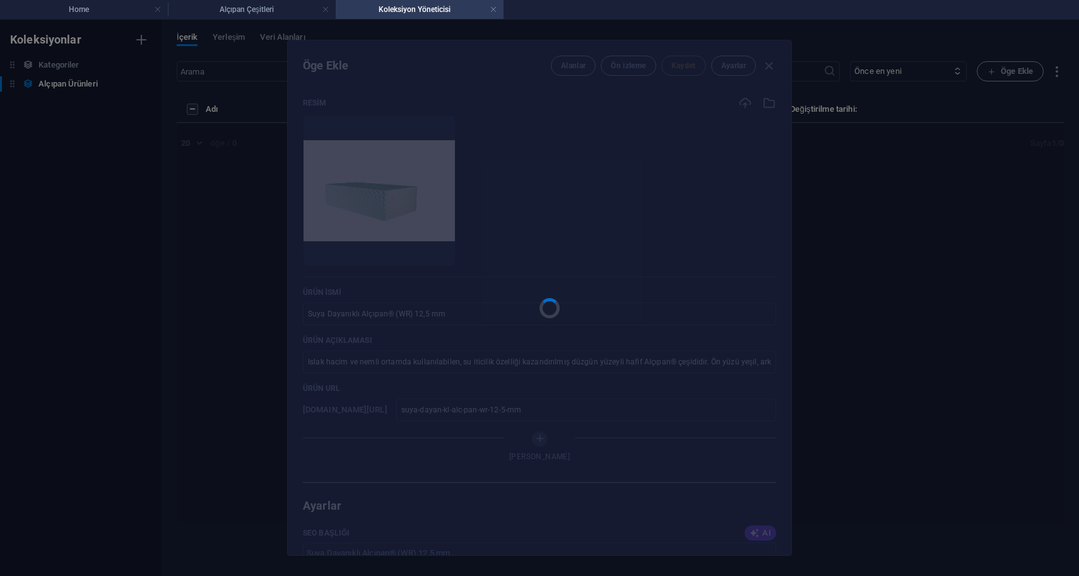
type input "suya-dayan-kl-alc-pan-wr-12-5-mm"
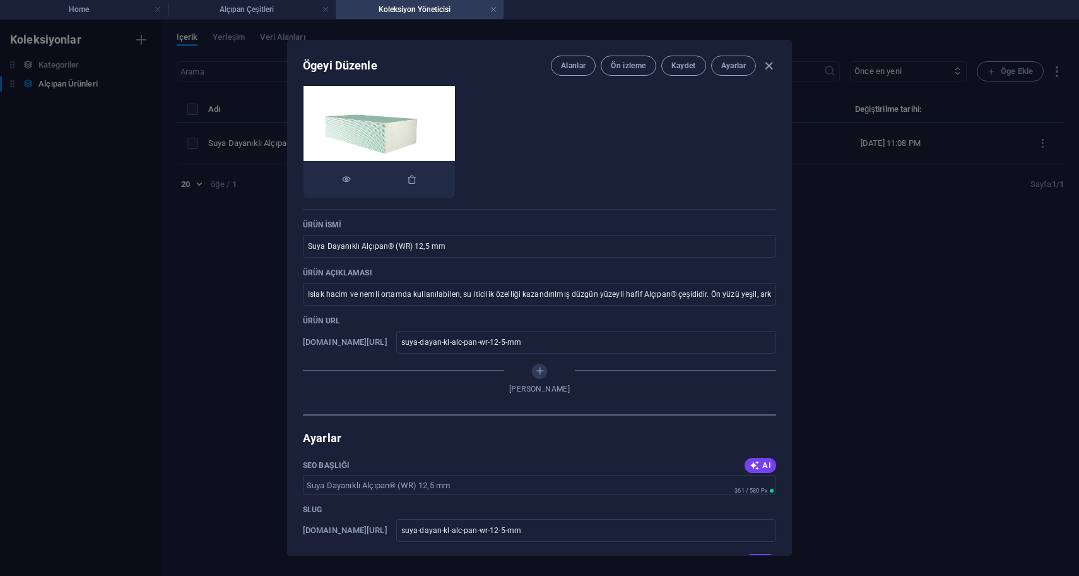
scroll to position [39, 0]
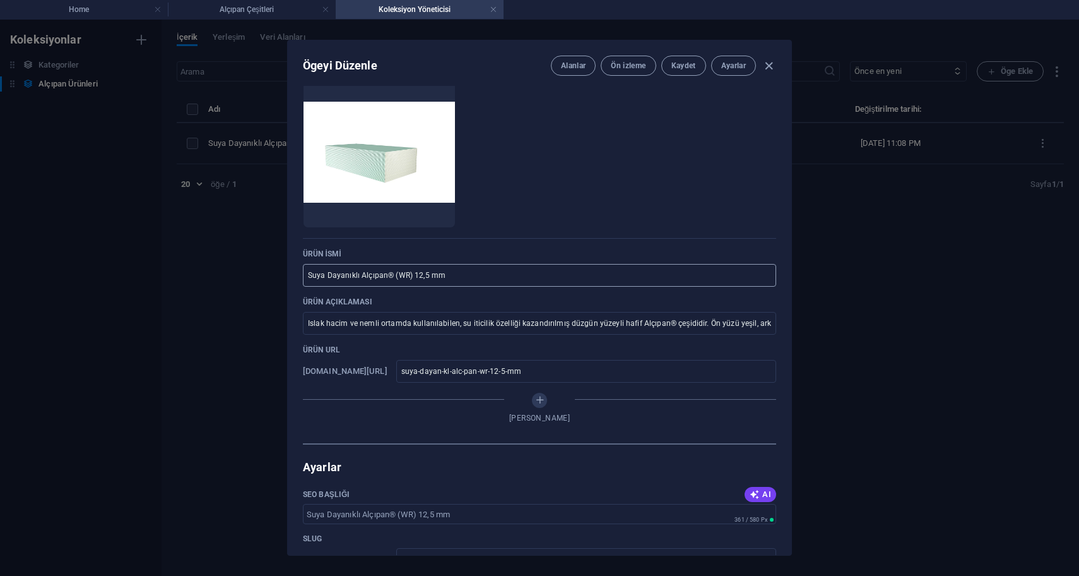
type input "suya-dayan-kl-alc-pan-wr-12-5-mm"
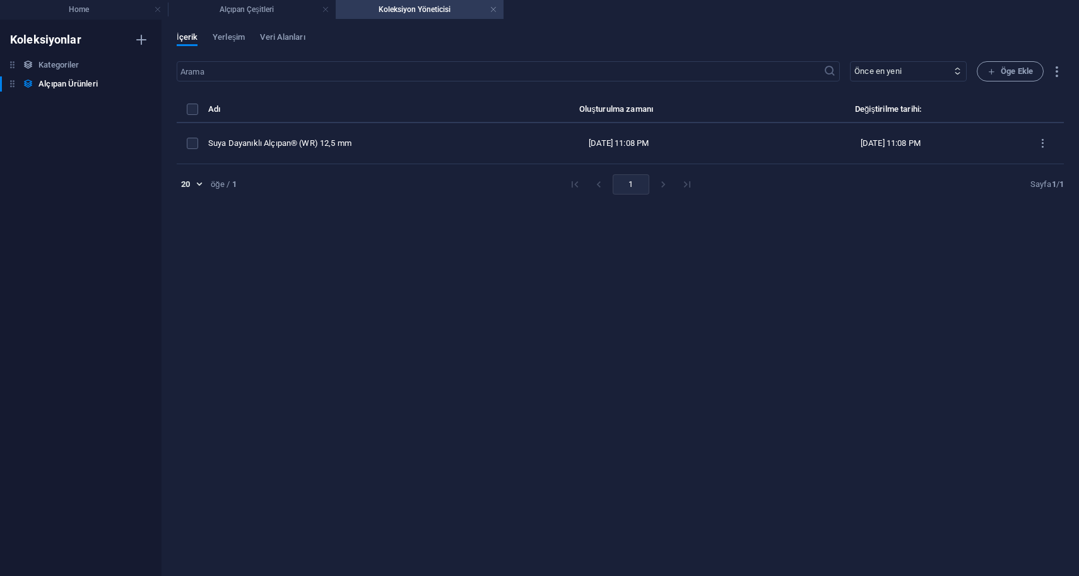
click at [1016, 83] on div "​ Önce en yeni Önce en eski Son düzenlenme Ürün İsmi (artan) Ürün İsmi (azalan)…" at bounding box center [621, 312] width 888 height 502
click at [1016, 68] on span "Öge Ekle" at bounding box center [1010, 71] width 45 height 15
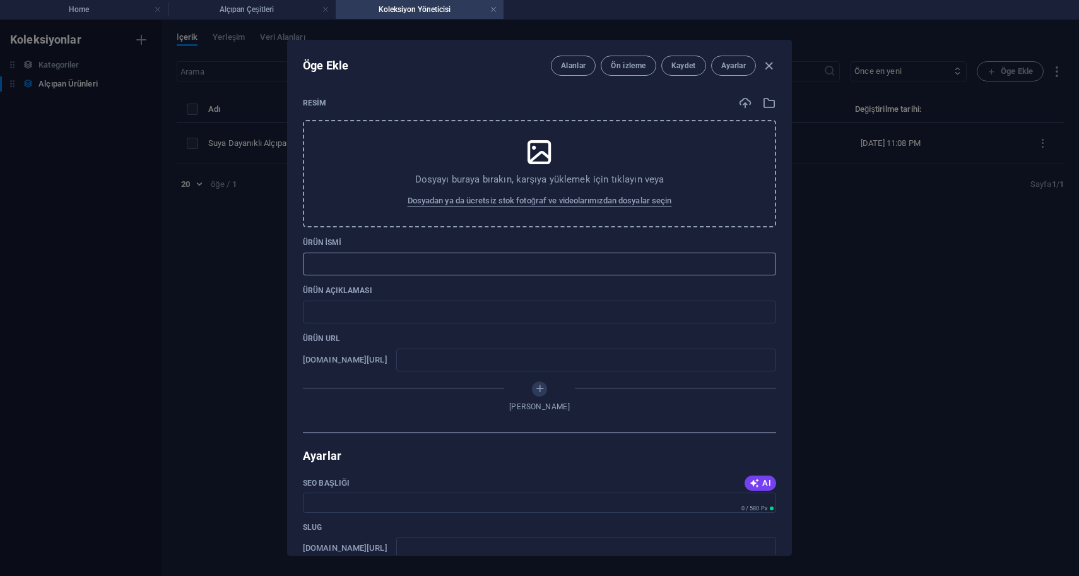
click at [429, 259] on input "text" at bounding box center [539, 264] width 473 height 23
paste input "Flex Alçıpan® (FX) 12,5 mm"
type input "Flex Alçıpan® (FX) 12,5 mm"
type input "flex-alc-pan-fx-12-5-mm"
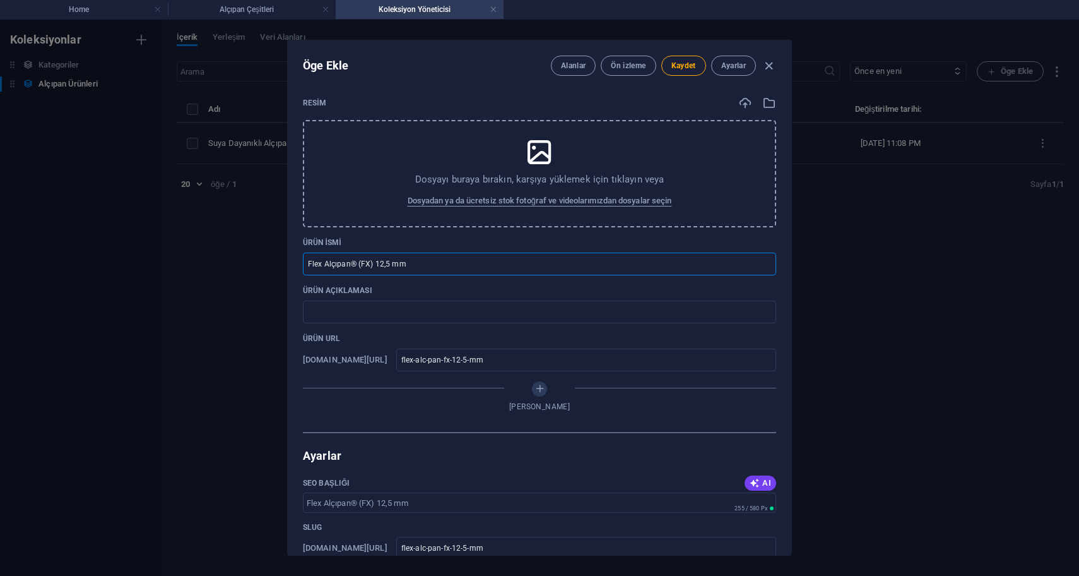
type input "Flex Alçıpan® (FX) 12,5 mm"
click at [390, 312] on input "text" at bounding box center [539, 311] width 473 height 23
paste input "İç mekanlarda kullanılan düzgün yüzeyli ve hafif Alçıpan® çeşididir. Ön yüzü fi…"
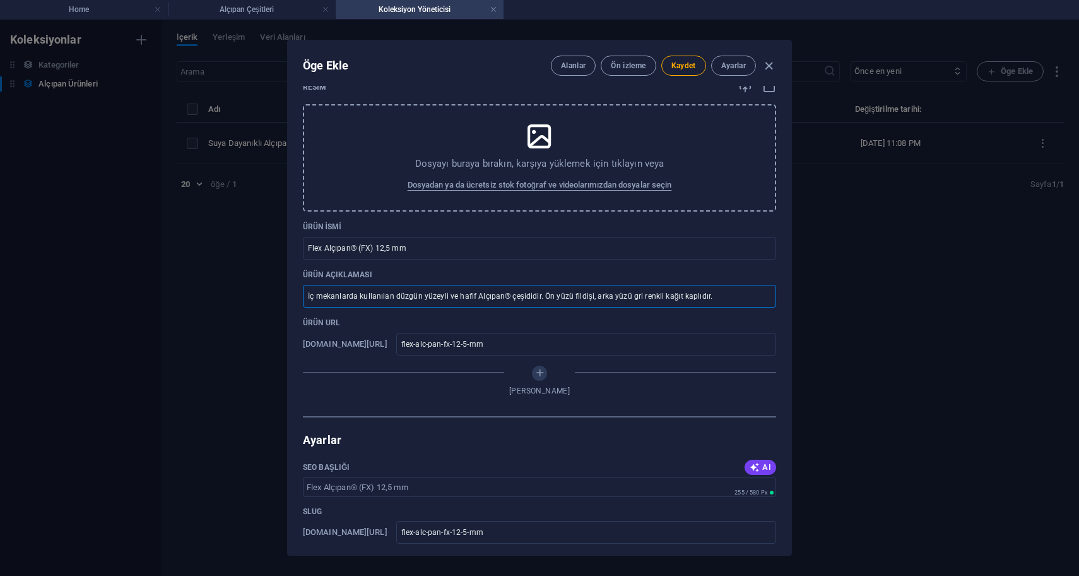
scroll to position [0, 0]
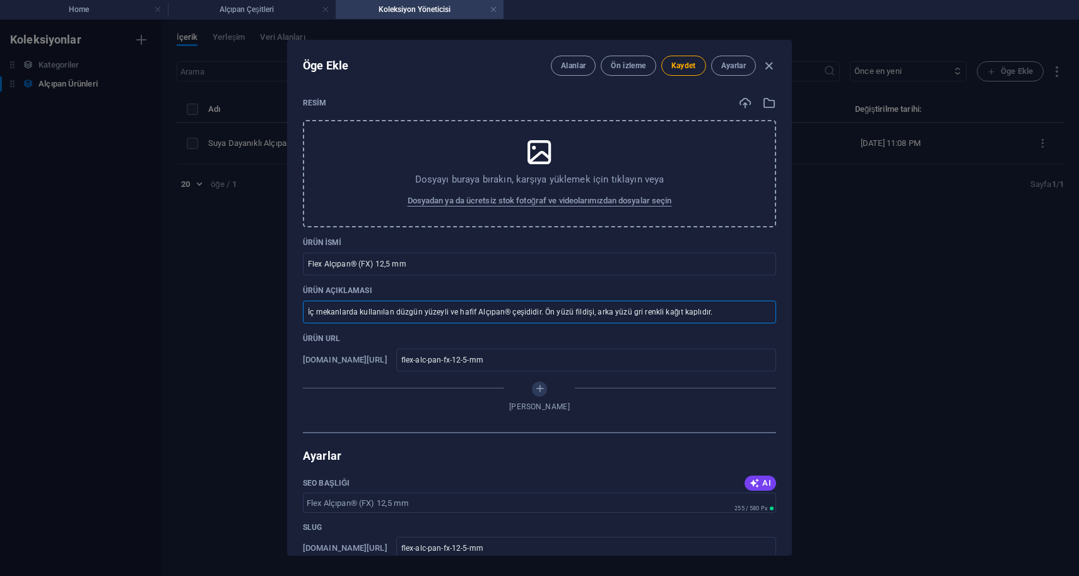
type input "İç mekanlarda kullanılan düzgün yüzeyli ve hafif Alçıpan® çeşididir. Ön yüzü fi…"
click at [501, 199] on span "Dosyadan ya da ücretsiz stok fotoğraf ve videolarımızdan dosyalar seçin" at bounding box center [540, 200] width 265 height 15
click at [443, 165] on div "Dosyayı buraya bırakın, karşıya yüklemek için tıklayın veya Dosyadan ya da ücre…" at bounding box center [539, 173] width 473 height 107
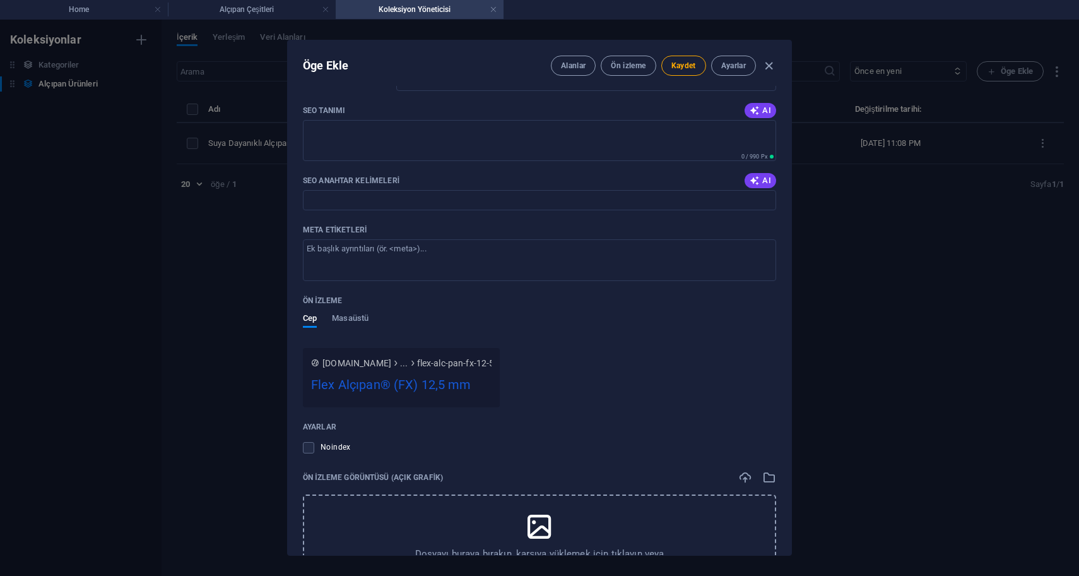
scroll to position [590, 0]
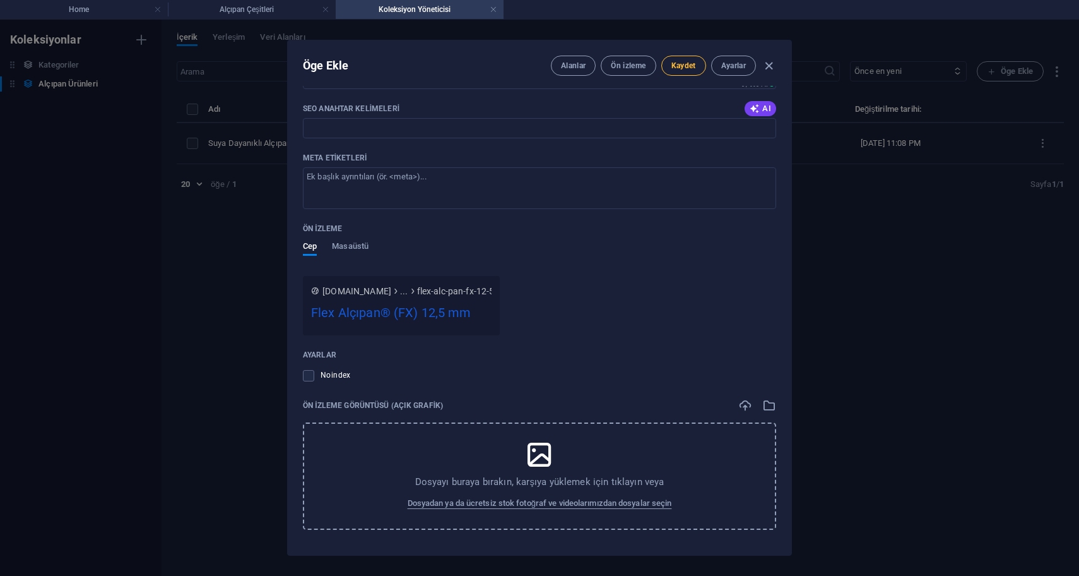
click at [680, 68] on span "Kaydet" at bounding box center [684, 66] width 25 height 10
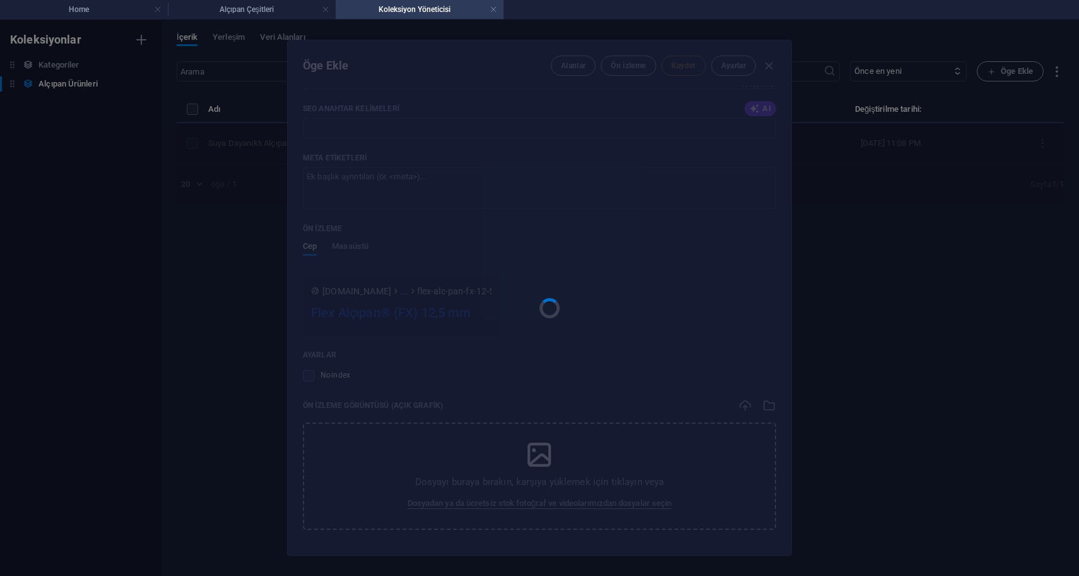
type input "flex-alc-pan-fx-12-5-mm"
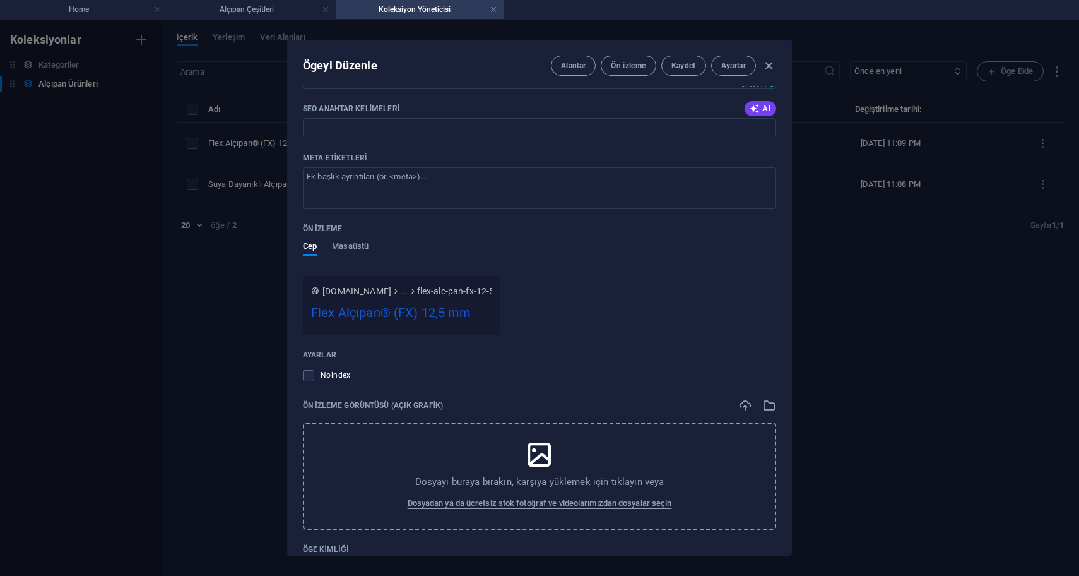
type input "flex-alc-pan-fx-12-5-mm"
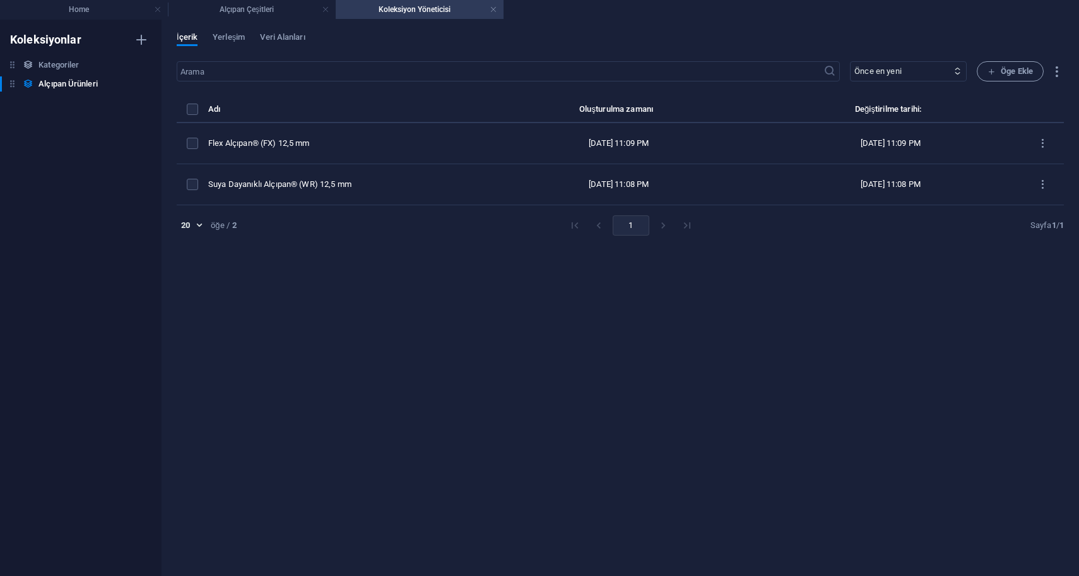
scroll to position [540, 0]
click at [111, 16] on li "Home" at bounding box center [84, 9] width 168 height 19
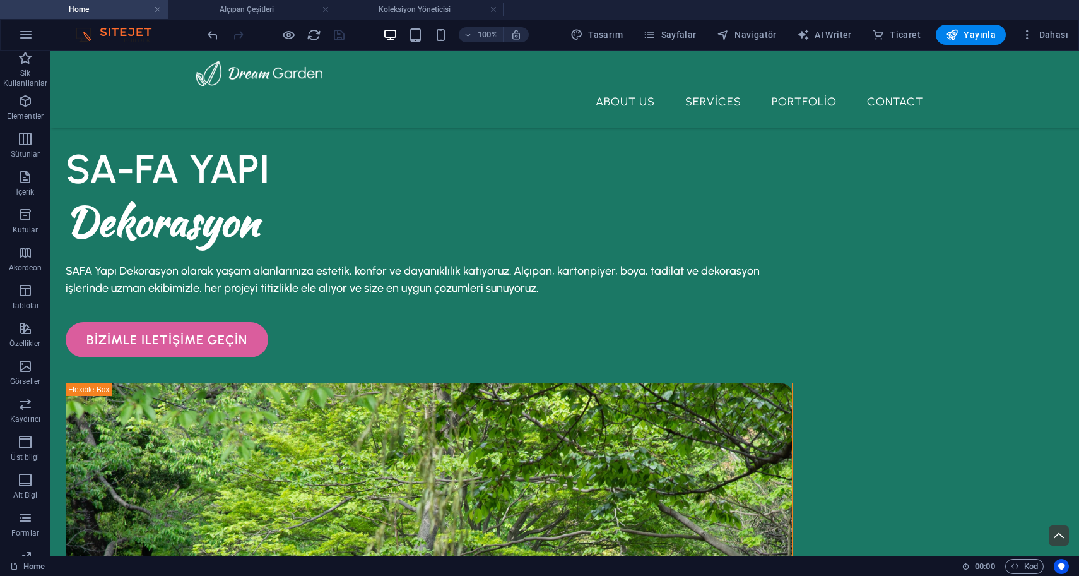
scroll to position [556, 0]
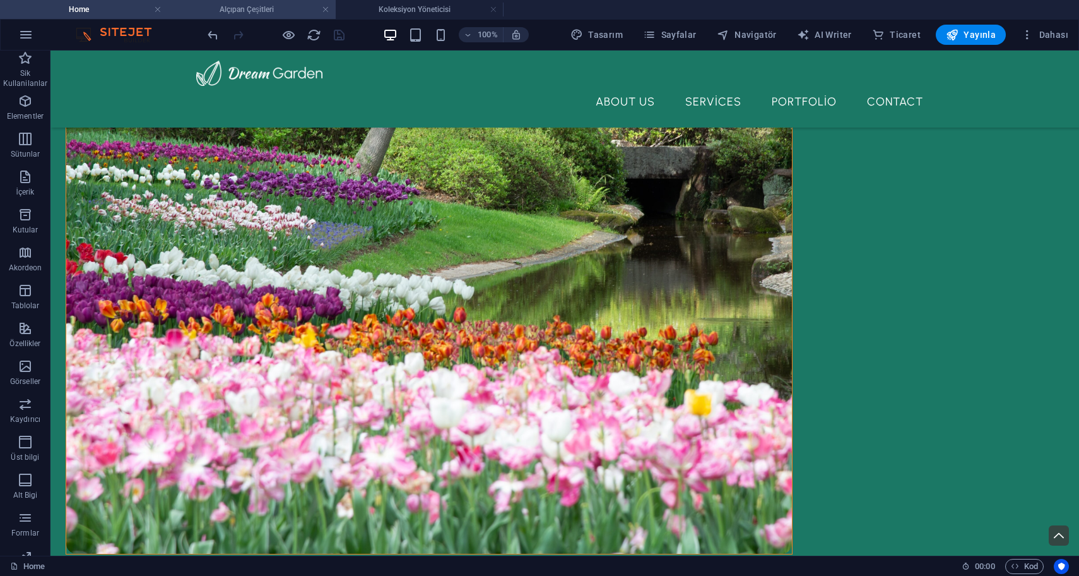
click at [279, 11] on h4 "Alçıpan Çeşitleri" at bounding box center [252, 10] width 168 height 14
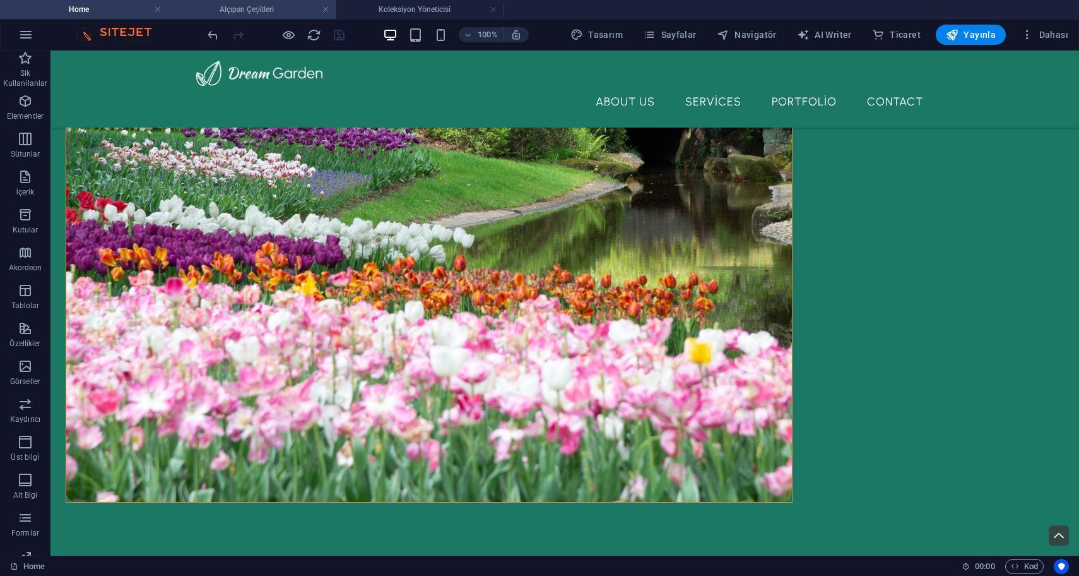
scroll to position [104, 0]
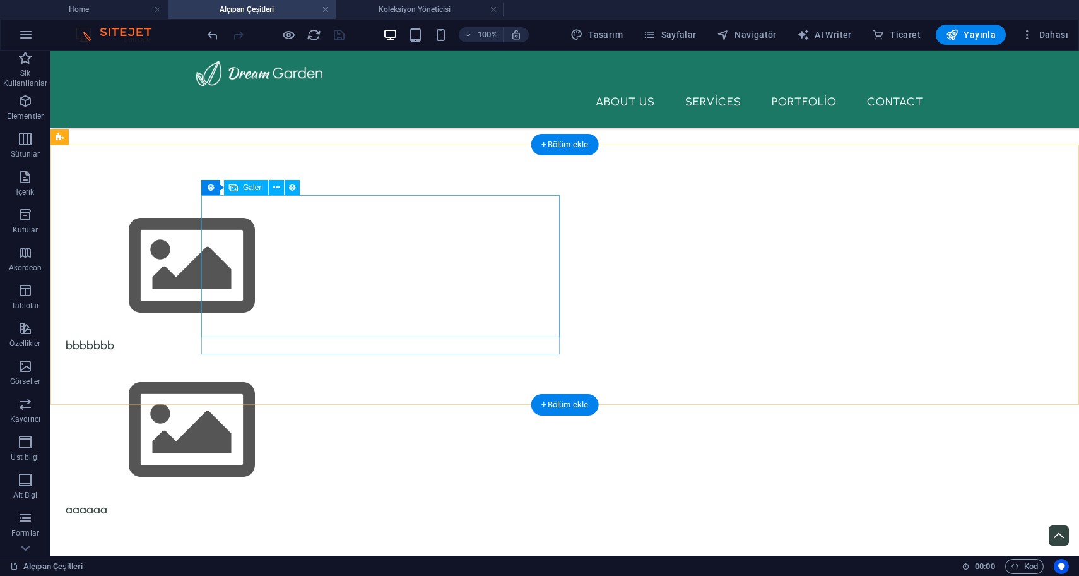
click at [318, 258] on img at bounding box center [192, 266] width 253 height 142
select select "4"
select select "%"
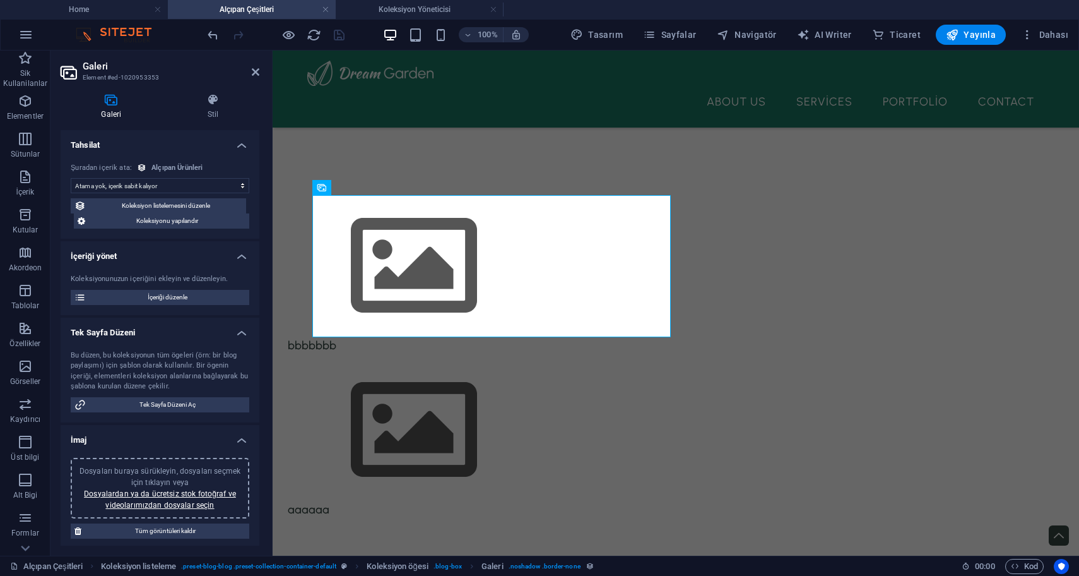
click at [167, 186] on select "Atama yok, içerik sabit kalıyor Oluşturulma zamanı (Tarih) Güncellenme zamanı (…" at bounding box center [160, 185] width 179 height 15
select select "resim"
click at [71, 178] on select "Atama yok, içerik sabit kalıyor Oluşturulma zamanı (Tarih) Güncellenme zamanı (…" at bounding box center [160, 185] width 179 height 15
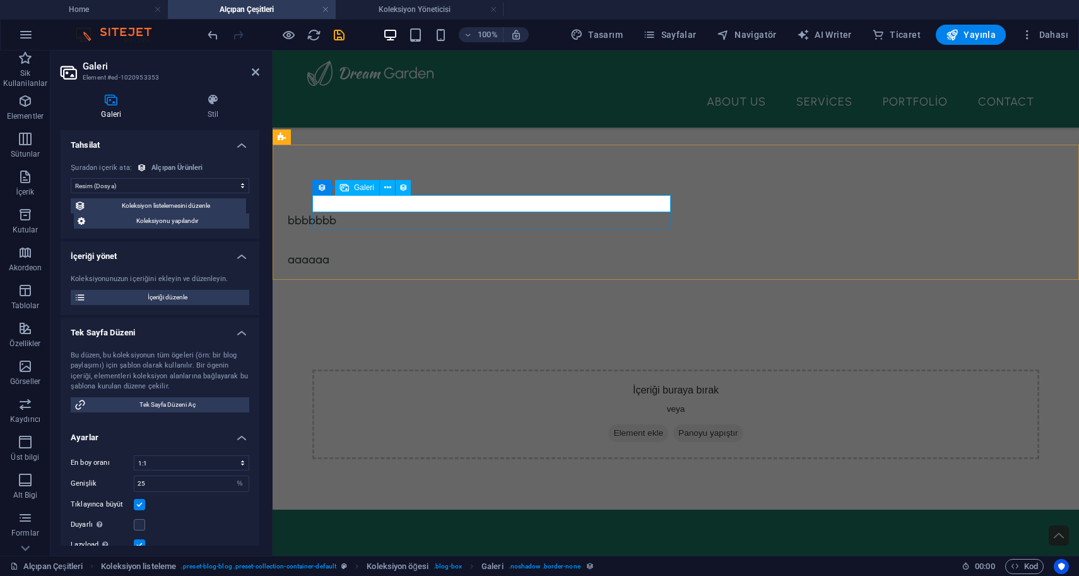
click at [425, 198] on div at bounding box center [651, 203] width 727 height 17
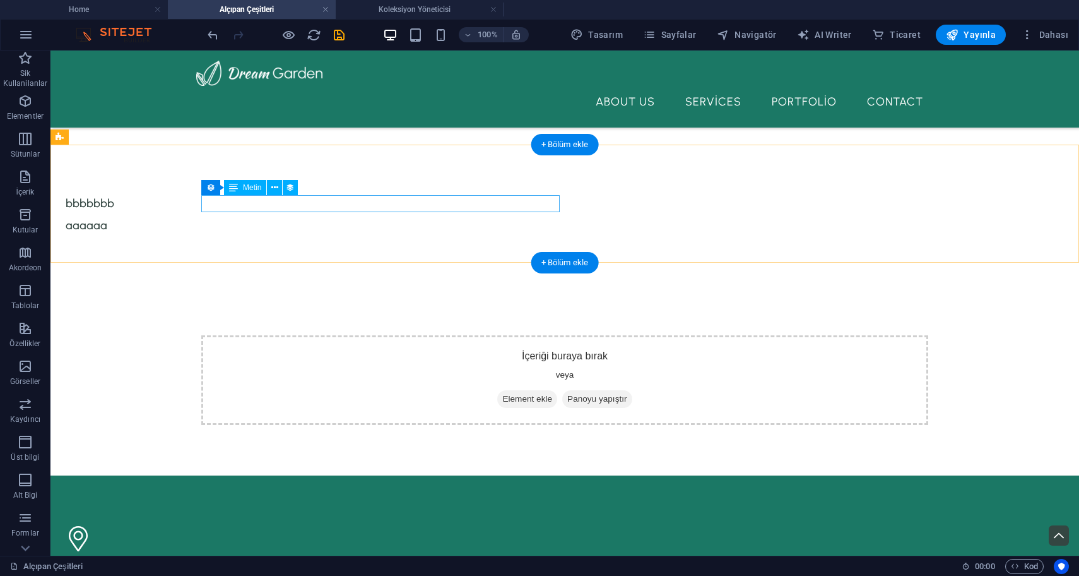
click at [280, 206] on div "bbbbbbb" at bounding box center [429, 203] width 727 height 17
select select "name"
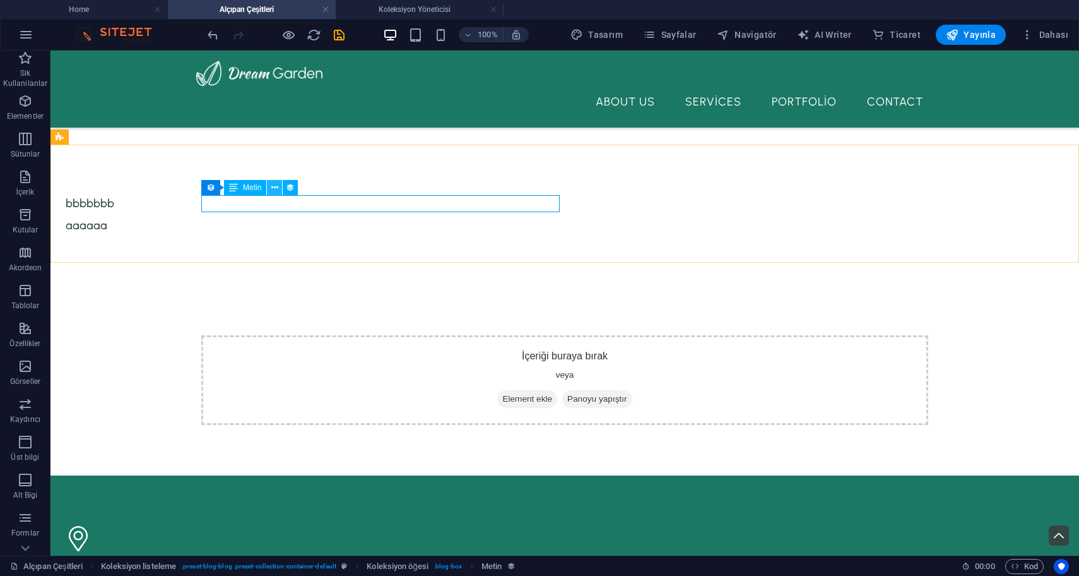
click at [270, 187] on button at bounding box center [274, 187] width 15 height 15
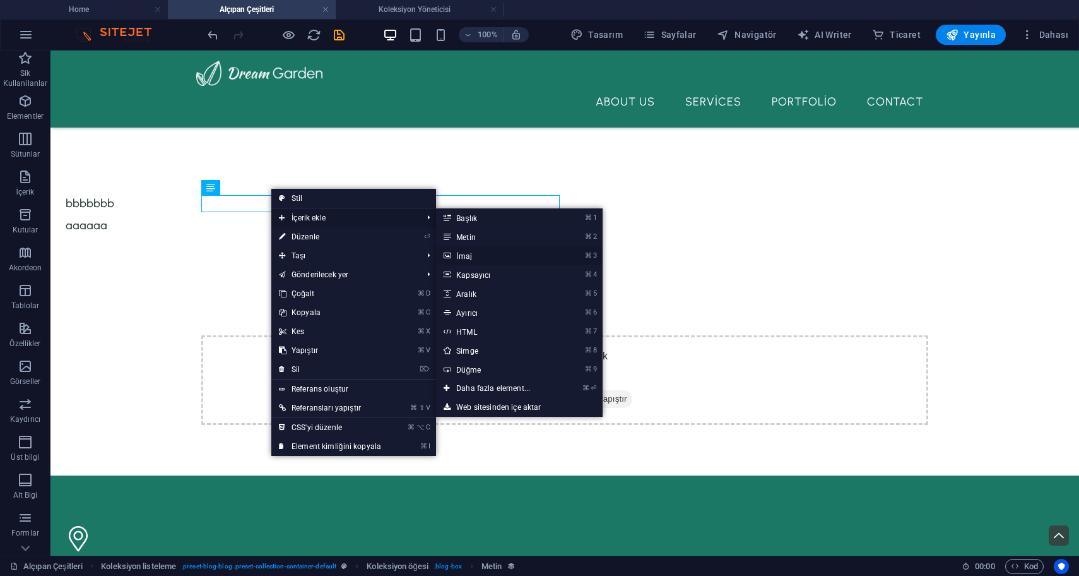
click at [488, 256] on link "⌘ 3 İmaj" at bounding box center [495, 255] width 119 height 19
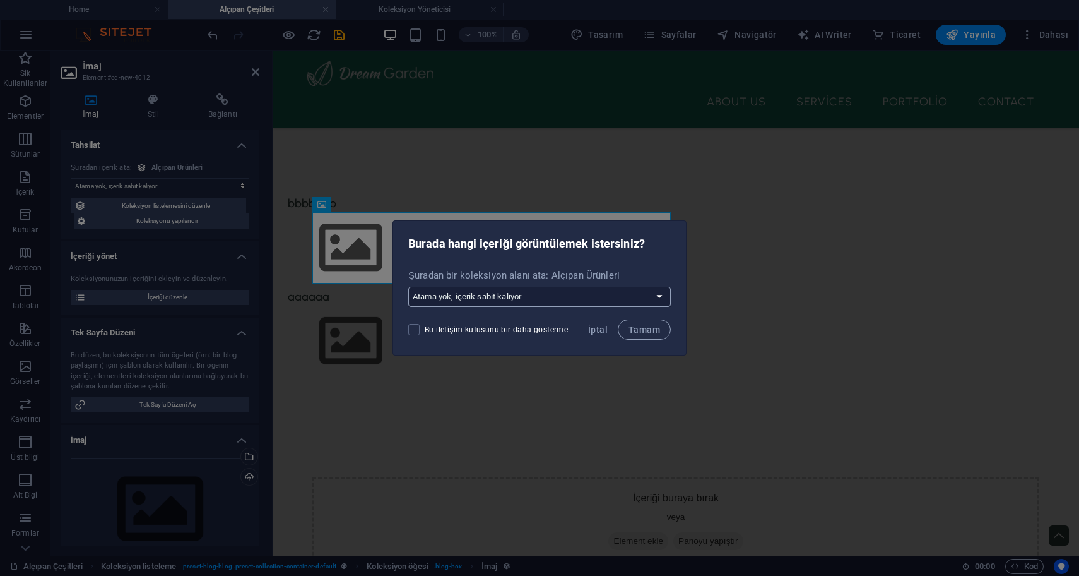
click at [491, 304] on select "Atama yok, içerik sabit kalıyor Yeni bir alan oluştur Oluşturulma zamanı (Tarih…" at bounding box center [539, 297] width 263 height 20
select select "resim"
click at [410, 287] on select "Atama yok, içerik sabit kalıyor Yeni bir alan oluştur Oluşturulma zamanı (Tarih…" at bounding box center [539, 297] width 263 height 20
click at [646, 331] on span "Tamam" at bounding box center [645, 329] width 32 height 10
select select "resim"
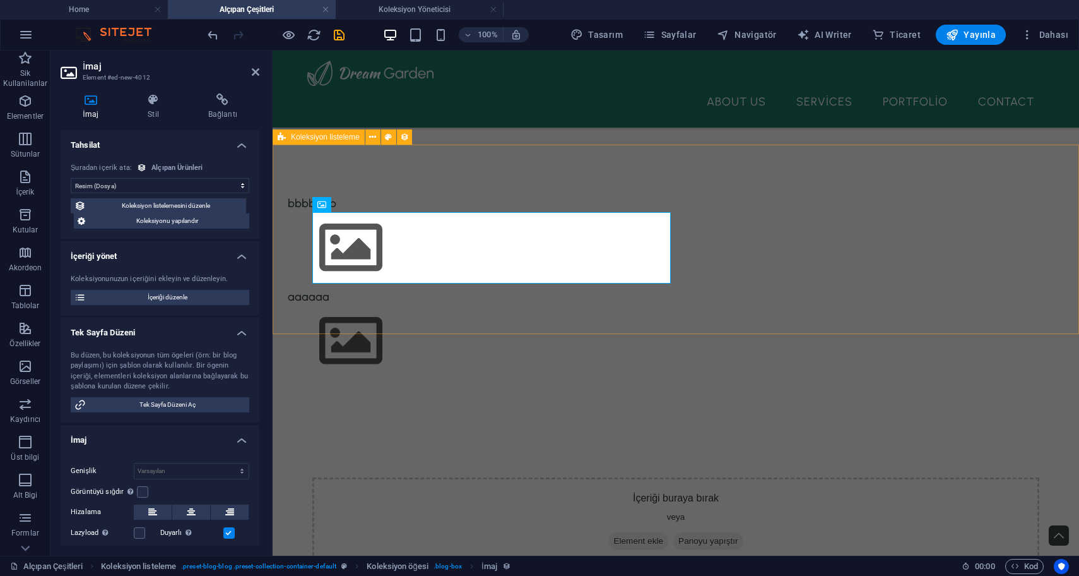
click at [389, 293] on div "bbbbbbb aaaaaa" at bounding box center [676, 286] width 807 height 282
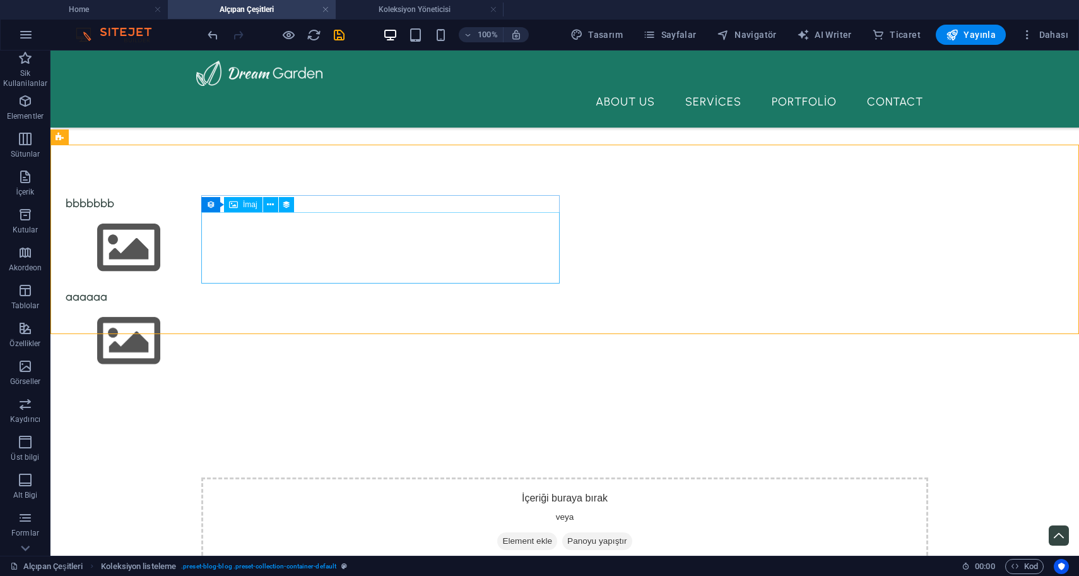
click at [256, 255] on figure at bounding box center [429, 247] width 727 height 71
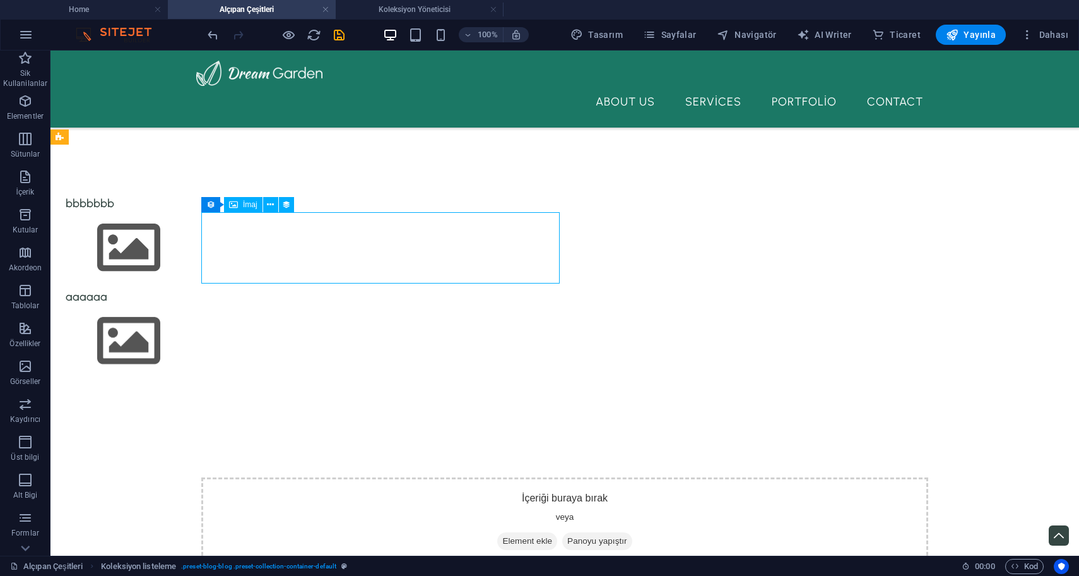
click at [256, 255] on figure at bounding box center [429, 247] width 727 height 71
select select "resim"
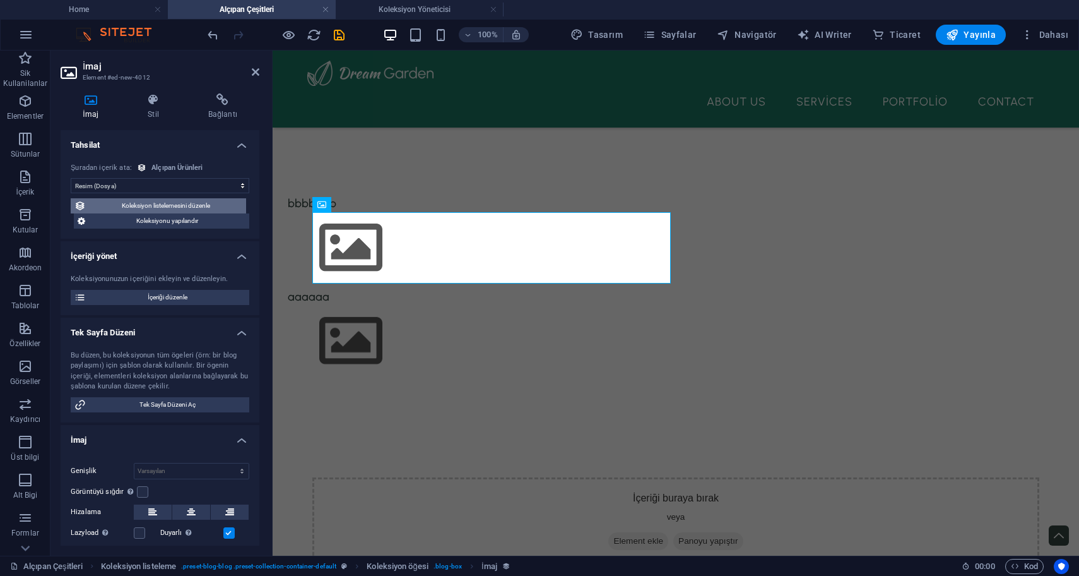
click at [158, 205] on span "Koleksiyon listelemesini düzenle" at bounding box center [166, 205] width 153 height 15
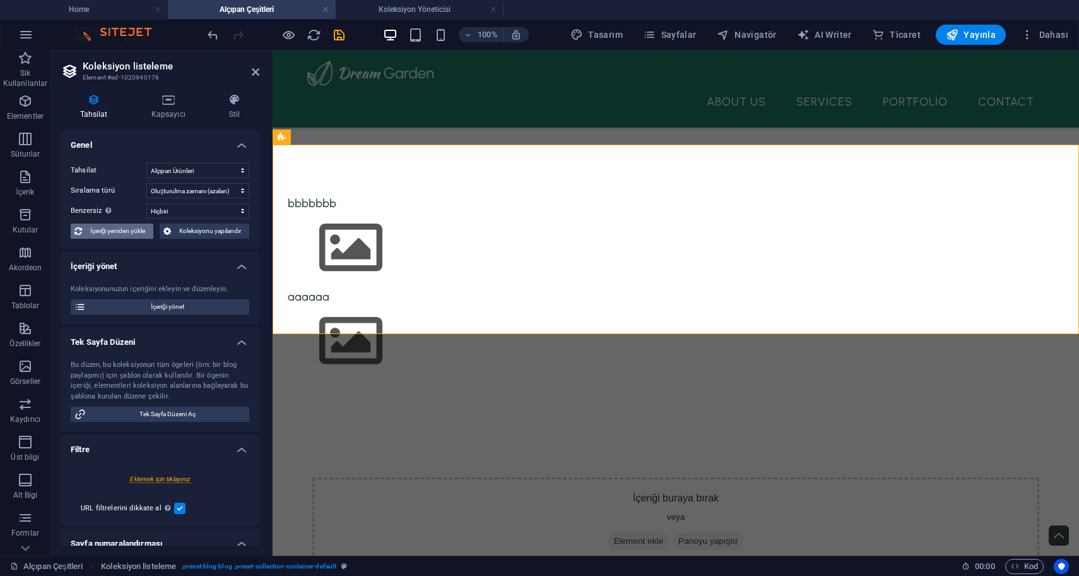
click at [115, 227] on span "İçeriği yeniden yükle" at bounding box center [118, 230] width 64 height 15
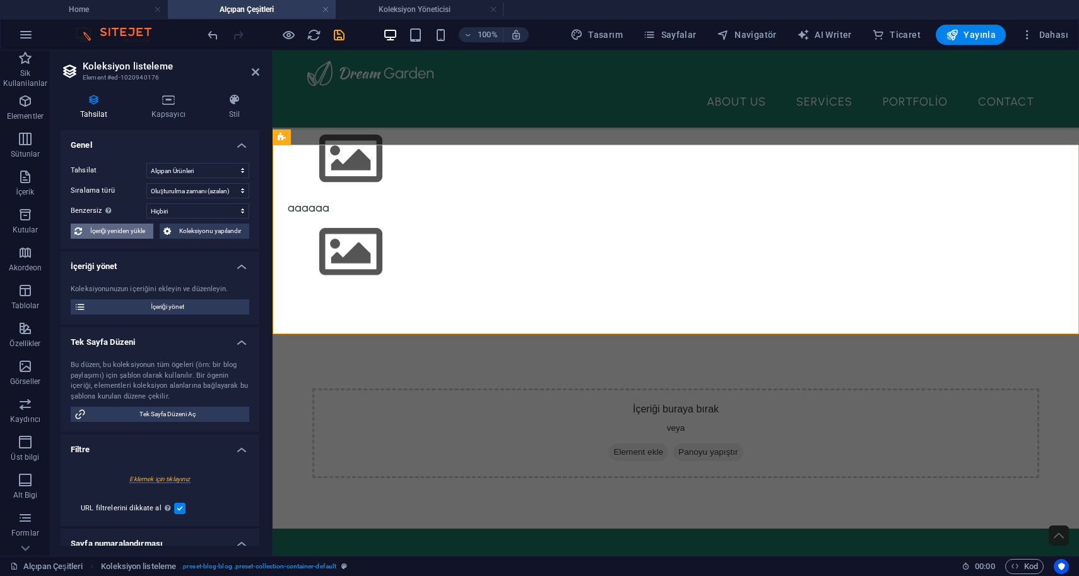
select select "createdAt_DESC"
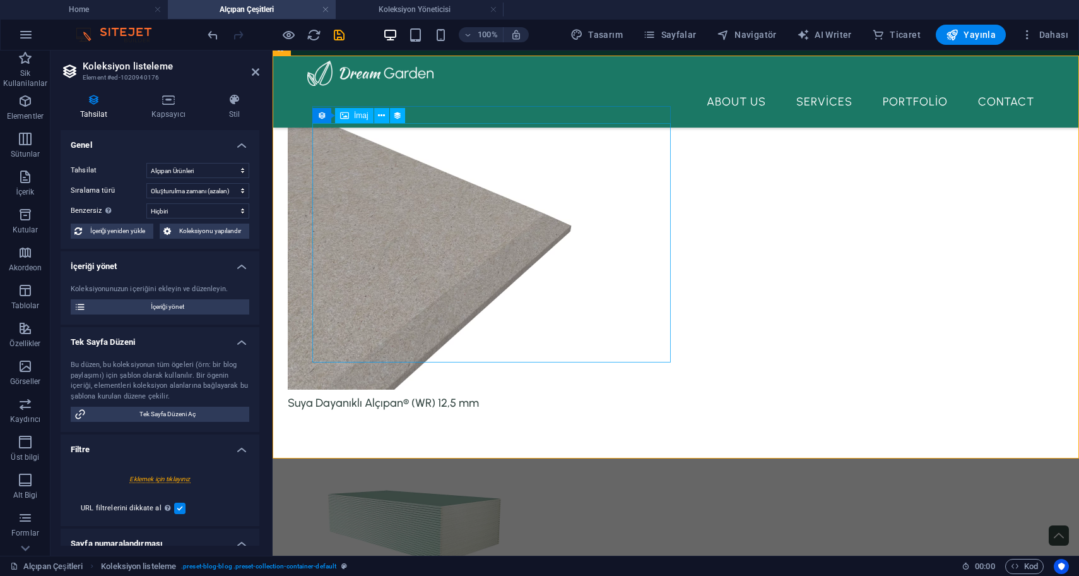
click at [428, 242] on figure at bounding box center [651, 256] width 727 height 266
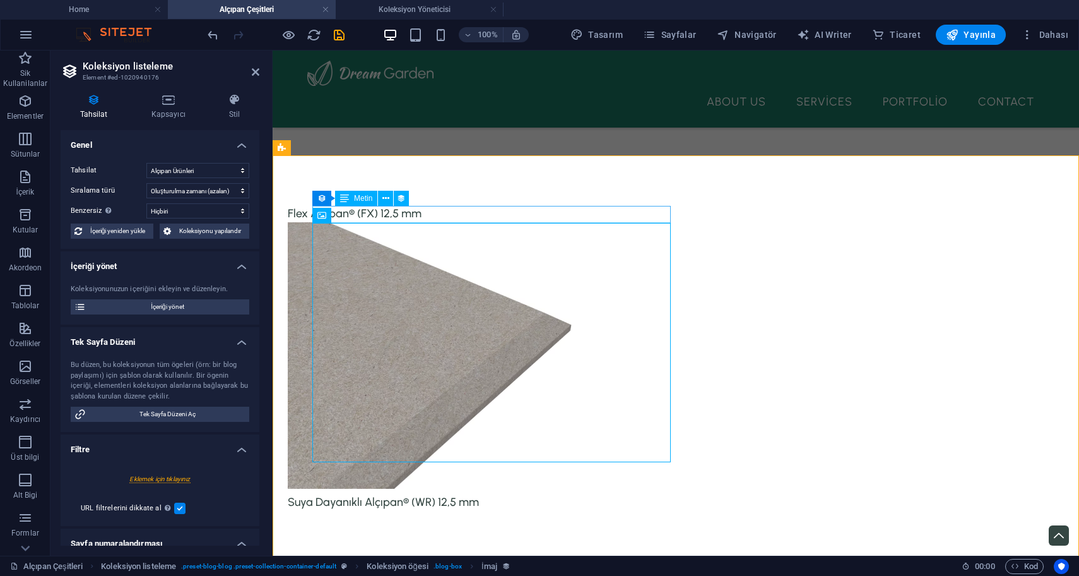
scroll to position [97, 0]
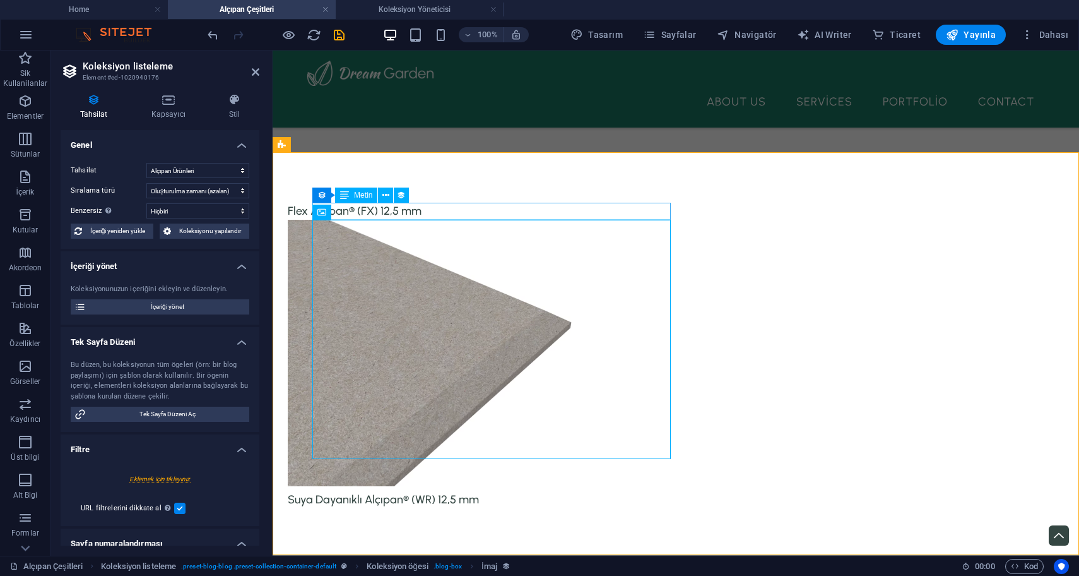
click at [432, 204] on div "Flex Alçıpan® (FX) 12,5 mm" at bounding box center [651, 211] width 727 height 17
click at [432, 206] on div "Flex Alçıpan® (FX) 12,5 mm" at bounding box center [651, 211] width 727 height 17
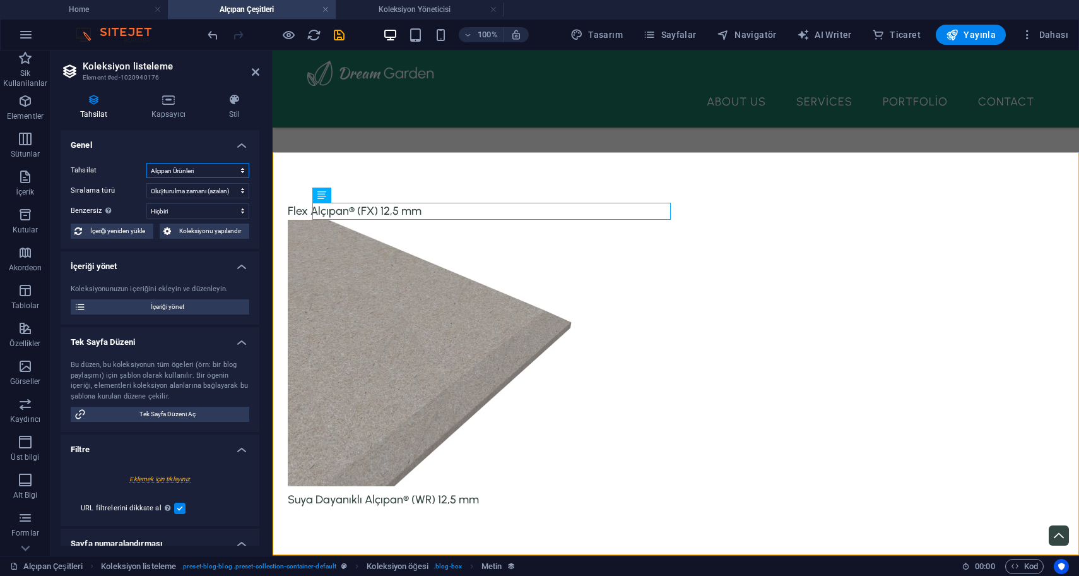
click at [208, 172] on select "Alçıpan Ürünleri Kategoriler" at bounding box center [197, 170] width 103 height 15
click at [146, 163] on select "Alçıpan Ürünleri Kategoriler" at bounding box center [197, 170] width 103 height 15
click at [351, 213] on div "Flex Alçıpan® (FX) 12,5 mm" at bounding box center [651, 211] width 727 height 17
select select "name"
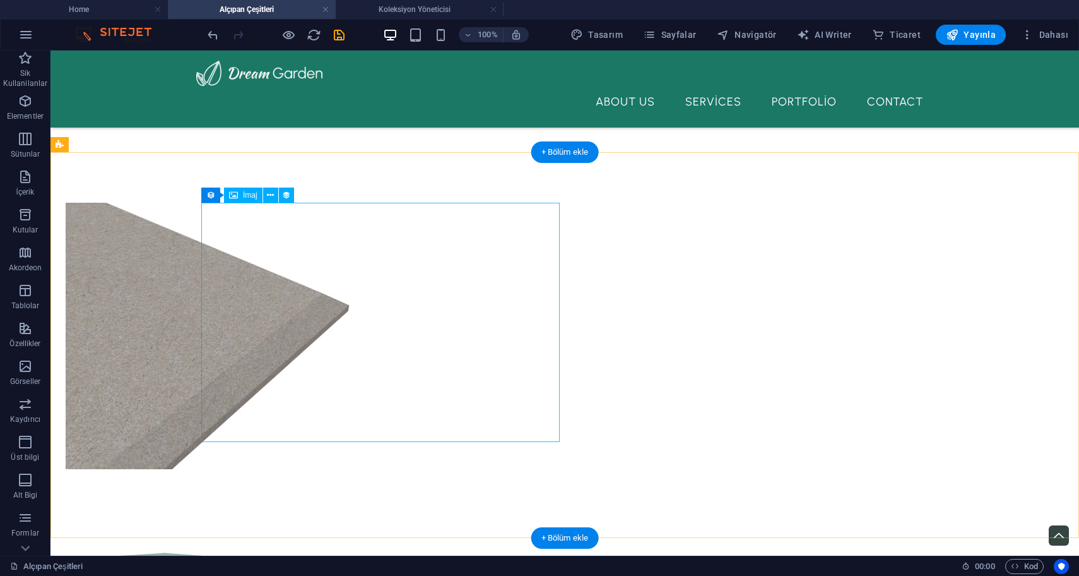
click at [279, 239] on figure at bounding box center [429, 336] width 727 height 266
select select "resim"
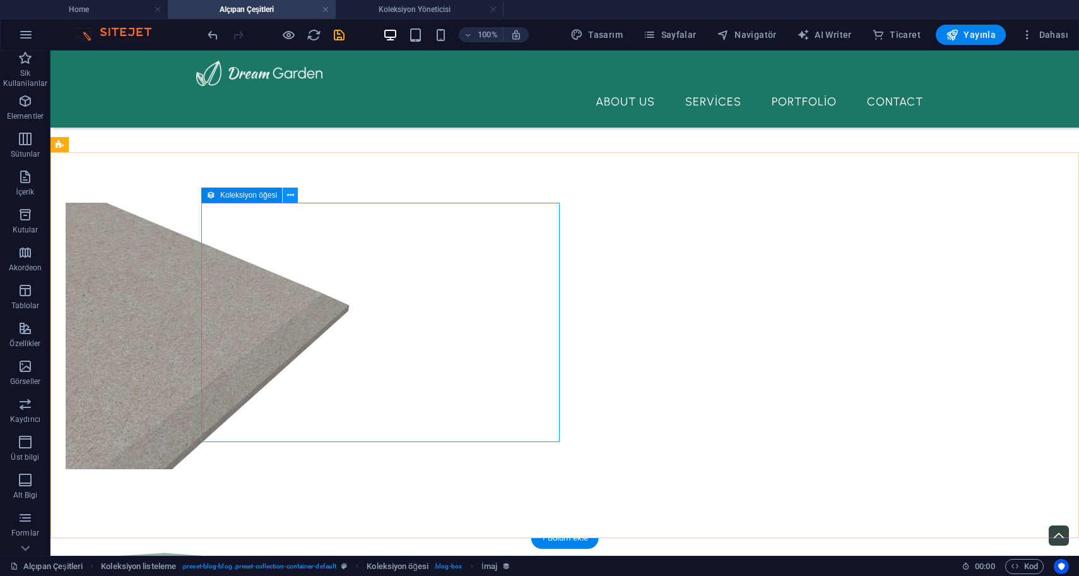
click at [291, 198] on icon at bounding box center [290, 195] width 7 height 13
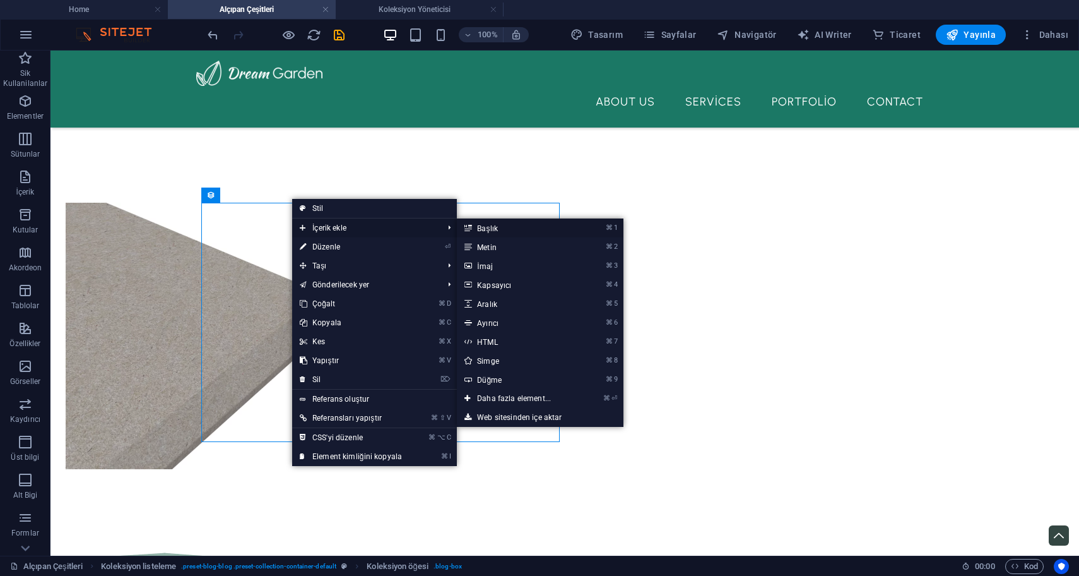
click at [520, 231] on link "⌘ 1 Başlık" at bounding box center [516, 227] width 119 height 19
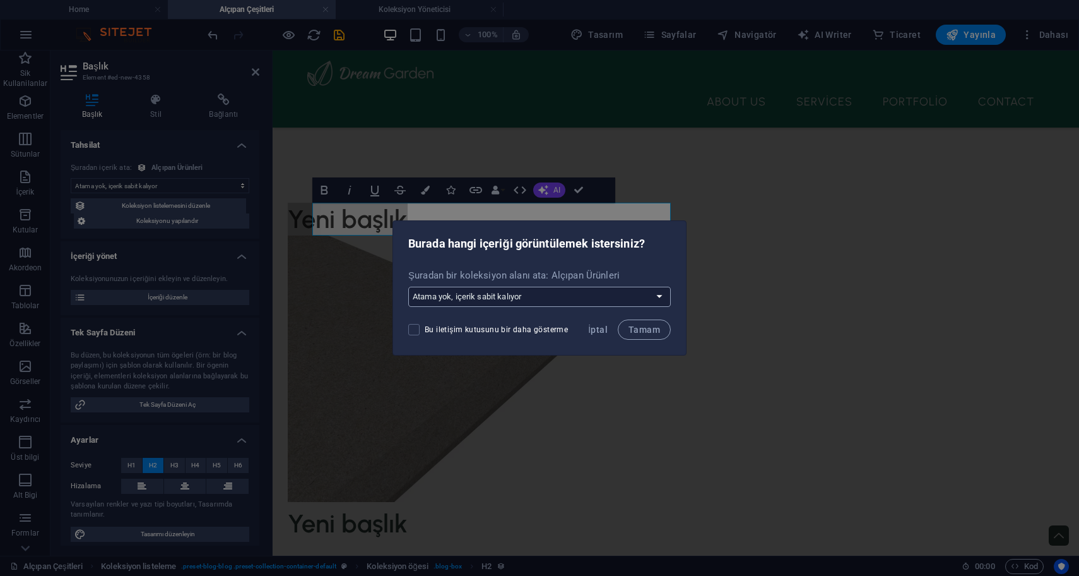
click at [502, 303] on select "Atama yok, içerik sabit kalıyor Yeni bir alan oluştur Oluşturulma zamanı (Tarih…" at bounding box center [539, 297] width 263 height 20
select select "name"
click at [410, 287] on select "Atama yok, içerik sabit kalıyor Yeni bir alan oluştur Oluşturulma zamanı (Tarih…" at bounding box center [539, 297] width 263 height 20
click at [648, 331] on span "Tamam" at bounding box center [645, 329] width 32 height 10
select select "name"
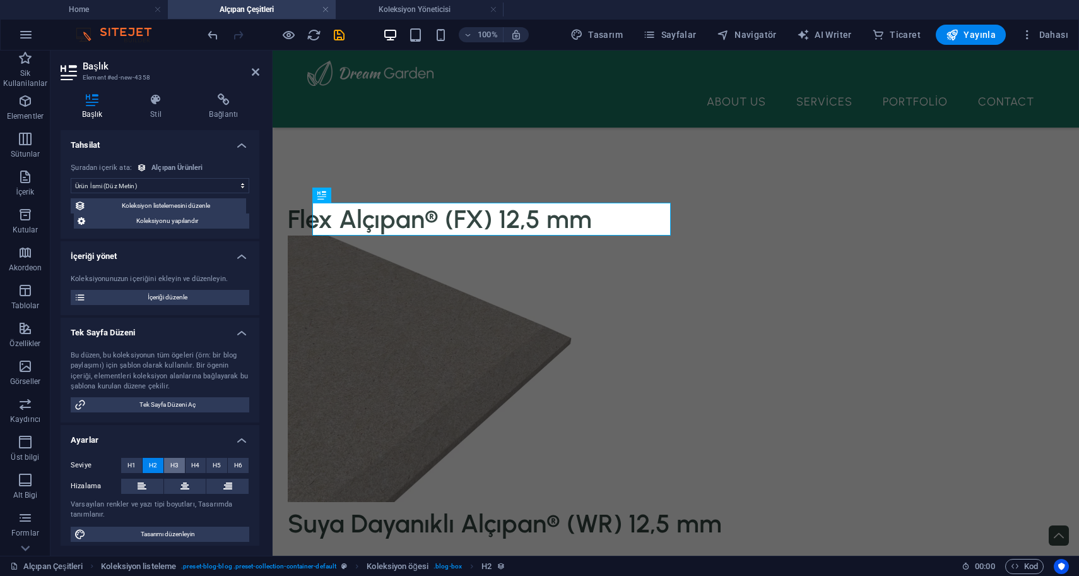
click at [177, 465] on button "H3" at bounding box center [174, 465] width 21 height 15
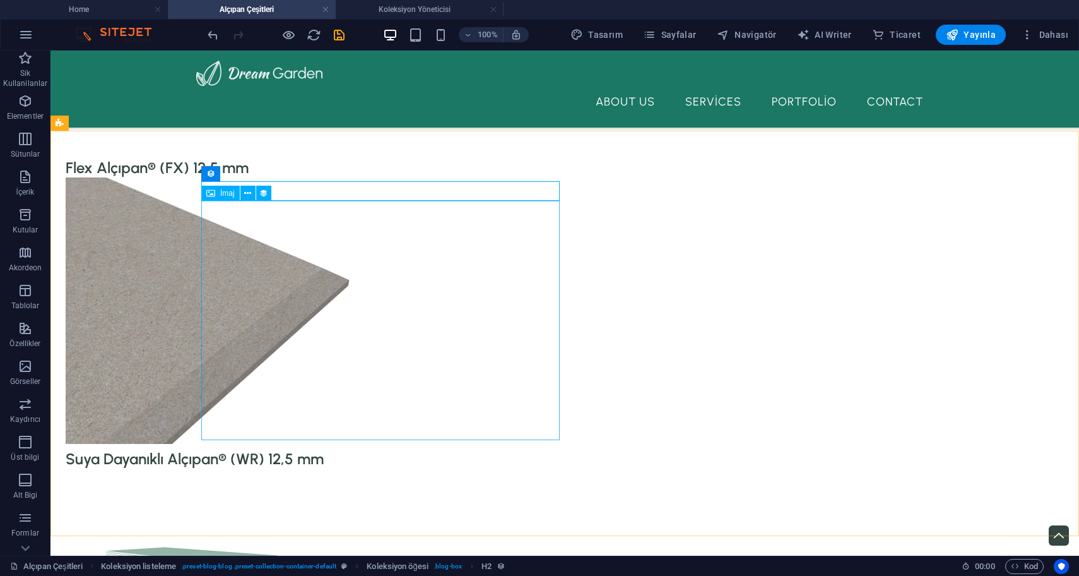
scroll to position [145, 0]
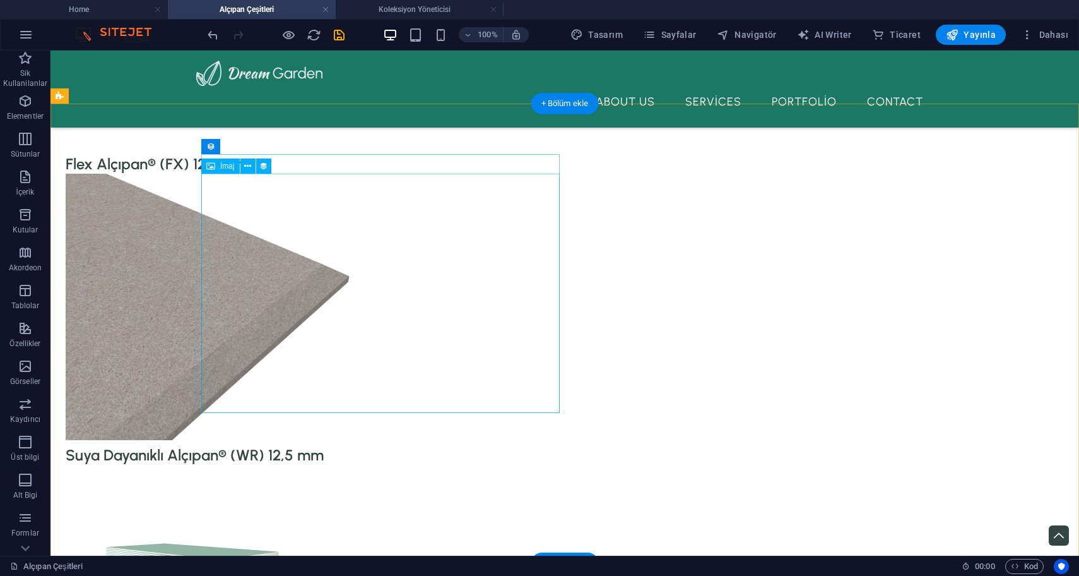
click at [344, 369] on figure at bounding box center [429, 307] width 727 height 266
select select "resim"
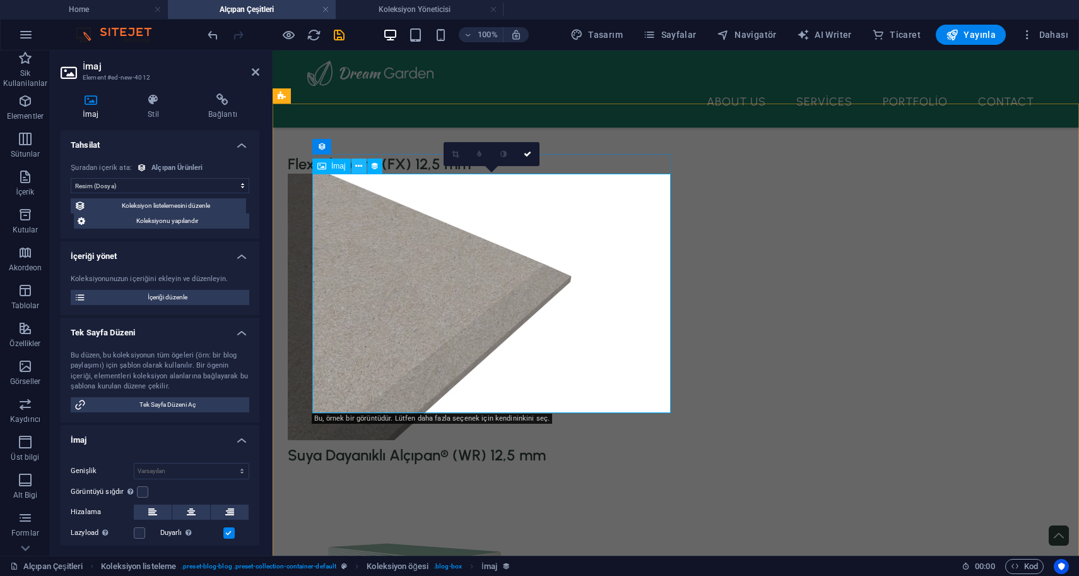
click at [362, 167] on icon at bounding box center [358, 166] width 7 height 13
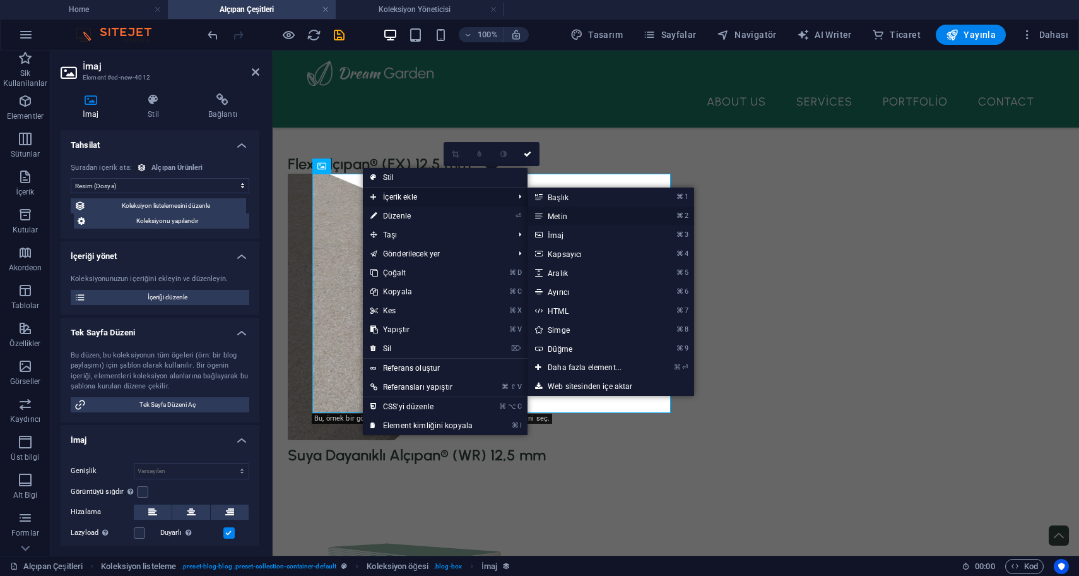
click at [562, 217] on link "⌘ 2 Metin" at bounding box center [587, 215] width 119 height 19
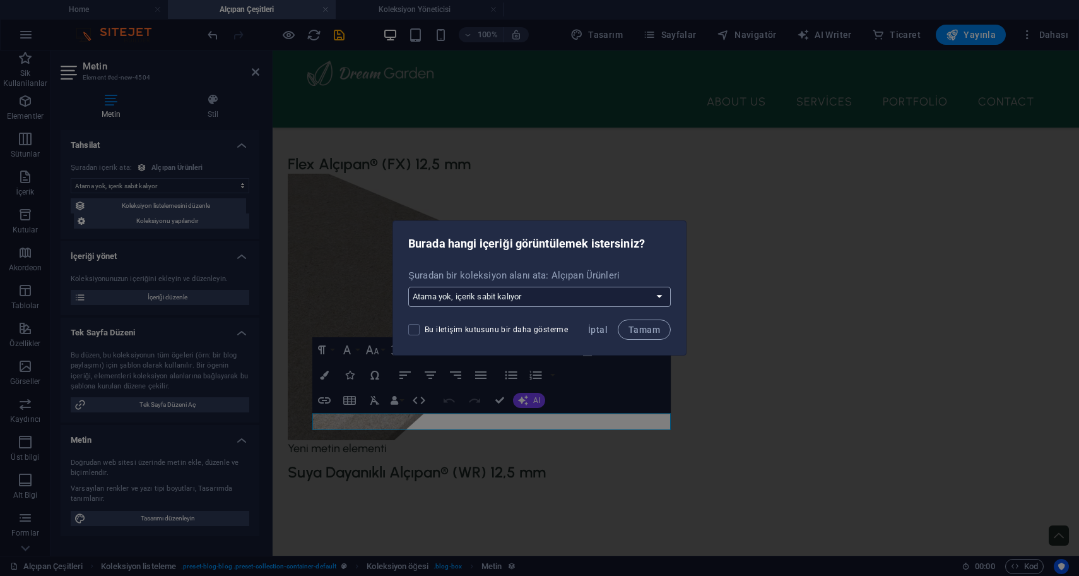
click at [490, 293] on select "Atama yok, içerik sabit kalıyor Yeni bir alan oluştur Oluşturulma zamanı (Tarih…" at bounding box center [539, 297] width 263 height 20
select select "uerun-ac-klamas"
click at [410, 287] on select "Atama yok, içerik sabit kalıyor Yeni bir alan oluştur Oluşturulma zamanı (Tarih…" at bounding box center [539, 297] width 263 height 20
click at [641, 335] on button "Tamam" at bounding box center [644, 329] width 53 height 20
select select "uerun-ac-klamas"
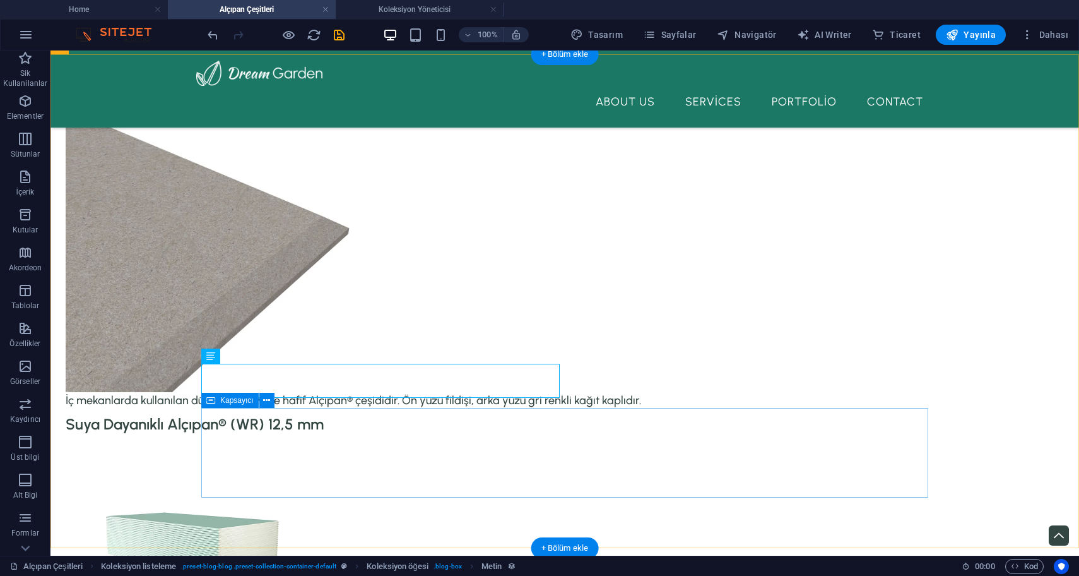
scroll to position [197, 0]
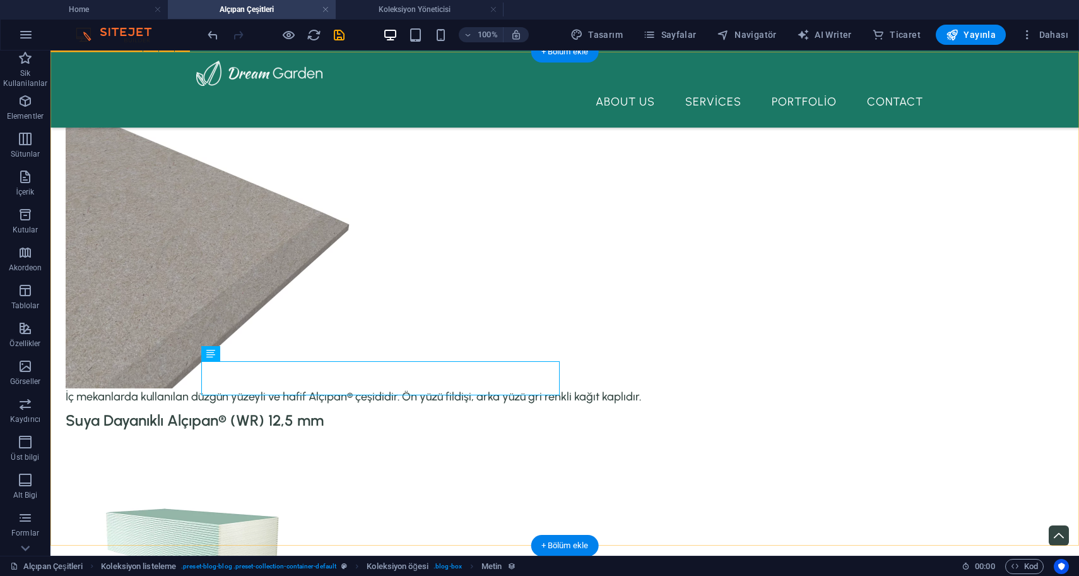
click at [153, 295] on div "Flex Alçıpan® (FX) 12,5 mm İç mekanlarda kullanılan düzgün yüzeyli ve hafif Alç…" at bounding box center [565, 425] width 1029 height 747
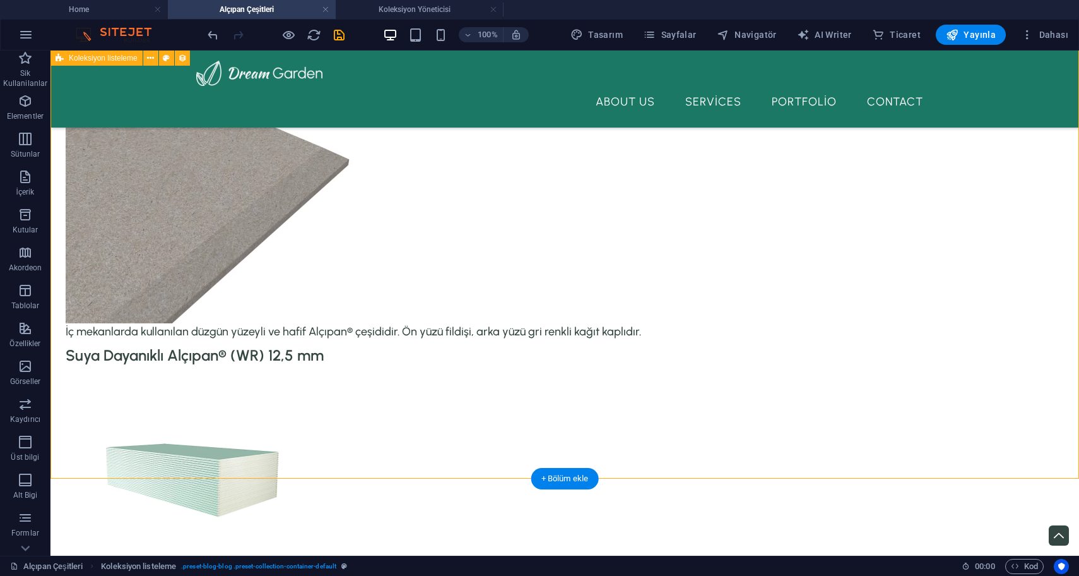
scroll to position [260, 0]
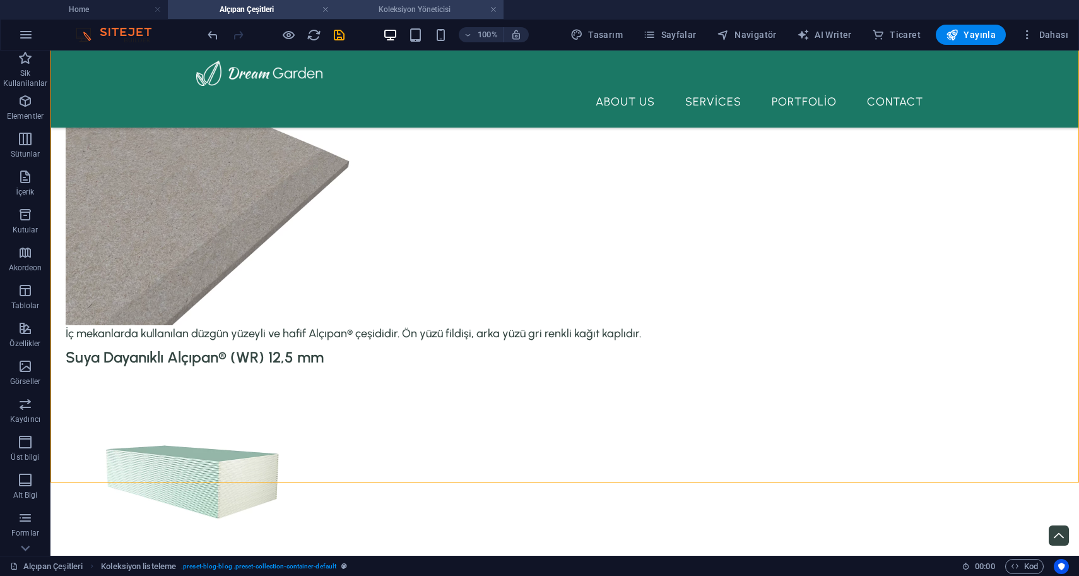
click at [415, 7] on h4 "Koleksiyon Yöneticisi" at bounding box center [420, 10] width 168 height 14
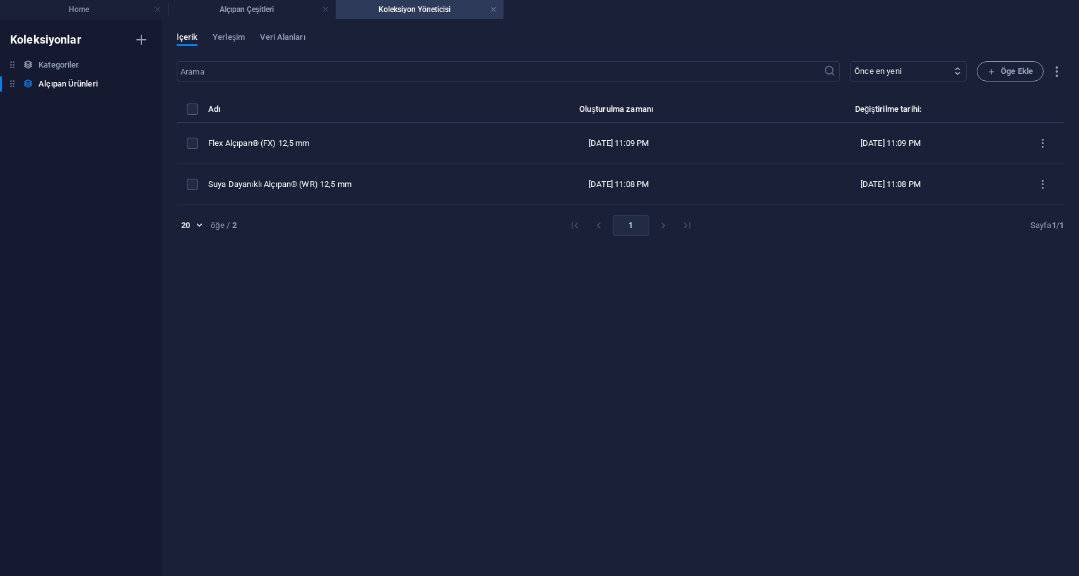
scroll to position [0, 0]
click at [1015, 71] on span "Öge Ekle" at bounding box center [1010, 71] width 45 height 15
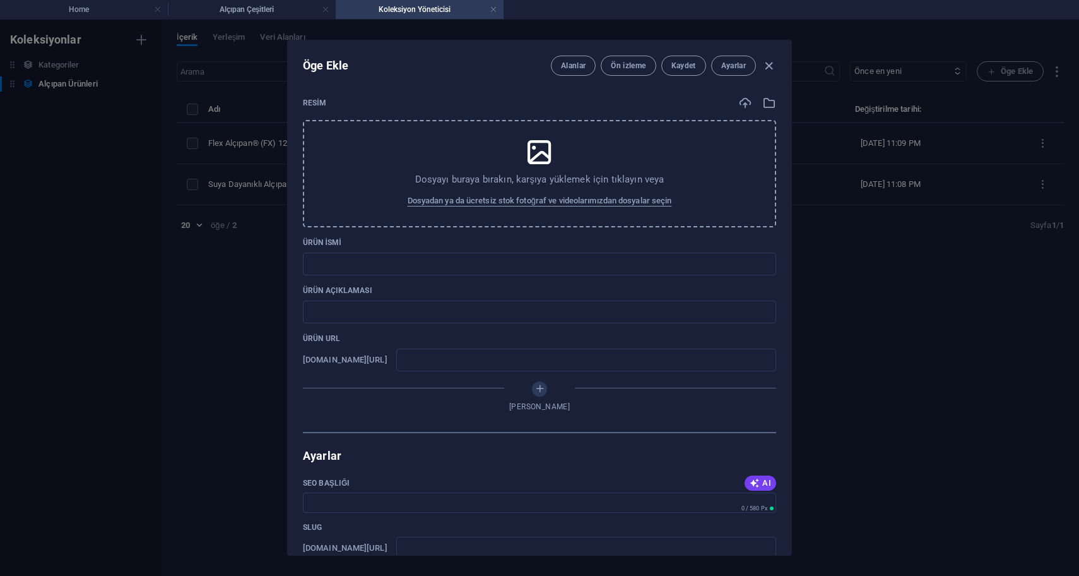
click at [487, 175] on p "Dosyayı buraya bırakın, karşıya yüklemek için tıklayın veya" at bounding box center [539, 179] width 249 height 13
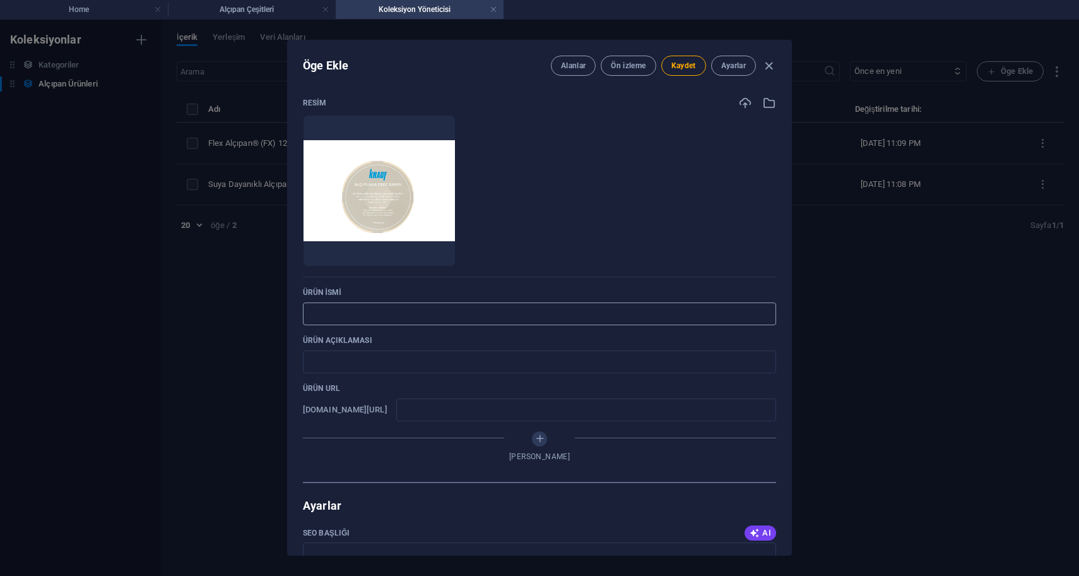
click at [337, 316] on input "text" at bounding box center [539, 313] width 473 height 23
paste input "Kağıt Derz Bandı"
type input "Kağıt Derz Bandı"
type input "kag-t-derz-band"
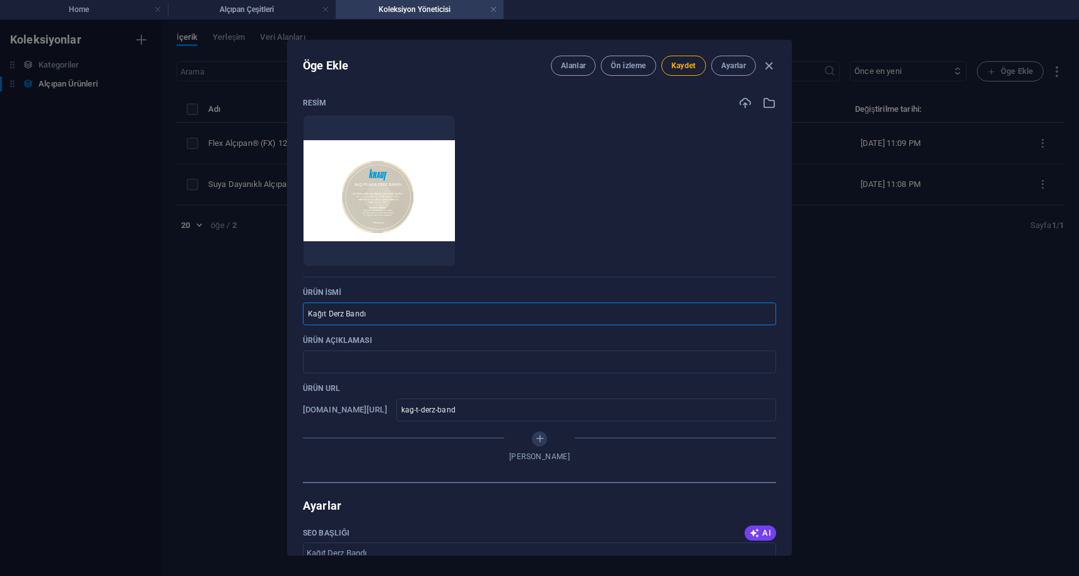
type input "Kağıt Derz Bandı"
click at [369, 358] on input "text" at bounding box center [539, 361] width 473 height 23
paste input "Alçıpan® çeşitlerinin birleşim derzlerinde kullanılan, çatlamalara karşı yüksek…"
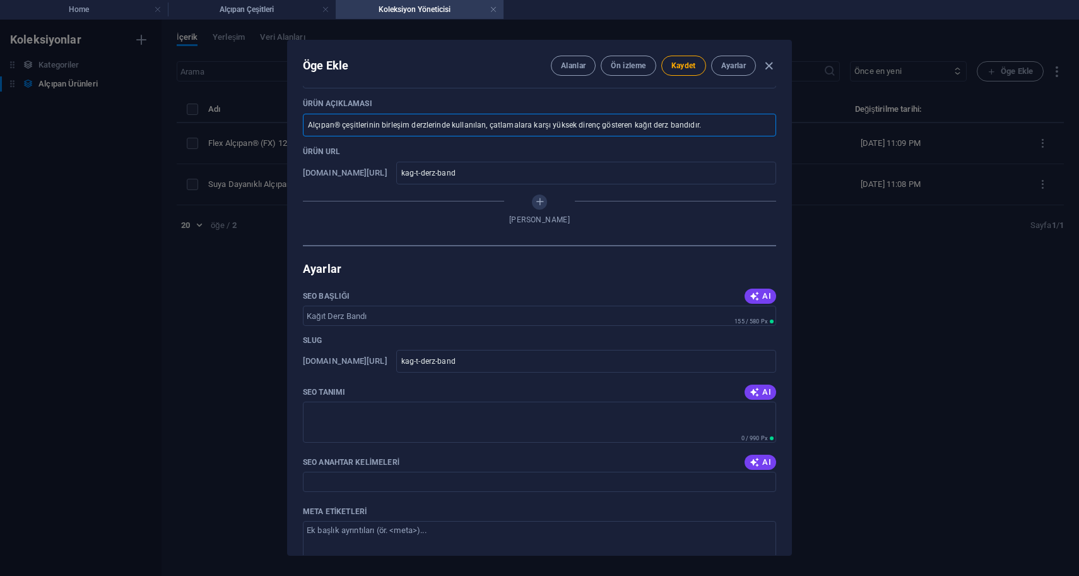
scroll to position [301, 0]
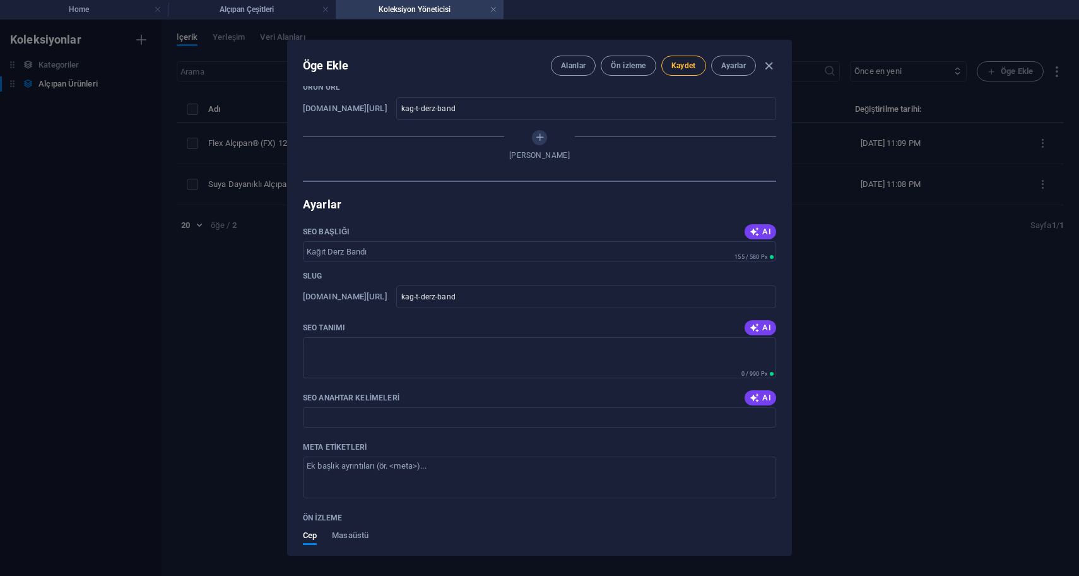
type input "Alçıpan® çeşitlerinin birleşim derzlerinde kullanılan, çatlamalara karşı yüksek…"
click at [692, 68] on span "Kaydet" at bounding box center [684, 66] width 25 height 10
click at [91, 21] on div "Ögeyi Düzenle Alanlar Ön izleme Kaydet Ayarlar Resim Anında yüklemek için dosya…" at bounding box center [539, 298] width 1079 height 556
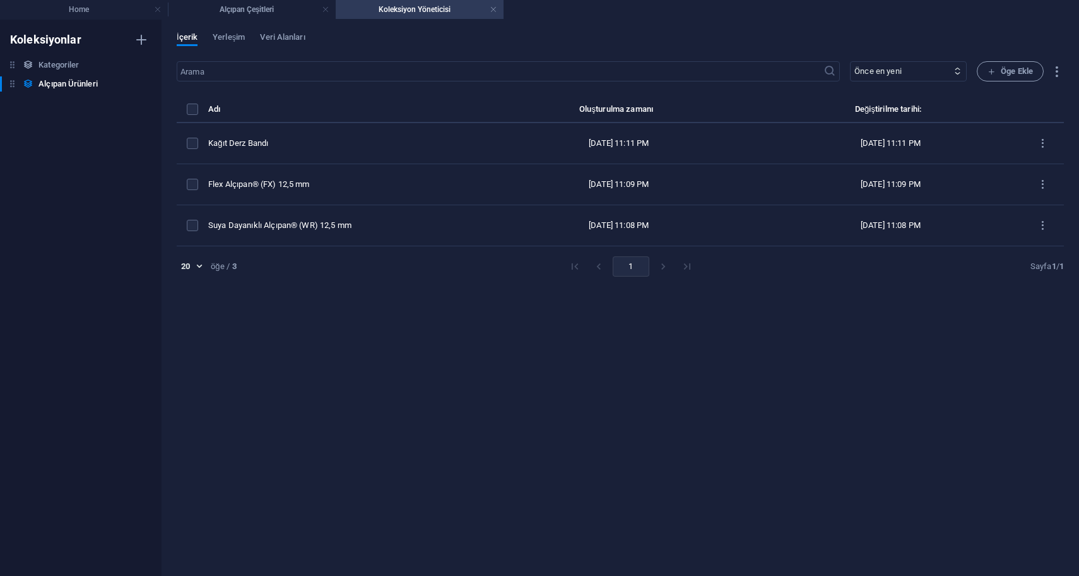
type input "kag-t-derz-band"
click at [208, 17] on li "Alçıpan Çeşitleri" at bounding box center [252, 9] width 168 height 19
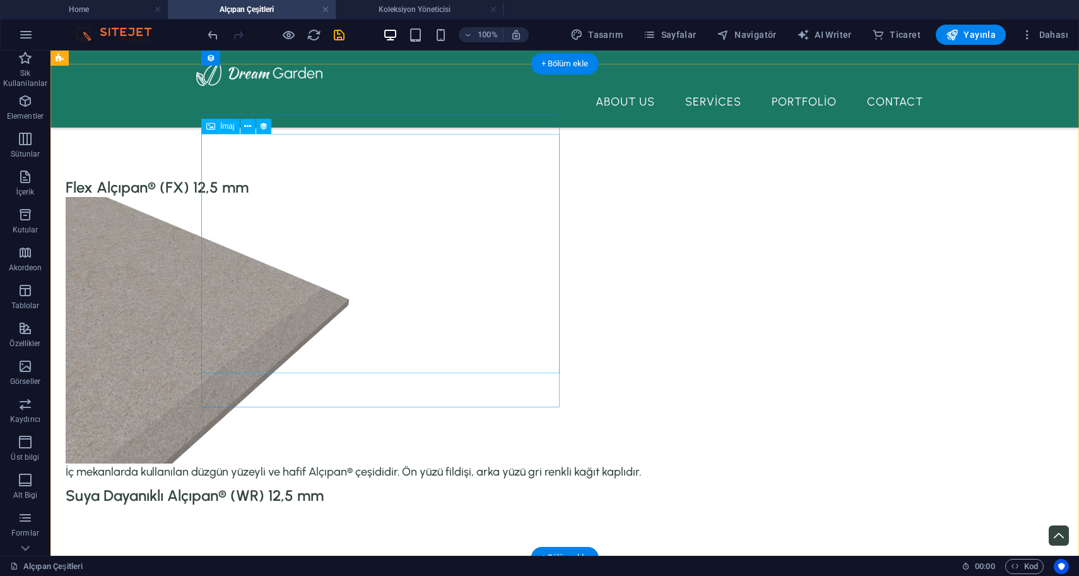
scroll to position [0, 0]
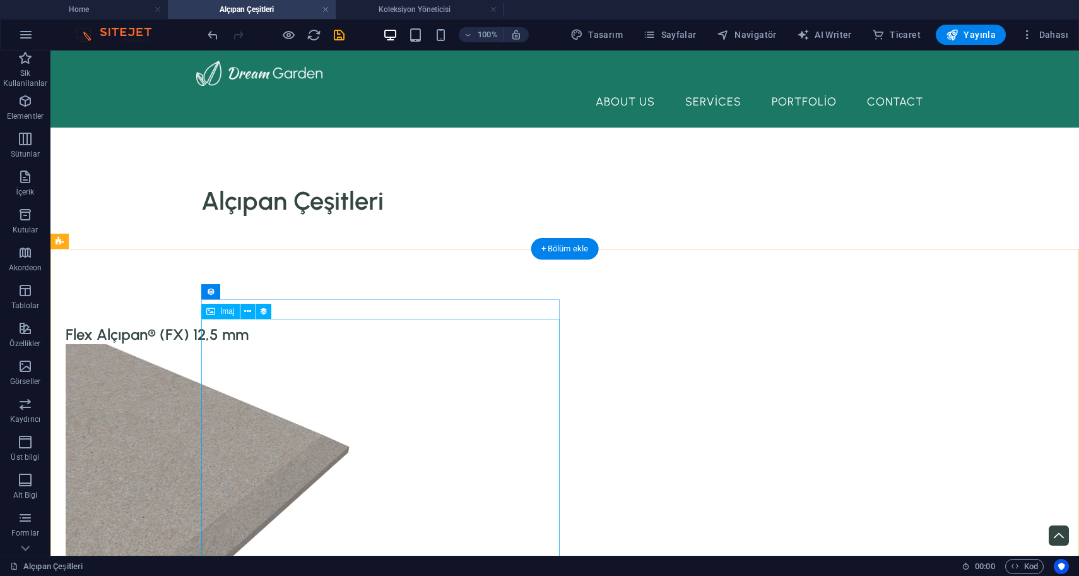
click at [305, 410] on figure at bounding box center [429, 477] width 727 height 266
select select "resim"
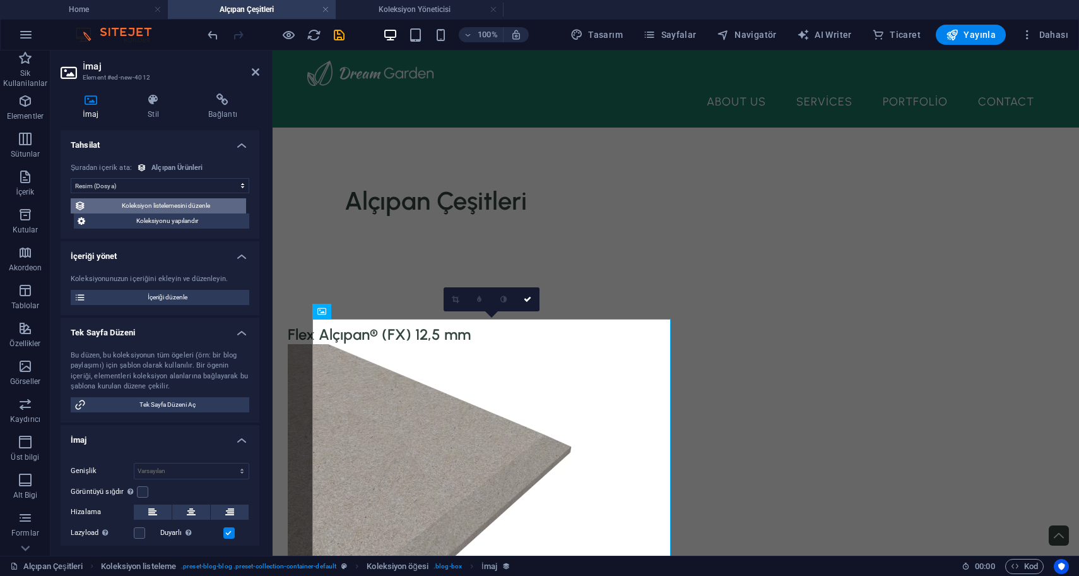
click at [162, 204] on span "Koleksiyon listelemesini düzenle" at bounding box center [166, 205] width 153 height 15
select select "createdAt_DESC"
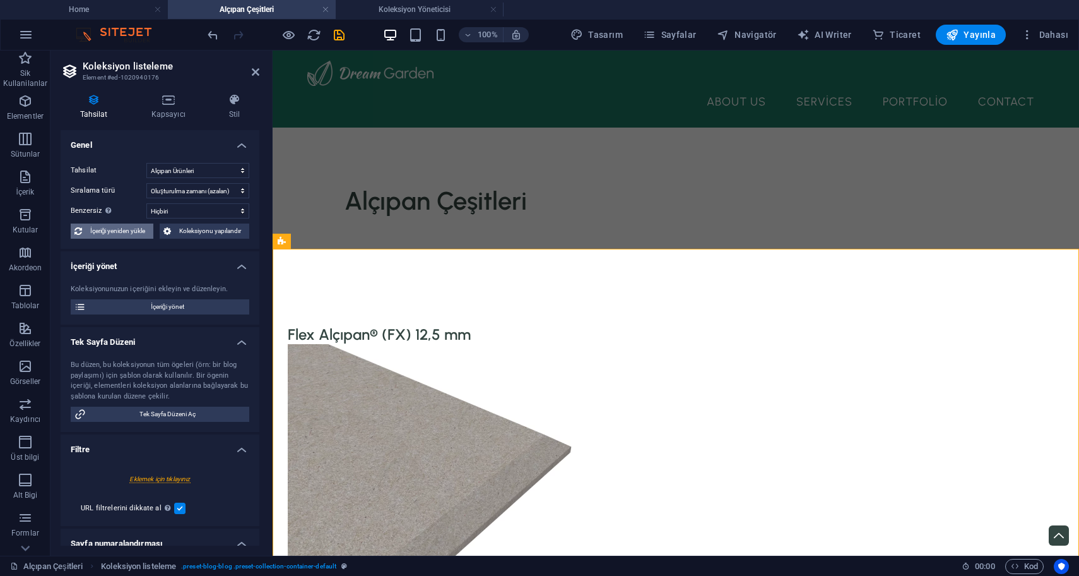
click at [117, 226] on span "İçeriği yeniden yükle" at bounding box center [118, 230] width 64 height 15
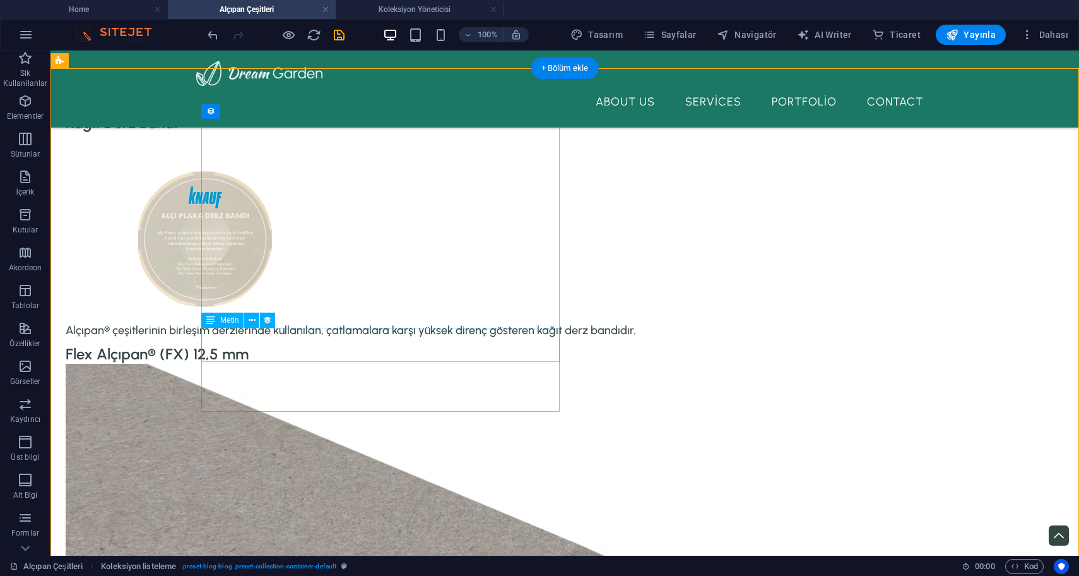
scroll to position [191, 0]
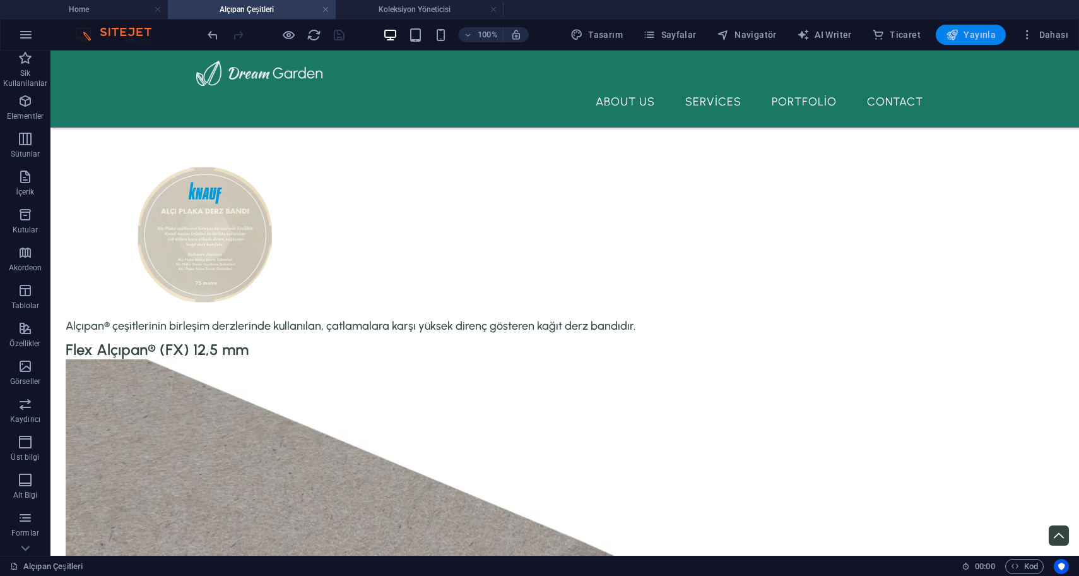
click at [977, 32] on span "Yayınla" at bounding box center [971, 34] width 50 height 13
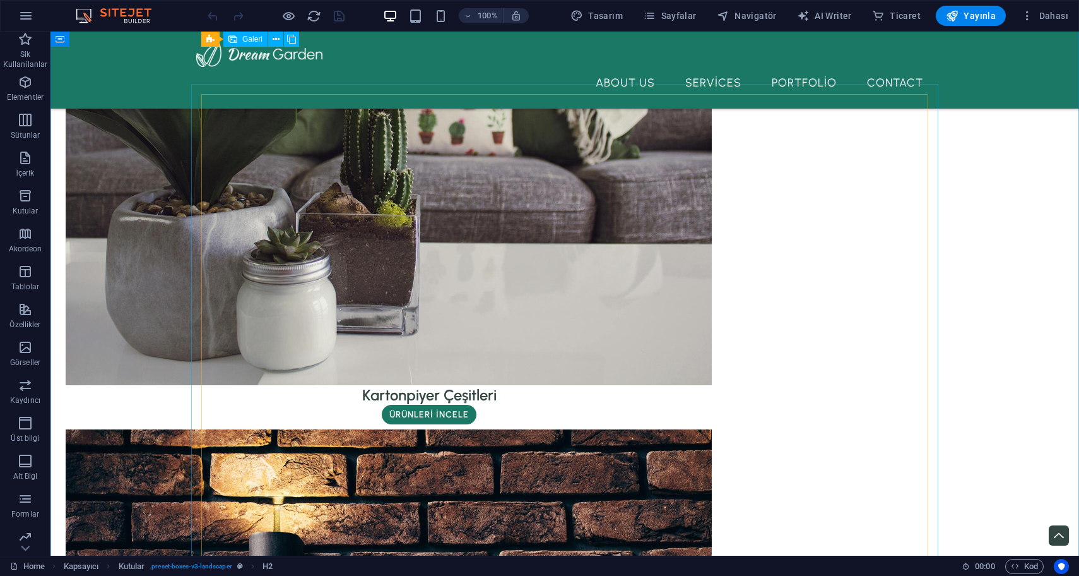
scroll to position [2222, 0]
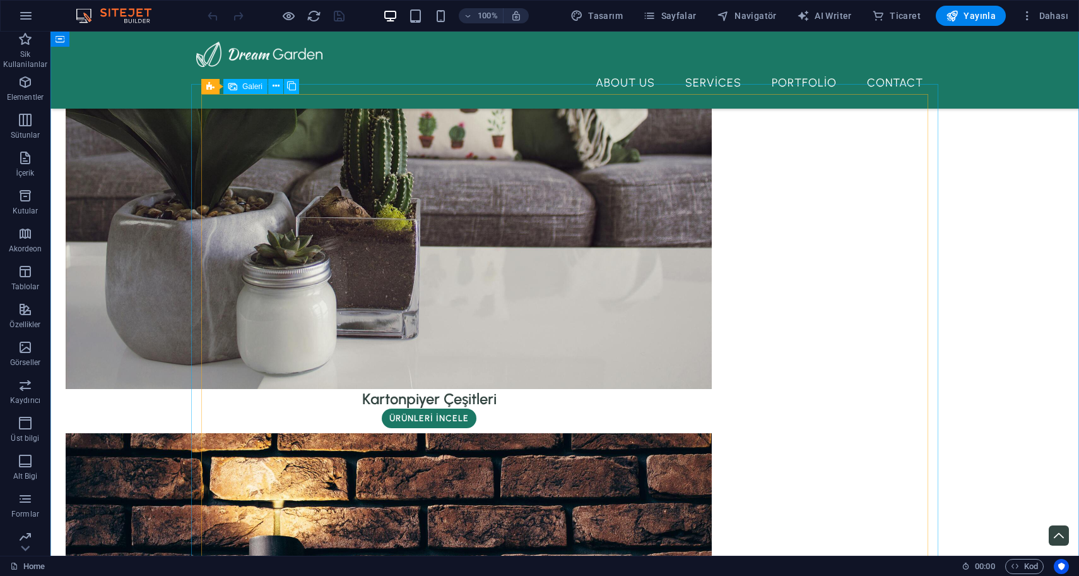
select select "4"
select select "px"
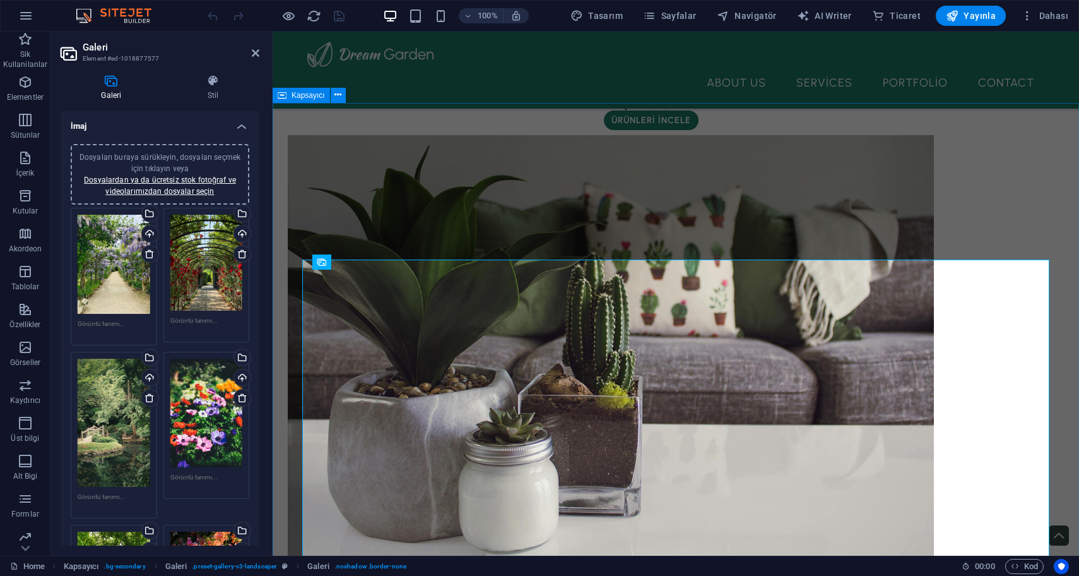
scroll to position [2047, 0]
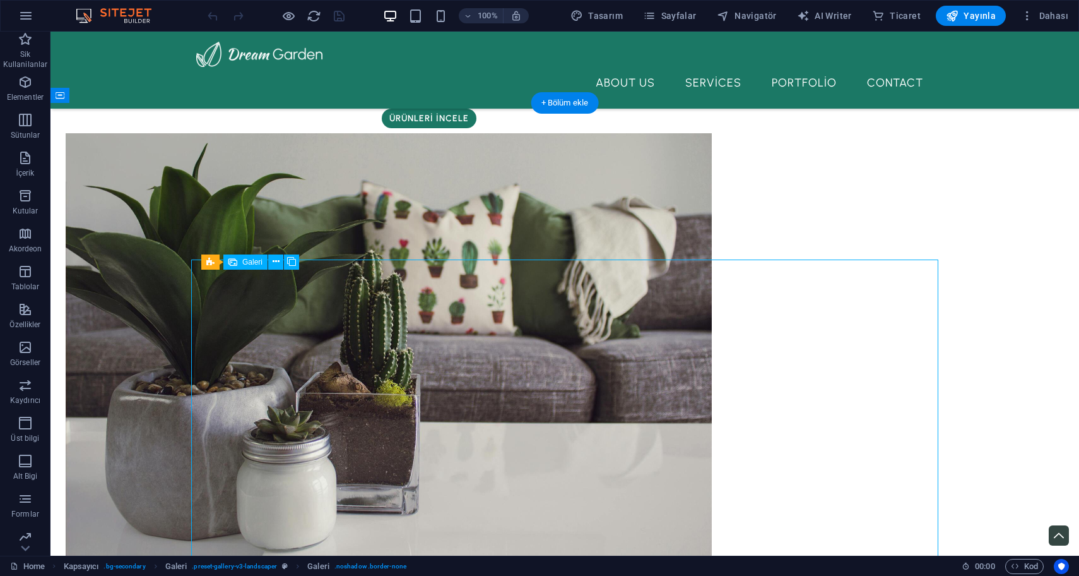
select select "4"
select select "px"
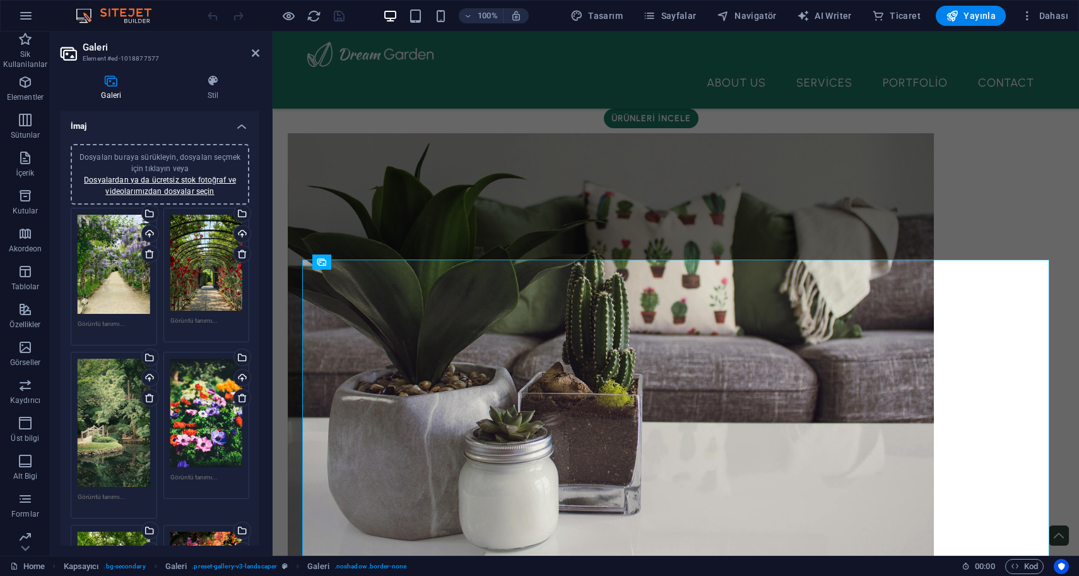
click at [114, 324] on textarea at bounding box center [114, 328] width 73 height 19
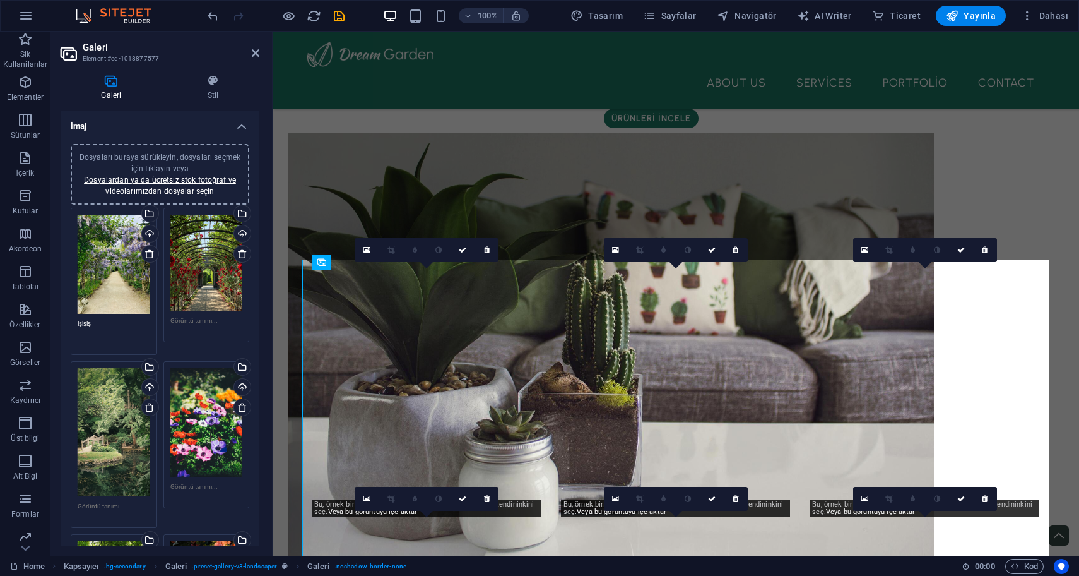
type textarea "lşlşlş"
click at [183, 125] on h4 "İmaj" at bounding box center [160, 122] width 199 height 23
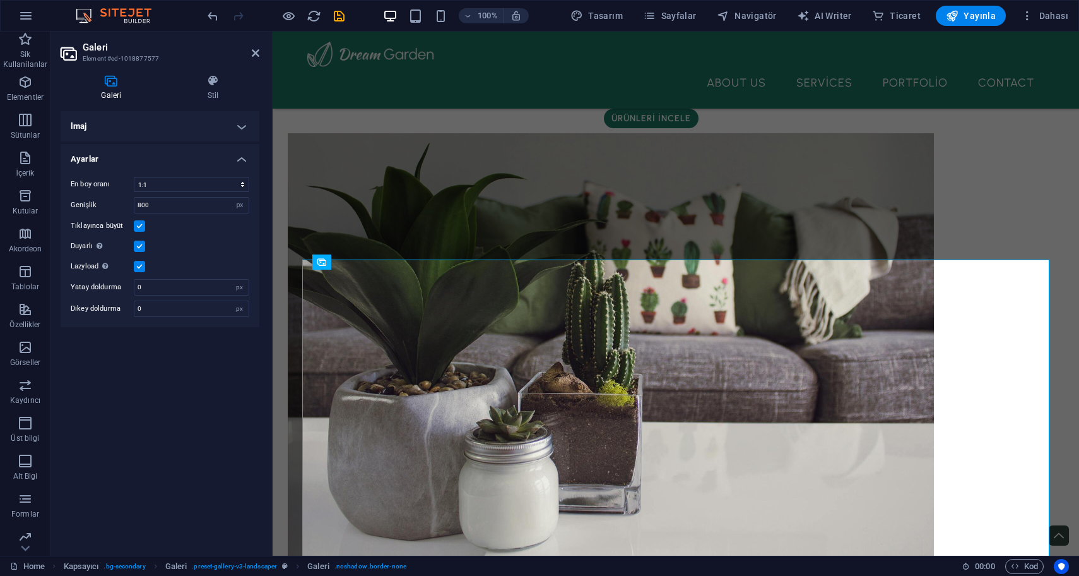
click at [234, 131] on h4 "İmaj" at bounding box center [160, 126] width 199 height 30
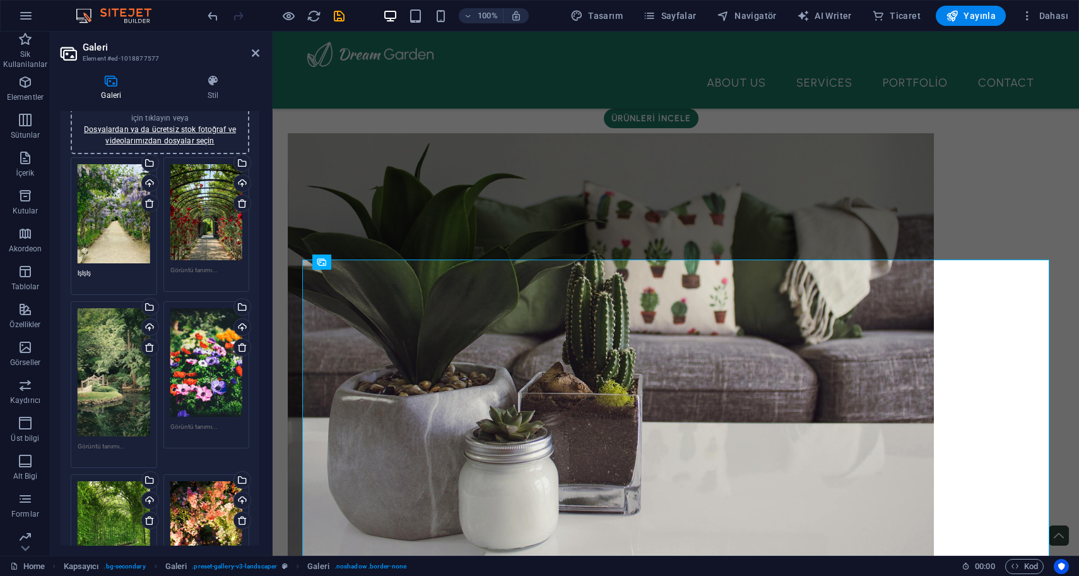
scroll to position [39, 0]
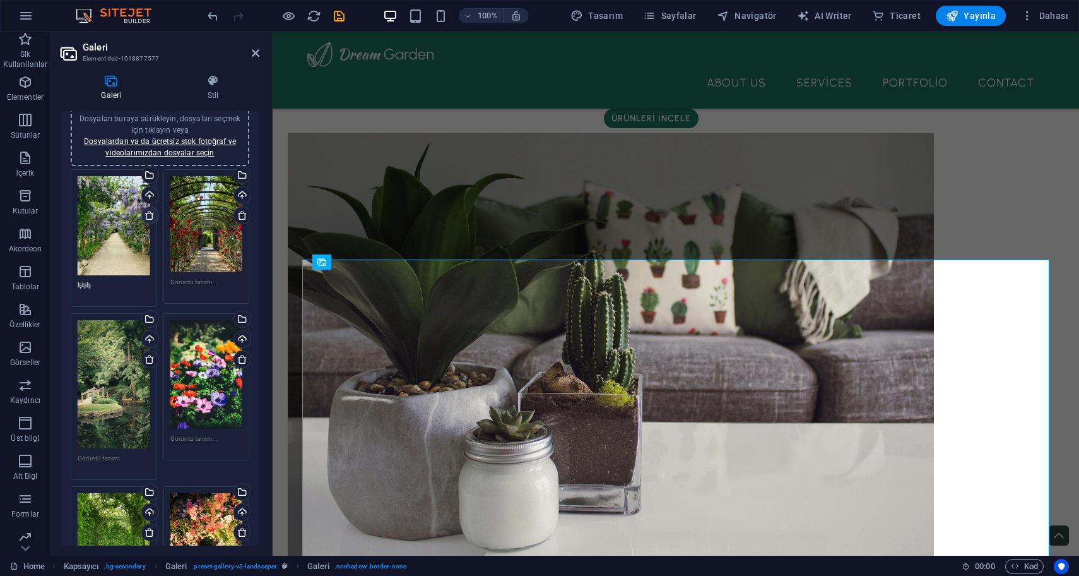
click at [148, 217] on icon at bounding box center [150, 215] width 10 height 10
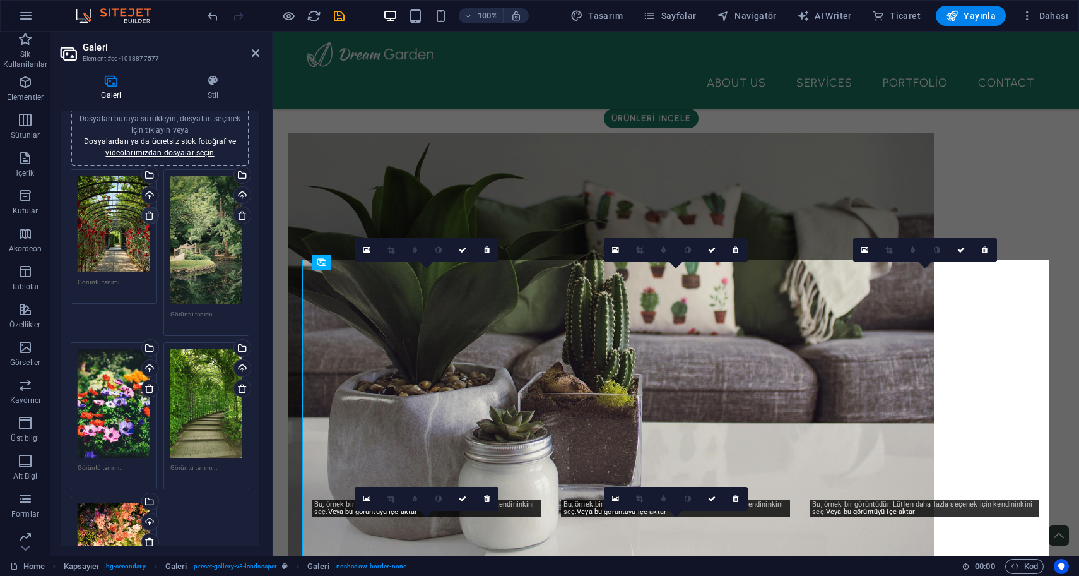
click at [148, 217] on icon at bounding box center [150, 215] width 10 height 10
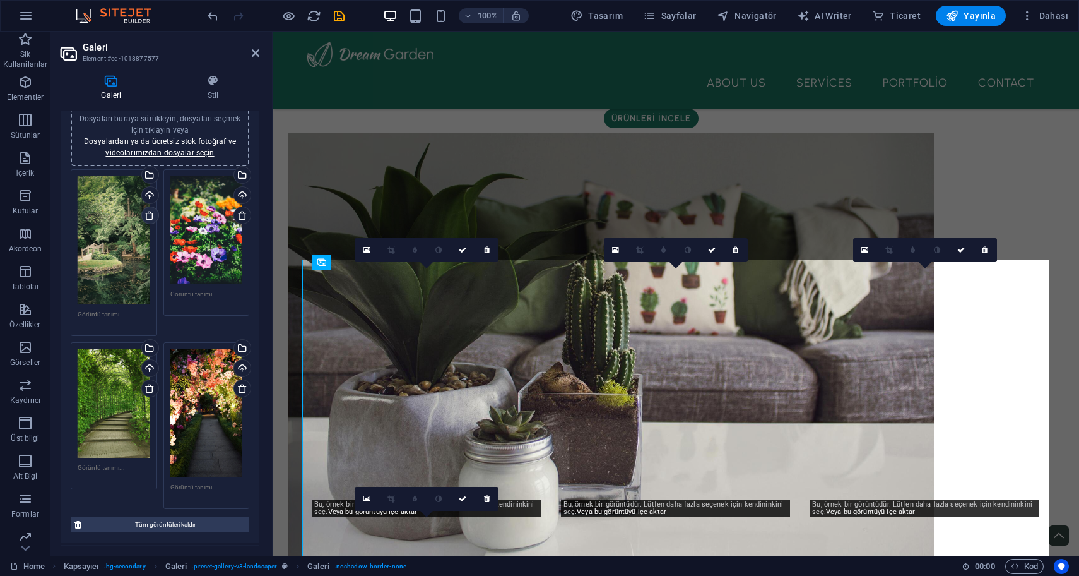
click at [148, 217] on icon at bounding box center [150, 215] width 10 height 10
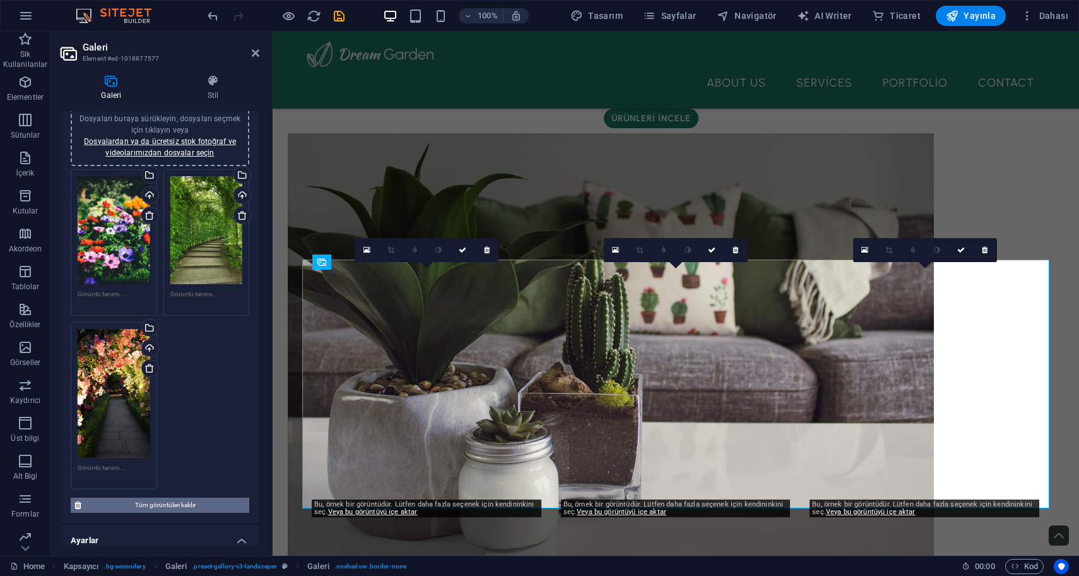
click at [181, 497] on span "Tüm görüntüleri kaldır" at bounding box center [165, 504] width 160 height 15
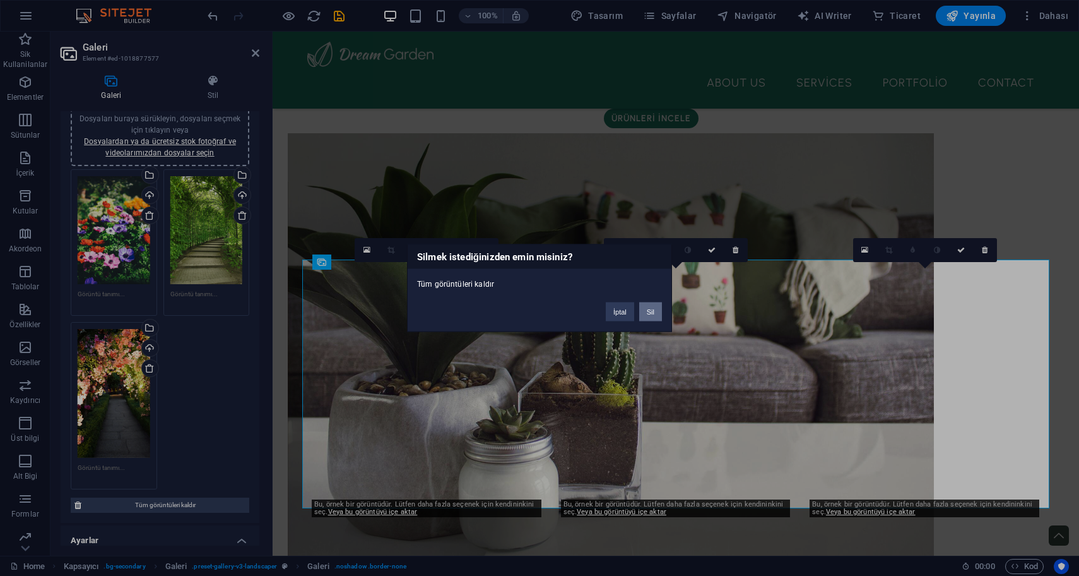
click at [645, 314] on button "Sil" at bounding box center [650, 311] width 23 height 19
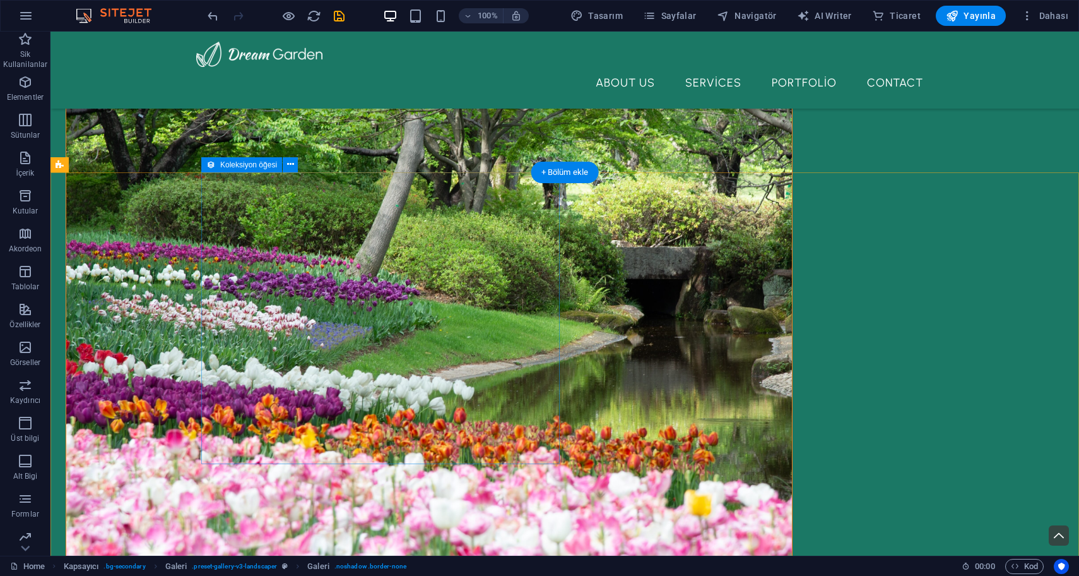
scroll to position [451, 0]
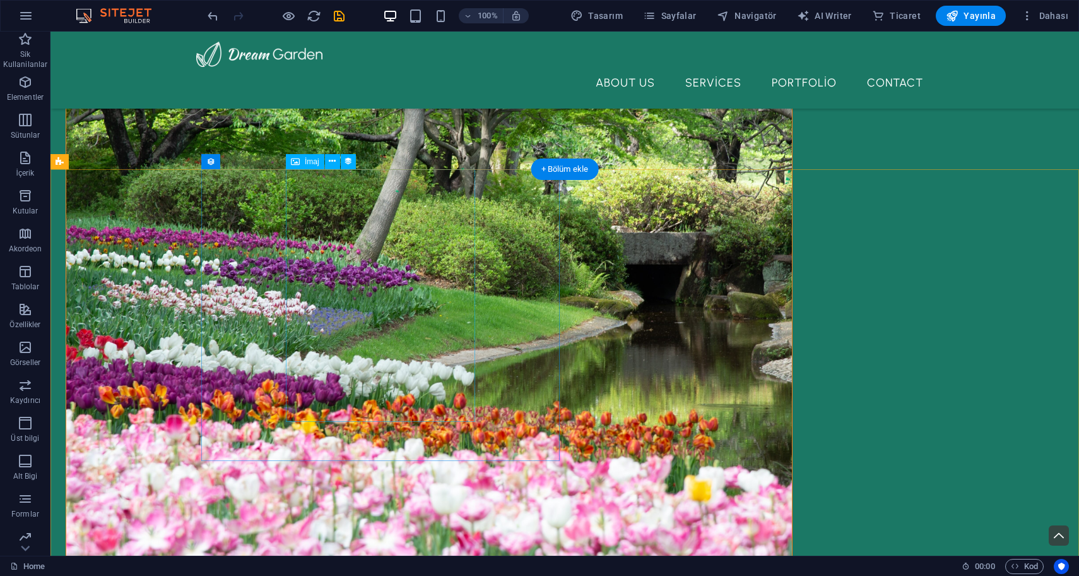
select select "resim"
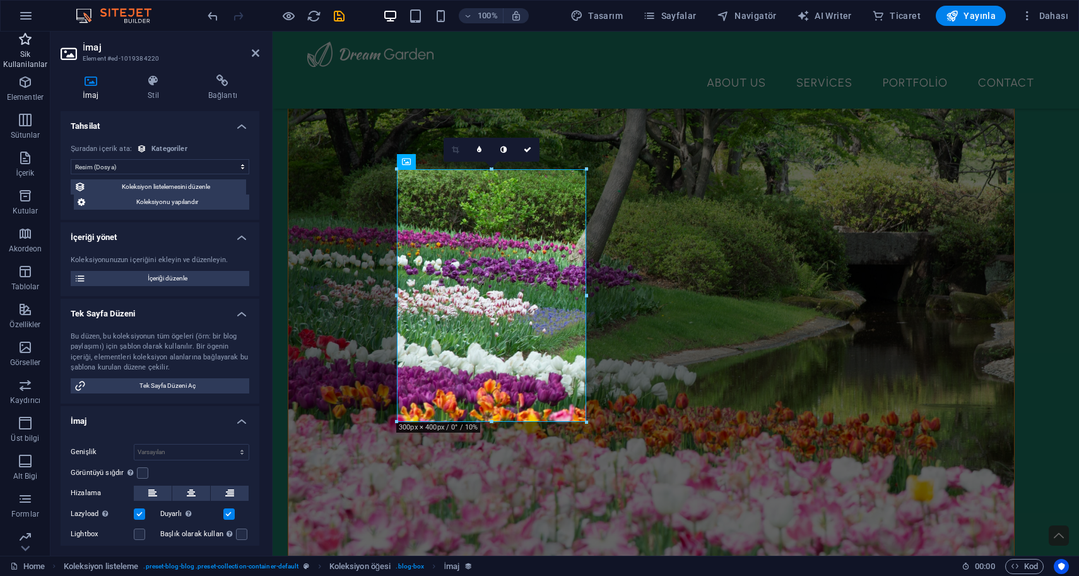
click at [37, 47] on span "Sik Kullanilanlar" at bounding box center [25, 52] width 51 height 40
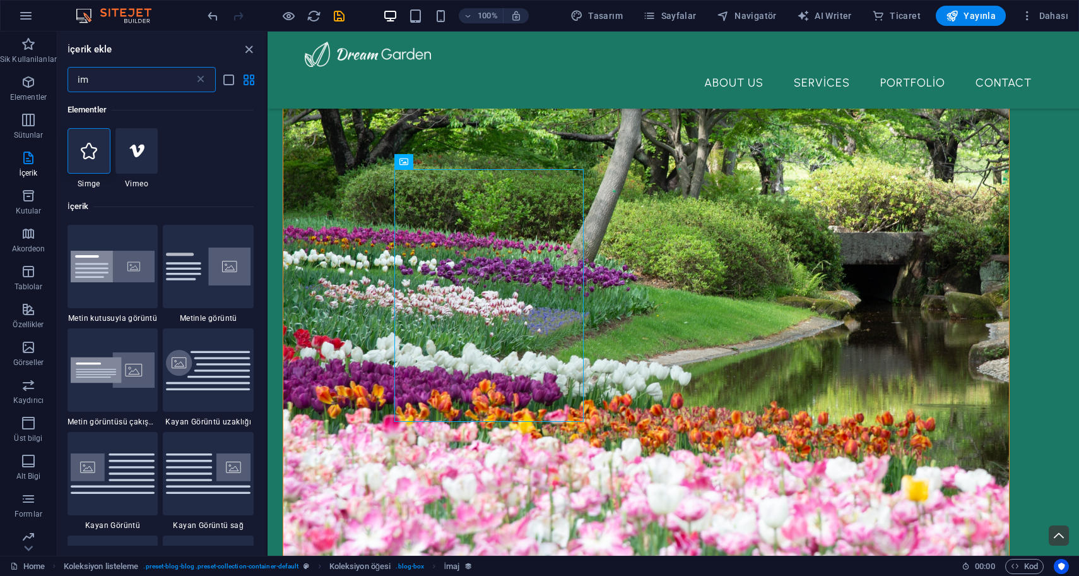
type input "i"
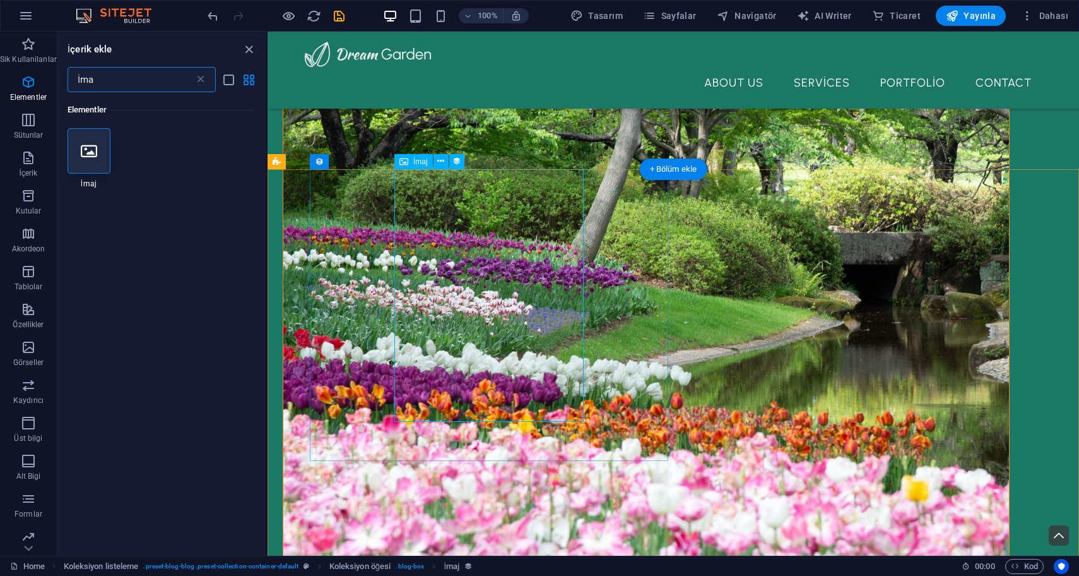
type input "İma"
select select "resim"
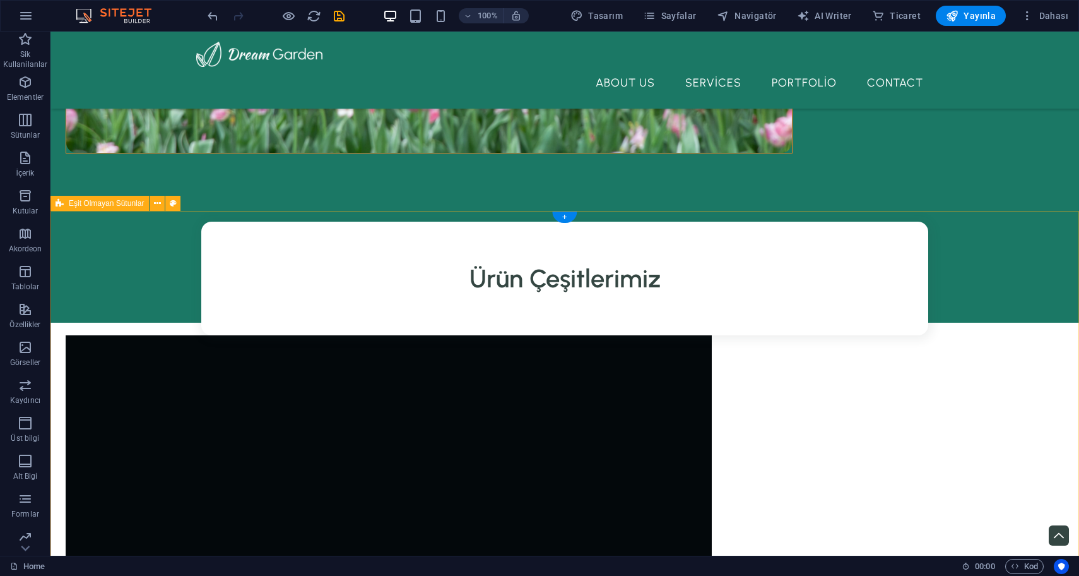
scroll to position [939, 0]
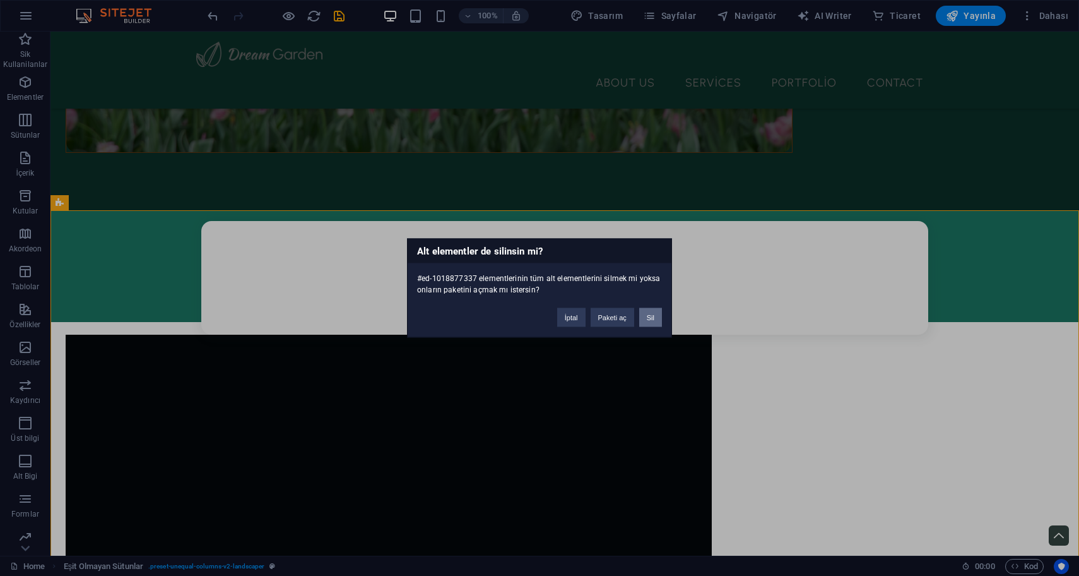
click at [646, 320] on button "Sil" at bounding box center [650, 317] width 23 height 19
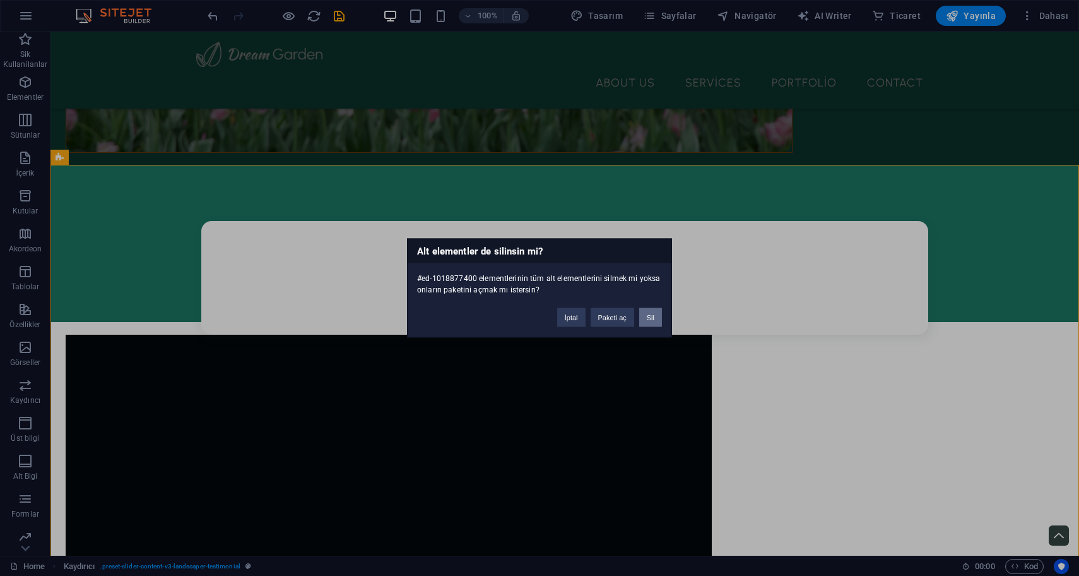
click at [655, 319] on button "Sil" at bounding box center [650, 317] width 23 height 19
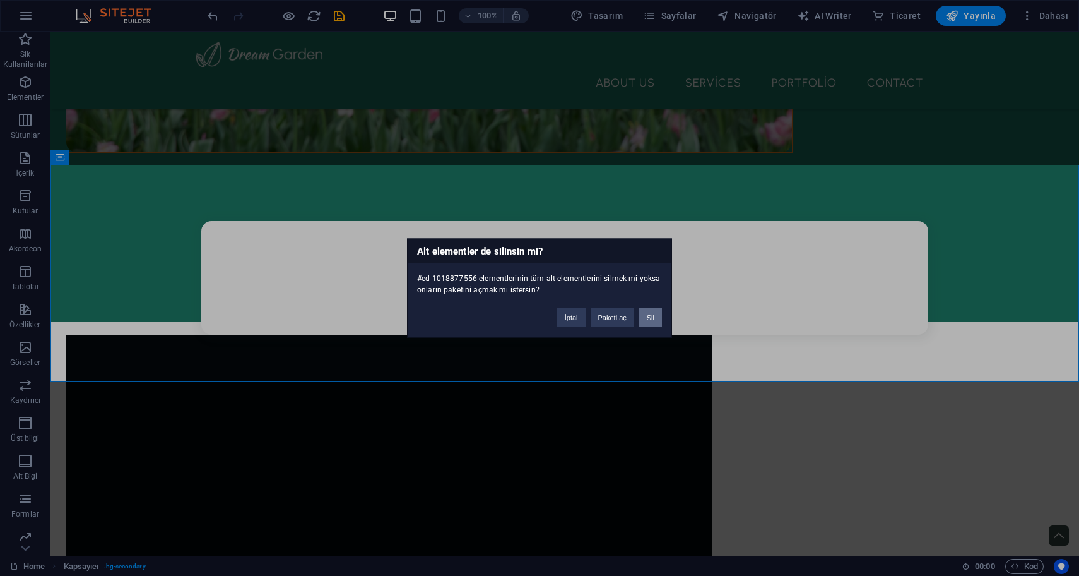
click at [656, 325] on button "Sil" at bounding box center [650, 317] width 23 height 19
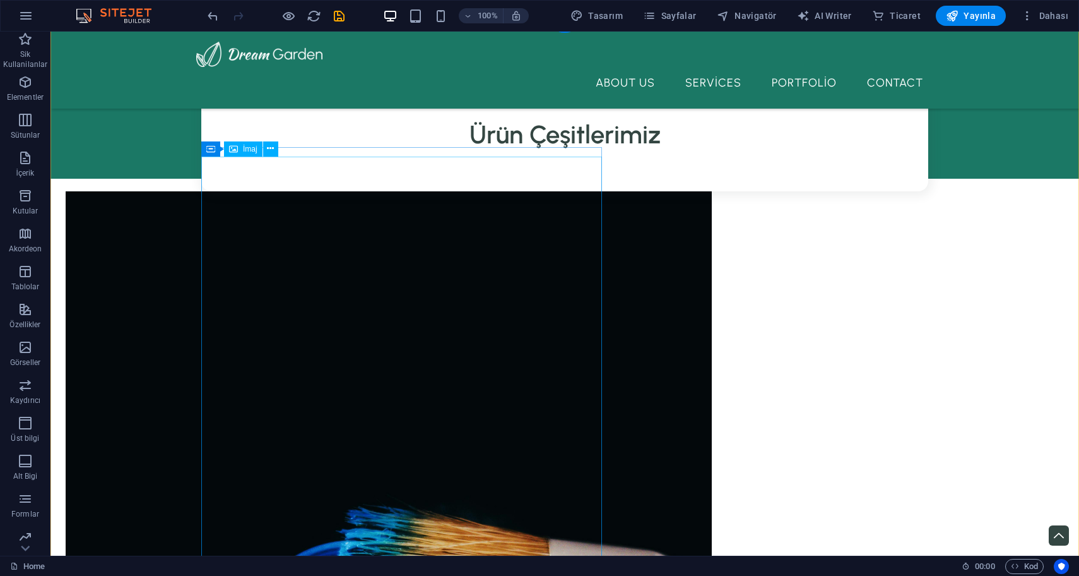
scroll to position [1083, 0]
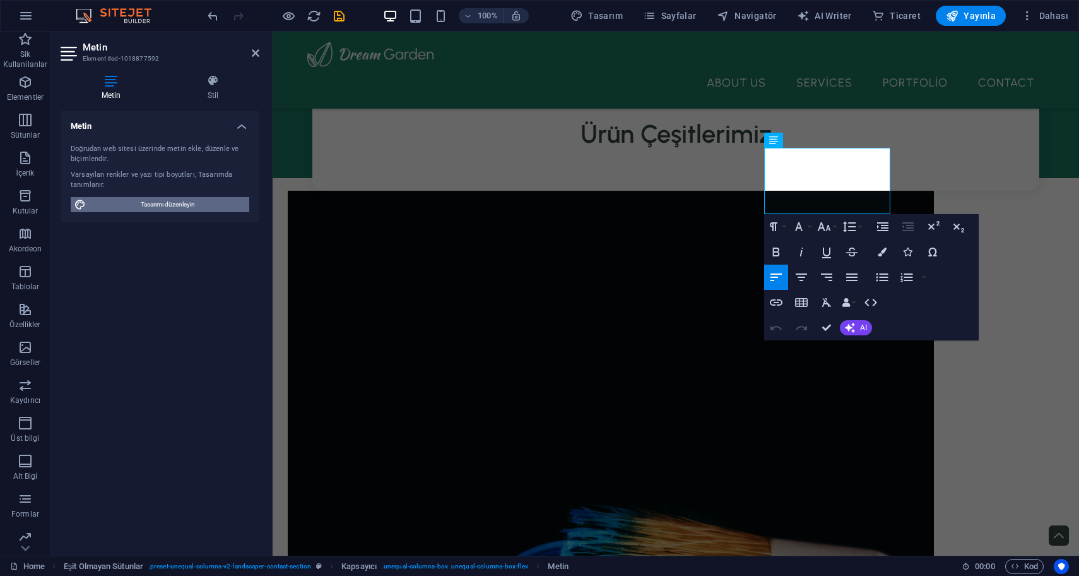
click at [167, 202] on span "Tasarımı düzenleyin" at bounding box center [168, 204] width 156 height 15
select select "px"
select select "500"
select select "px"
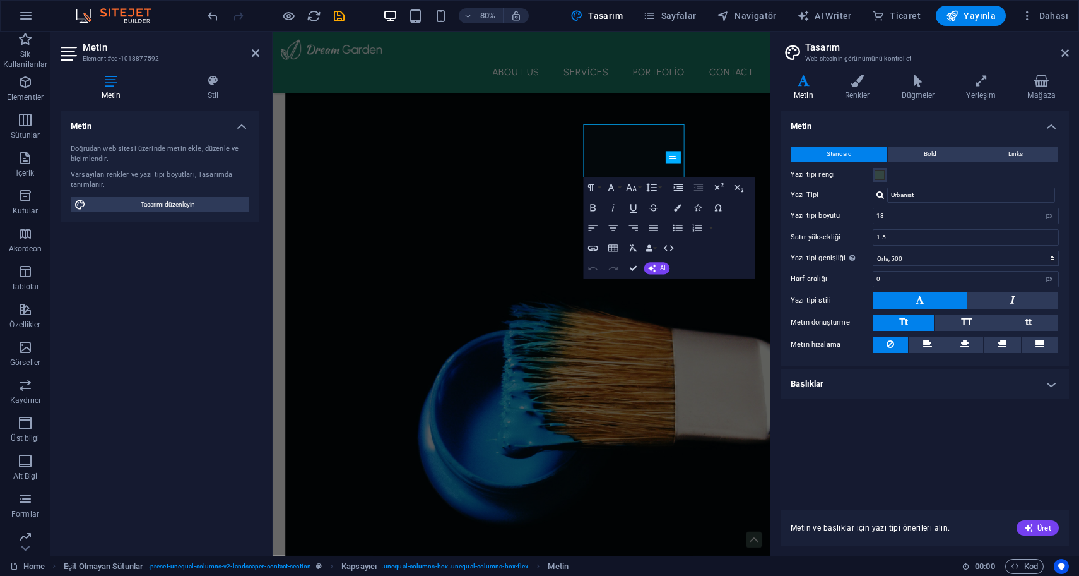
scroll to position [1034, 0]
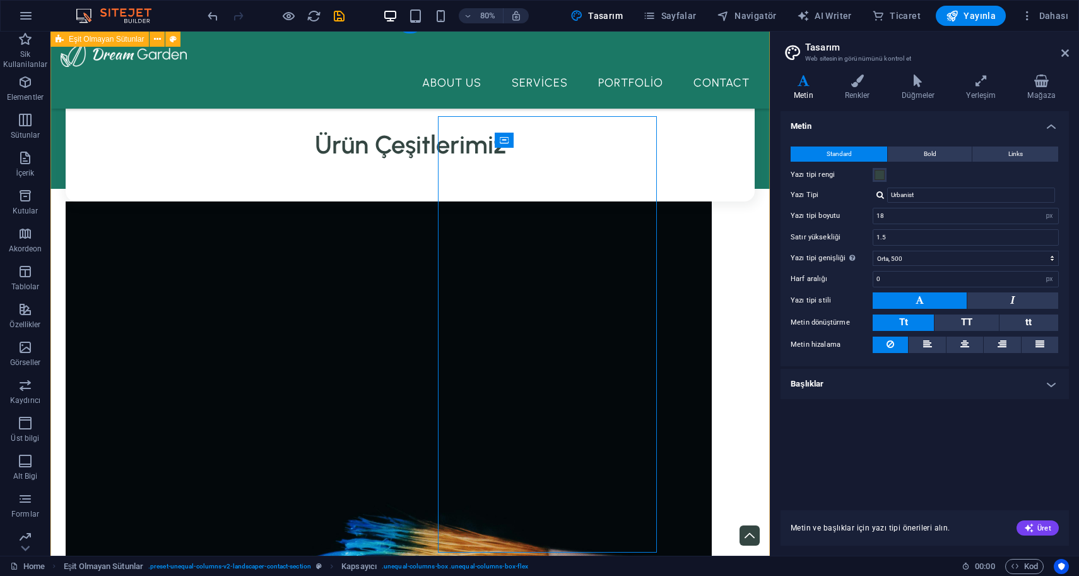
scroll to position [1065, 0]
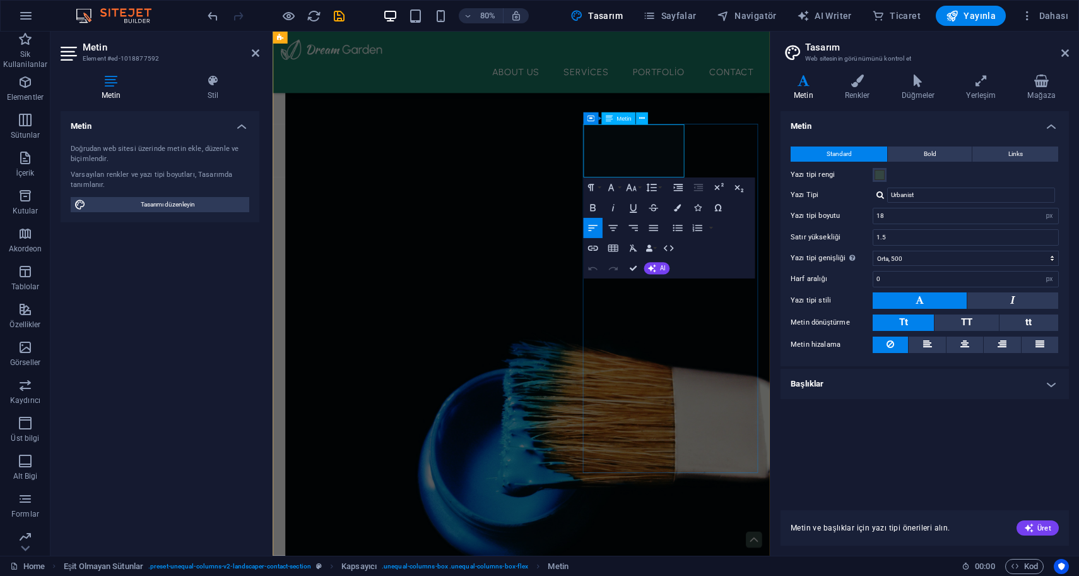
click at [924, 259] on select "İncecik, 100 Çok ince, 200 İnce, 300 Normal, 400 Orta, 500 Yarı kalın, 600 Kalı…" at bounding box center [966, 258] width 186 height 15
click at [873, 251] on select "İncecik, 100 Çok ince, 200 İnce, 300 Normal, 400 Orta, 500 Yarı kalın, 600 Kalı…" at bounding box center [966, 258] width 186 height 15
click at [912, 258] on select "İncecik, 100 Çok ince, 200 İnce, 300 Normal, 400 Orta, 500 Yarı kalın, 600 Kalı…" at bounding box center [966, 258] width 186 height 15
select select "500"
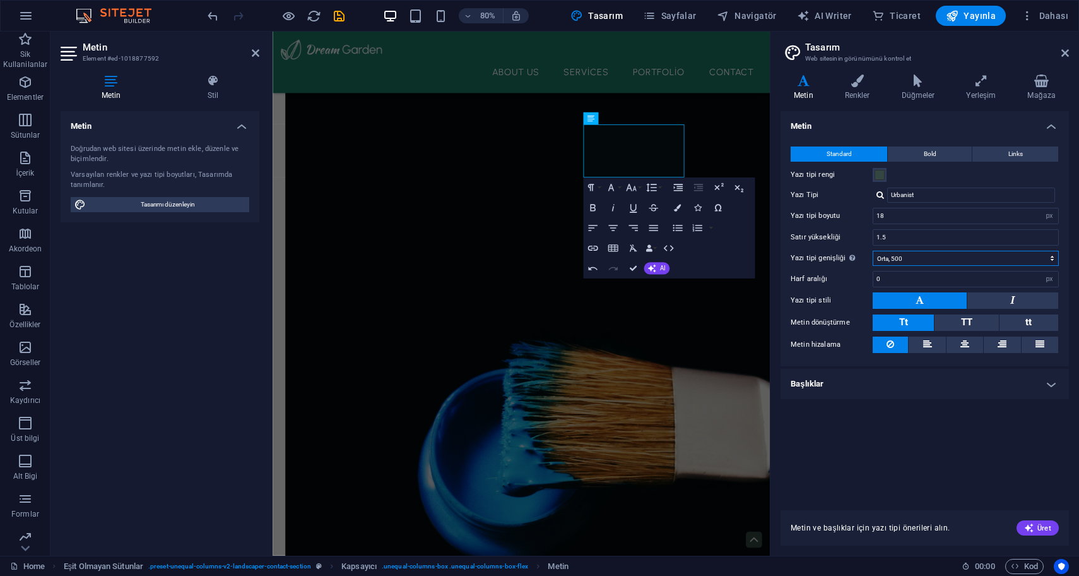
click at [873, 251] on select "İncecik, 100 Çok ince, 200 İnce, 300 Normal, 400 Orta, 500 Yarı kalın, 600 Kalı…" at bounding box center [966, 258] width 186 height 15
click at [929, 156] on span "Bold" at bounding box center [930, 153] width 13 height 15
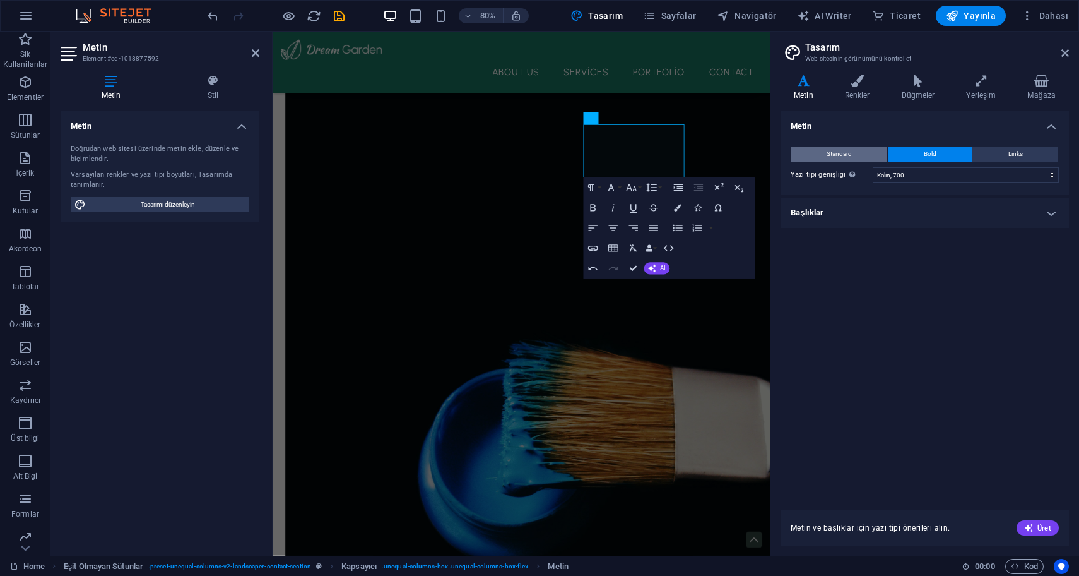
click at [842, 157] on span "Standard" at bounding box center [839, 153] width 25 height 15
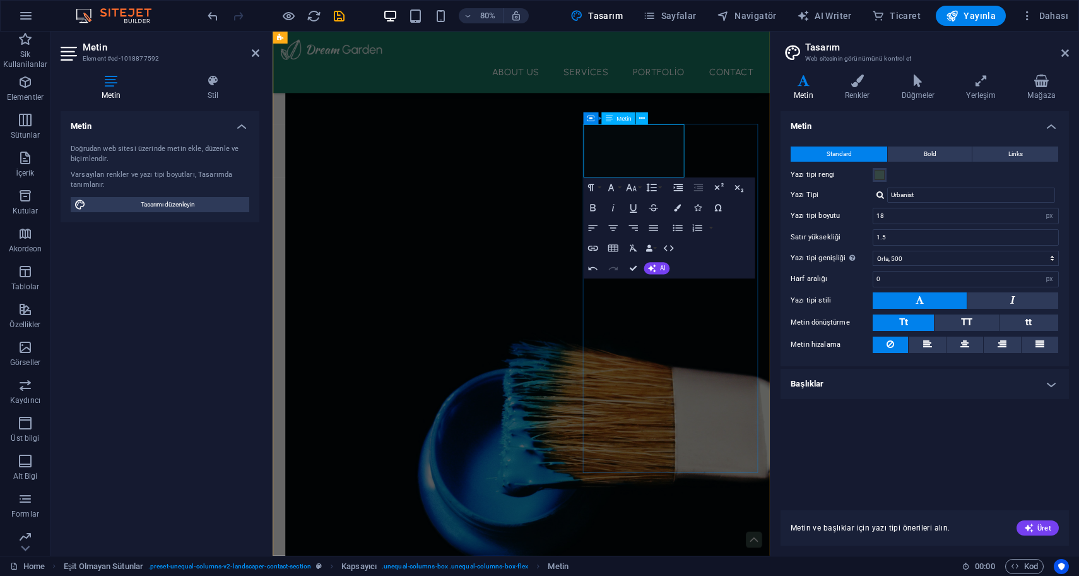
click at [229, 74] on icon at bounding box center [213, 80] width 93 height 13
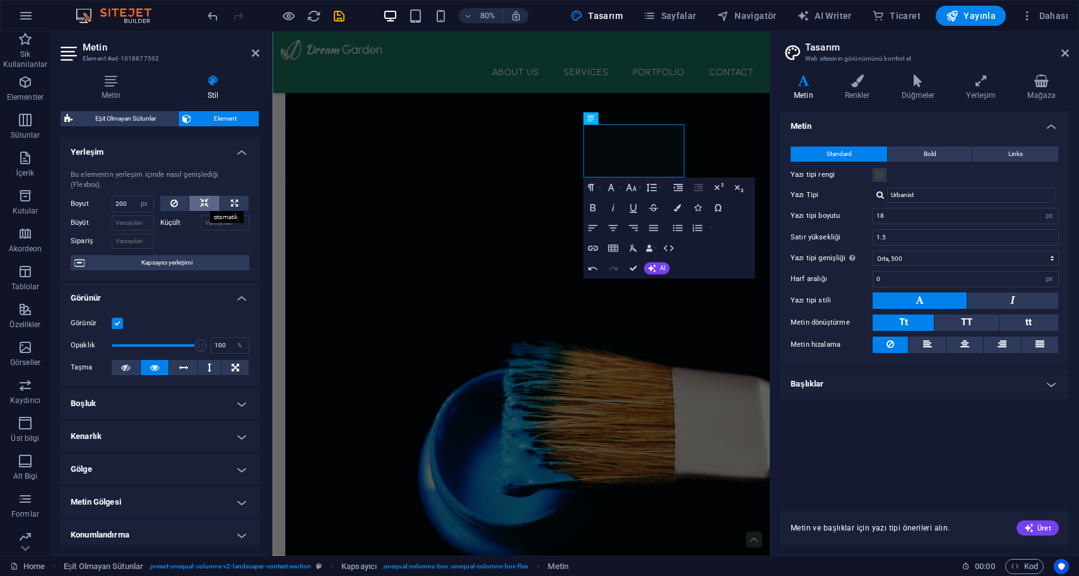
click at [200, 200] on icon at bounding box center [204, 203] width 9 height 15
select select "DISABLED_OPTION_VALUE"
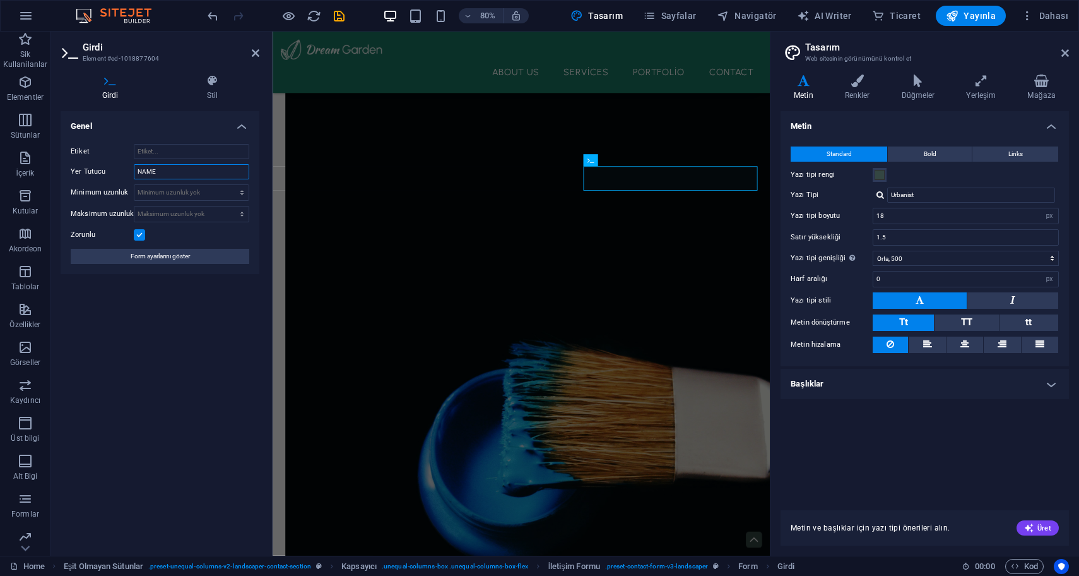
drag, startPoint x: 169, startPoint y: 173, endPoint x: 113, endPoint y: 170, distance: 56.2
click at [113, 171] on div "Yer Tutucu NAME" at bounding box center [160, 171] width 179 height 15
type input "İsim"
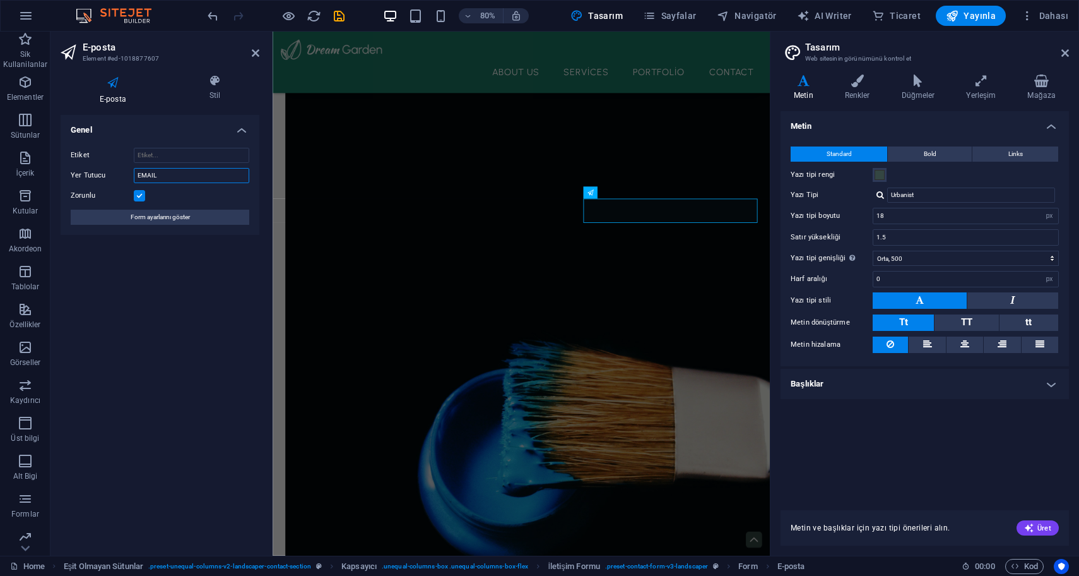
drag, startPoint x: 185, startPoint y: 172, endPoint x: 115, endPoint y: 172, distance: 70.1
click at [115, 172] on div "Yer Tutucu EMAIL" at bounding box center [160, 175] width 179 height 15
type input "E-Posta"
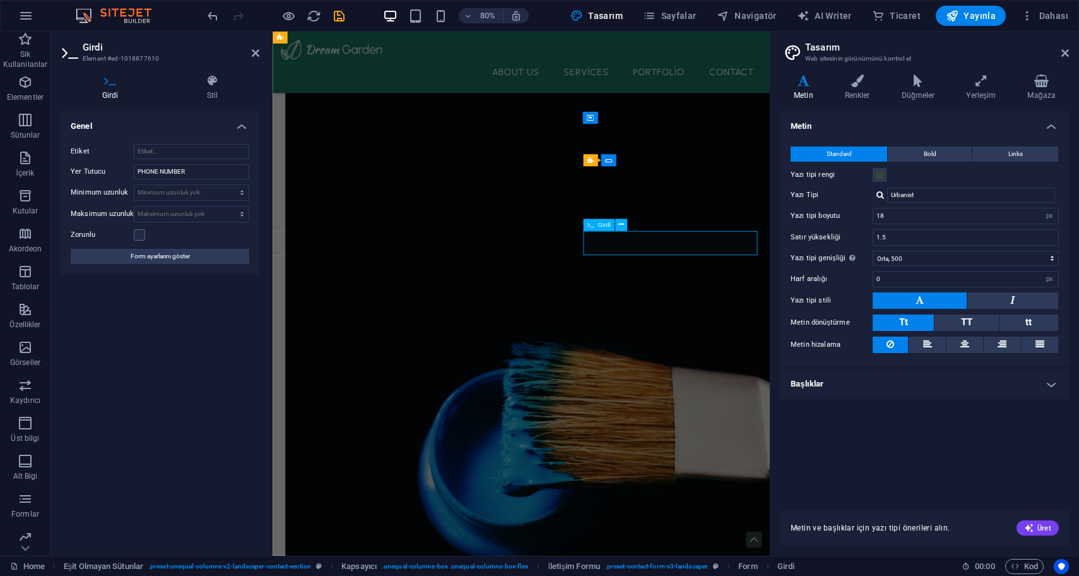
drag, startPoint x: 201, startPoint y: 165, endPoint x: 121, endPoint y: 163, distance: 80.2
click at [121, 164] on div "Yer Tutucu PHONE NUMBER" at bounding box center [160, 171] width 179 height 15
type input "Telefon Numarası"
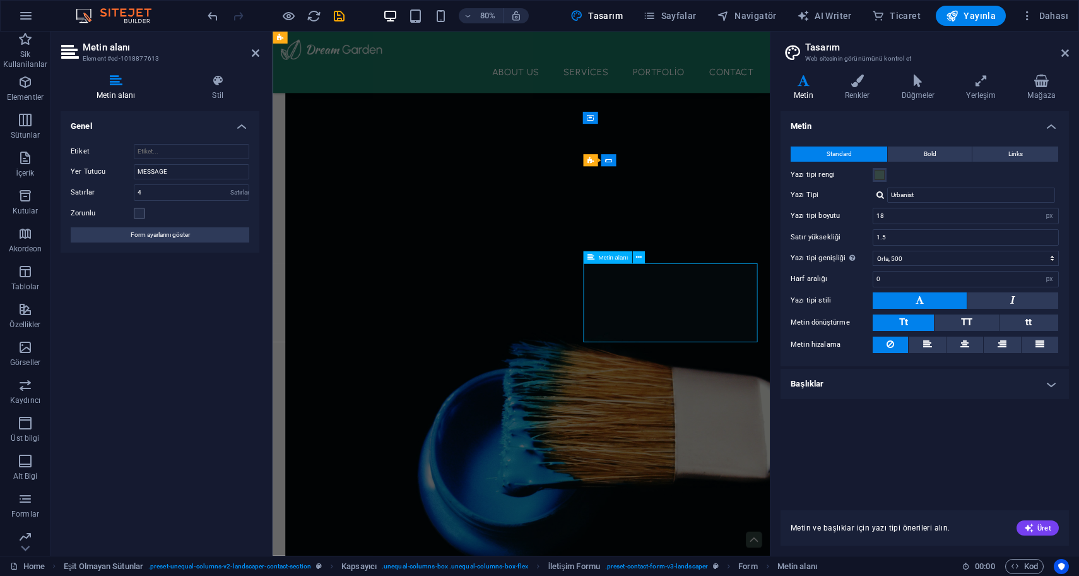
drag, startPoint x: 198, startPoint y: 171, endPoint x: 117, endPoint y: 170, distance: 80.8
click at [117, 170] on div "Yer Tutucu MESSAGE" at bounding box center [160, 171] width 179 height 15
type input "Mesajınız"
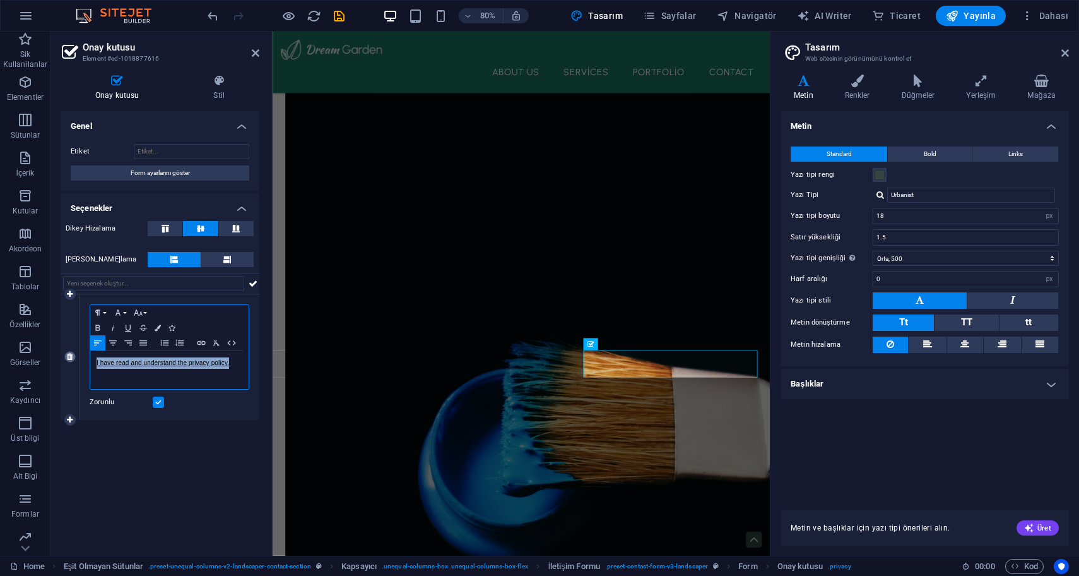
drag, startPoint x: 233, startPoint y: 363, endPoint x: 66, endPoint y: 357, distance: 166.8
click at [66, 357] on div "1 Paragraph Format Normal Heading 1 Heading 2 Heading 3 Heading 4 Heading 5 Hea…" at bounding box center [160, 357] width 199 height 126
click at [845, 88] on h4 "Renkler" at bounding box center [860, 87] width 57 height 27
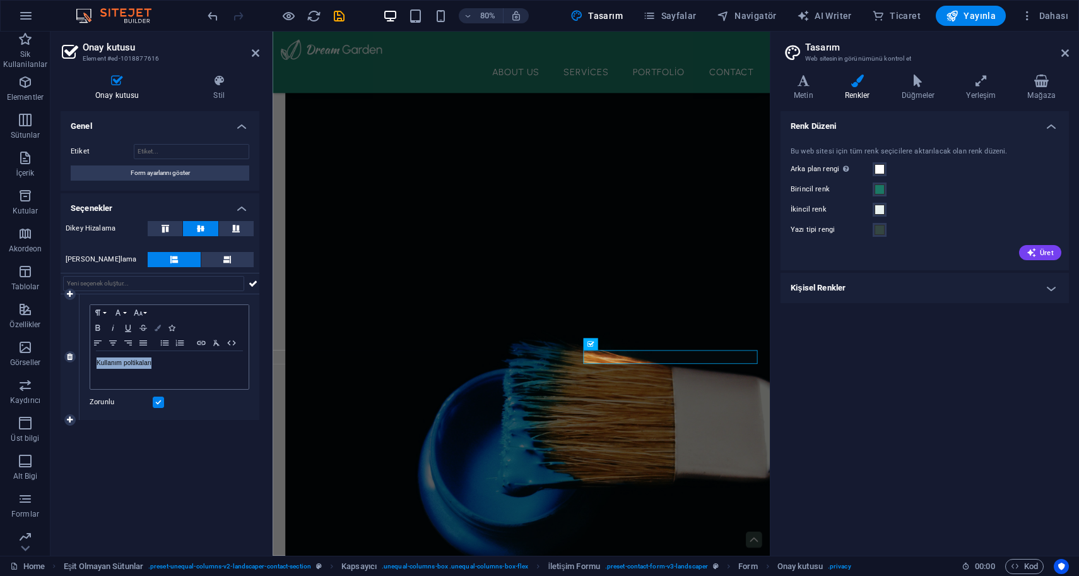
click at [159, 326] on icon "button" at bounding box center [158, 327] width 6 height 6
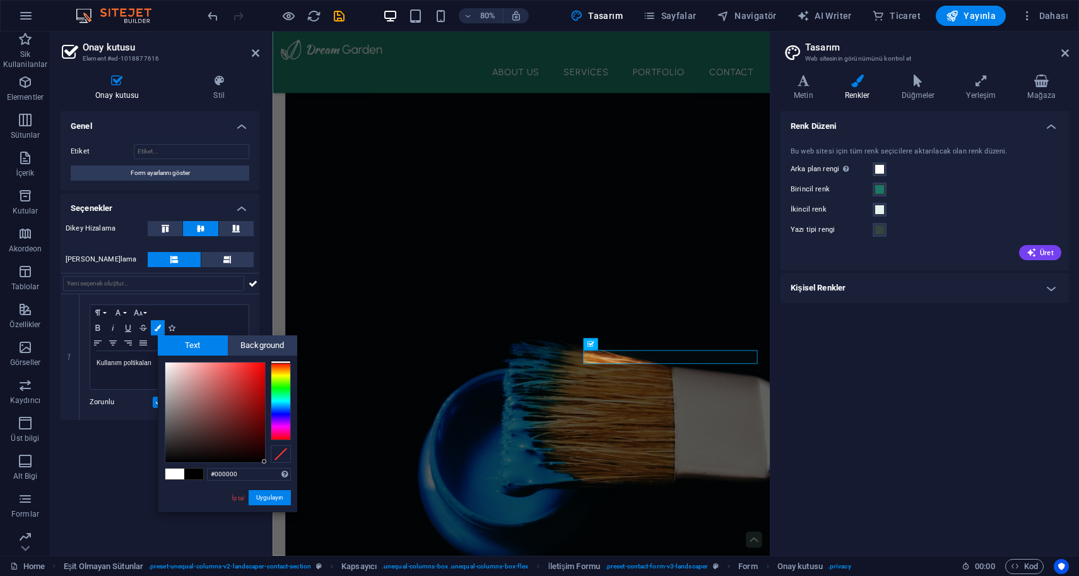
drag, startPoint x: 198, startPoint y: 386, endPoint x: 288, endPoint y: 464, distance: 119.1
click at [288, 464] on div "#000000 Desteklenen biçimler #0852ed rgb(8, 82, 237) rgba(8, 82, 237, %90) hsv(…" at bounding box center [228, 525] width 140 height 340
type input "#000000"
click at [269, 502] on button "Uygulayın" at bounding box center [270, 497] width 42 height 15
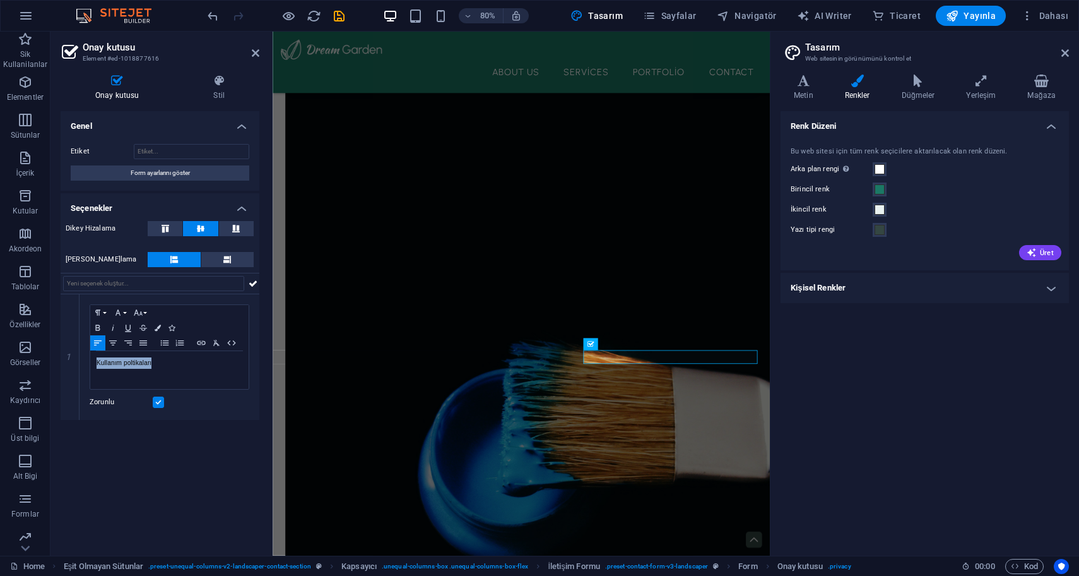
click at [525, 467] on div "H2 Kapsayıcı Kutular Kapsayıcı İmaj Eşit Olmayan Sütunlar Kapsayıcı Kapsayıcı M…" at bounding box center [521, 294] width 497 height 524
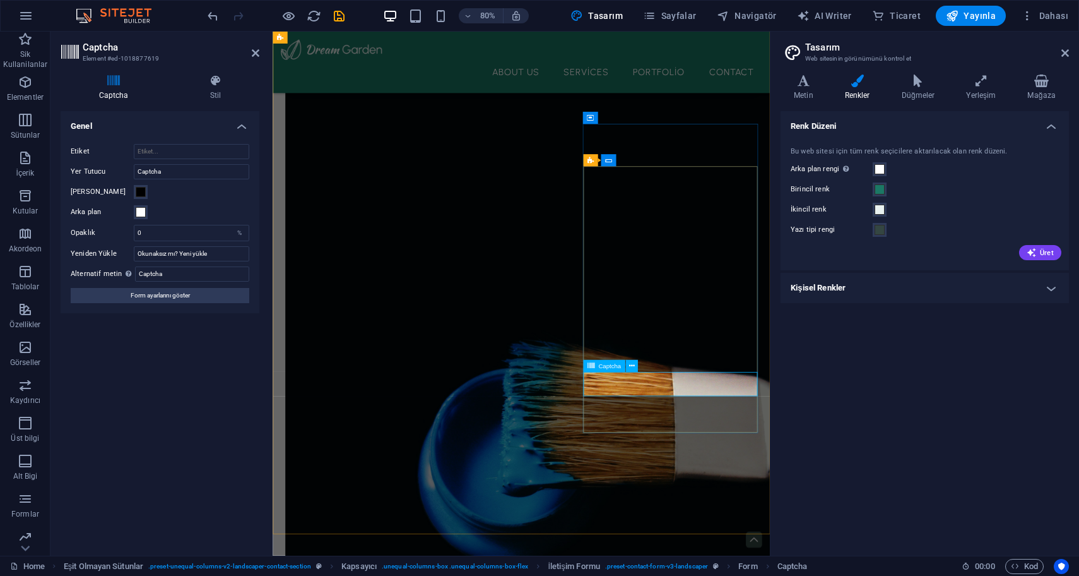
drag, startPoint x: 176, startPoint y: 171, endPoint x: 116, endPoint y: 165, distance: 60.2
click at [116, 166] on div "Yer Tutucu Captcha" at bounding box center [160, 171] width 179 height 15
type input "Doğrulama Kodu"
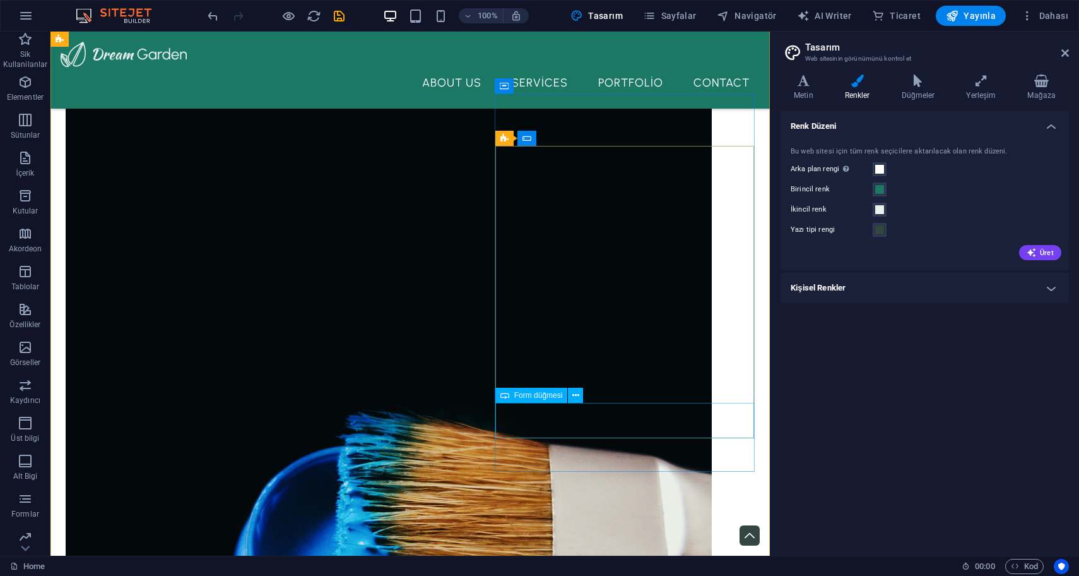
scroll to position [1141, 0]
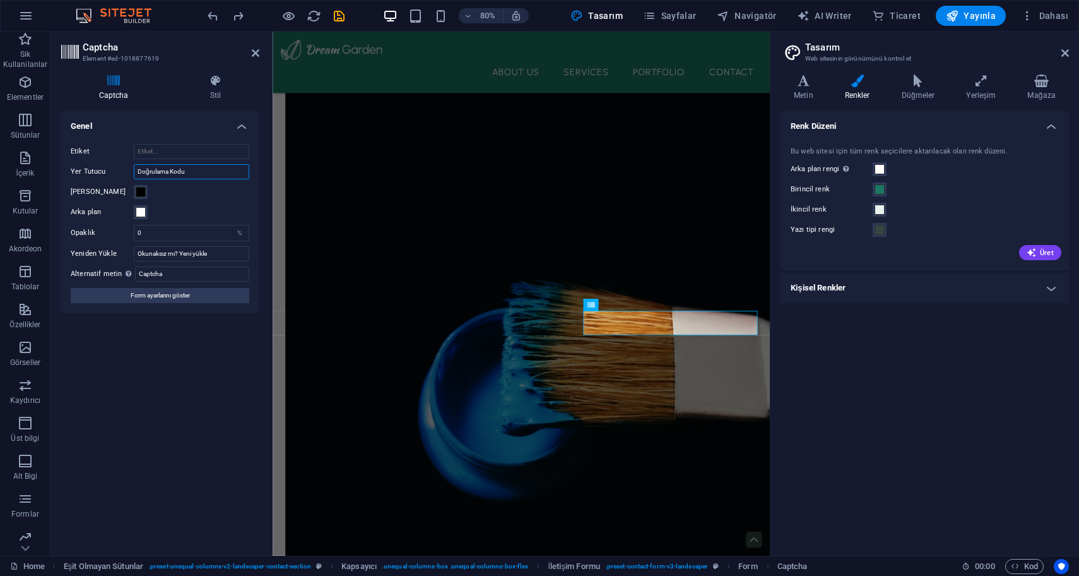
drag, startPoint x: 197, startPoint y: 176, endPoint x: 92, endPoint y: 174, distance: 105.4
click at [92, 175] on div "Yer Tutucu Doğrulama Kodu" at bounding box center [160, 171] width 179 height 15
type input "Captcha"
click at [218, 257] on input "Okunaksız mı? Yeni yükle" at bounding box center [192, 253] width 116 height 15
click at [220, 373] on div "Turnstile Cloudfare Turnstile, erişilebilir captcha sunan üçüncü taraf bir ente…" at bounding box center [160, 328] width 199 height 434
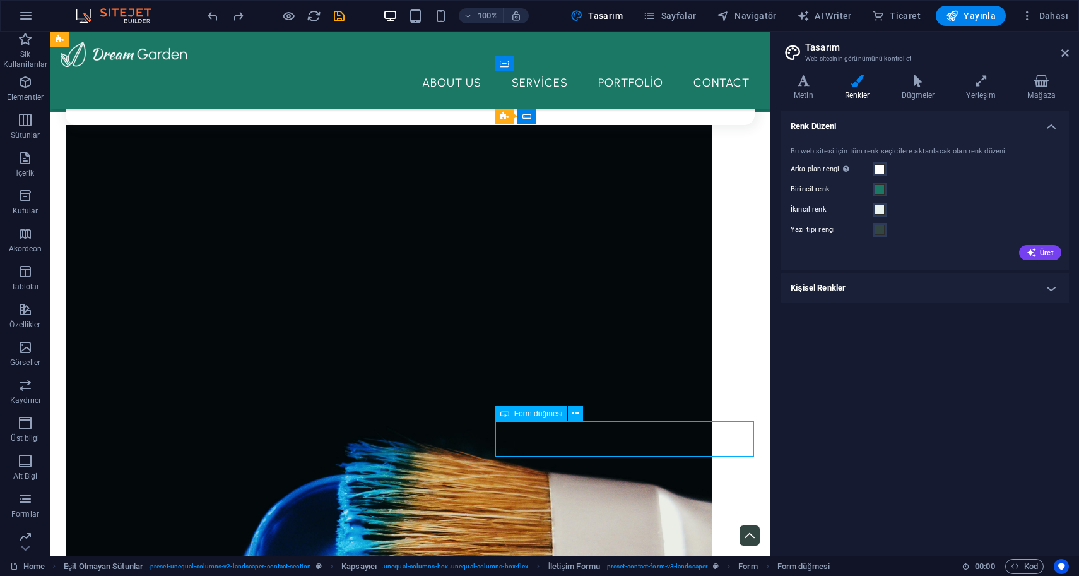
select select "px"
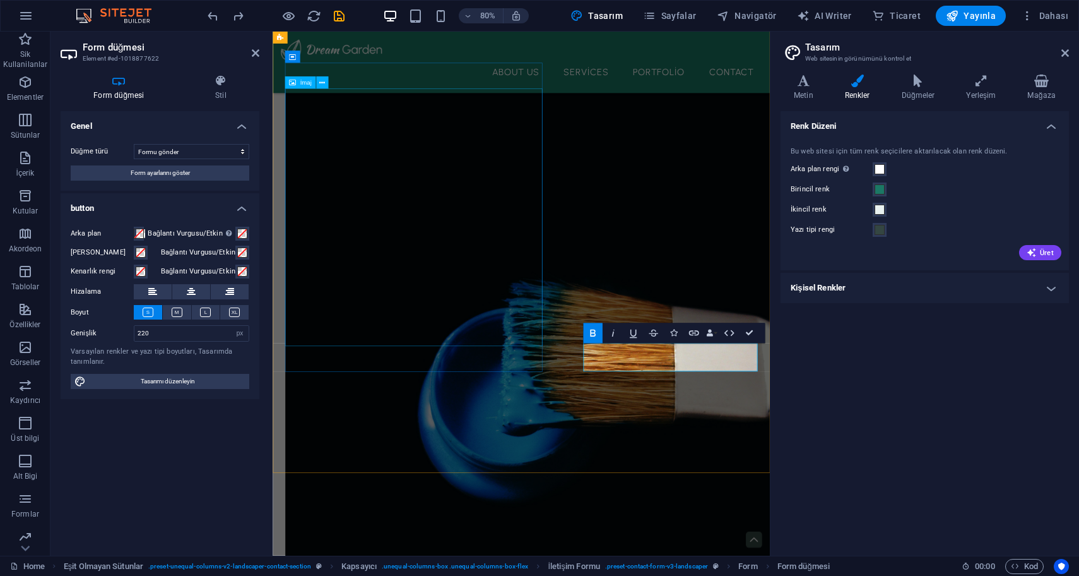
type button "Submit"
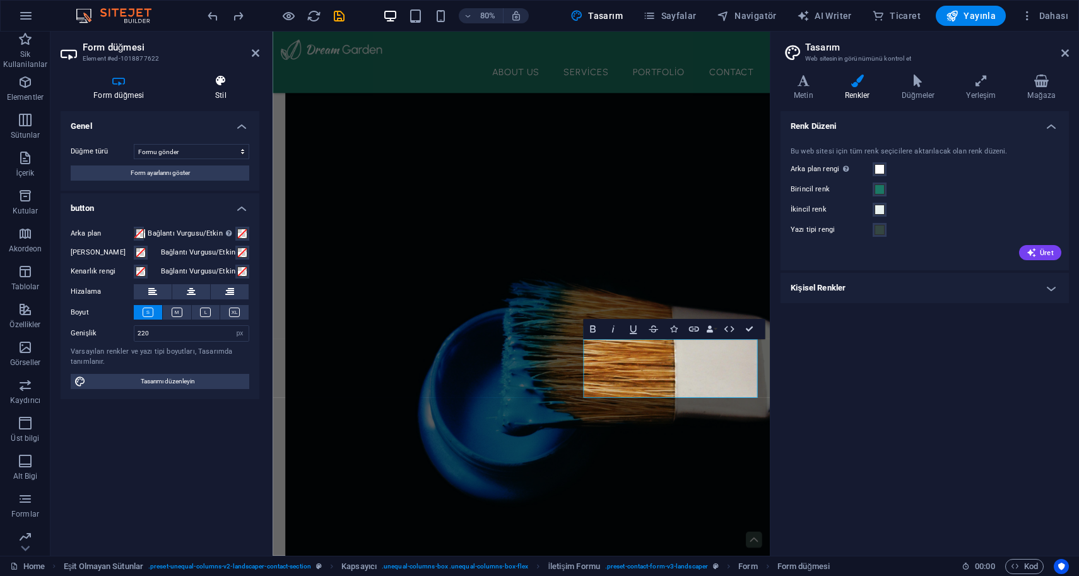
click at [221, 88] on h4 "Stil" at bounding box center [220, 87] width 77 height 27
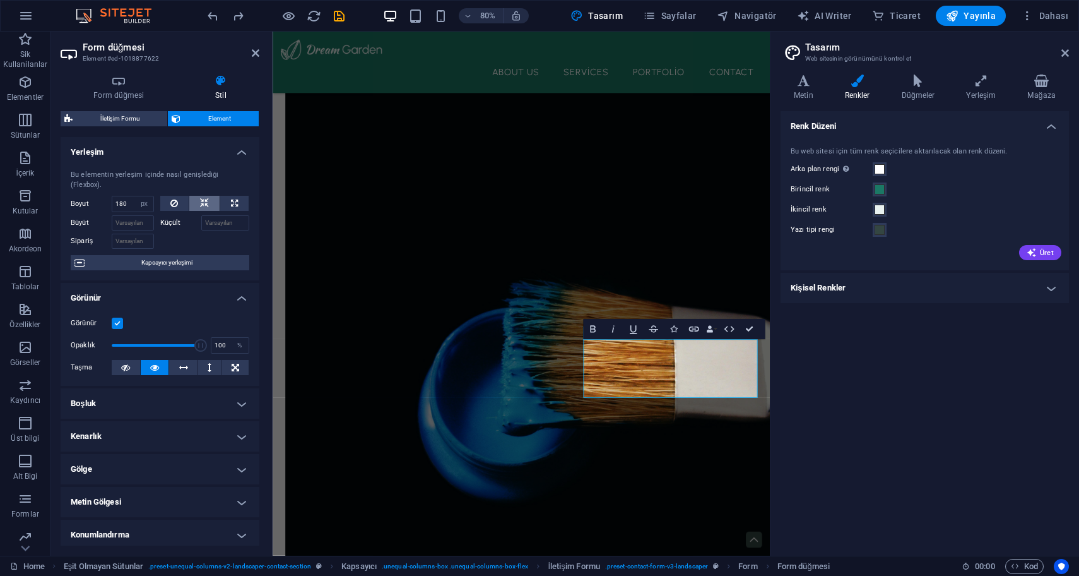
click at [204, 200] on icon at bounding box center [204, 203] width 9 height 15
select select "DISABLED_OPTION_VALUE"
click at [172, 198] on icon at bounding box center [174, 203] width 8 height 15
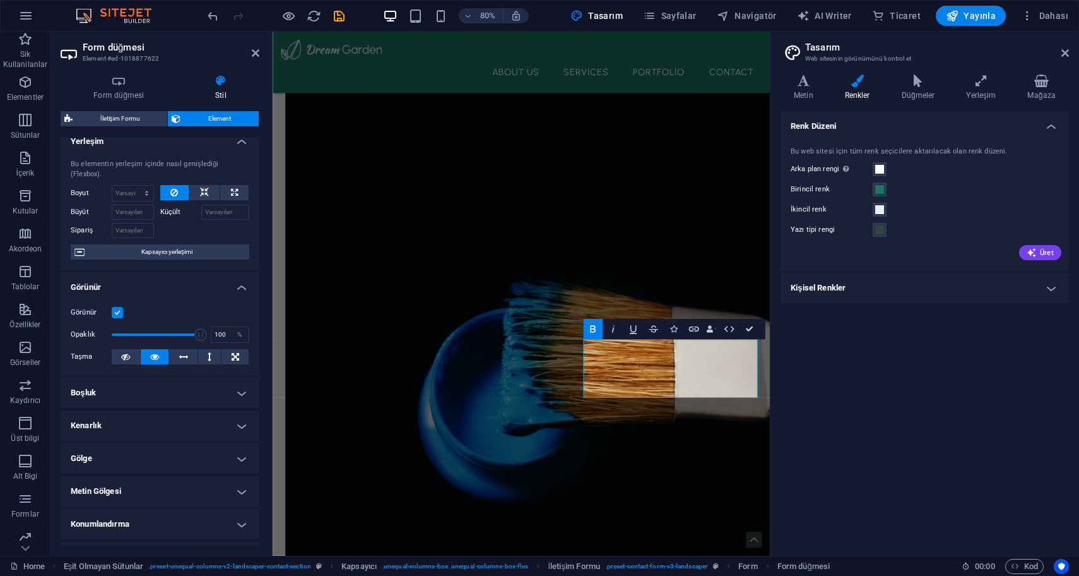
scroll to position [0, 0]
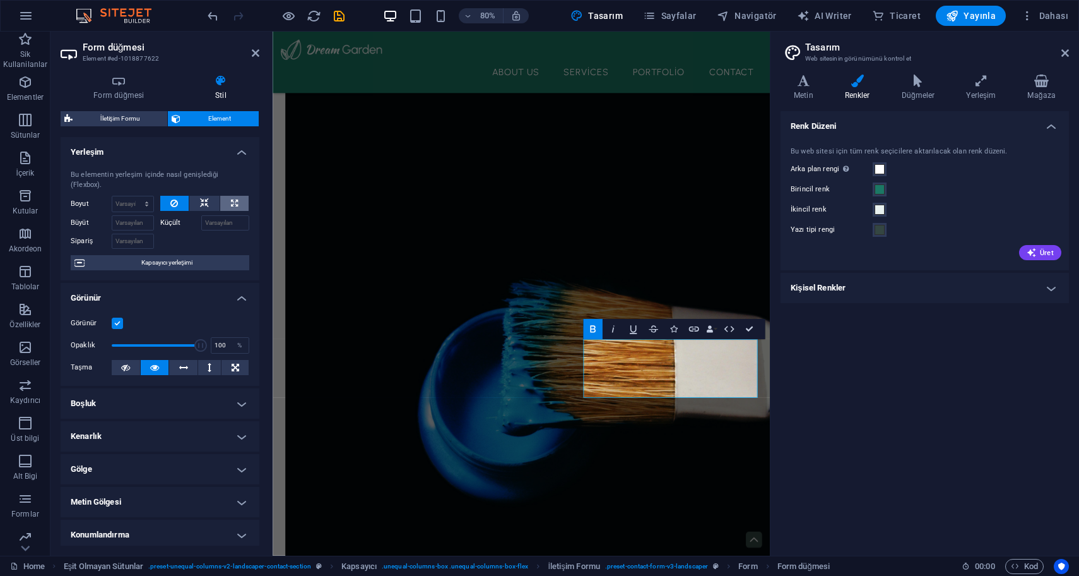
click at [234, 203] on icon at bounding box center [234, 203] width 7 height 15
type input "100"
select select "%"
click at [195, 204] on button at bounding box center [204, 203] width 30 height 15
select select "DISABLED_OPTION_VALUE"
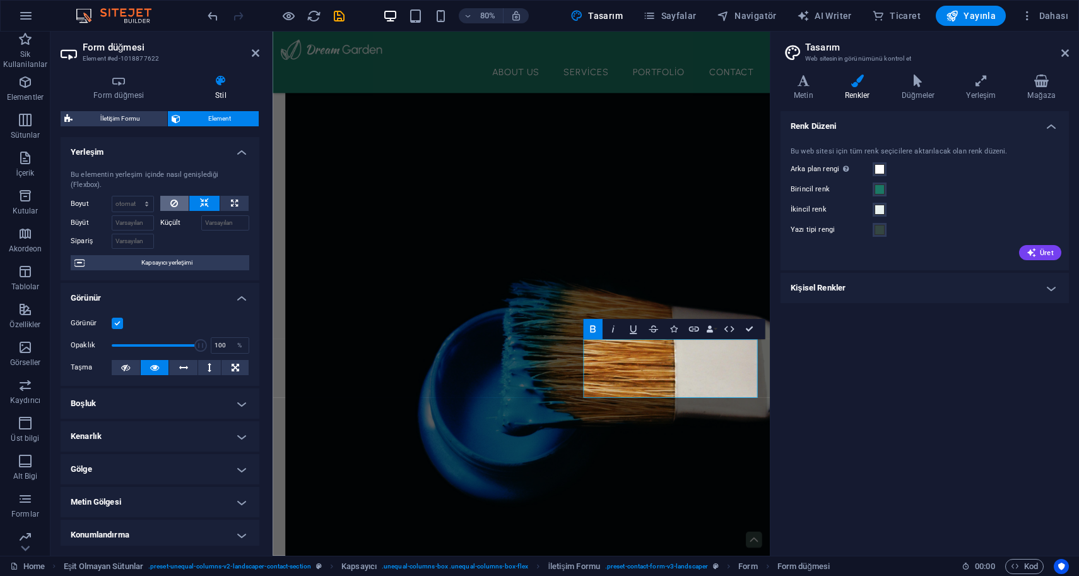
click at [175, 201] on icon at bounding box center [174, 203] width 8 height 15
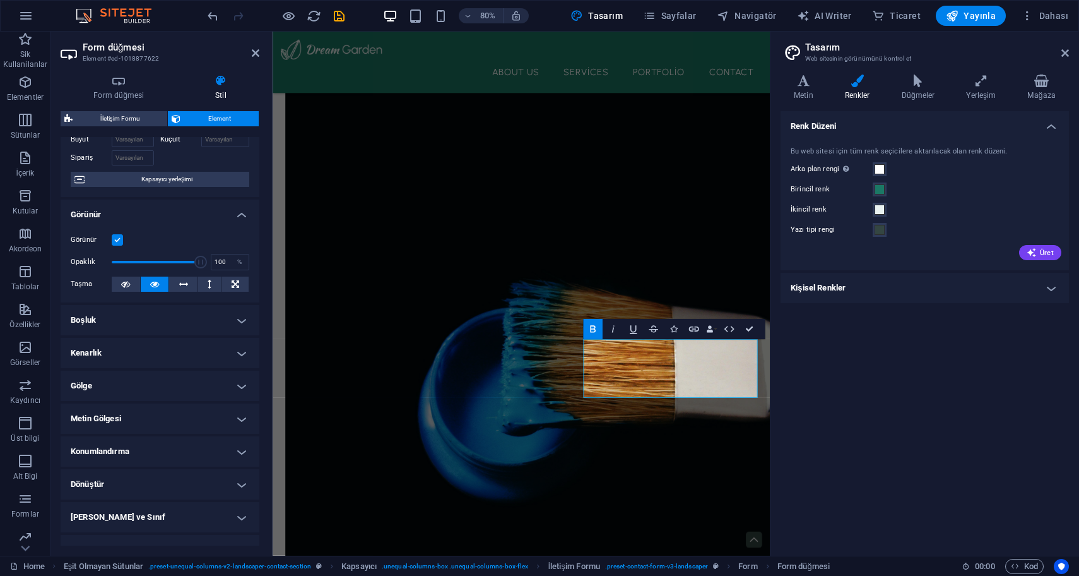
scroll to position [83, 0]
click at [180, 288] on icon at bounding box center [183, 284] width 9 height 15
click at [153, 283] on icon at bounding box center [154, 284] width 9 height 15
click at [132, 284] on button at bounding box center [126, 284] width 28 height 15
click at [150, 285] on icon at bounding box center [154, 284] width 9 height 15
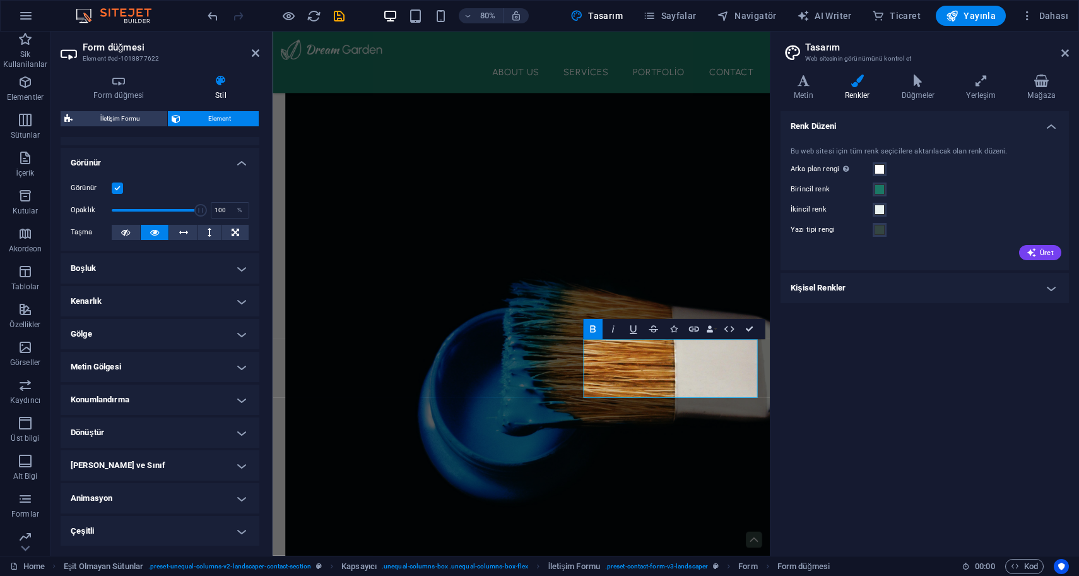
scroll to position [134, 0]
click at [167, 255] on h4 "Boşluk" at bounding box center [160, 269] width 199 height 30
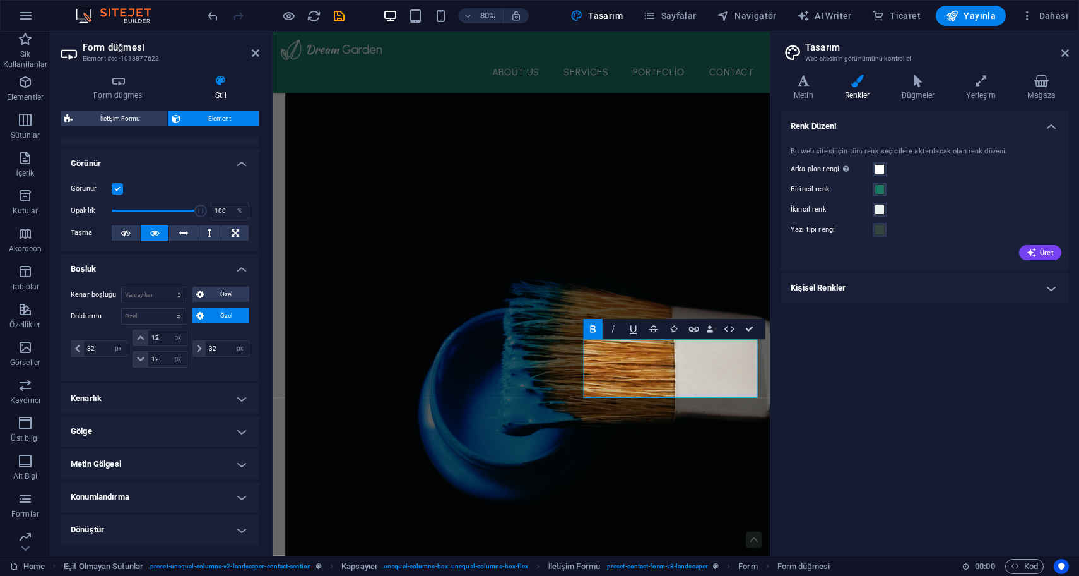
click at [170, 264] on h4 "Boşluk" at bounding box center [160, 265] width 199 height 23
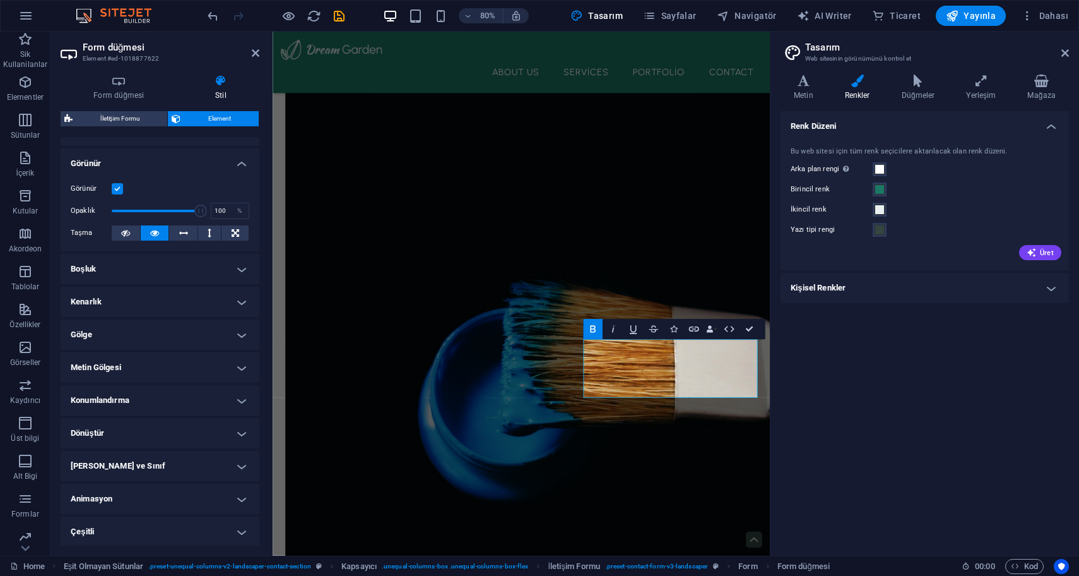
click at [151, 304] on h4 "Kenarlık" at bounding box center [160, 302] width 199 height 30
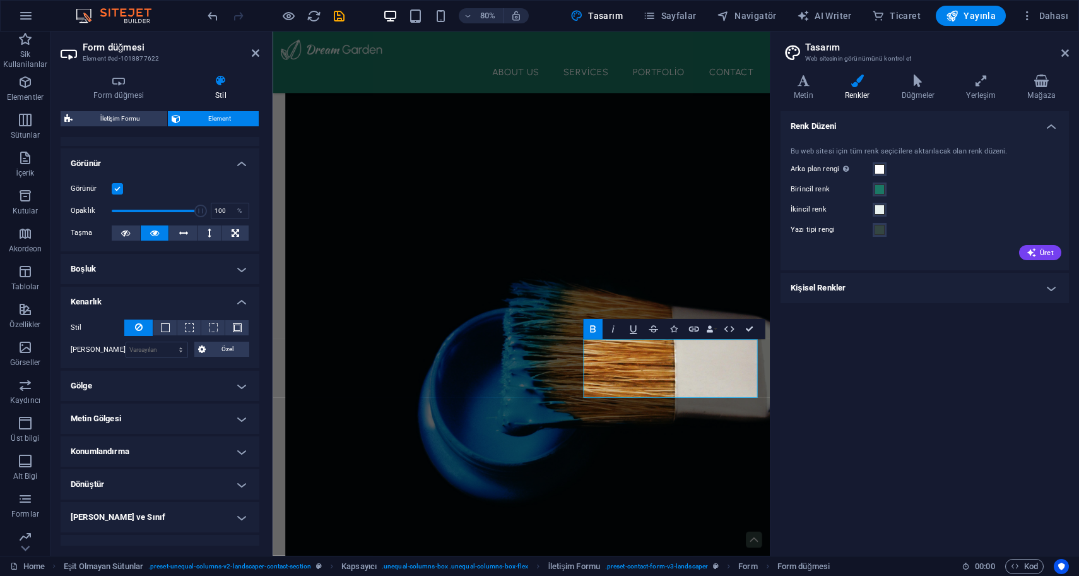
click at [151, 304] on h4 "Kenarlık" at bounding box center [160, 298] width 199 height 23
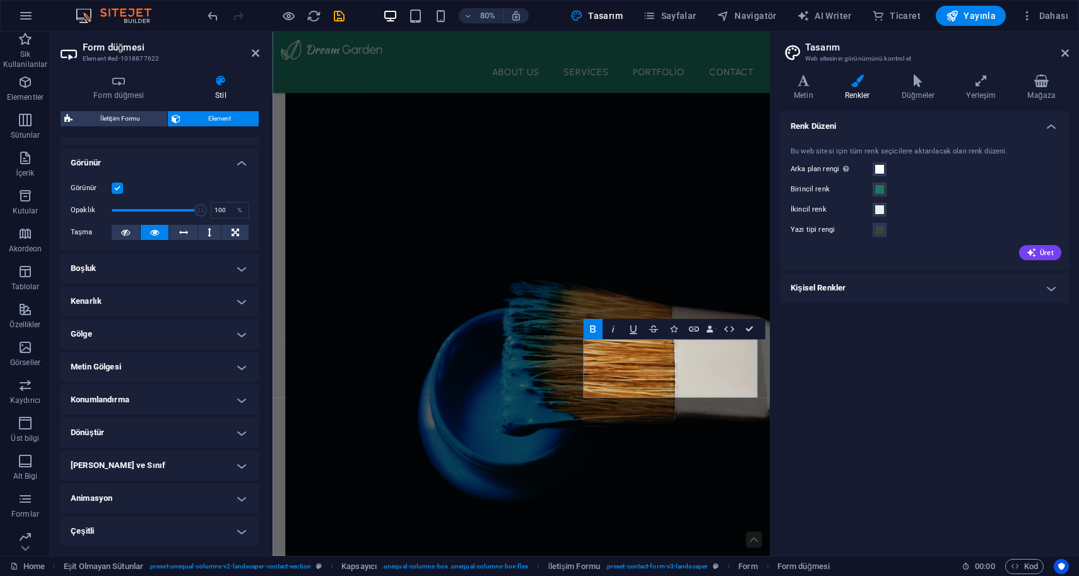
scroll to position [0, 0]
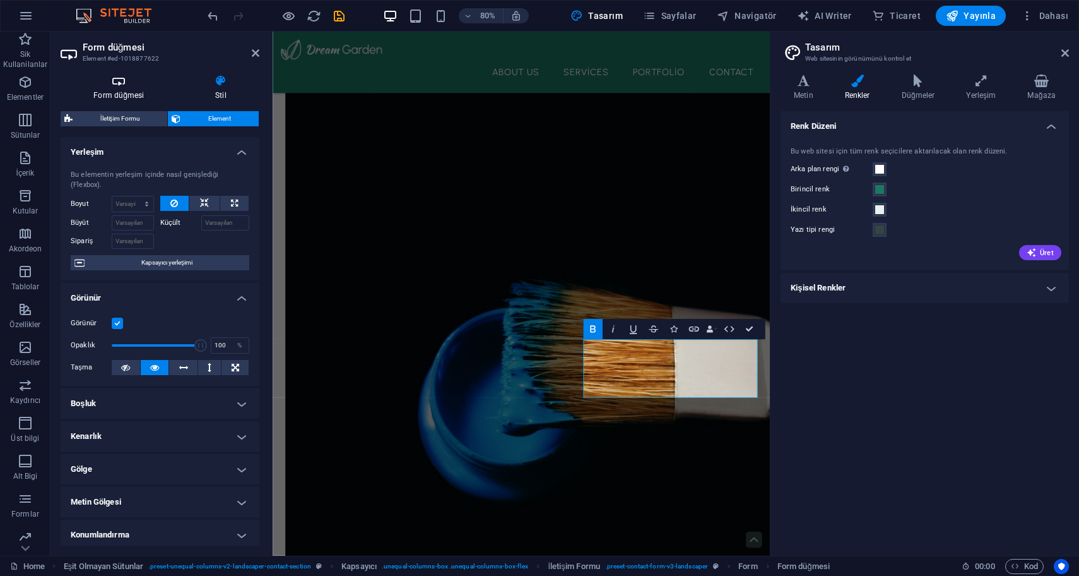
click at [116, 78] on icon at bounding box center [119, 80] width 117 height 13
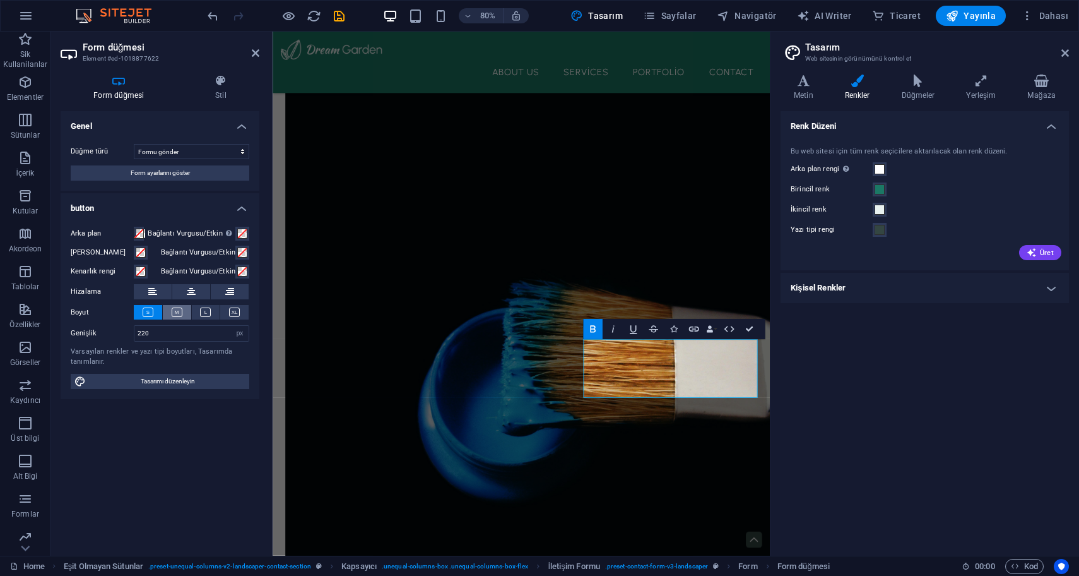
click at [177, 311] on icon at bounding box center [177, 311] width 11 height 9
click at [205, 309] on icon at bounding box center [205, 311] width 11 height 9
click at [209, 332] on input "220" at bounding box center [191, 333] width 114 height 15
type input "2"
type input "0"
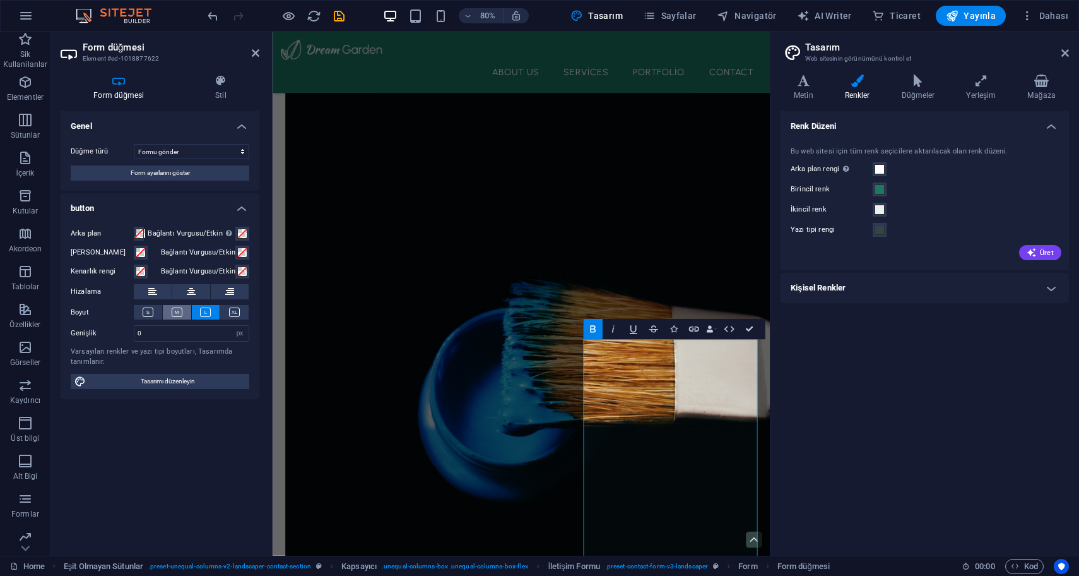
click at [177, 312] on icon at bounding box center [177, 311] width 11 height 9
click at [140, 314] on button at bounding box center [148, 312] width 28 height 15
click at [178, 314] on icon at bounding box center [177, 311] width 11 height 9
drag, startPoint x: 177, startPoint y: 333, endPoint x: 109, endPoint y: 333, distance: 68.2
click at [109, 333] on div "Genişlik 0 Varsayılan px rem % em vh vw" at bounding box center [160, 333] width 179 height 16
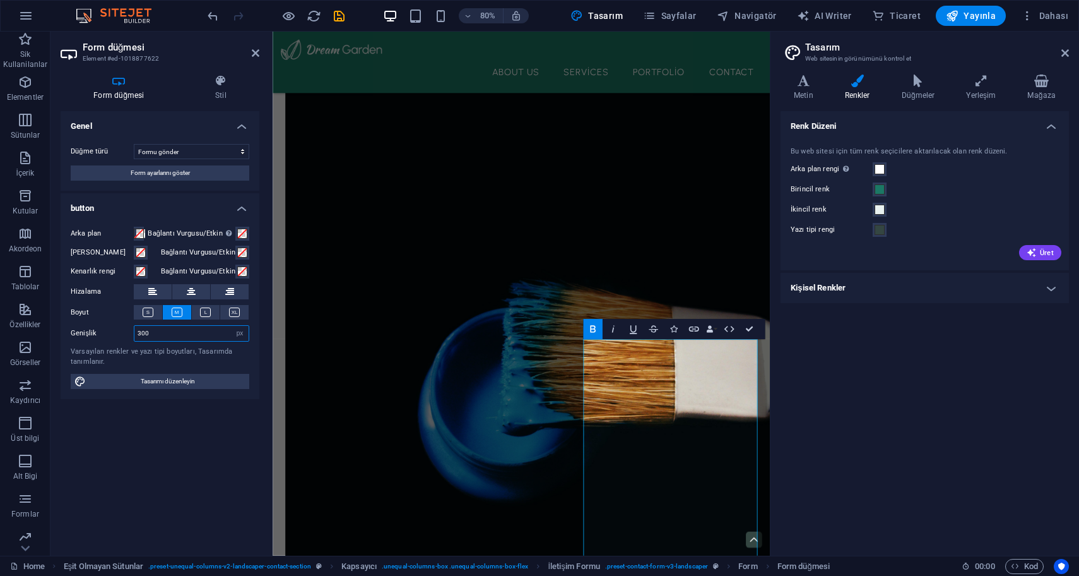
type input "300"
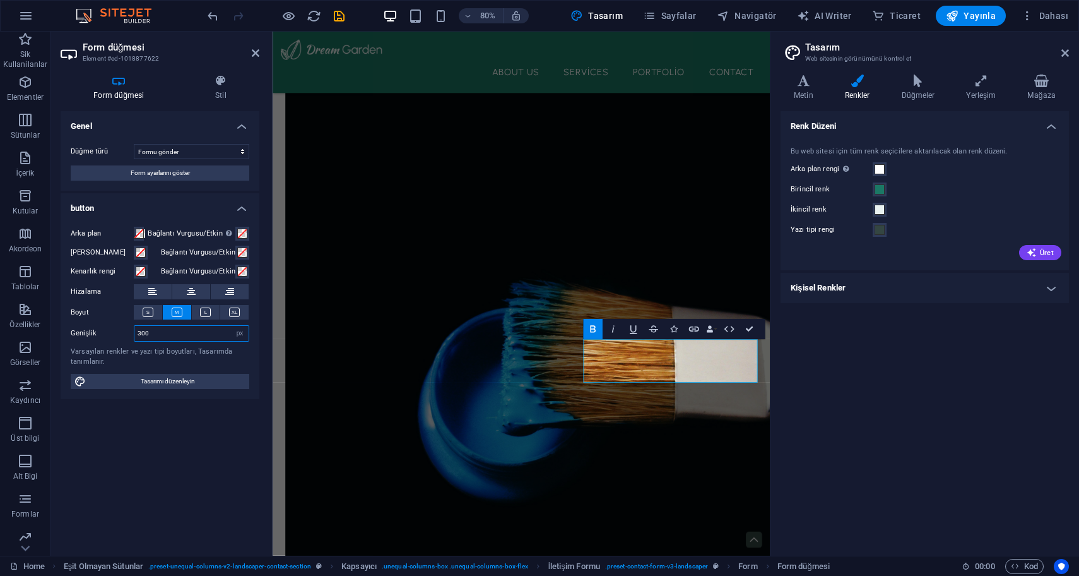
click at [193, 333] on input "300" at bounding box center [191, 333] width 114 height 15
click at [241, 334] on select "Varsayılan px rem % em vh vw" at bounding box center [240, 333] width 18 height 15
select select "rem"
click at [231, 326] on select "Varsayılan px rem % em vh vw" at bounding box center [240, 333] width 18 height 15
type input "18.75"
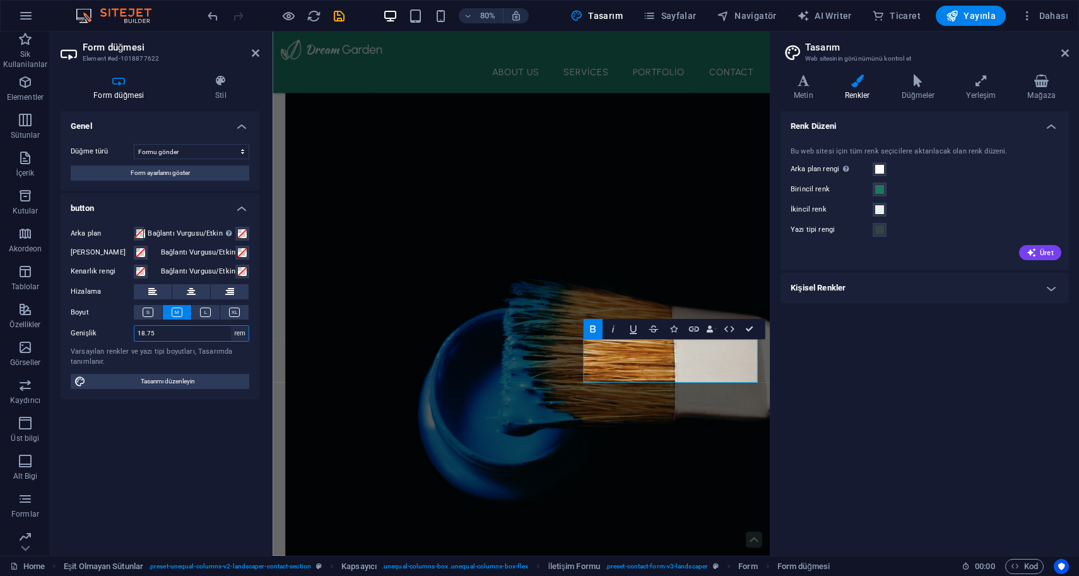
click at [241, 334] on select "Varsayılan px rem % em vh vw" at bounding box center [240, 333] width 18 height 15
select select "%"
click at [231, 326] on select "Varsayılan px rem % em vh vw" at bounding box center [240, 333] width 18 height 15
type input "86.92"
type input "100"
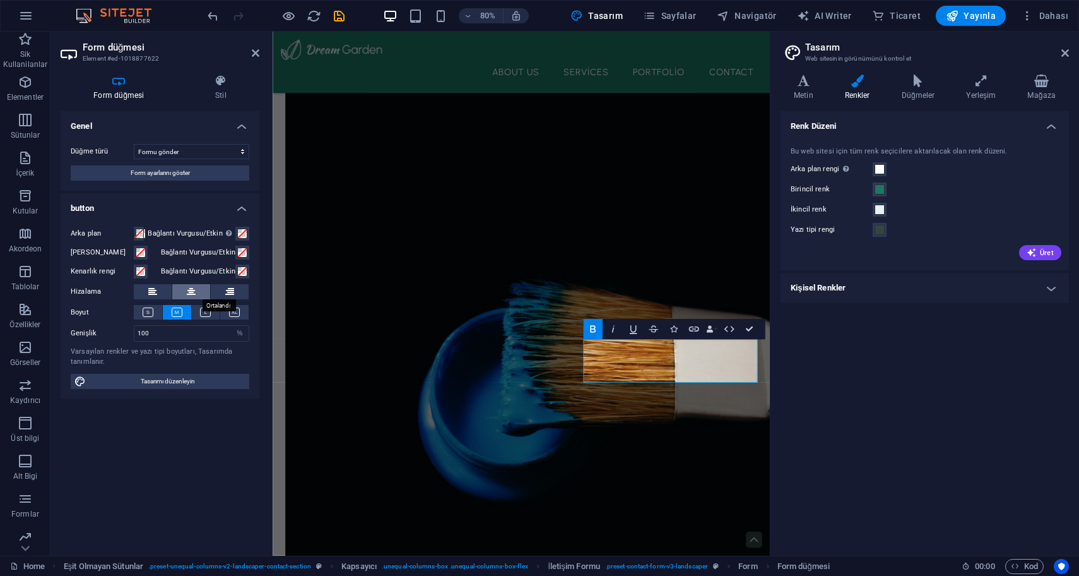
click at [190, 292] on icon at bounding box center [191, 291] width 9 height 15
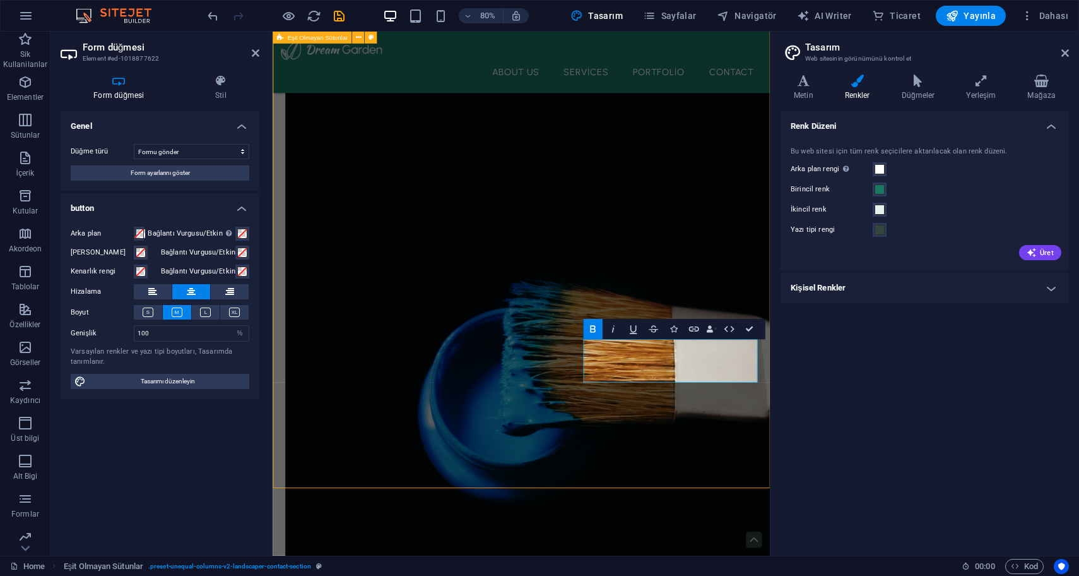
scroll to position [1141, 0]
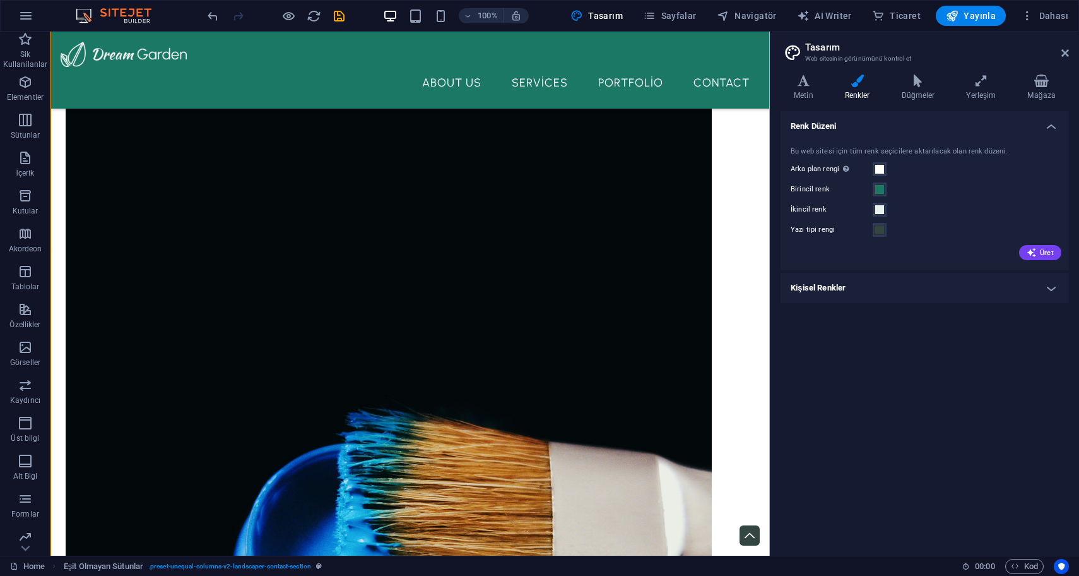
click at [1061, 55] on header "Tasarım Web sitesinin görünümünü kontrol et" at bounding box center [926, 48] width 286 height 33
click at [1066, 55] on icon at bounding box center [1066, 53] width 8 height 10
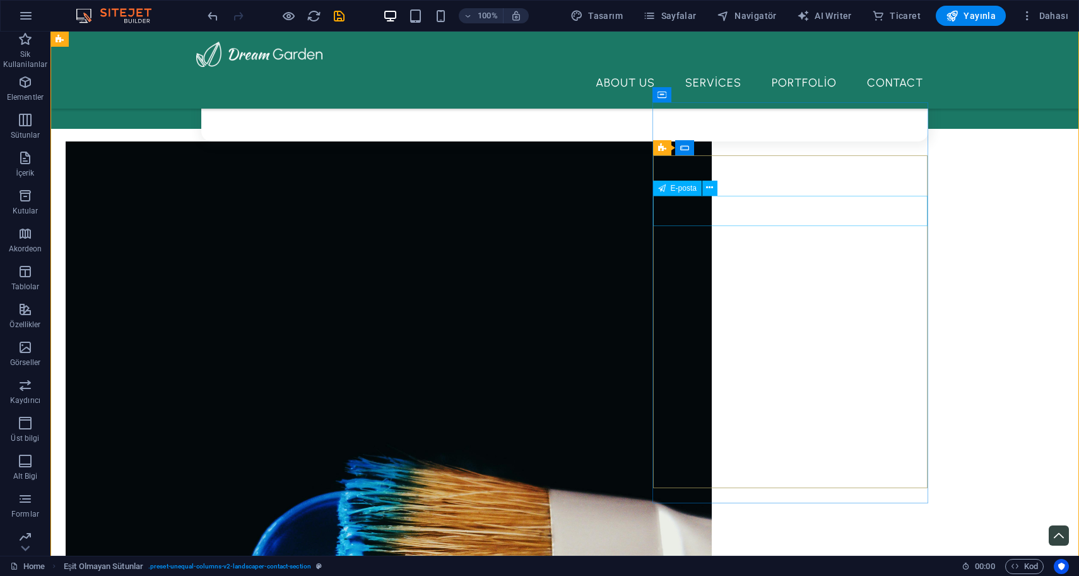
scroll to position [1133, 0]
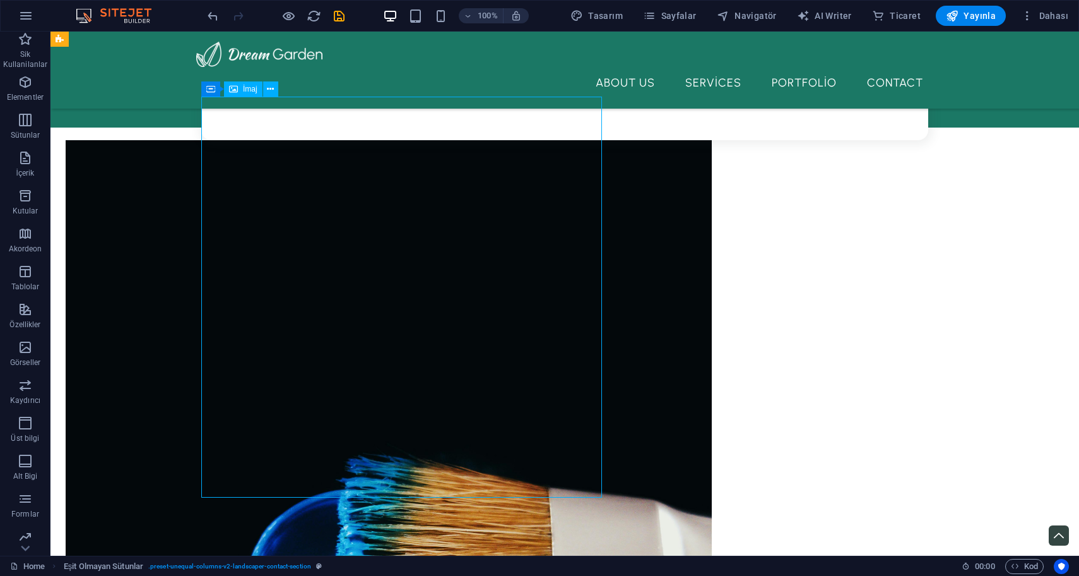
select select "%"
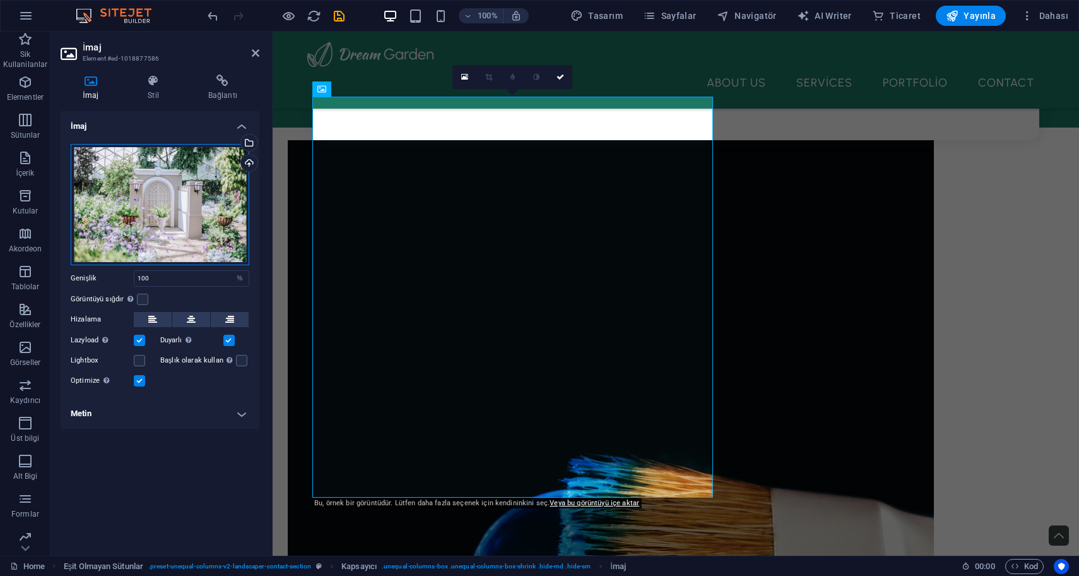
click at [171, 218] on div "Dosyaları buraya sürükleyin, dosyaları seçmek için tıklayın veya Dosyalardan ya…" at bounding box center [160, 204] width 179 height 121
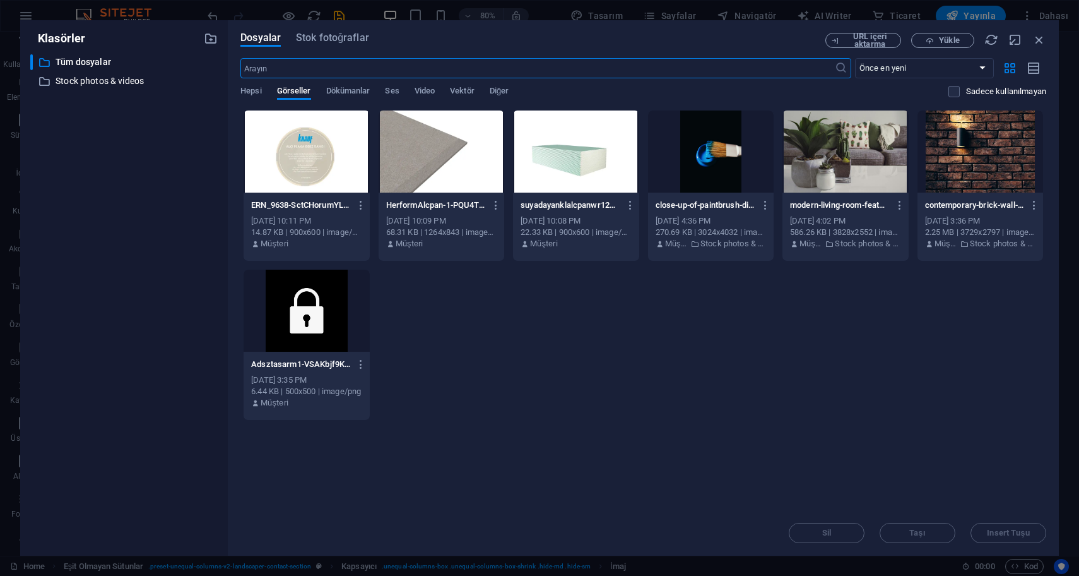
scroll to position [1085, 0]
click at [252, 86] on span "Hepsi" at bounding box center [251, 92] width 21 height 18
click at [1045, 39] on icon "button" at bounding box center [1040, 40] width 14 height 14
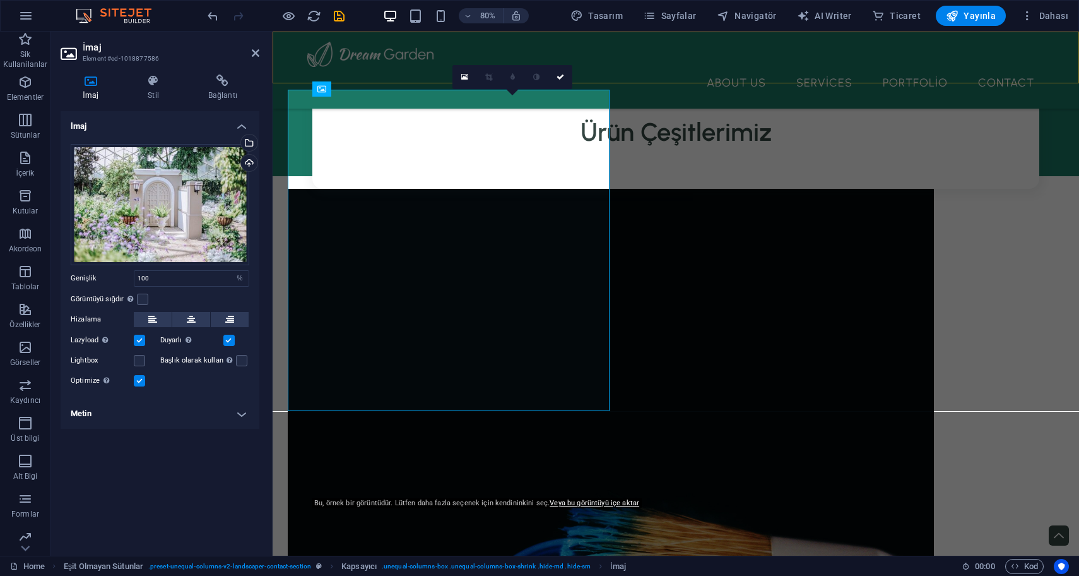
scroll to position [1133, 0]
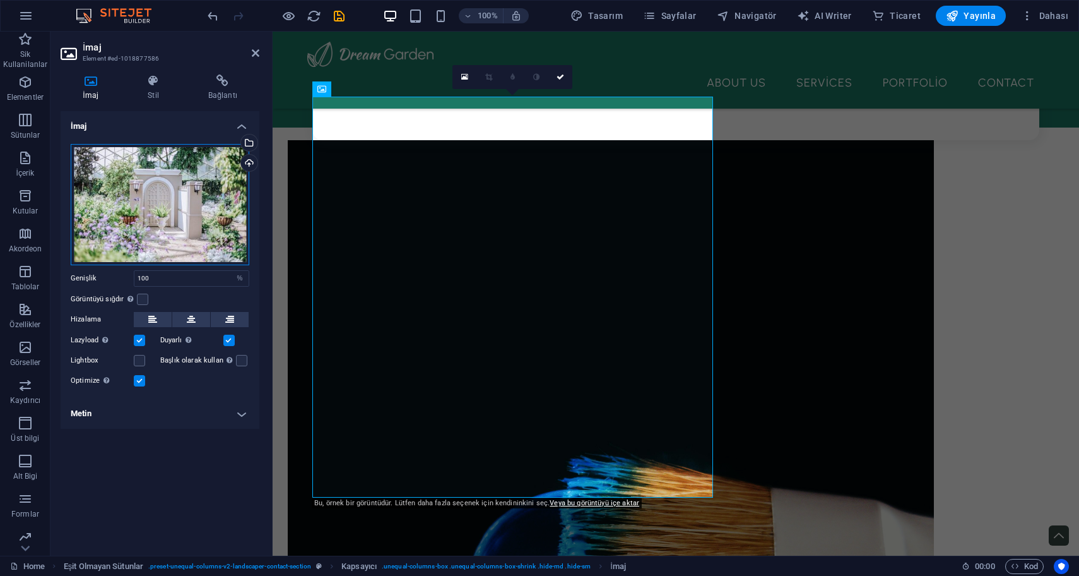
click at [170, 184] on div "Dosyaları buraya sürükleyin, dosyaları seçmek için tıklayın veya Dosyalardan ya…" at bounding box center [160, 204] width 179 height 121
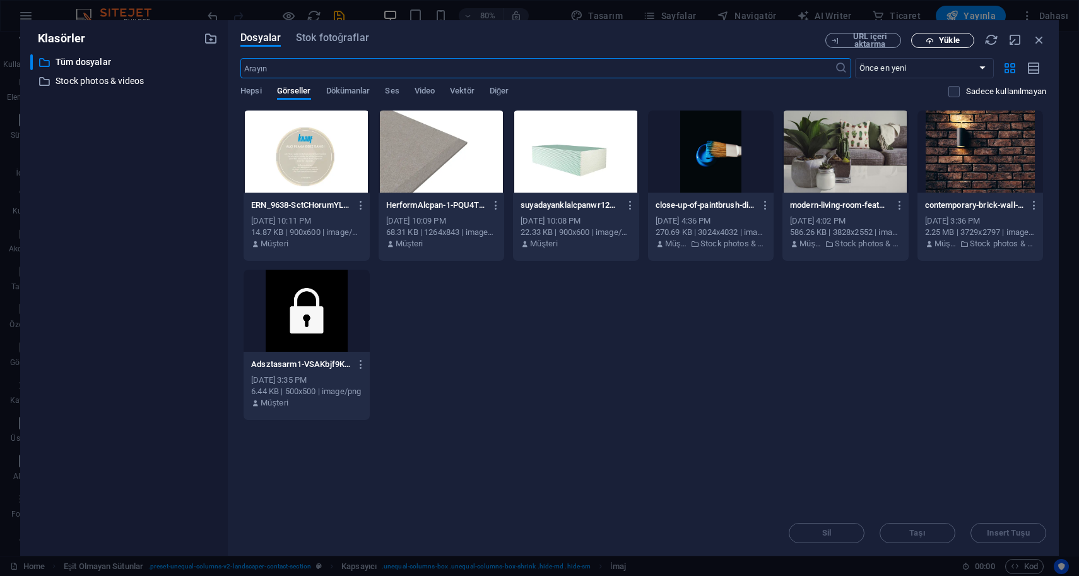
click at [953, 40] on span "Yükle" at bounding box center [949, 41] width 20 height 8
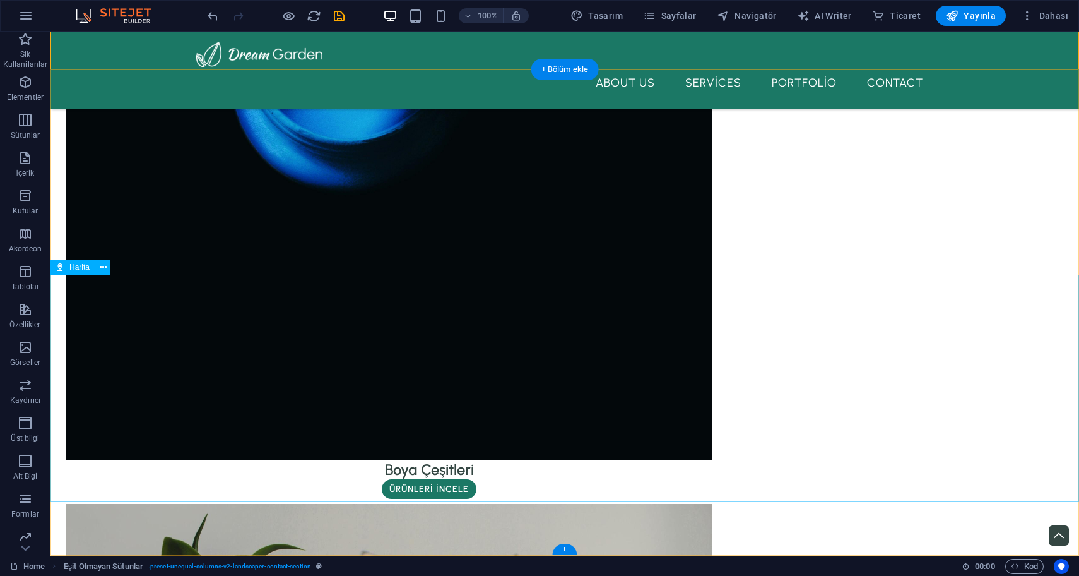
scroll to position [1687, 0]
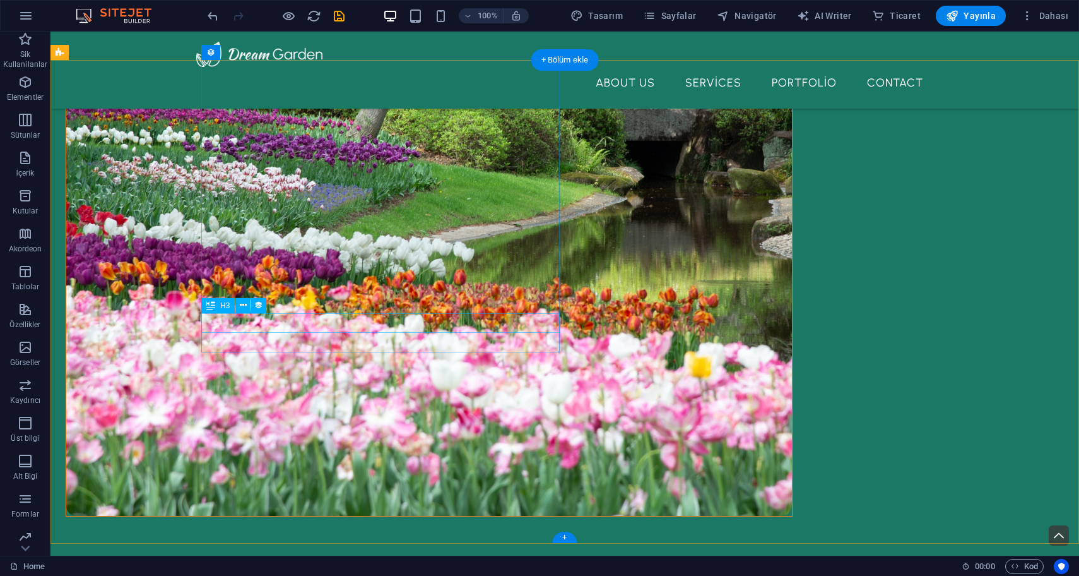
scroll to position [579, 0]
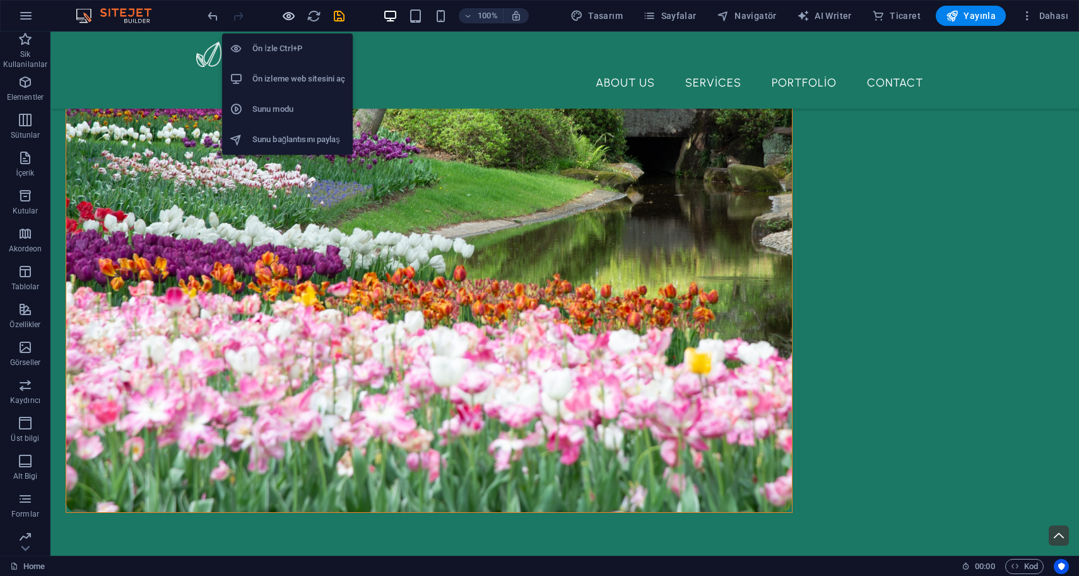
click at [290, 10] on icon "button" at bounding box center [289, 16] width 15 height 15
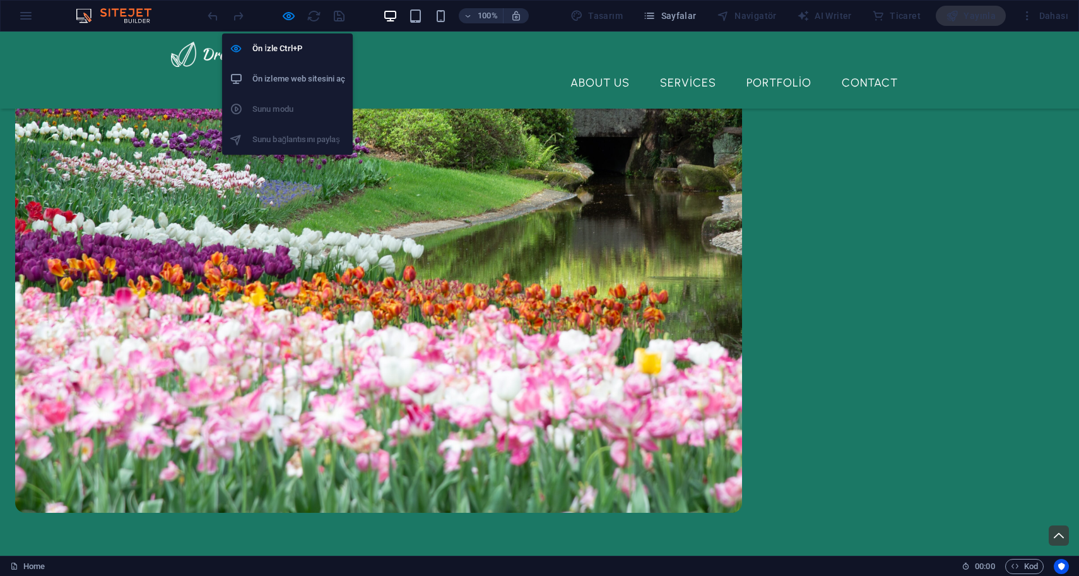
click at [290, 86] on h6 "Ön izleme web sitesini aç" at bounding box center [299, 78] width 93 height 15
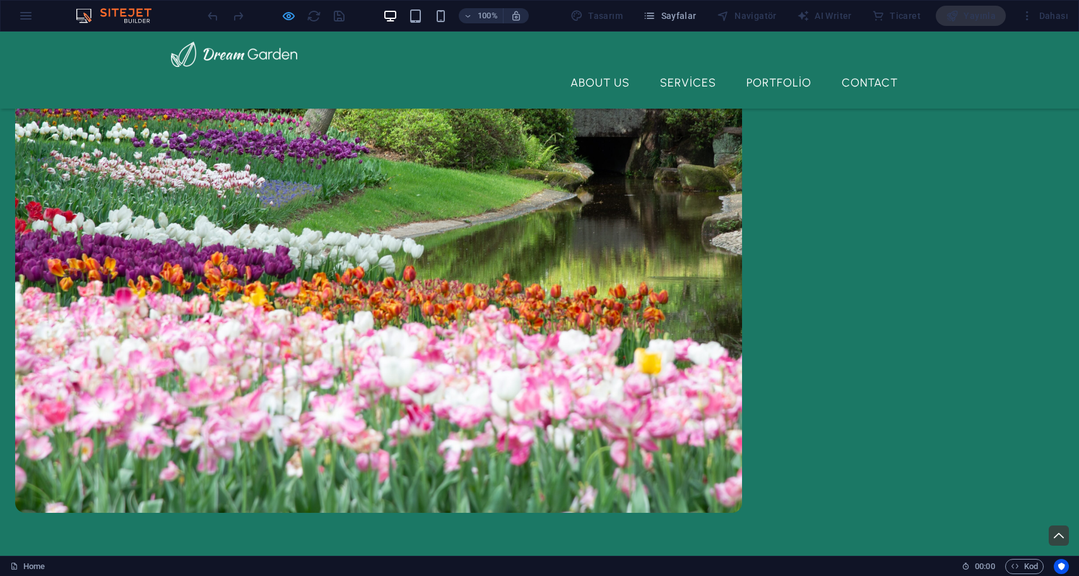
click at [292, 23] on icon "button" at bounding box center [289, 16] width 15 height 15
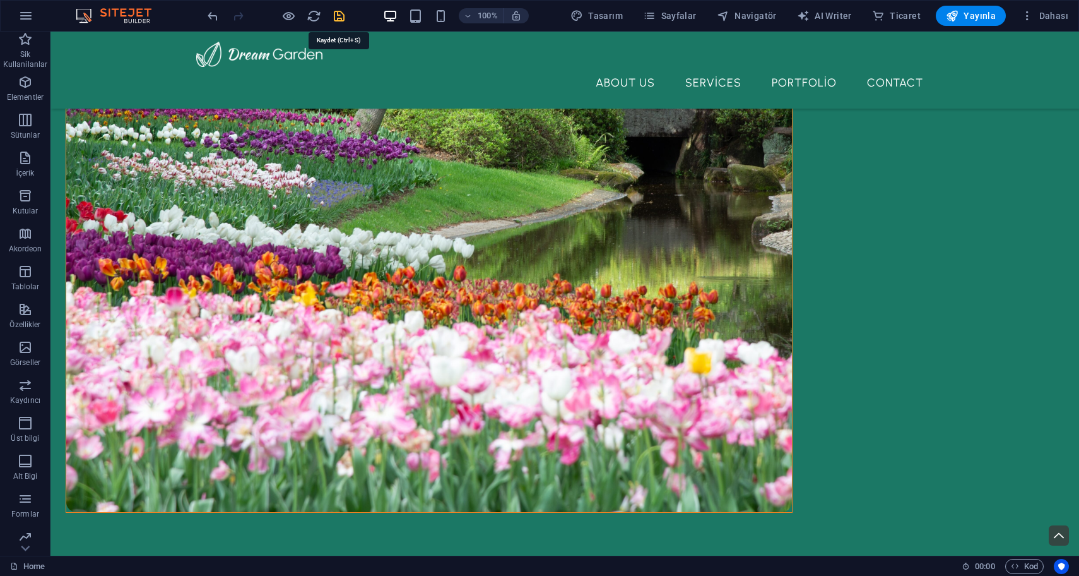
click at [337, 18] on icon "save" at bounding box center [339, 16] width 15 height 15
checkbox input "false"
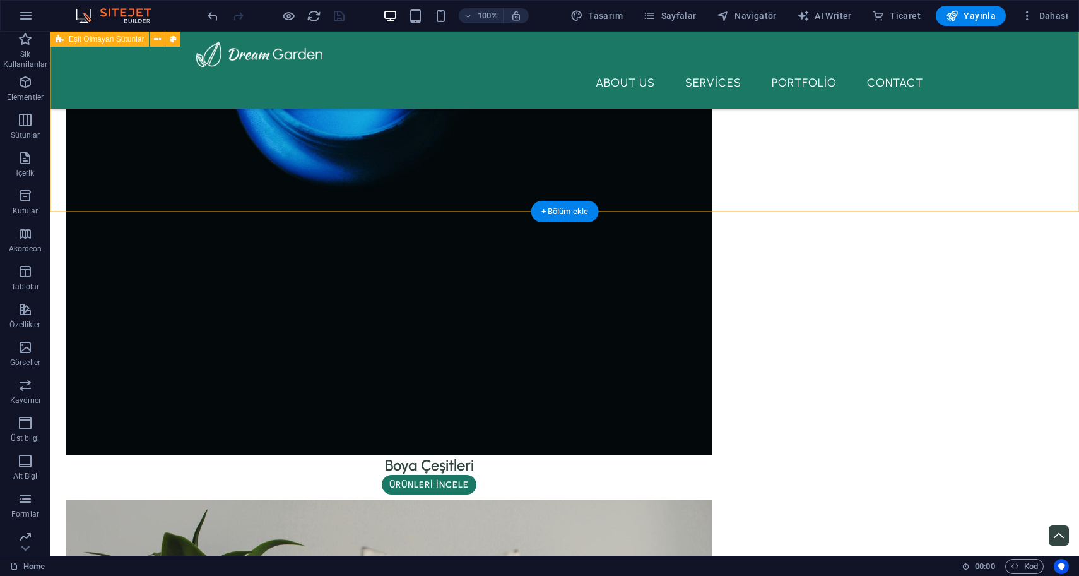
scroll to position [1687, 0]
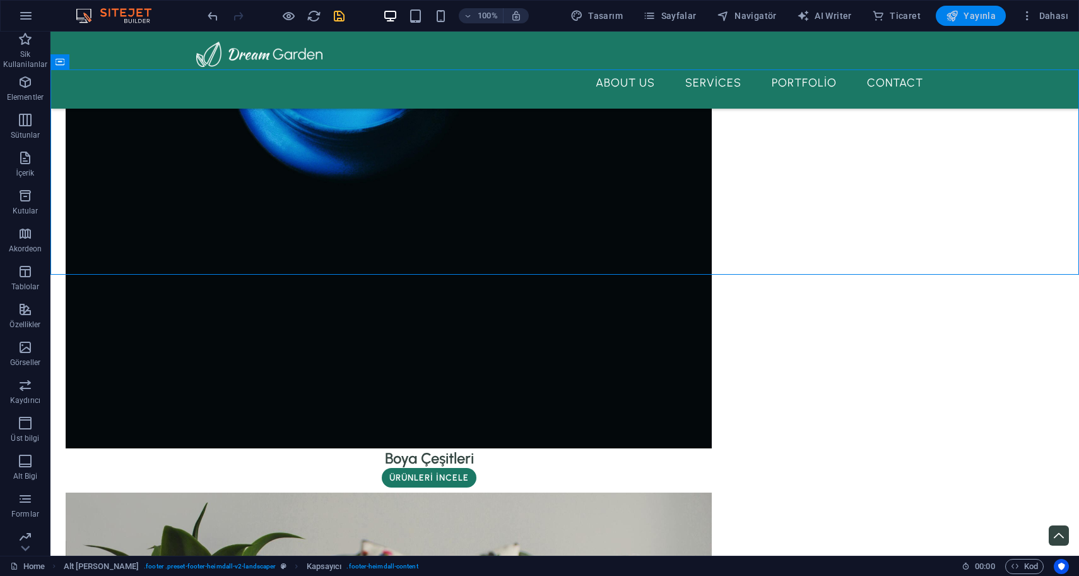
click at [976, 15] on span "Yayınla" at bounding box center [971, 15] width 50 height 13
checkbox input "false"
